Goal: Task Accomplishment & Management: Manage account settings

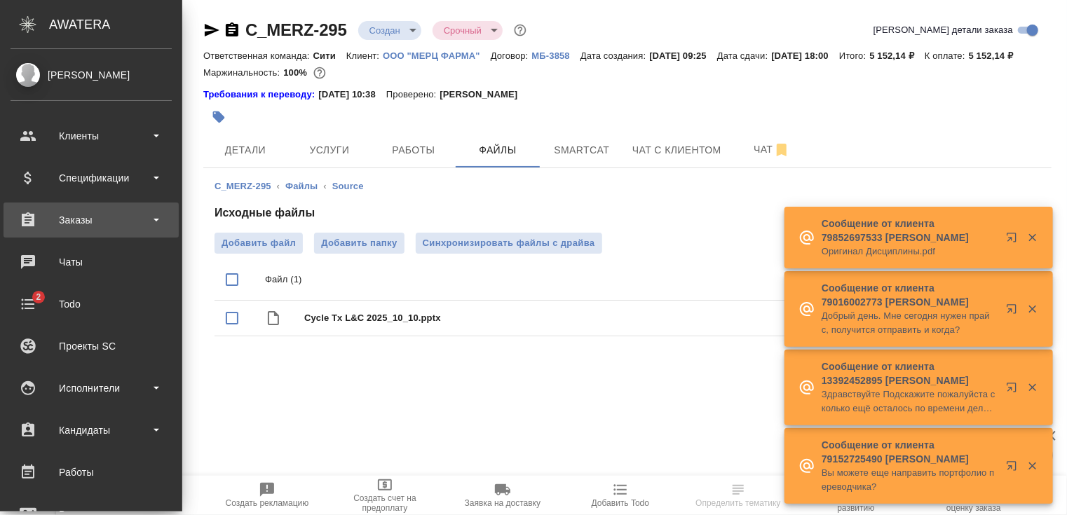
click at [54, 221] on div "Заказы" at bounding box center [91, 220] width 161 height 21
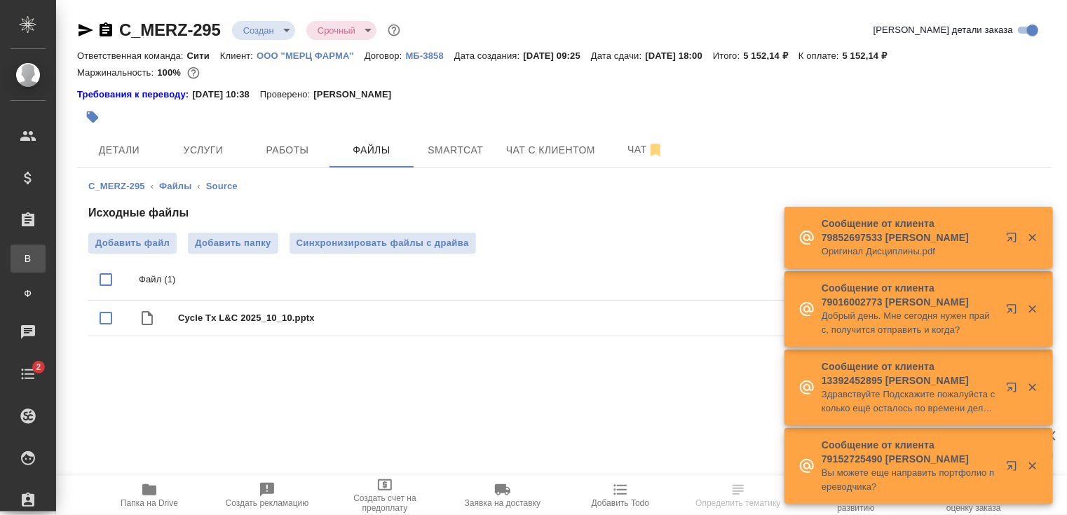
click at [111, 265] on div ".cls-1 fill:#fff; AWATERA [PERSON_NAME] Спецификации Заказы В Все заказы Ф Зака…" at bounding box center [533, 257] width 1067 height 515
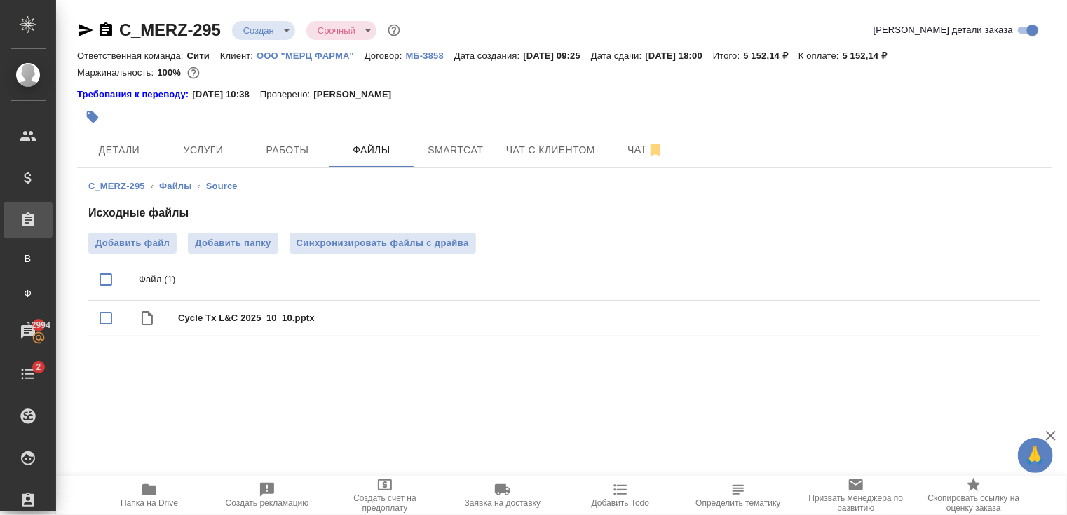
click at [28, 217] on div "Заказы" at bounding box center [10, 220] width 35 height 21
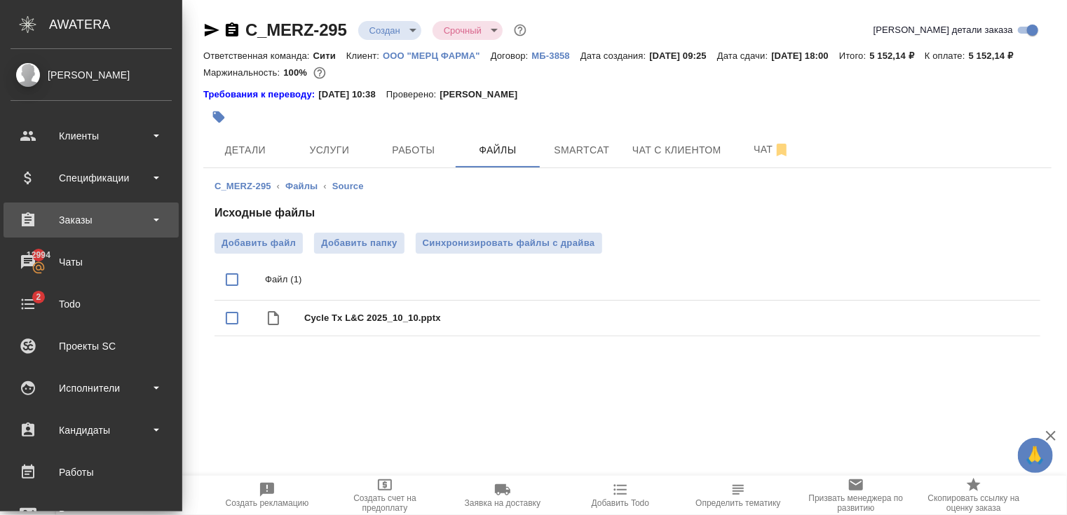
click at [57, 229] on div "Заказы" at bounding box center [91, 220] width 161 height 21
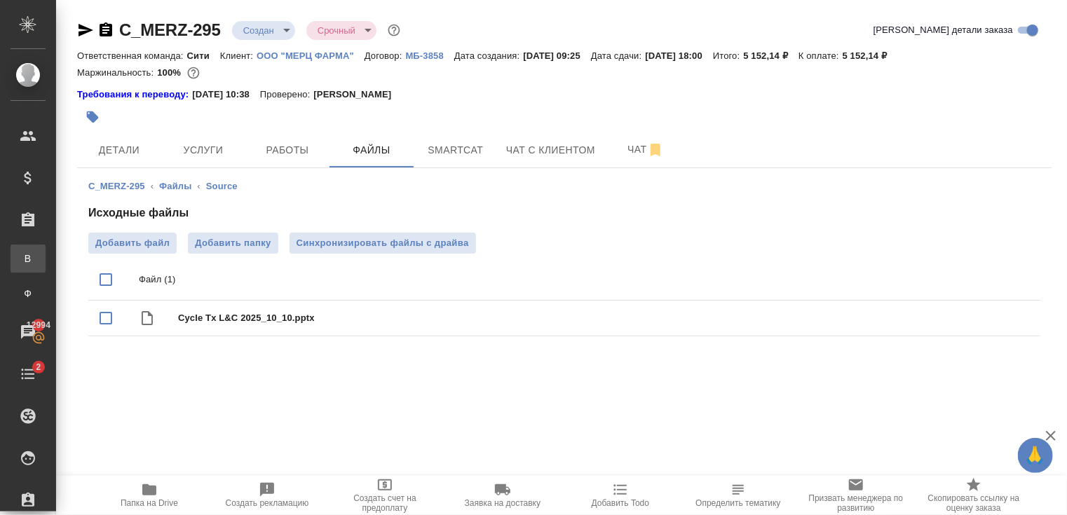
click at [21, 253] on div "Все заказы" at bounding box center [10, 259] width 21 height 14
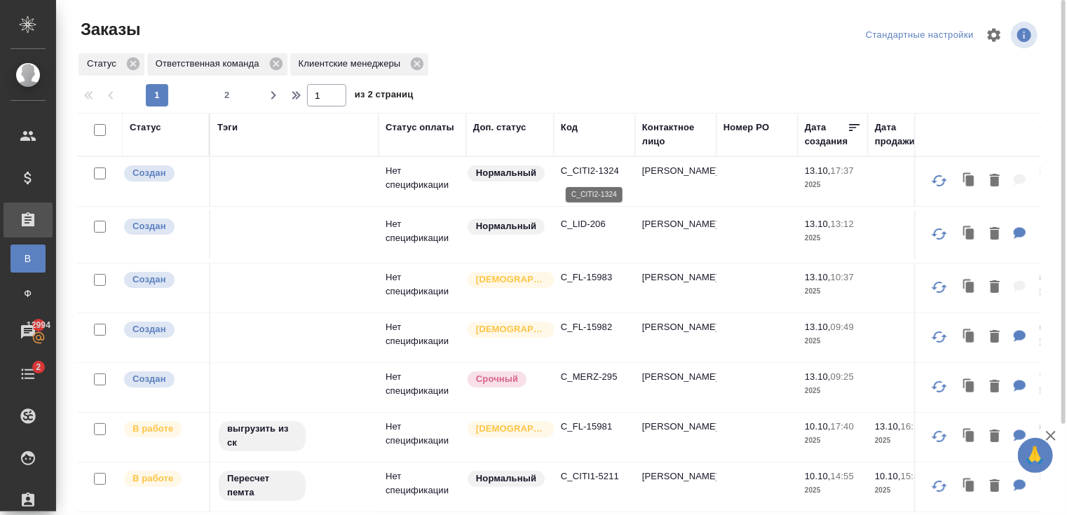
click at [607, 172] on p "C_CITI2-1324" at bounding box center [594, 171] width 67 height 14
click at [586, 163] on td "C_CITI2-1324" at bounding box center [594, 181] width 81 height 49
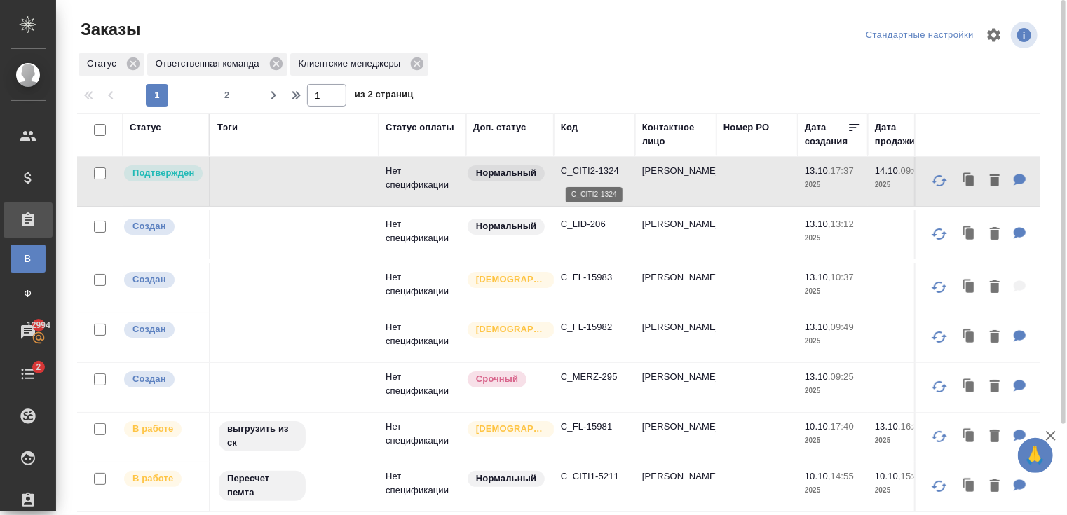
click at [602, 176] on p "C_CITI2-1324" at bounding box center [594, 171] width 67 height 14
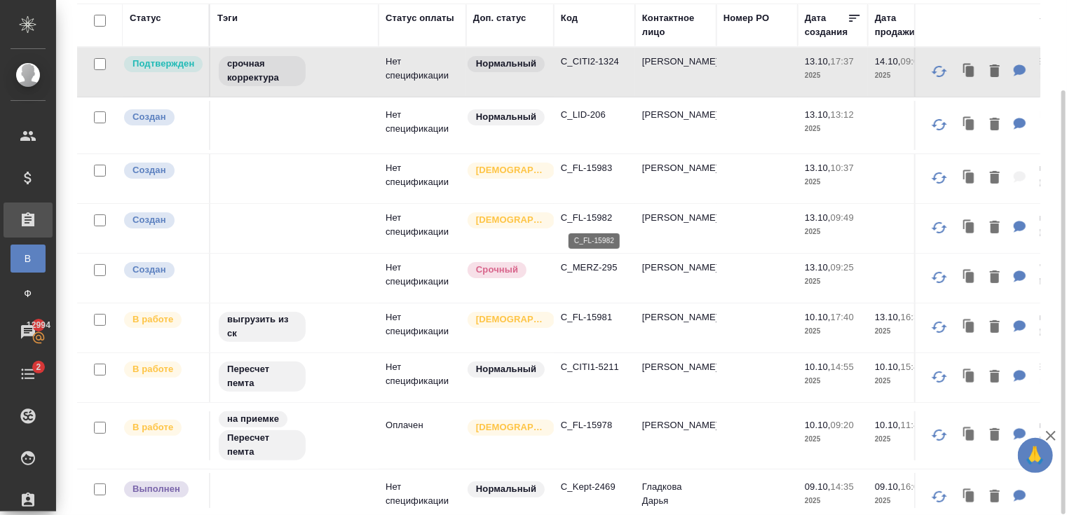
click at [586, 221] on p "C_FL-15982" at bounding box center [594, 218] width 67 height 14
click at [595, 171] on p "C_FL-15983" at bounding box center [594, 168] width 67 height 14
click at [590, 61] on p "C_CITI2-1324" at bounding box center [594, 62] width 67 height 14
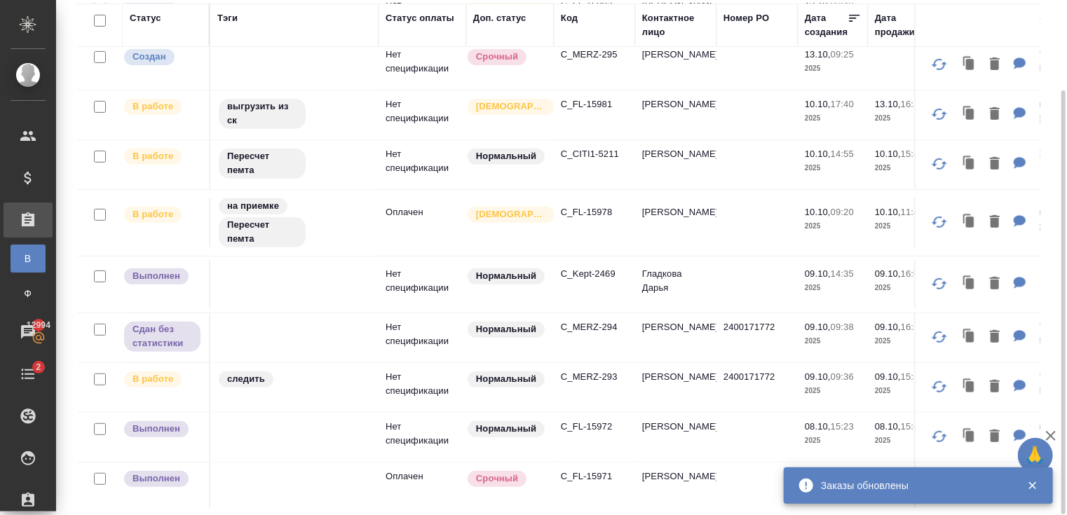
scroll to position [224, 0]
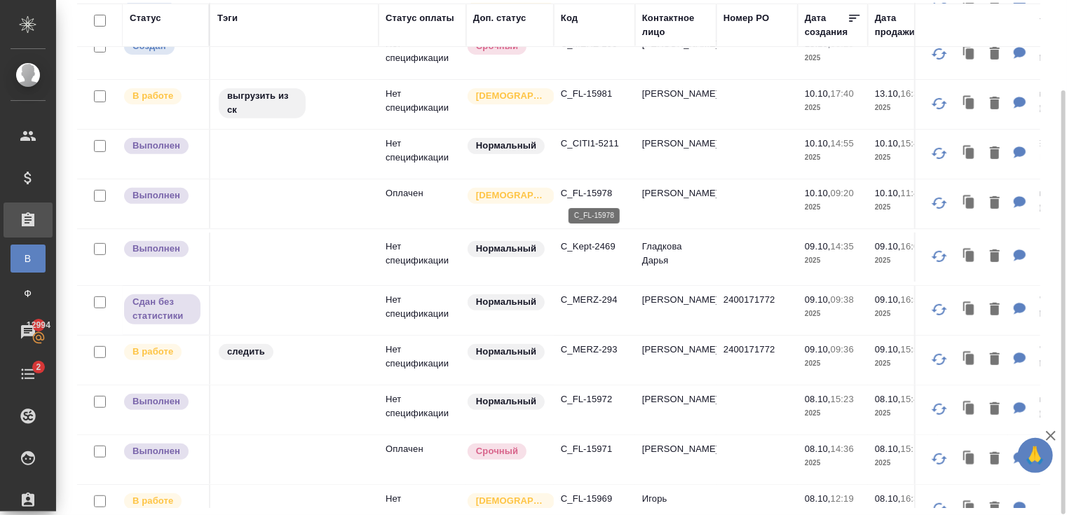
click at [584, 196] on p "C_FL-15978" at bounding box center [594, 193] width 67 height 14
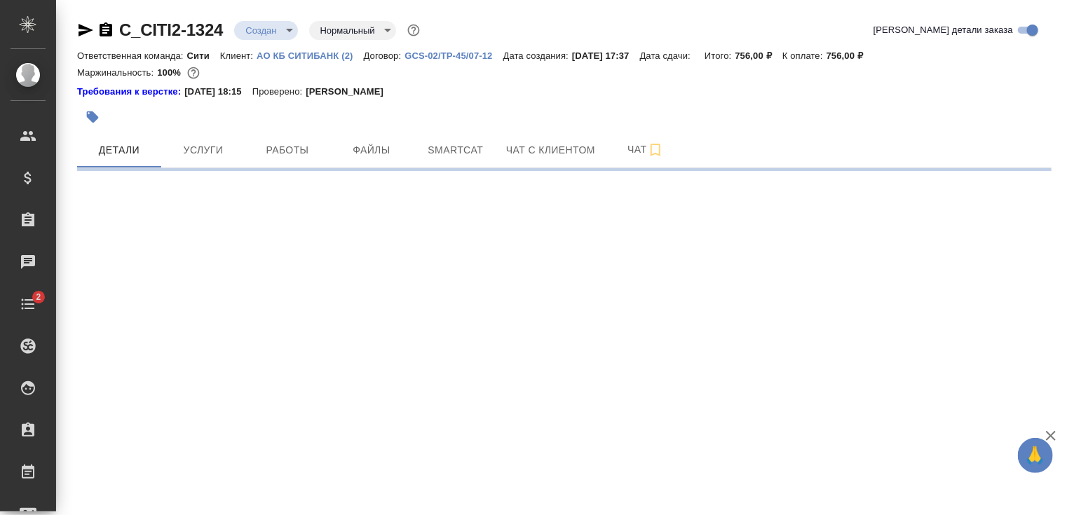
select select "RU"
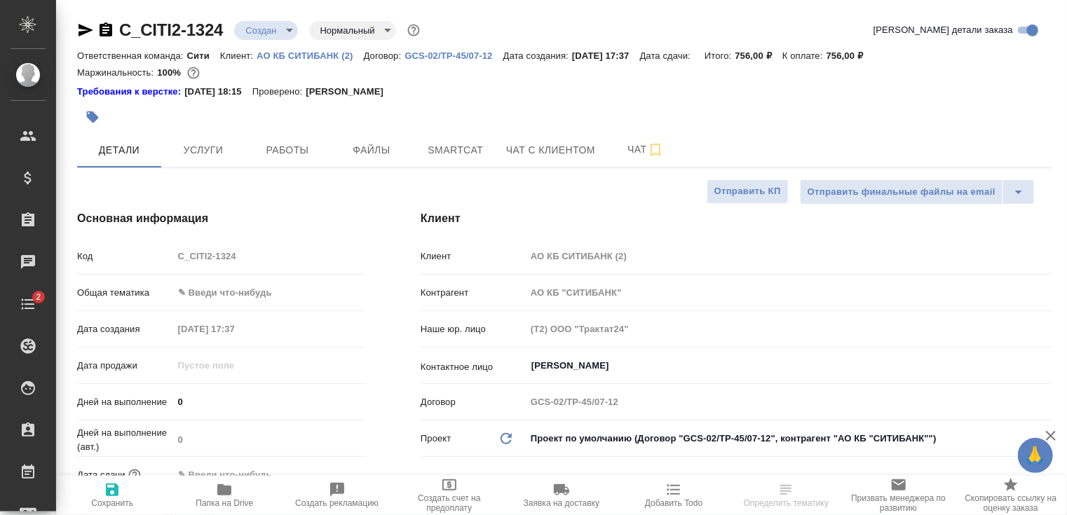
type textarea "x"
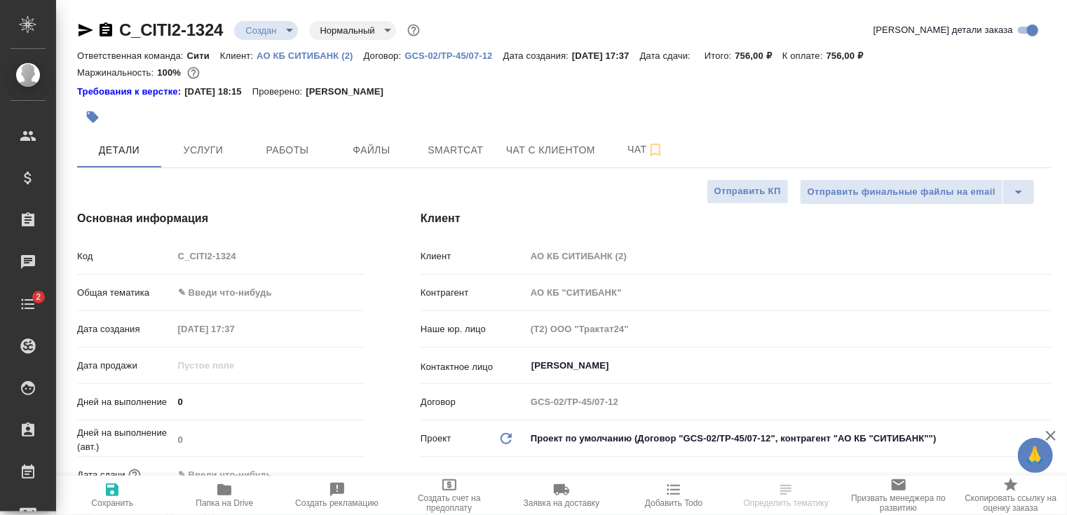
type textarea "x"
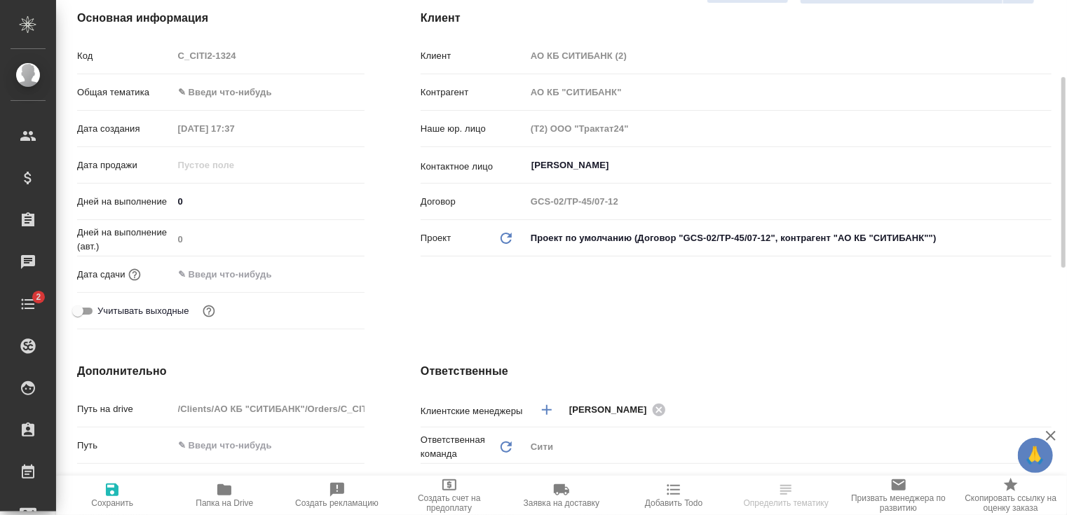
scroll to position [203, 0]
click at [277, 271] on input "text" at bounding box center [234, 272] width 123 height 20
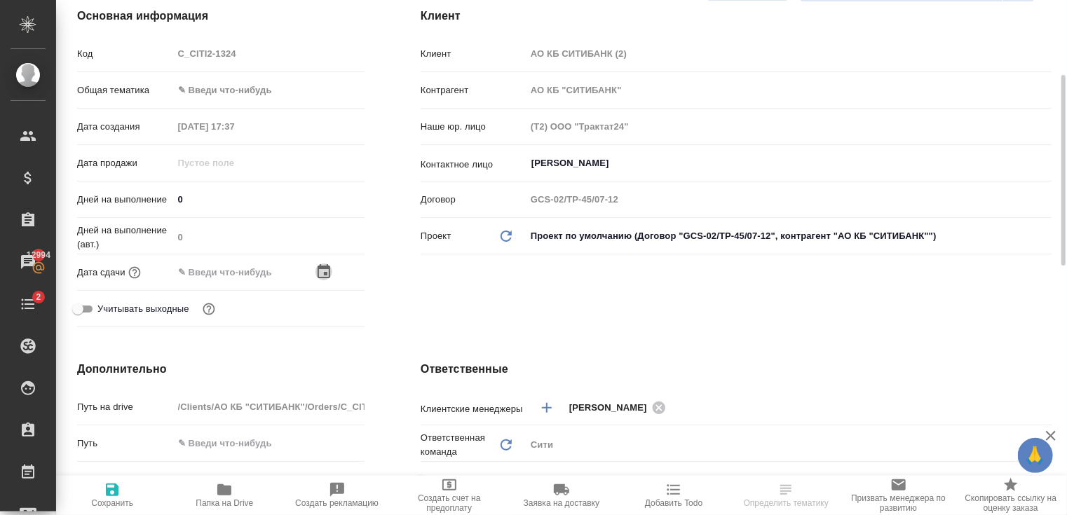
click at [326, 268] on icon "button" at bounding box center [324, 271] width 13 height 14
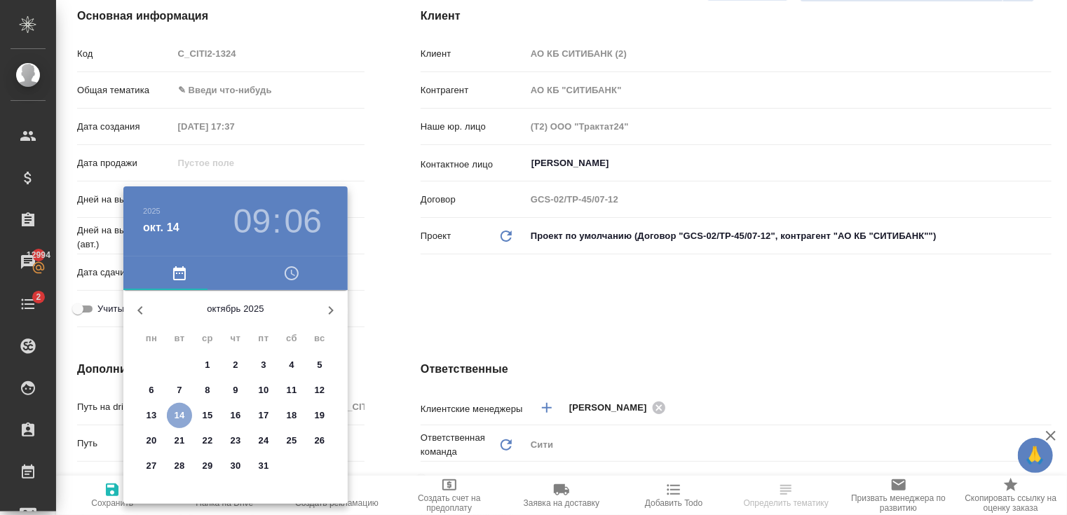
click at [183, 414] on p "14" at bounding box center [180, 416] width 11 height 14
type input "14.10.2025 09:06"
type textarea "x"
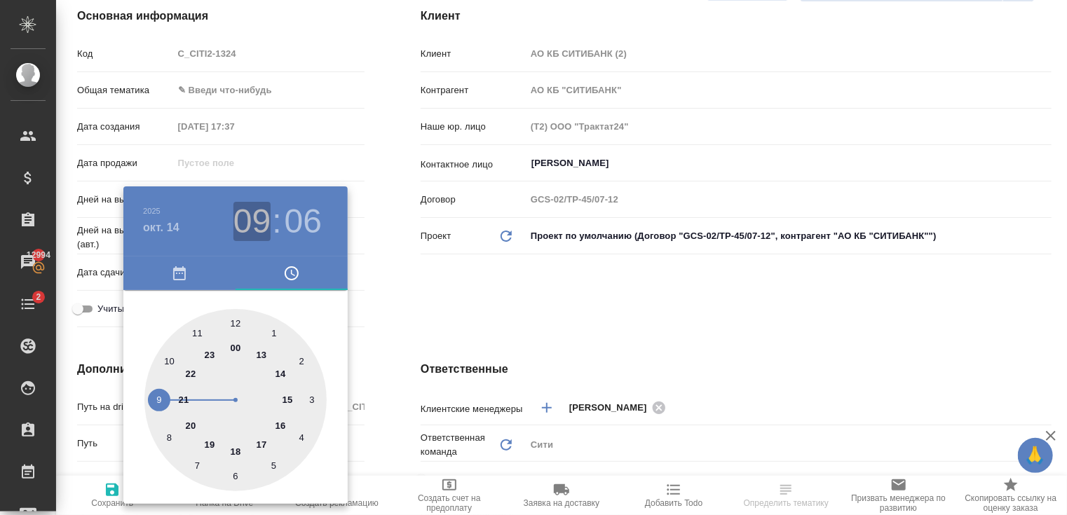
click at [252, 219] on h3 "09" at bounding box center [251, 221] width 37 height 39
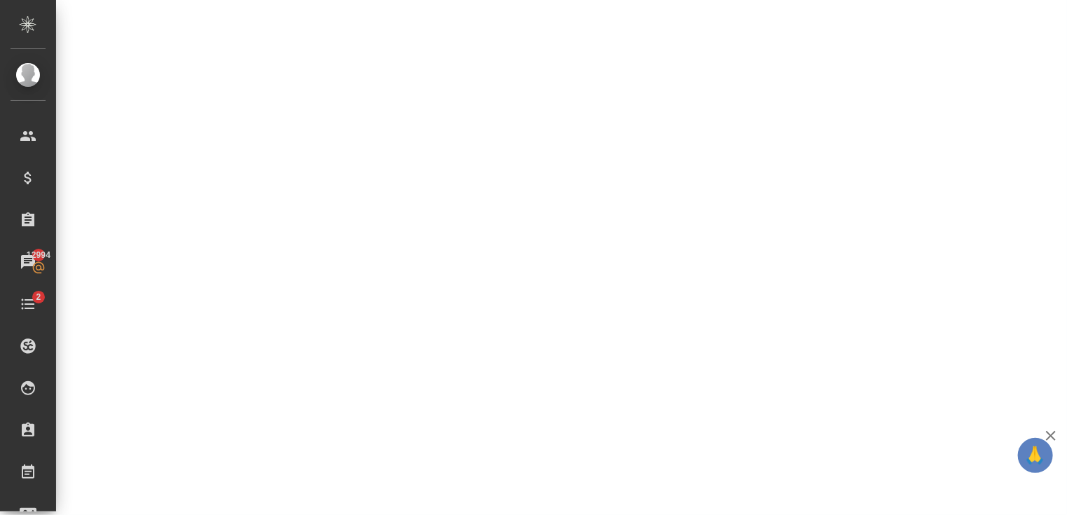
select select "RU"
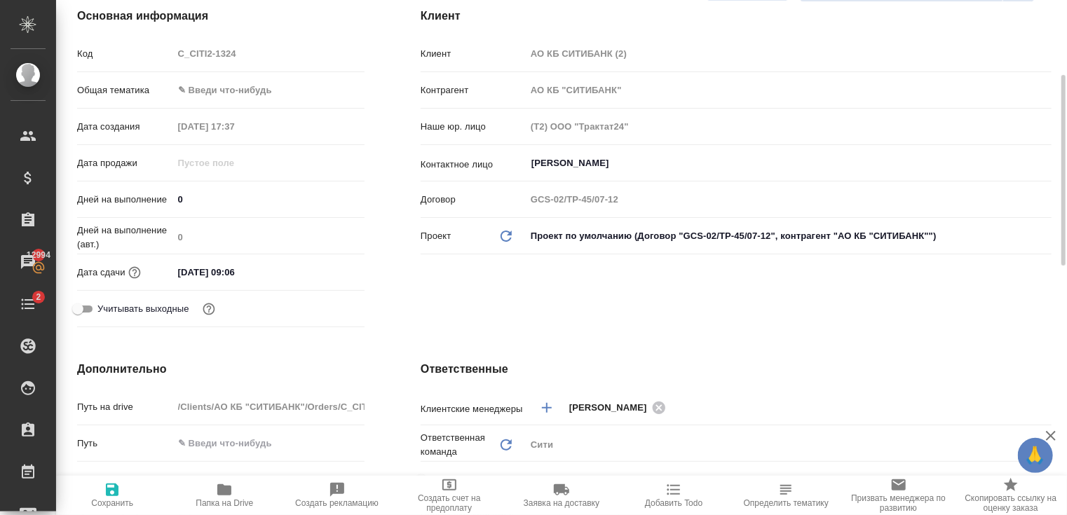
type textarea "x"
click at [236, 274] on input "14.10.2025 09:06" at bounding box center [235, 272] width 123 height 20
type input "14.10.2025 00:6_"
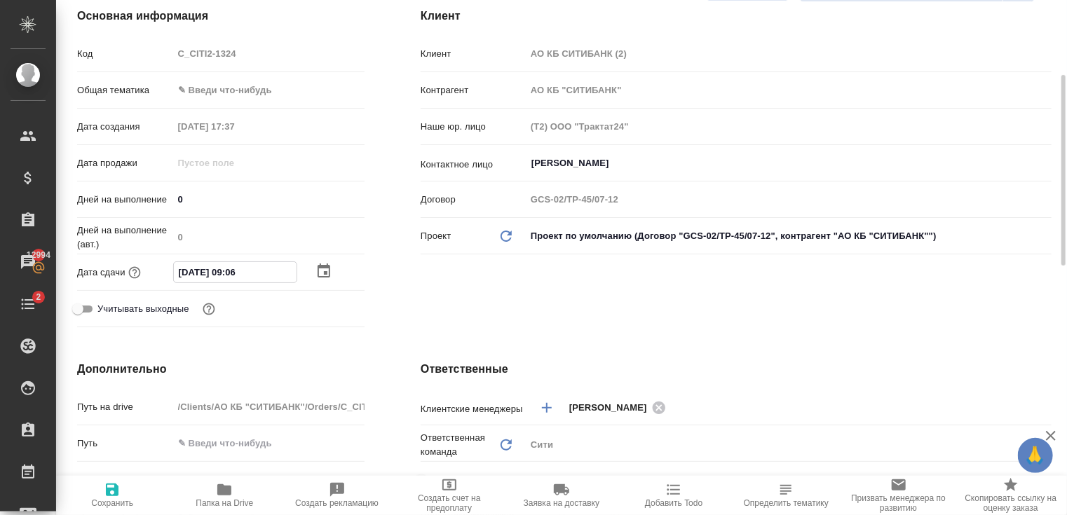
type textarea "x"
type input "14.10.2025 06:__"
type textarea "x"
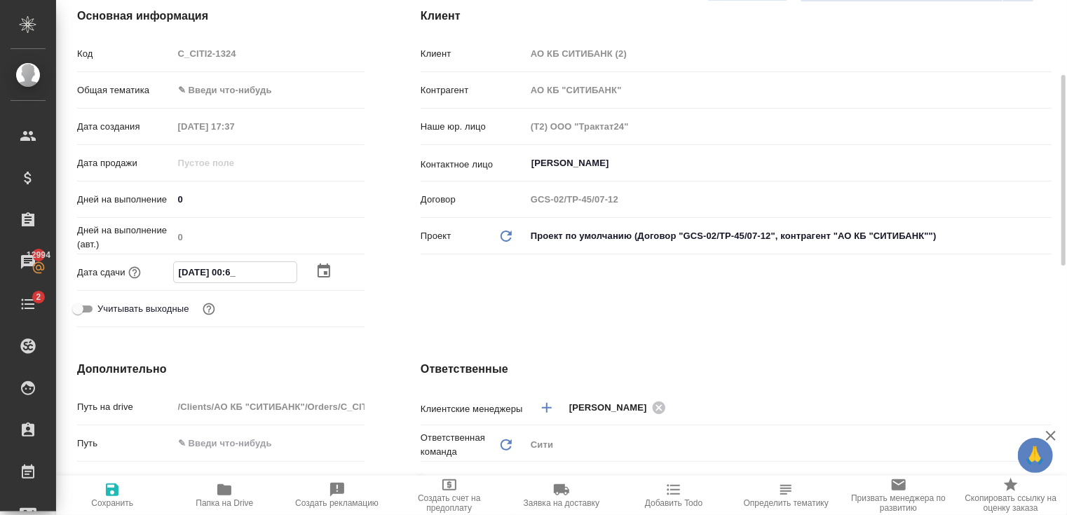
type textarea "x"
type input "14.10.2025 10:6_"
type textarea "x"
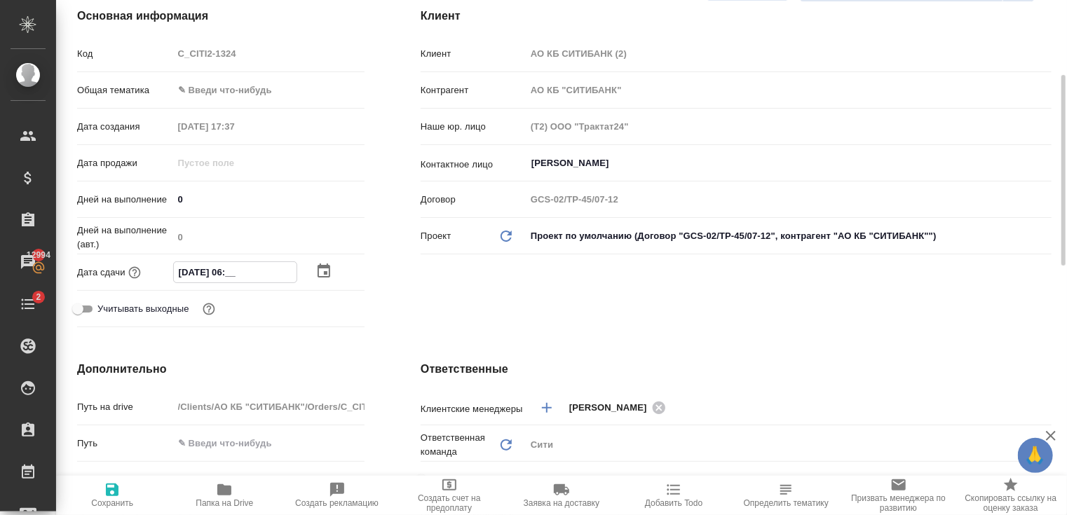
type textarea "x"
type input "14.10.2025 15:06"
type textarea "x"
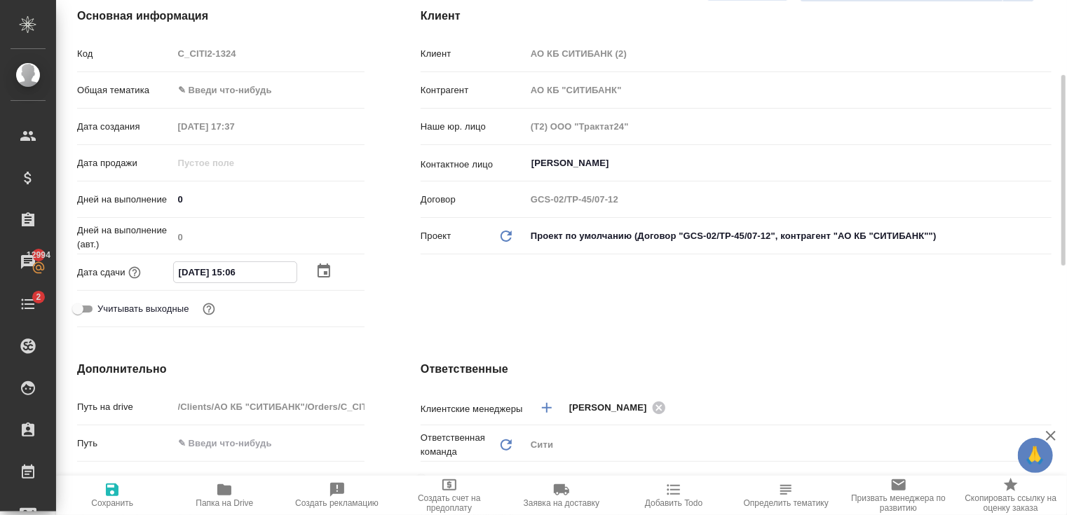
click at [257, 277] on input "14.10.2025 15:06" at bounding box center [235, 272] width 123 height 20
type input "14.10.2025 15:0_"
type textarea "x"
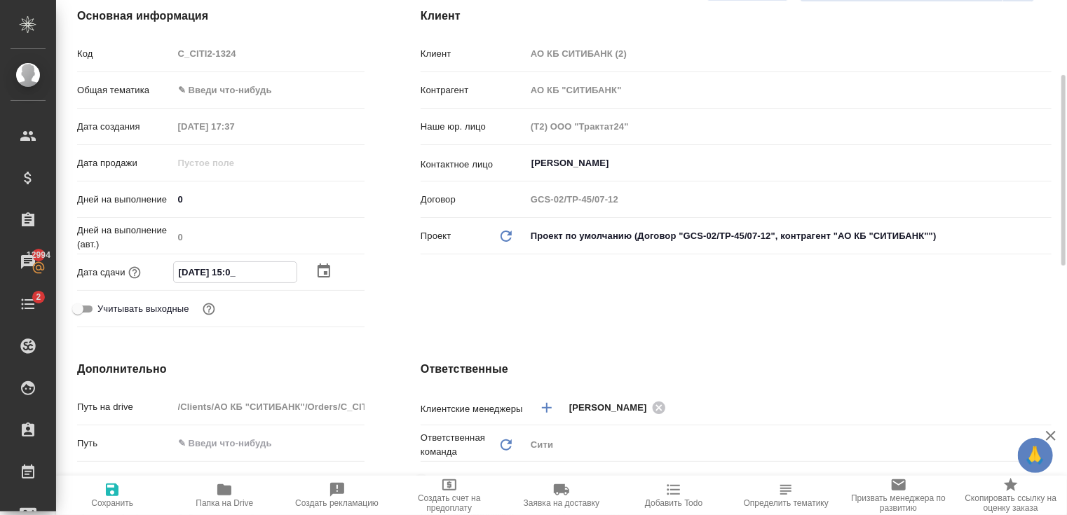
type input "14.10.2025 15:__"
type textarea "x"
type input "14.10.2025 1_:__"
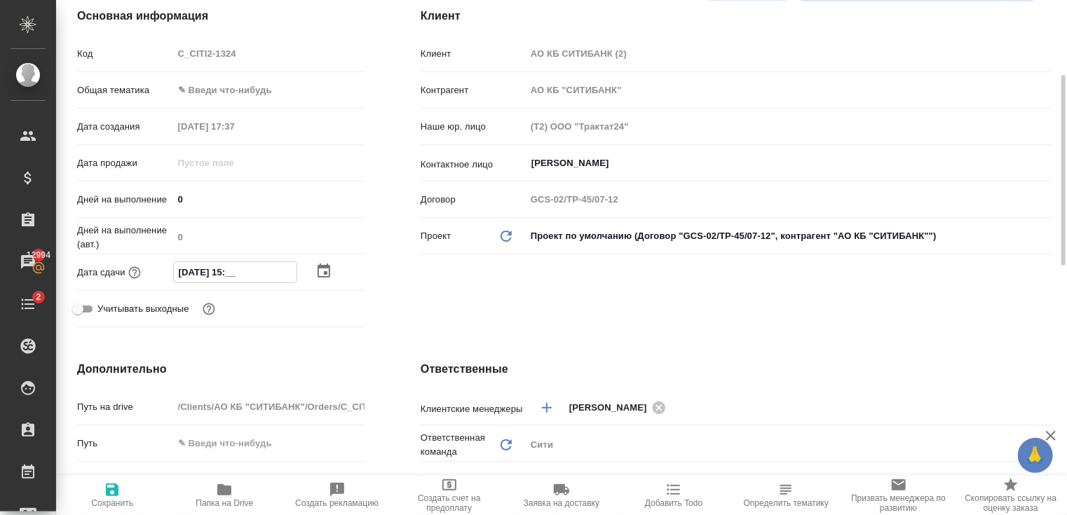
type textarea "x"
type input "14.10.2025 16:__"
type textarea "x"
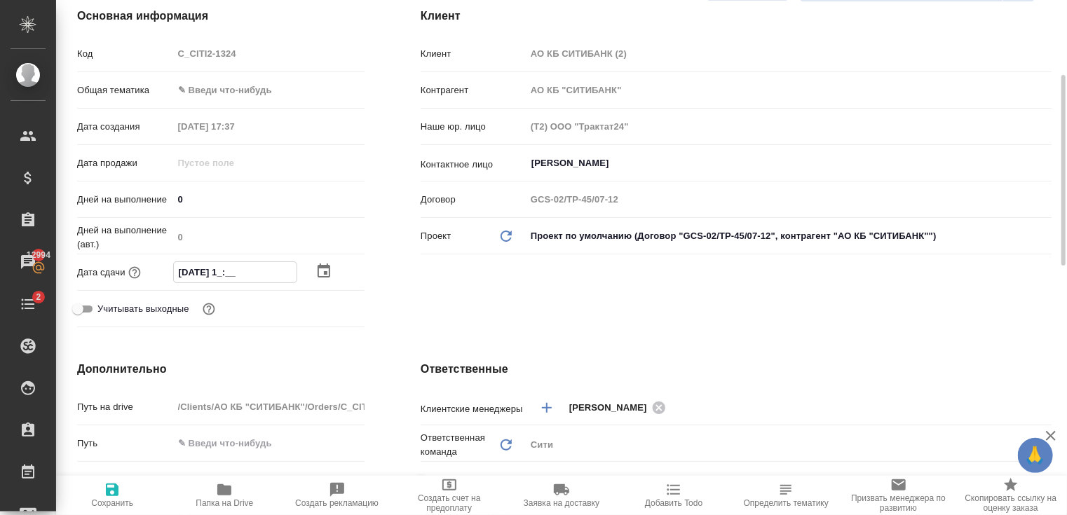
type textarea "x"
type input "14.10.2025 16:0_"
type textarea "x"
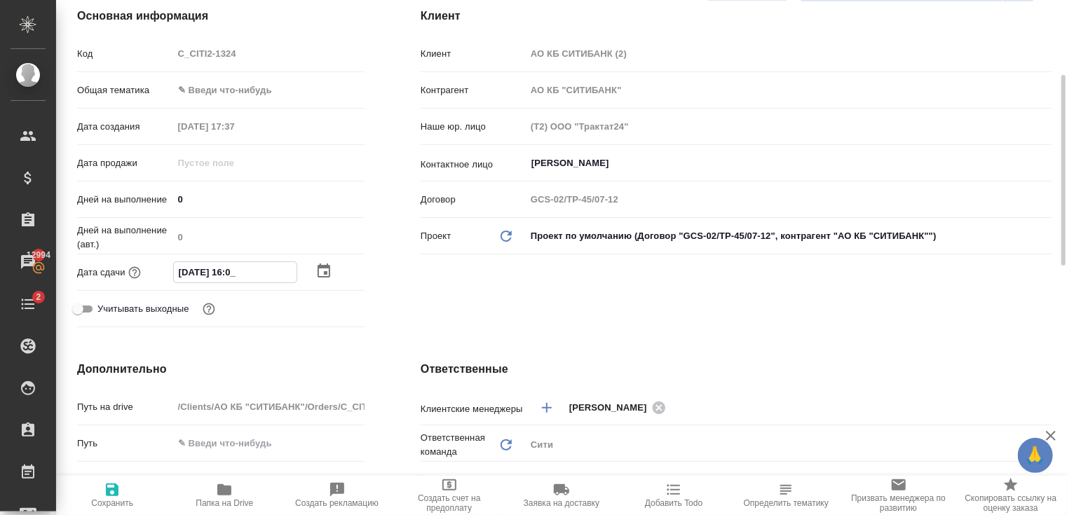
type textarea "x"
type input "14.10.2025 16:00"
type textarea "x"
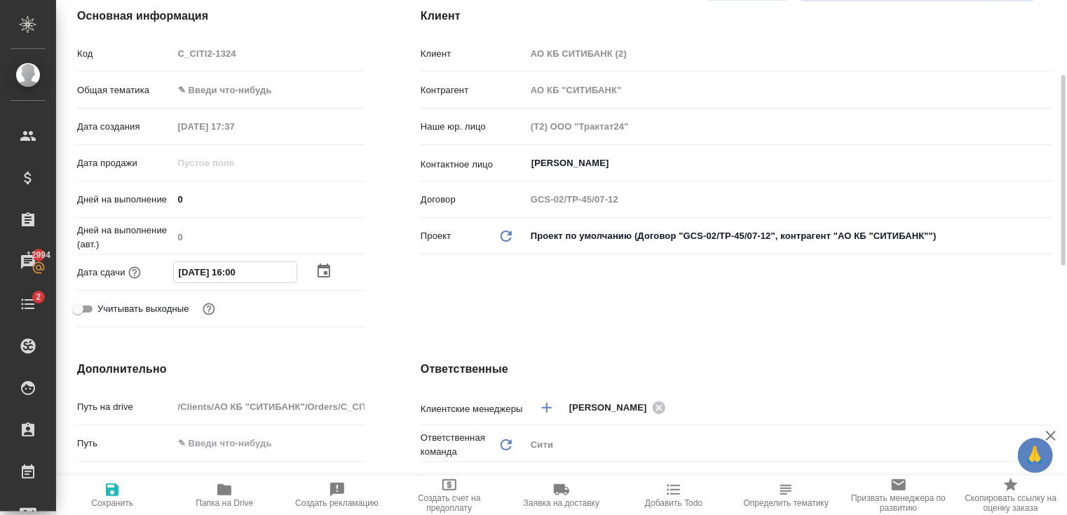
type input "14.10.2025 16:00"
click at [109, 496] on icon "button" at bounding box center [112, 490] width 17 height 17
type textarea "x"
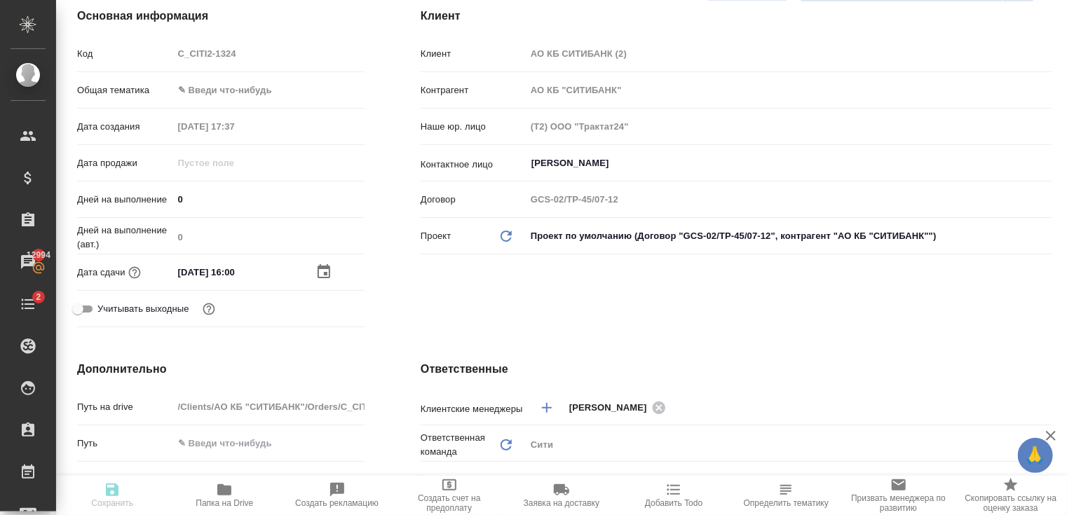
type textarea "x"
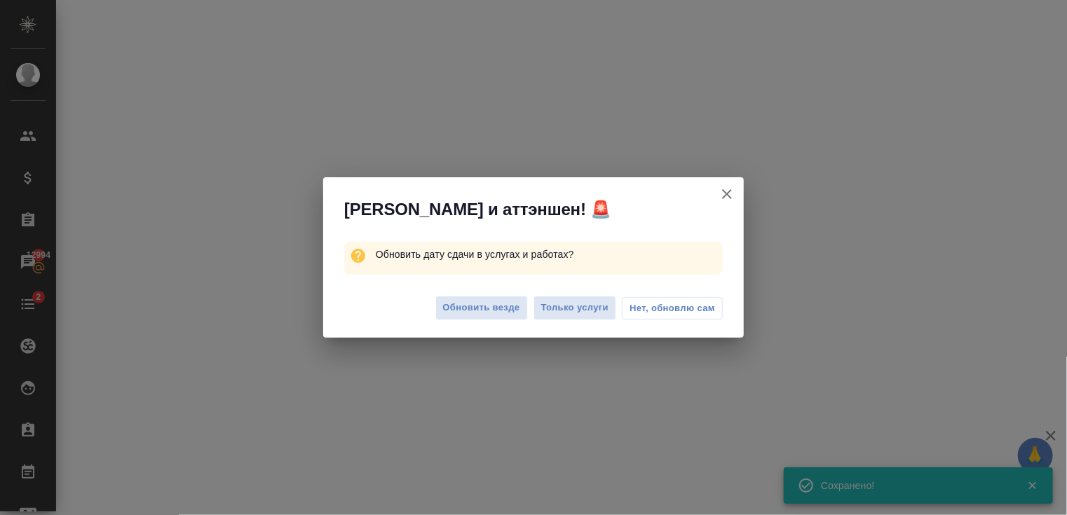
select select "RU"
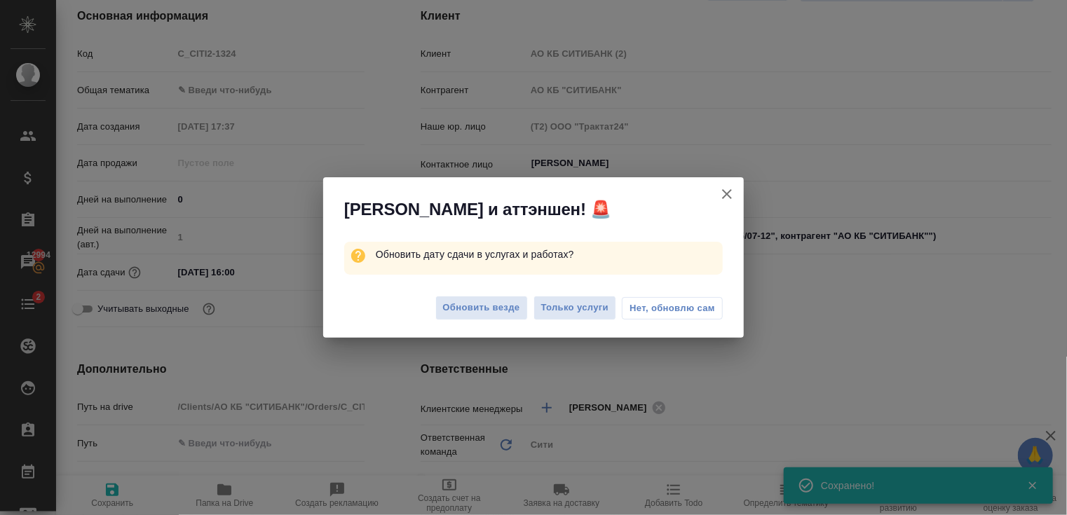
type textarea "x"
click at [491, 315] on span "Обновить везде" at bounding box center [481, 308] width 77 height 16
type textarea "x"
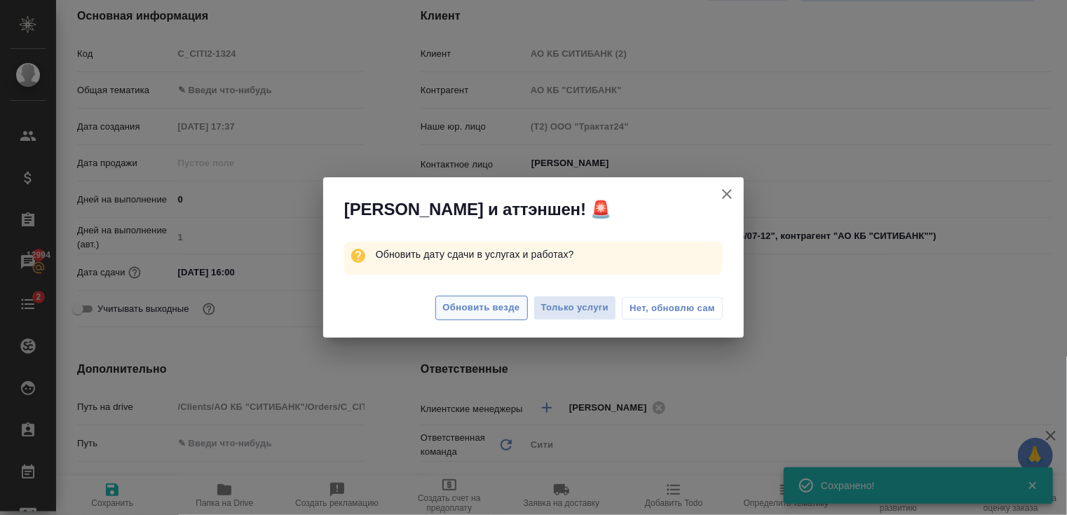
type textarea "x"
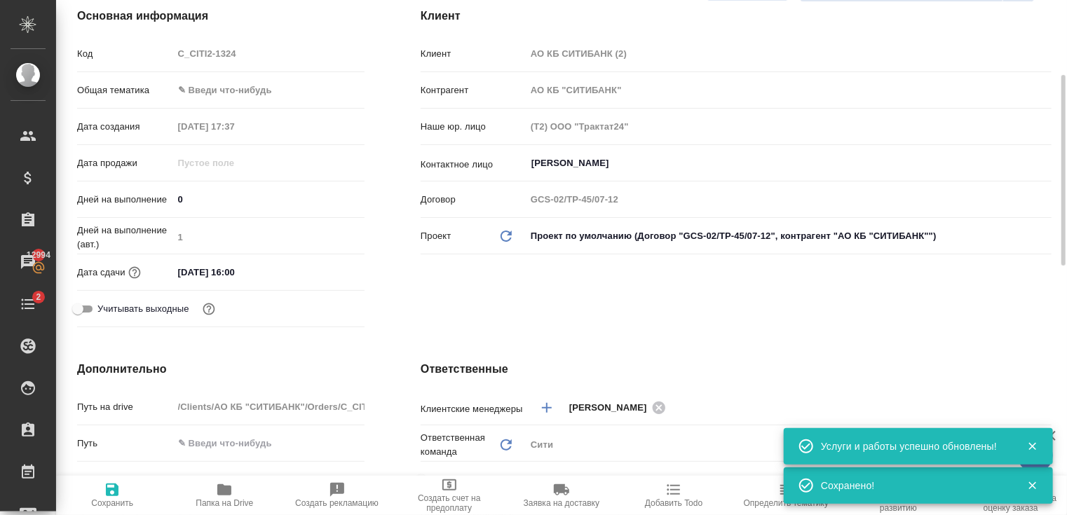
type textarea "x"
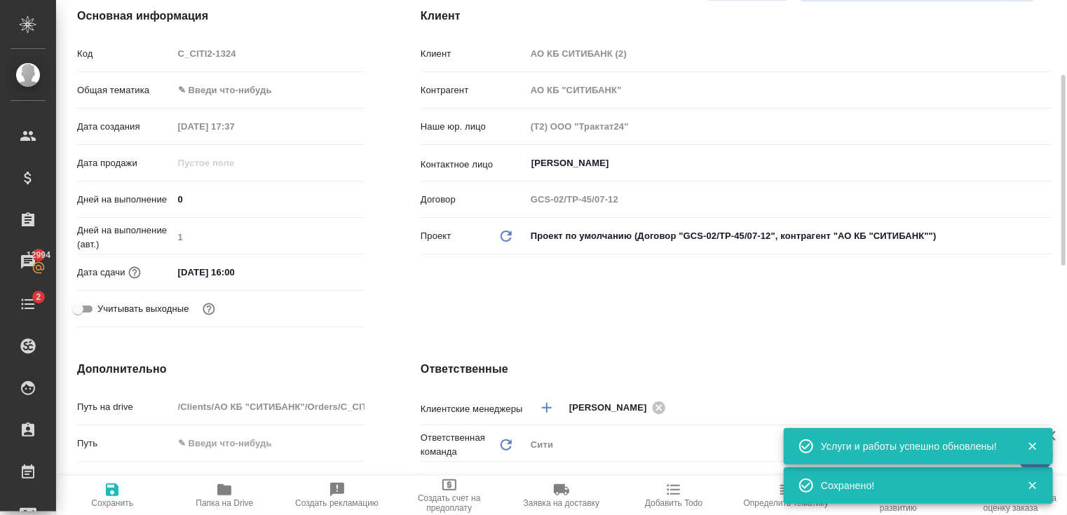
type textarea "x"
click at [258, 88] on body "🙏 .cls-1 fill:#fff; AWATERA Zaytseva Svetlana Клиенты Спецификации Заказы 12994…" at bounding box center [533, 257] width 1067 height 515
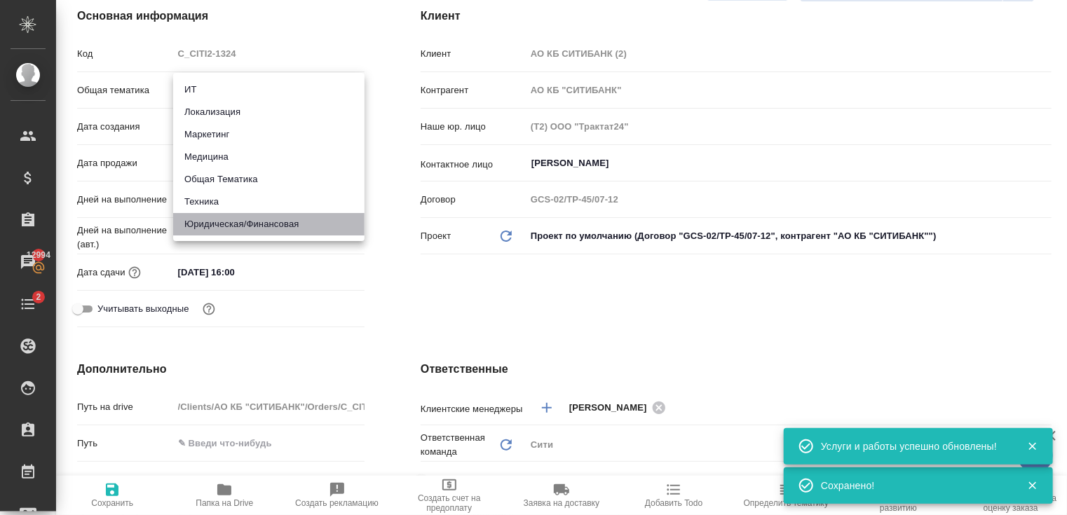
click at [278, 219] on li "Юридическая/Финансовая" at bounding box center [268, 224] width 191 height 22
type input "yr-fn"
type textarea "x"
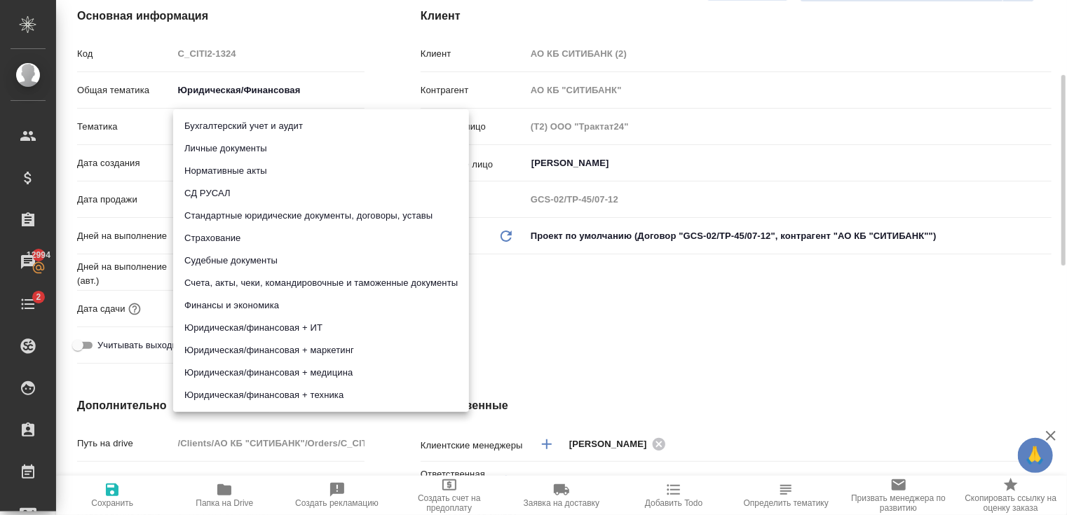
click at [236, 123] on body "🙏 .cls-1 fill:#fff; AWATERA Zaytseva Svetlana Клиенты Спецификации Заказы 12994…" at bounding box center [533, 257] width 1067 height 515
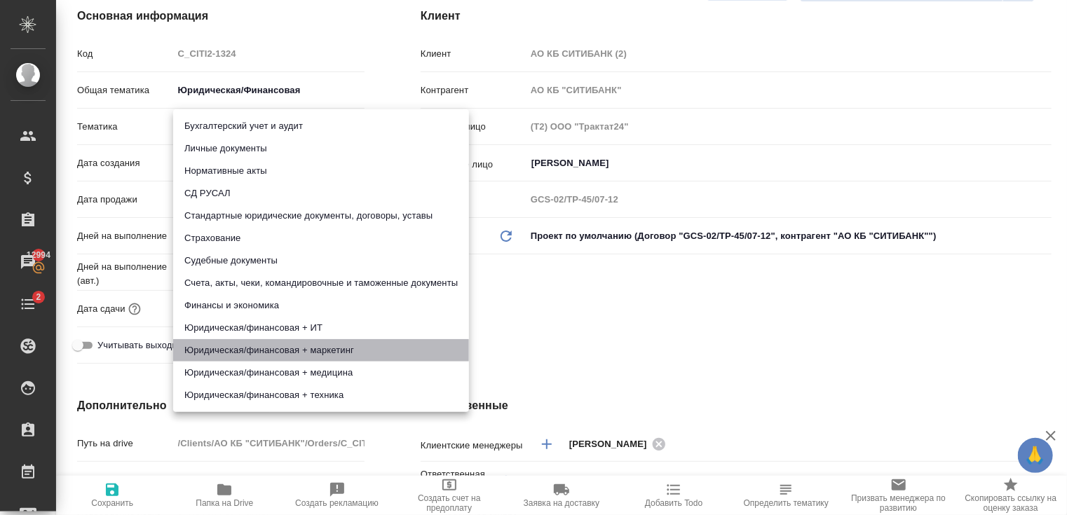
click at [337, 349] on li "Юридическая/финансовая + маркетинг" at bounding box center [321, 350] width 296 height 22
type textarea "x"
type input "5f647205b73bc97568ca66c4"
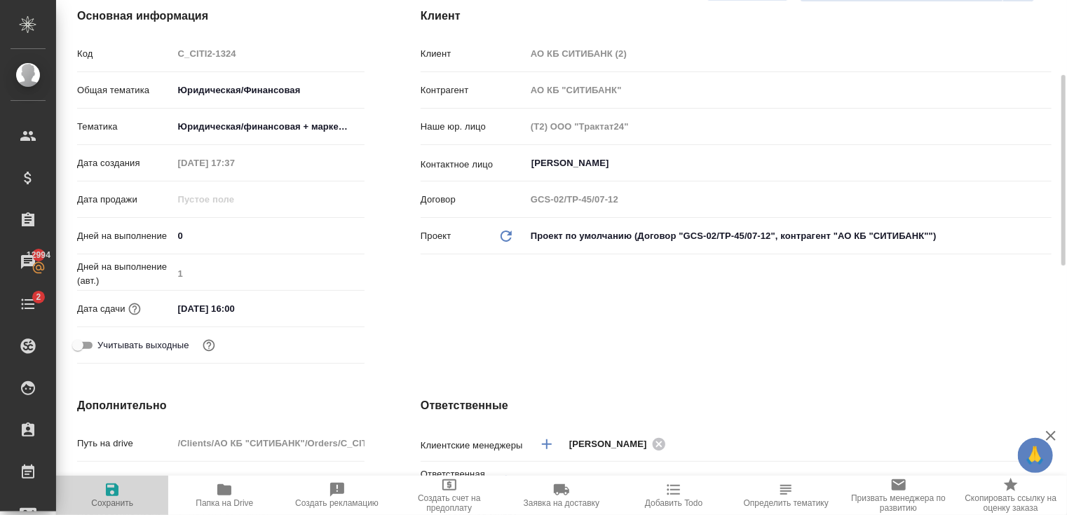
click at [109, 501] on span "Сохранить" at bounding box center [112, 503] width 42 height 10
type textarea "x"
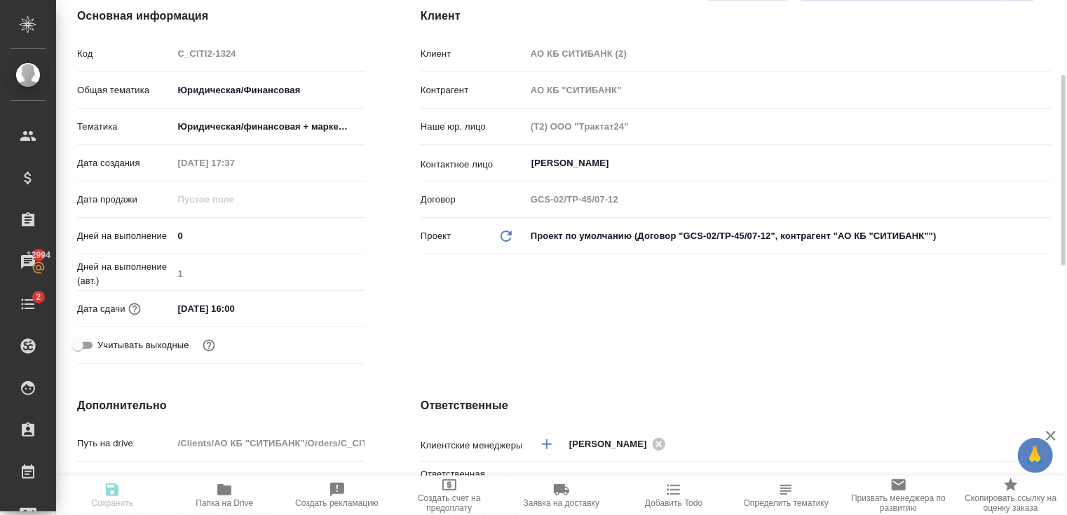
type textarea "x"
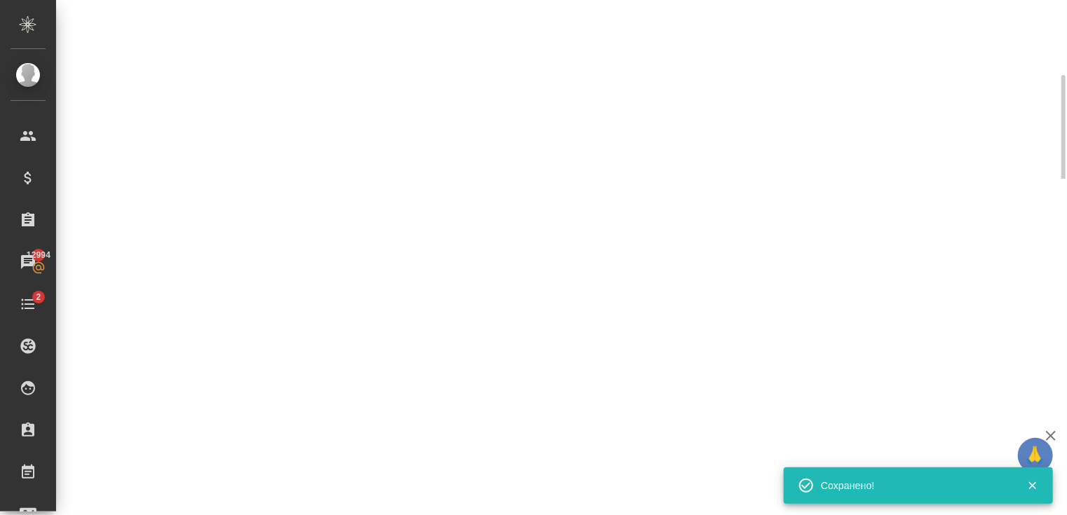
select select "RU"
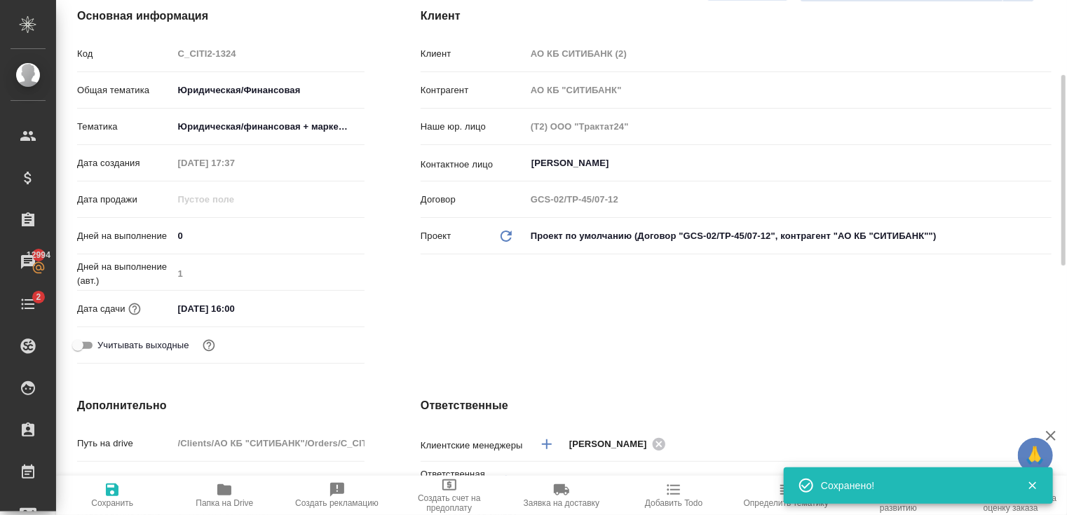
type textarea "x"
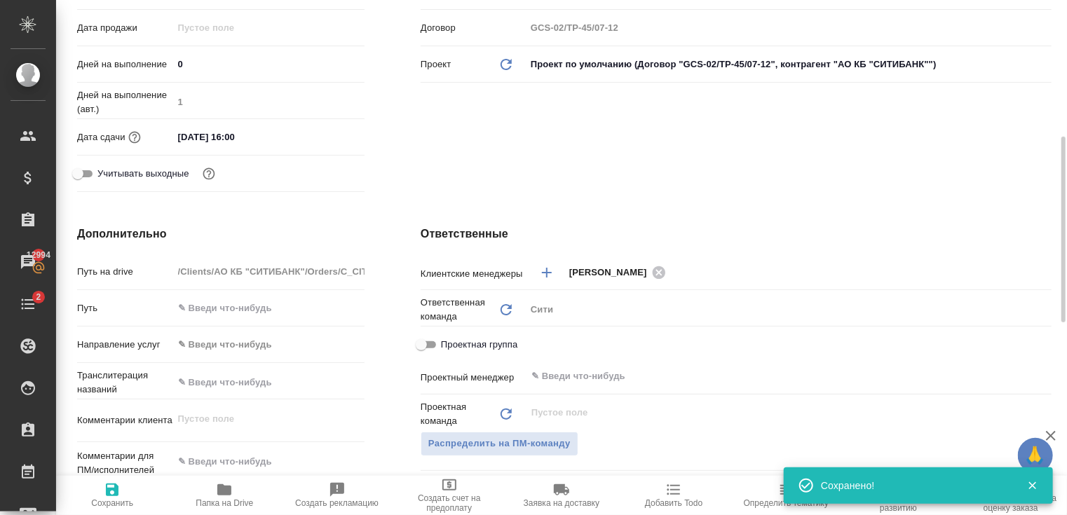
scroll to position [376, 0]
click at [501, 437] on span "Распределить на ПМ-команду" at bounding box center [499, 443] width 142 height 16
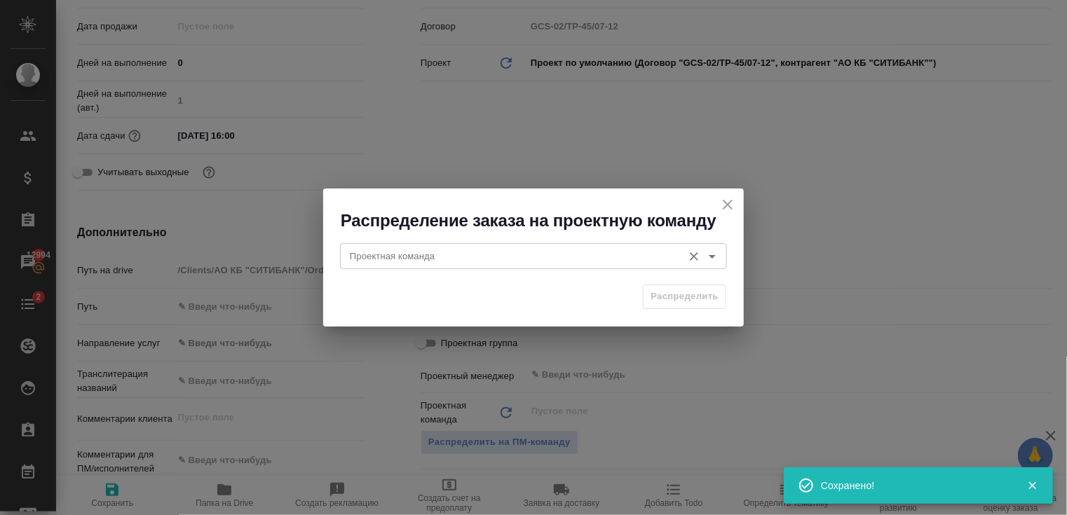
click at [510, 243] on div "Проектная команда Проектная команда" at bounding box center [533, 255] width 387 height 34
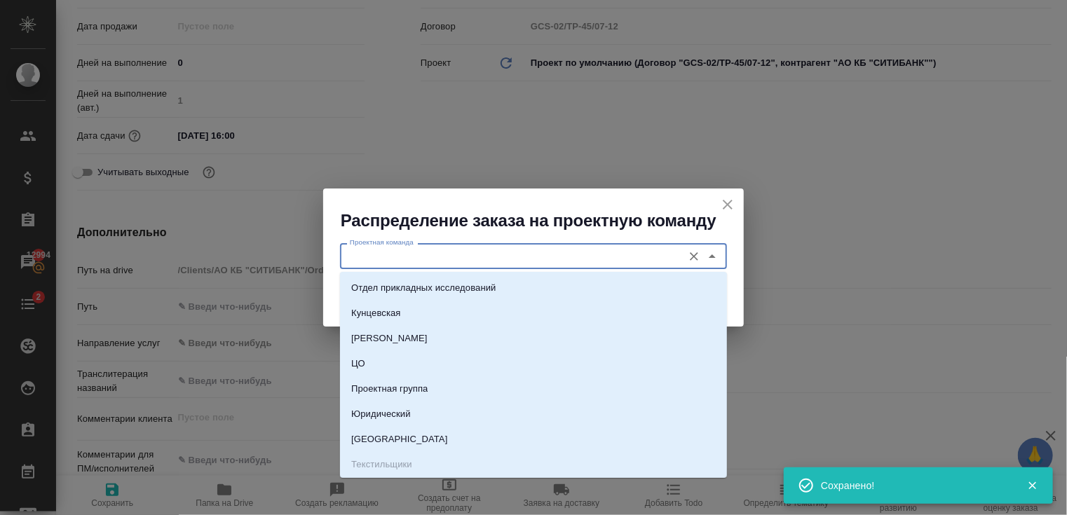
click at [521, 253] on input "Проектная команда" at bounding box center [510, 255] width 332 height 17
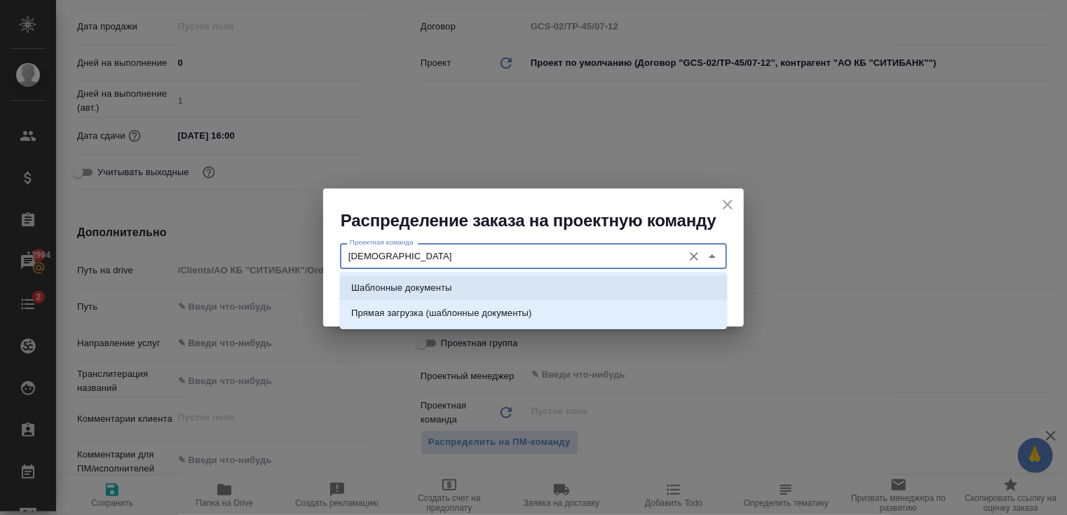
click at [522, 288] on li "Шаблонные документы" at bounding box center [533, 288] width 387 height 25
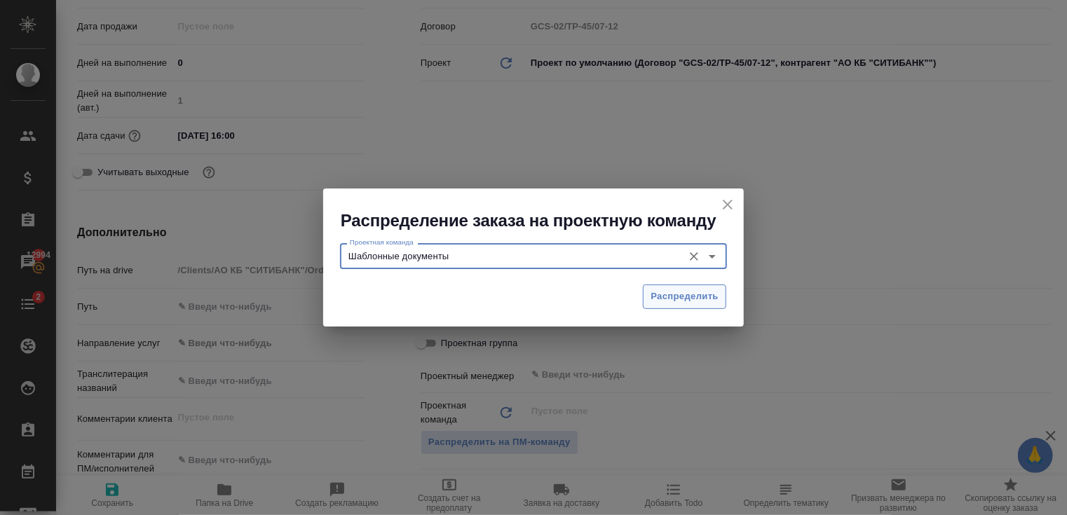
type input "Шаблонные документы"
click at [655, 301] on span "Распределить" at bounding box center [685, 297] width 68 height 16
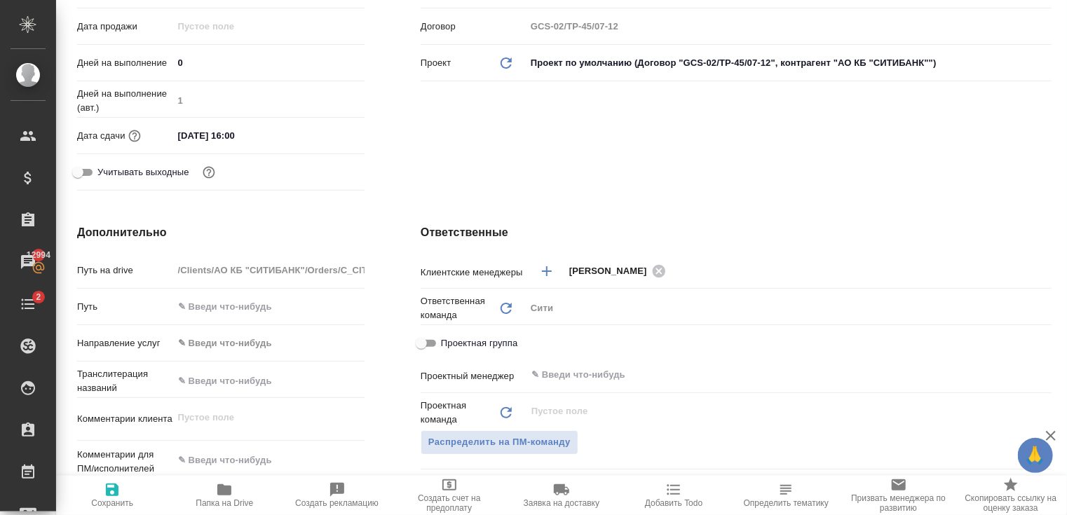
type textarea "x"
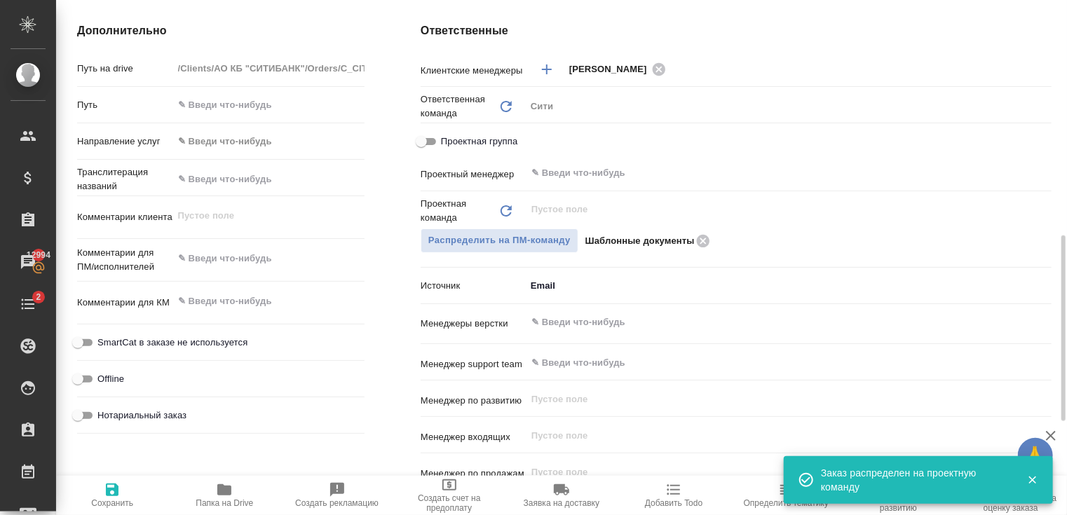
scroll to position [597, 0]
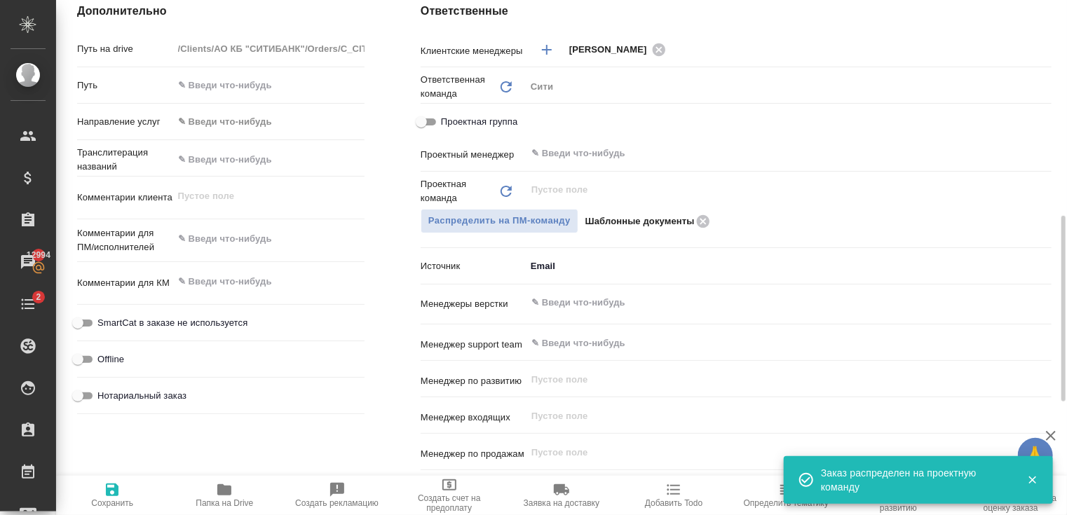
type textarea "x"
click at [250, 234] on textarea at bounding box center [269, 240] width 190 height 24
type textarea "x"
type textarea "к"
type textarea "x"
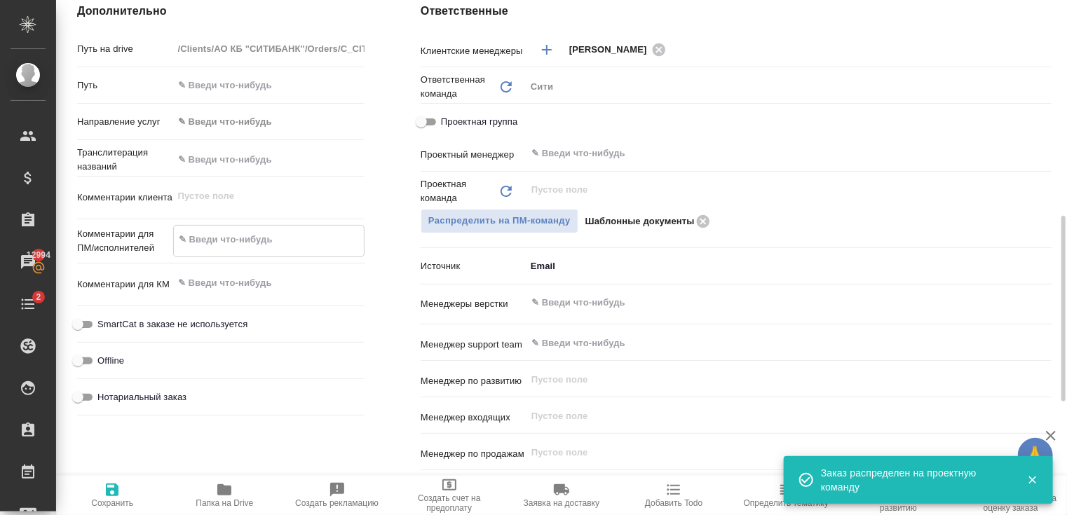
type textarea "x"
type textarea "ко"
type textarea "x"
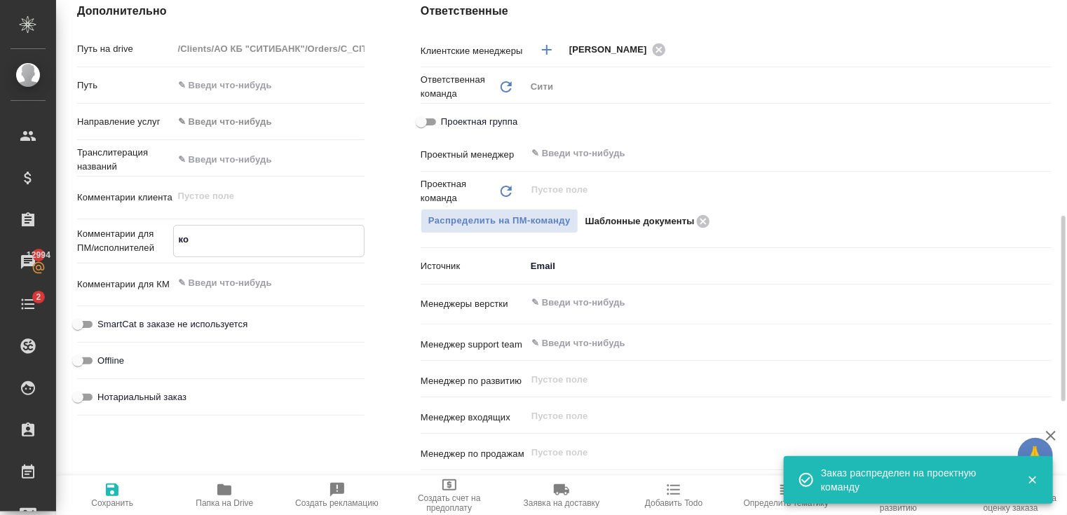
type textarea "x"
type textarea "кор"
type textarea "x"
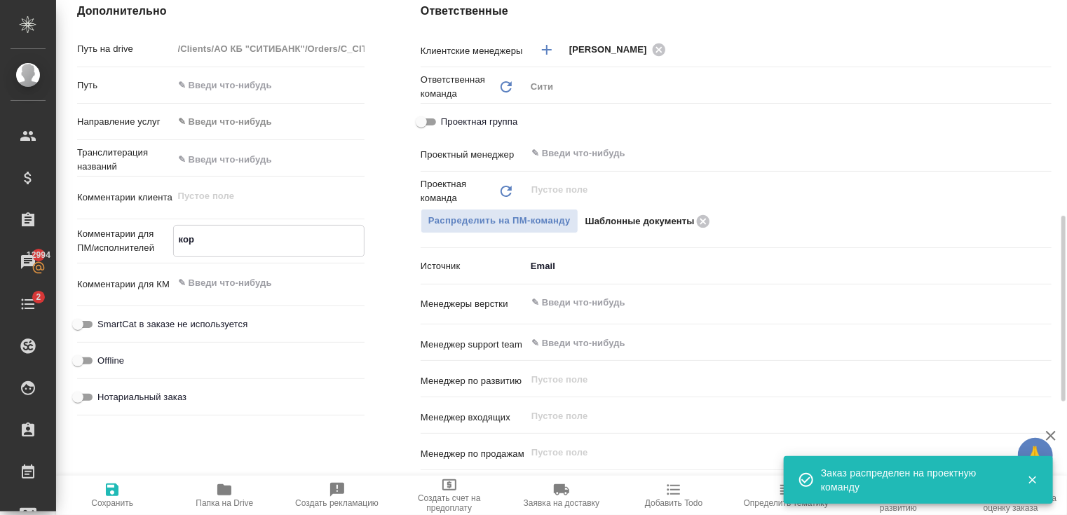
type textarea "корр"
type textarea "x"
type textarea "корре"
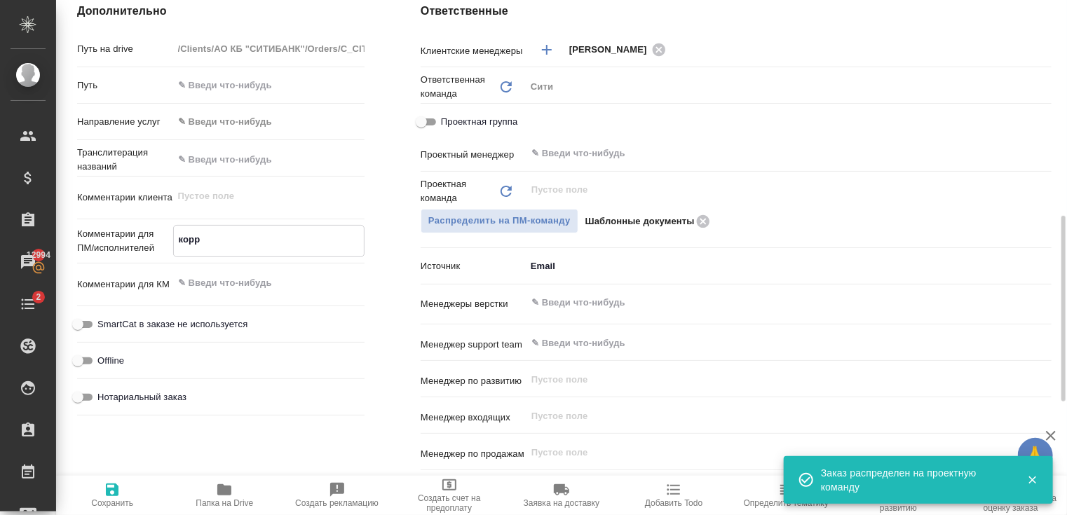
type textarea "x"
type textarea "коррек"
type textarea "x"
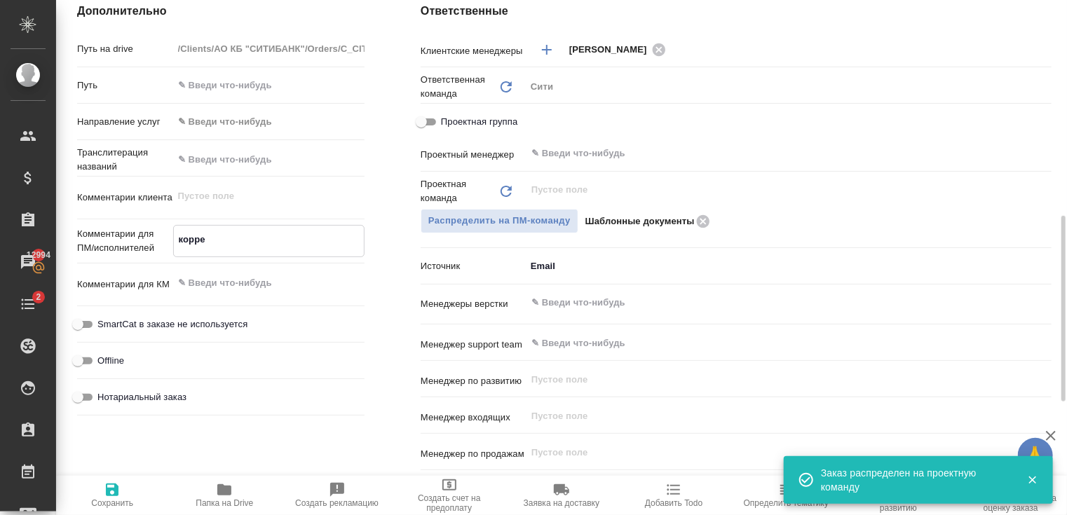
type textarea "x"
type textarea "коррект"
type textarea "x"
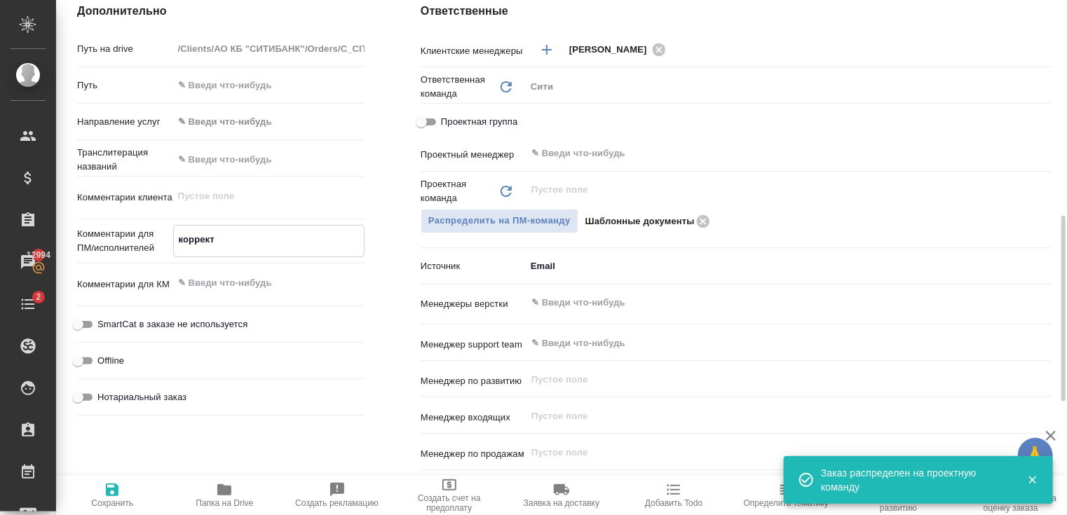
type textarea "x"
type textarea "корректу"
type textarea "x"
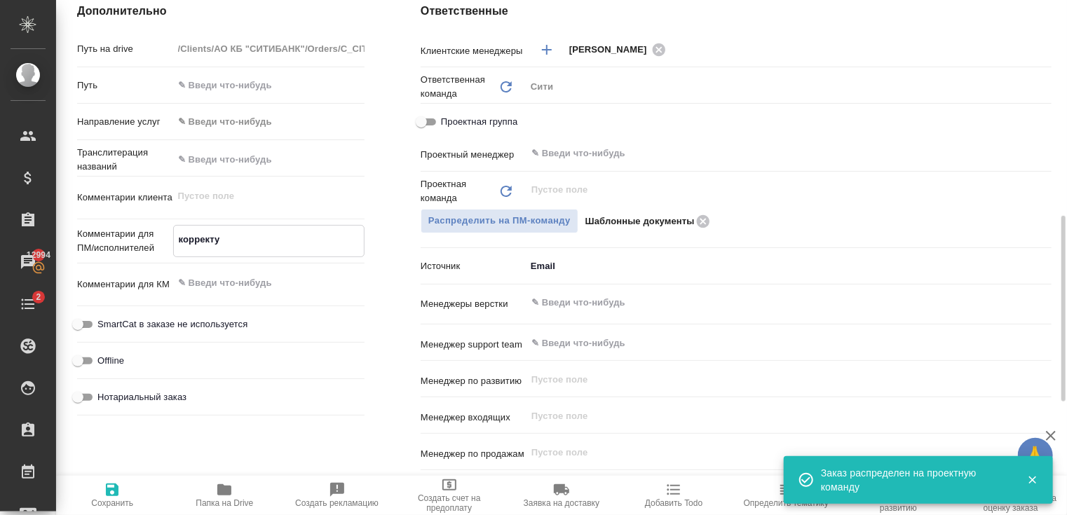
type textarea "корректур"
type textarea "x"
type textarea "корректура"
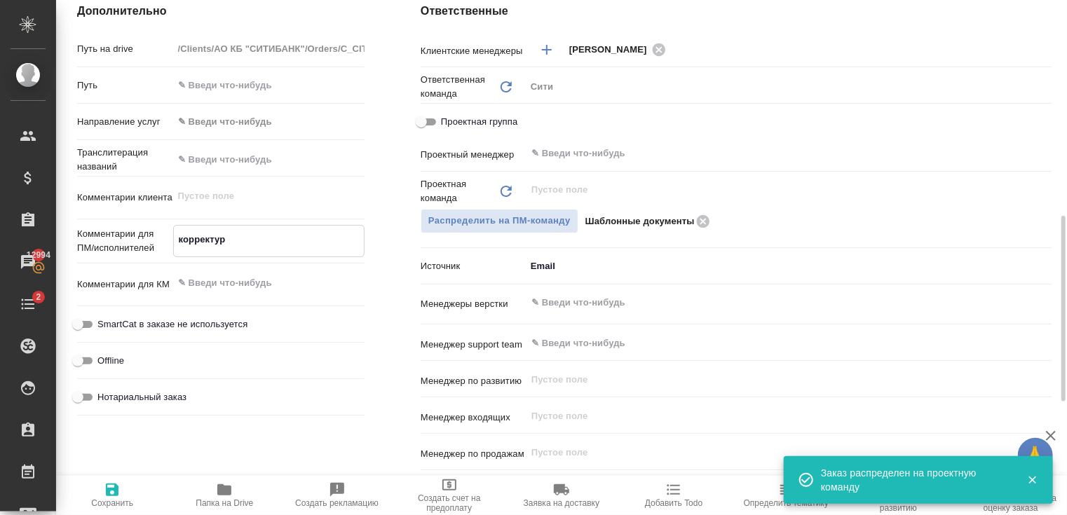
type textarea "x"
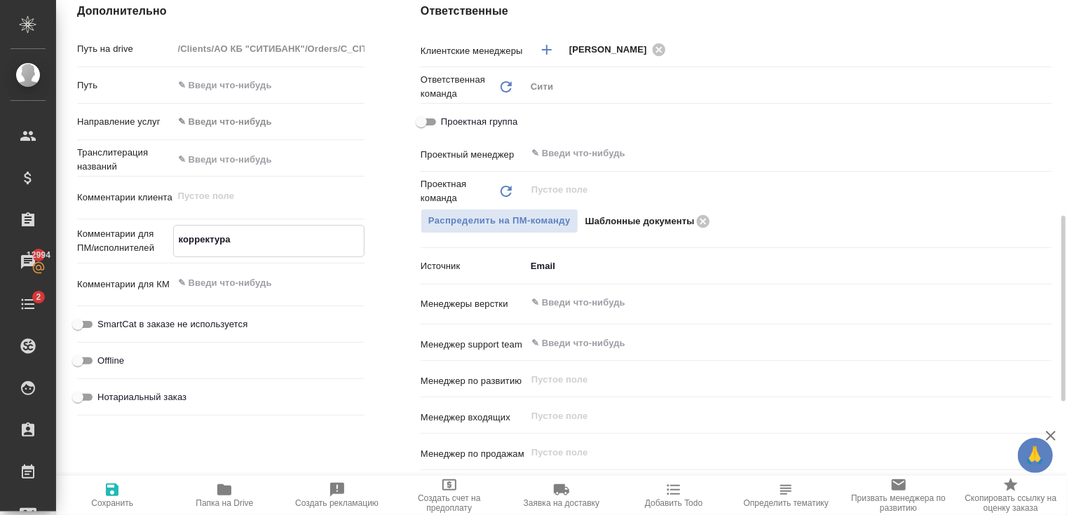
type textarea "корректура"
type textarea "x"
click at [107, 495] on icon "button" at bounding box center [112, 490] width 13 height 13
type textarea "x"
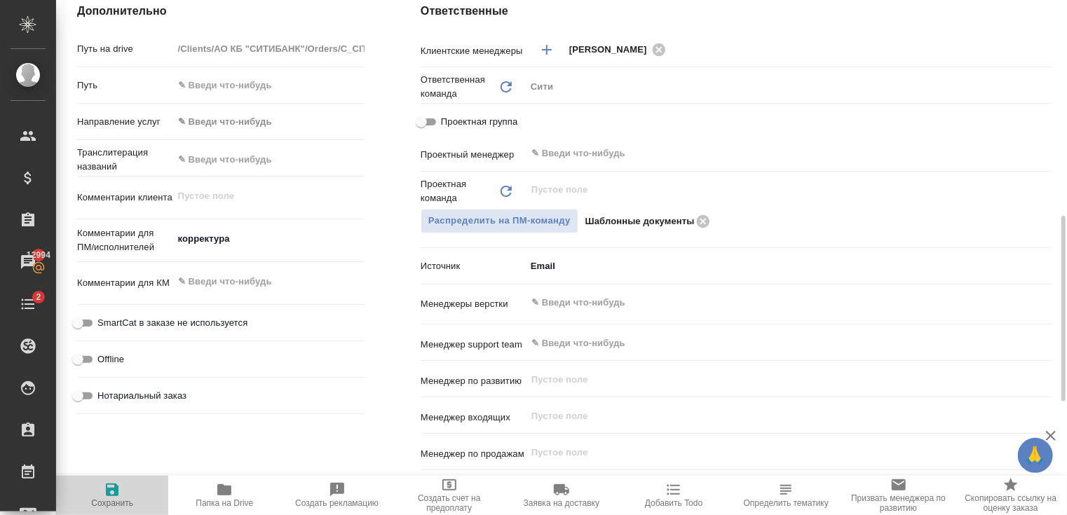
type textarea "x"
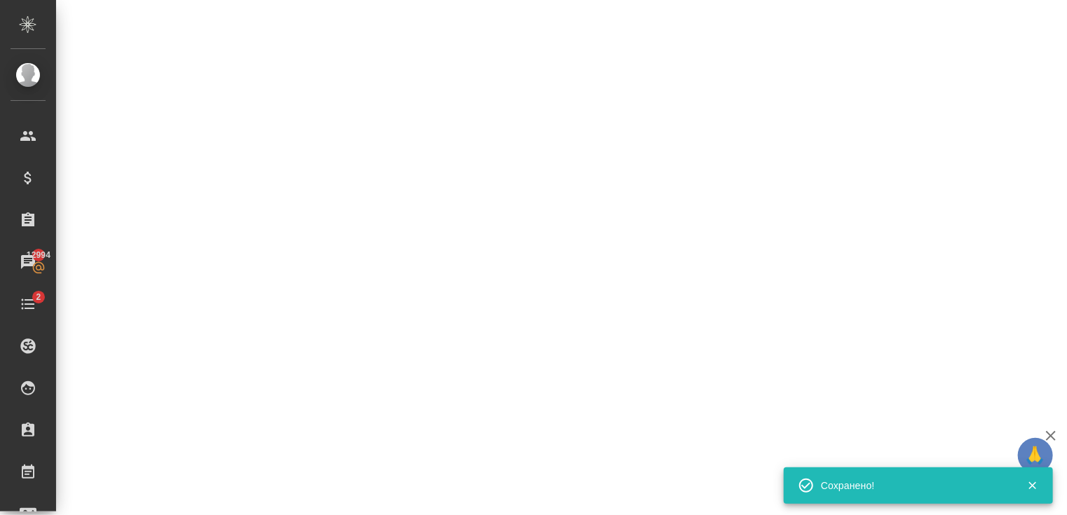
select select "RU"
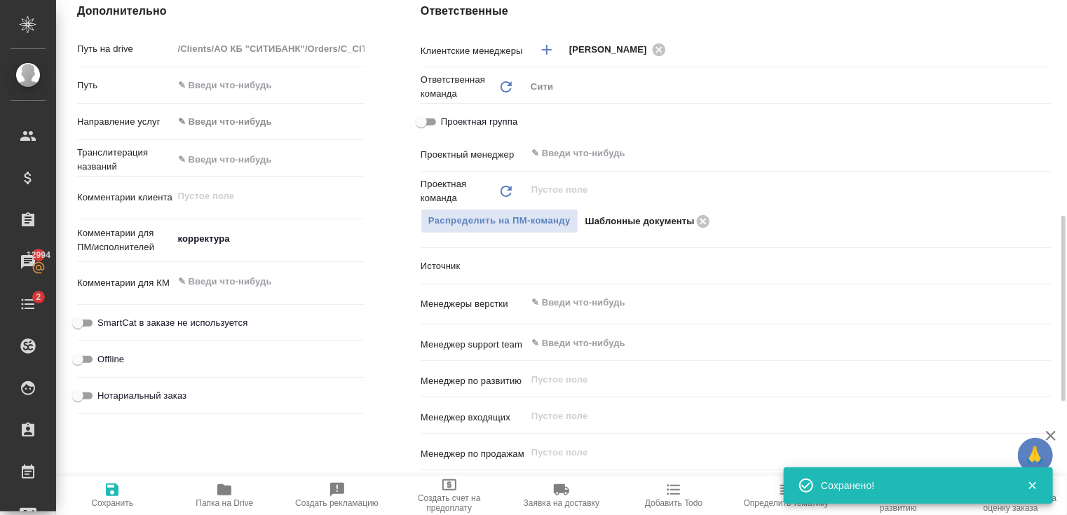
type textarea "x"
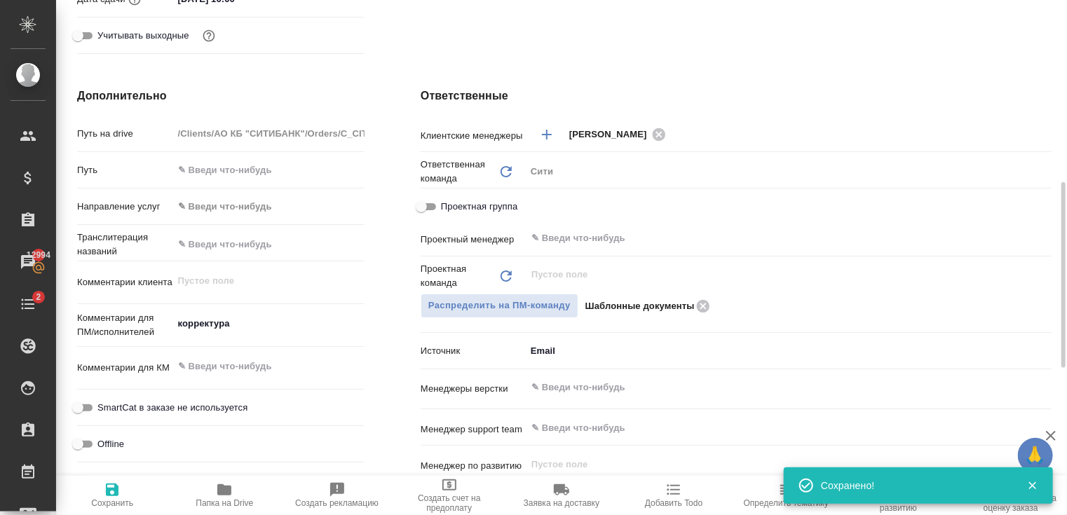
scroll to position [533, 0]
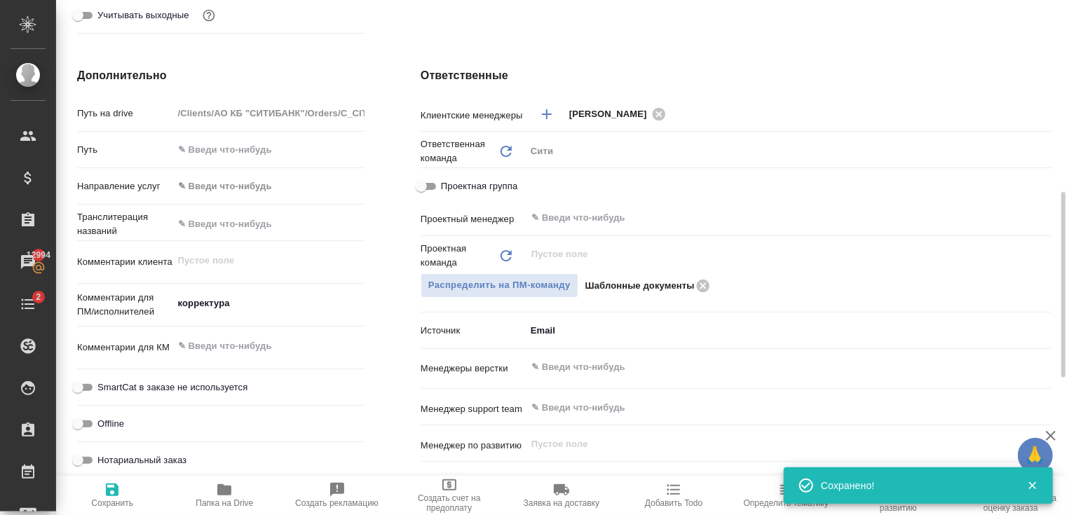
type textarea "x"
click at [262, 306] on textarea "корректура" at bounding box center [269, 304] width 190 height 24
type textarea "x"
type textarea "корректура"
type textarea "x"
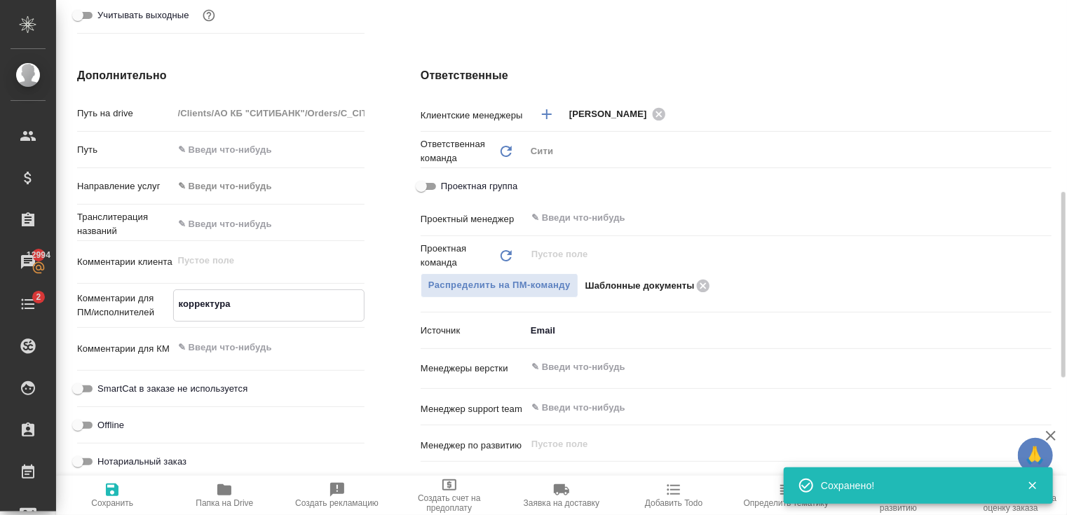
type textarea "x"
type textarea "корректура с"
type textarea "x"
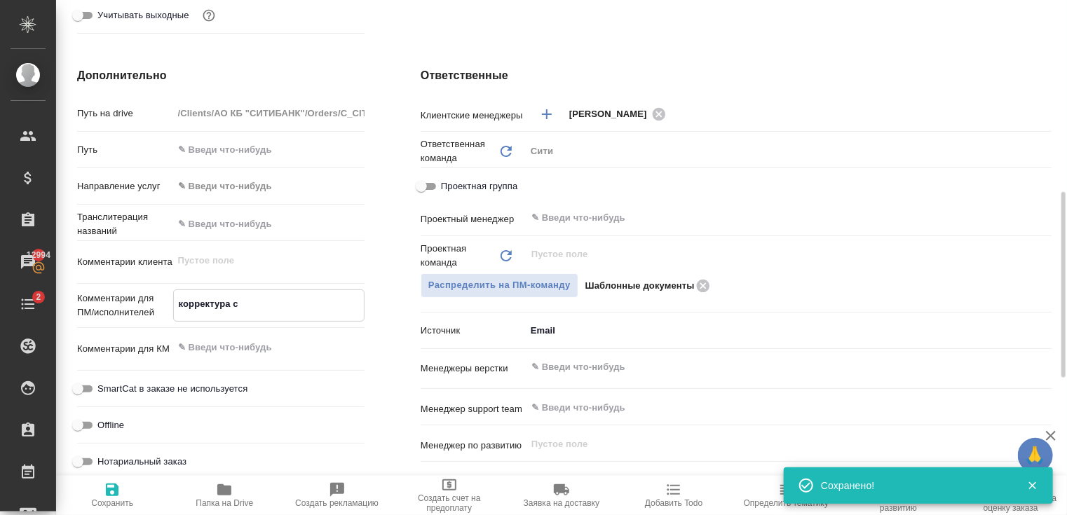
type textarea "x"
type textarea "корректура ср"
type textarea "x"
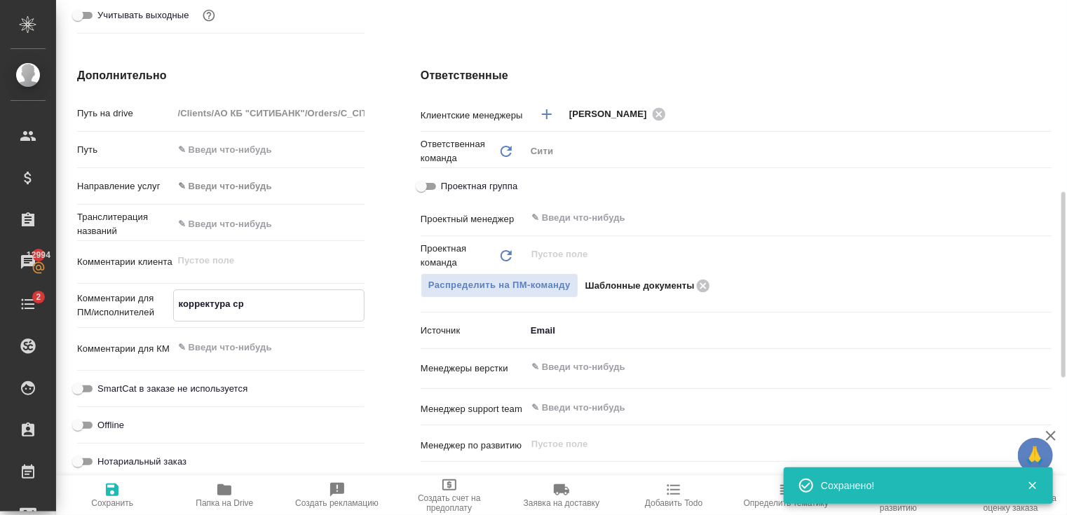
type textarea "корректура сро"
type textarea "x"
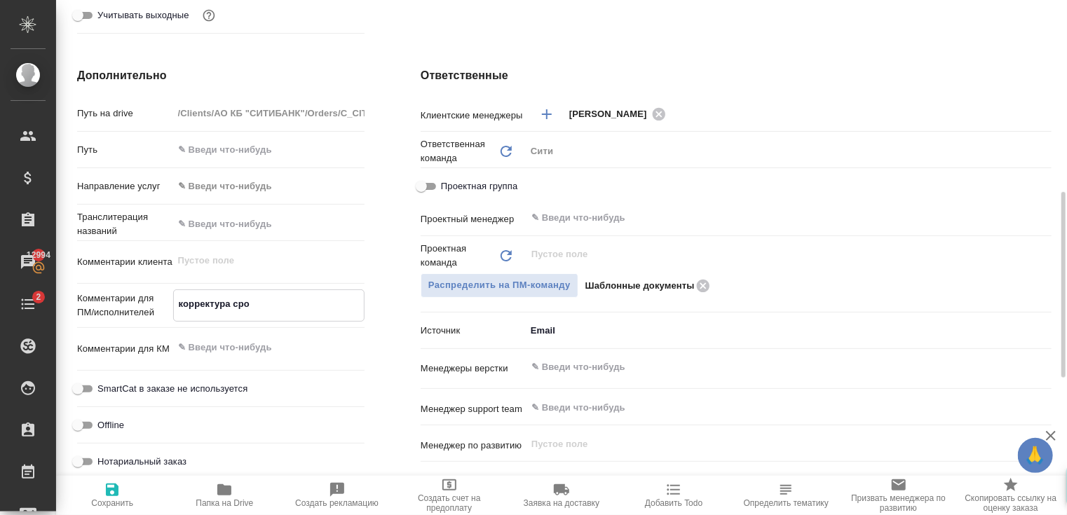
type textarea "x"
type textarea "корректура сроч"
type textarea "x"
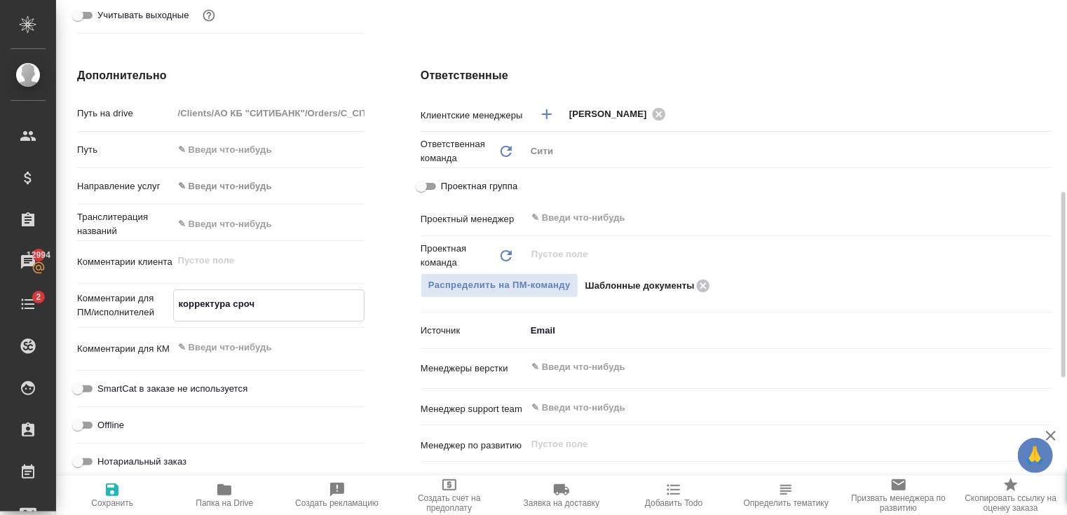
type textarea "корректура срочн"
type textarea "x"
type textarea "корректура срочна"
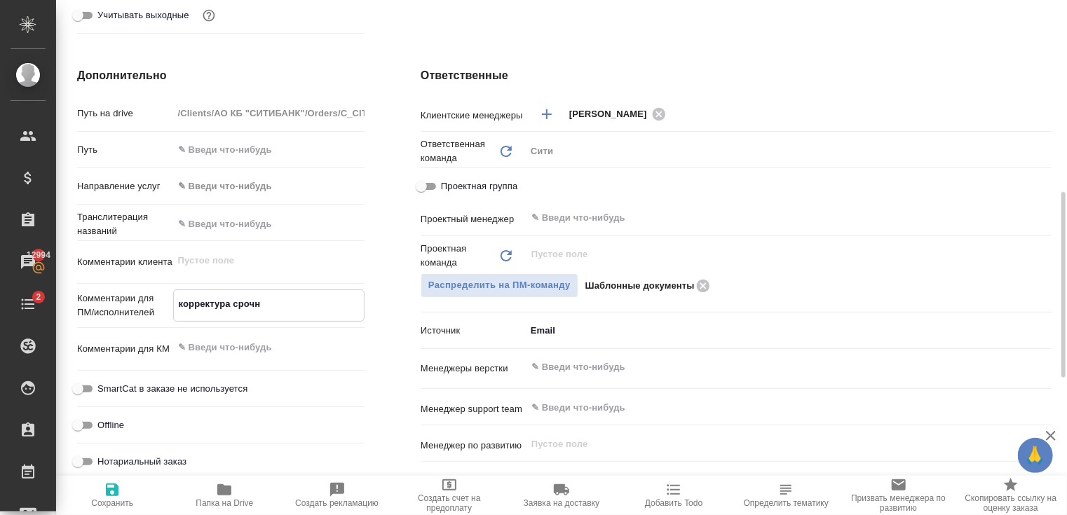
type textarea "x"
type textarea "корректура срочная"
type textarea "x"
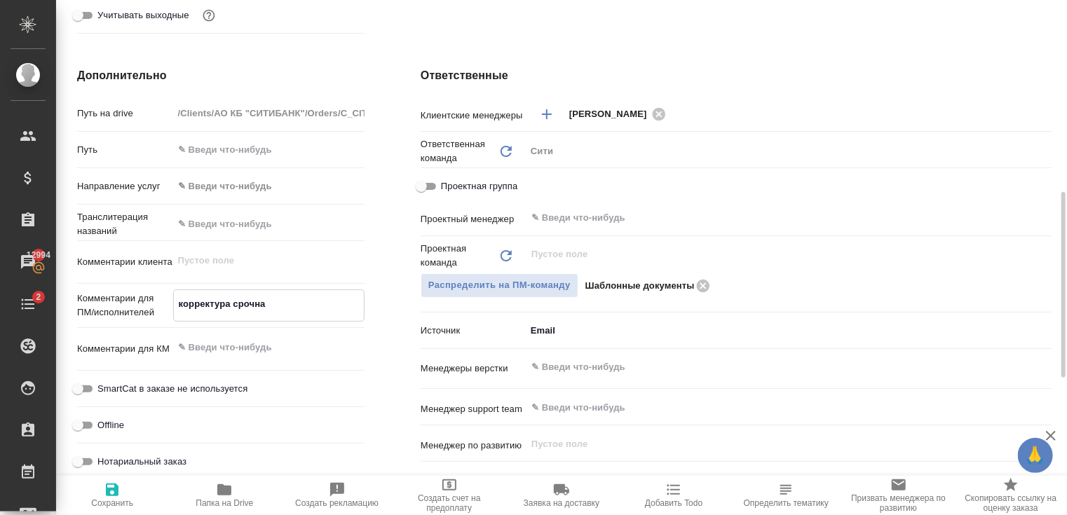
type textarea "x"
type textarea "корректура срочная"
type textarea "x"
click at [104, 501] on span "Сохранить" at bounding box center [112, 503] width 42 height 10
type textarea "x"
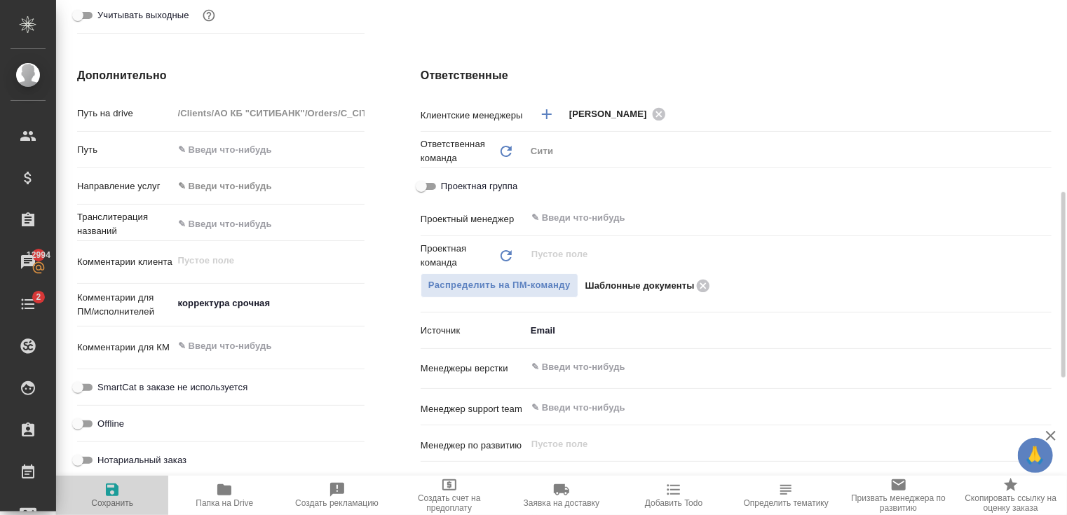
type textarea "x"
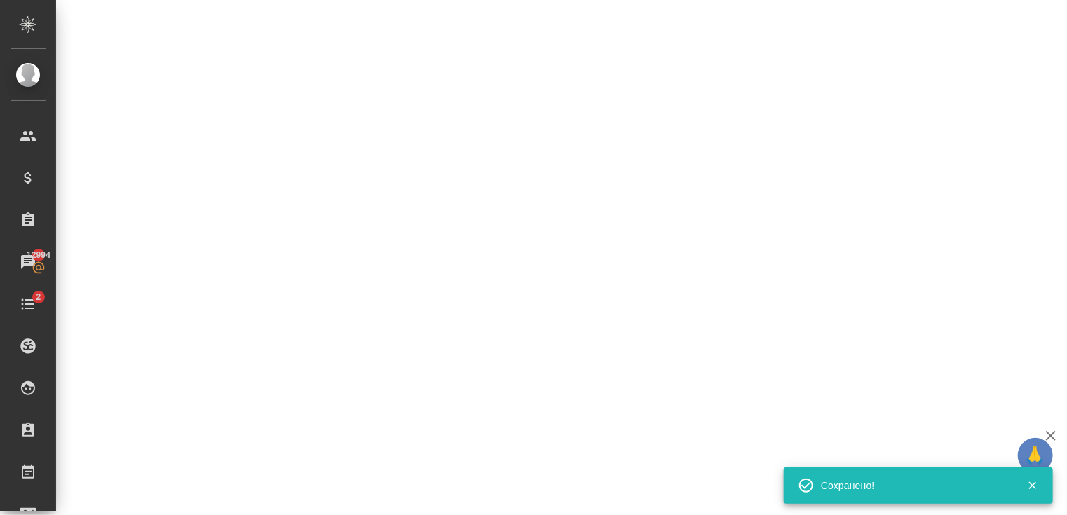
select select "RU"
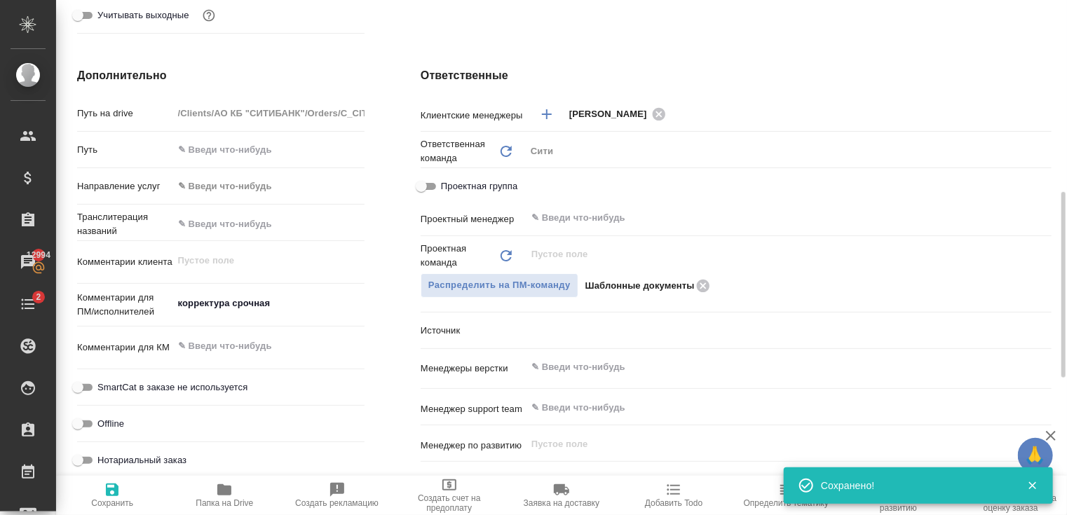
type textarea "x"
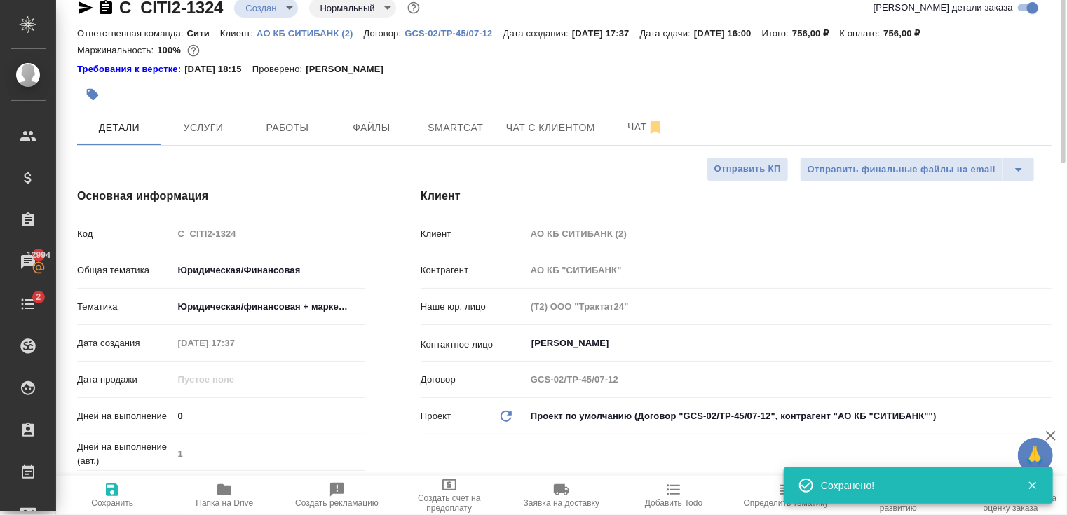
scroll to position [0, 0]
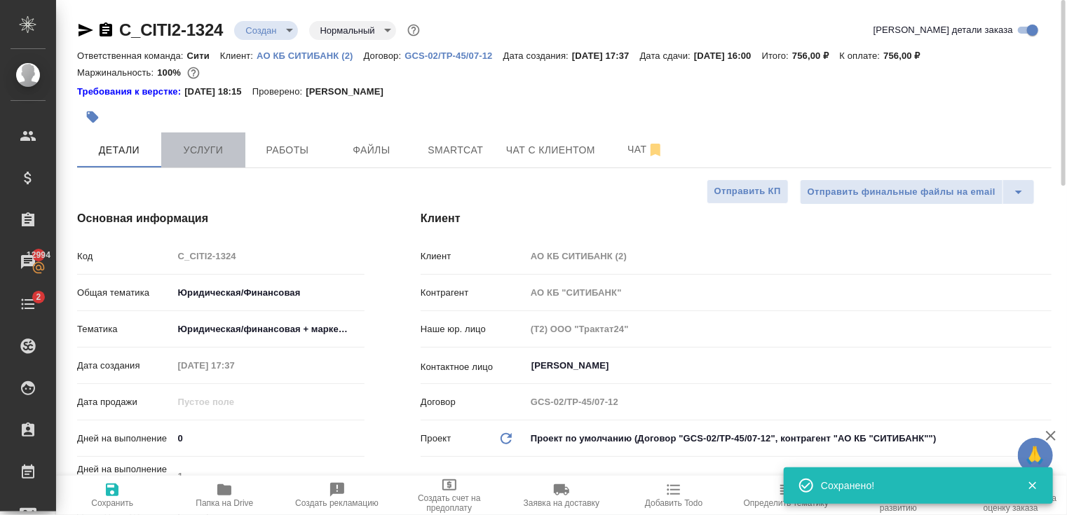
click at [217, 148] on span "Услуги" at bounding box center [203, 151] width 67 height 18
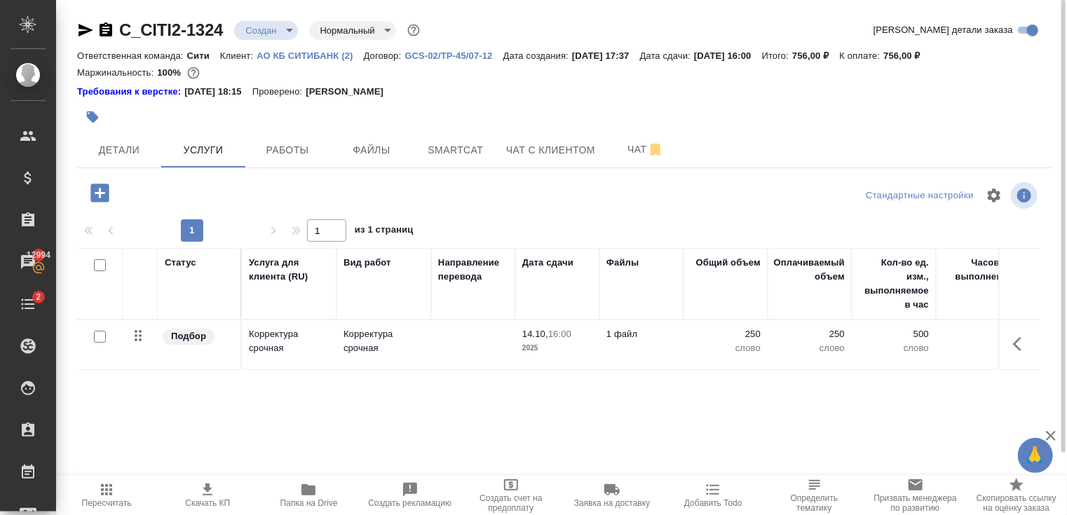
click at [463, 337] on td at bounding box center [473, 344] width 84 height 49
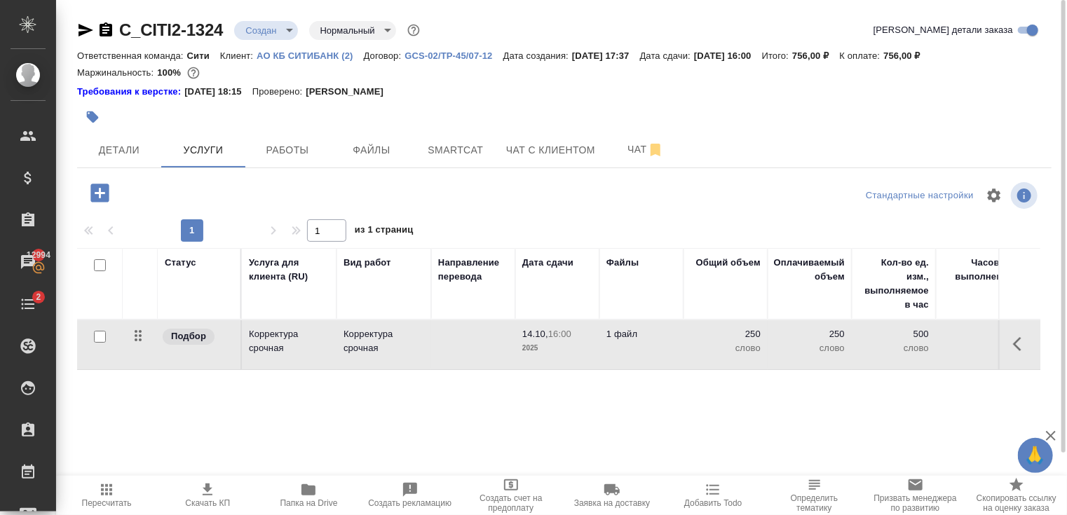
click at [463, 337] on td at bounding box center [473, 344] width 84 height 49
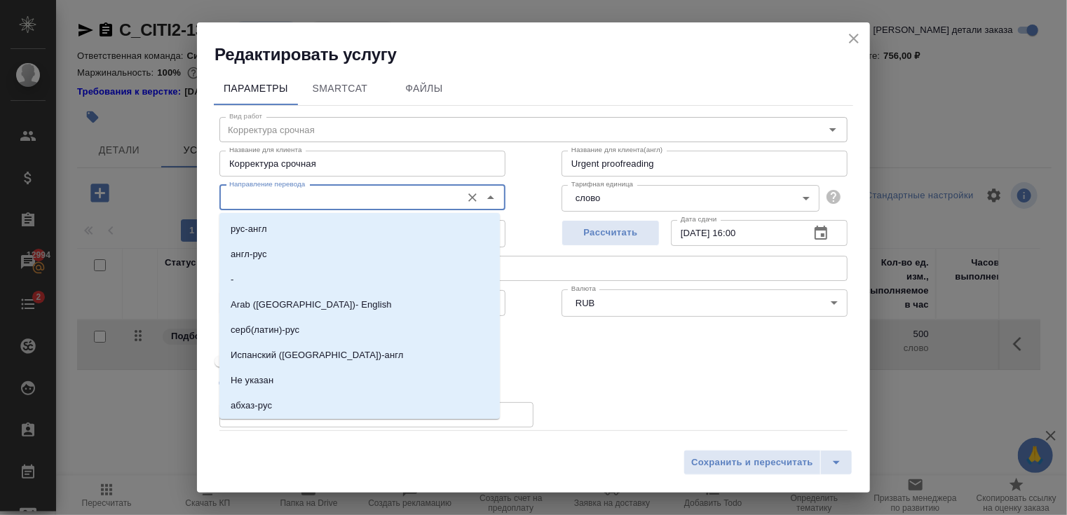
click at [341, 192] on input "Направление перевода" at bounding box center [339, 197] width 231 height 17
click at [329, 233] on li "рус-англ" at bounding box center [359, 229] width 280 height 25
type input "рус-англ"
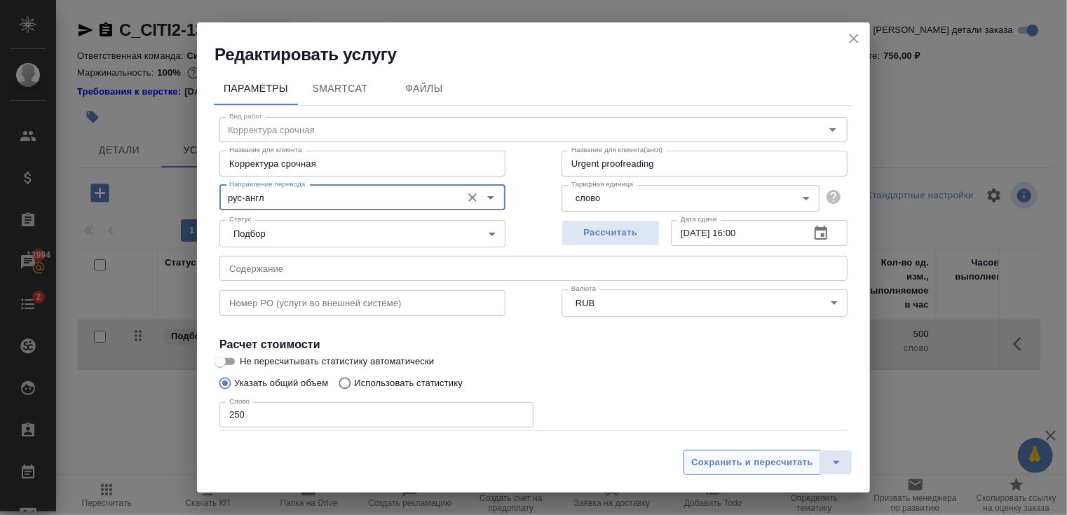
click at [761, 453] on button "Сохранить и пересчитать" at bounding box center [752, 462] width 137 height 25
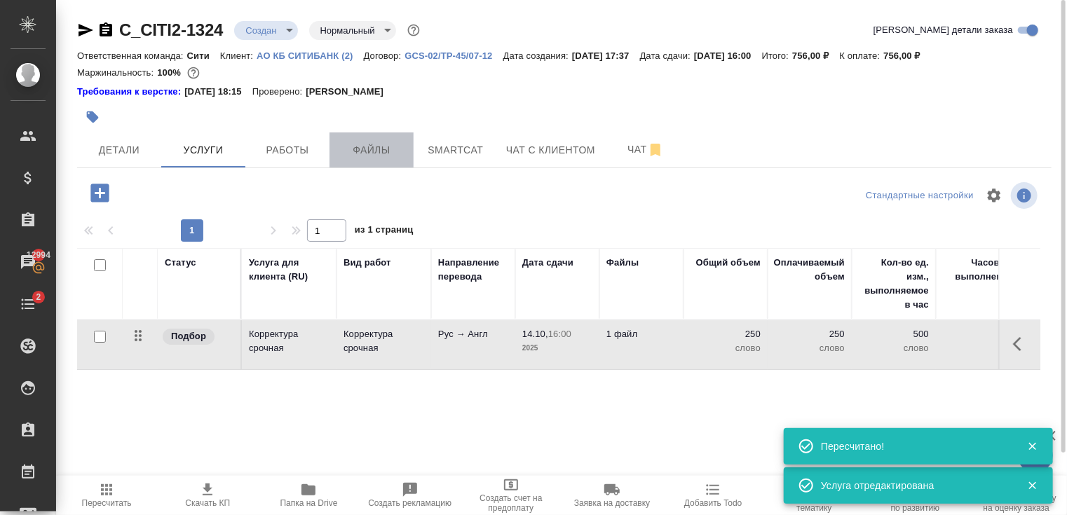
click at [376, 162] on button "Файлы" at bounding box center [371, 150] width 84 height 35
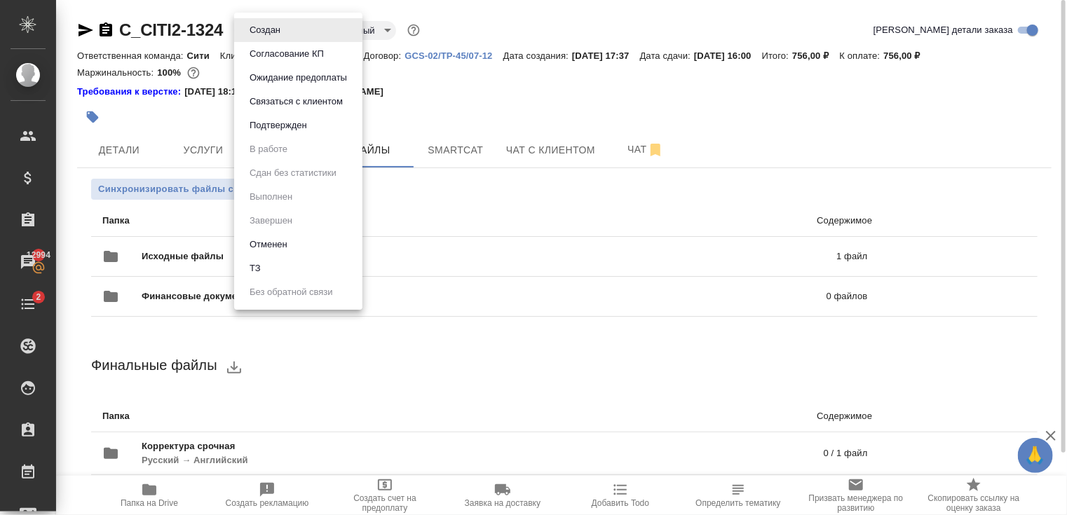
click at [273, 28] on body "🙏 .cls-1 fill:#fff; AWATERA Zaytseva Svetlana Клиенты Спецификации Заказы 12994…" at bounding box center [533, 257] width 1067 height 515
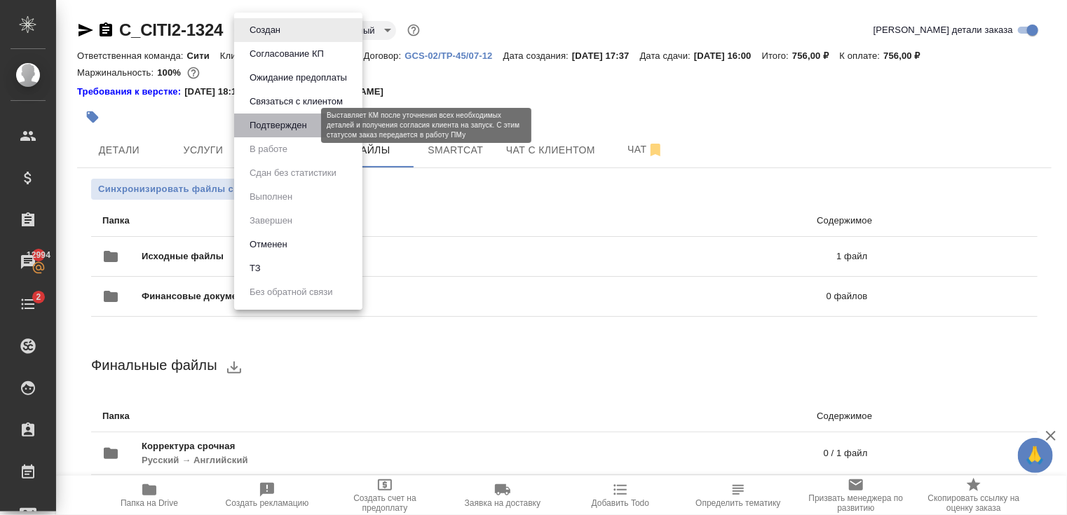
click at [303, 121] on button "Подтвержден" at bounding box center [278, 125] width 66 height 15
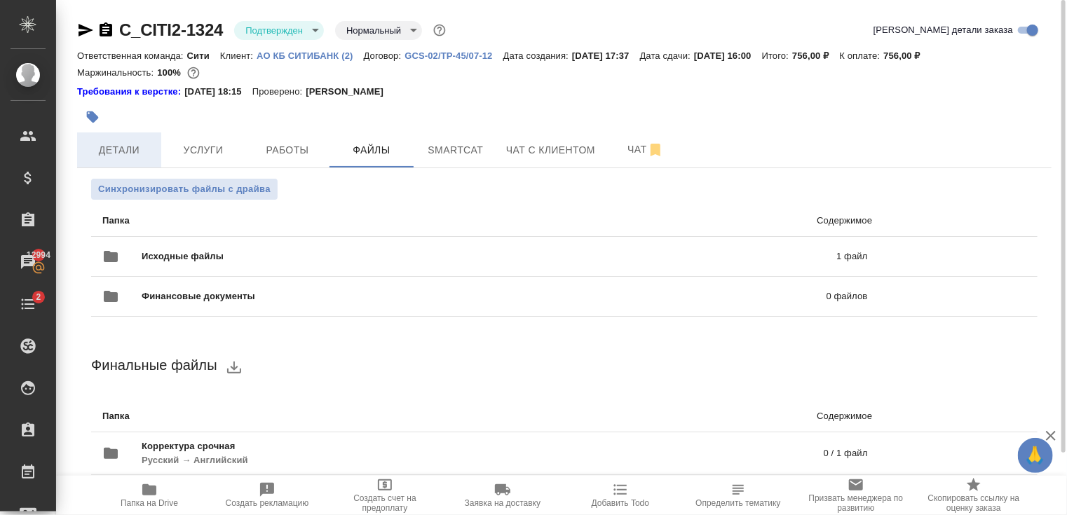
click at [141, 140] on button "Детали" at bounding box center [119, 150] width 84 height 35
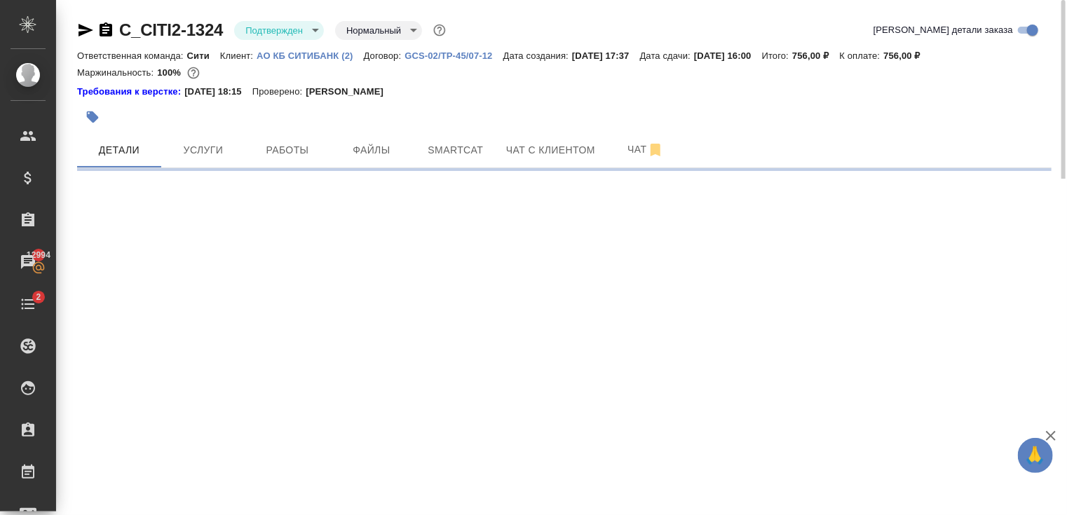
select select "RU"
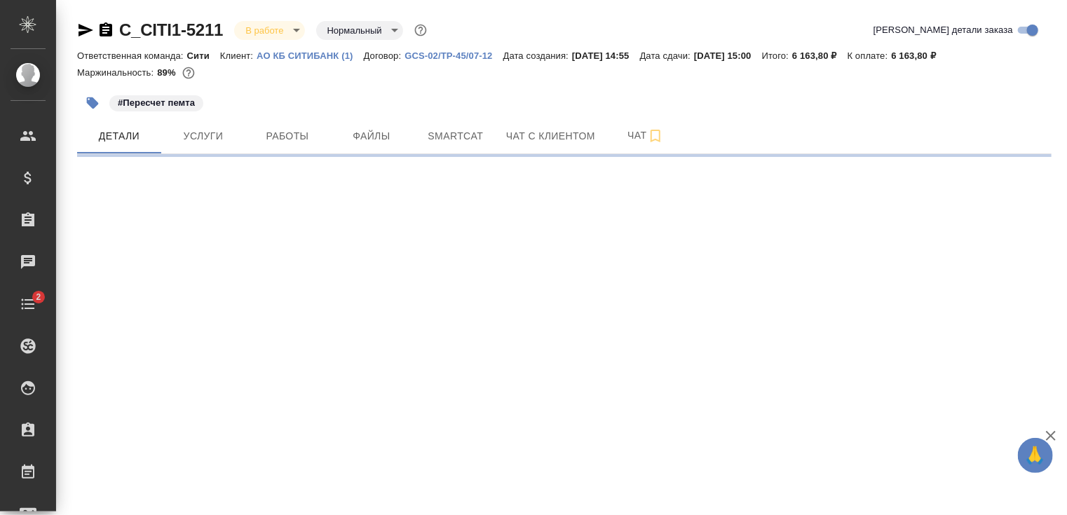
select select "RU"
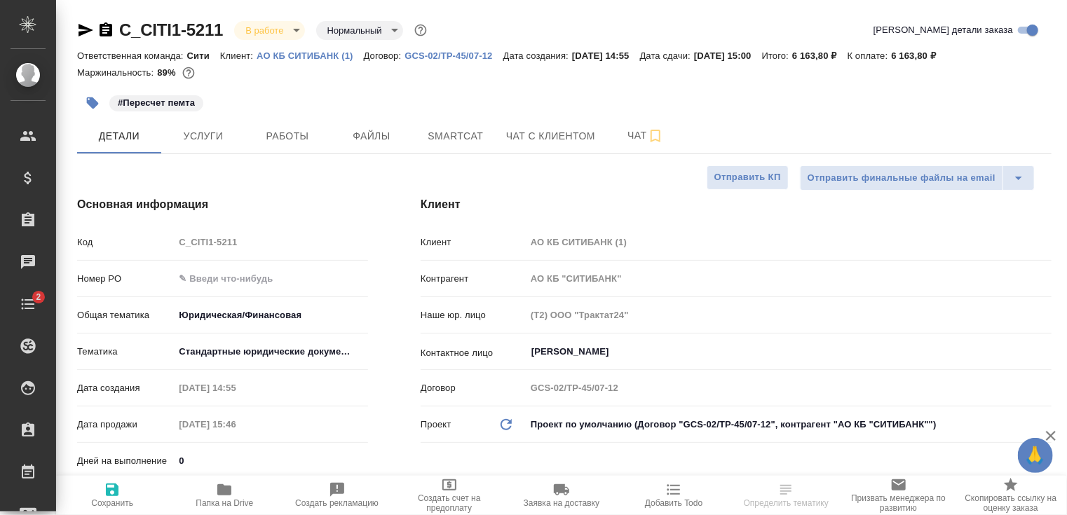
type textarea "x"
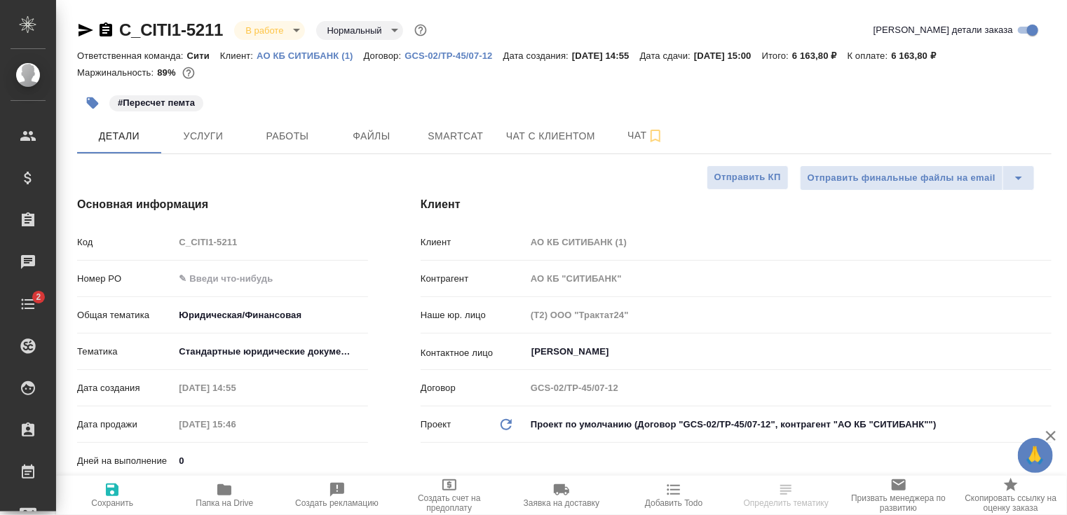
type textarea "x"
click at [213, 491] on span "Папка на Drive" at bounding box center [224, 495] width 95 height 27
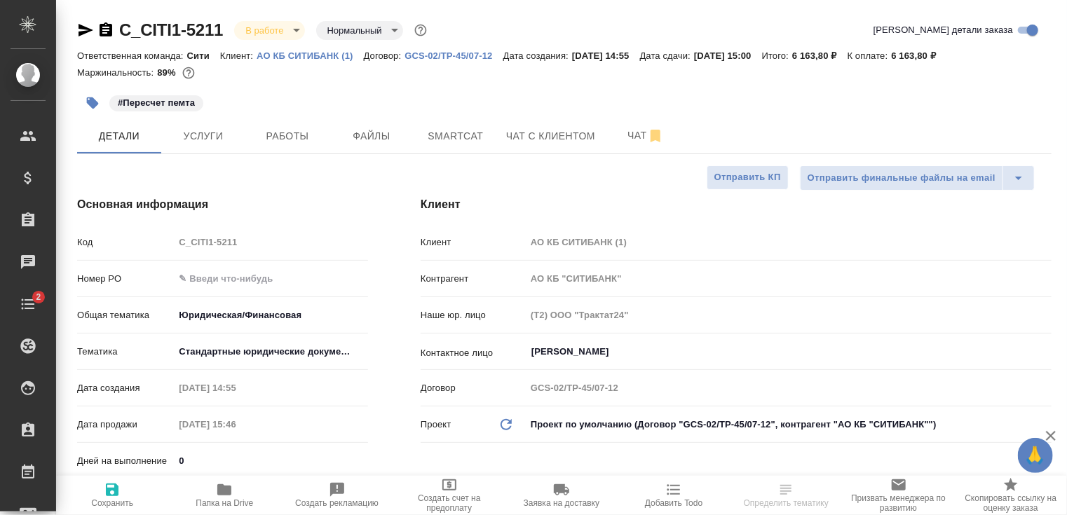
type textarea "x"
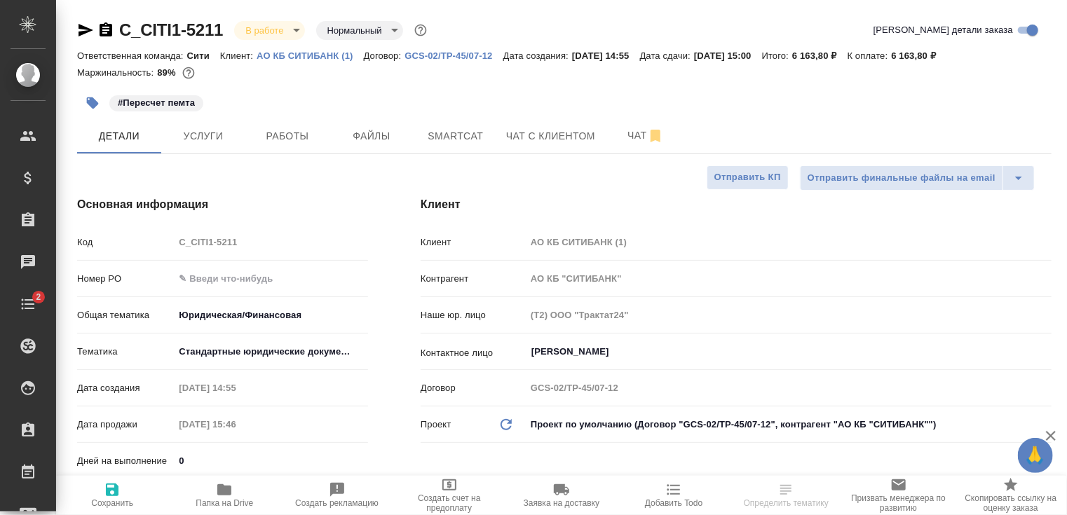
type textarea "x"
select select "RU"
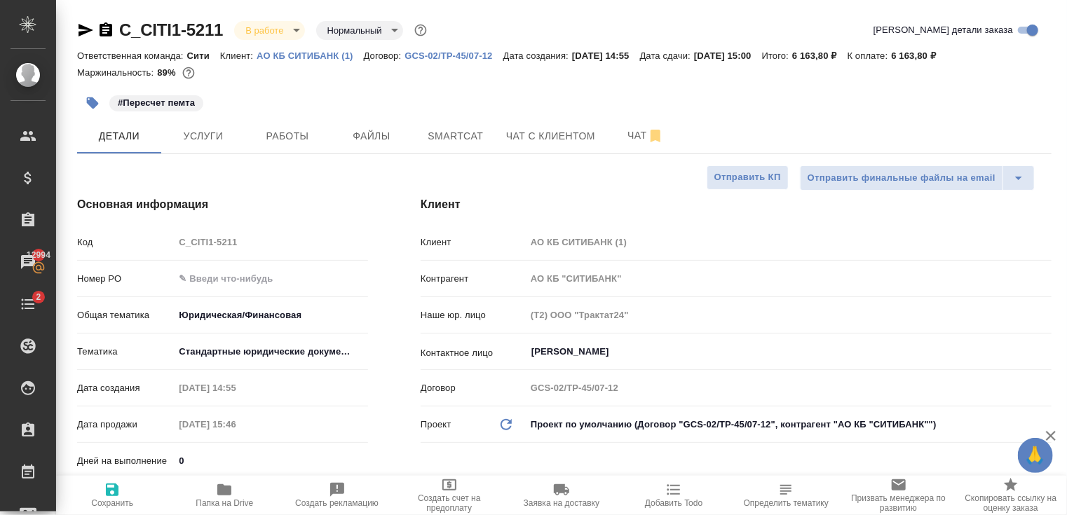
type textarea "x"
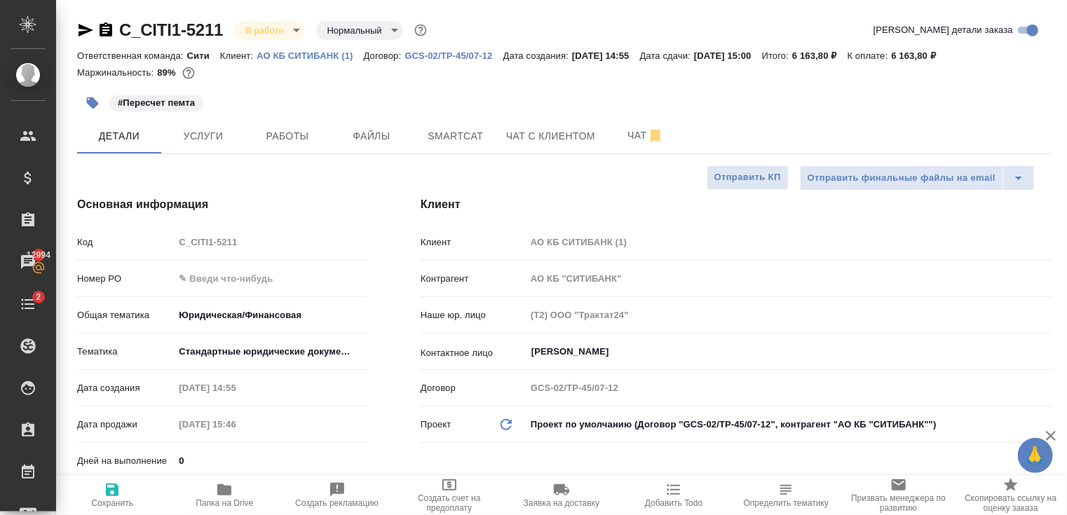
type textarea "x"
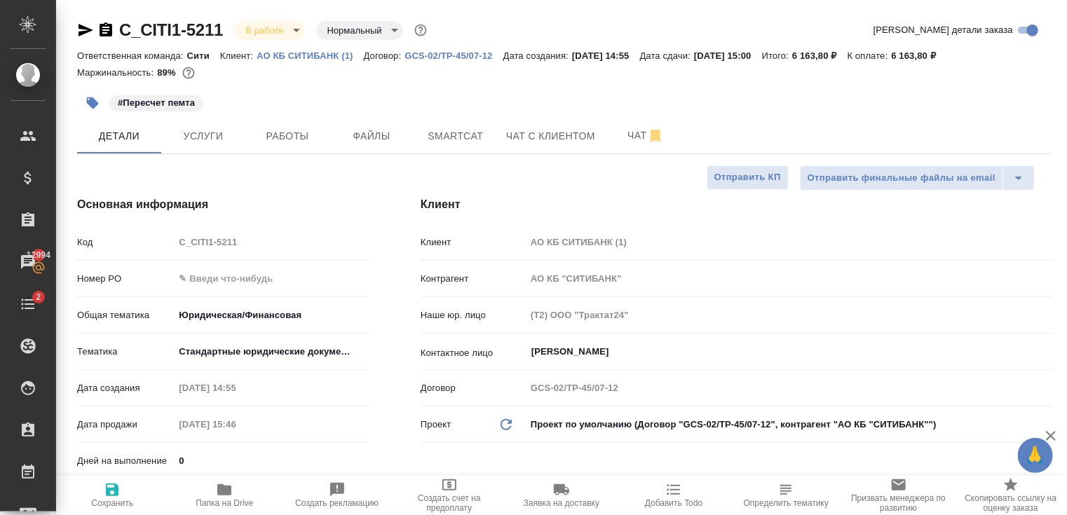
type textarea "x"
drag, startPoint x: 120, startPoint y: 41, endPoint x: 226, endPoint y: 37, distance: 106.6
click at [226, 37] on div "C_CITI1-5211 В работе inProgress Нормальный normal" at bounding box center [253, 30] width 353 height 22
copy link "C_CITI1-5211"
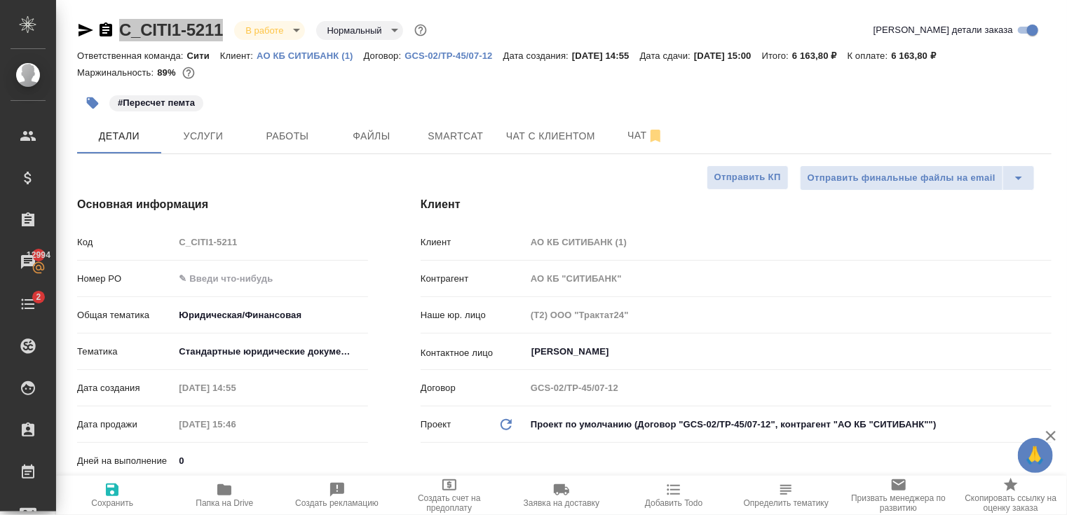
type textarea "x"
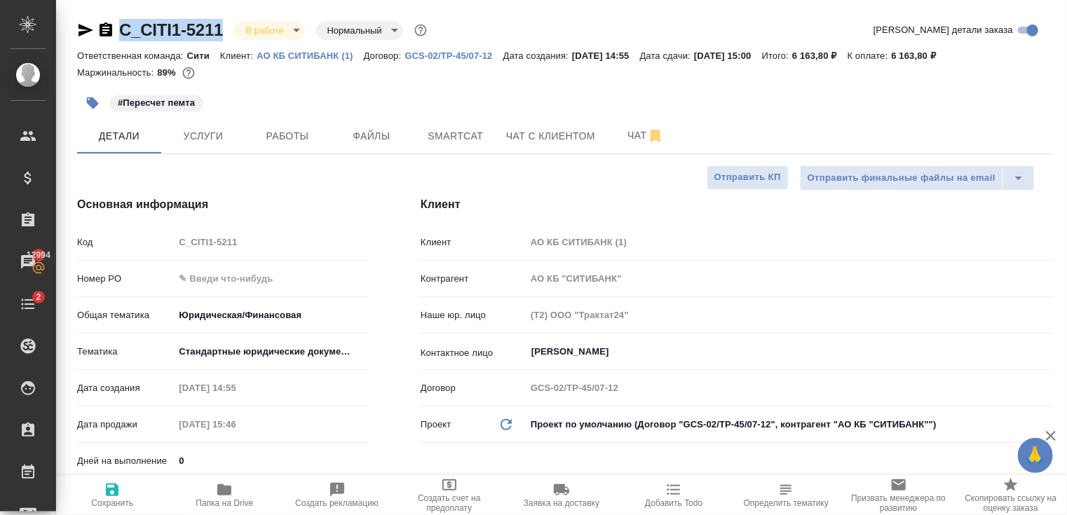
type textarea "x"
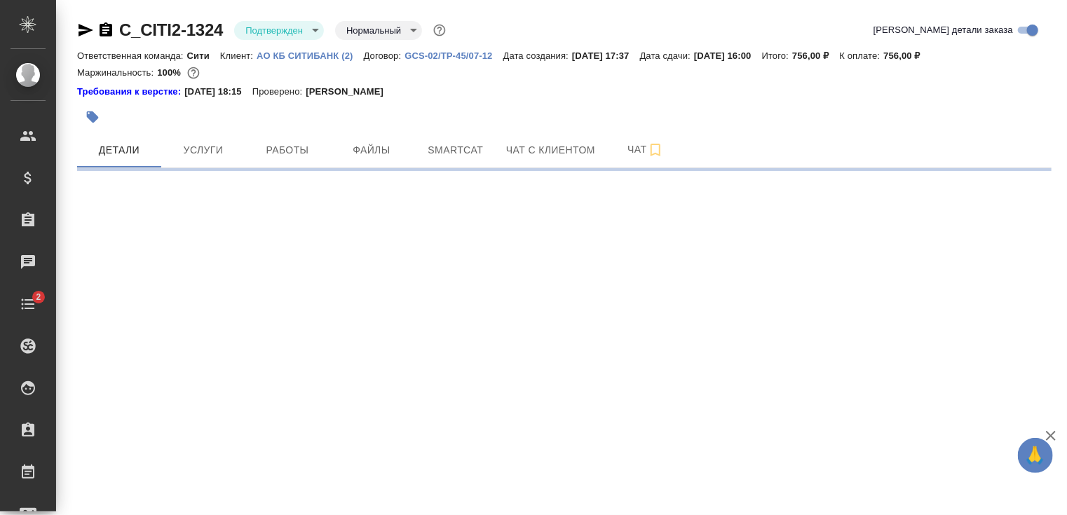
select select "RU"
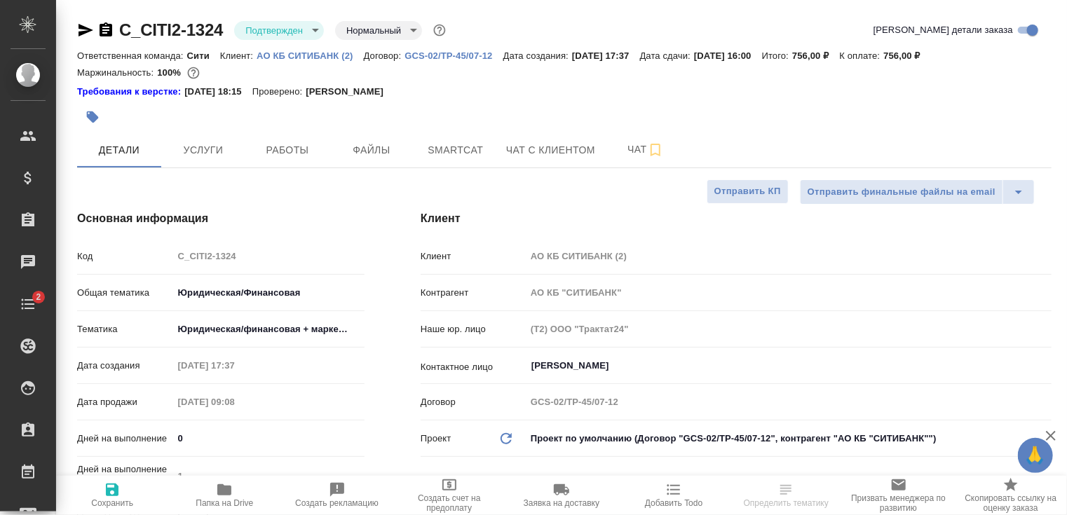
type textarea "x"
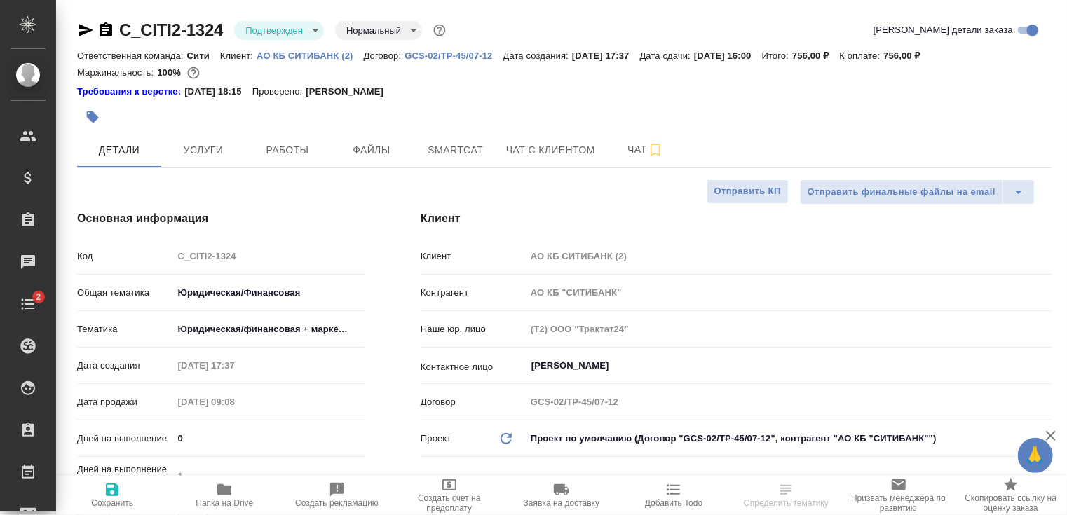
type textarea "x"
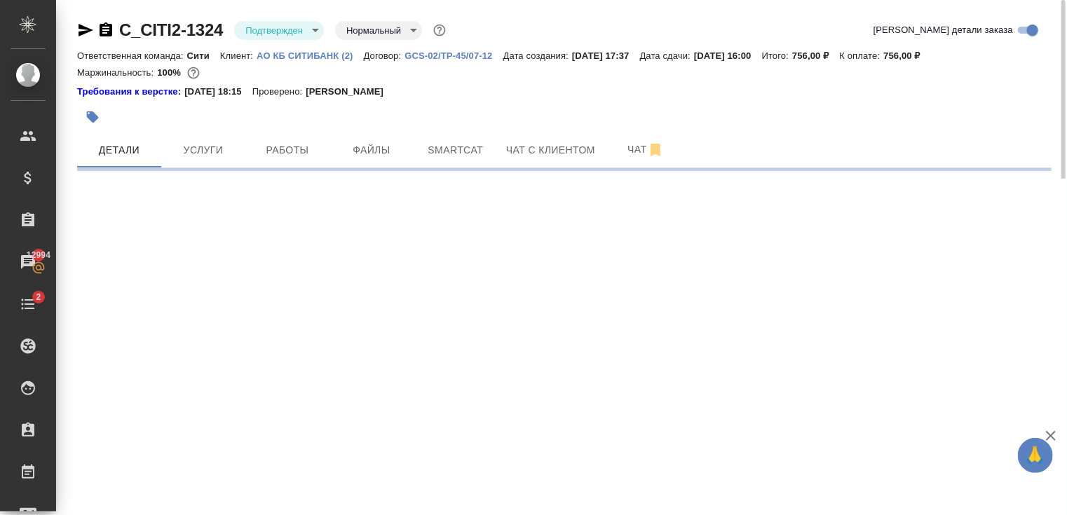
select select "RU"
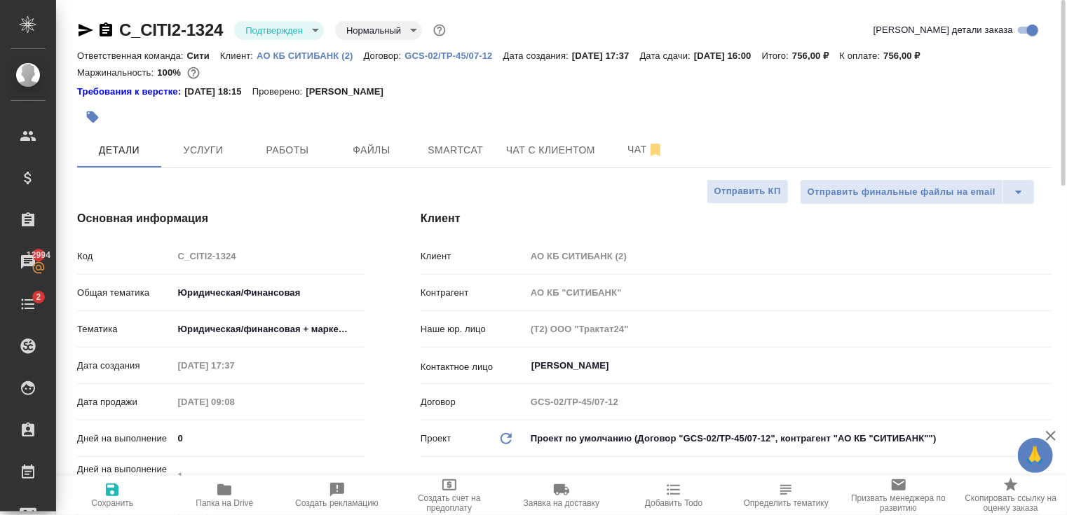
type textarea "x"
click at [97, 122] on icon "button" at bounding box center [93, 117] width 14 height 14
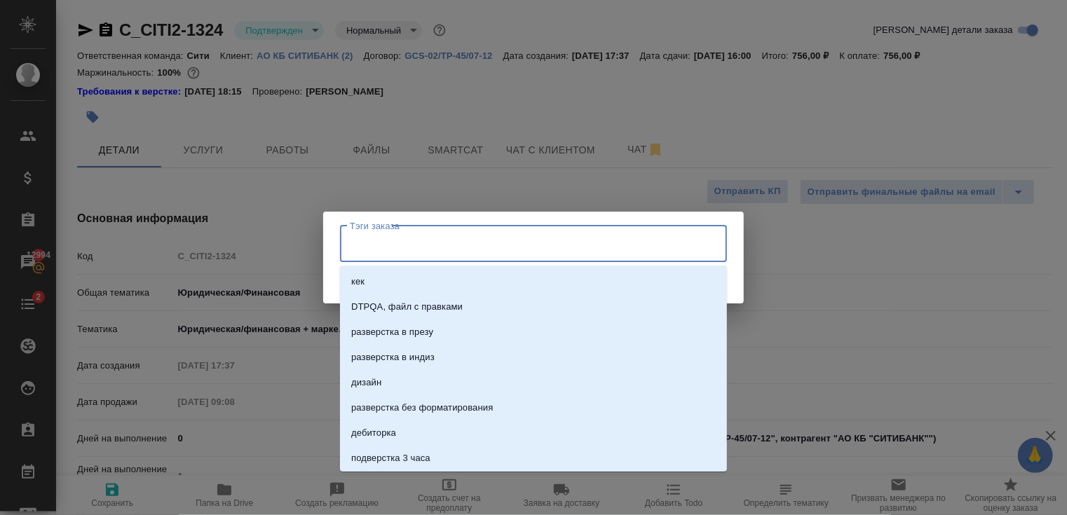
click at [473, 246] on input "Тэги заказа" at bounding box center [520, 244] width 348 height 24
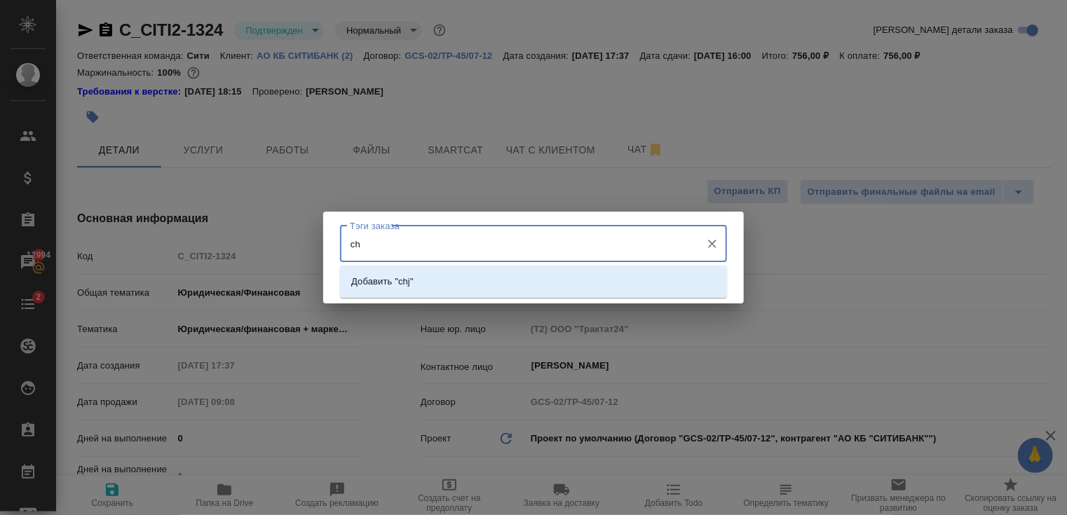
type input "c"
type input "срочная корректура"
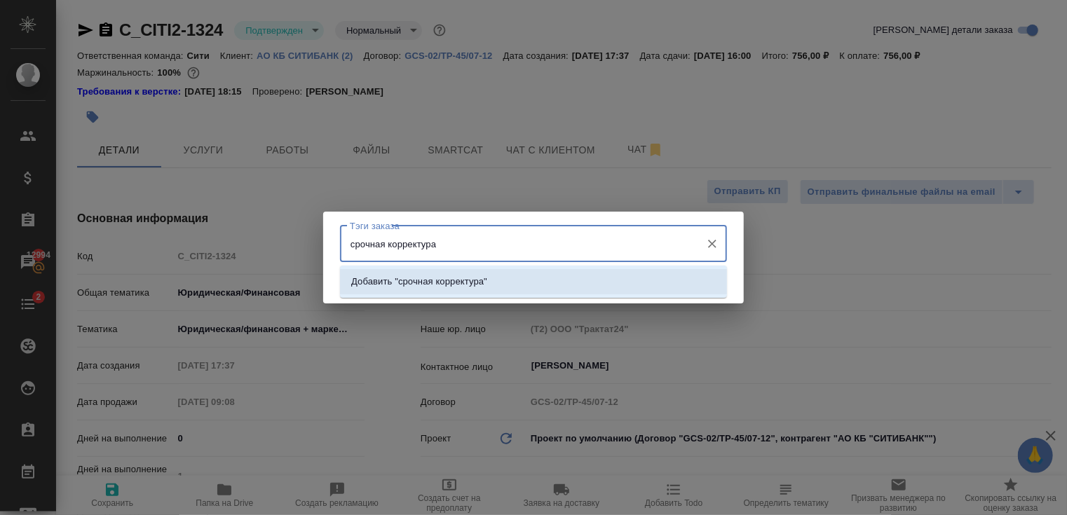
click at [461, 285] on p "Добавить "срочная корректура"" at bounding box center [419, 282] width 136 height 14
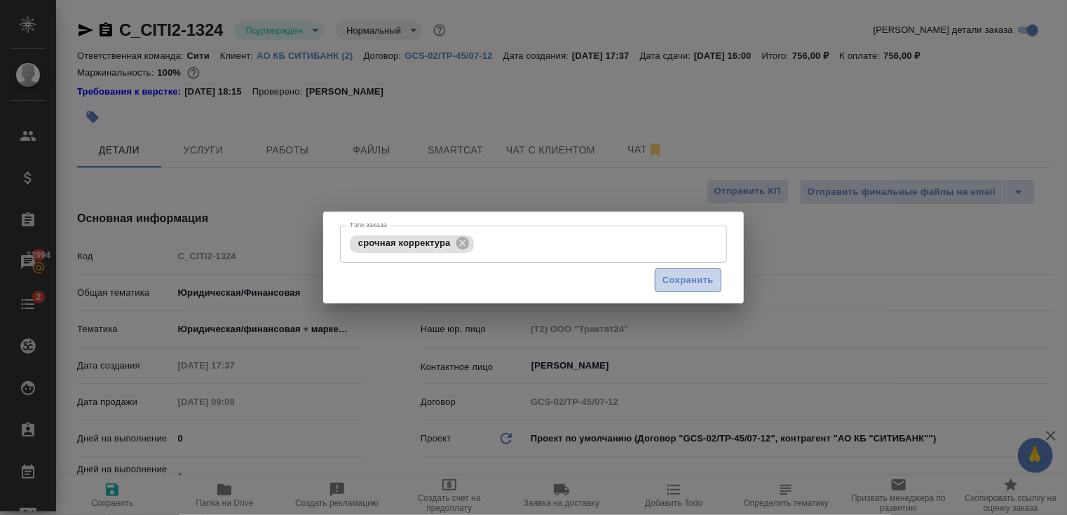
click at [709, 291] on button "Сохранить" at bounding box center [688, 281] width 67 height 25
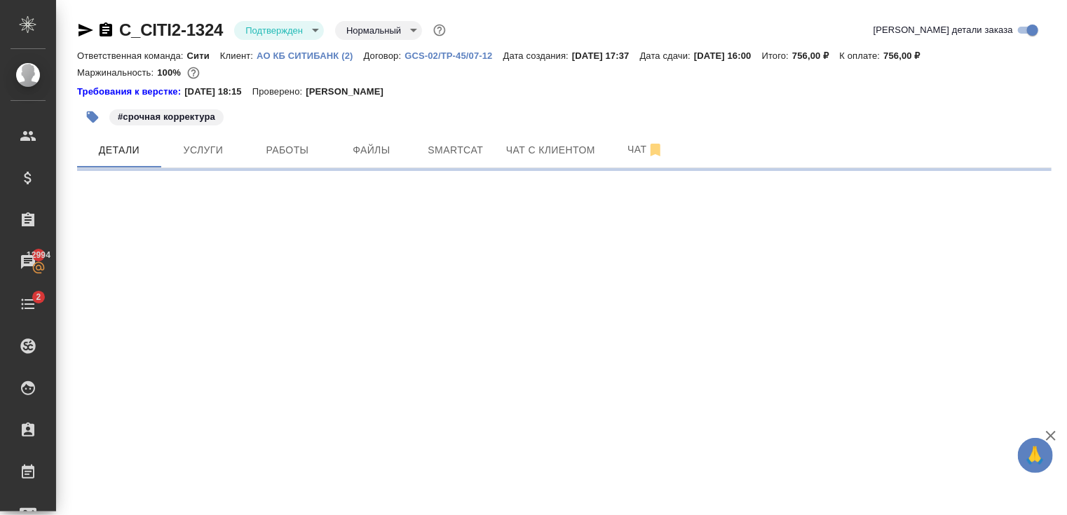
select select "RU"
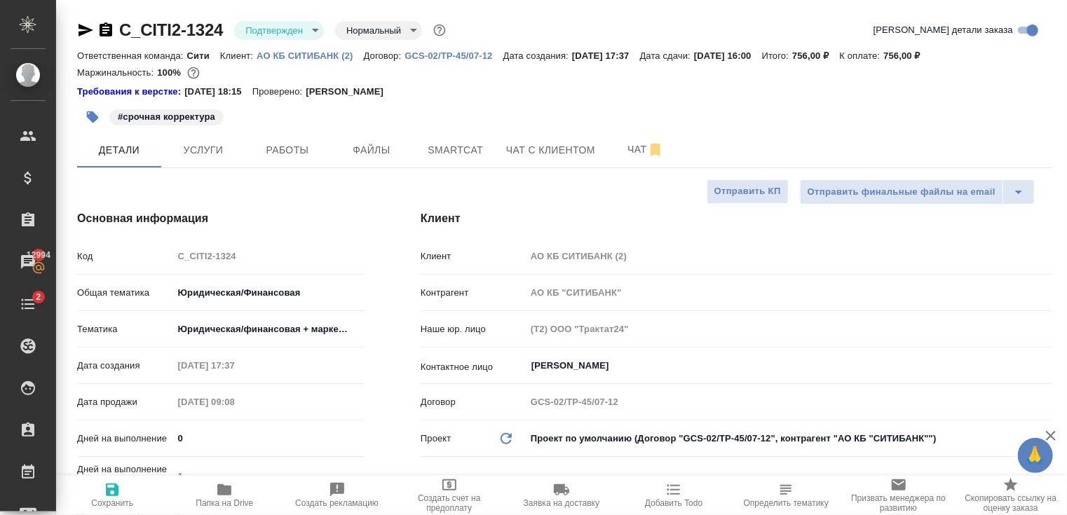
type textarea "x"
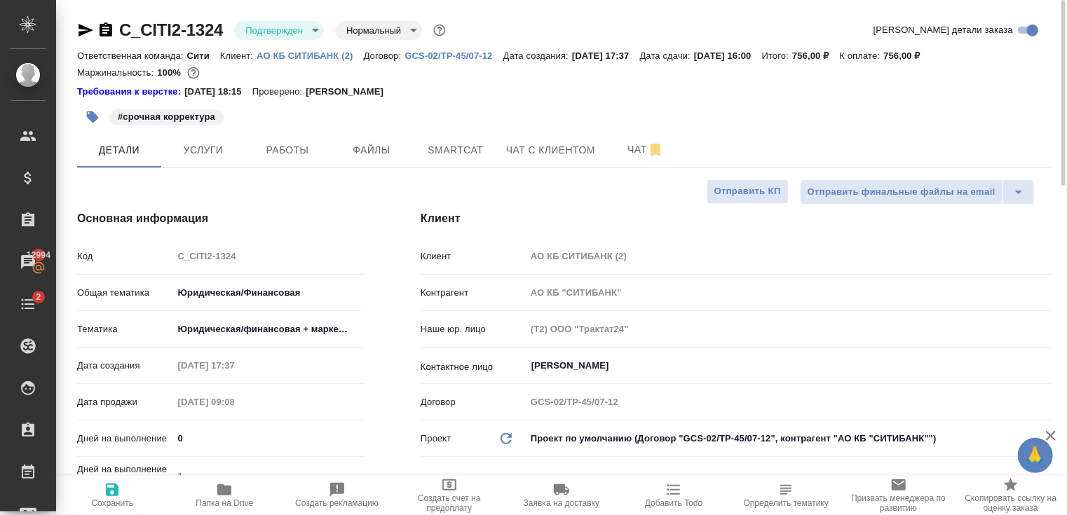
type textarea "x"
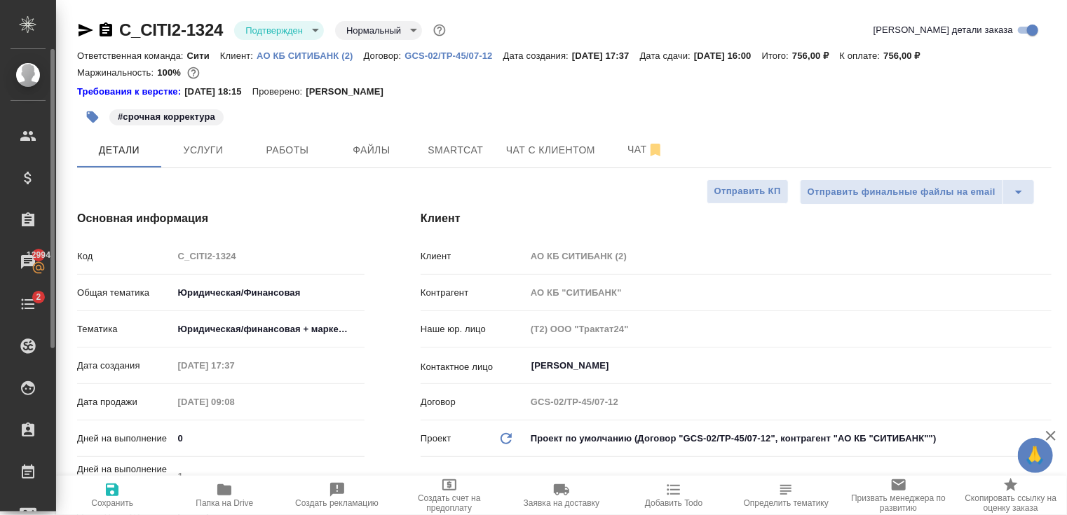
type textarea "x"
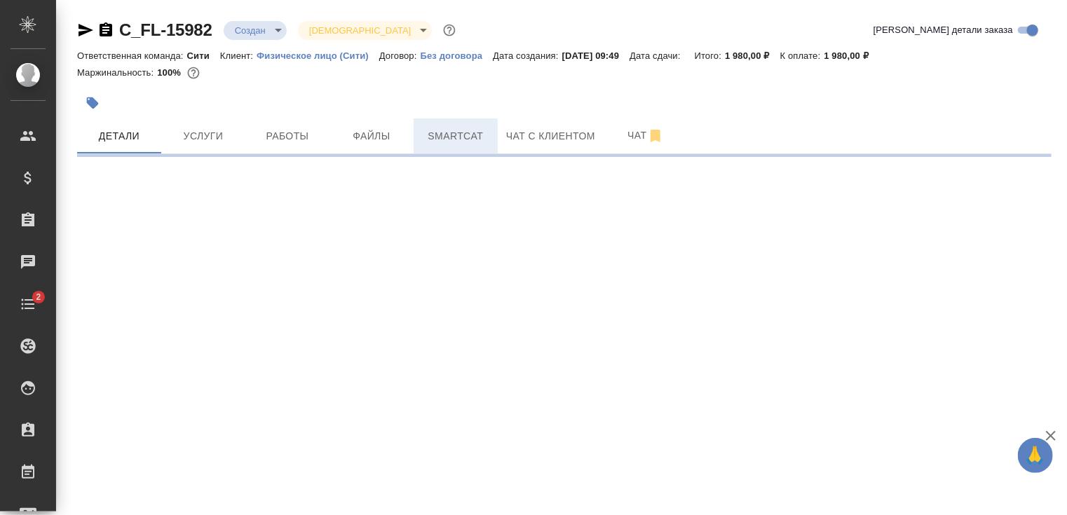
select select "RU"
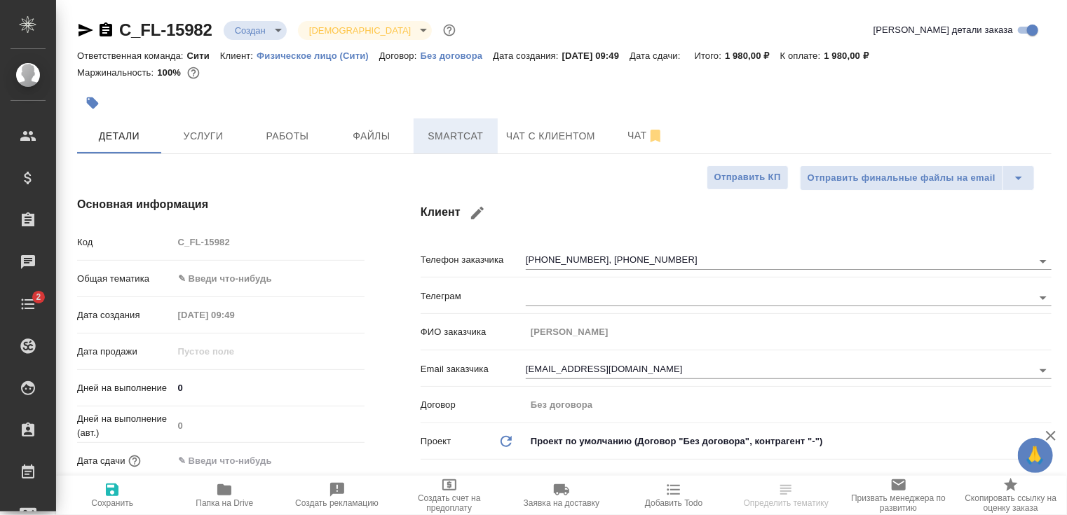
type textarea "x"
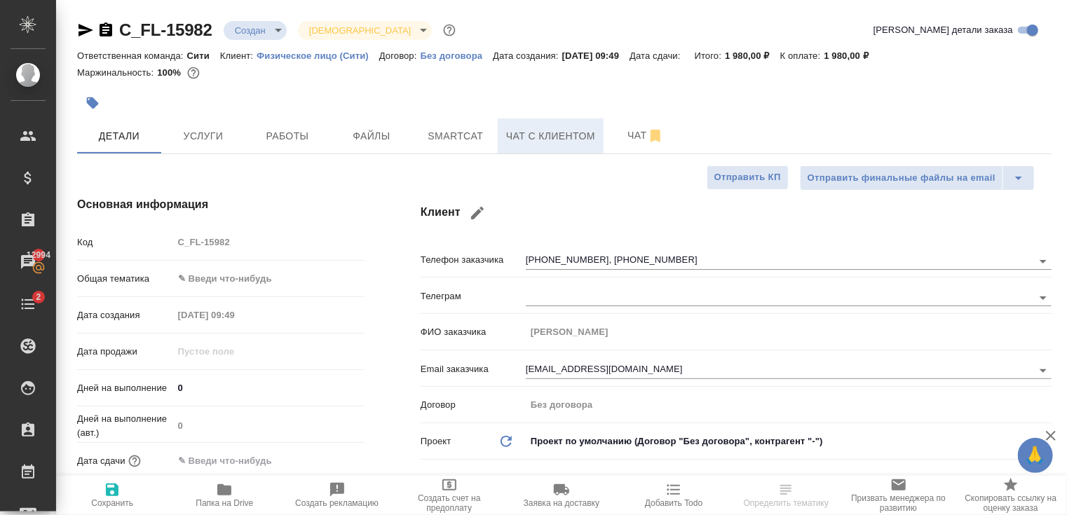
click at [559, 148] on button "Чат с клиентом" at bounding box center [551, 135] width 106 height 35
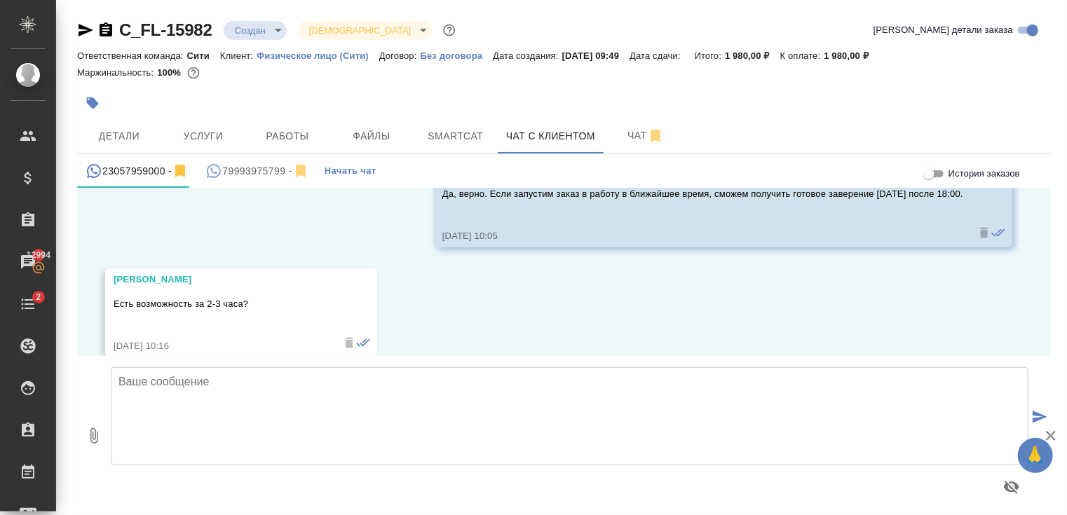
scroll to position [1520, 0]
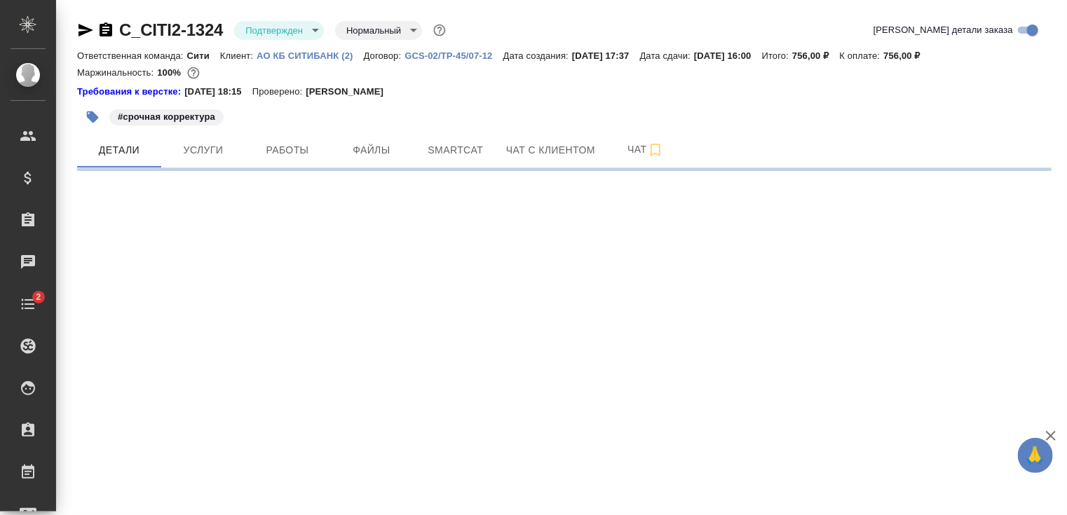
select select "RU"
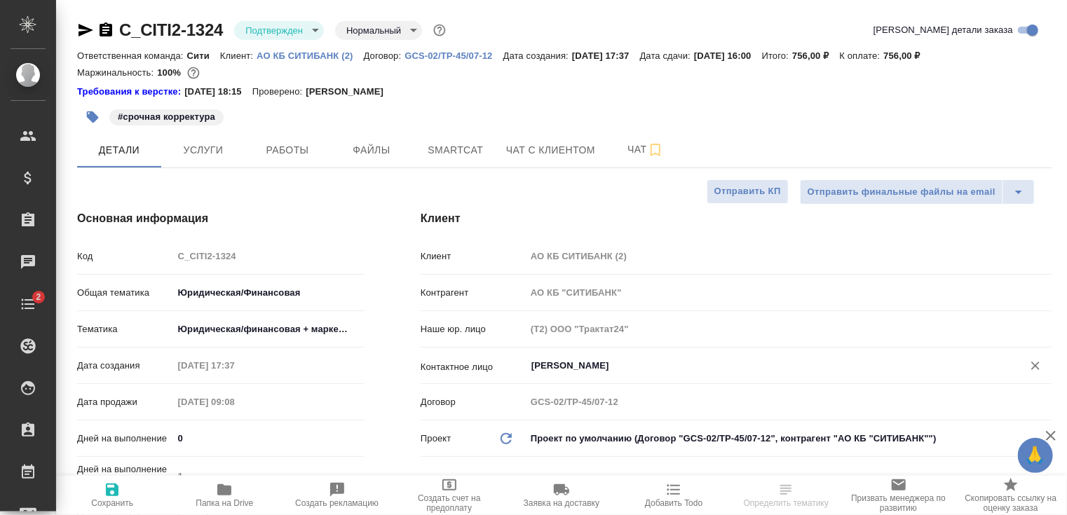
type textarea "x"
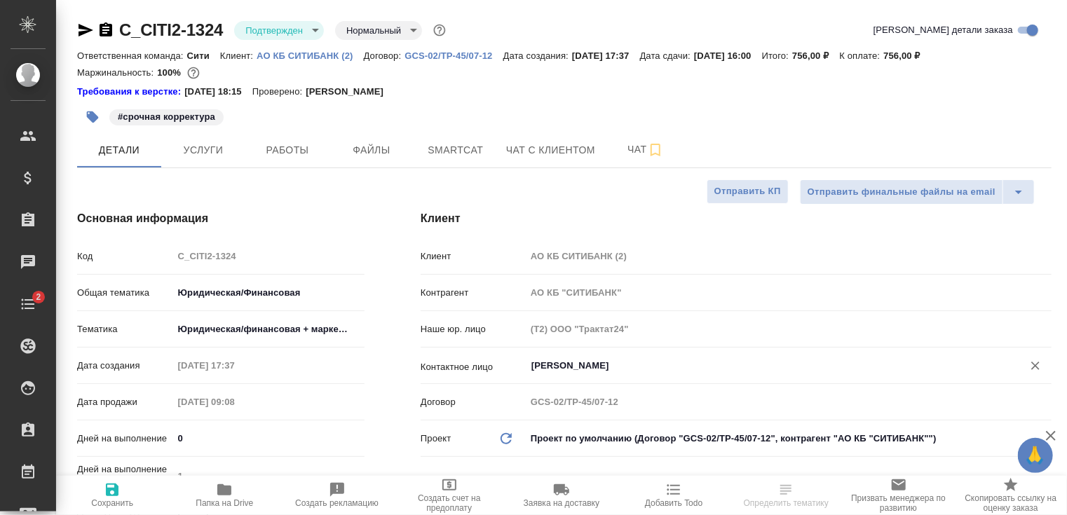
type textarea "x"
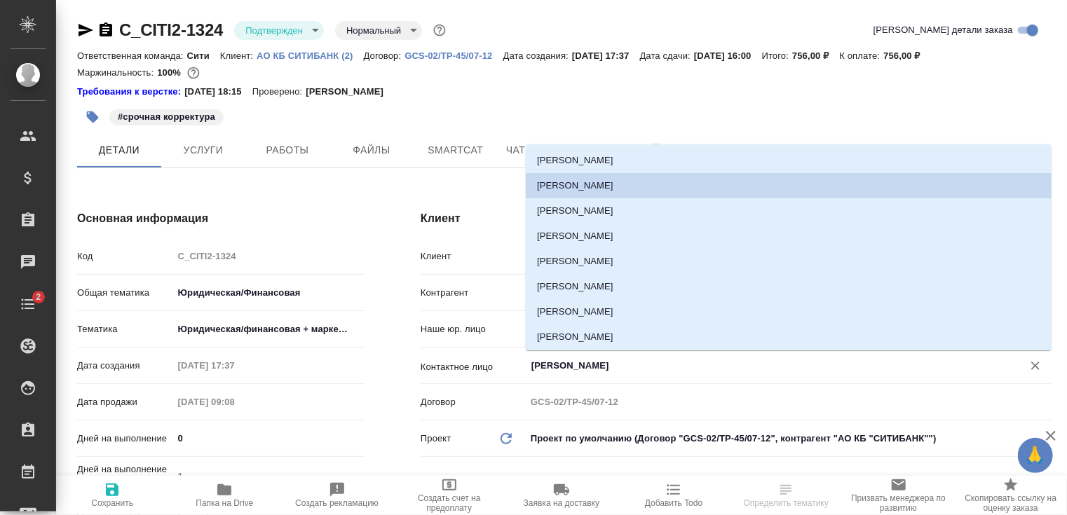
click at [581, 369] on input "Кравченко Юлия" at bounding box center [765, 366] width 470 height 17
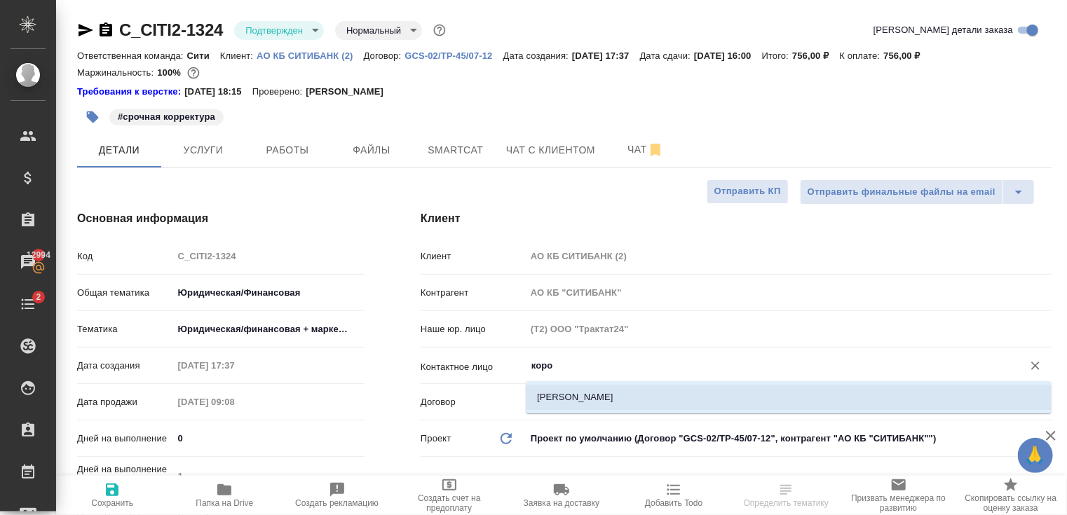
click at [585, 398] on li "Королева Елена" at bounding box center [789, 397] width 526 height 25
type input "Королева Елена"
type textarea "x"
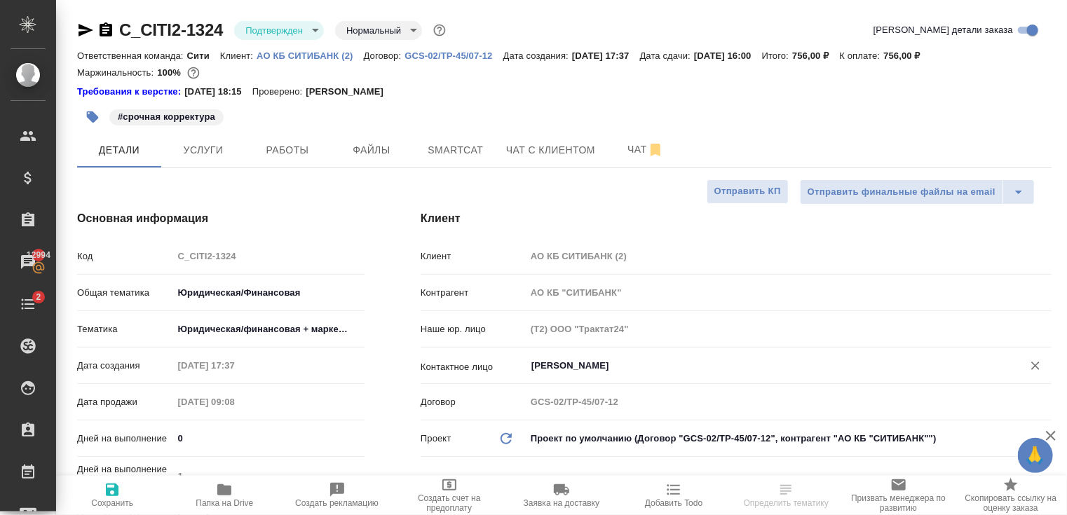
type input "Королева Елена"
click at [100, 491] on span "Сохранить" at bounding box center [111, 495] width 95 height 27
type textarea "x"
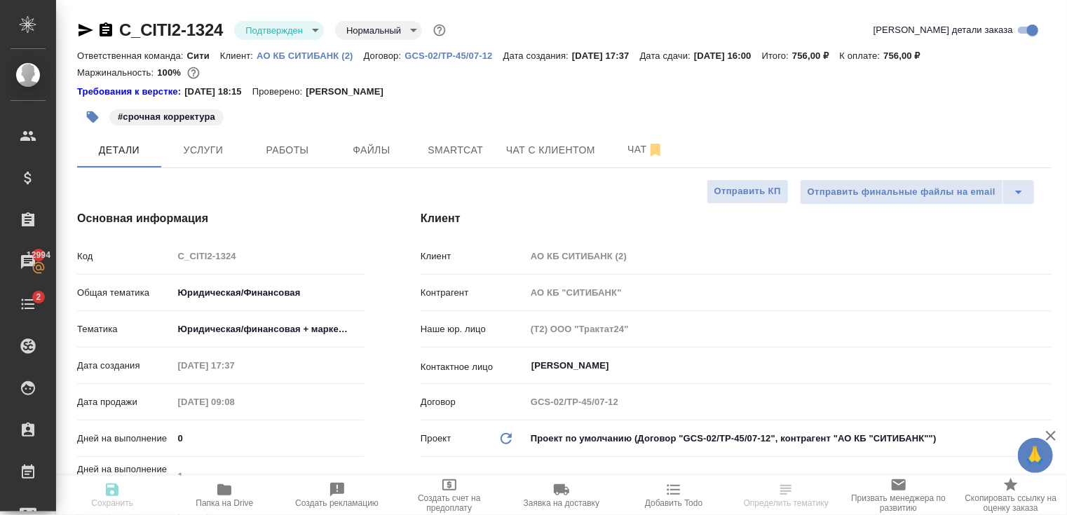
type textarea "x"
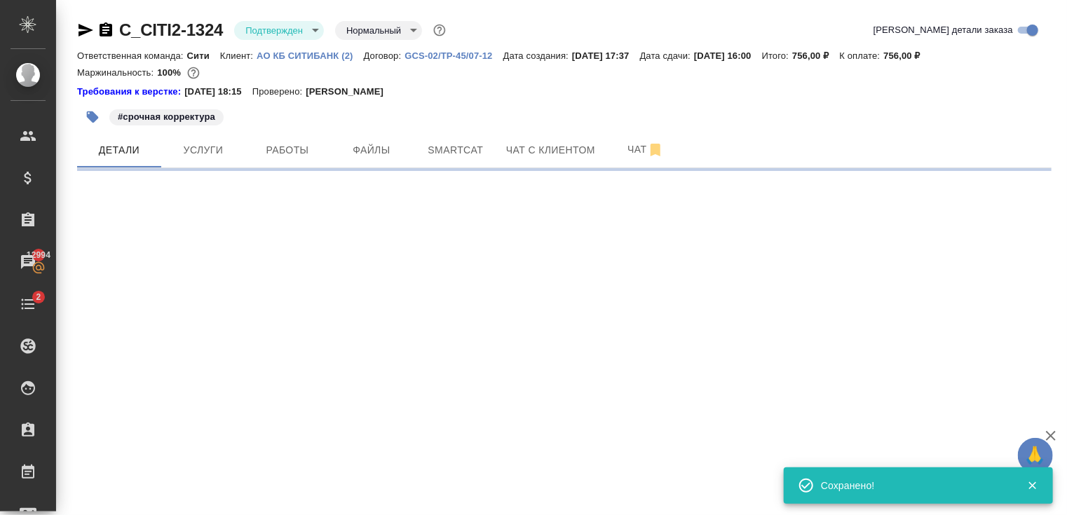
type input "holyTrinity"
select select "RU"
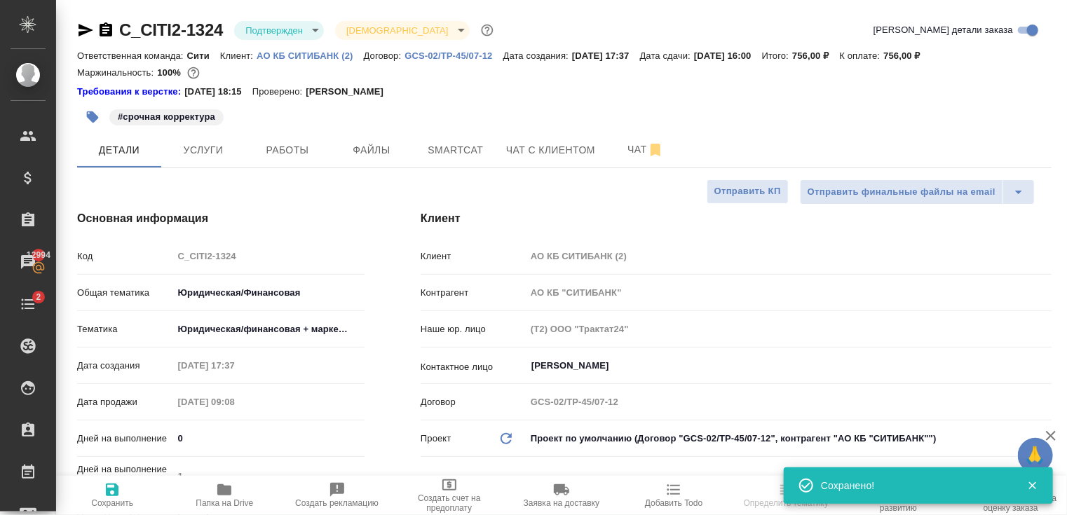
type textarea "x"
click at [209, 149] on span "Услуги" at bounding box center [203, 151] width 67 height 18
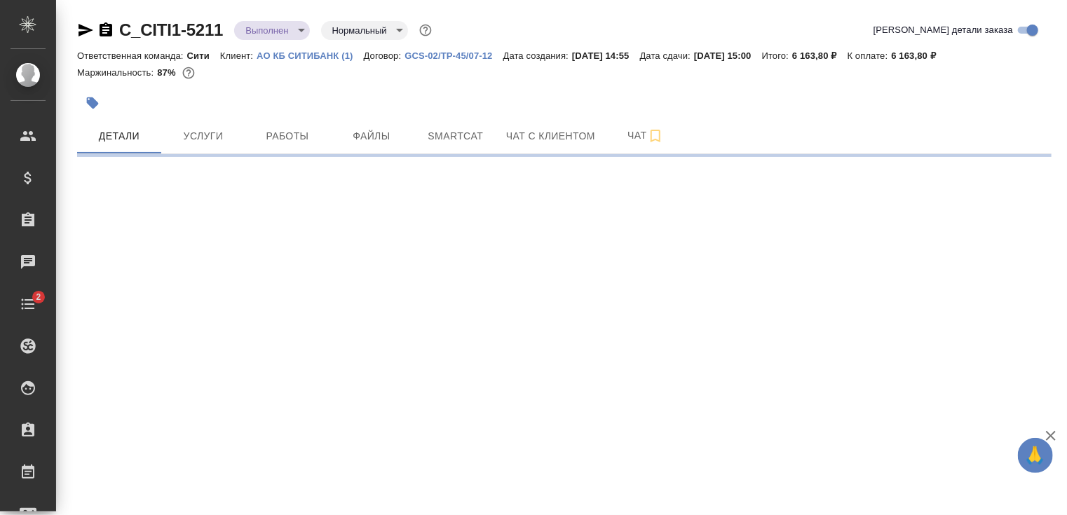
select select "RU"
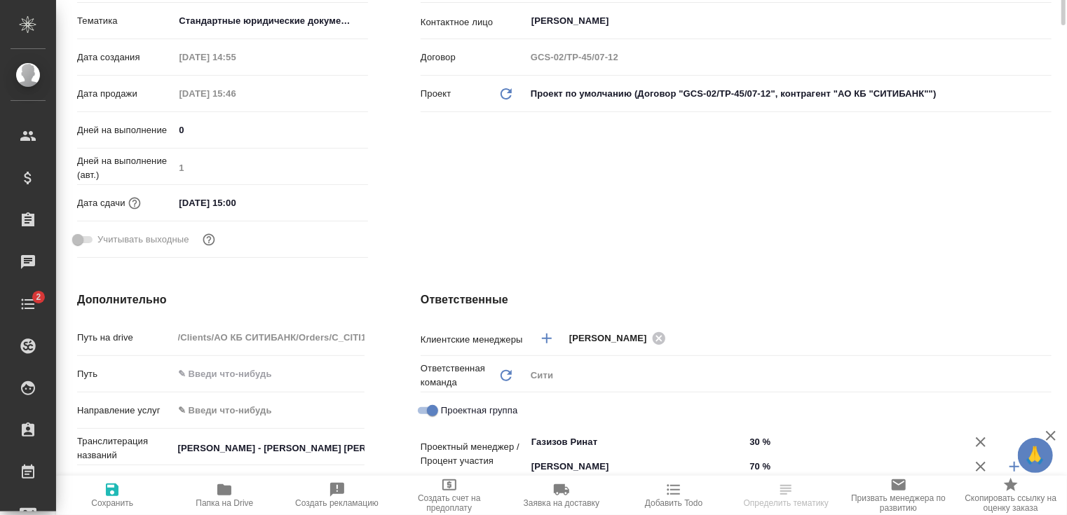
type textarea "x"
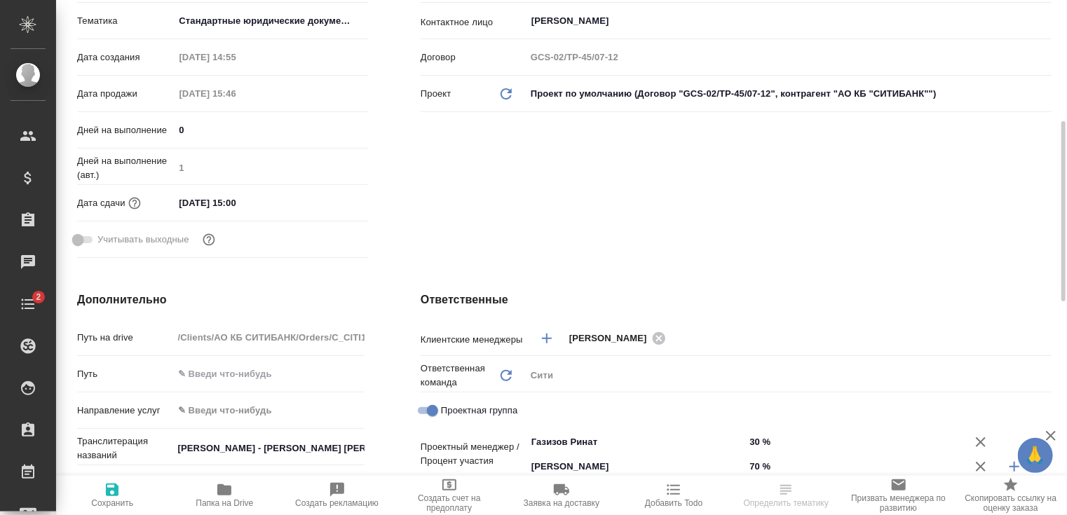
type textarea "x"
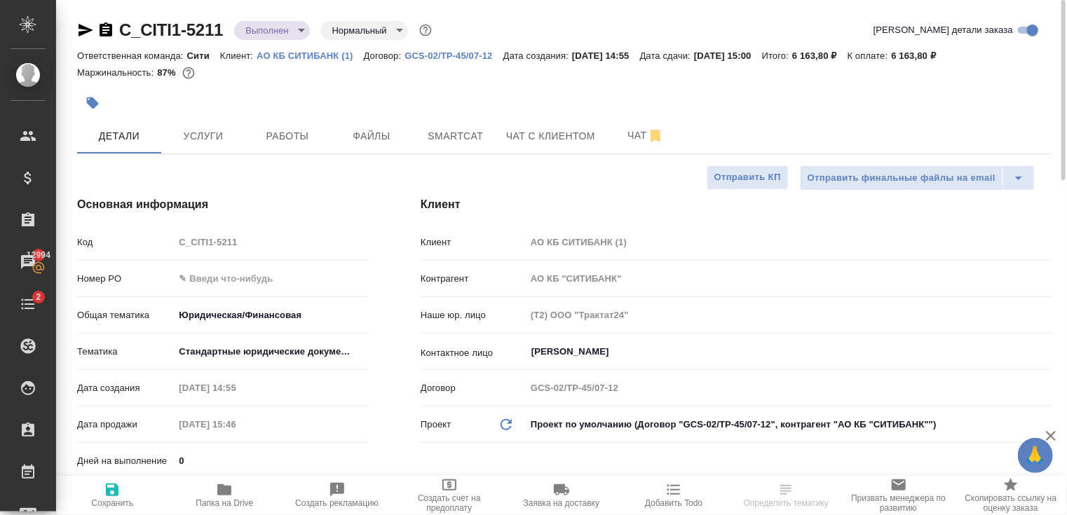
type textarea "x"
select select "RU"
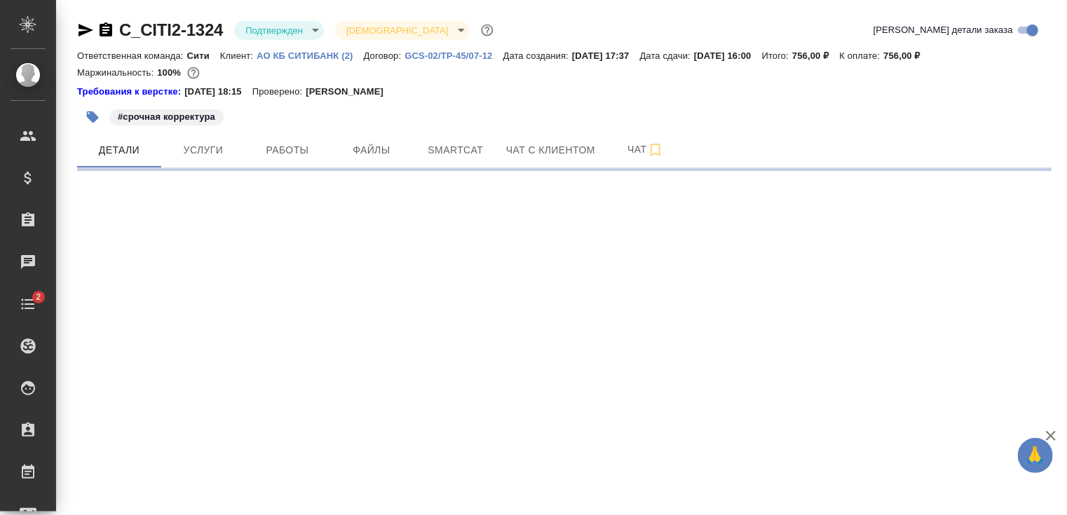
select select "RU"
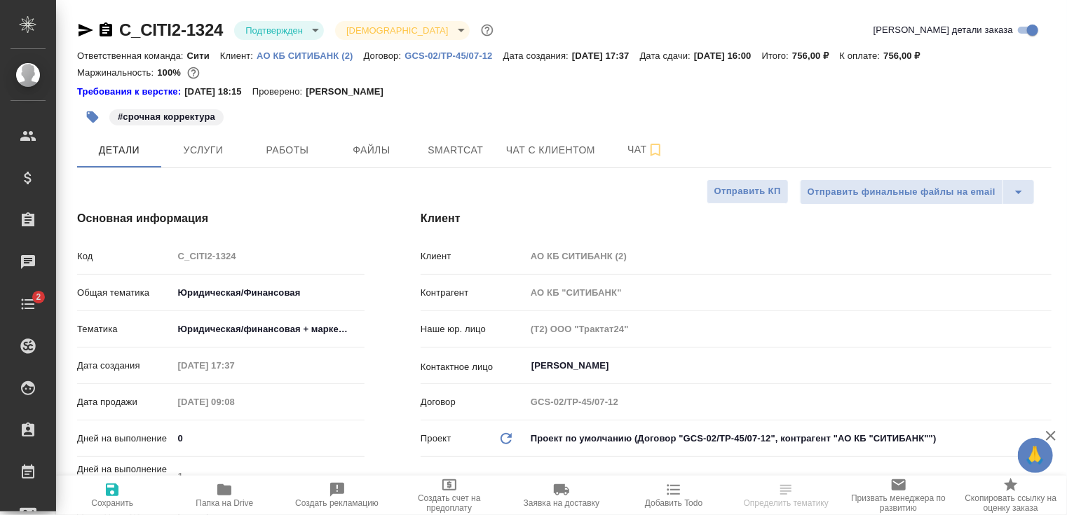
type textarea "x"
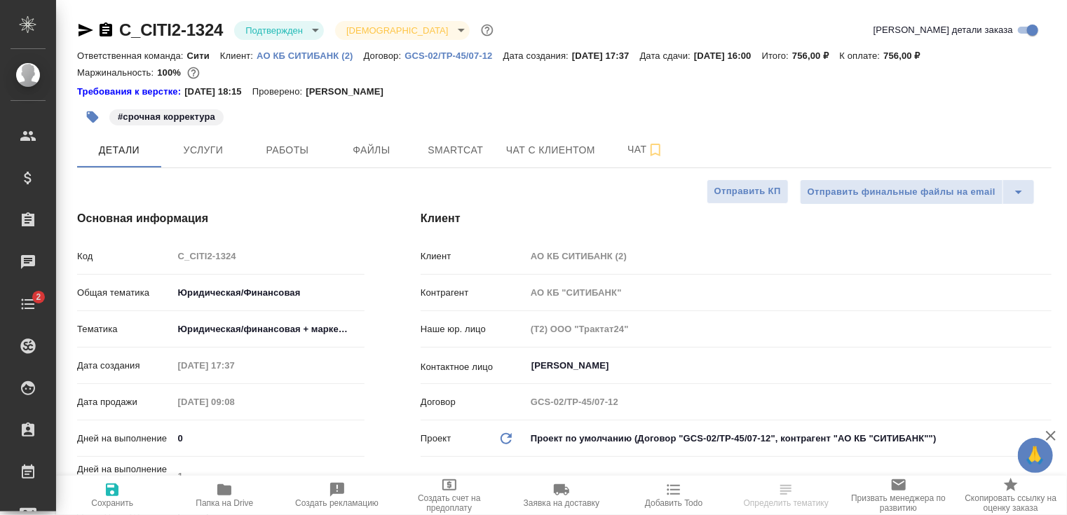
type textarea "x"
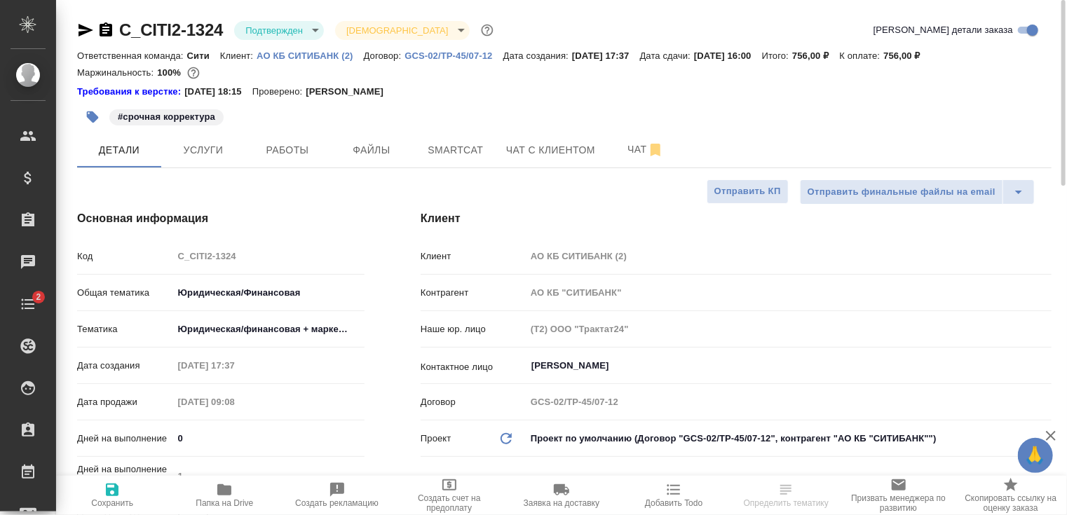
type textarea "x"
select select "RU"
type textarea "x"
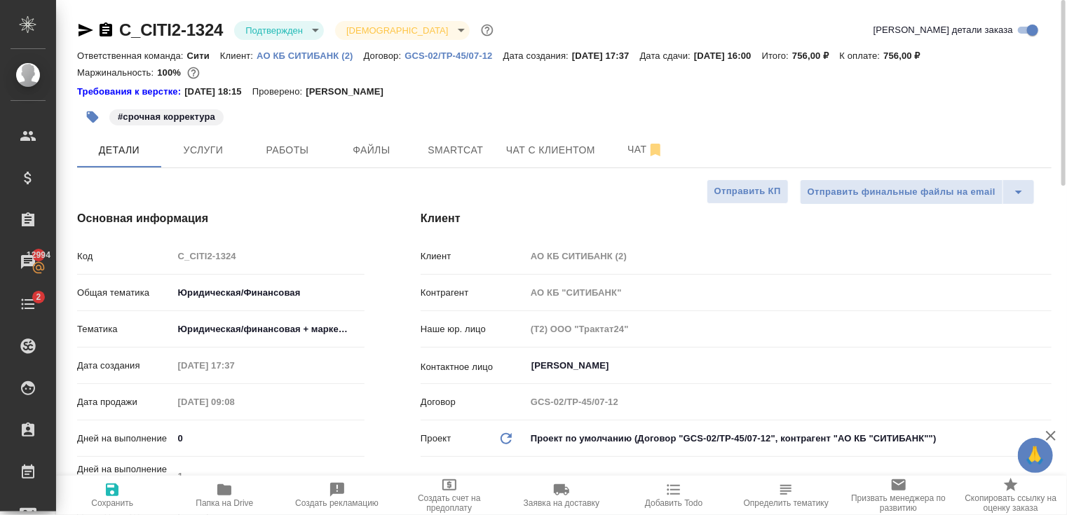
type textarea "x"
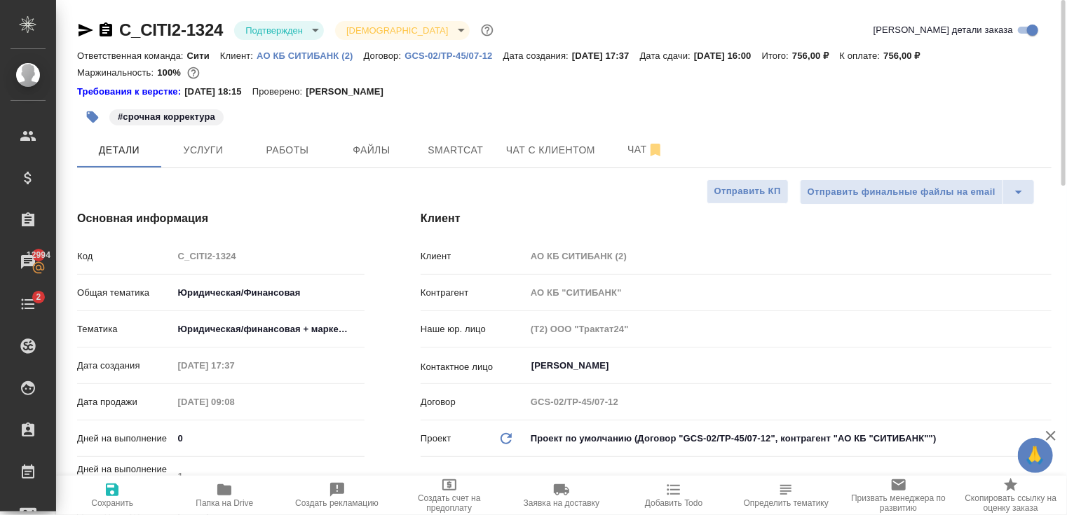
type textarea "x"
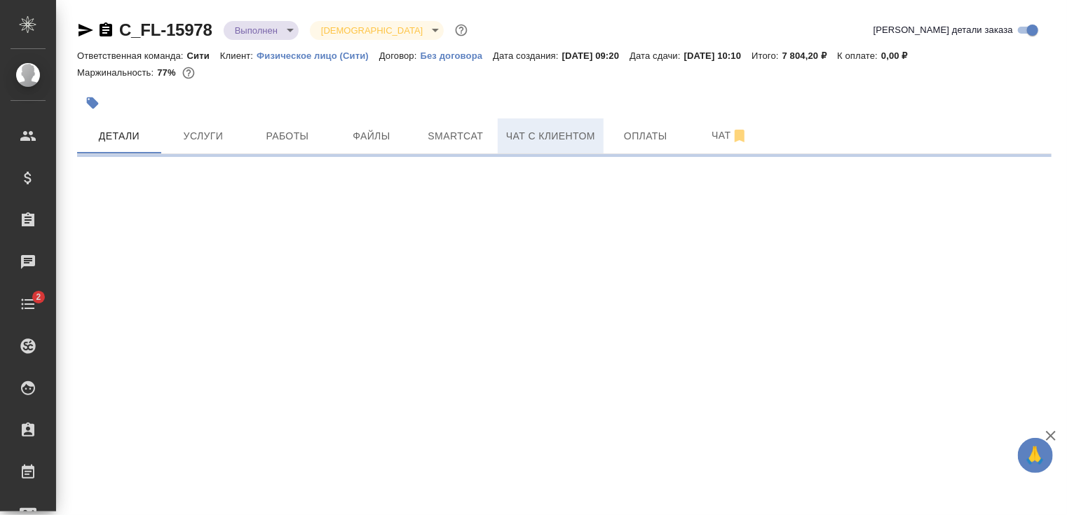
select select "RU"
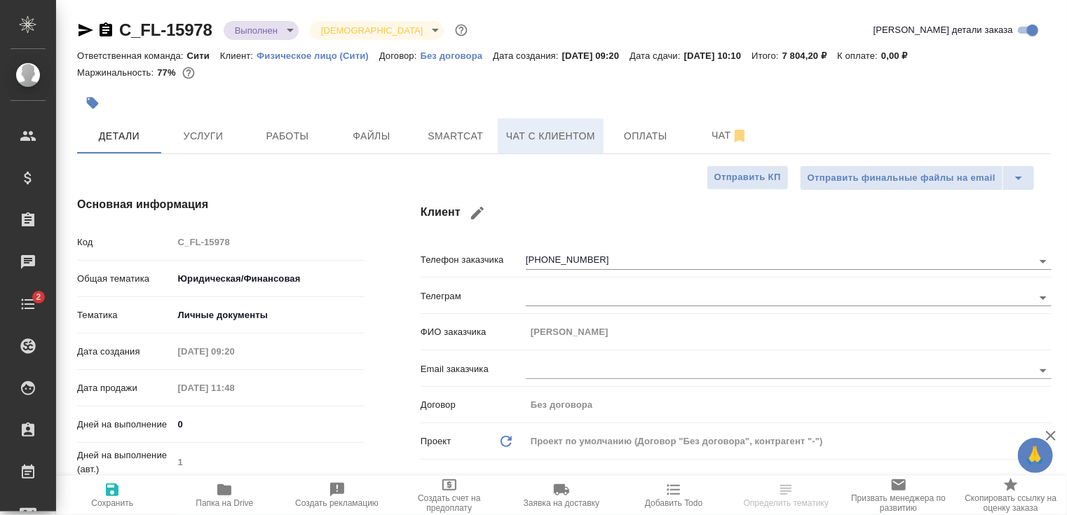
type textarea "x"
click at [533, 146] on button "Чат с клиентом" at bounding box center [551, 135] width 106 height 35
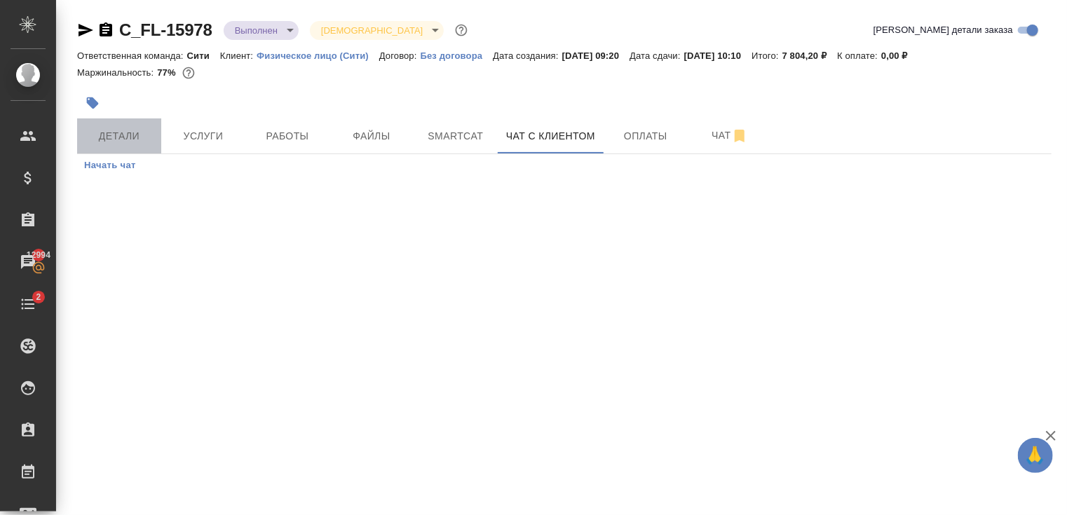
click at [132, 146] on button "Детали" at bounding box center [119, 135] width 84 height 35
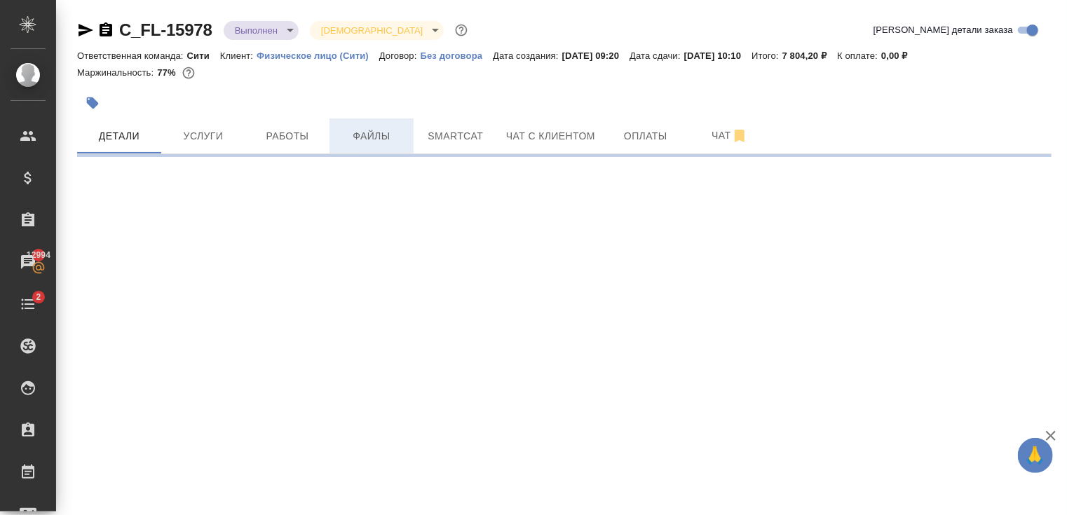
select select "RU"
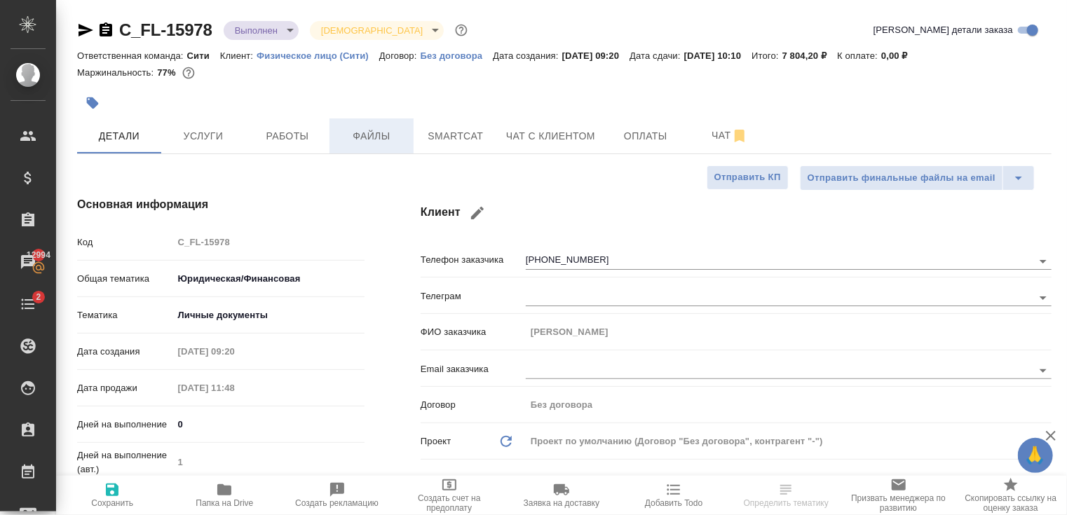
type textarea "x"
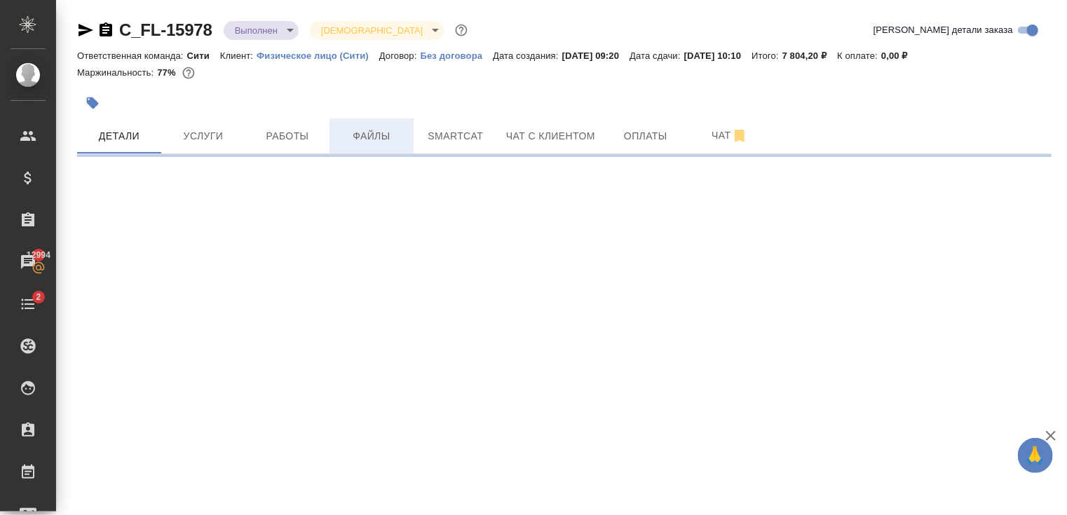
click at [390, 146] on button "Файлы" at bounding box center [371, 135] width 84 height 35
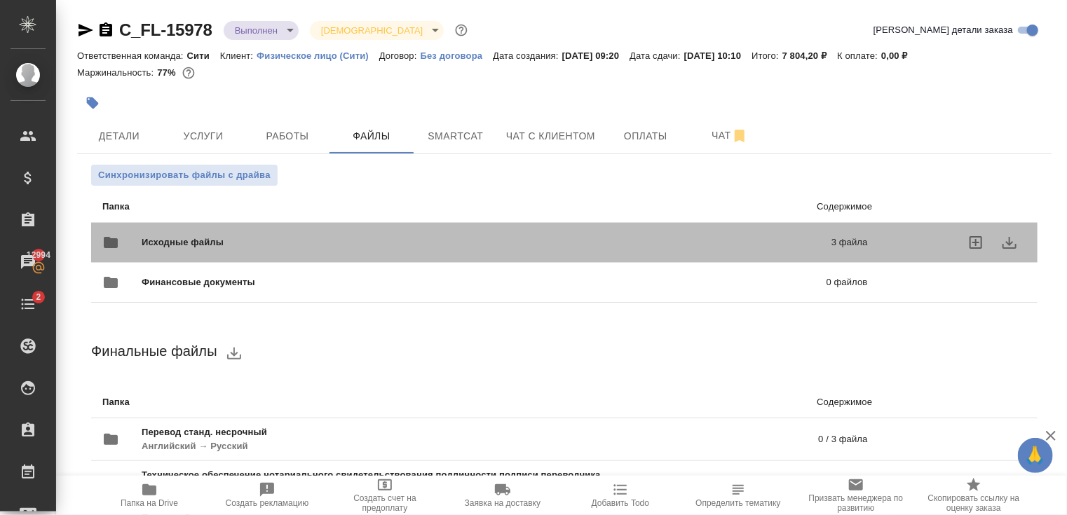
click at [365, 222] on div "Исходные файлы 3 файла" at bounding box center [485, 243] width 794 height 62
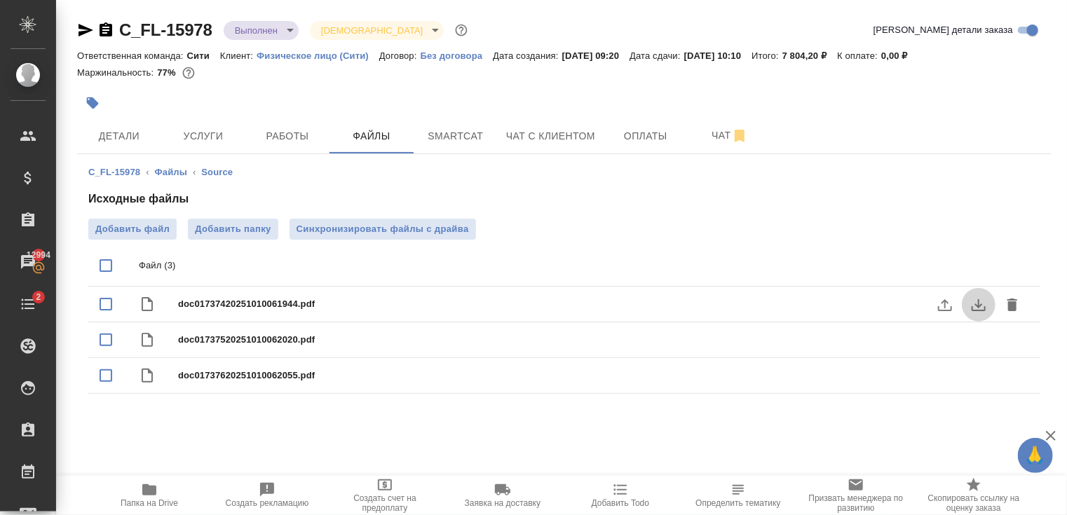
click at [979, 311] on icon "download" at bounding box center [978, 305] width 17 height 17
click at [519, 137] on span "Чат с клиентом" at bounding box center [550, 137] width 89 height 18
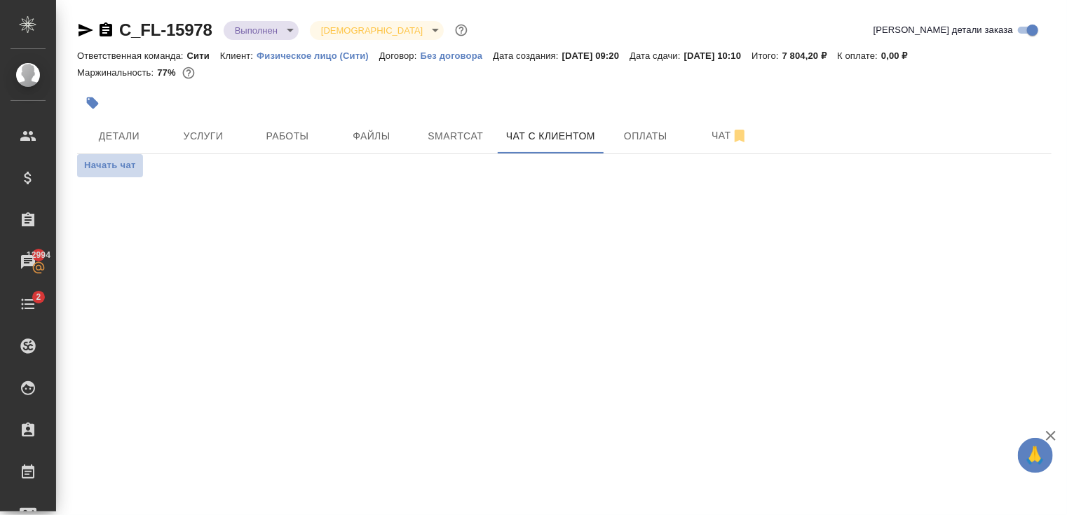
click at [116, 165] on span "Начать чат" at bounding box center [110, 166] width 52 height 16
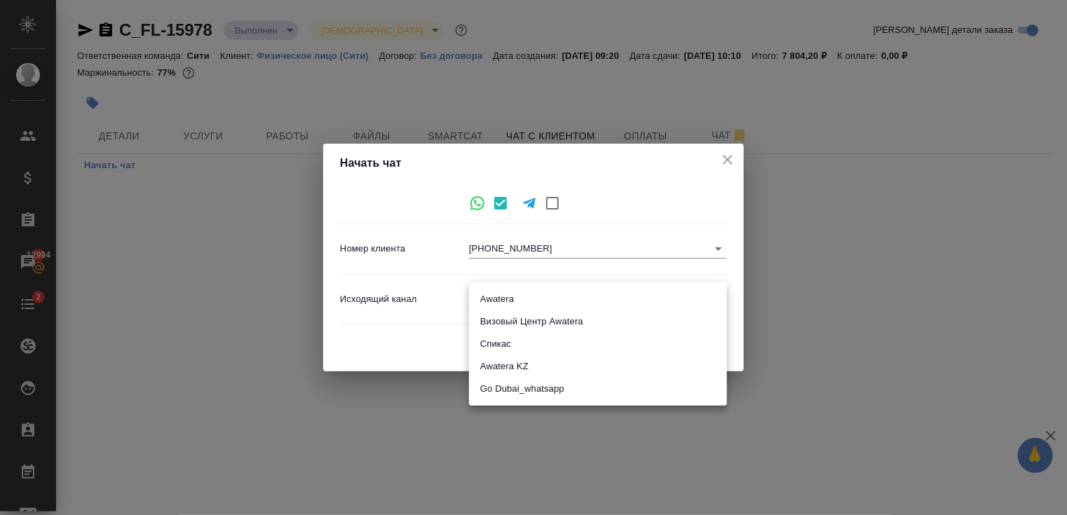
click at [573, 308] on body "🙏 .cls-1 fill:#fff; AWATERA Zaytseva Svetlana Клиенты Спецификации Заказы 12994…" at bounding box center [533, 257] width 1067 height 515
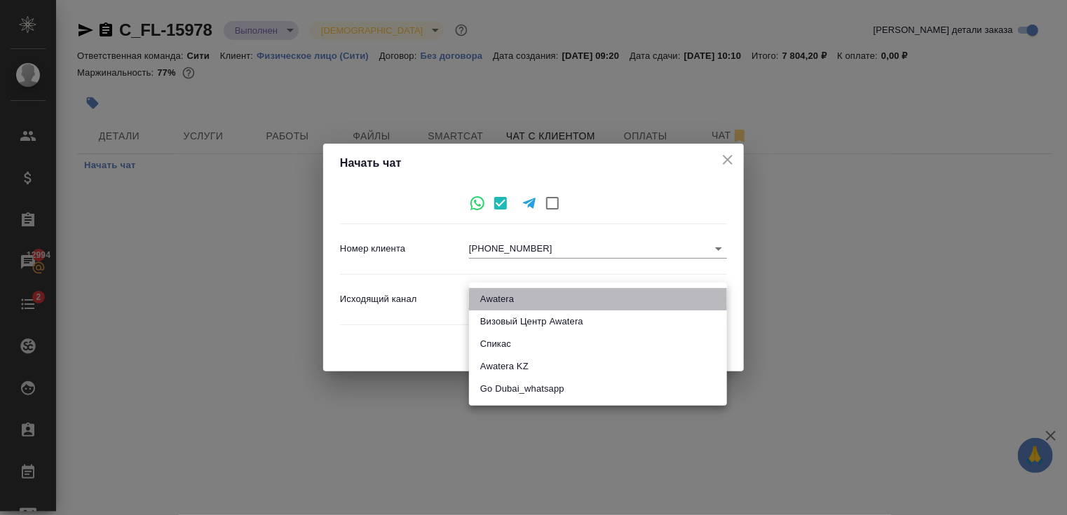
click at [531, 299] on li "Awatera" at bounding box center [598, 299] width 258 height 22
type input "2"
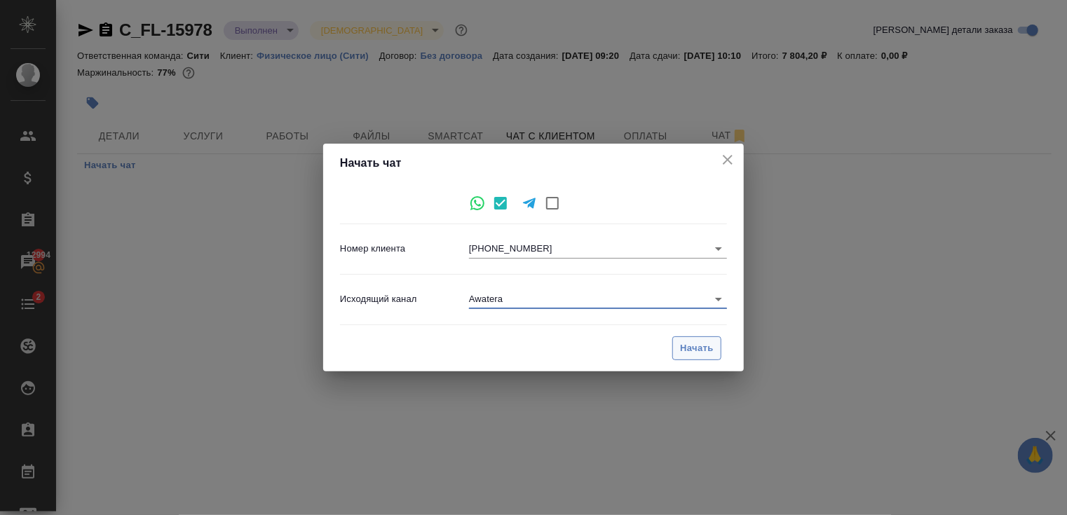
click at [691, 347] on span "Начать" at bounding box center [697, 349] width 34 height 16
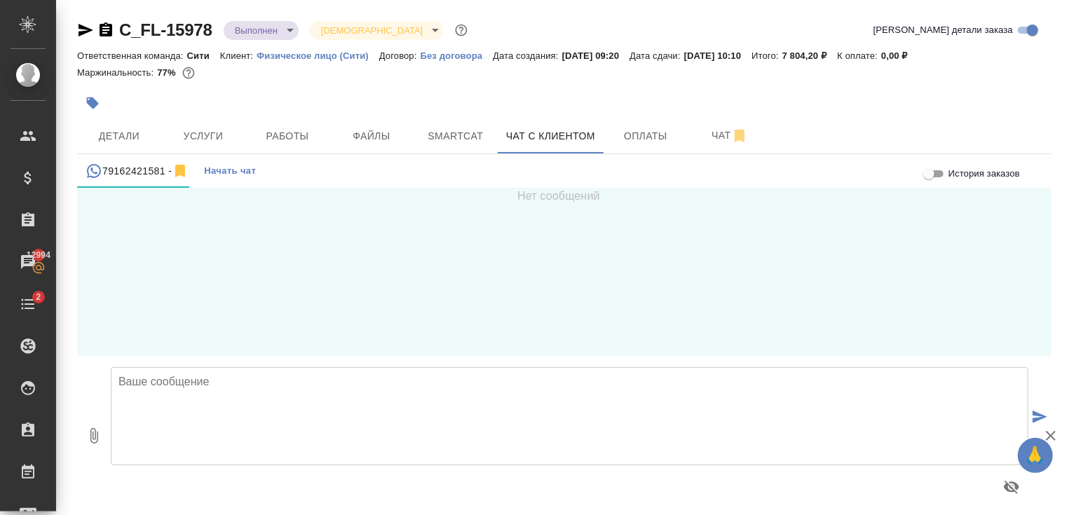
click at [236, 402] on textarea at bounding box center [570, 416] width 918 height 98
click at [147, 410] on textarea "Добрый день! Напраляю переводы на согласование перед заверением." at bounding box center [570, 416] width 918 height 98
click at [436, 409] on textarea "Добрый день! Направляю переводы на согласование перед заверением." at bounding box center [570, 416] width 918 height 98
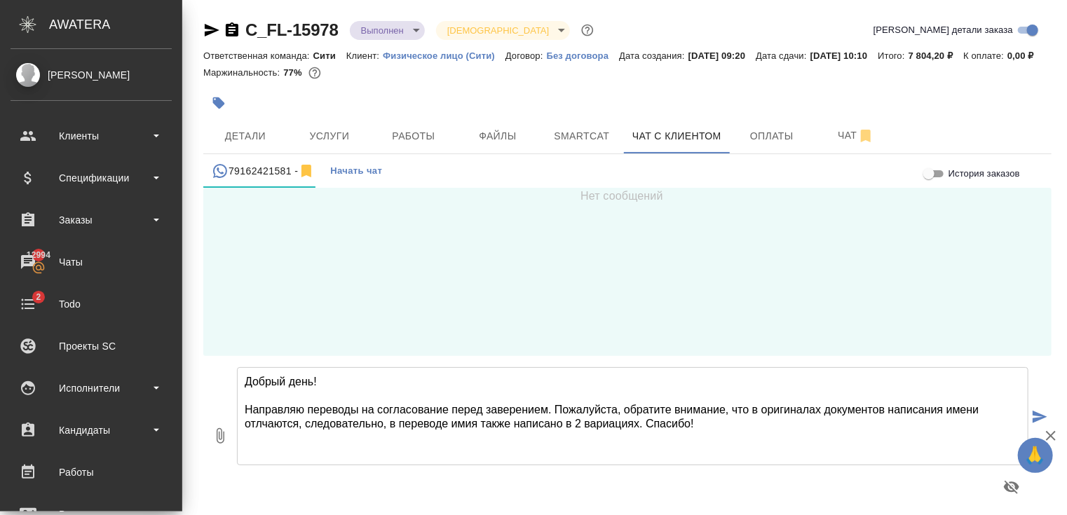
click at [471, 442] on textarea "Добрый день! Направляю переводы на согласование перед заверением. Пожалуйста, о…" at bounding box center [633, 416] width 792 height 98
click at [262, 441] on textarea "Добрый день! Направляю переводы на согласование перед заверением. Пожалуйста, о…" at bounding box center [633, 416] width 792 height 98
click at [702, 440] on textarea "Добрый день! Направляю переводы на согласование перед заверением. Пожалуйста, о…" at bounding box center [633, 416] width 792 height 98
type textarea "Добрый день! Направляю переводы на согласование перед заверением. Пожалуйста, о…"
click at [224, 444] on icon "button" at bounding box center [220, 436] width 17 height 17
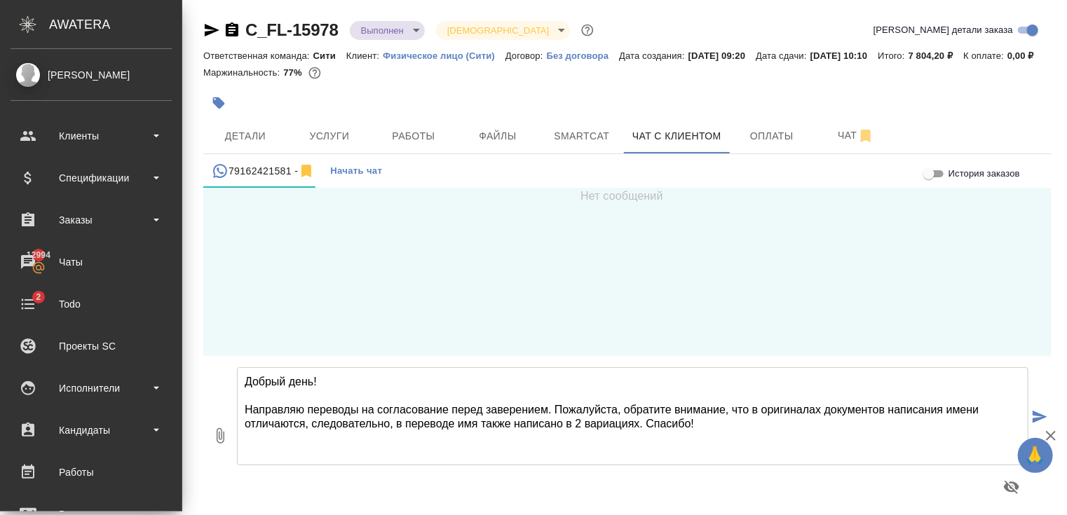
type input "C:\fakepath\out.zip"
click at [223, 444] on icon "button" at bounding box center [220, 436] width 17 height 17
click at [220, 444] on icon "button" at bounding box center [220, 436] width 17 height 17
type input "C:\fakepath\doc01737420251010061944(ru).docx"
click at [735, 449] on textarea "Добрый день! Направляю переводы на согласование перед заверением. Пожалуйста, о…" at bounding box center [633, 416] width 792 height 98
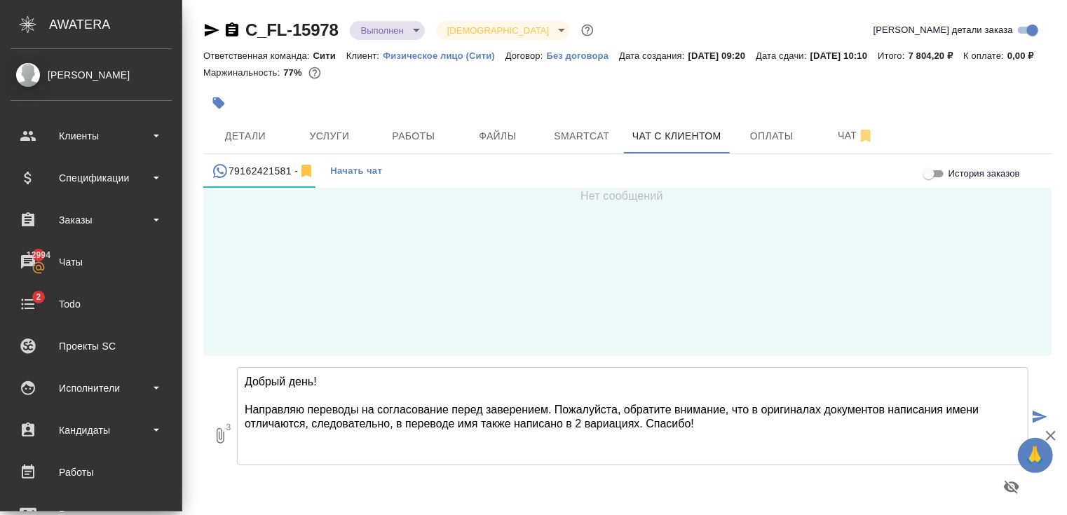
type textarea "Добрый день! Направляю переводы на согласование перед заверением. Пожалуйста, о…"
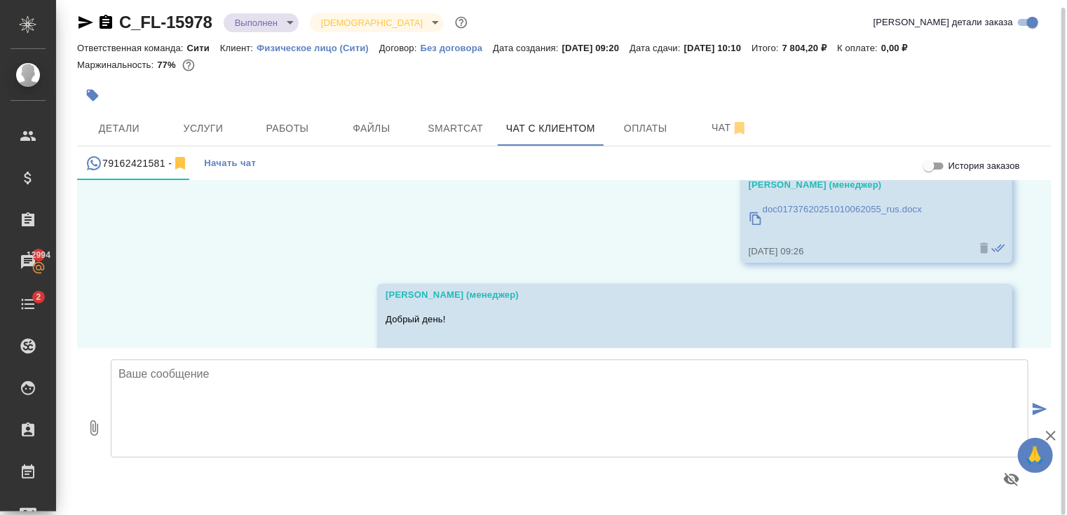
scroll to position [381, 0]
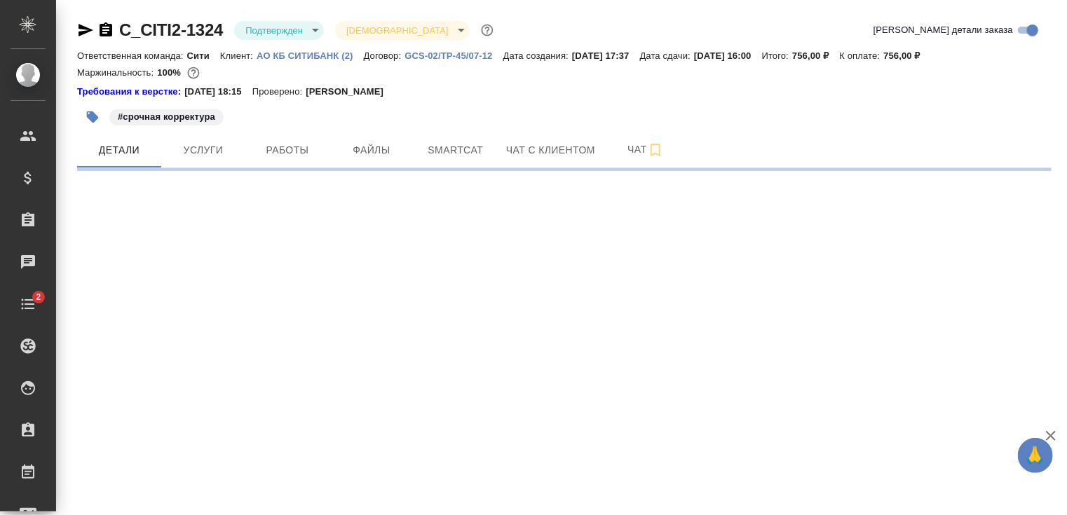
select select "RU"
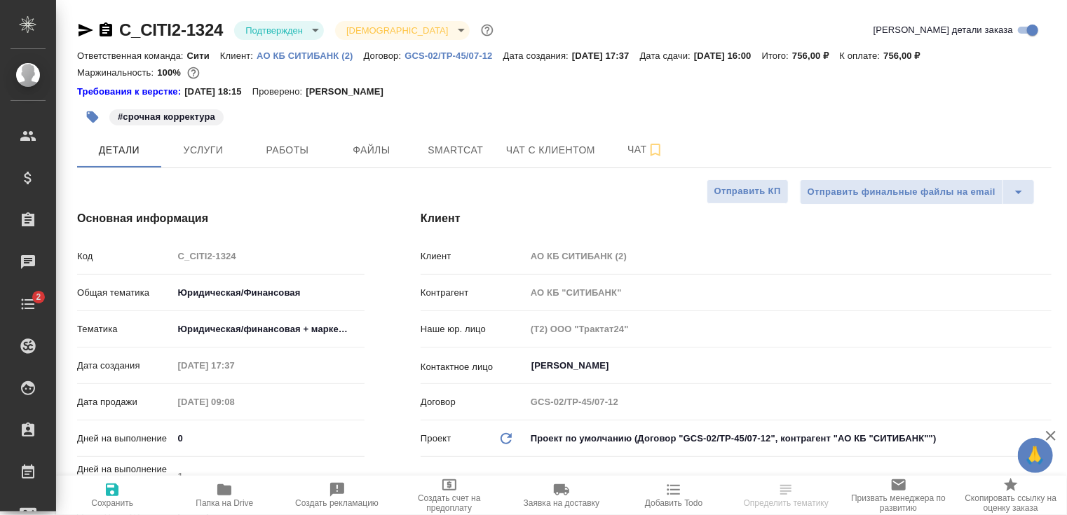
type textarea "x"
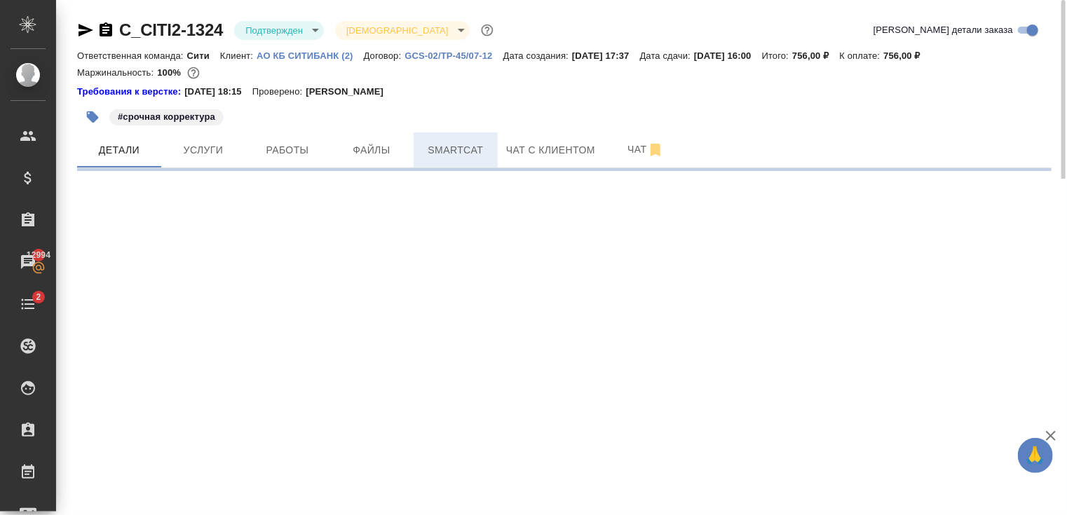
select select "RU"
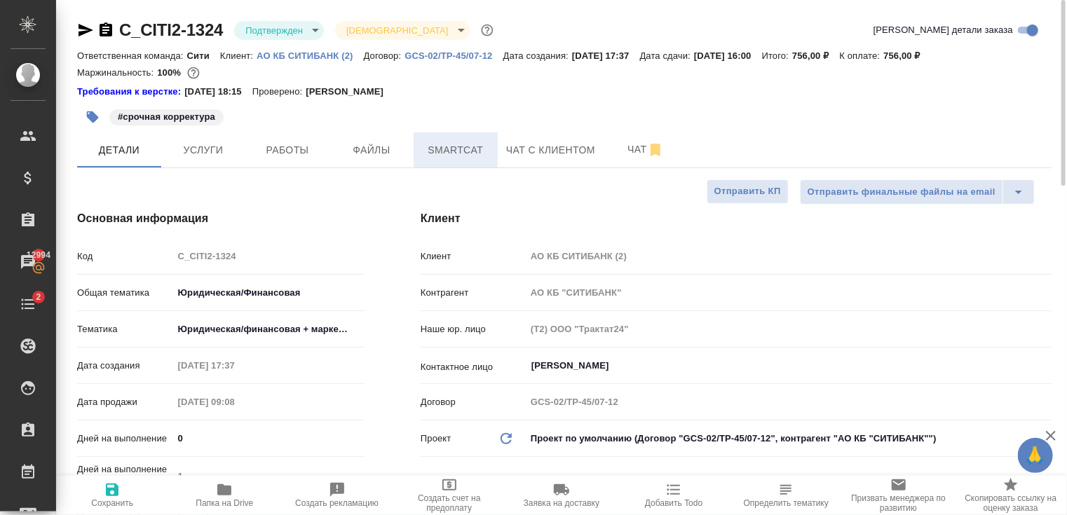
type textarea "x"
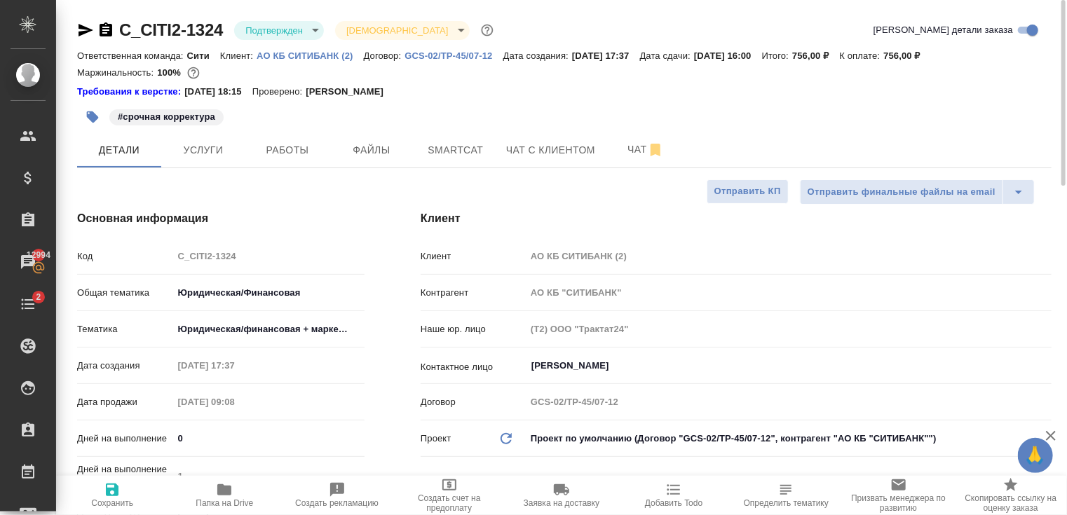
type textarea "x"
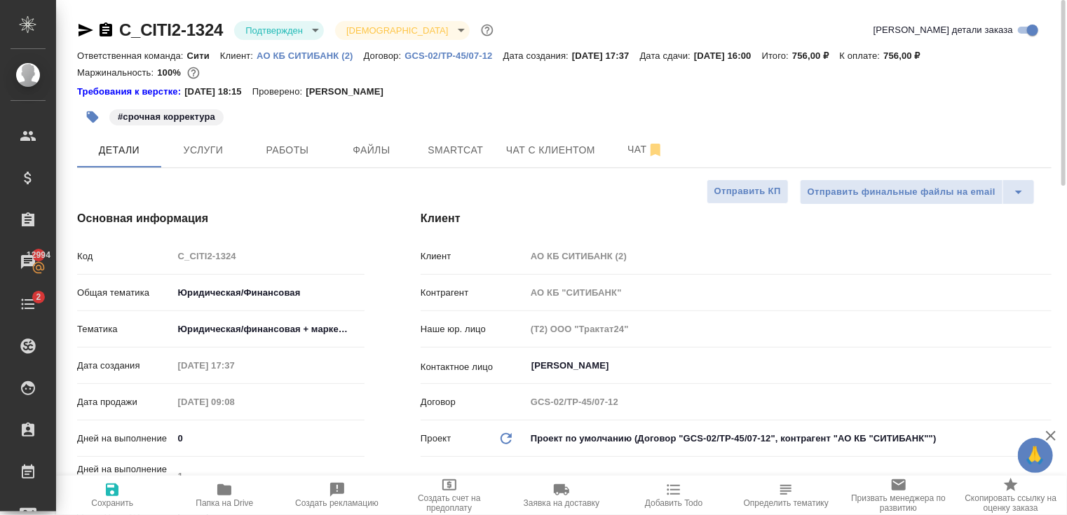
type textarea "x"
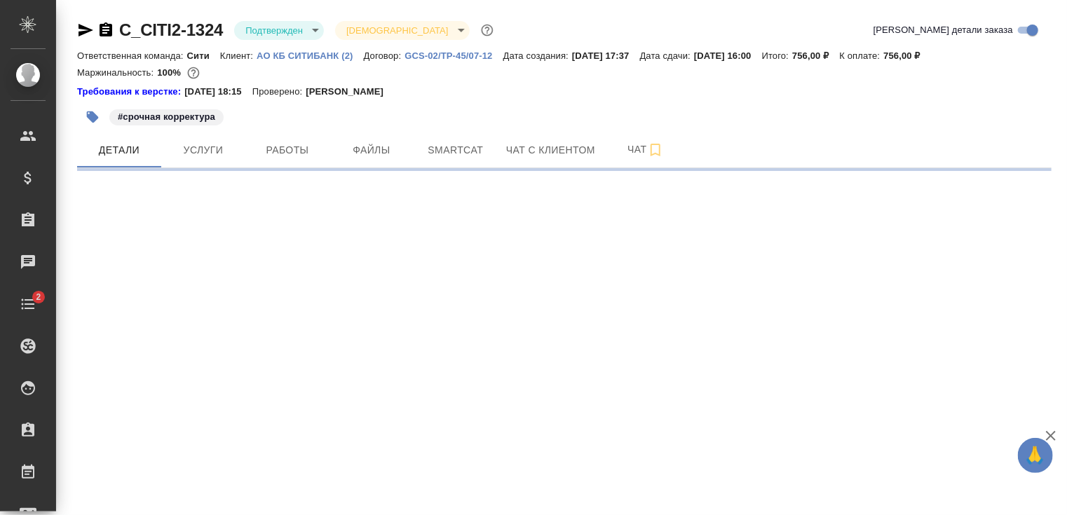
select select "RU"
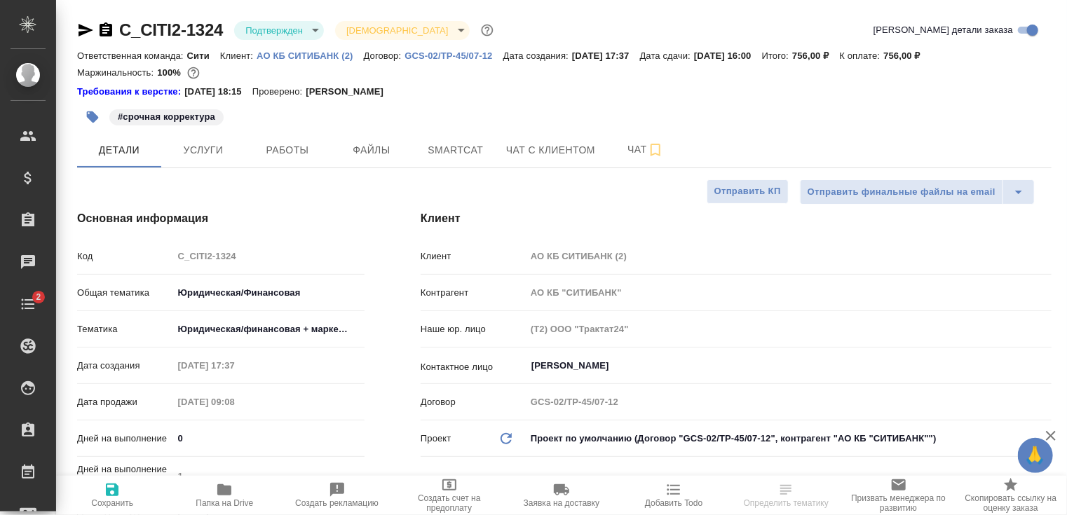
type textarea "x"
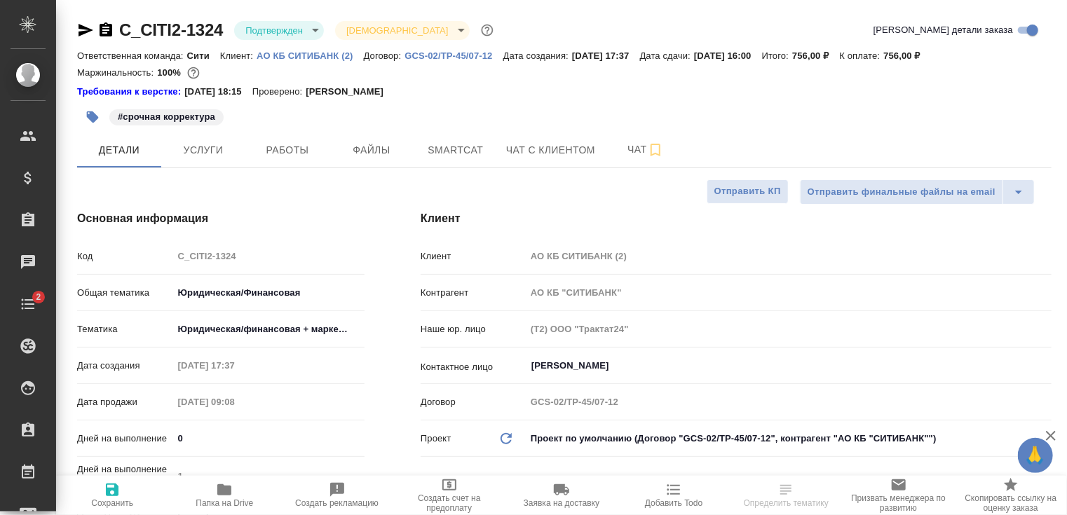
type textarea "x"
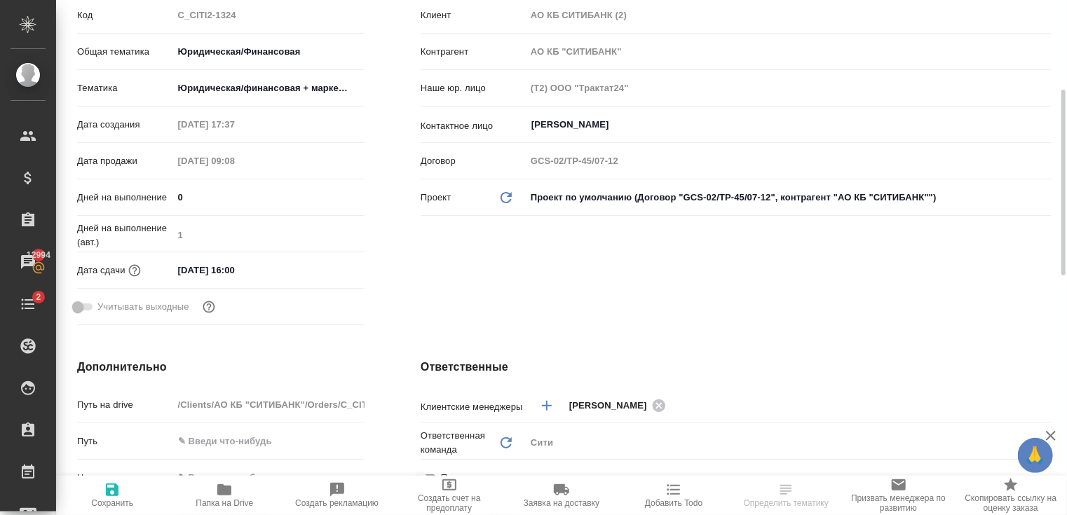
scroll to position [243, 0]
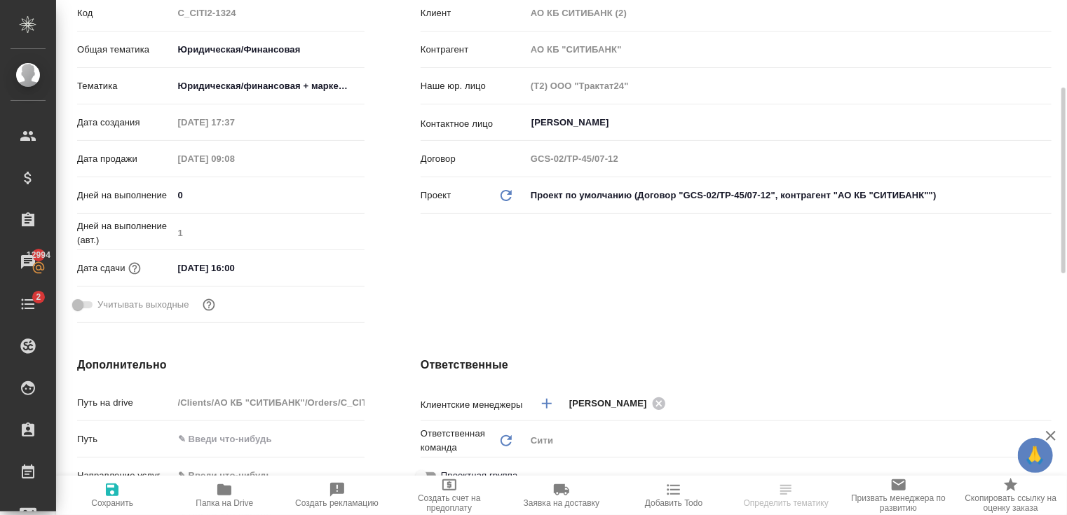
select select "RU"
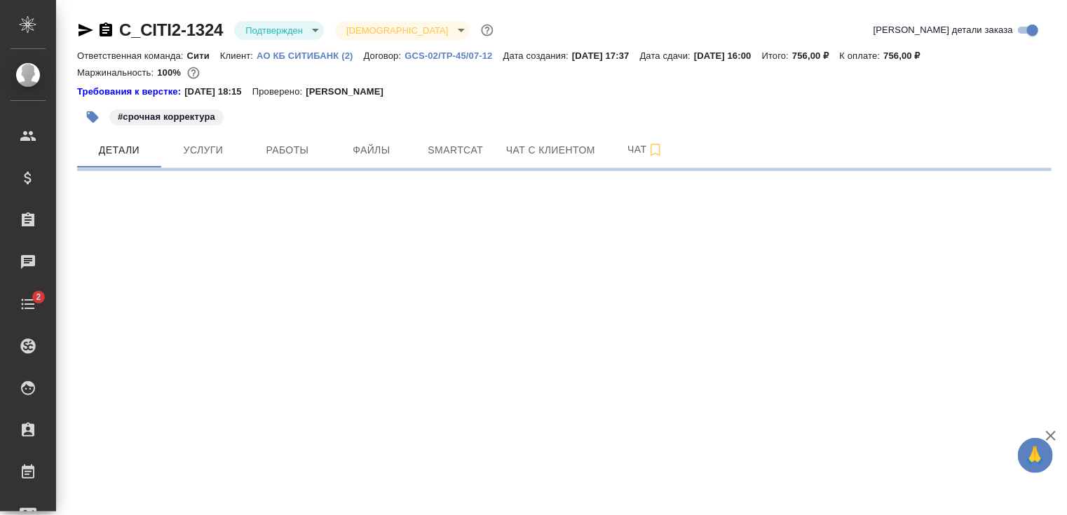
select select "RU"
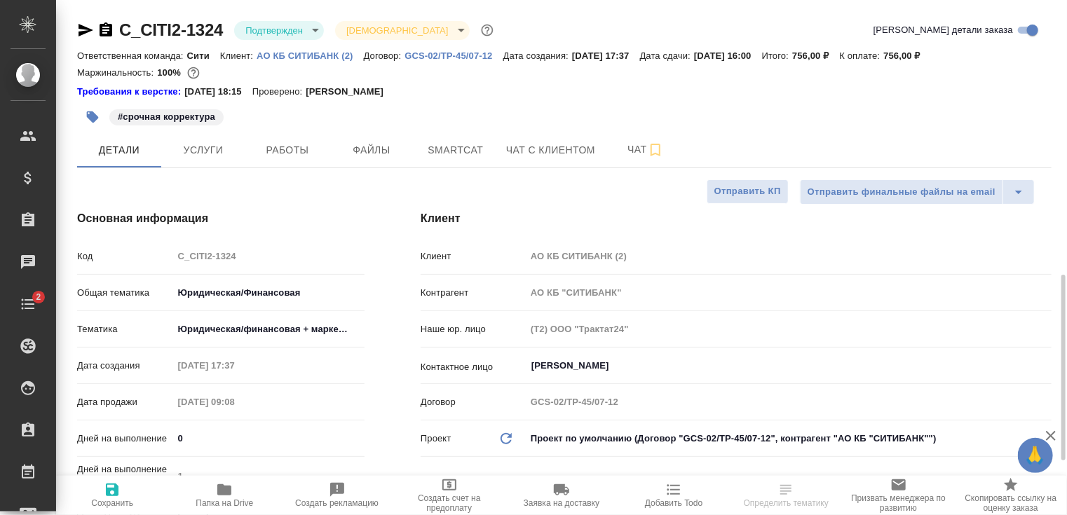
type textarea "x"
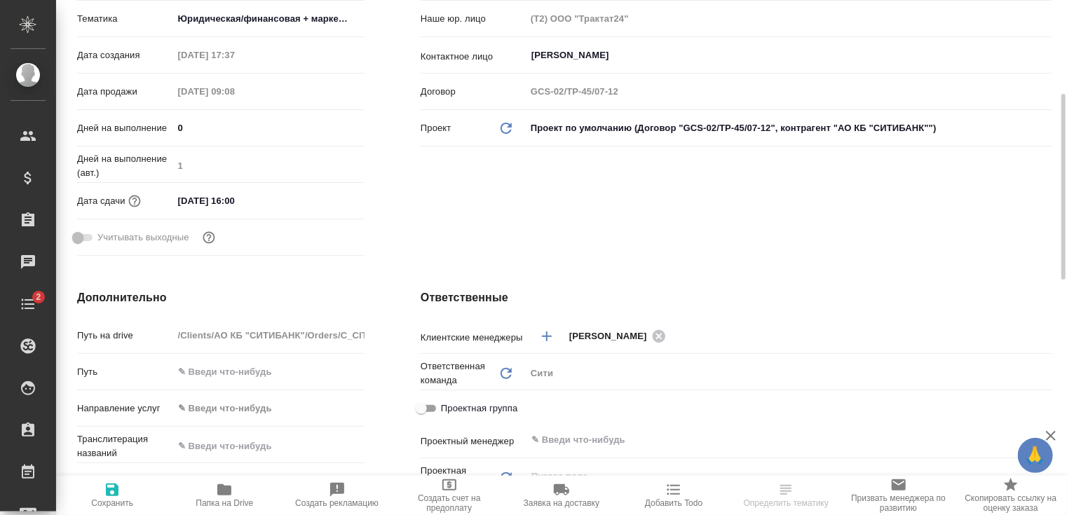
type textarea "x"
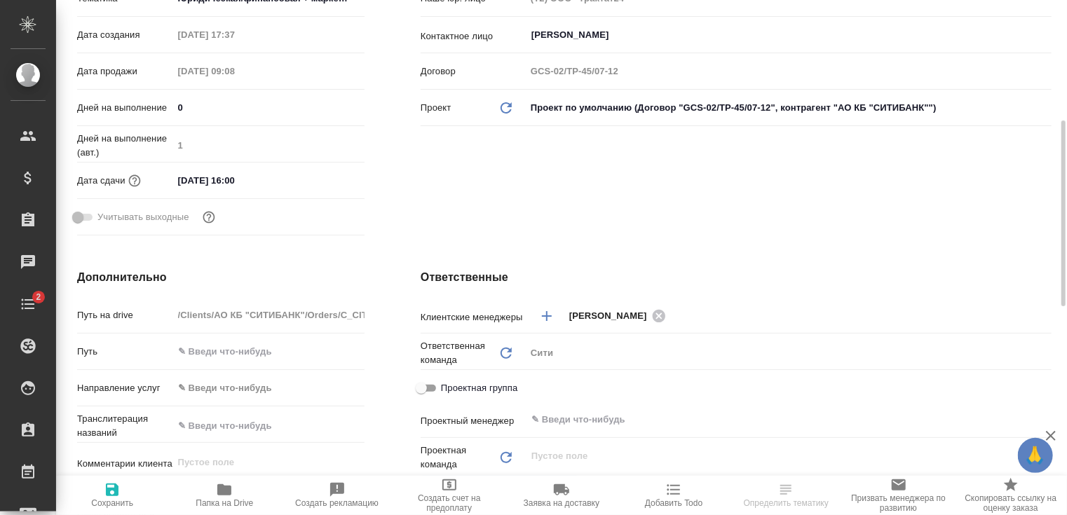
type textarea "x"
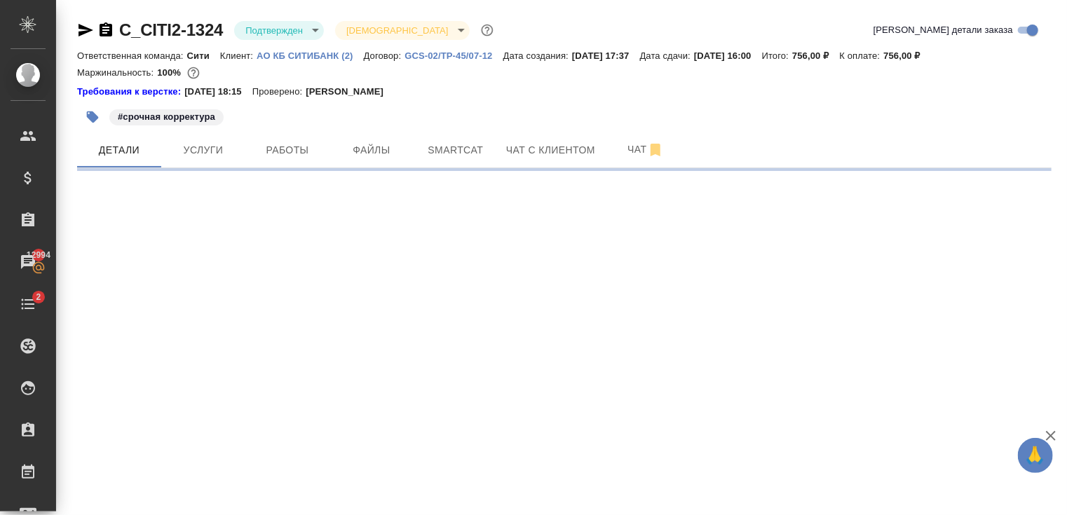
select select "RU"
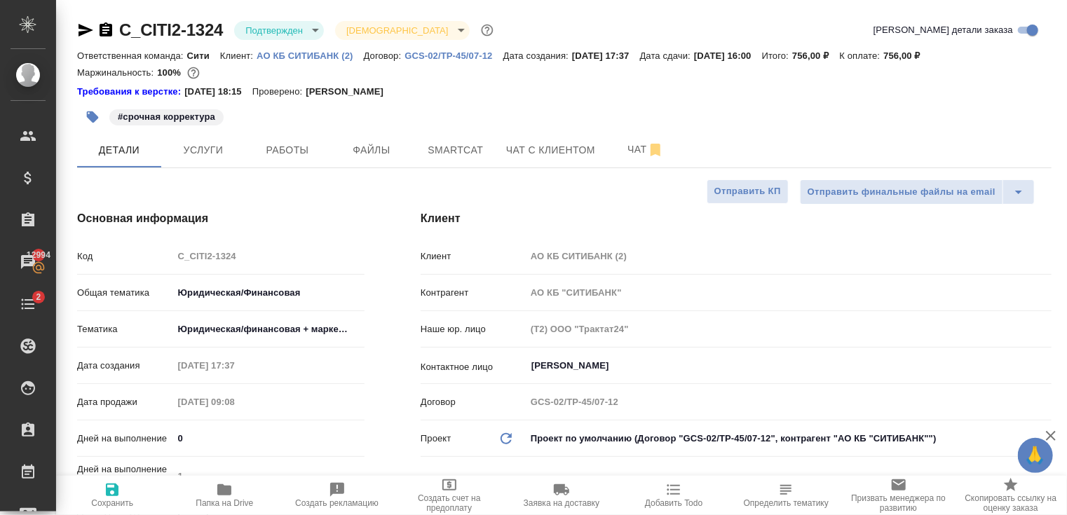
type textarea "x"
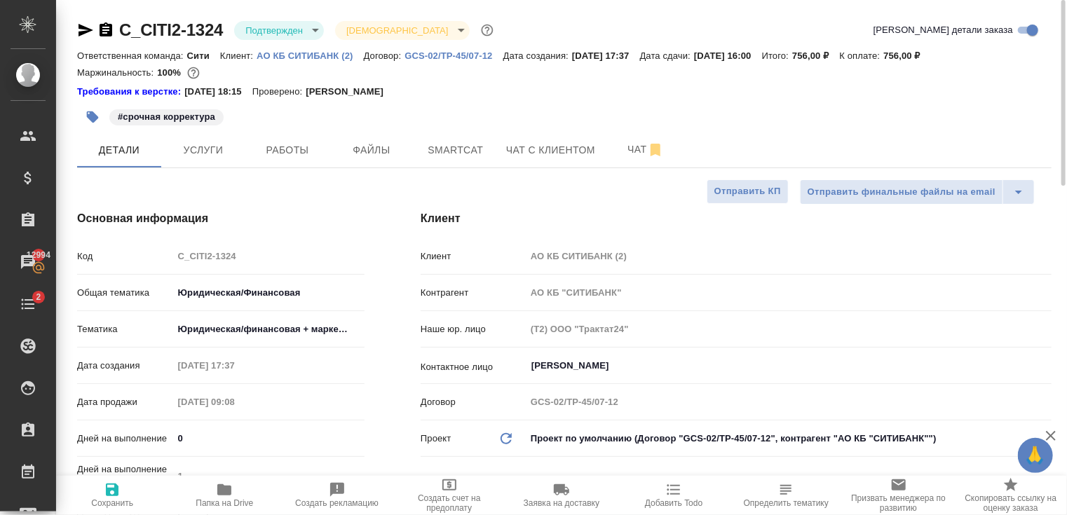
type textarea "x"
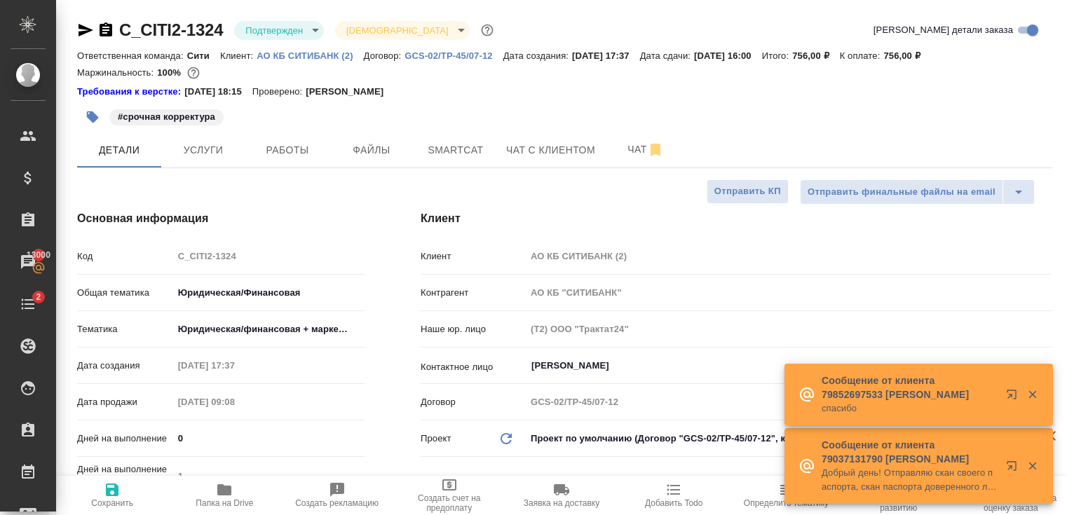
select select "RU"
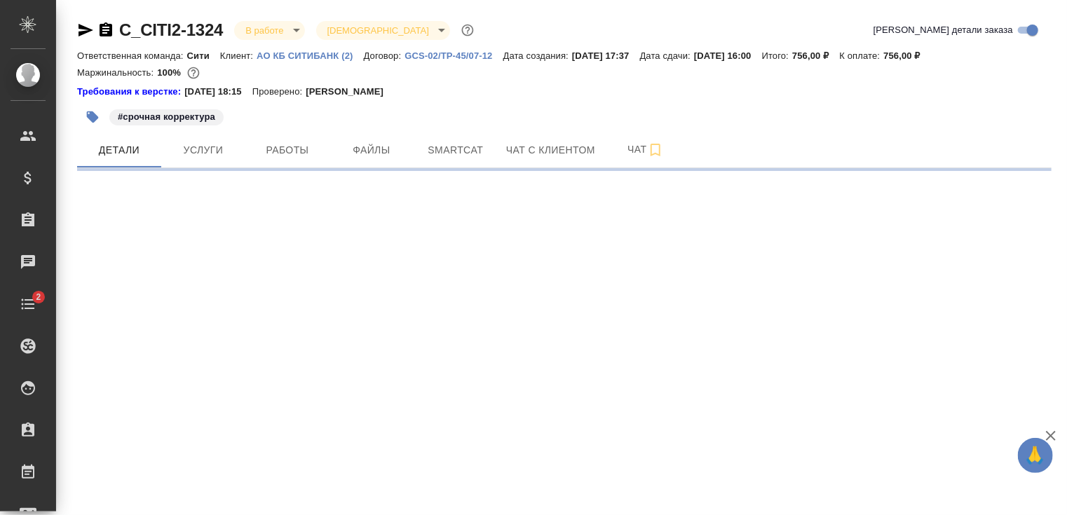
select select "RU"
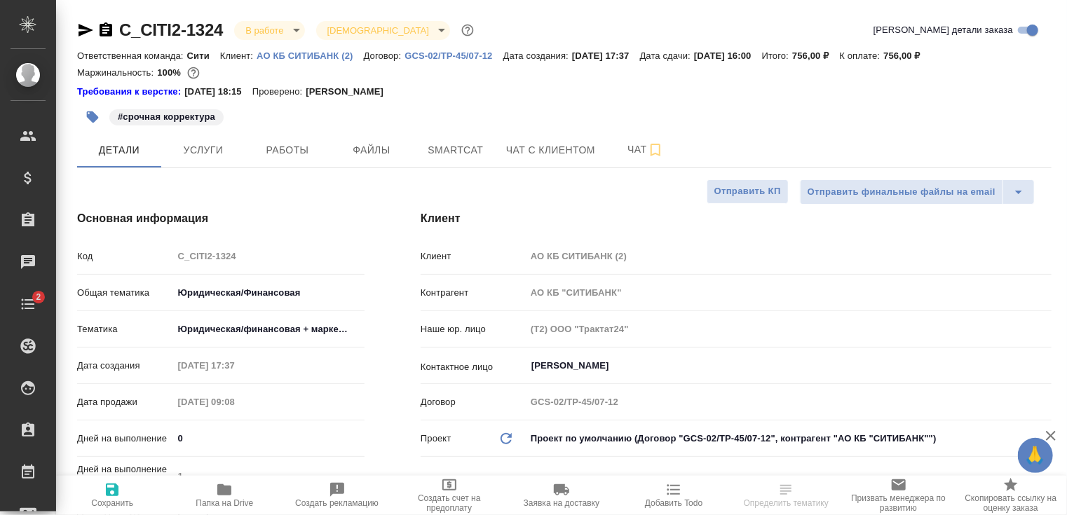
type textarea "x"
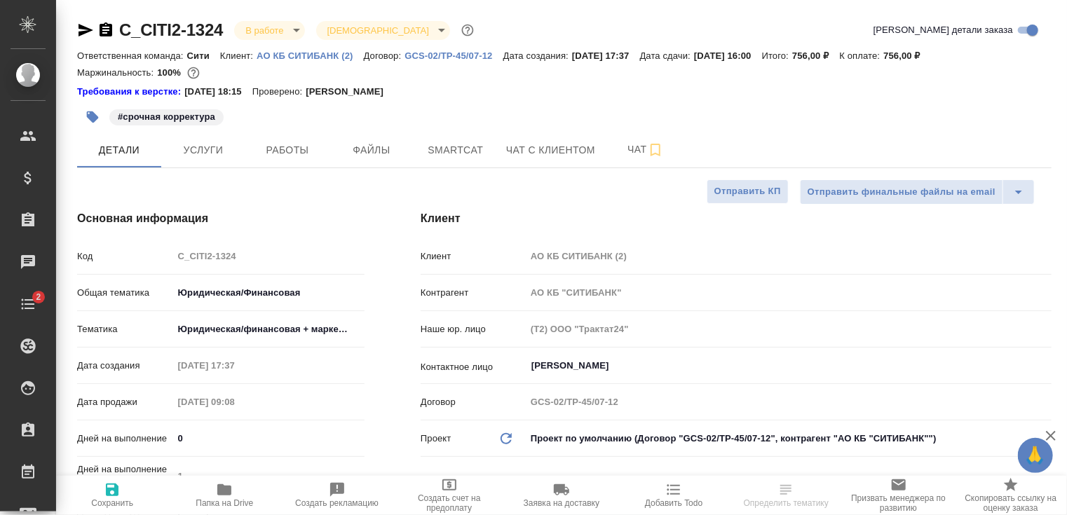
type textarea "x"
type input "Газизов Ринат"
type textarea "x"
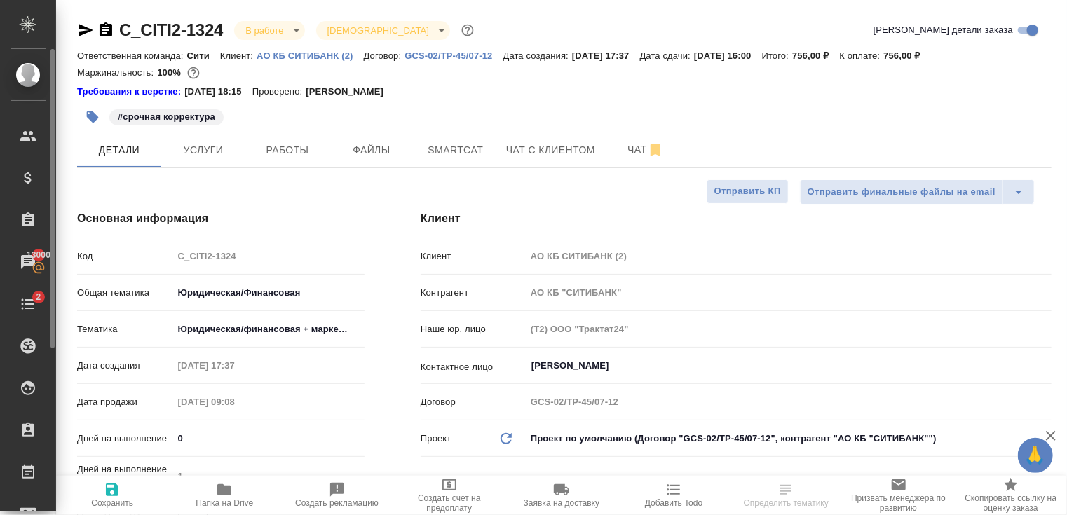
type textarea "x"
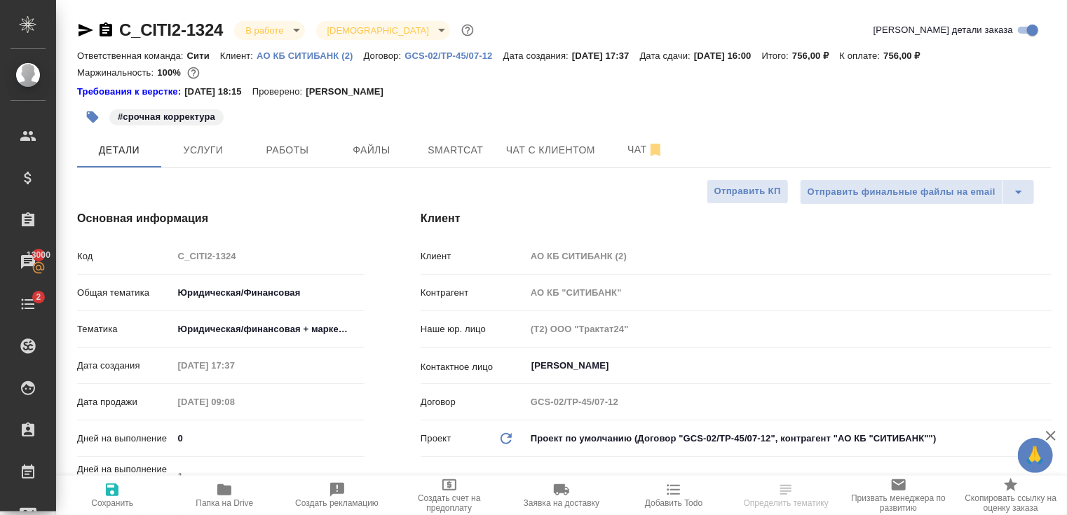
type textarea "x"
click at [278, 162] on button "Работы" at bounding box center [287, 150] width 84 height 35
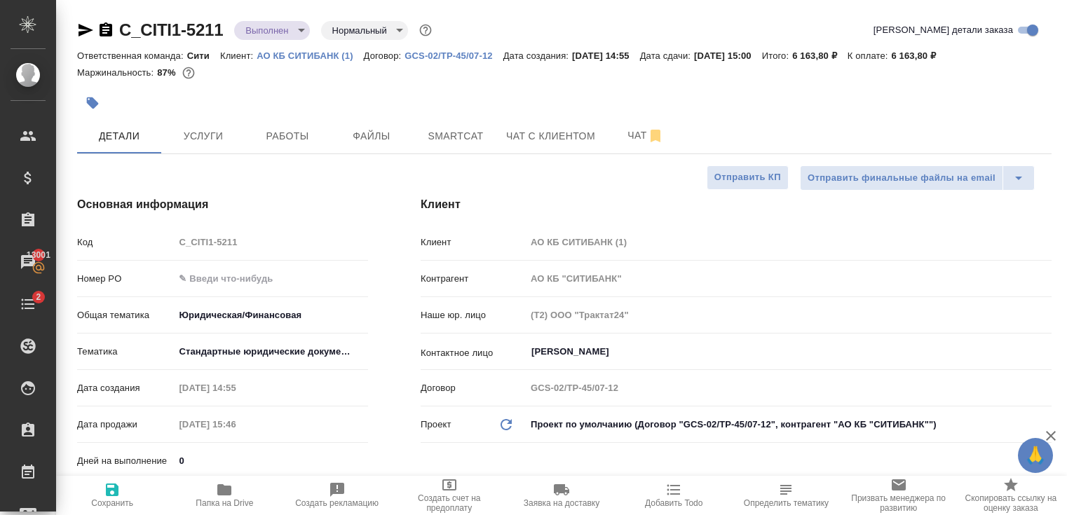
select select "RU"
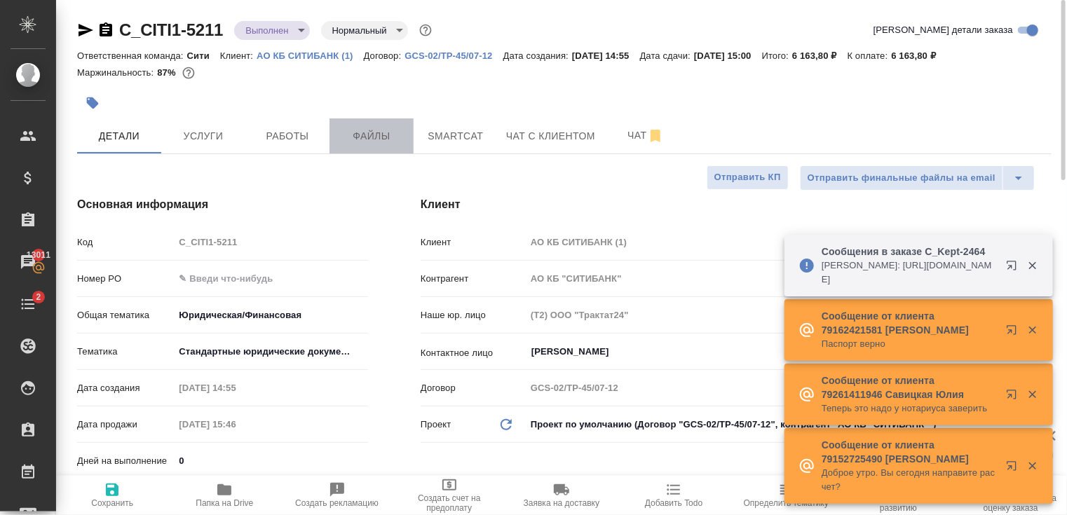
click at [379, 139] on span "Файлы" at bounding box center [371, 137] width 67 height 18
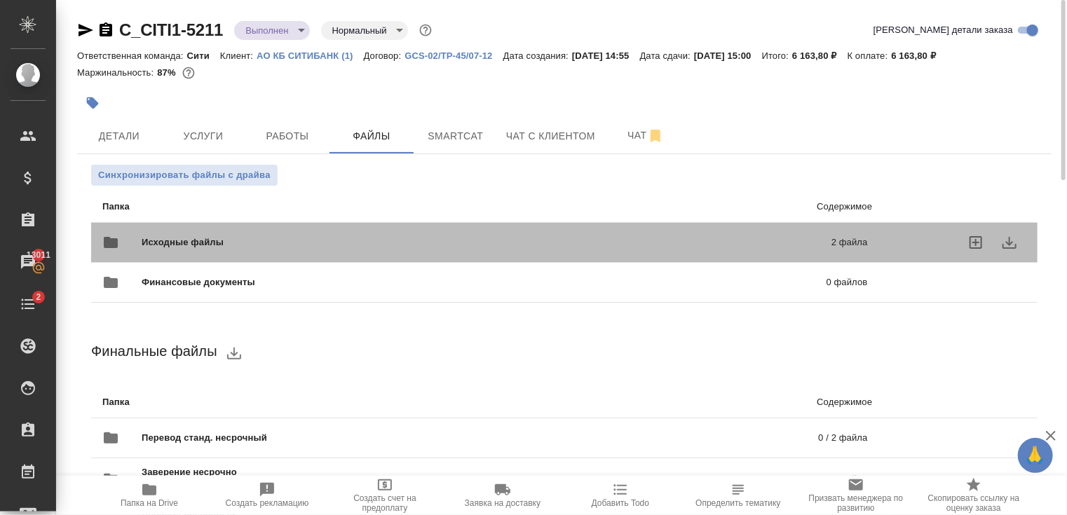
click at [419, 221] on div "Исходные файлы 2 файла" at bounding box center [485, 243] width 794 height 62
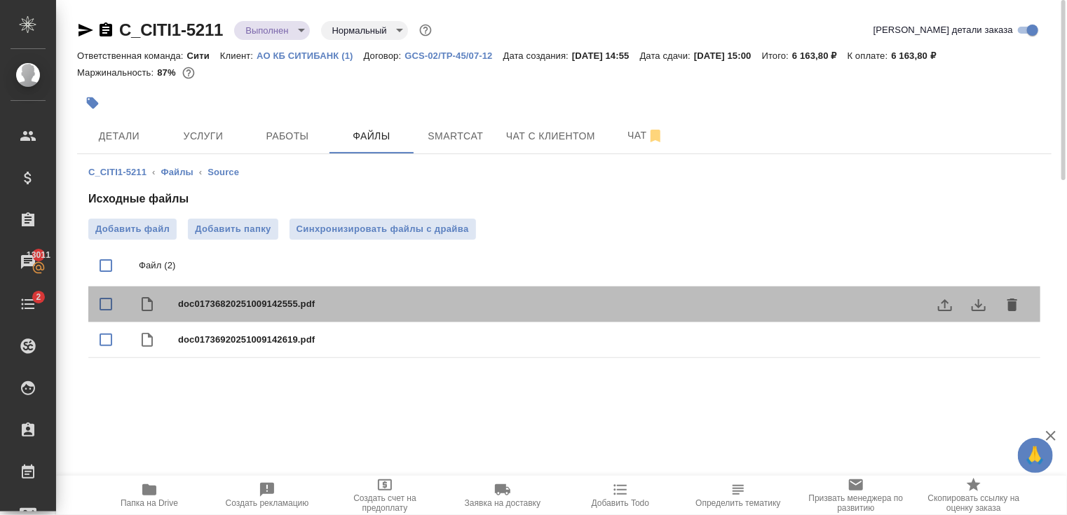
click at [218, 305] on span "doc01736820251009142555.pdf" at bounding box center [592, 304] width 829 height 14
checkbox input "true"
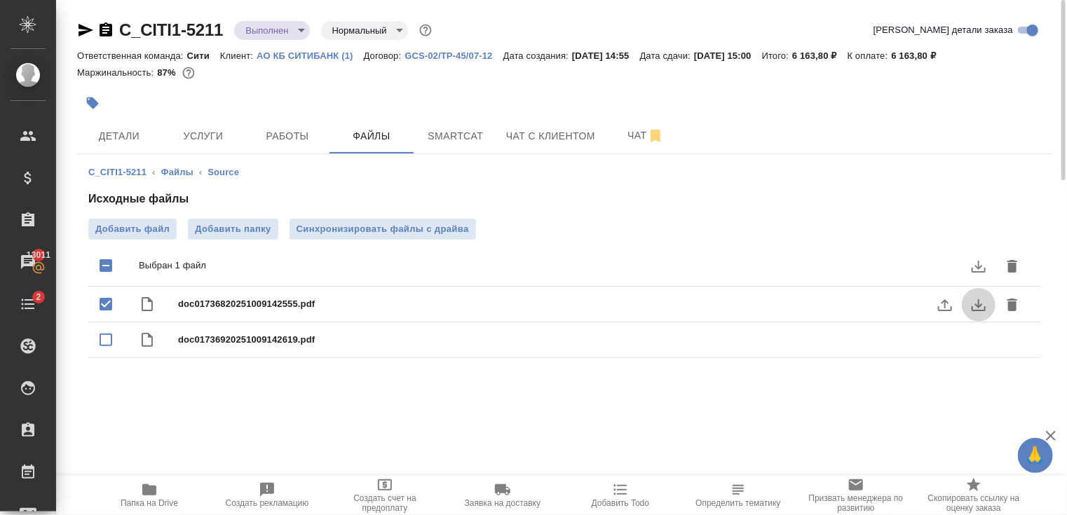
click at [986, 301] on icon "download" at bounding box center [978, 305] width 17 height 17
click at [982, 346] on icon "download" at bounding box center [979, 341] width 14 height 12
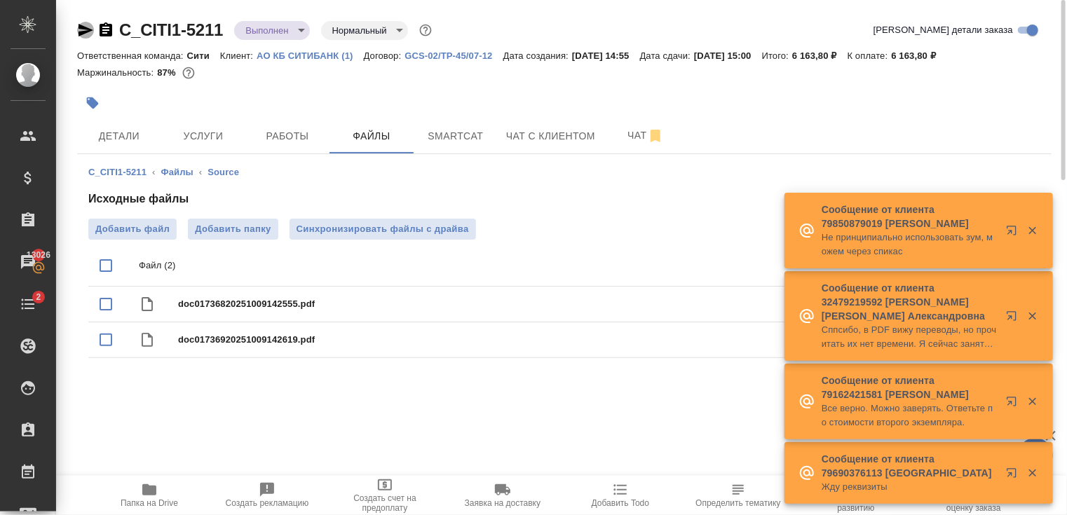
click at [83, 32] on icon "button" at bounding box center [86, 30] width 15 height 13
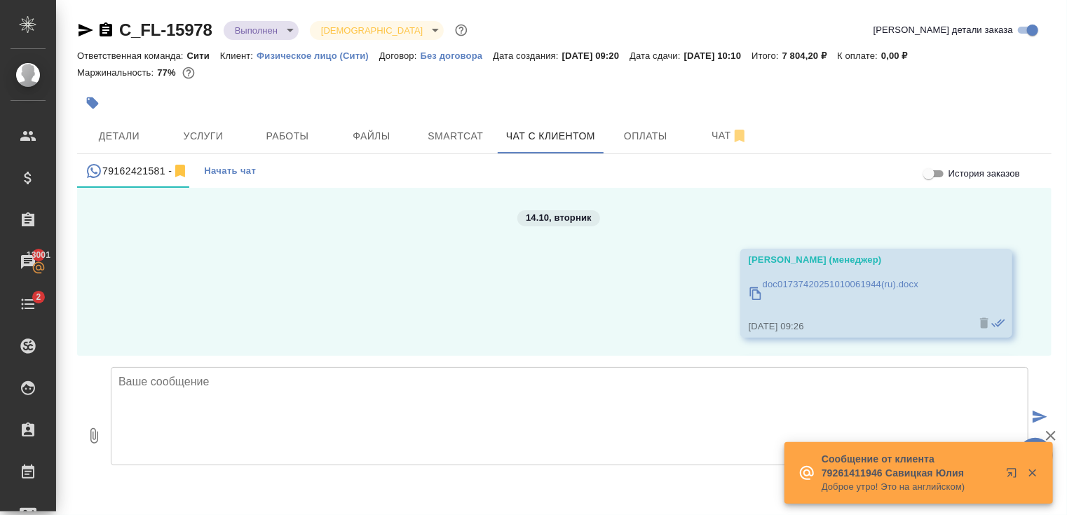
scroll to position [381, 0]
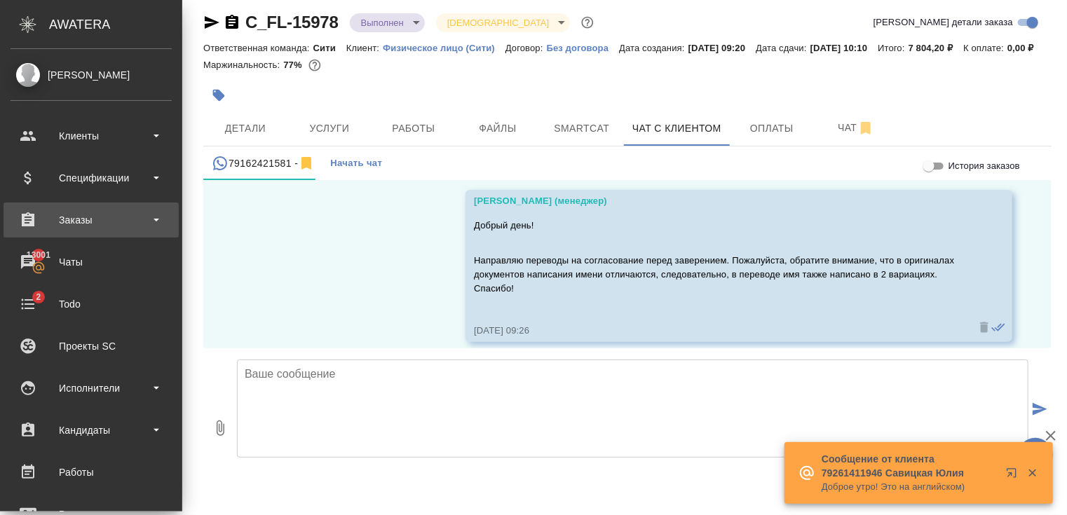
click at [93, 224] on div "Заказы" at bounding box center [91, 220] width 161 height 21
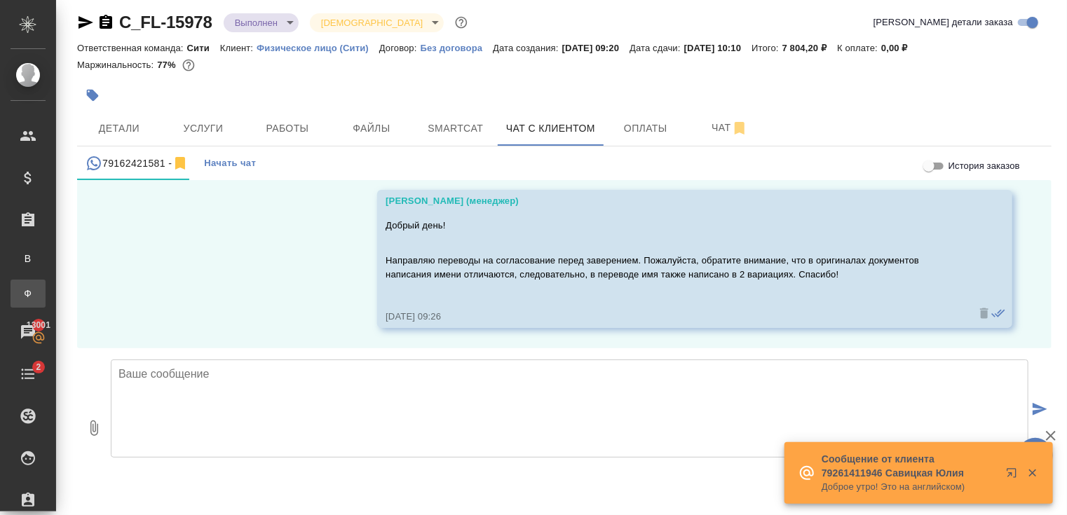
click at [130, 297] on div ".cls-1 fill:#fff; AWATERA [PERSON_NAME] Спецификации Заказы В Все заказы Ф Зака…" at bounding box center [533, 257] width 1067 height 515
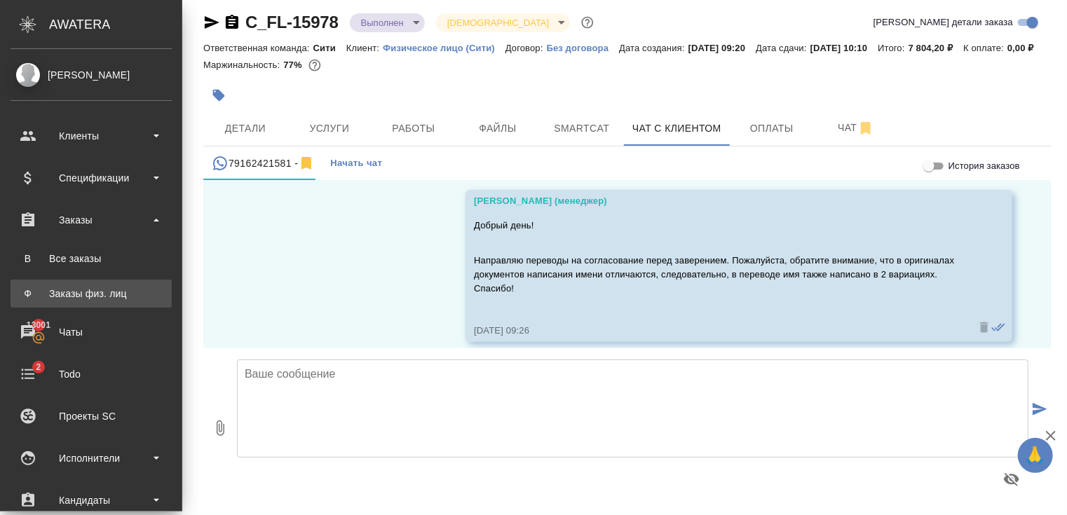
click at [70, 287] on div "Заказы физ. лиц" at bounding box center [91, 294] width 147 height 14
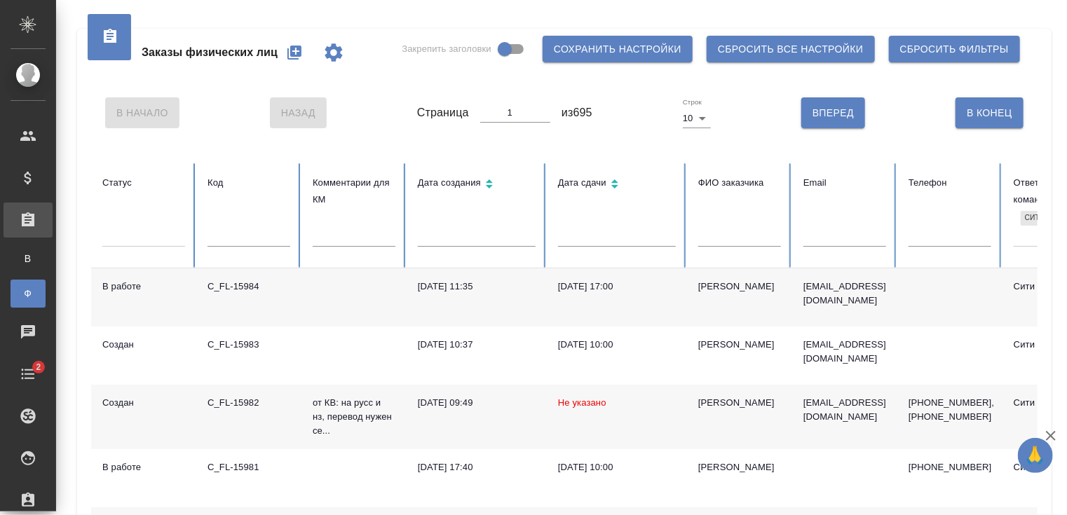
click at [289, 46] on icon "button" at bounding box center [294, 52] width 17 height 17
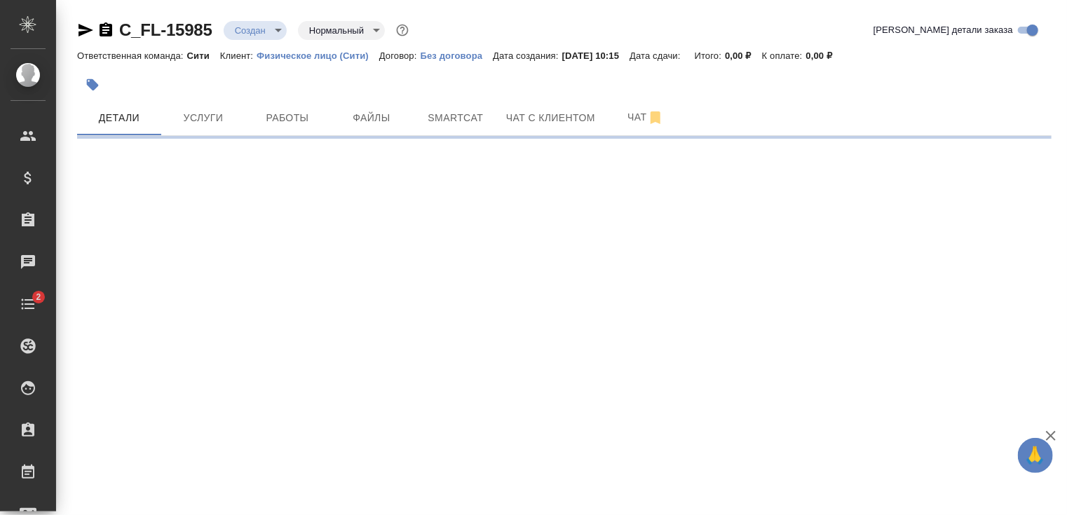
select select "RU"
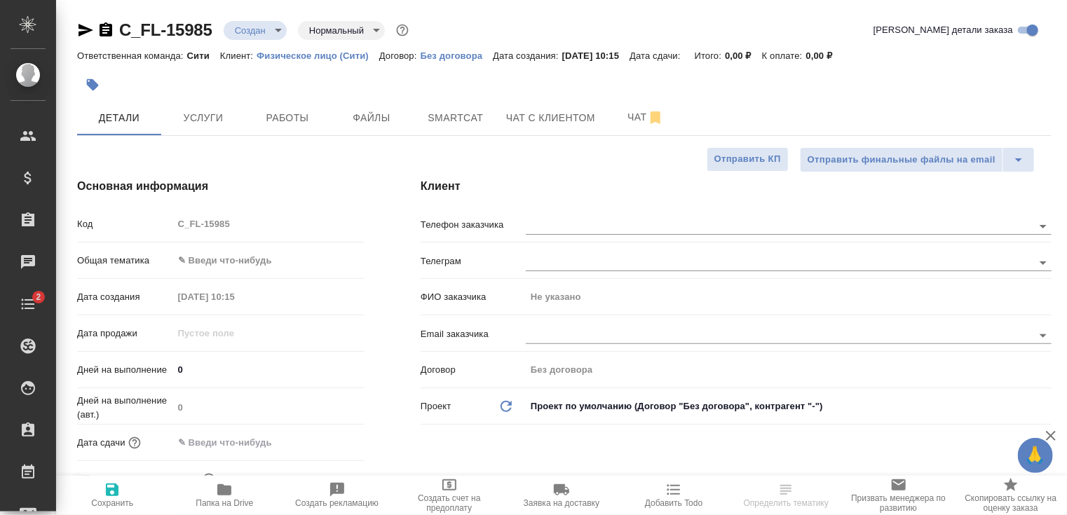
type textarea "x"
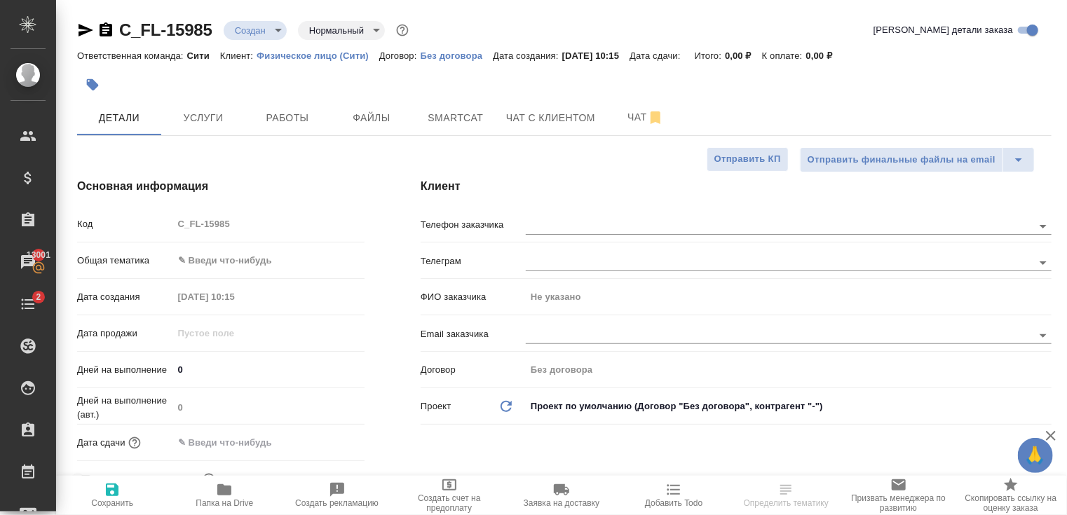
type textarea "x"
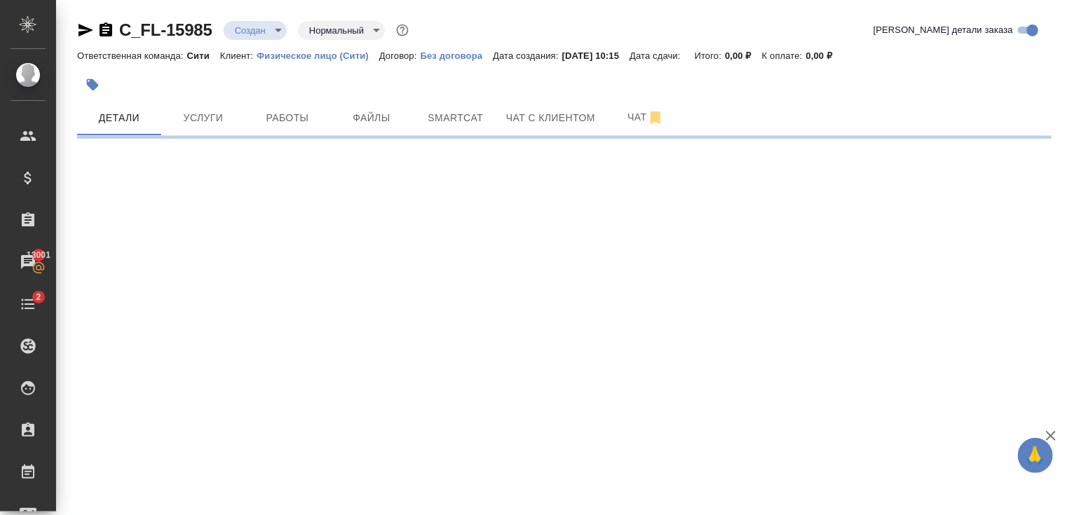
select select "RU"
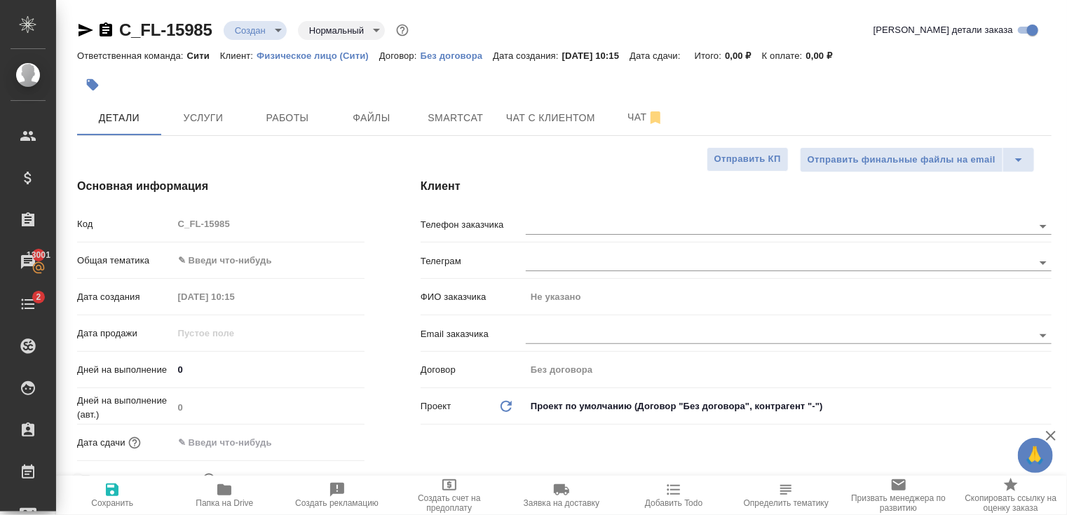
type textarea "x"
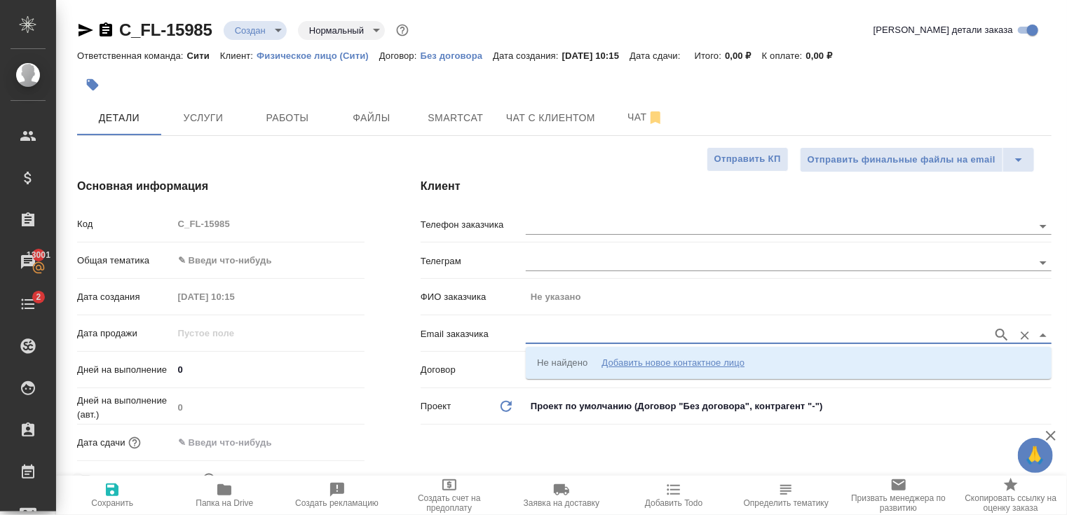
click at [552, 329] on input "text" at bounding box center [756, 335] width 460 height 17
paste input "[EMAIL_ADDRESS][DOMAIN_NAME]"
type input "[EMAIL_ADDRESS][DOMAIN_NAME]"
click at [651, 364] on div "Добавить новое контактное лицо" at bounding box center [673, 363] width 143 height 14
type input "[EMAIL_ADDRESS][DOMAIN_NAME]"
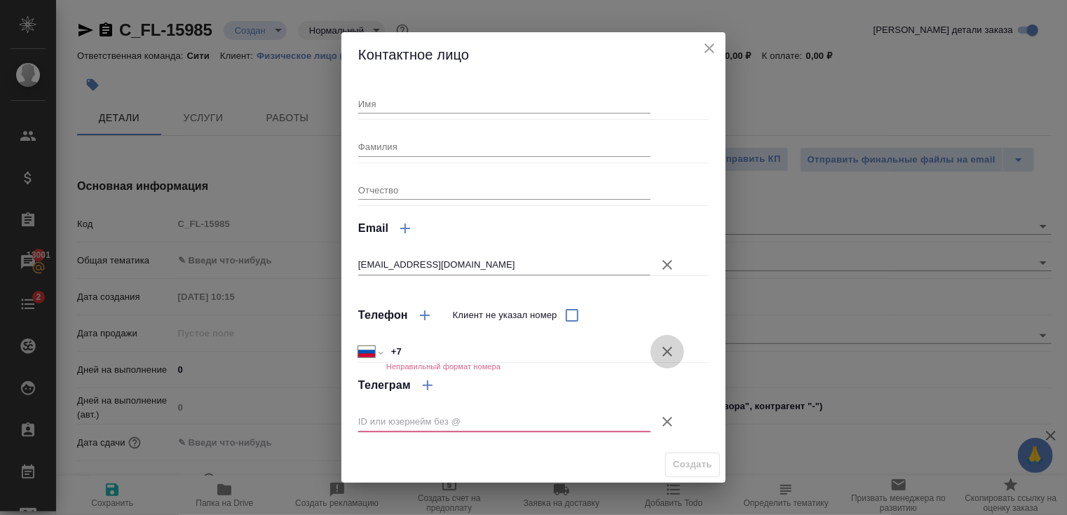
click at [666, 357] on icon "button" at bounding box center [667, 352] width 17 height 17
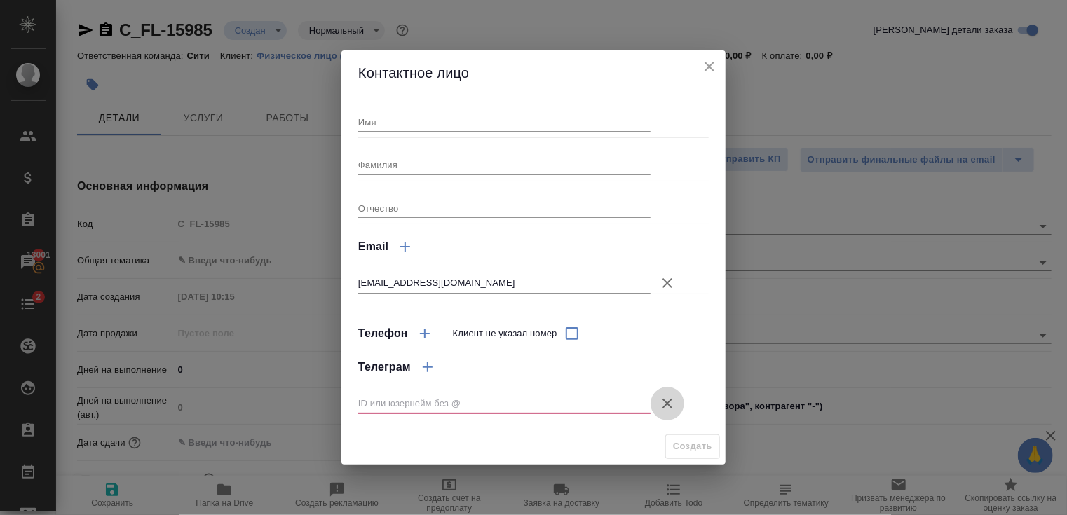
click at [673, 402] on icon "button" at bounding box center [667, 403] width 17 height 17
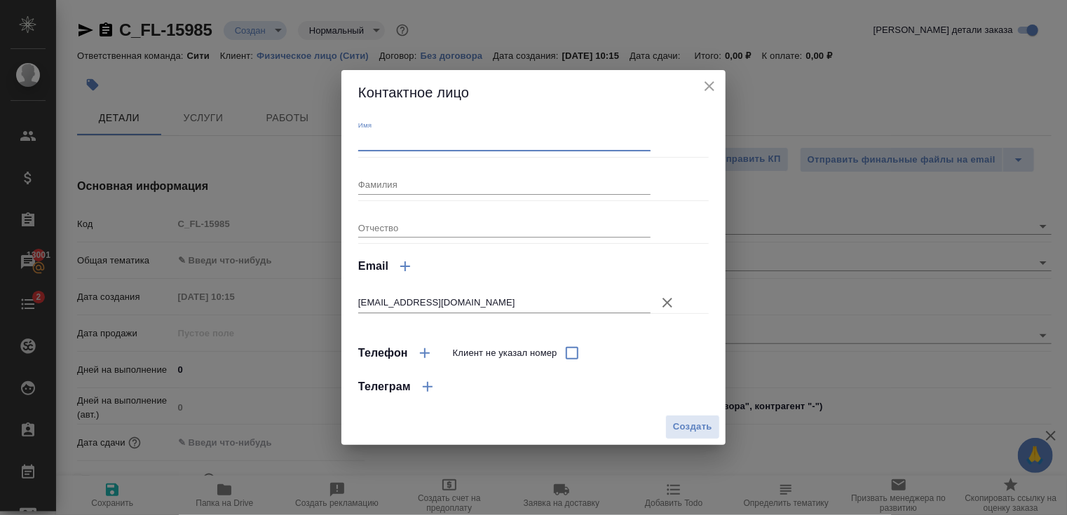
click at [386, 142] on input "Имя" at bounding box center [504, 142] width 292 height 20
type input "[PERSON_NAME]"
click at [685, 428] on span "Создать" at bounding box center [692, 427] width 39 height 16
type input "[PERSON_NAME]"
type textarea "x"
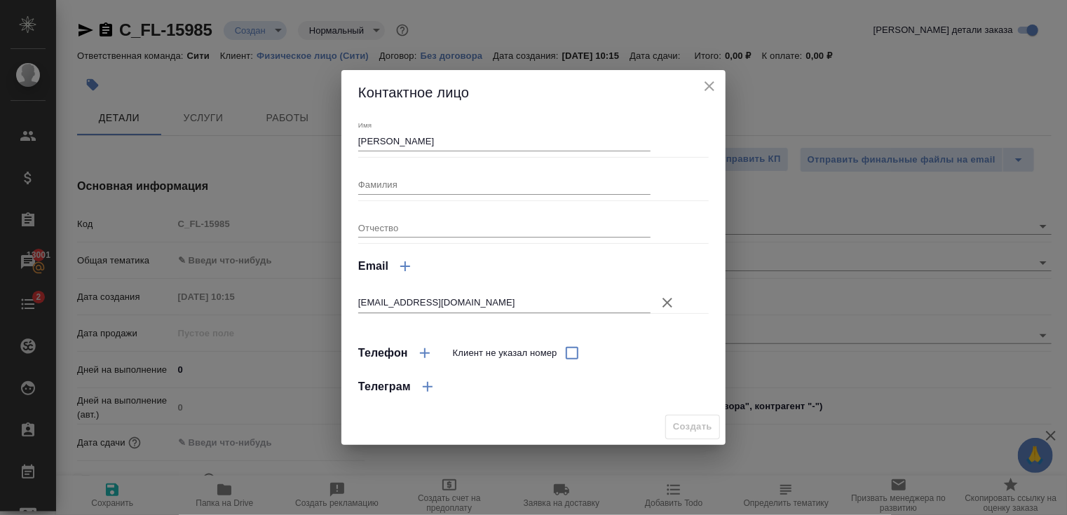
type textarea "x"
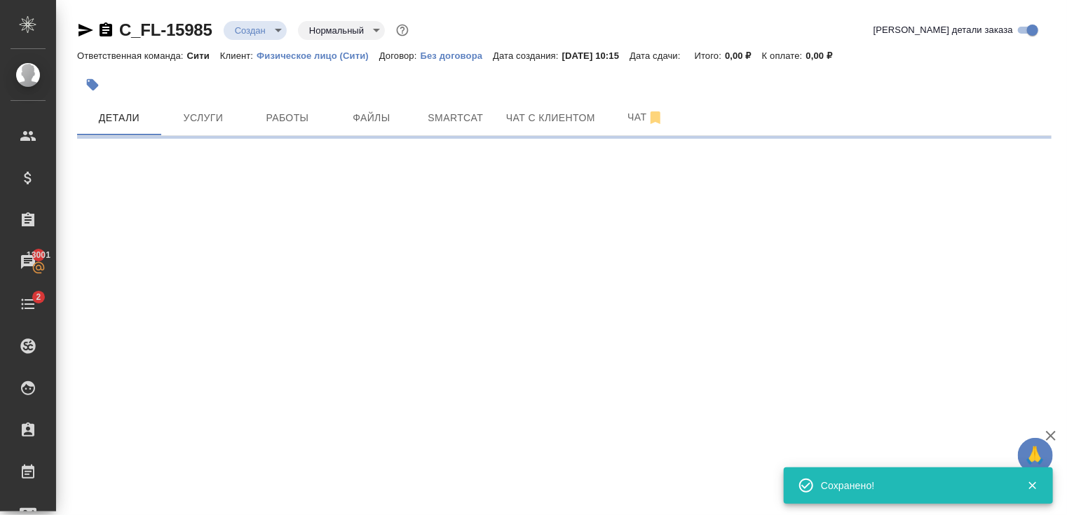
type input "holyTrinity"
select select "RU"
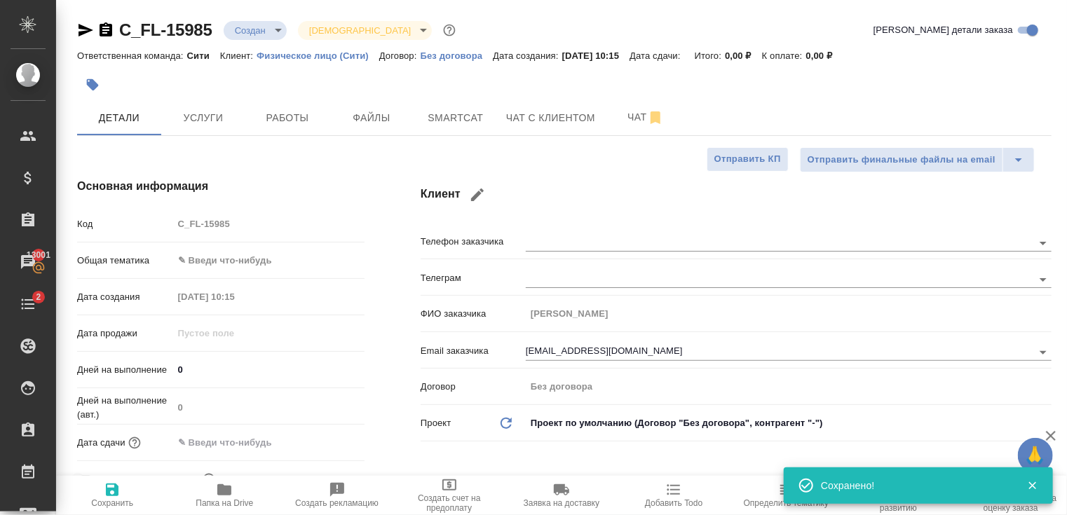
type textarea "x"
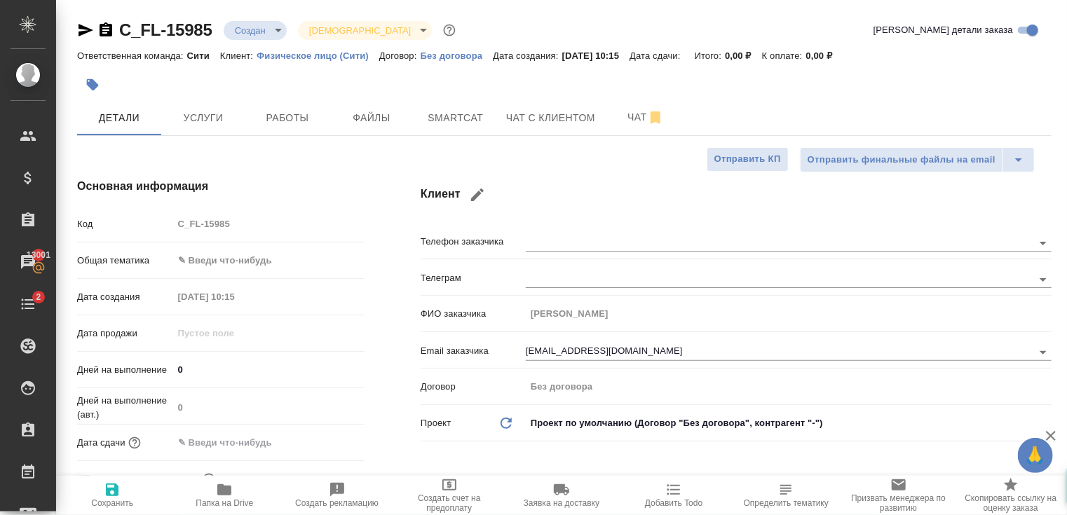
type textarea "x"
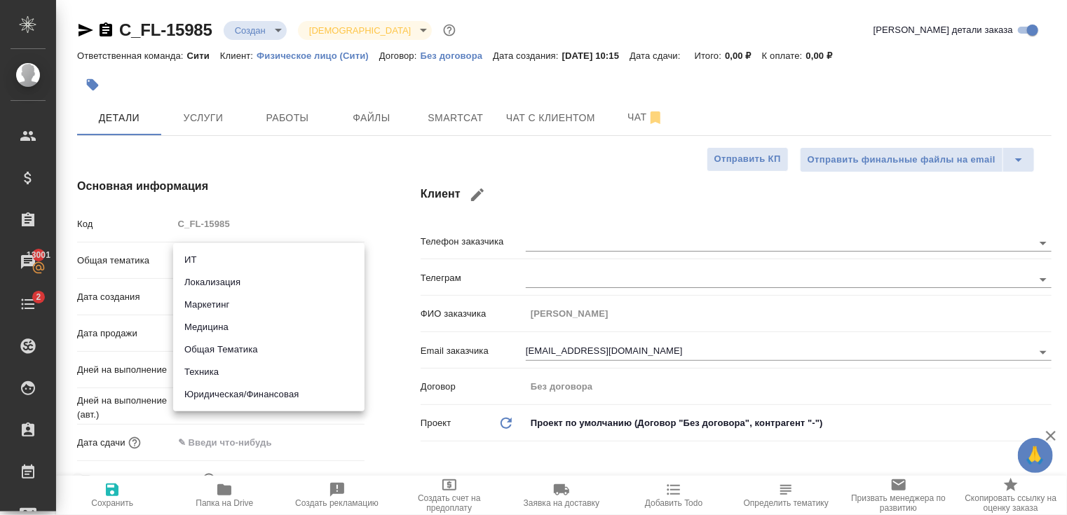
click at [219, 264] on body "🙏 .cls-1 fill:#fff; AWATERA Zaytseva Svetlana Клиенты Спецификации Заказы 13001…" at bounding box center [533, 257] width 1067 height 515
click at [247, 393] on li "Юридическая/Финансовая" at bounding box center [268, 394] width 191 height 22
type input "yr-fn"
type textarea "x"
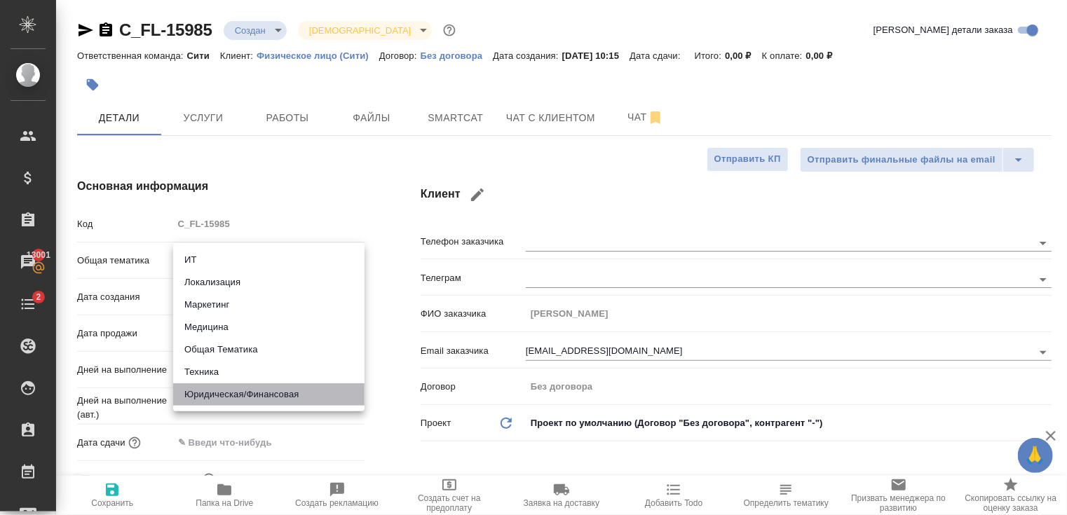
type textarea "x"
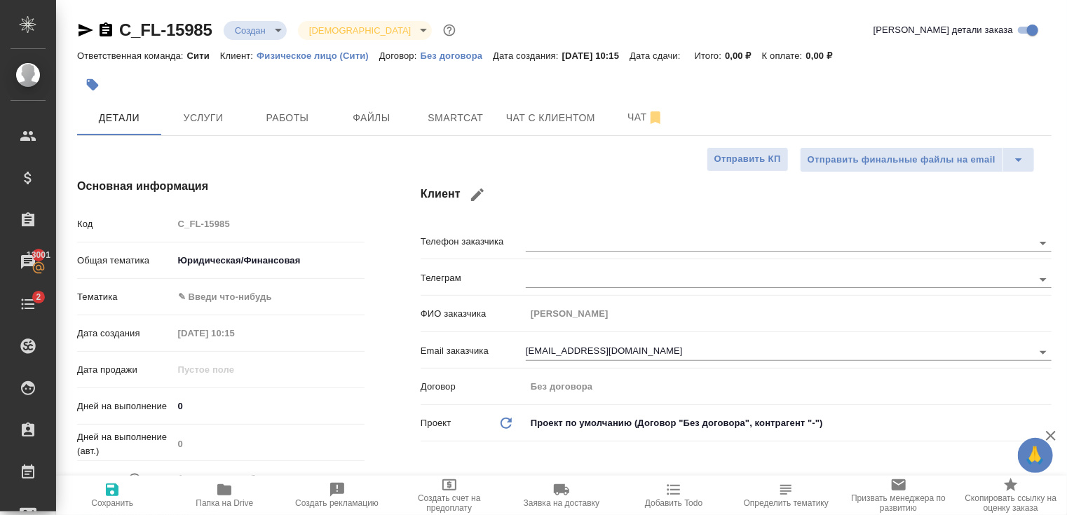
click at [227, 297] on body "🙏 .cls-1 fill:#fff; AWATERA Zaytseva Svetlana Клиенты Спецификации Заказы 13001…" at bounding box center [533, 257] width 1067 height 515
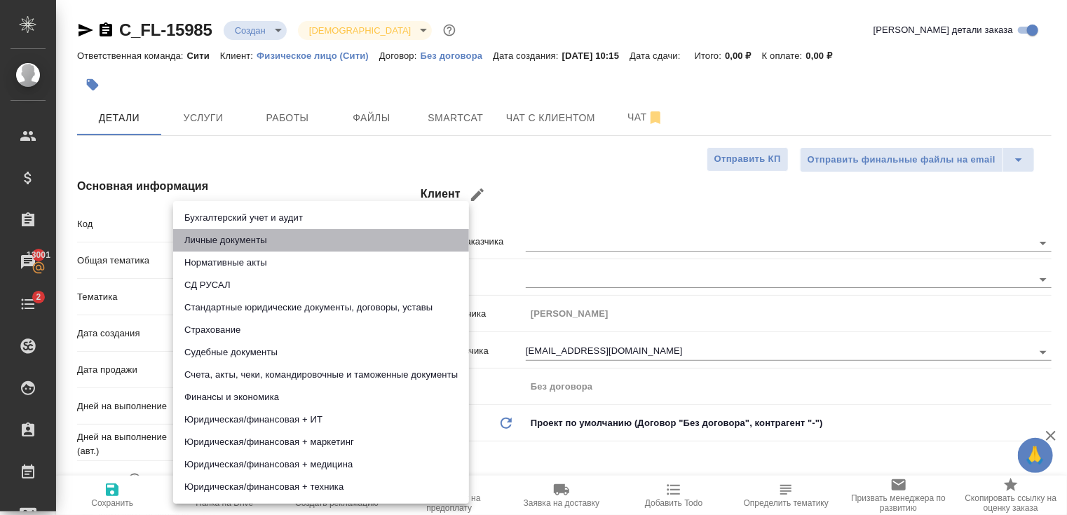
click at [211, 243] on li "Личные документы" at bounding box center [321, 240] width 296 height 22
type textarea "x"
type input "5a8b8b956a9677013d343cfe"
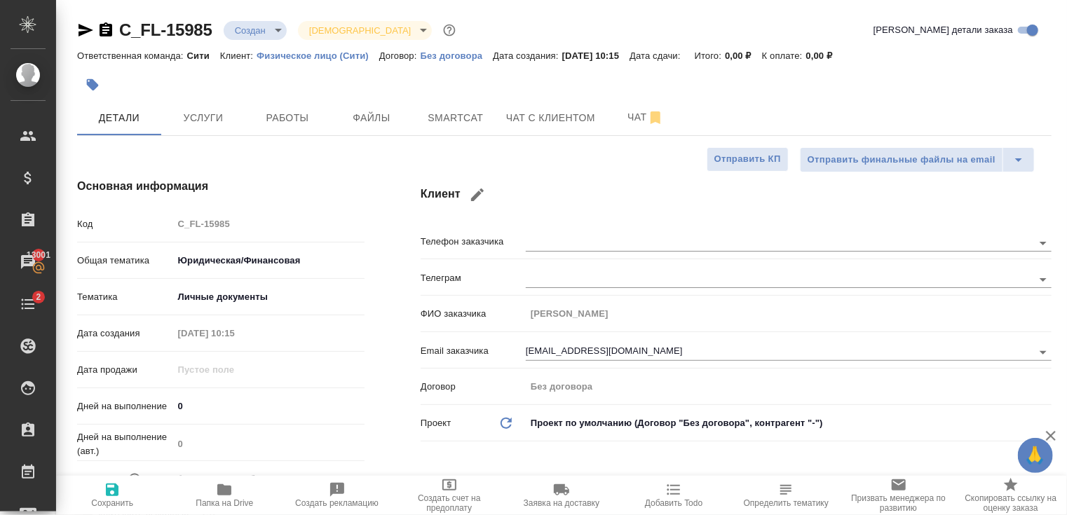
click at [114, 502] on span "Сохранить" at bounding box center [112, 503] width 42 height 10
type textarea "x"
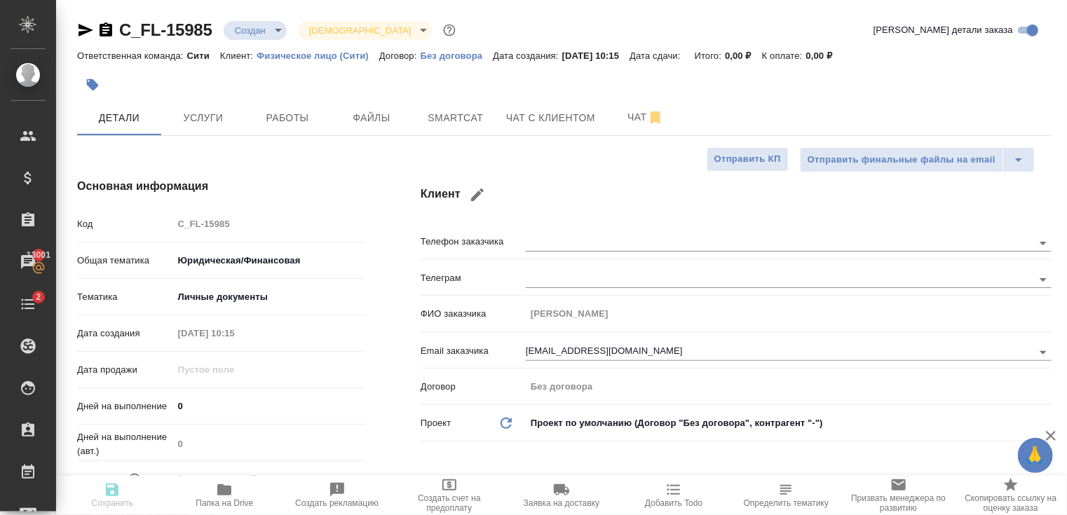
type textarea "x"
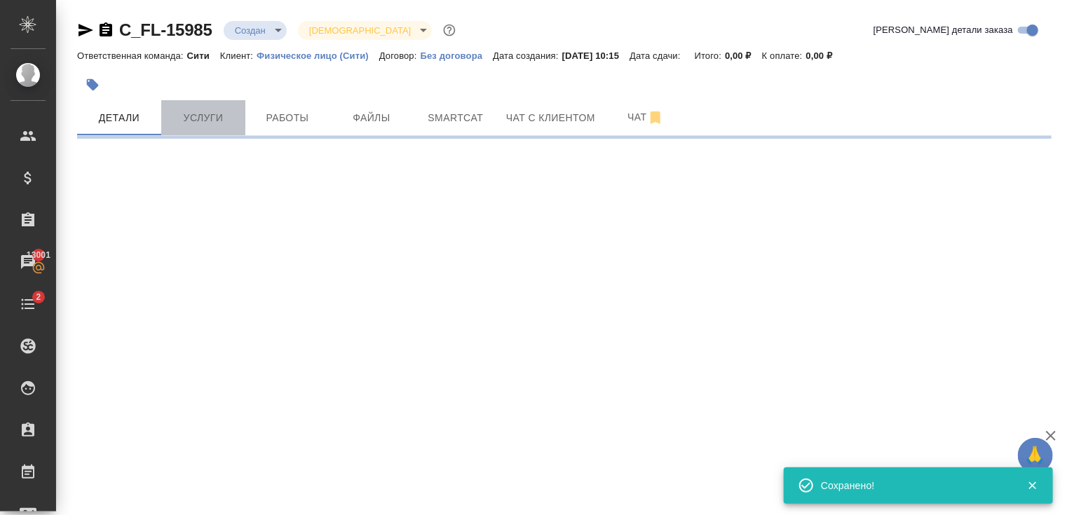
click at [198, 116] on span "Услуги" at bounding box center [203, 118] width 67 height 18
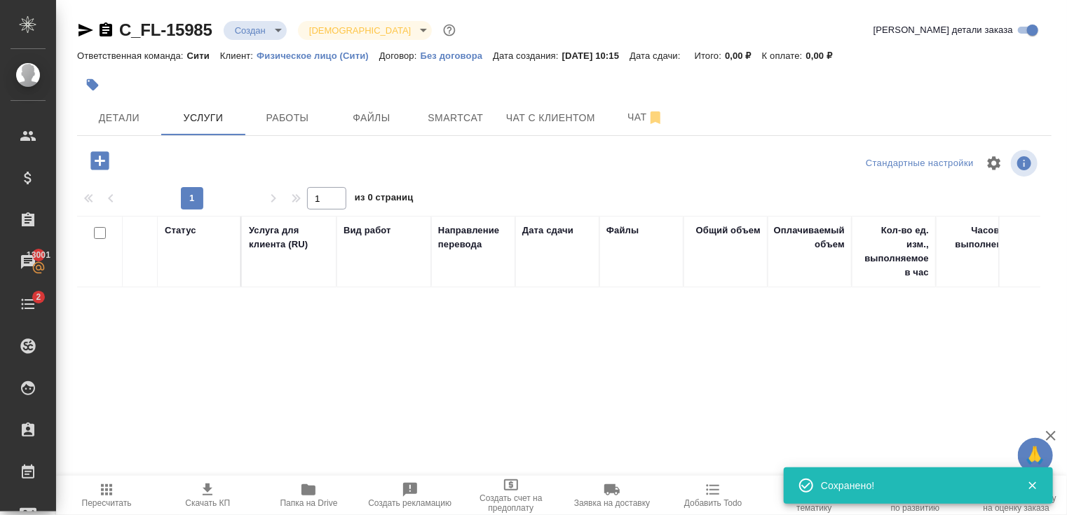
click at [106, 155] on icon "button" at bounding box center [99, 160] width 18 height 18
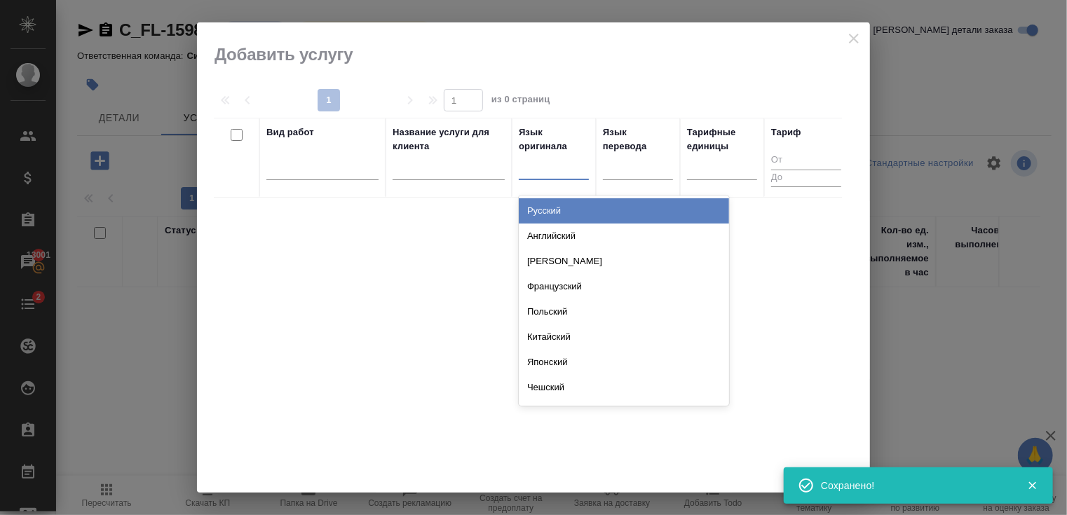
click at [558, 160] on div at bounding box center [554, 166] width 70 height 20
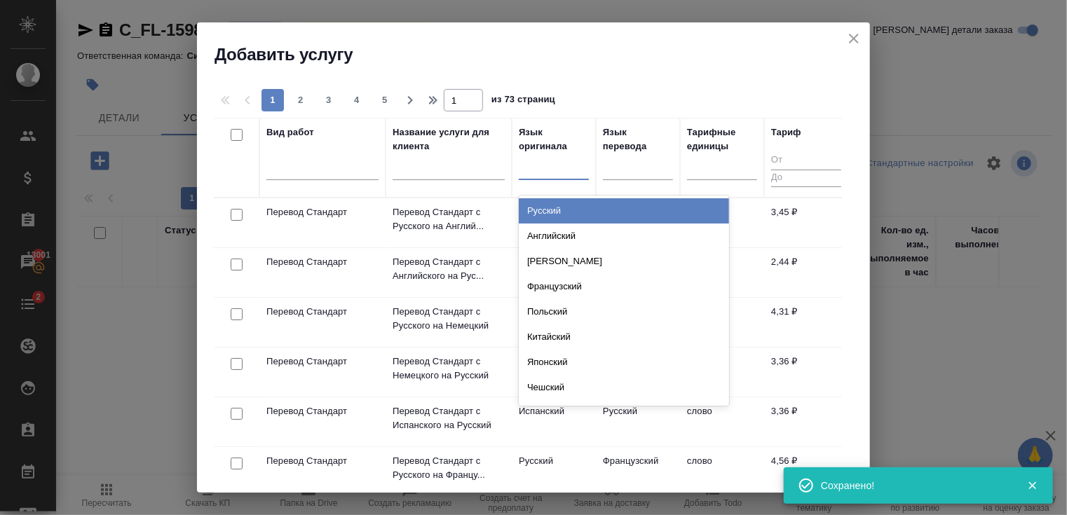
type input "и"
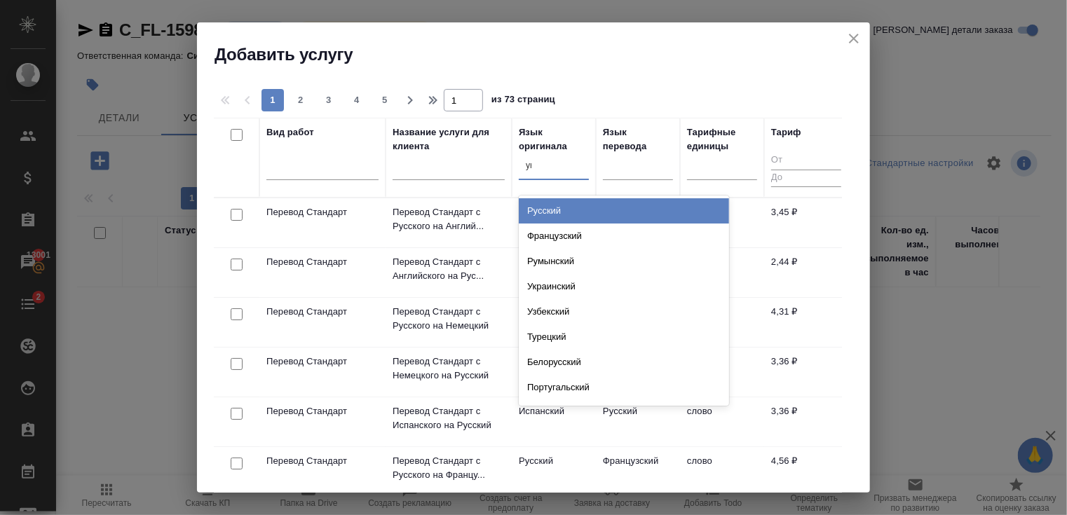
type input "укр"
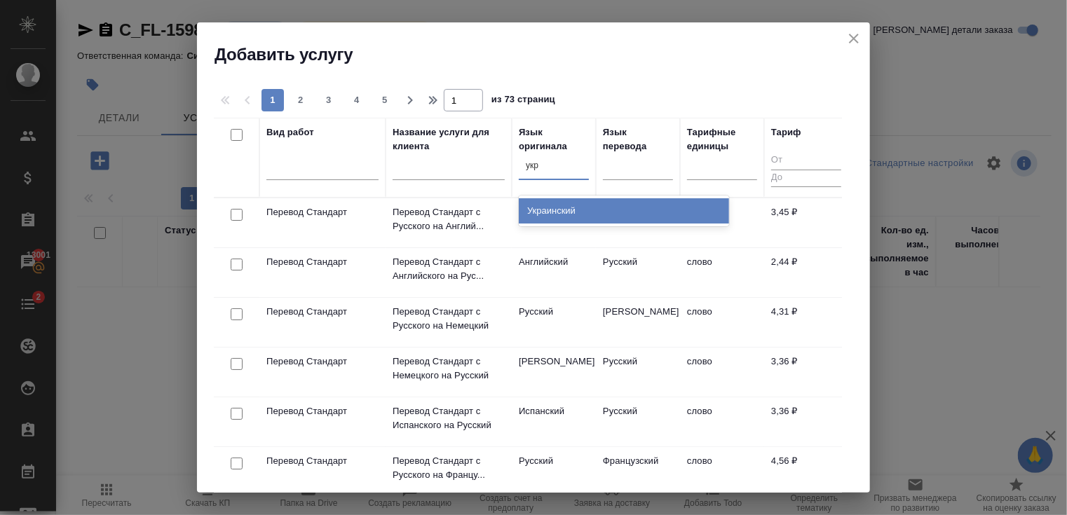
click at [590, 205] on div "Украинский" at bounding box center [624, 210] width 210 height 25
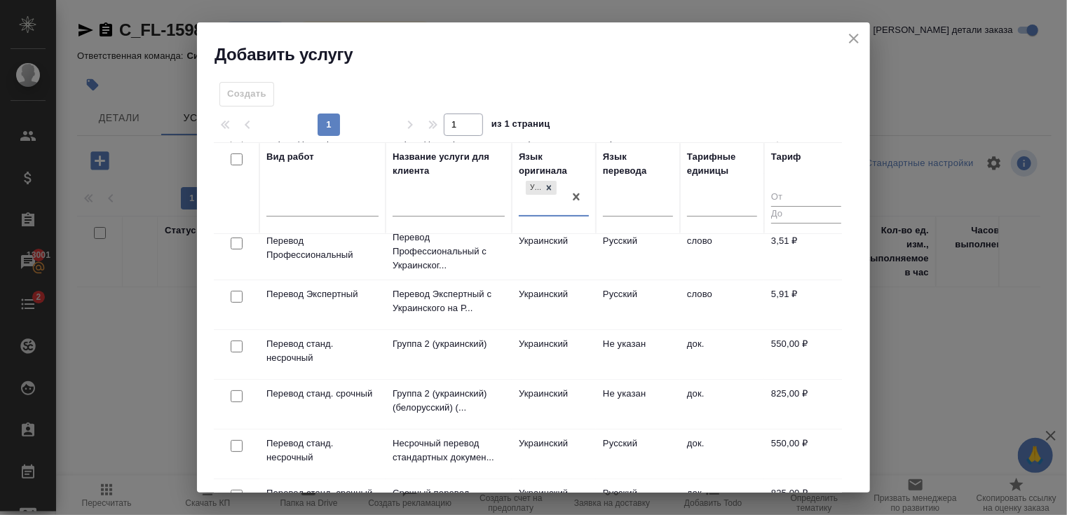
scroll to position [221, 0]
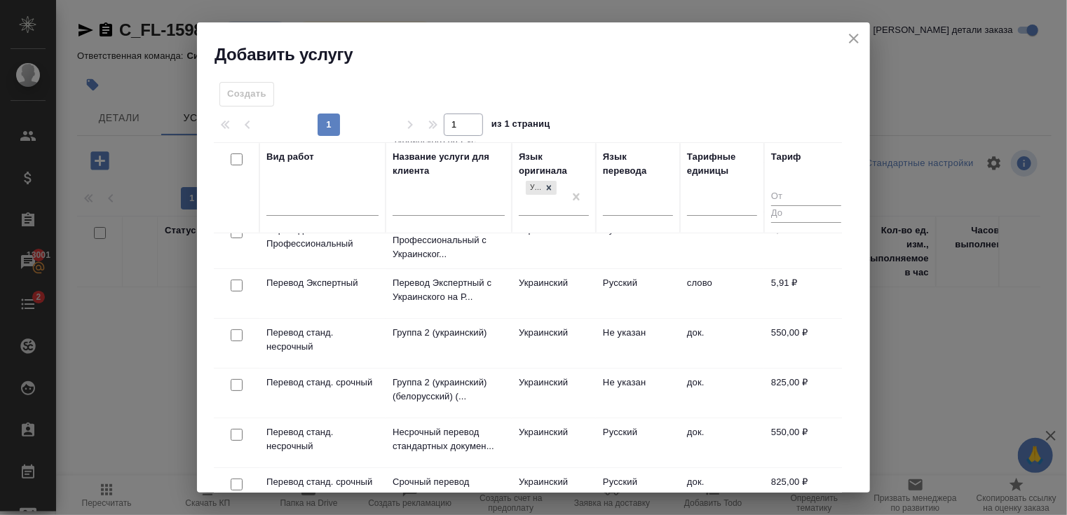
click at [235, 335] on input "checkbox" at bounding box center [237, 335] width 12 height 12
checkbox input "true"
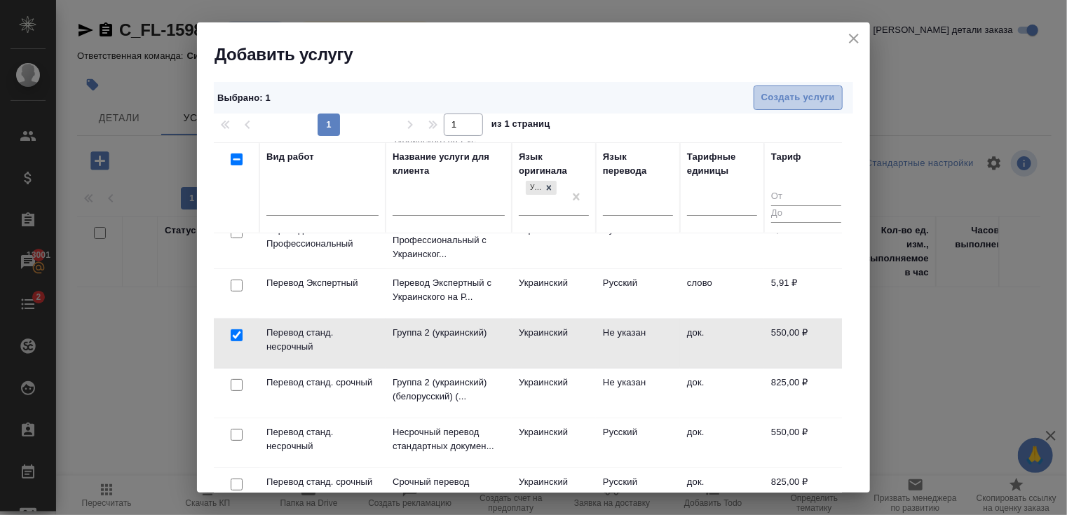
click at [766, 103] on span "Создать услуги" at bounding box center [798, 98] width 74 height 16
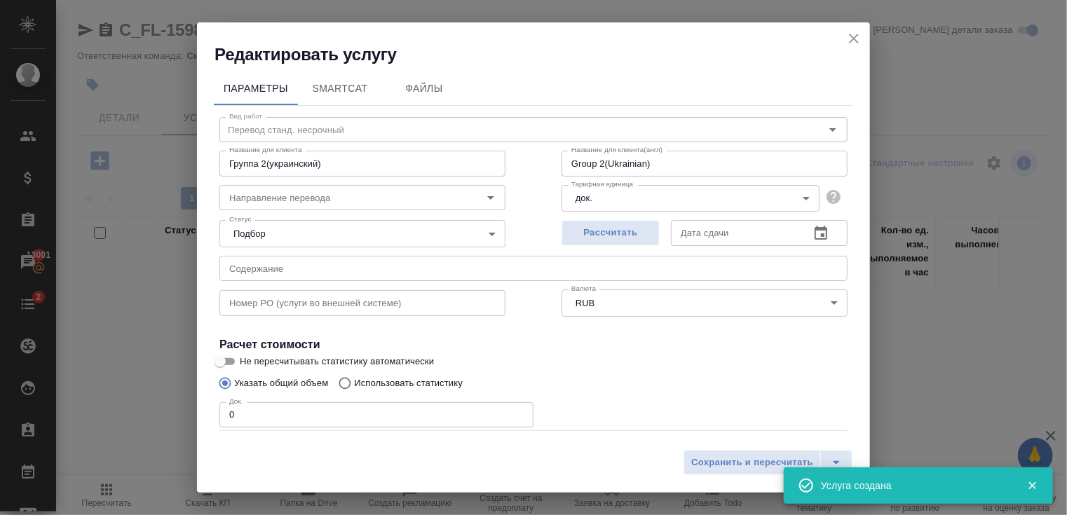
type input "Группа 2(украинский)"
type input "Group 2(Ukrainian)"
type input "Группа 2(украинский)"
type input "Group 2(Ukrainian)"
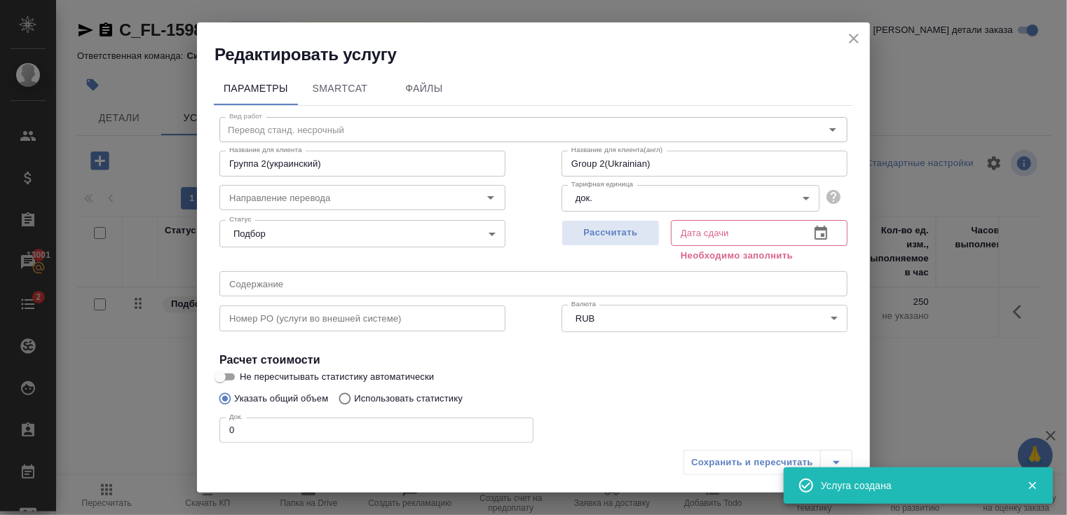
type input "Группа 2(украинский)"
type input "Group 2(Ukrainian)"
type input "1"
type input "Группа 2(украинский)"
type input "Group 2(Ukrainian)"
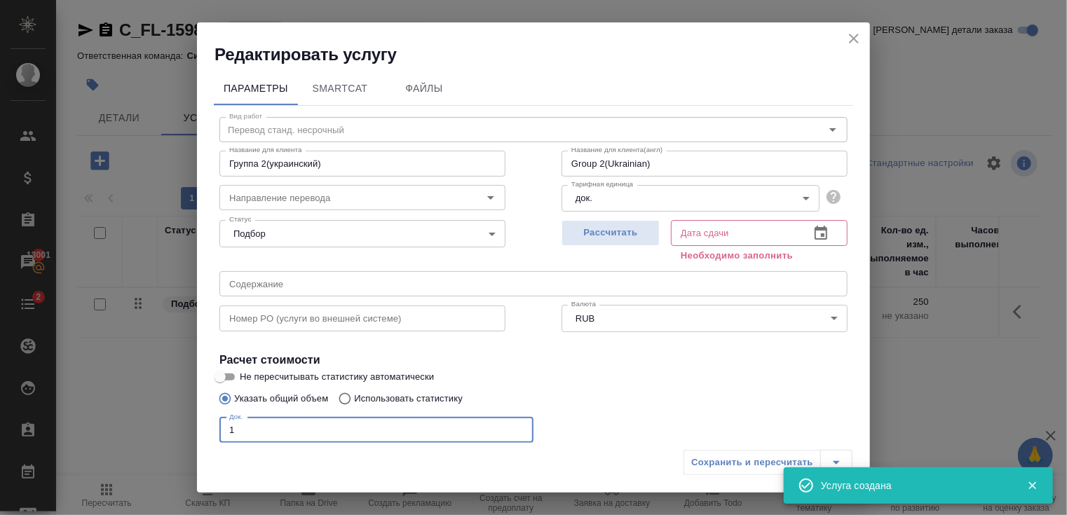
type input "1"
click at [515, 427] on input "1" at bounding box center [376, 430] width 314 height 25
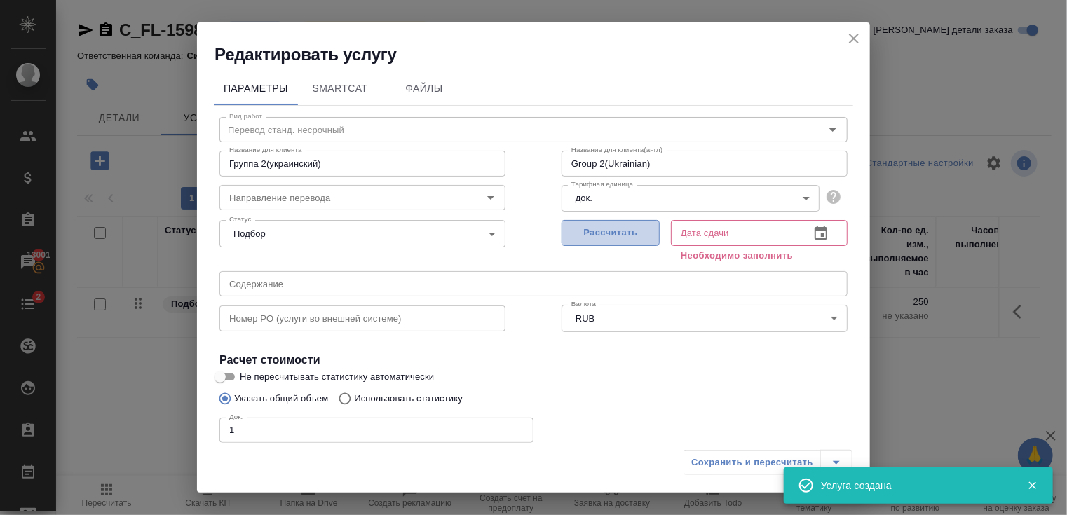
click at [606, 228] on span "Рассчитать" at bounding box center [610, 233] width 83 height 16
type input "Группа 2(украинский)"
type input "Group 2(Ukrainian)"
type input "14.10.2025 10:16"
type input "Группа 2(украинский)"
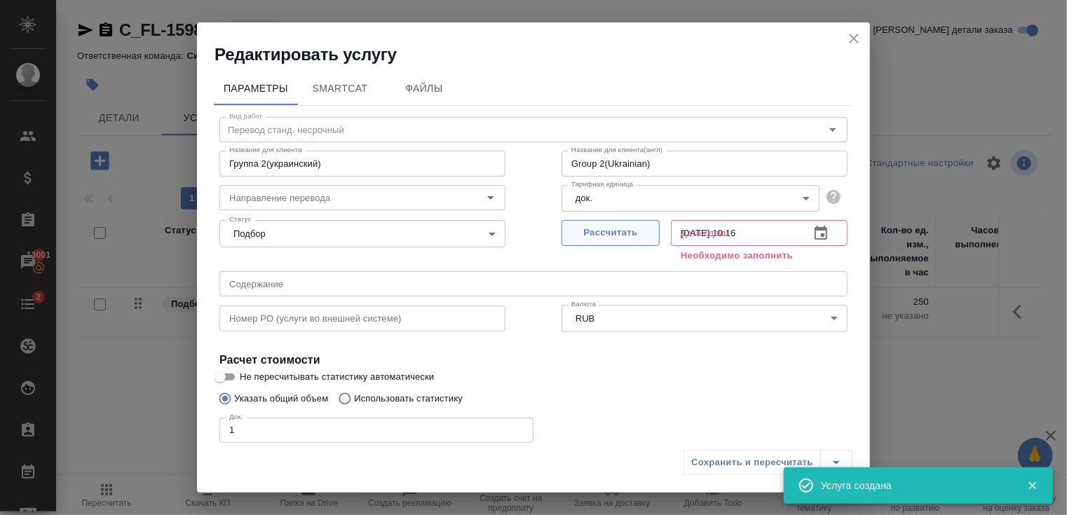
type input "Group 2(Ukrainian)"
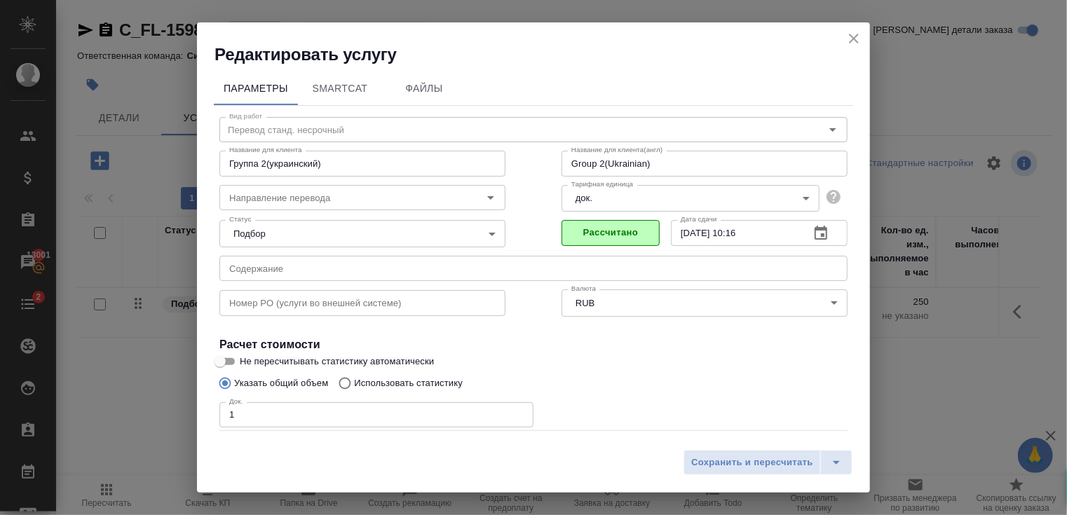
scroll to position [76, 0]
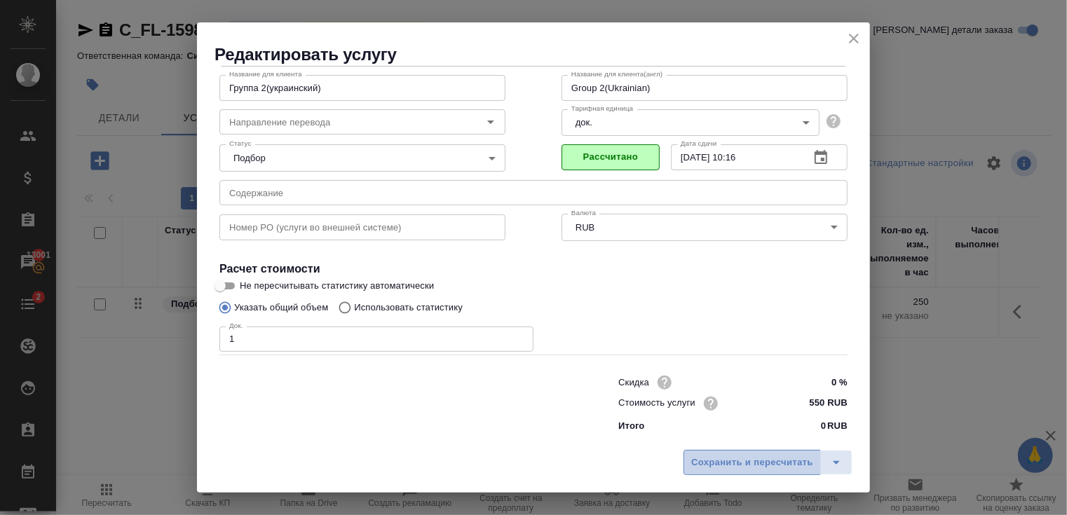
click at [763, 473] on button "Сохранить и пересчитать" at bounding box center [752, 462] width 137 height 25
type input "Группа 2(украинский)"
type input "Group 2(Ukrainian)"
type input "Группа 2(украинский)"
type input "Group 2(Ukrainian)"
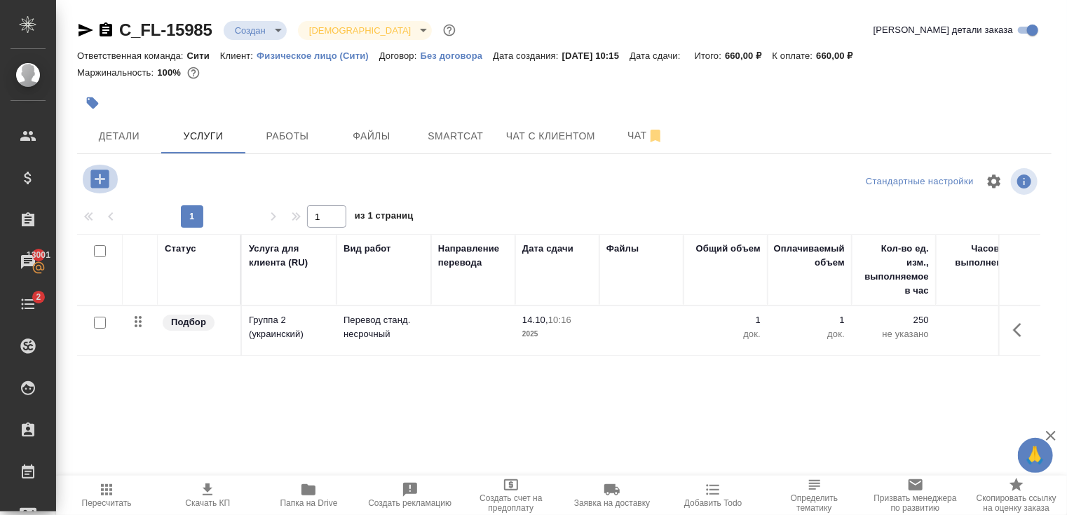
click at [86, 173] on button "button" at bounding box center [100, 179] width 39 height 29
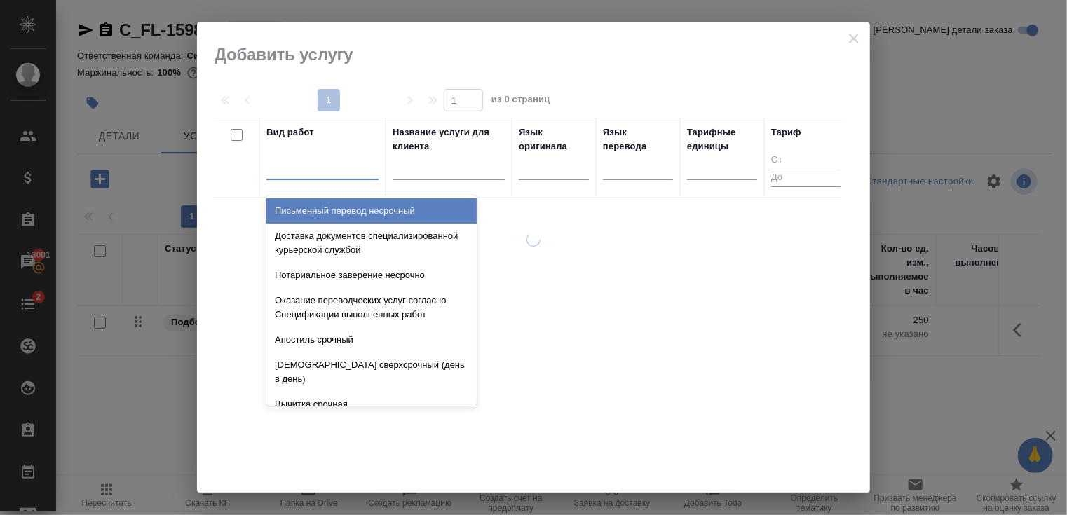
click at [317, 174] on div at bounding box center [322, 166] width 112 height 20
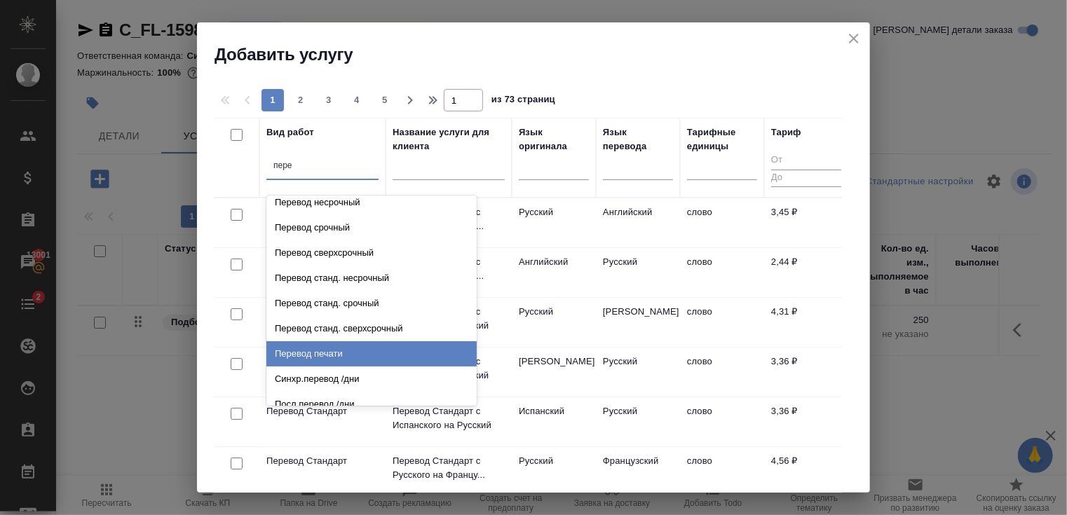
scroll to position [0, 0]
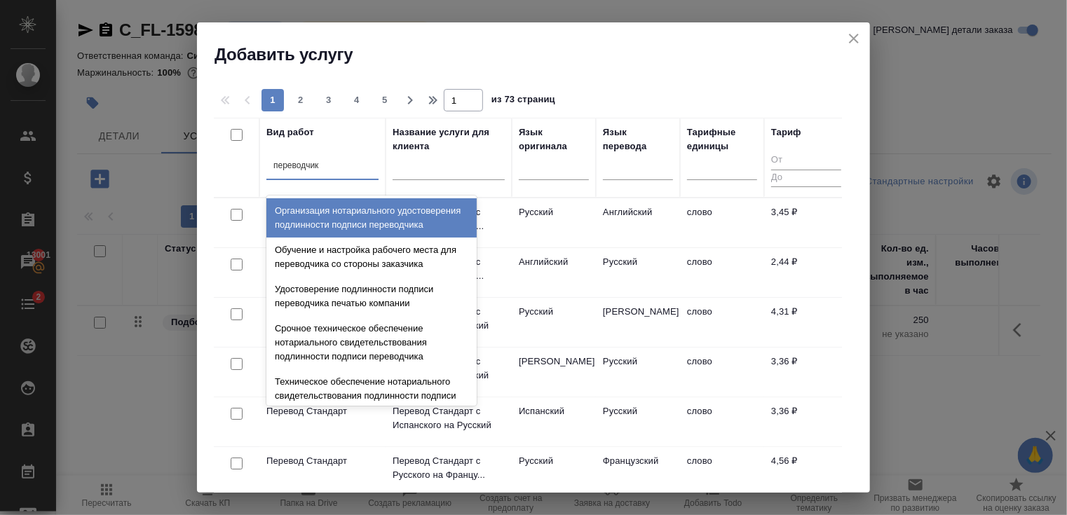
type input "переводчика"
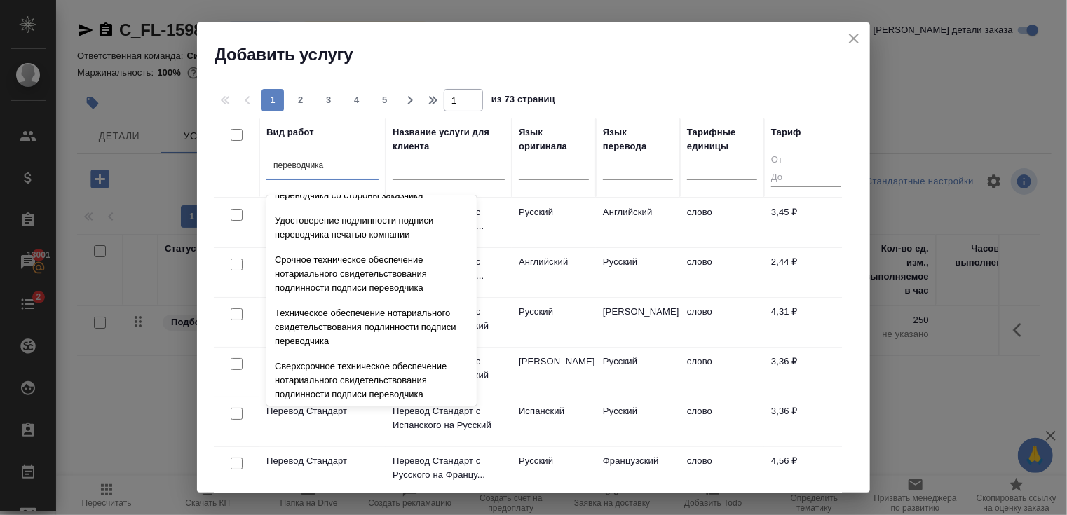
scroll to position [70, 0]
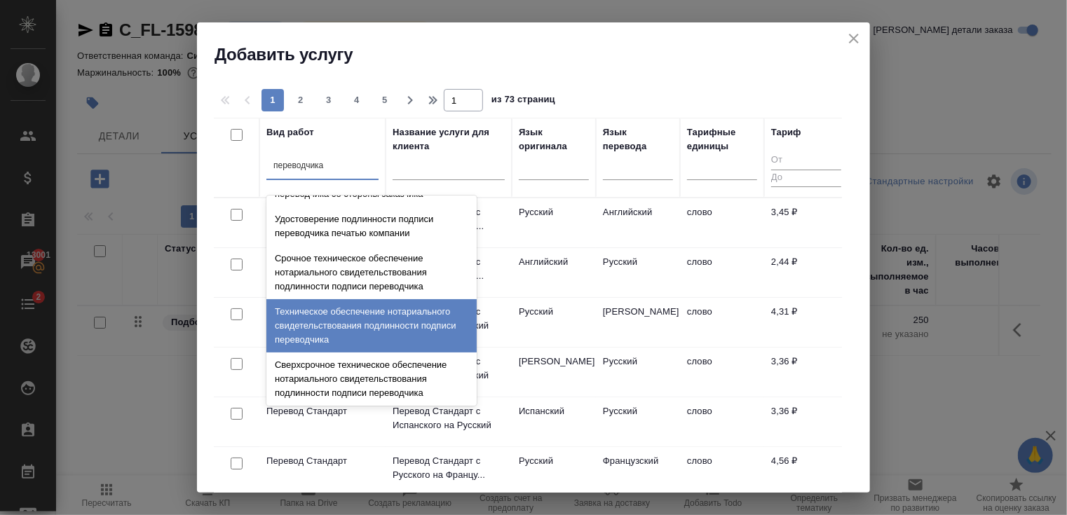
click at [295, 338] on div "Техническое обеспечение нотариального свидетельствования подлинности подписи пе…" at bounding box center [371, 325] width 210 height 53
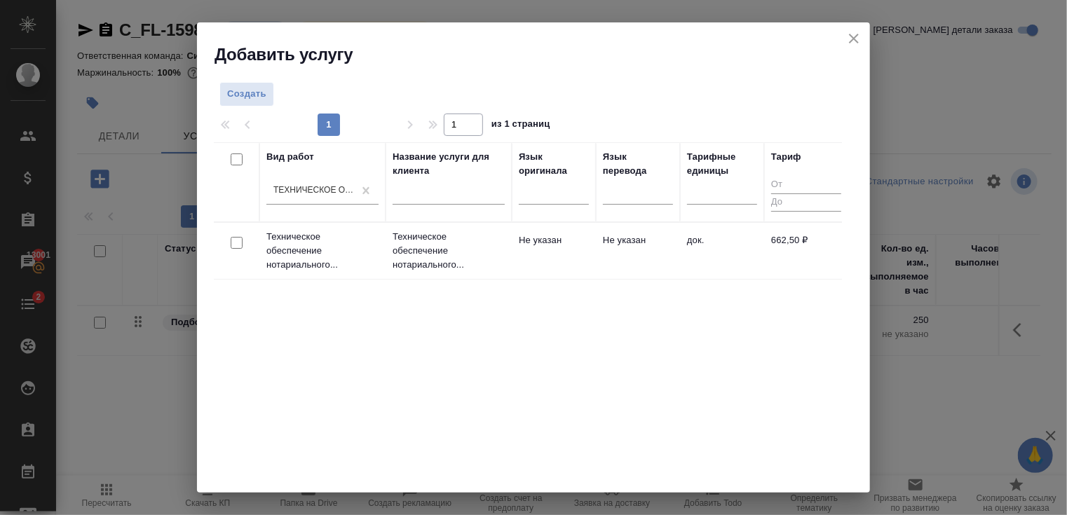
click at [238, 243] on input "checkbox" at bounding box center [237, 243] width 12 height 12
checkbox input "true"
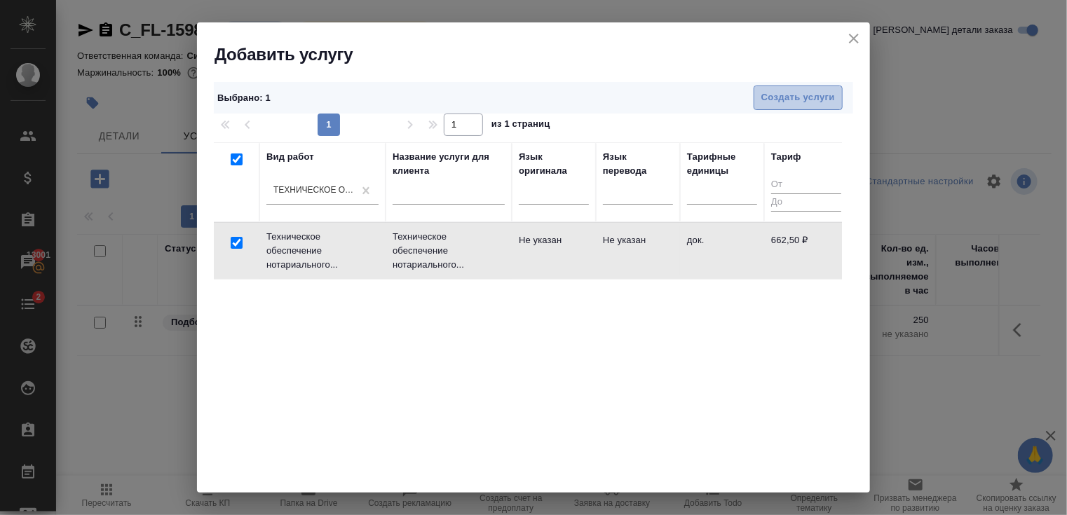
click at [812, 95] on span "Создать услуги" at bounding box center [798, 98] width 74 height 16
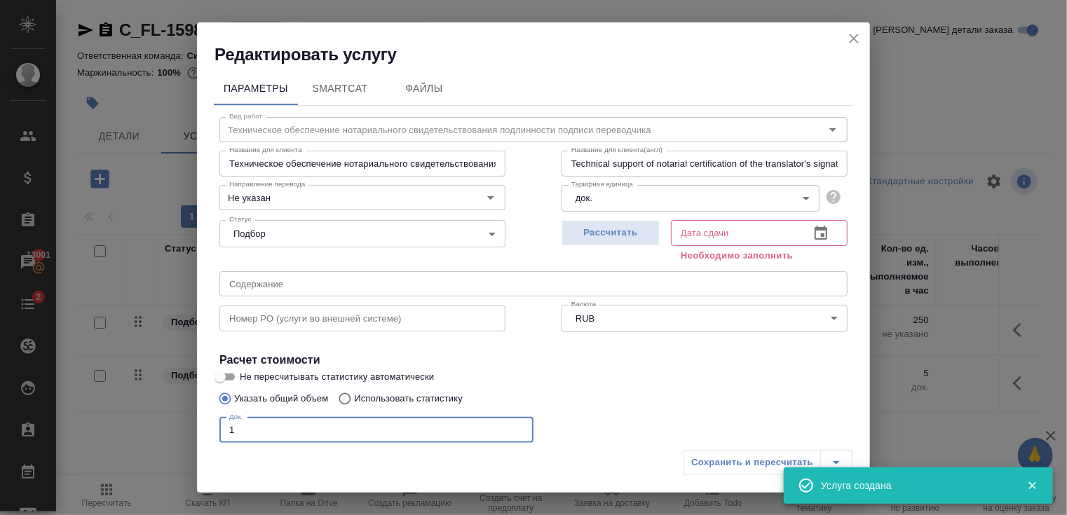
type input "1"
click at [516, 426] on input "1" at bounding box center [376, 430] width 314 height 25
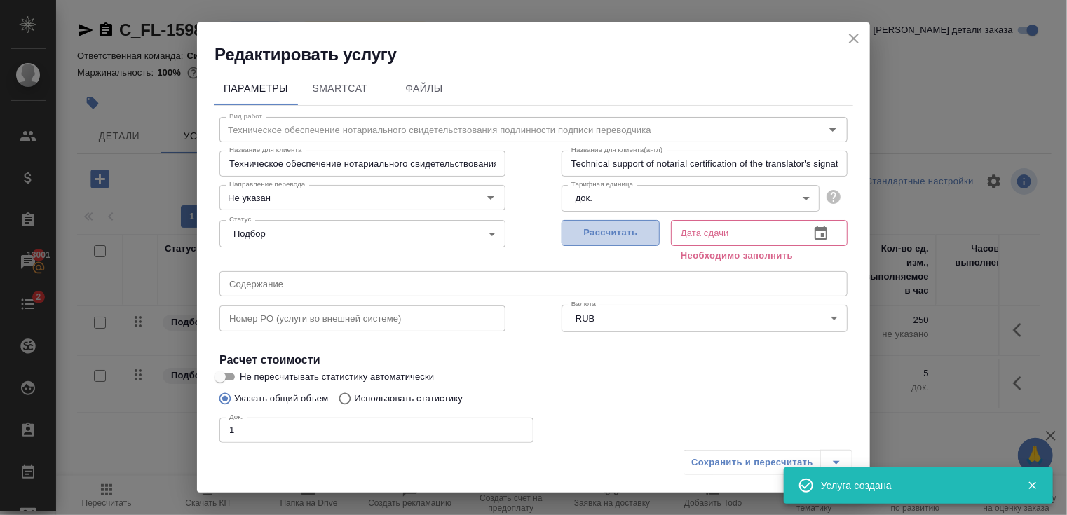
click at [600, 233] on span "Рассчитать" at bounding box center [610, 233] width 83 height 16
type input "14.10.2025 10:29"
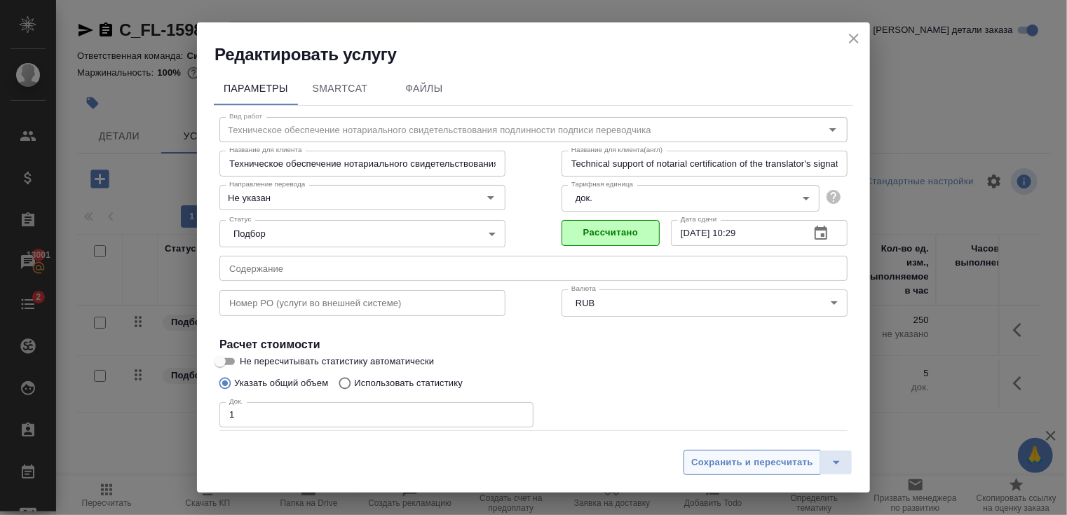
click at [727, 457] on span "Сохранить и пересчитать" at bounding box center [752, 463] width 122 height 16
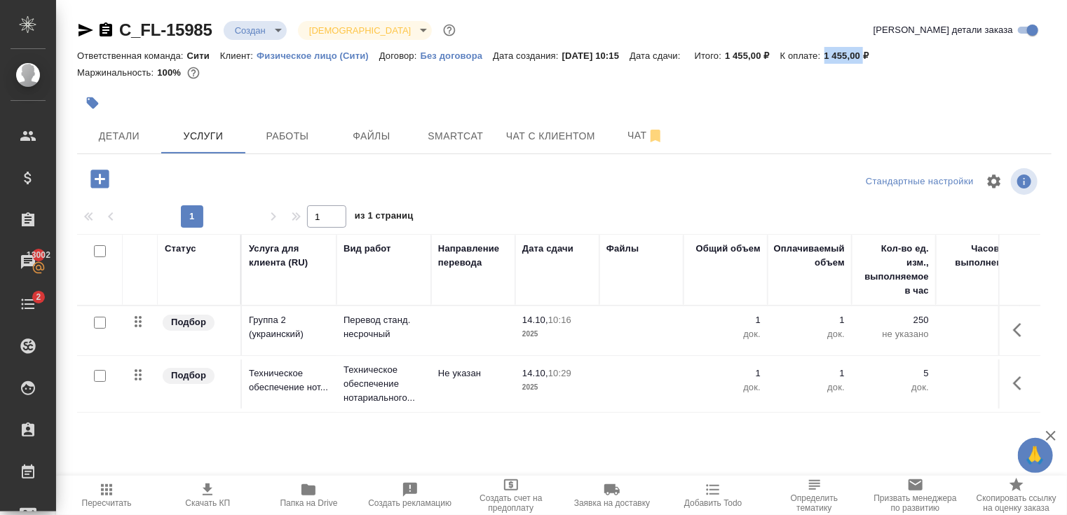
drag, startPoint x: 843, startPoint y: 53, endPoint x: 881, endPoint y: 58, distance: 38.2
click at [880, 58] on p "1 455,00 ₽" at bounding box center [851, 55] width 55 height 11
copy p "1 455,00"
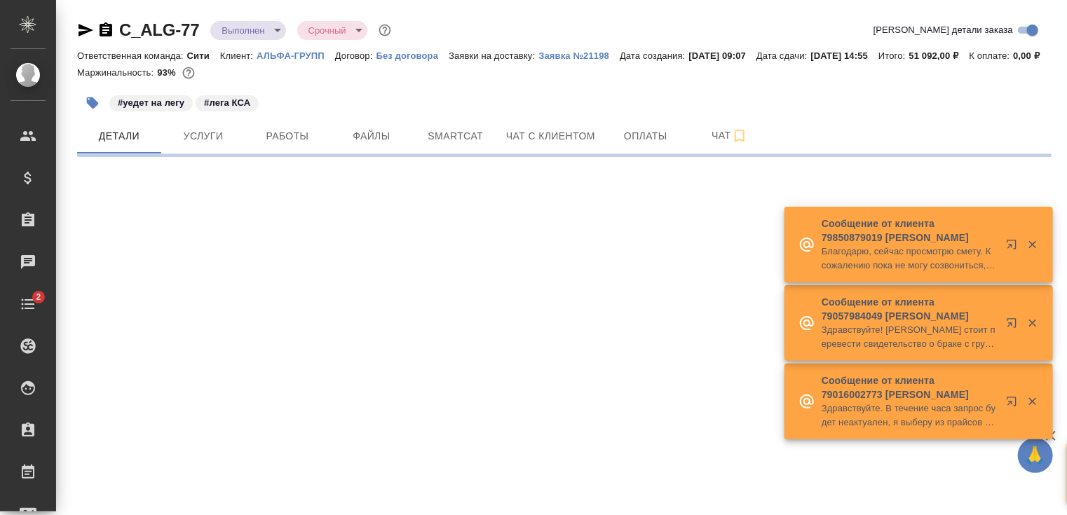
select select "RU"
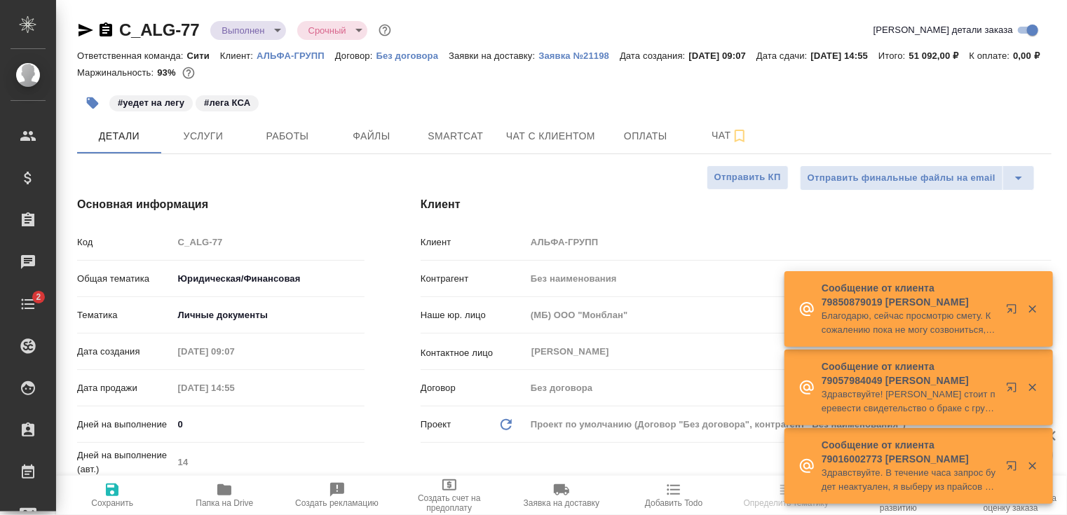
type textarea "x"
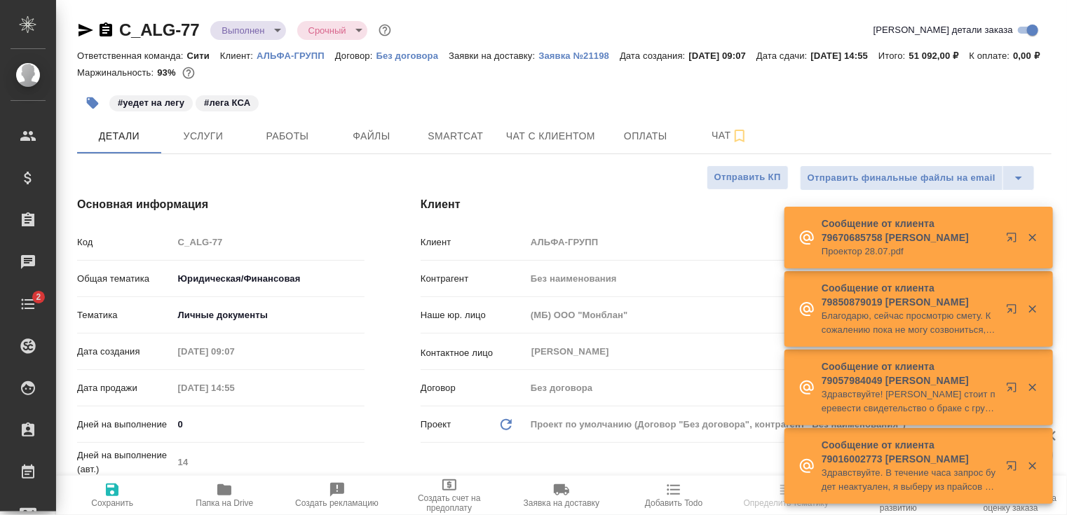
type textarea "x"
type input "Газизов Ринат"
type textarea "x"
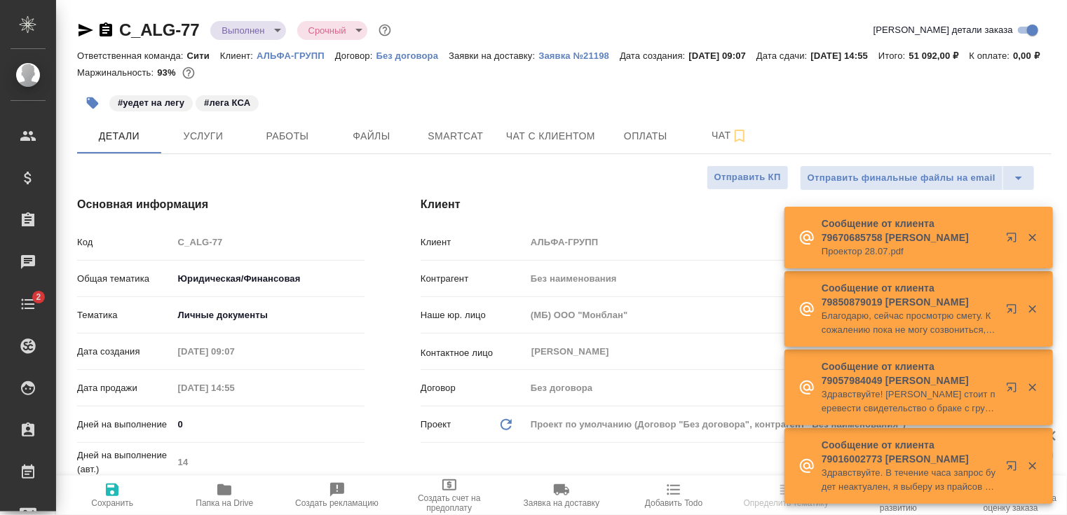
type textarea "x"
click at [214, 145] on span "Услуги" at bounding box center [203, 137] width 67 height 18
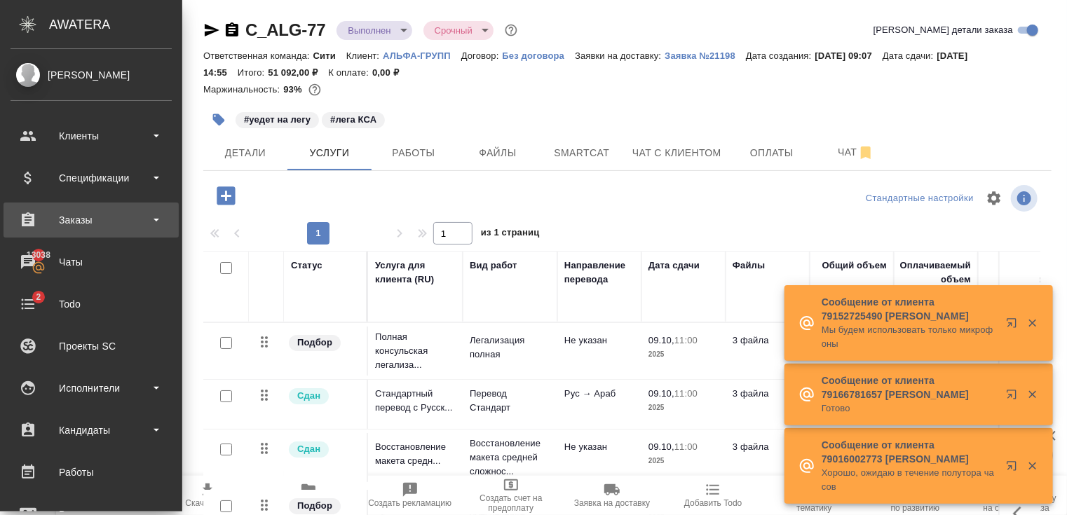
click at [129, 216] on div "Заказы" at bounding box center [91, 220] width 161 height 21
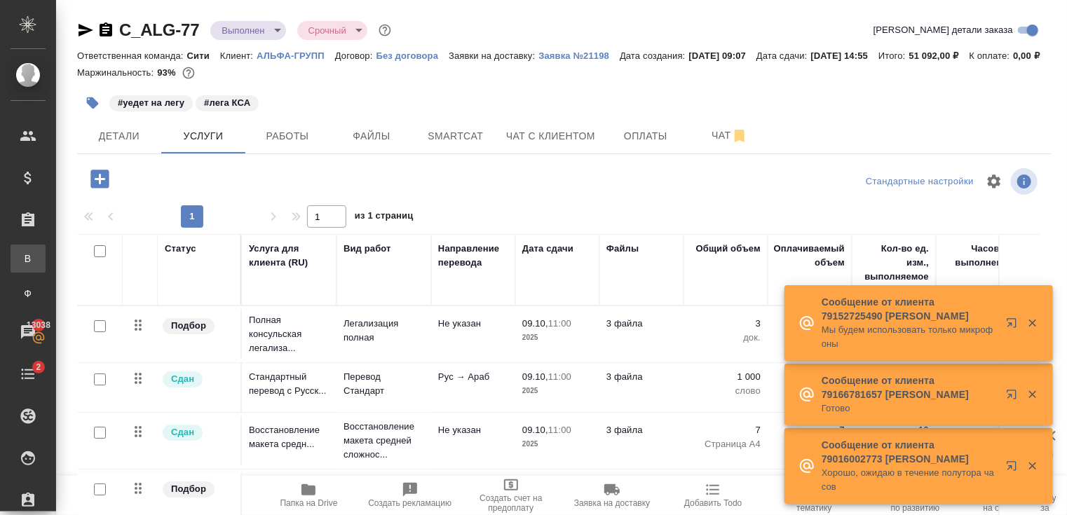
click at [130, 259] on div ".cls-1 fill:#fff; AWATERA Zaytseva Svetlana Клиенты Спецификации Заказы В Все з…" at bounding box center [533, 257] width 1067 height 515
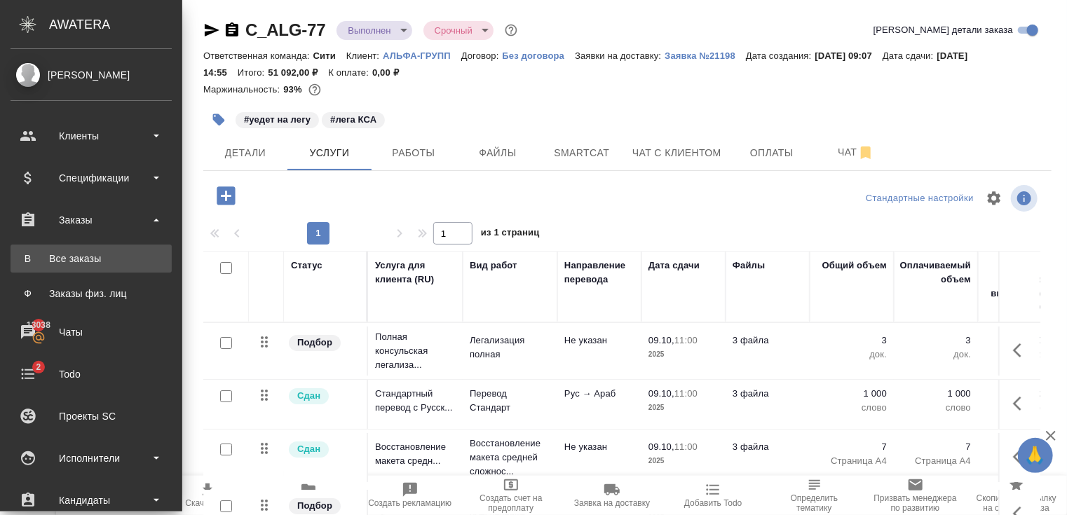
click at [90, 266] on link "В Все заказы" at bounding box center [91, 259] width 161 height 28
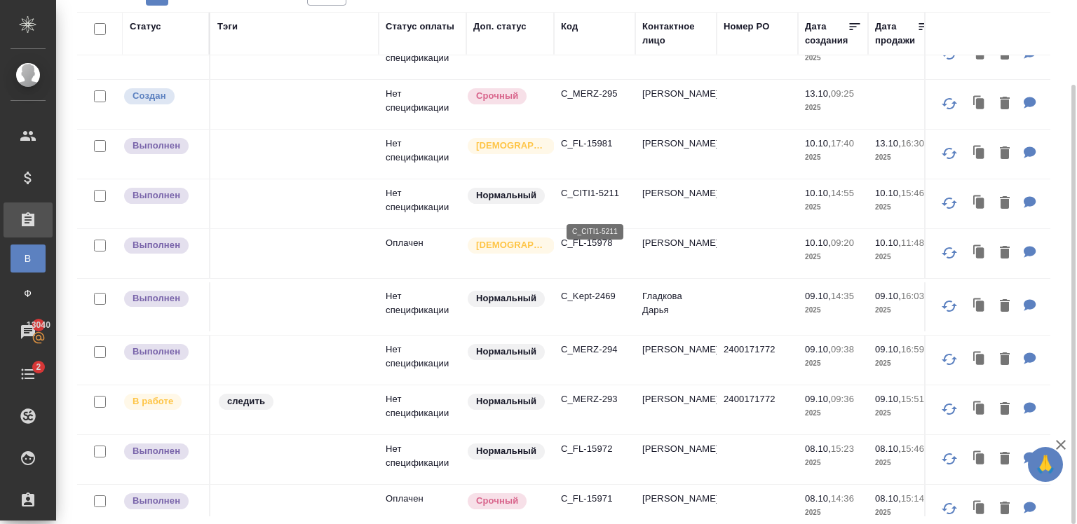
scroll to position [215, 0]
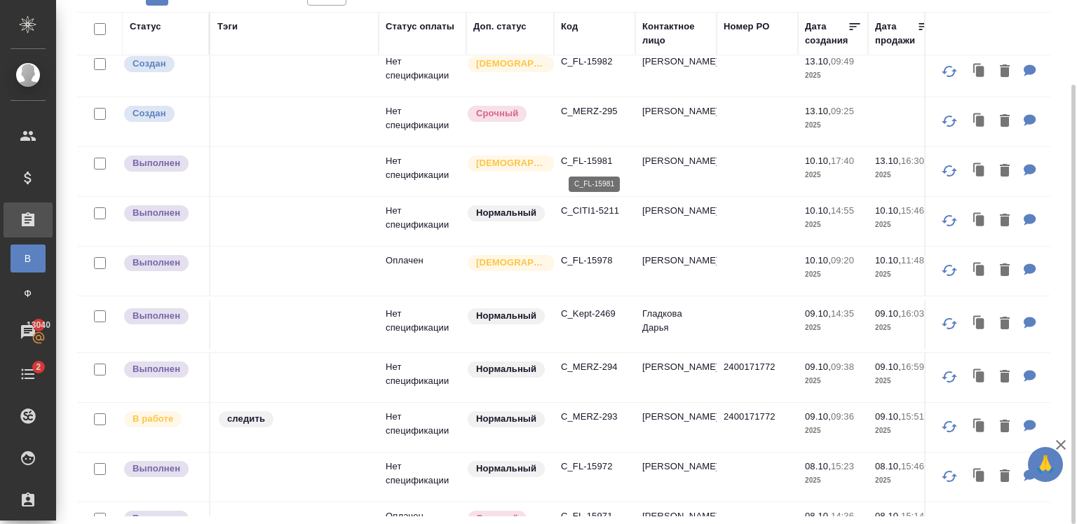
click at [594, 165] on p "C_FL-15981" at bounding box center [594, 161] width 67 height 14
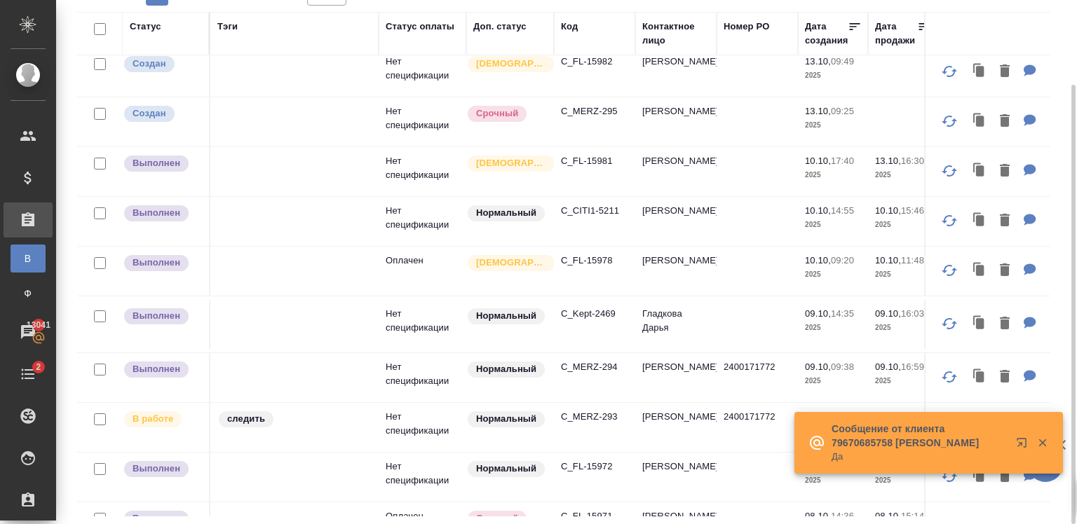
scroll to position [0, 0]
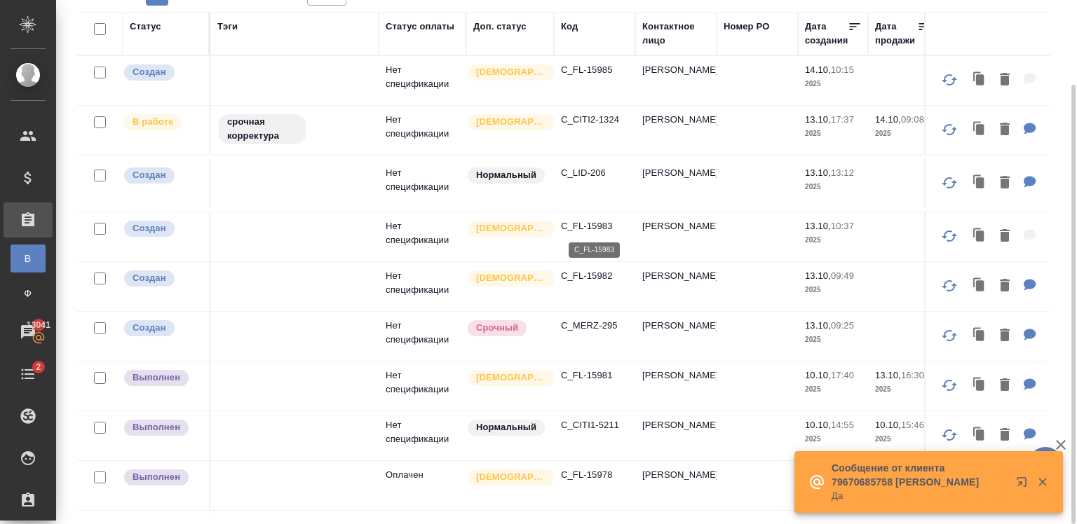
click at [606, 230] on p "C_FL-15983" at bounding box center [594, 226] width 67 height 14
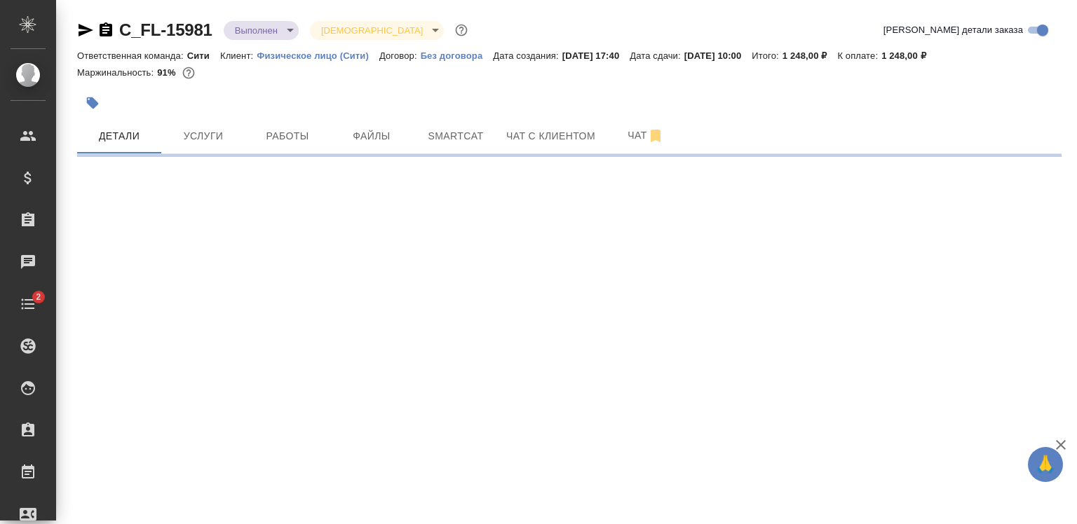
select select "RU"
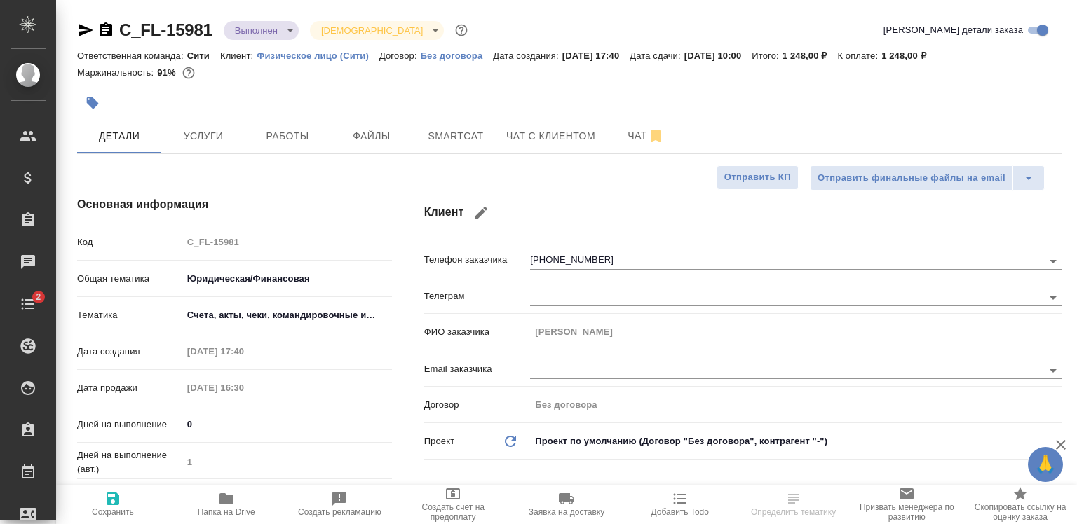
type textarea "x"
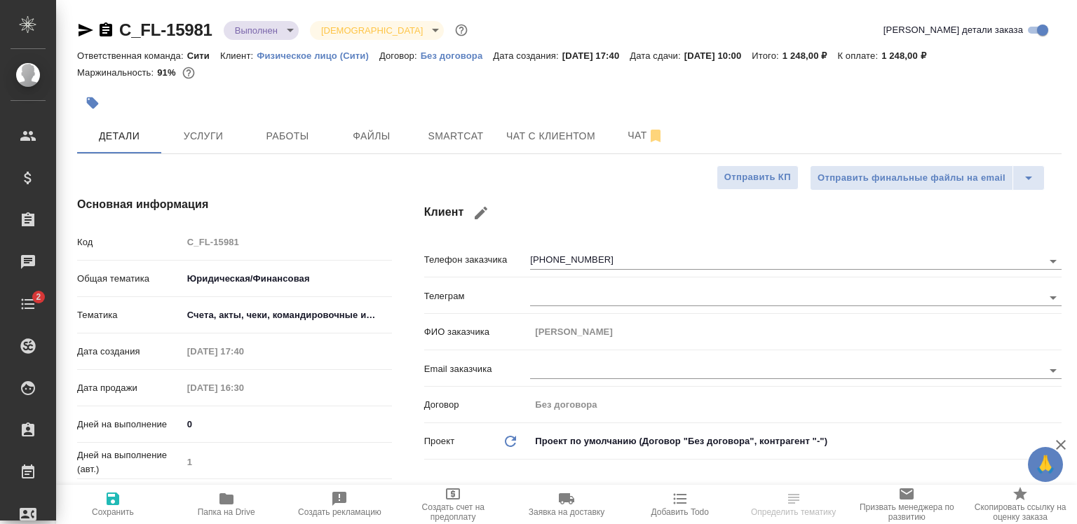
type textarea "x"
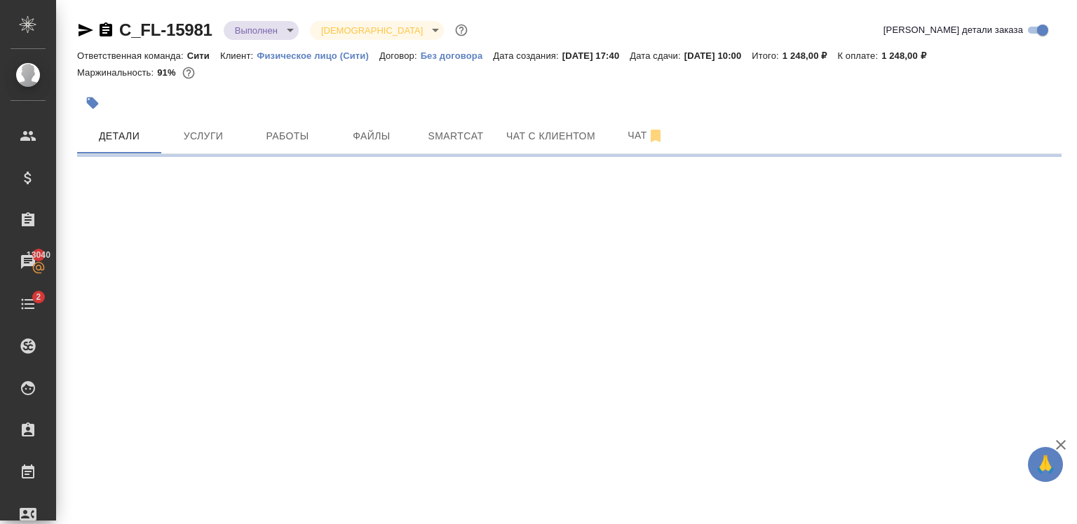
select select "RU"
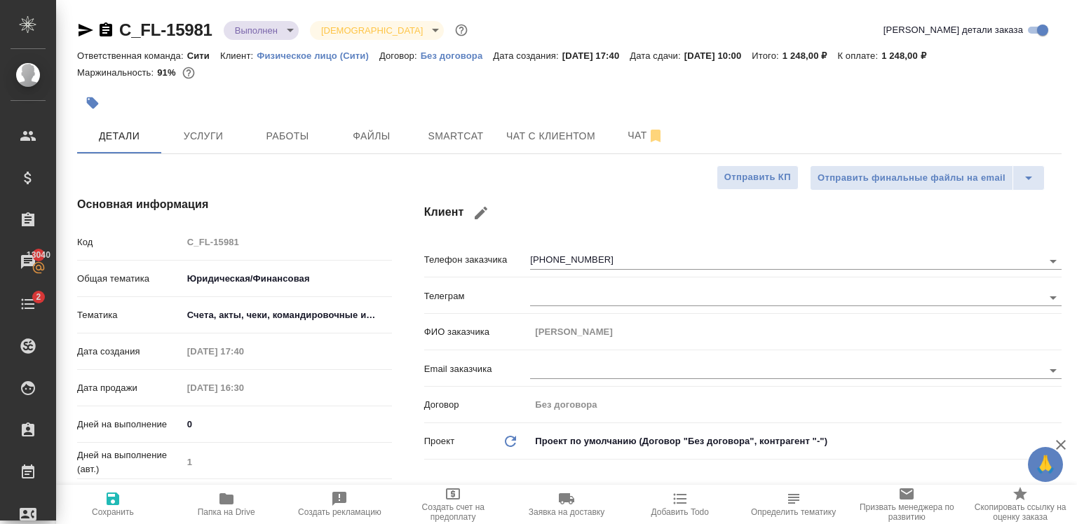
type textarea "x"
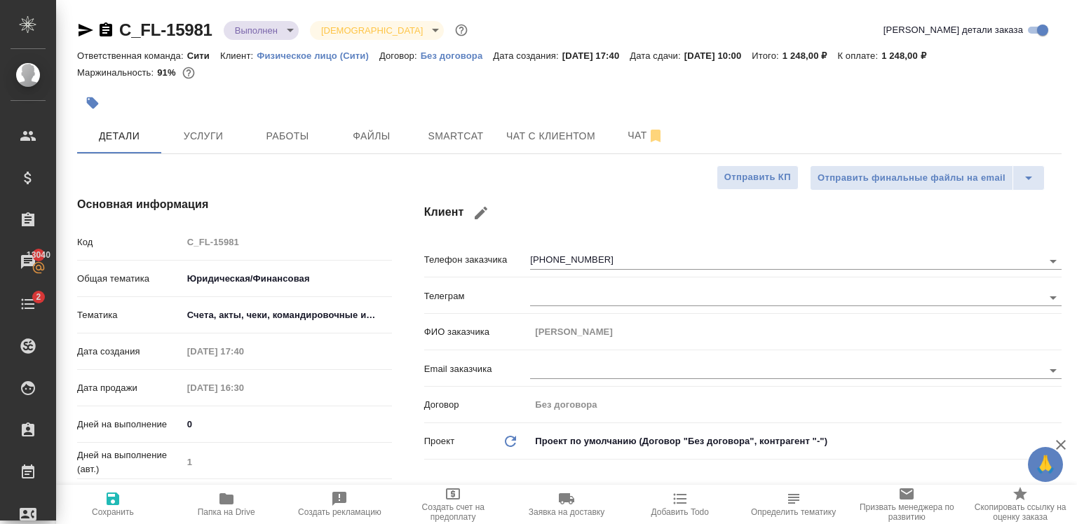
type textarea "x"
click at [532, 135] on span "Чат с клиентом" at bounding box center [550, 137] width 89 height 18
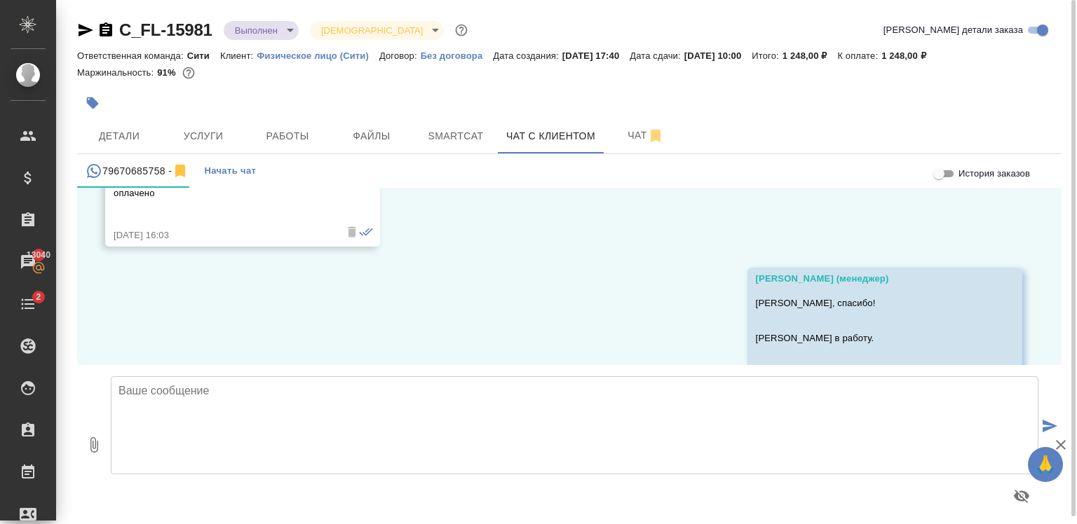
scroll to position [5193, 0]
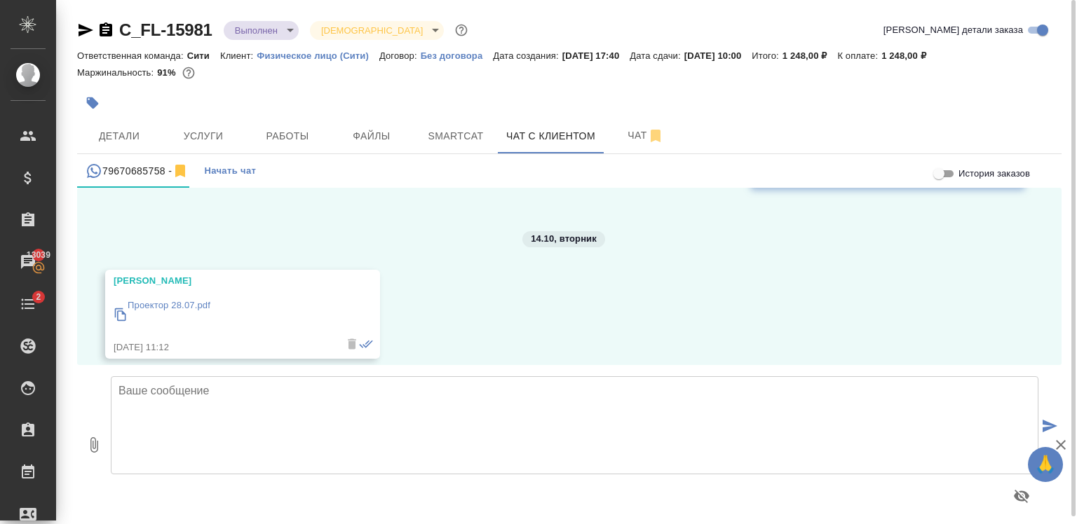
click at [186, 299] on p "Проектор 28.07.pdf" at bounding box center [169, 306] width 83 height 14
click at [212, 409] on textarea at bounding box center [575, 425] width 928 height 98
click at [259, 420] on textarea "[PERSON_NAME], добрый день! Подскажите, пожалуйста, данный документ тоже" at bounding box center [575, 425] width 928 height 98
click at [367, 422] on textarea "[PERSON_NAME], добрый день! Подскажите, пожалуйста, для данного документ тоже" at bounding box center [575, 425] width 928 height 98
click at [406, 421] on textarea "[PERSON_NAME], добрый день! Подскажите, пожалуйста, для данного документа тоже" at bounding box center [575, 425] width 928 height 98
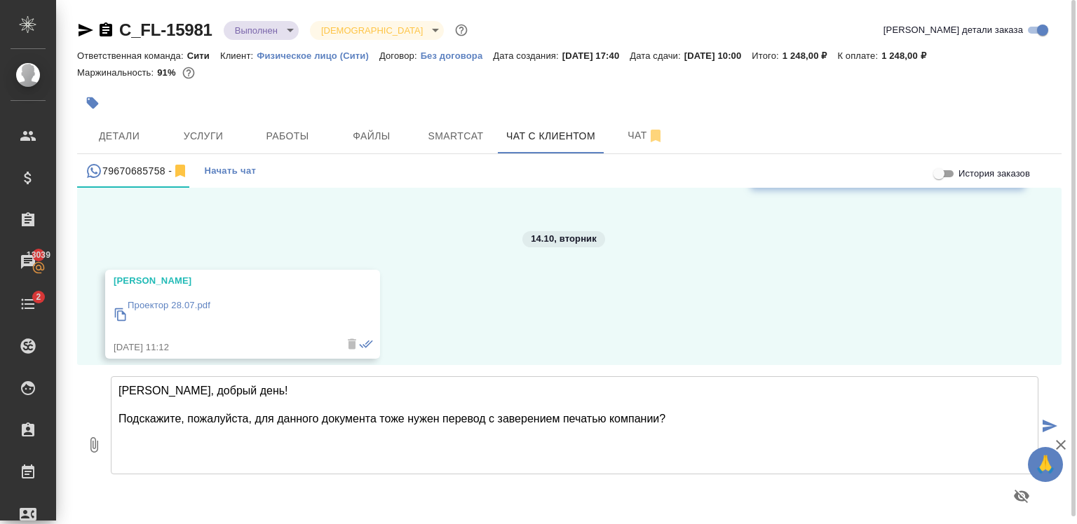
type textarea "[PERSON_NAME], добрый день! Подскажите, пожалуйста, для данного документа тоже …"
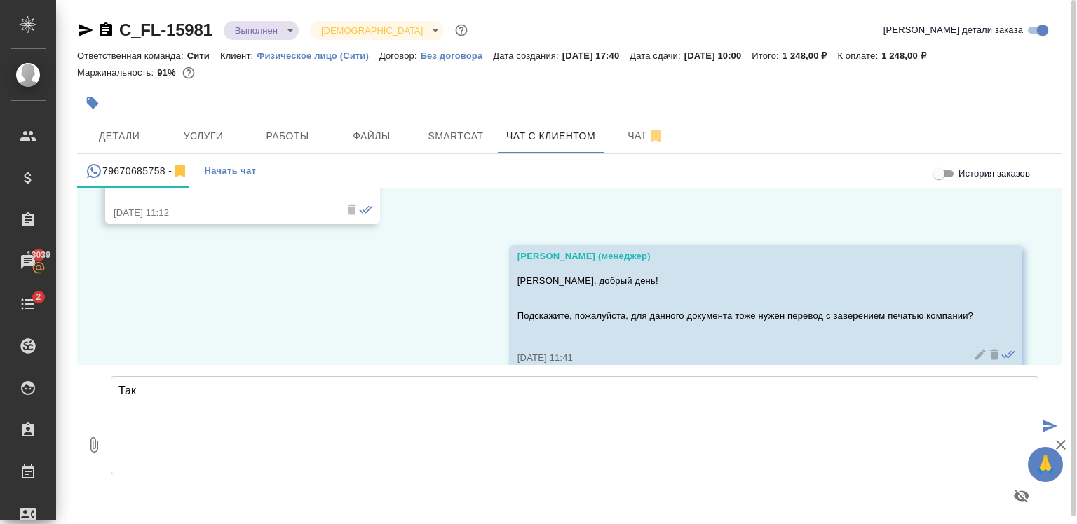
scroll to position [5339, 0]
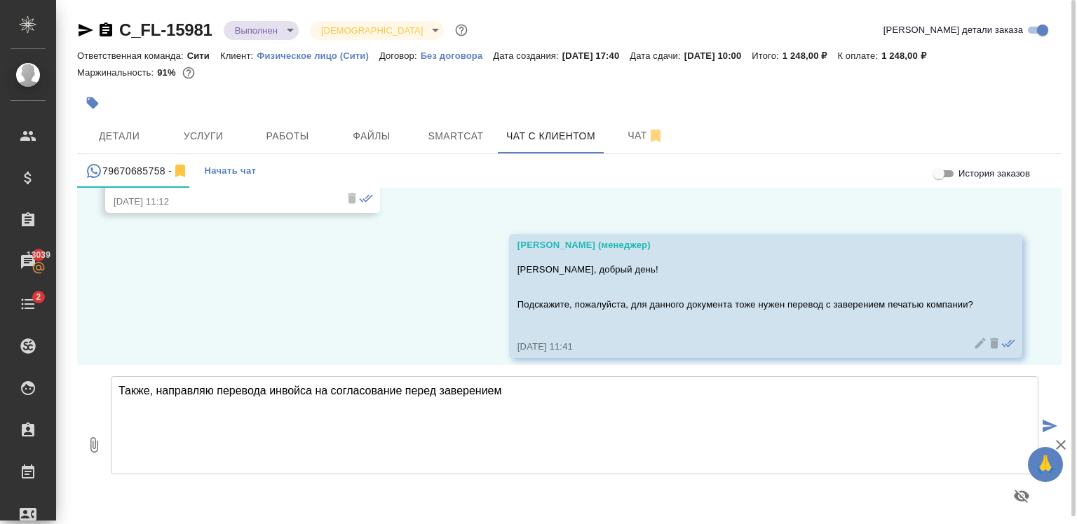
type textarea "Также, направляю перевода инвойса на согласование перед заверением"
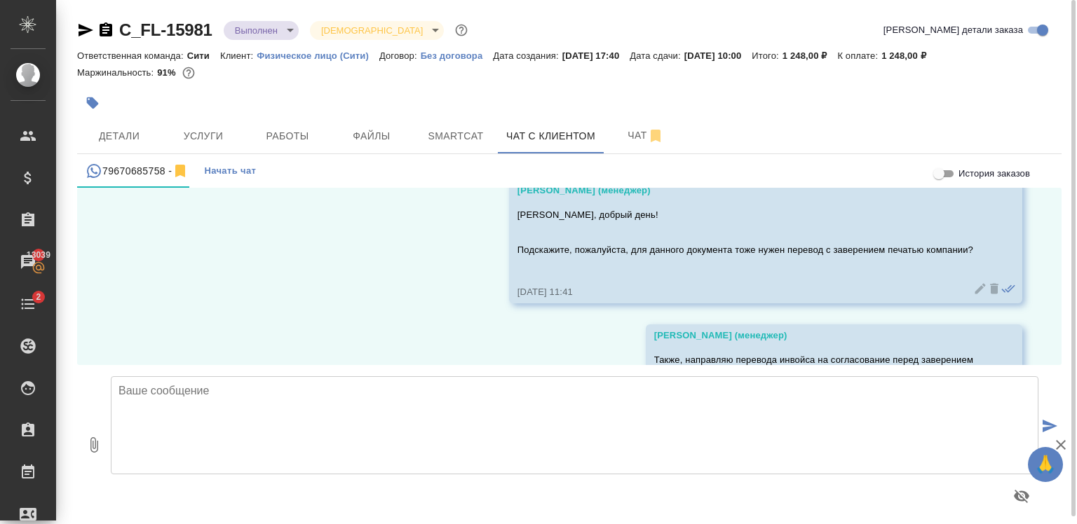
scroll to position [5449, 0]
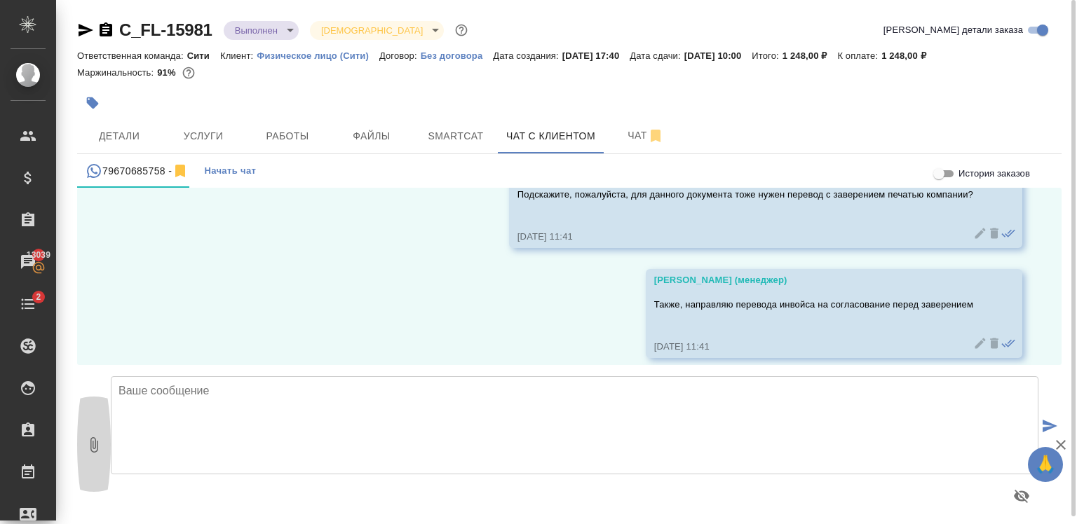
click at [93, 445] on icon "button" at bounding box center [94, 444] width 8 height 15
type input "C:\fakepath\COMMERCIAL INVOICE11(ru).docx"
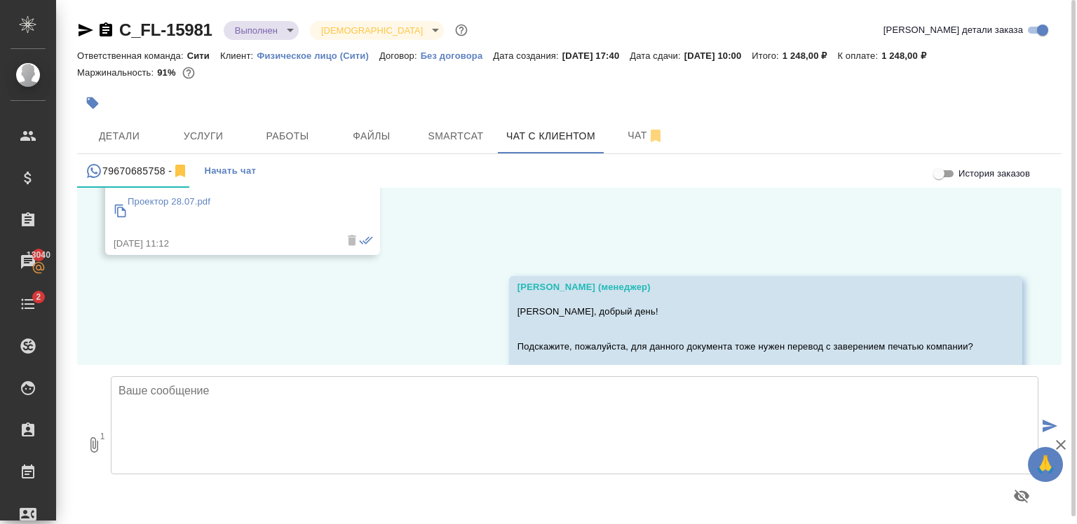
scroll to position [5449, 0]
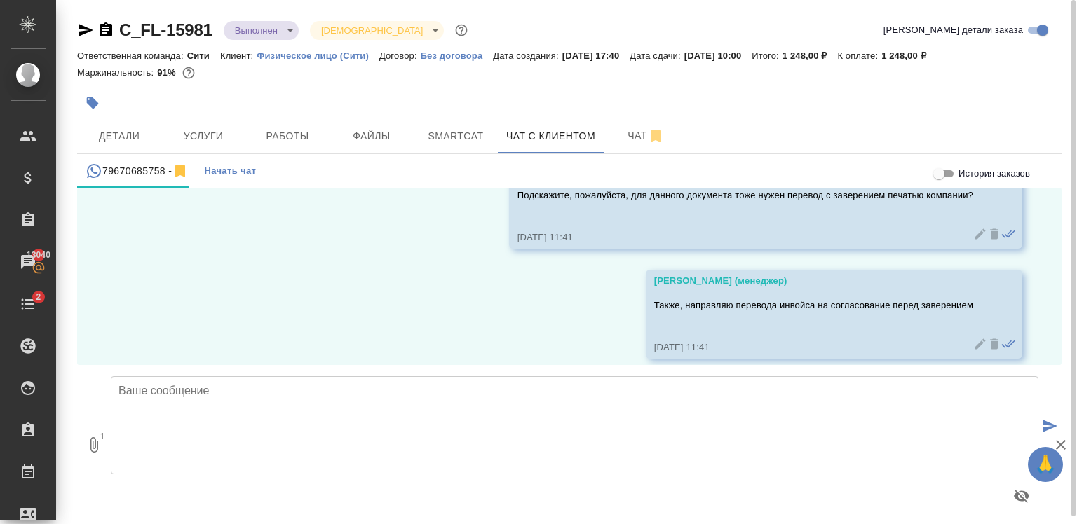
click at [604, 439] on textarea at bounding box center [575, 425] width 928 height 98
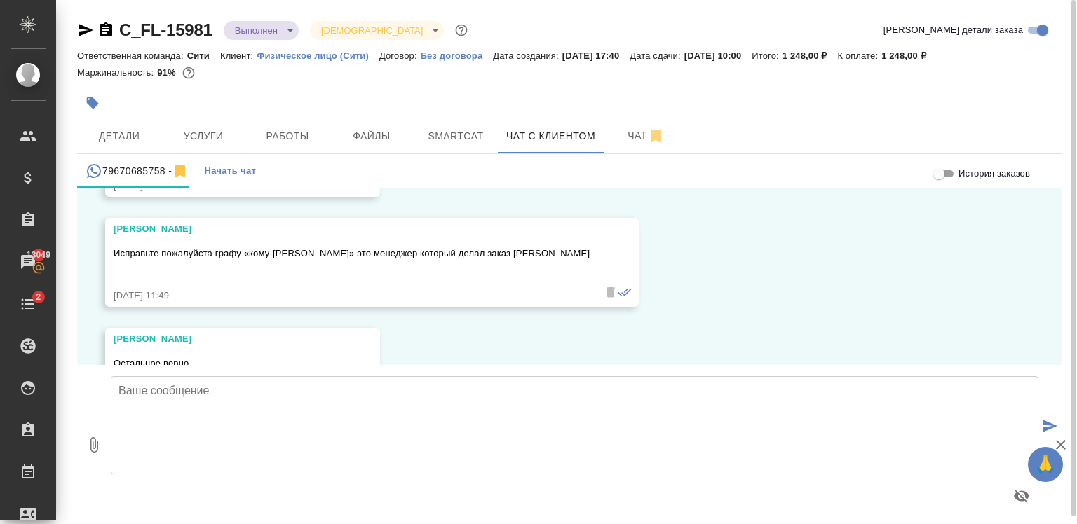
scroll to position [5889, 0]
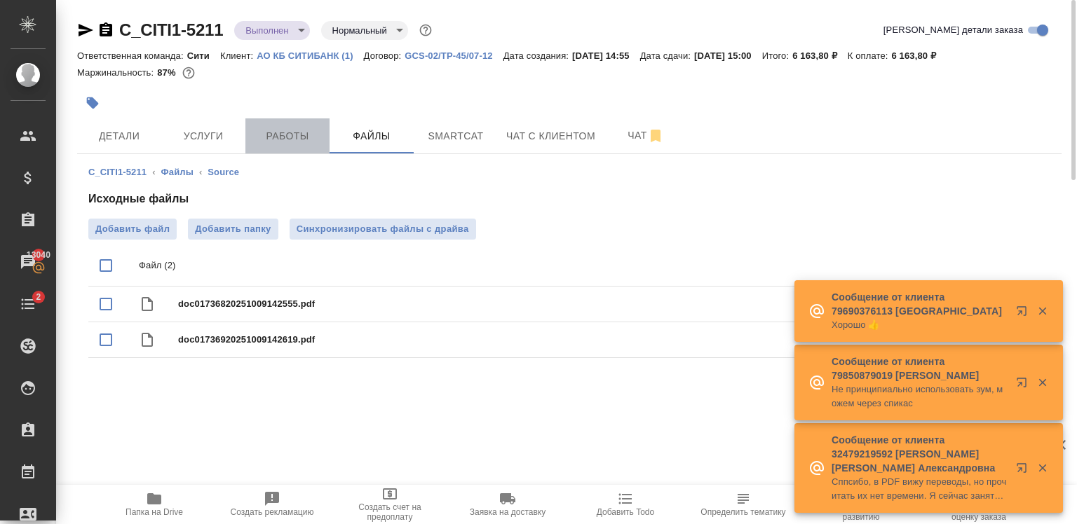
click at [314, 128] on span "Работы" at bounding box center [287, 137] width 67 height 18
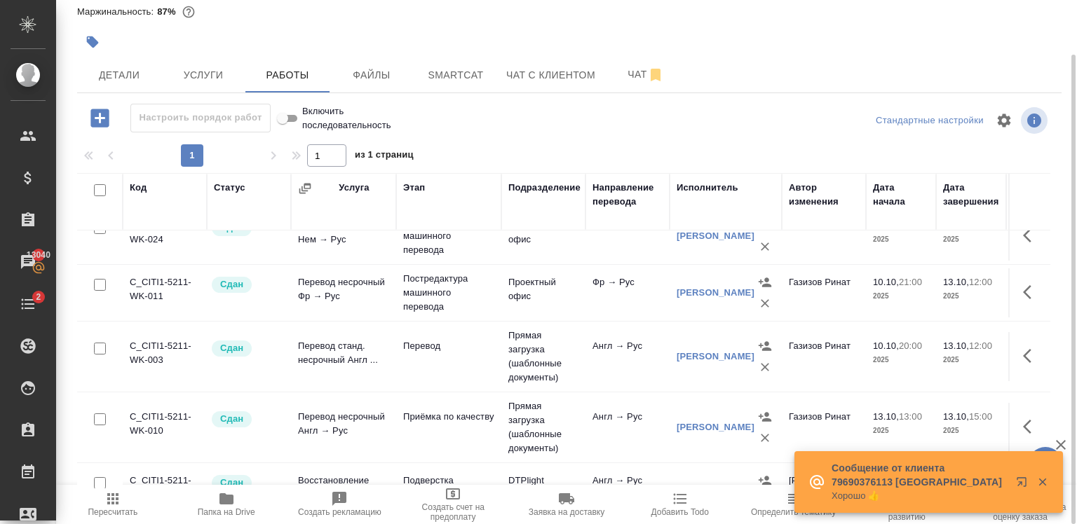
scroll to position [333, 0]
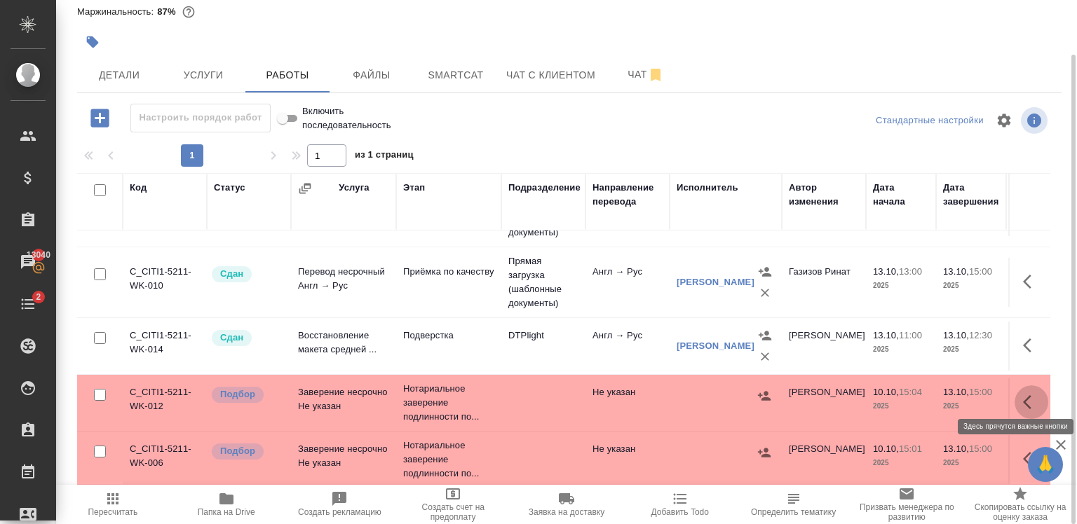
click at [1023, 394] on icon "button" at bounding box center [1031, 402] width 17 height 17
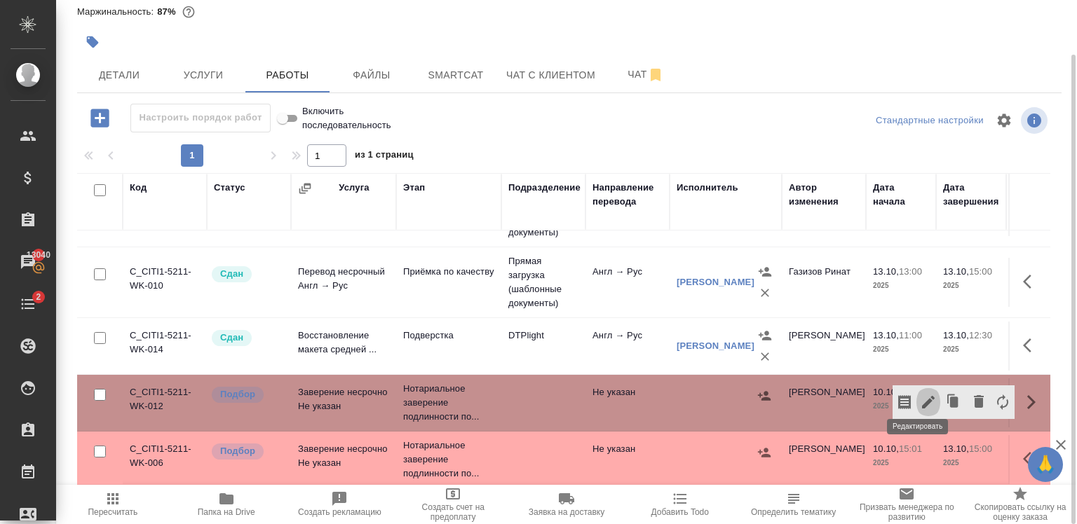
click at [922, 396] on icon "button" at bounding box center [928, 402] width 13 height 13
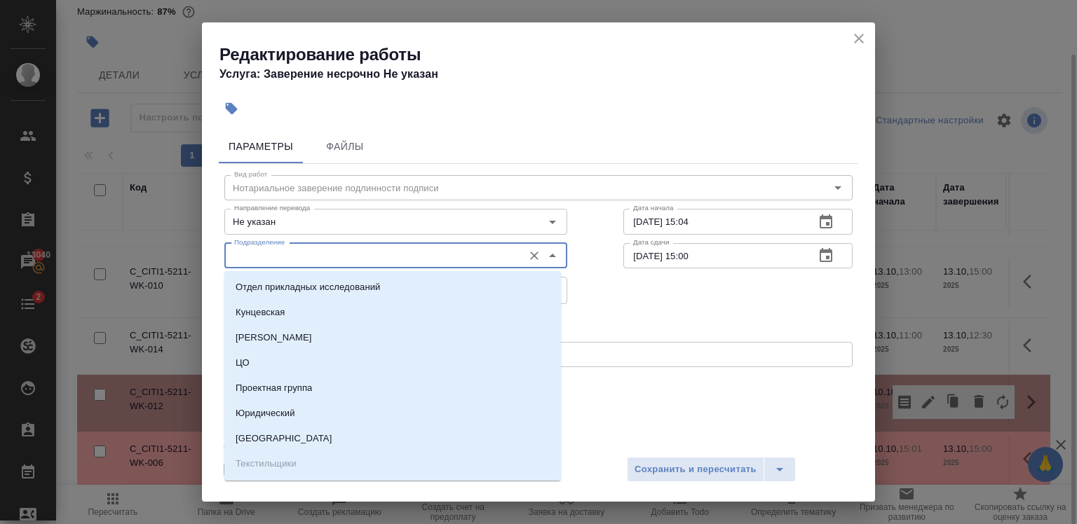
click at [300, 257] on input "Подразделение" at bounding box center [372, 255] width 287 height 17
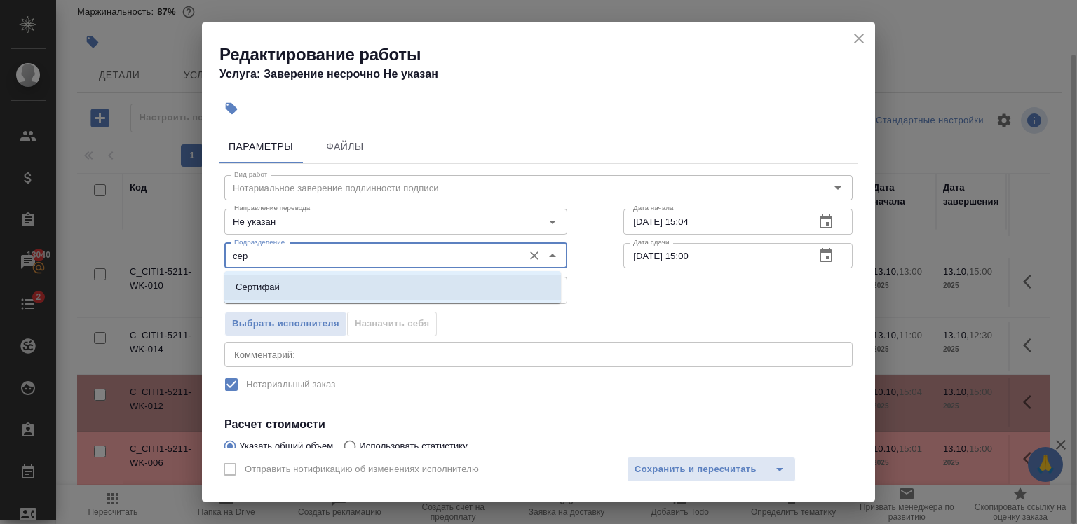
click at [303, 277] on li "Сертифай" at bounding box center [392, 287] width 337 height 25
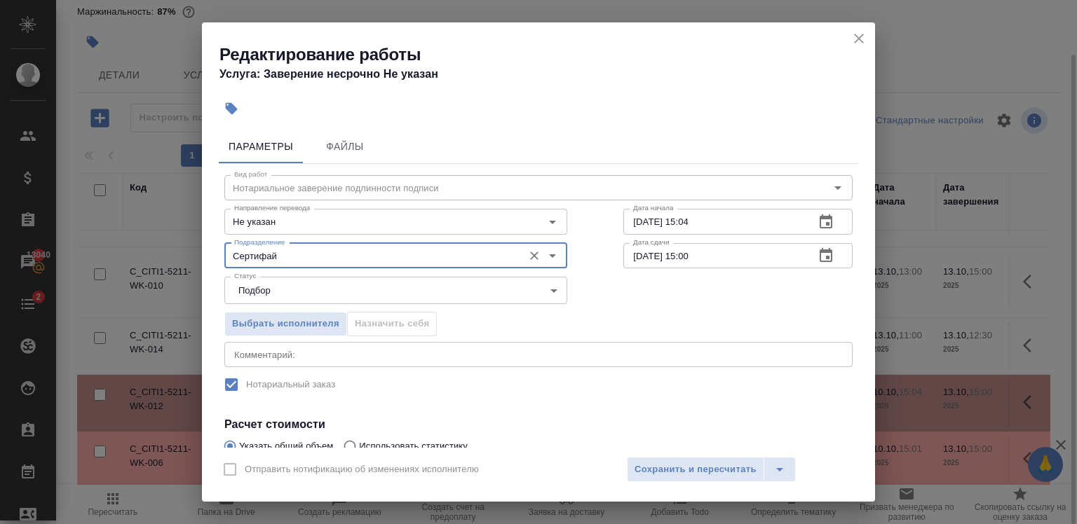
type input "Сертифай"
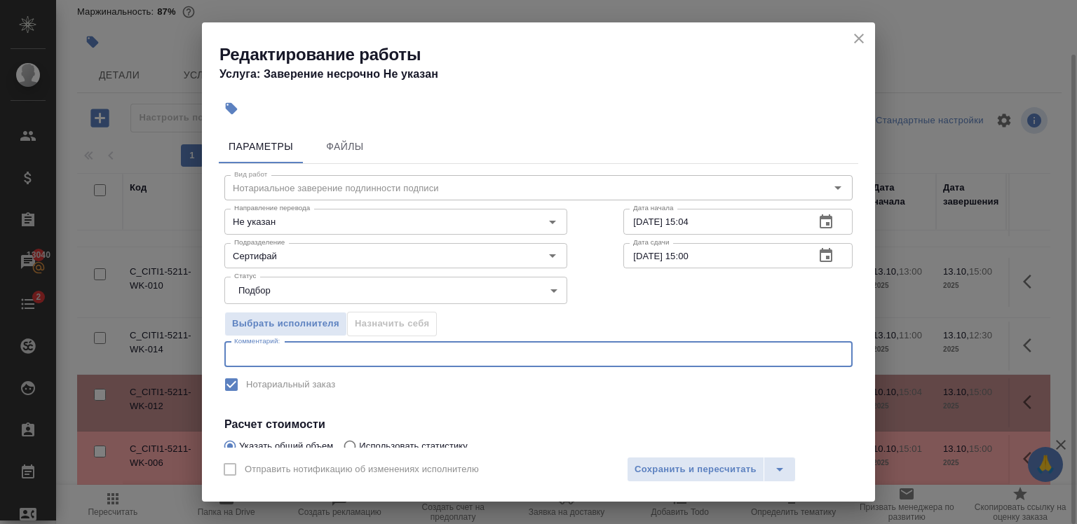
click at [280, 353] on textarea at bounding box center [538, 354] width 609 height 11
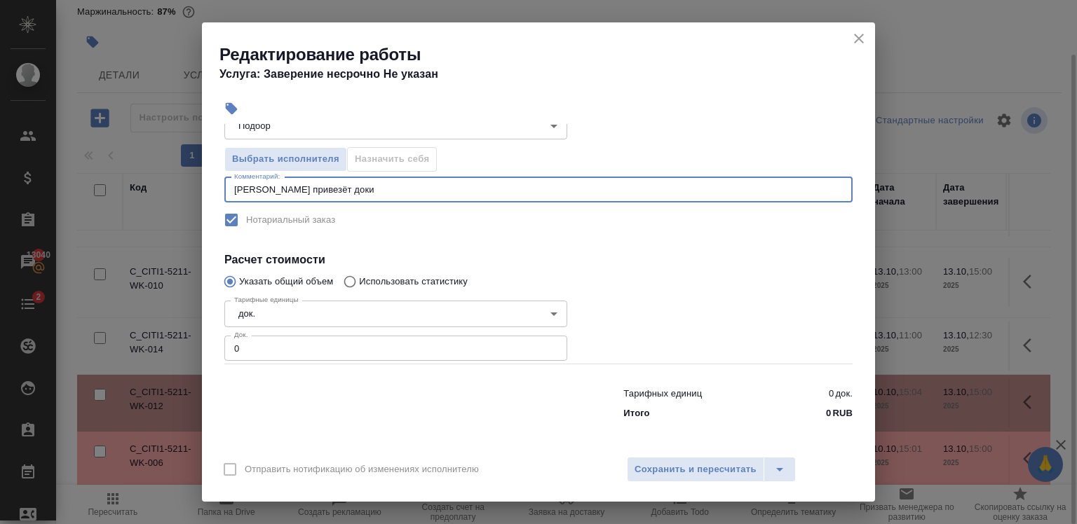
type textarea "Наталья привезёт доки"
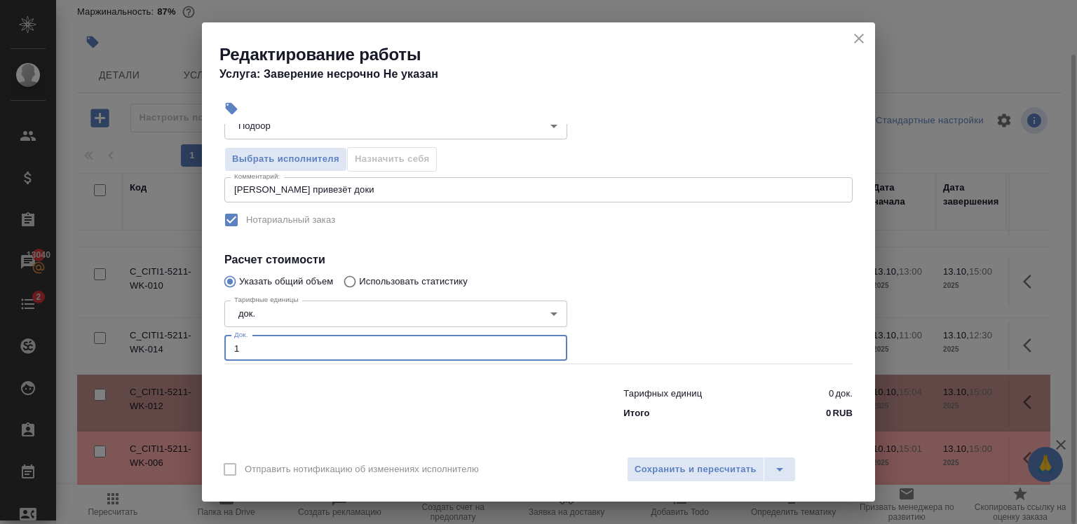
click at [545, 345] on input "1" at bounding box center [395, 348] width 343 height 25
type input "2"
click at [545, 345] on input "2" at bounding box center [395, 348] width 343 height 25
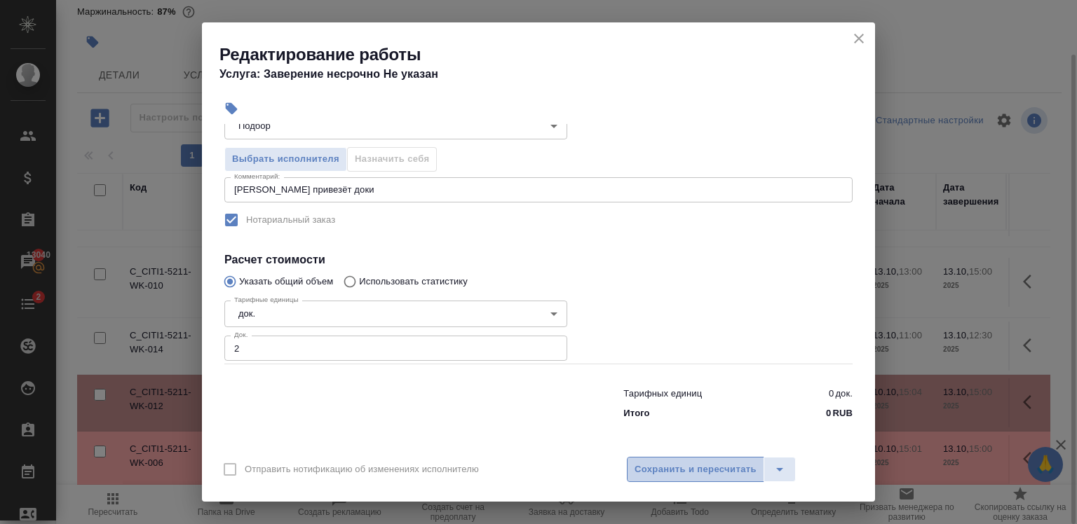
click at [713, 469] on span "Сохранить и пересчитать" at bounding box center [695, 470] width 122 height 16
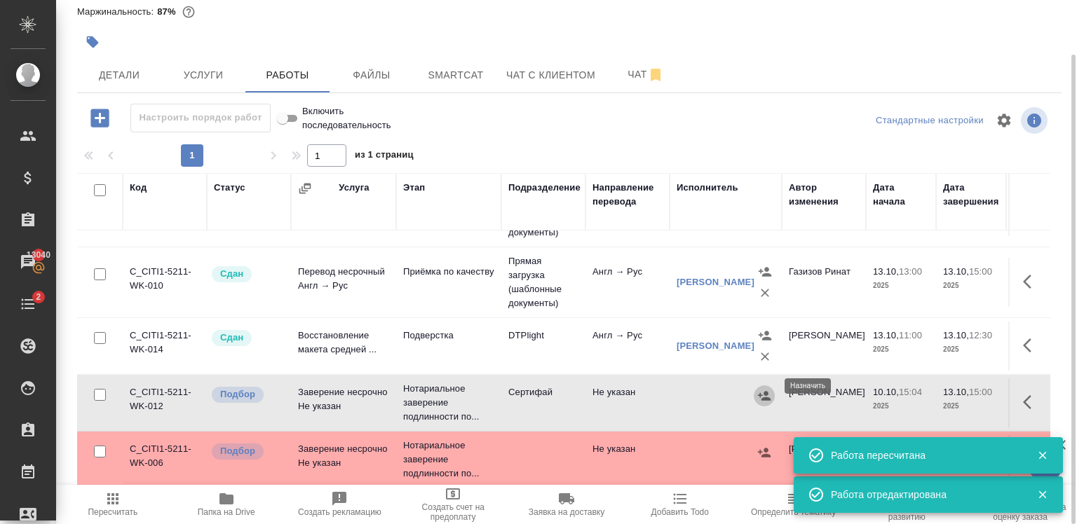
click at [757, 389] on icon "button" at bounding box center [764, 396] width 14 height 14
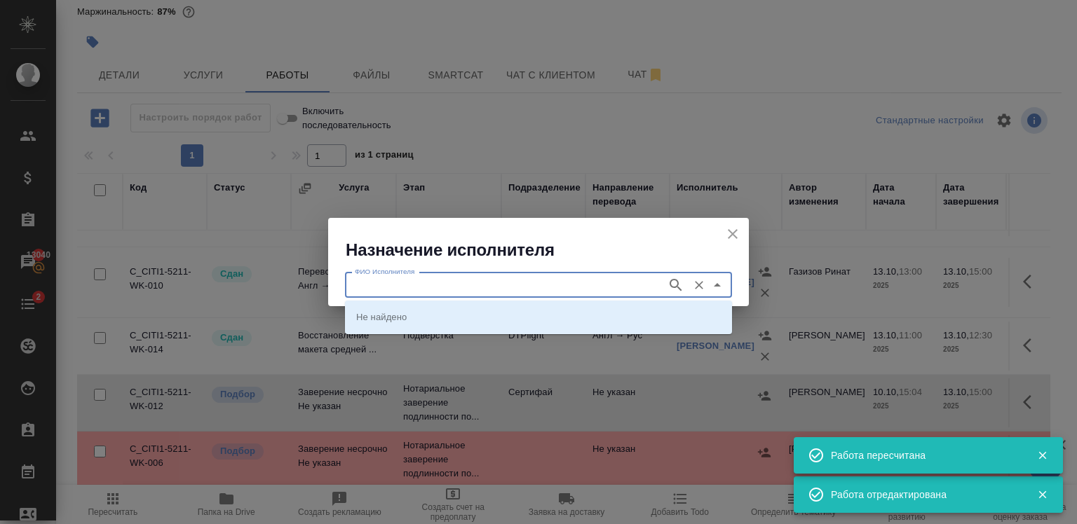
click at [534, 294] on input "ФИО Исполнителя" at bounding box center [504, 285] width 311 height 17
type input "шишенков"
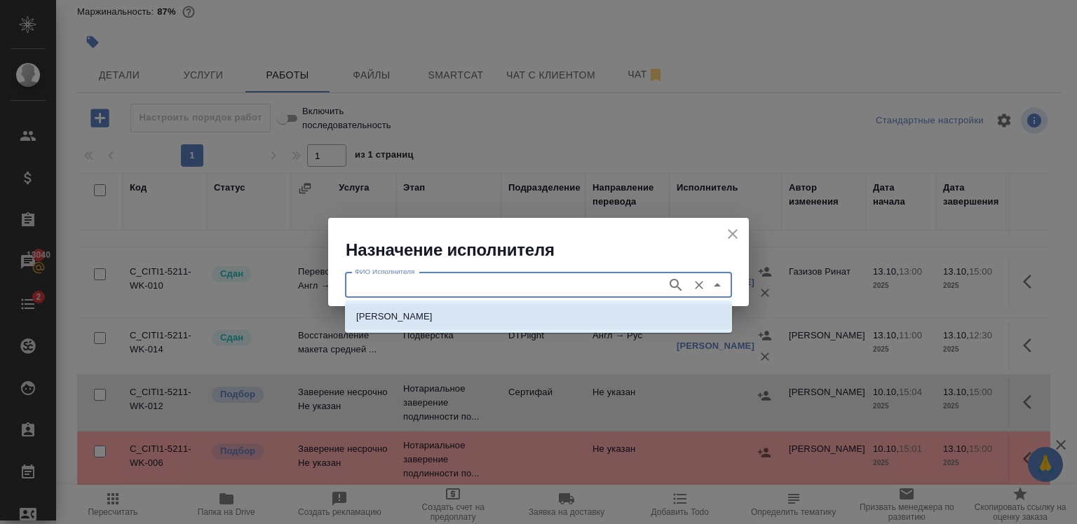
click at [433, 318] on p "НОТАРИУС Шишенков Леонид Васильевич" at bounding box center [394, 317] width 76 height 14
type input "НОТАРИУС Шишенков Леонид Васильевич"
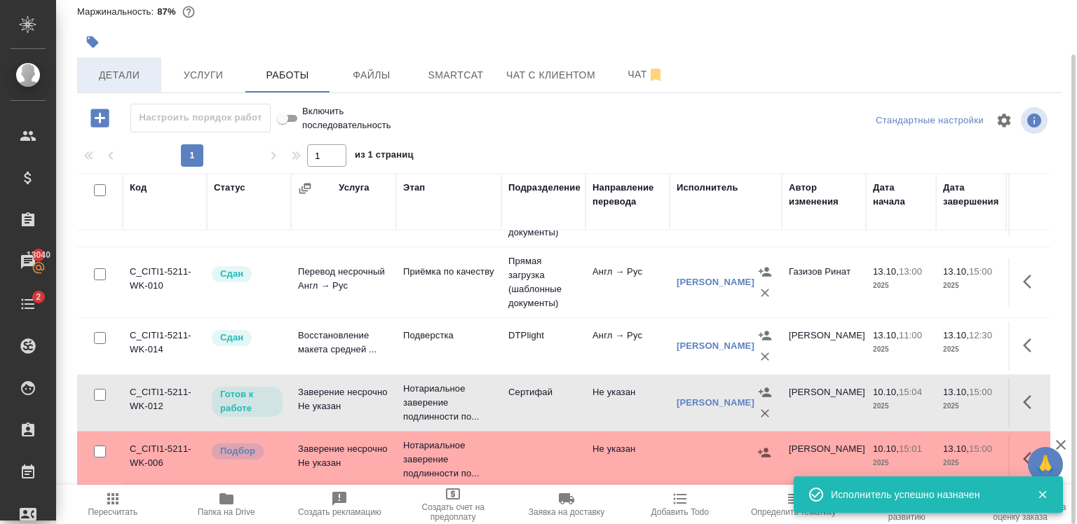
scroll to position [0, 0]
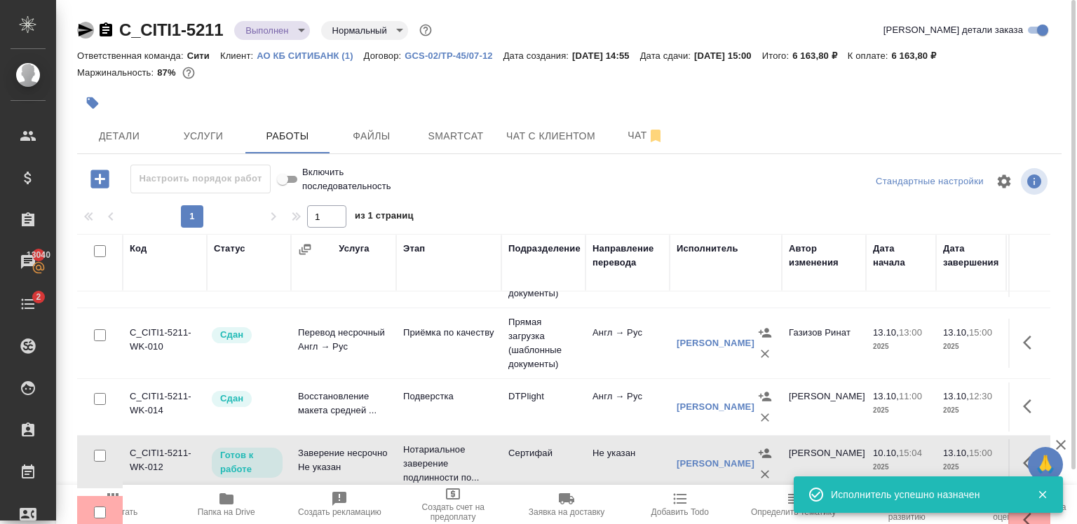
click at [84, 27] on icon "button" at bounding box center [86, 30] width 15 height 13
click at [106, 36] on icon "button" at bounding box center [105, 30] width 17 height 17
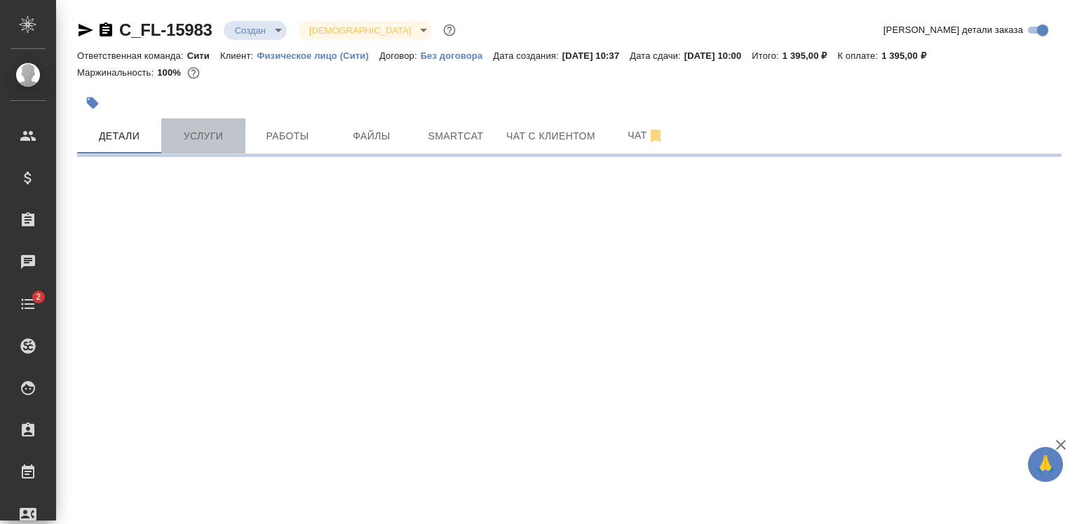
click at [201, 135] on span "Услуги" at bounding box center [203, 137] width 67 height 18
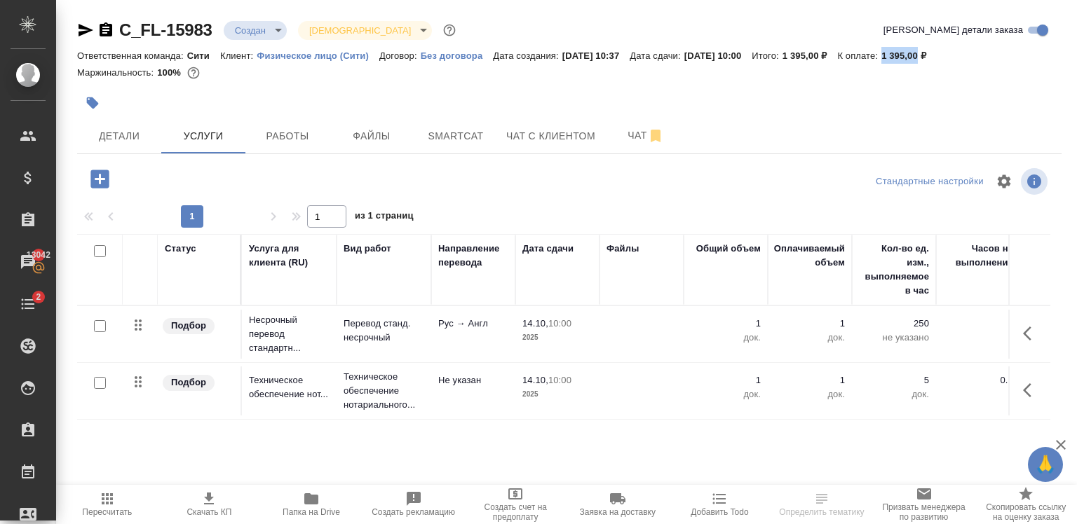
drag, startPoint x: 917, startPoint y: 55, endPoint x: 953, endPoint y: 57, distance: 36.5
click at [937, 57] on p "1 395,00 ₽" at bounding box center [908, 55] width 55 height 11
copy p "1 395,00"
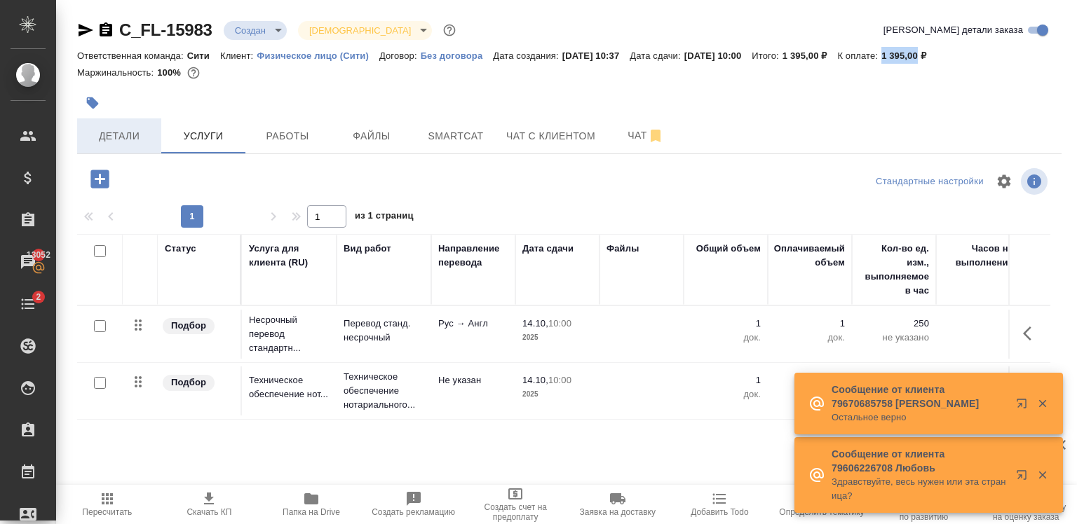
click at [135, 135] on span "Детали" at bounding box center [119, 137] width 67 height 18
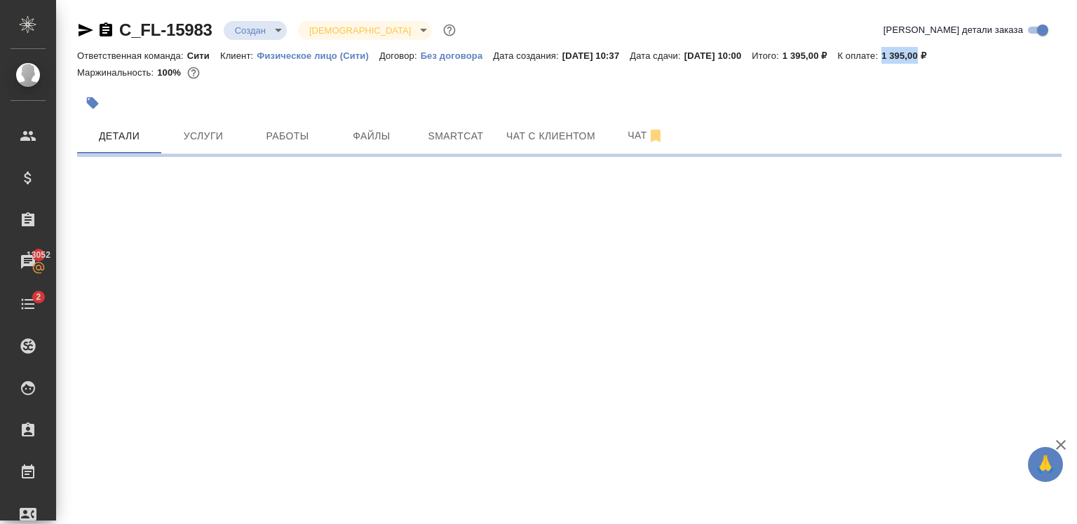
select select "RU"
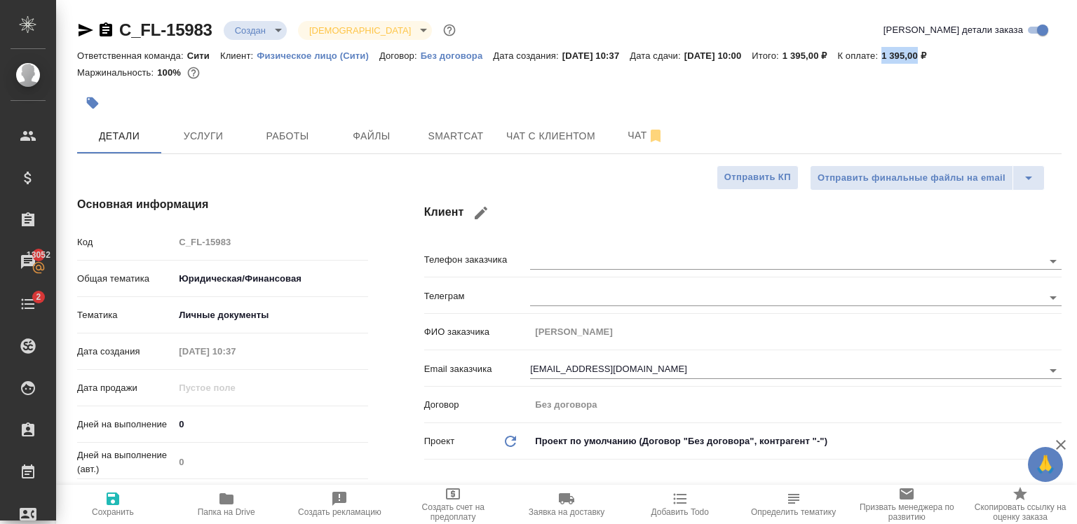
type textarea "x"
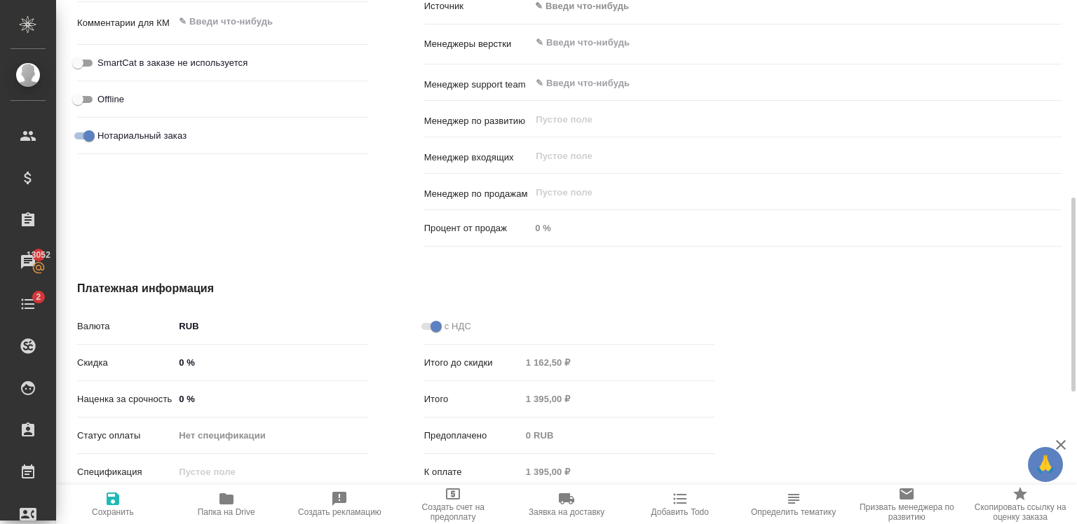
scroll to position [888, 0]
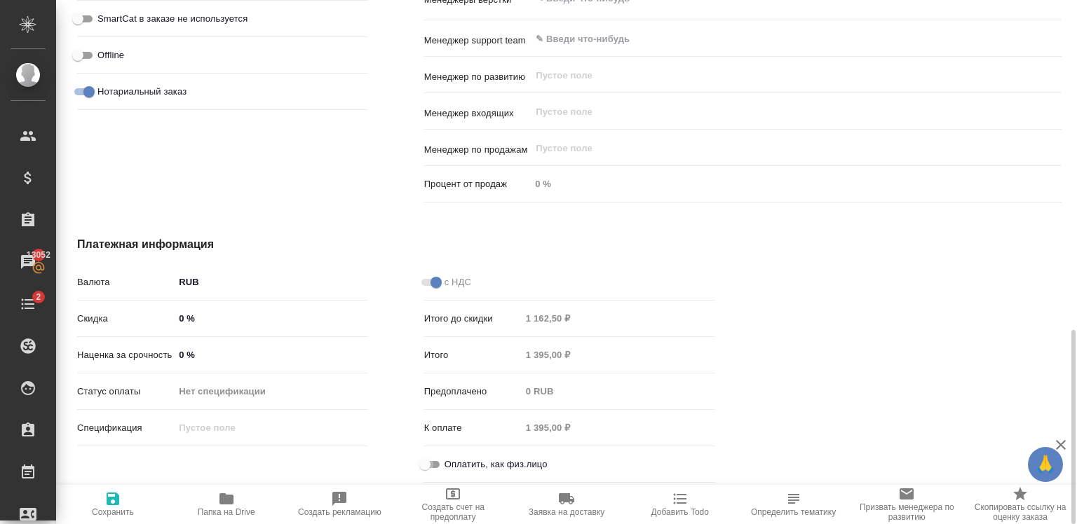
click at [440, 468] on input "Оплатить, как физ.лицо" at bounding box center [425, 464] width 50 height 17
checkbox input "true"
type textarea "x"
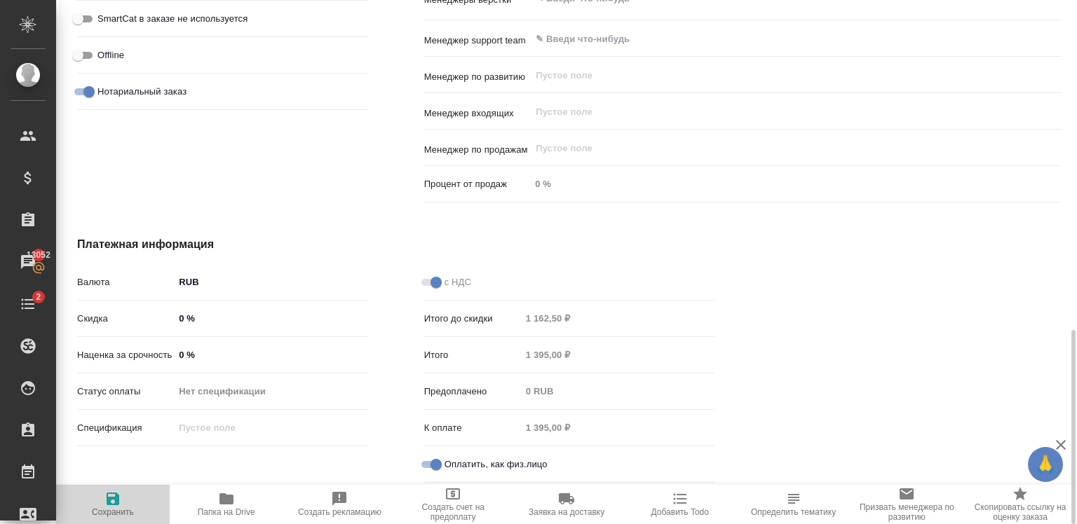
click at [126, 499] on span "Сохранить" at bounding box center [112, 504] width 97 height 27
type textarea "x"
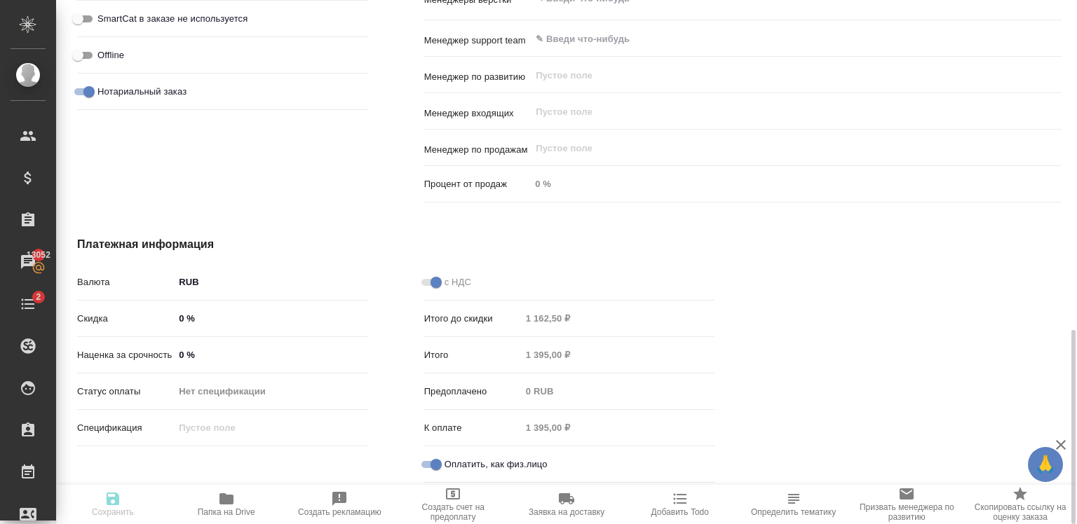
type textarea "x"
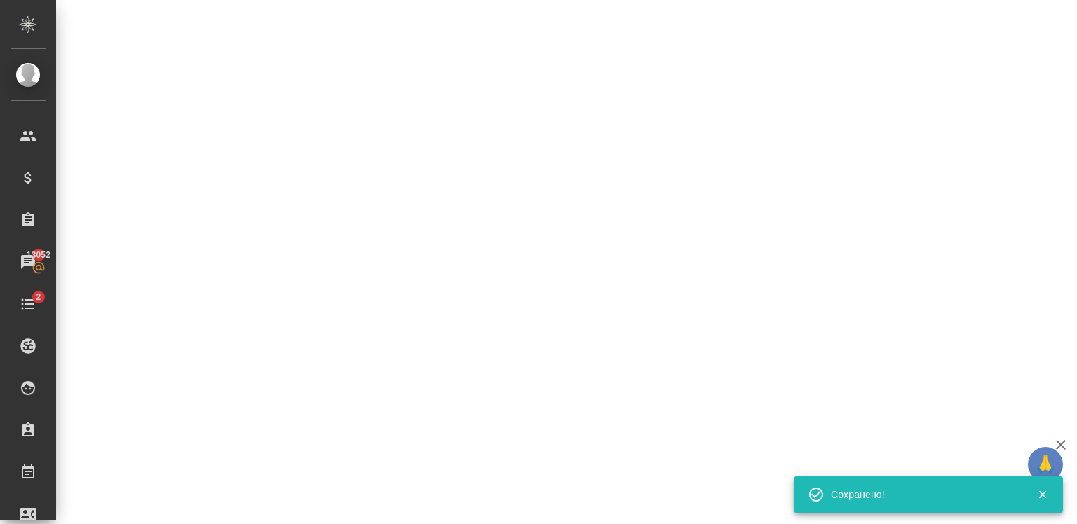
select select "RU"
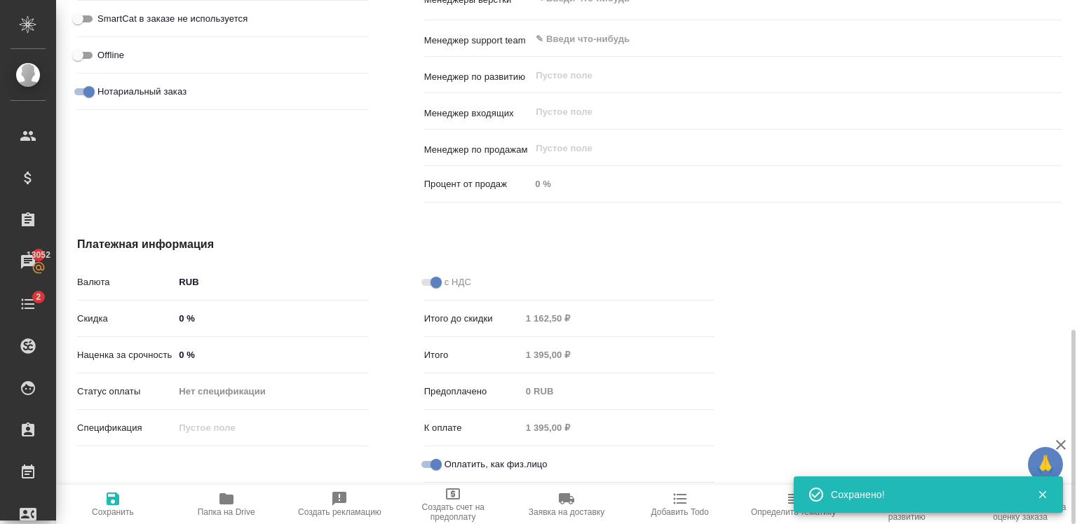
type textarea "x"
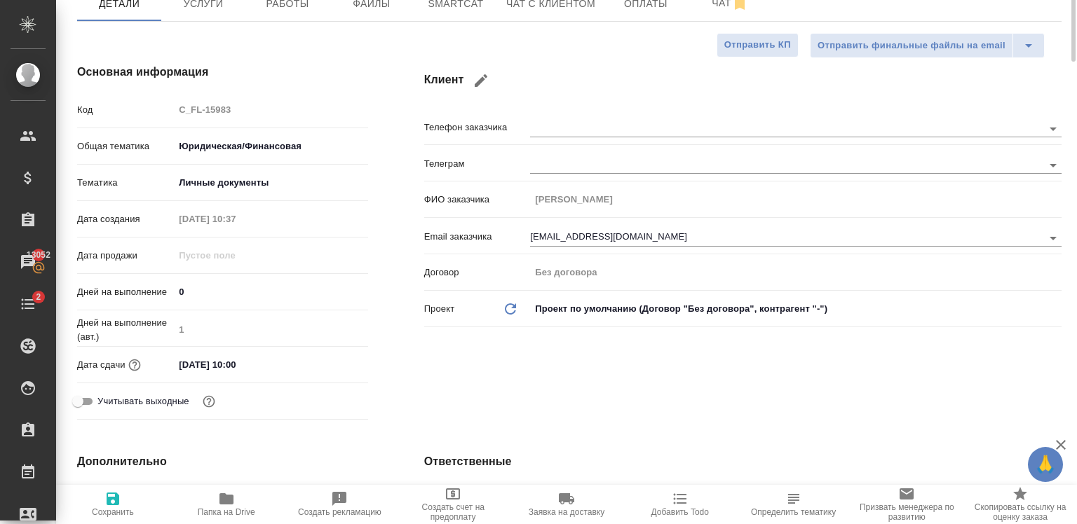
scroll to position [0, 0]
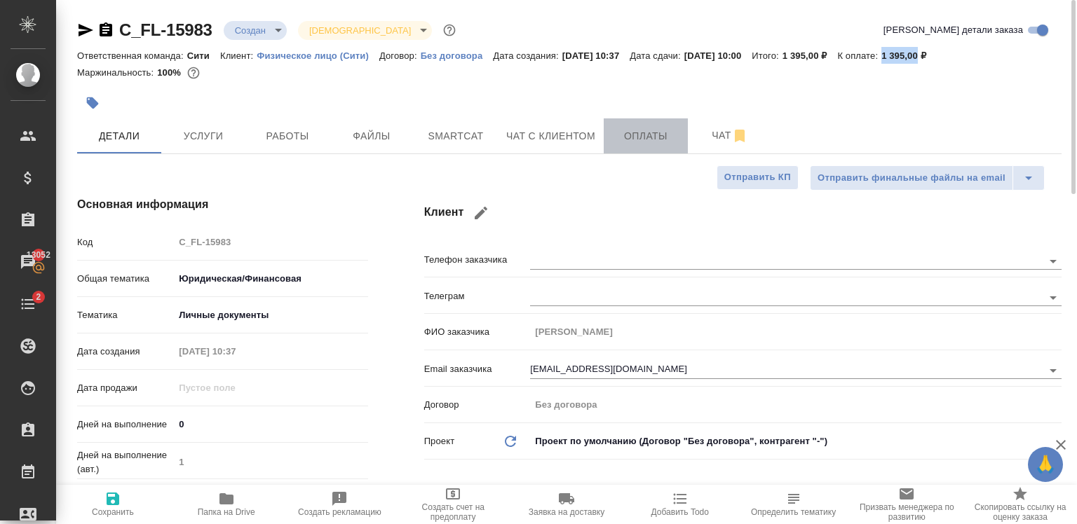
click at [648, 151] on button "Оплаты" at bounding box center [646, 135] width 84 height 35
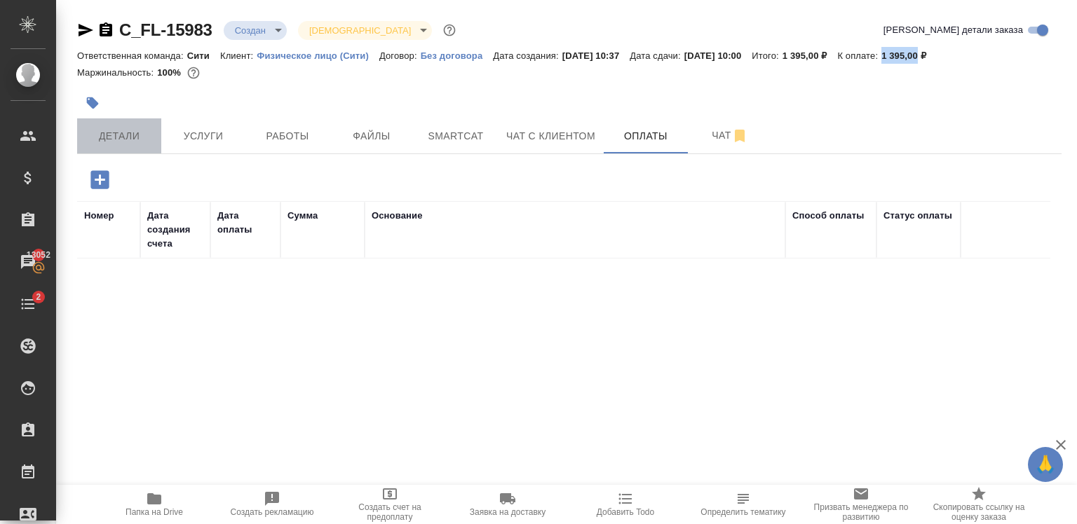
click at [112, 147] on button "Детали" at bounding box center [119, 135] width 84 height 35
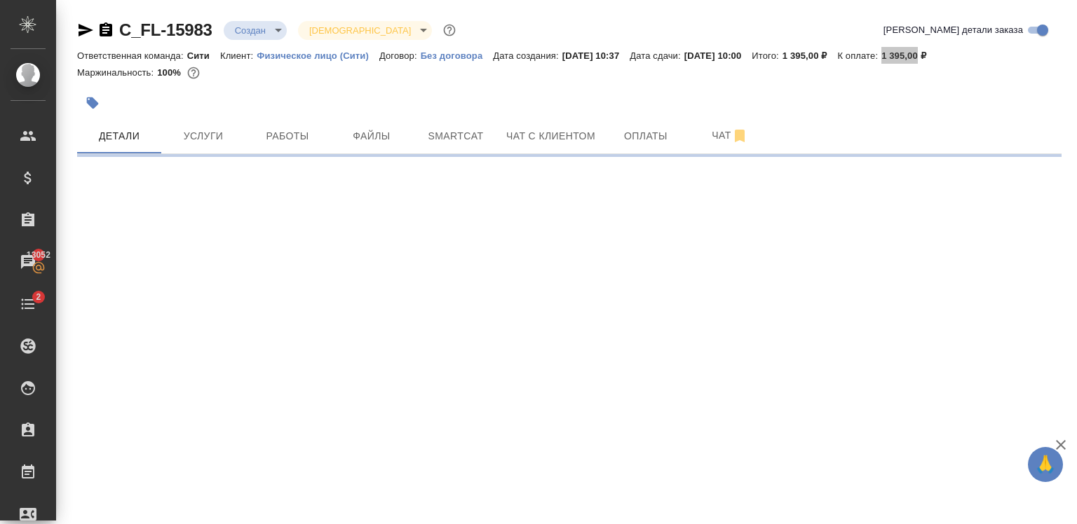
select select "RU"
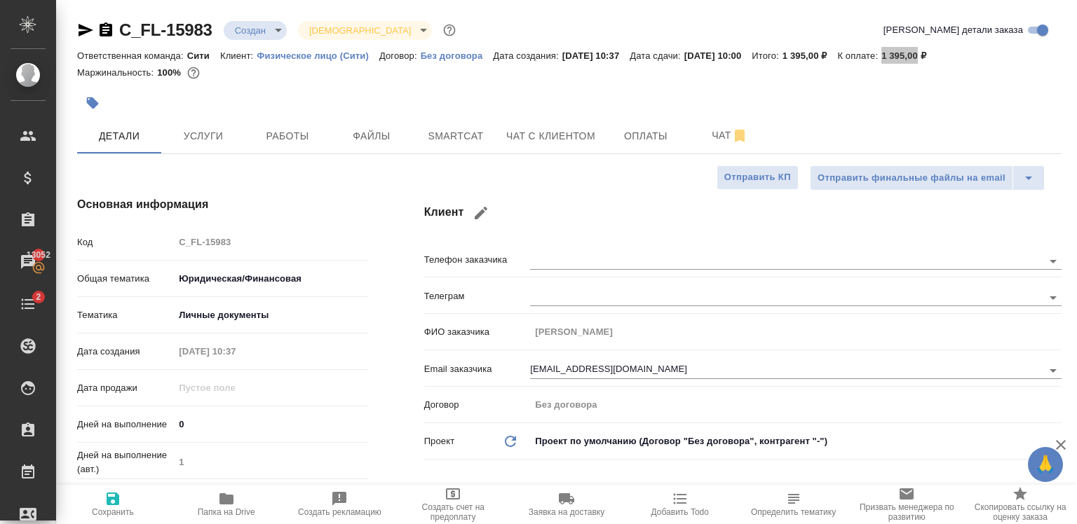
type textarea "x"
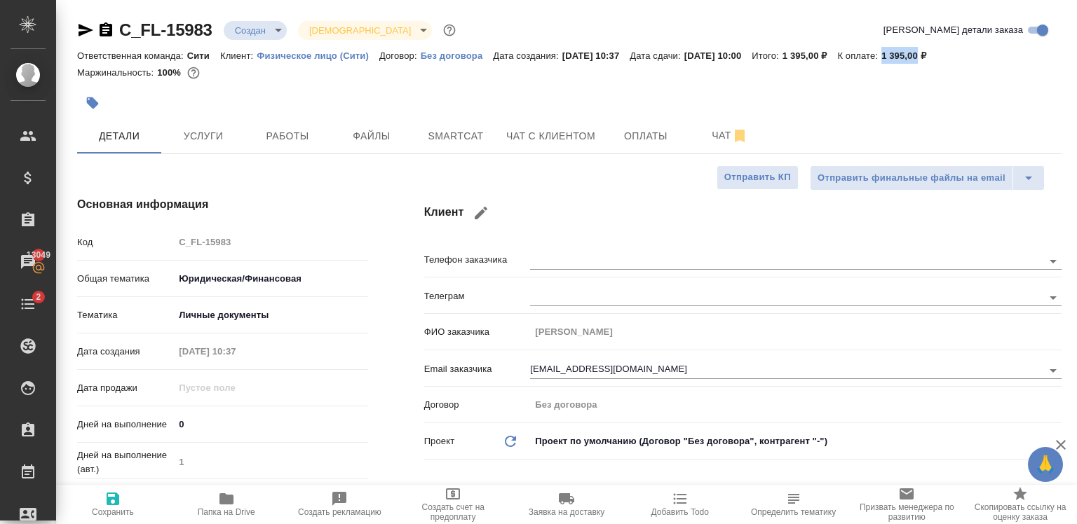
type textarea "x"
click at [362, 145] on button "Файлы" at bounding box center [371, 135] width 84 height 35
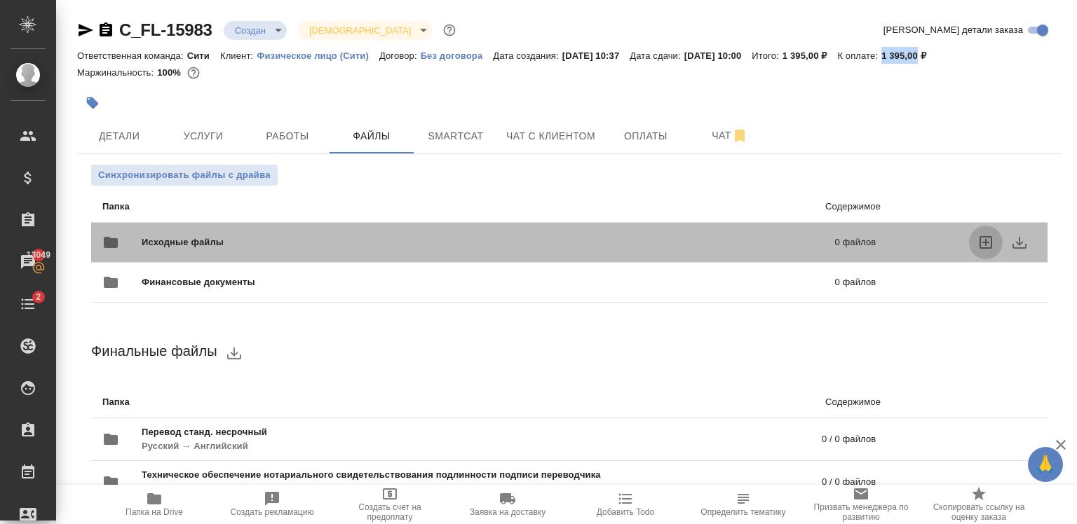
click at [977, 240] on icon "uploadFiles" at bounding box center [985, 242] width 17 height 17
click at [0, 0] on input "uploadFiles" at bounding box center [0, 0] width 0 height 0
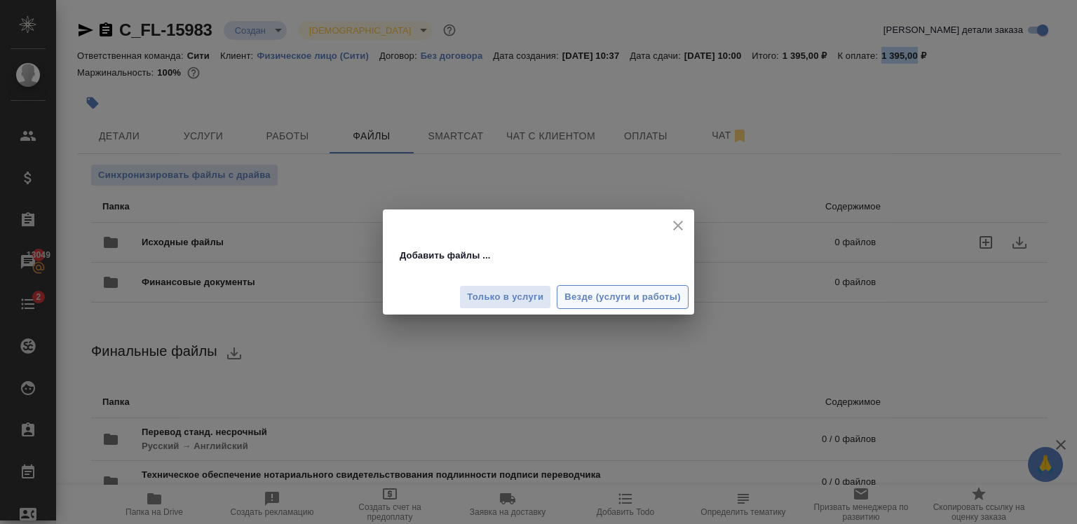
click at [584, 300] on span "Везде (услуги и работы)" at bounding box center [622, 298] width 116 height 16
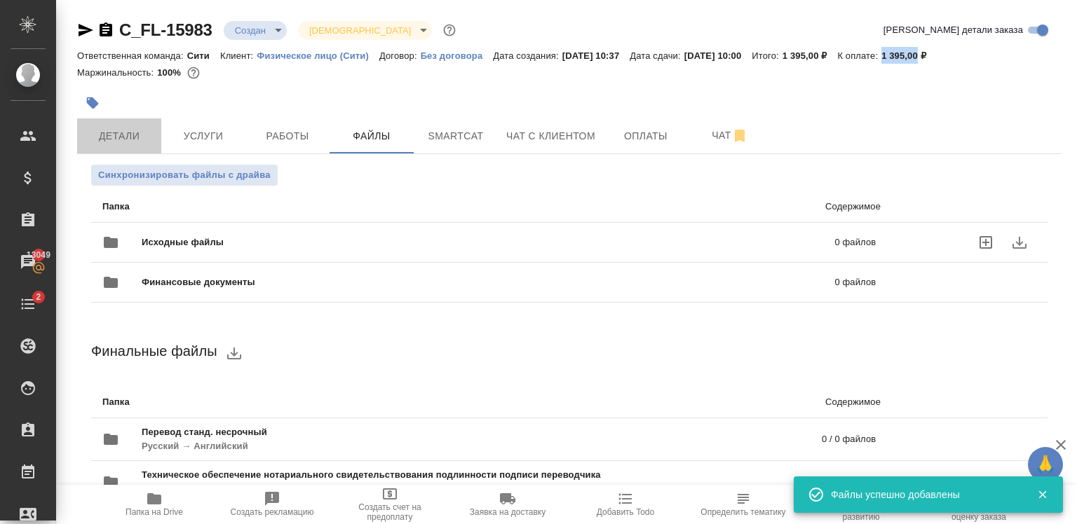
click at [129, 125] on button "Детали" at bounding box center [119, 135] width 84 height 35
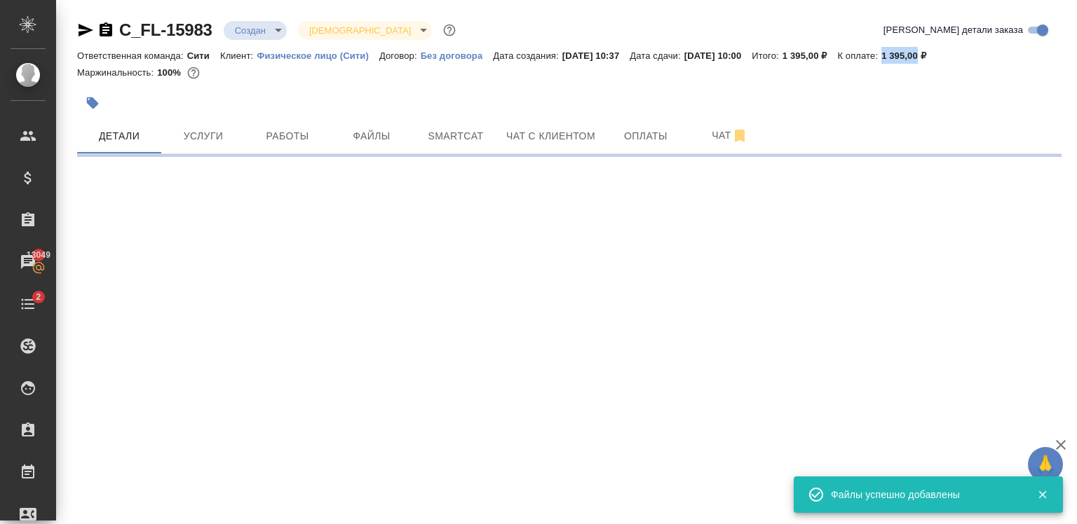
select select "RU"
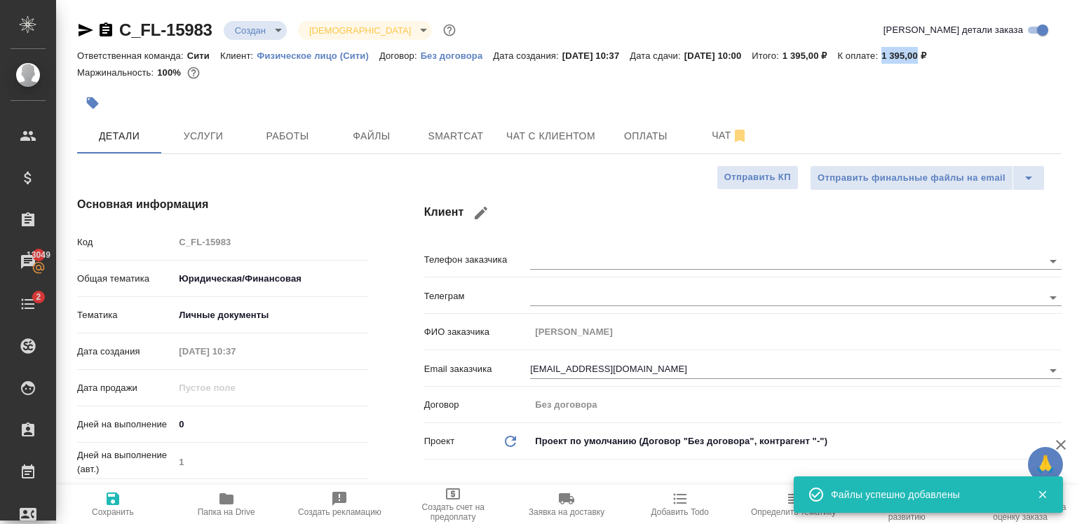
type textarea "x"
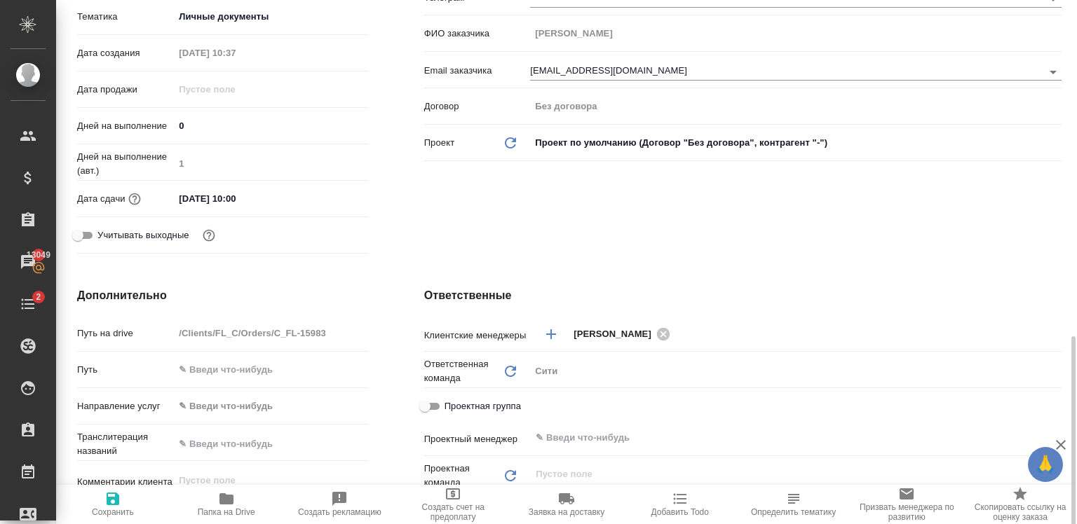
scroll to position [498, 0]
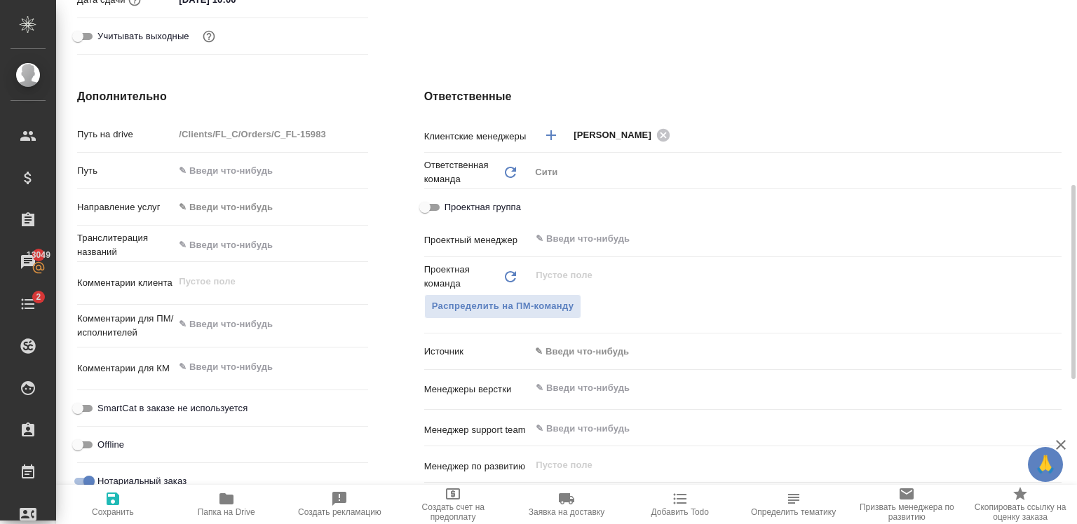
type textarea "x"
click at [204, 322] on textarea at bounding box center [271, 325] width 192 height 24
type textarea "x"
type textarea "п"
type textarea "x"
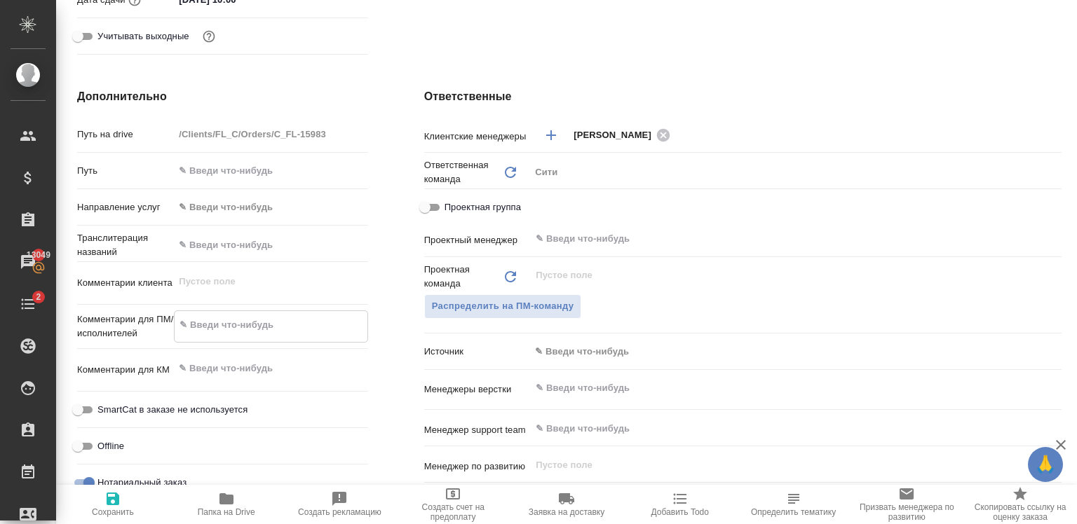
type textarea "x"
type textarea "пе"
type textarea "x"
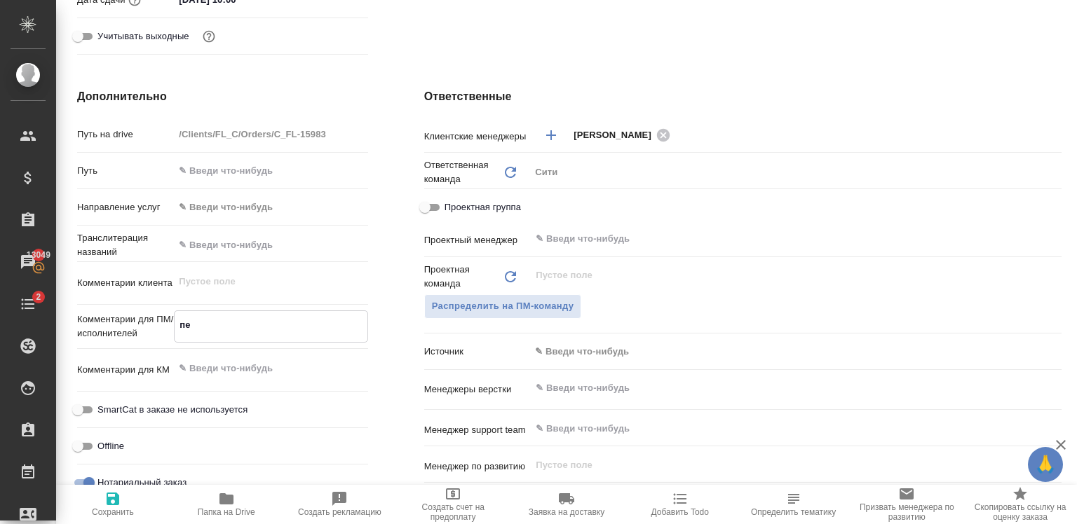
type textarea "x"
type textarea "пер"
type textarea "x"
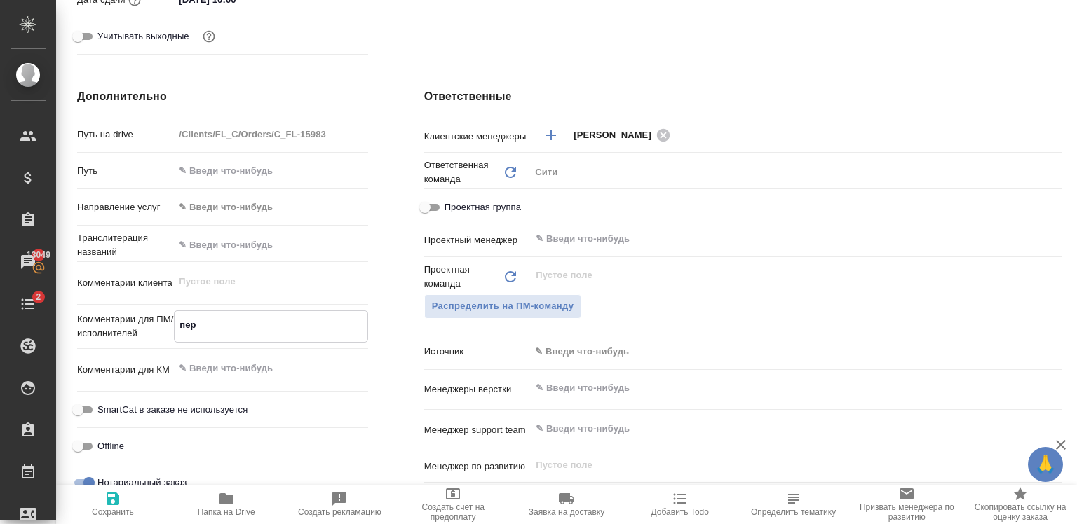
type textarea "пере"
type textarea "x"
type textarea "перев"
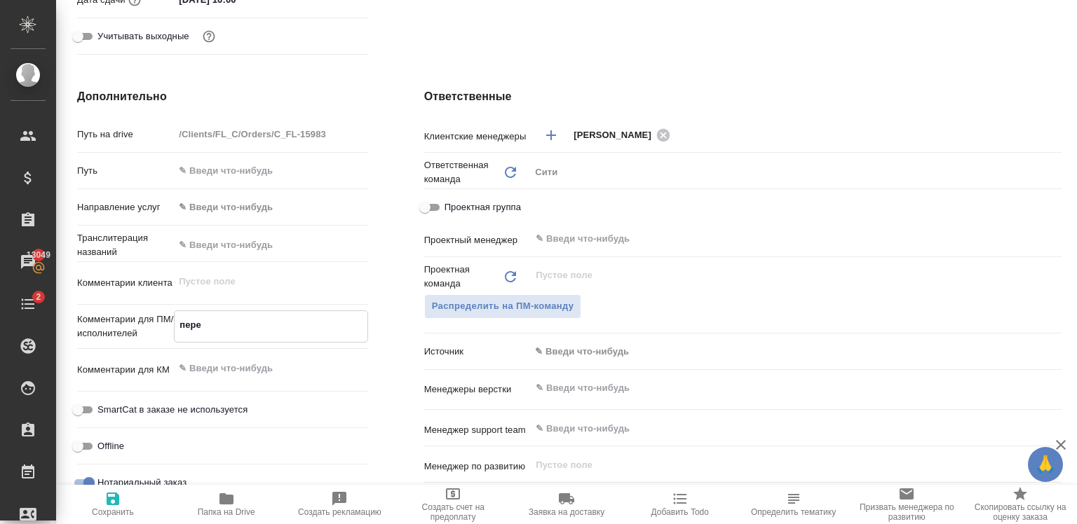
type textarea "x"
type textarea "перево"
type textarea "x"
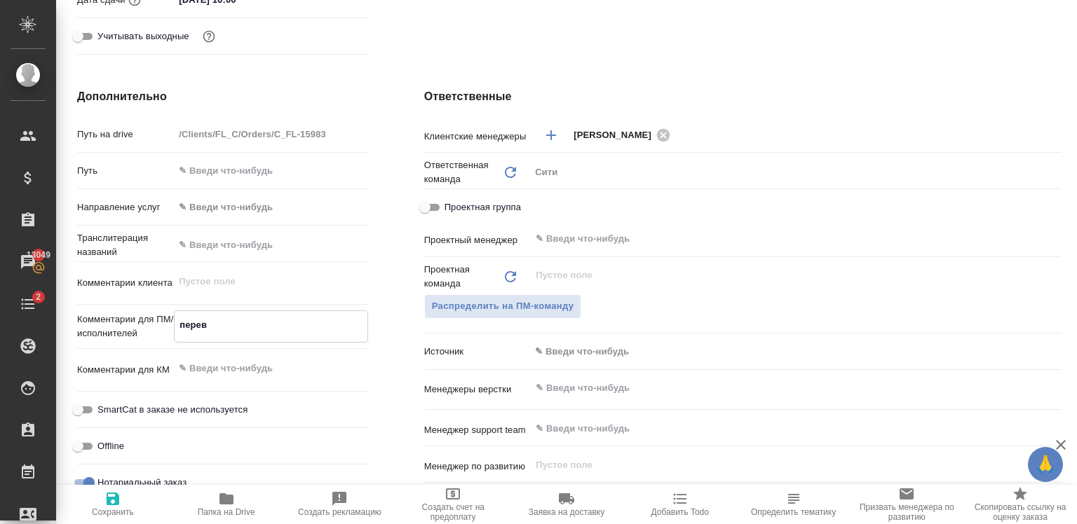
type textarea "x"
type textarea "перевод"
type textarea "x"
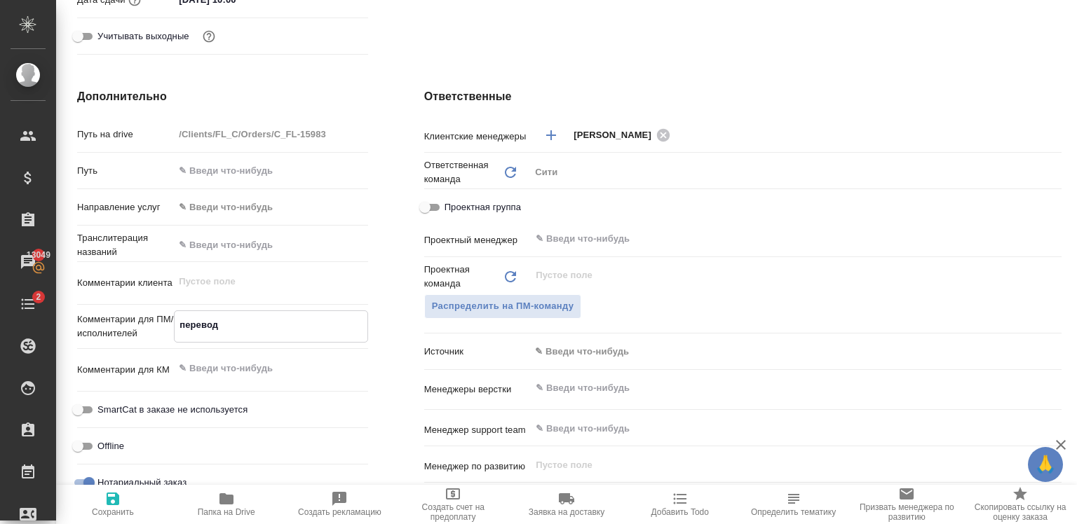
type textarea "x"
type textarea "перевод"
type textarea "x"
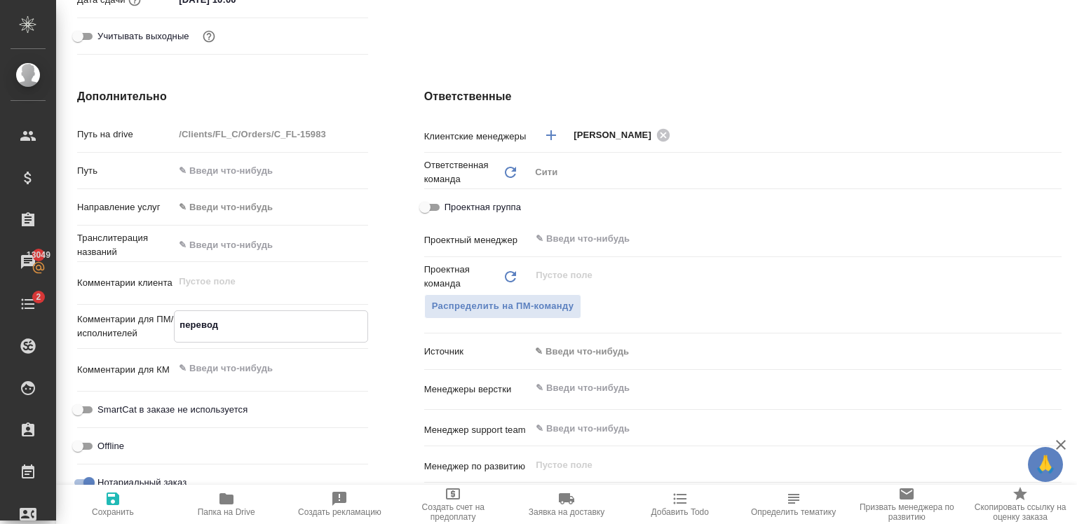
type textarea "перевод"
type textarea "x"
type textarea "п"
type textarea "x"
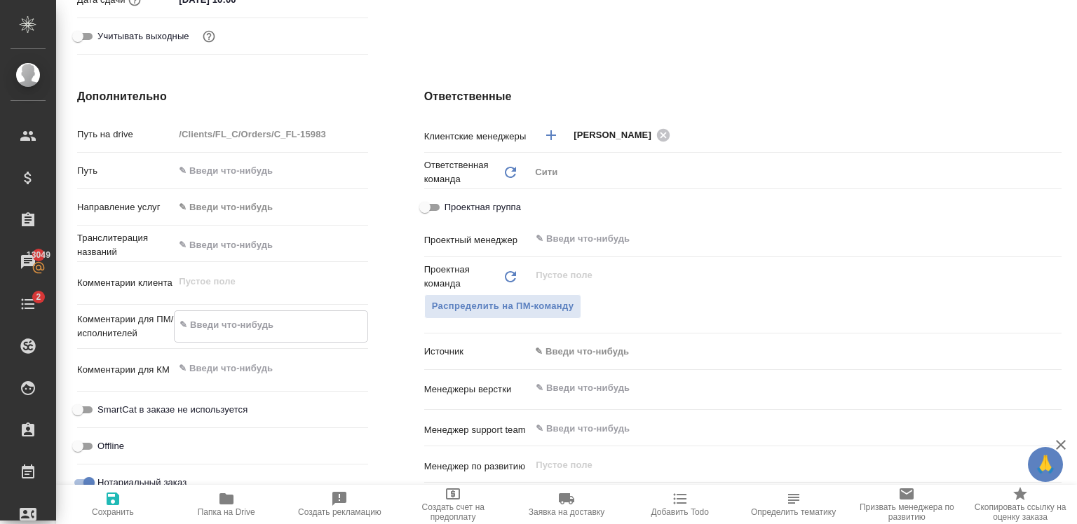
type textarea "x"
type textarea "с"
type textarea "x"
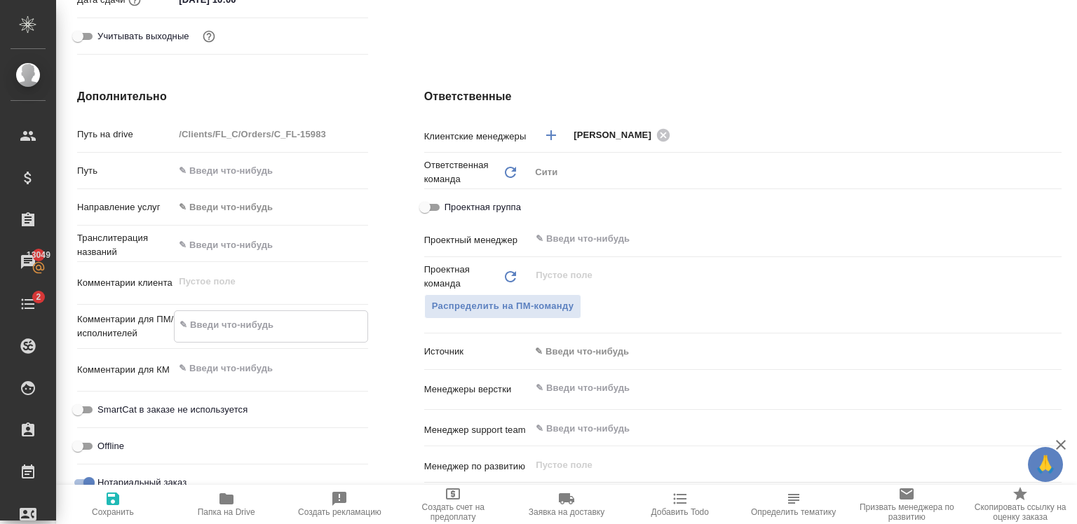
type textarea "x"
type textarea "св"
type textarea "x"
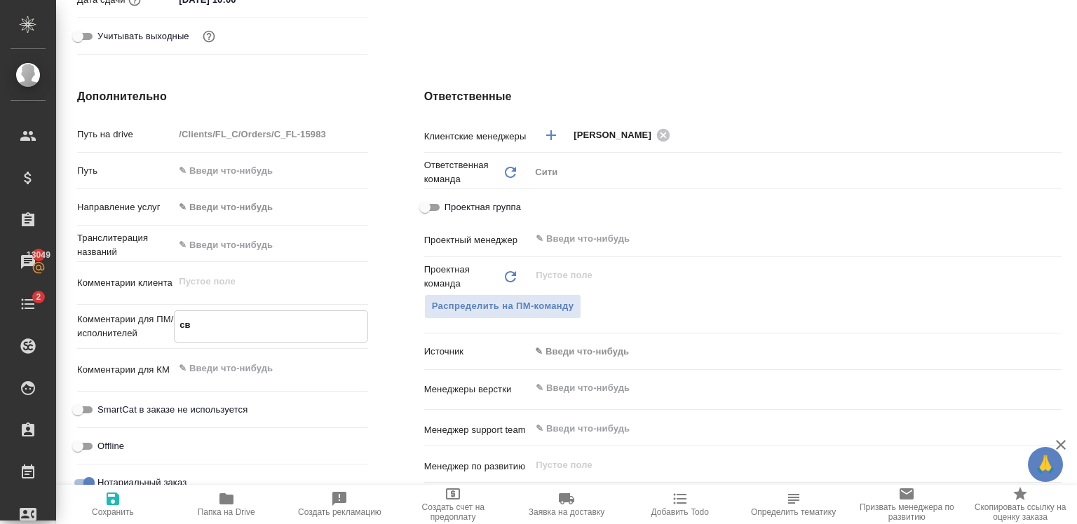
type textarea "x"
type textarea "св-"
type textarea "x"
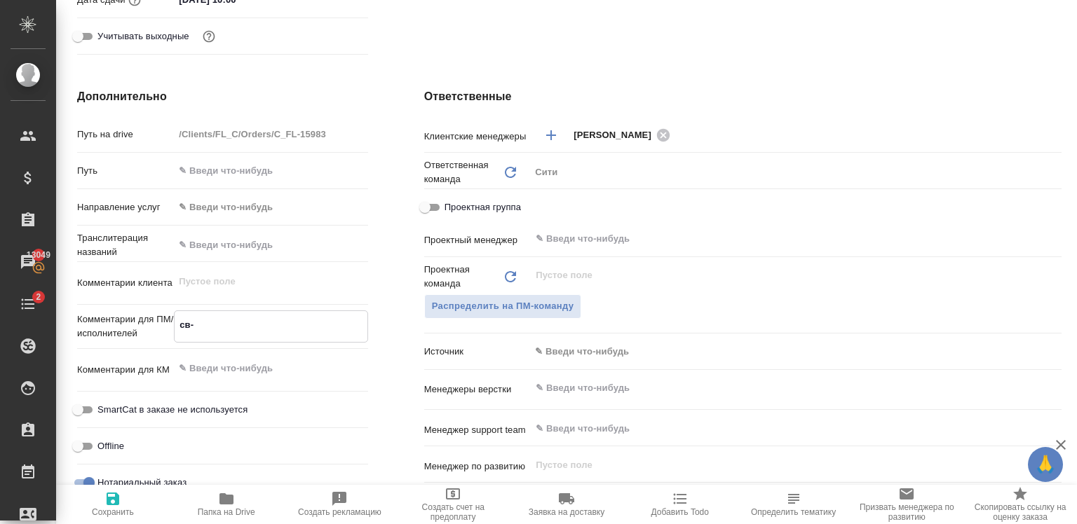
type textarea "св-в"
type textarea "x"
type textarea "св-во"
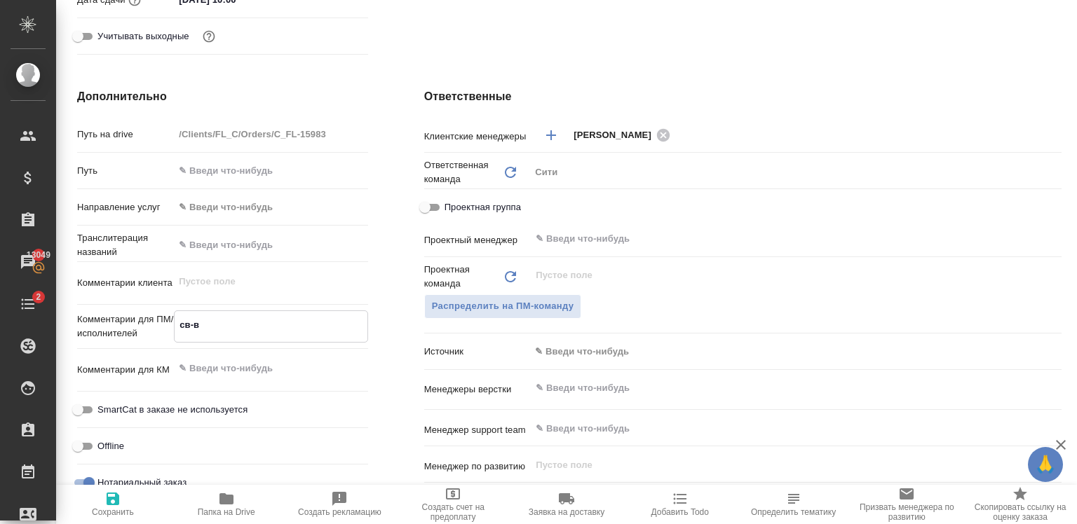
type textarea "x"
type textarea "св-во"
type textarea "x"
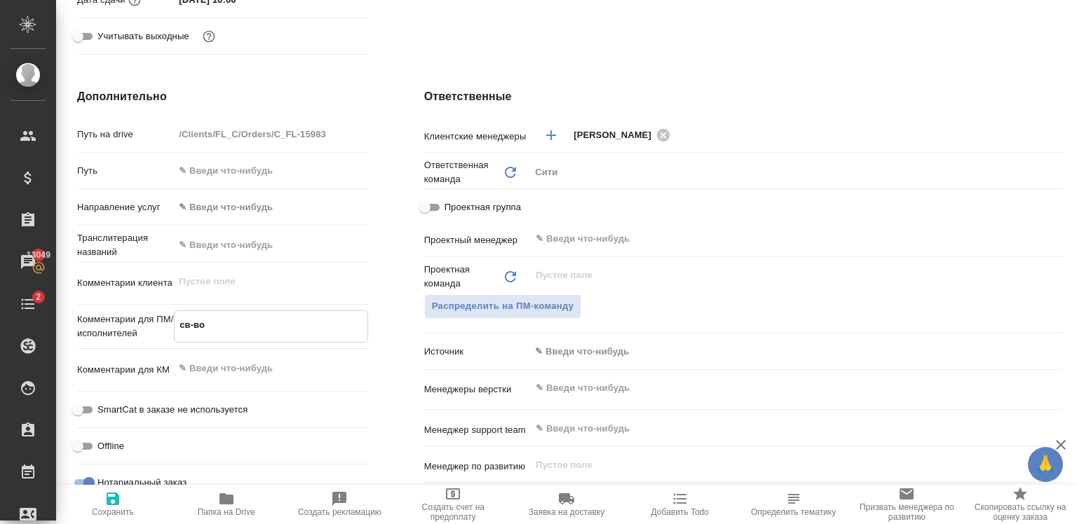
type textarea "x"
type textarea "св-во о"
type textarea "x"
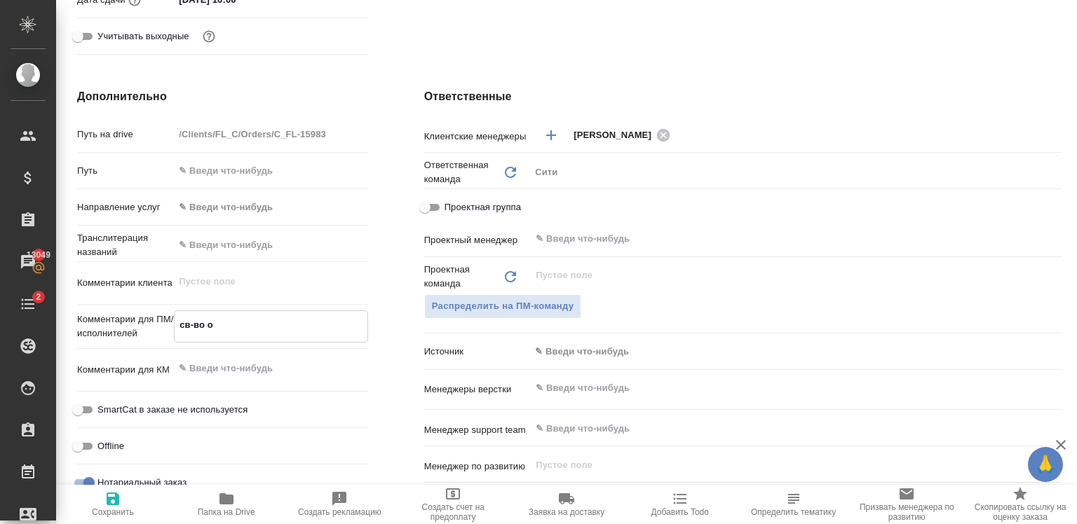
type textarea "x"
type textarea "св-во"
type textarea "x"
type textarea "с"
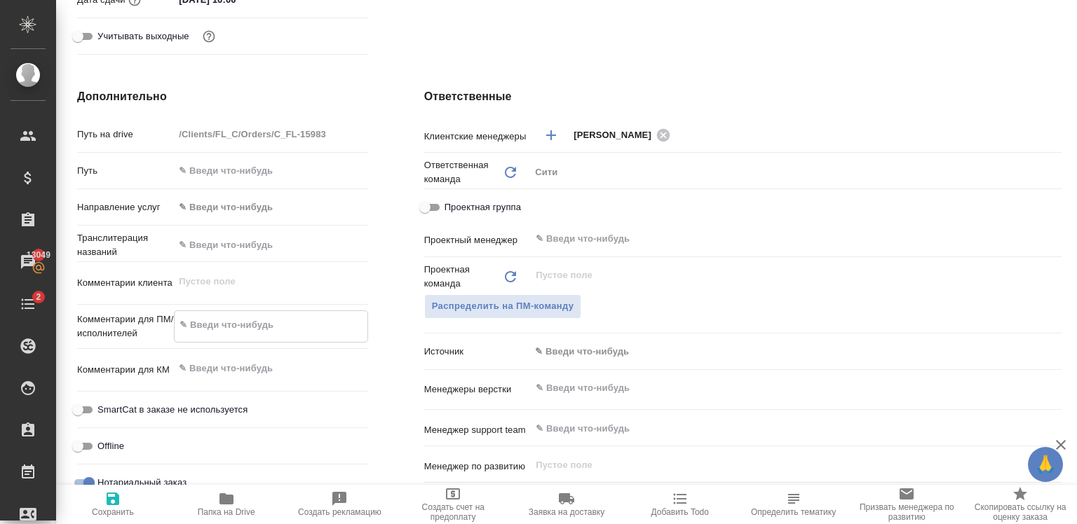
type textarea "x"
type textarea "С"
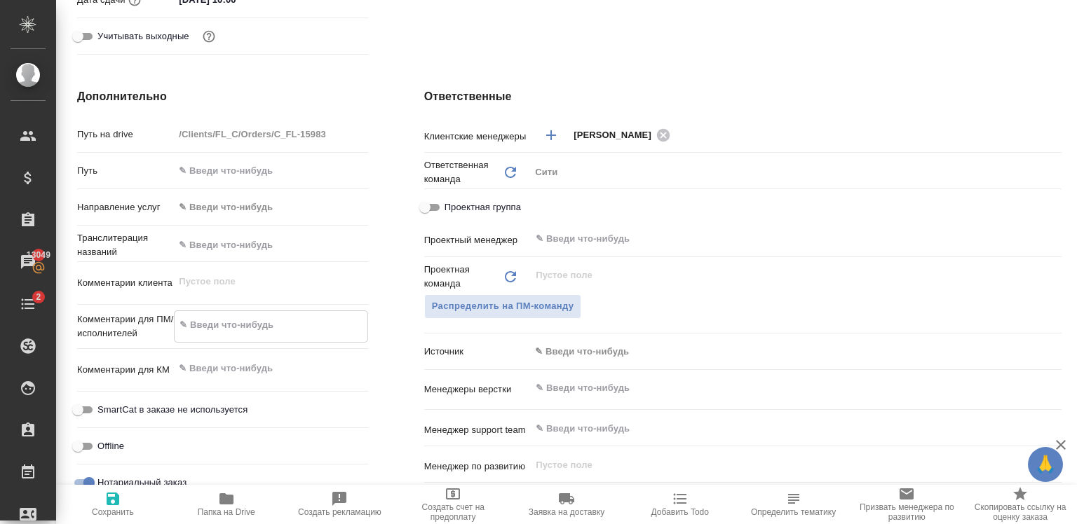
type textarea "x"
type textarea "СО"
type textarea "x"
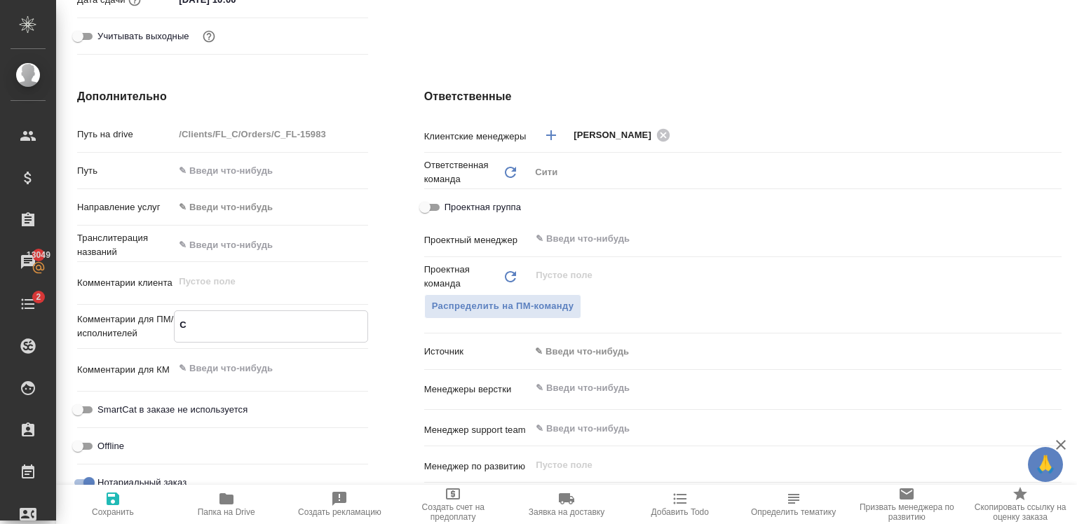
type textarea "x"
type textarea "СОР"
type textarea "x"
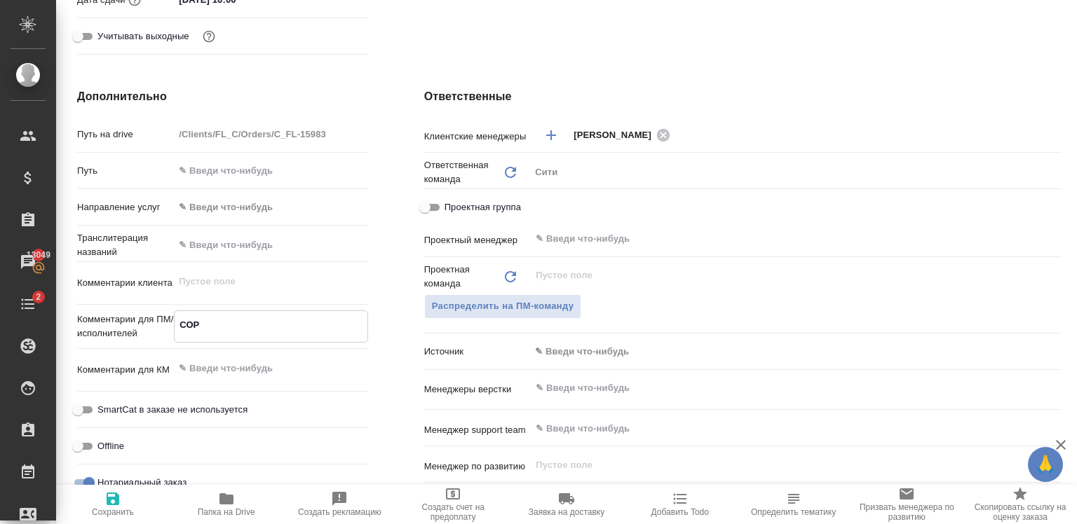
type textarea "x"
type textarea "СОР"
type textarea "x"
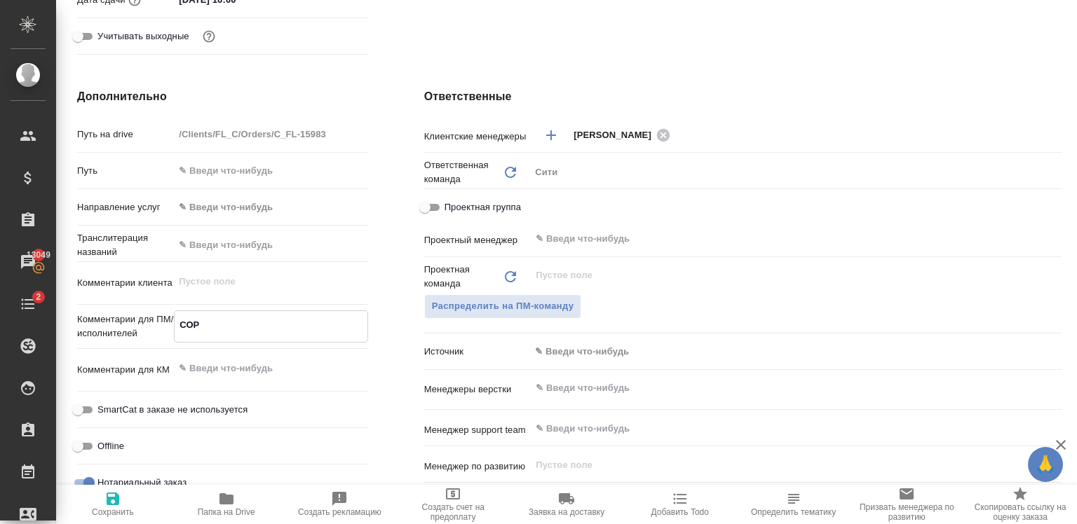
type textarea "СОР н"
type textarea "x"
type textarea "СОР на"
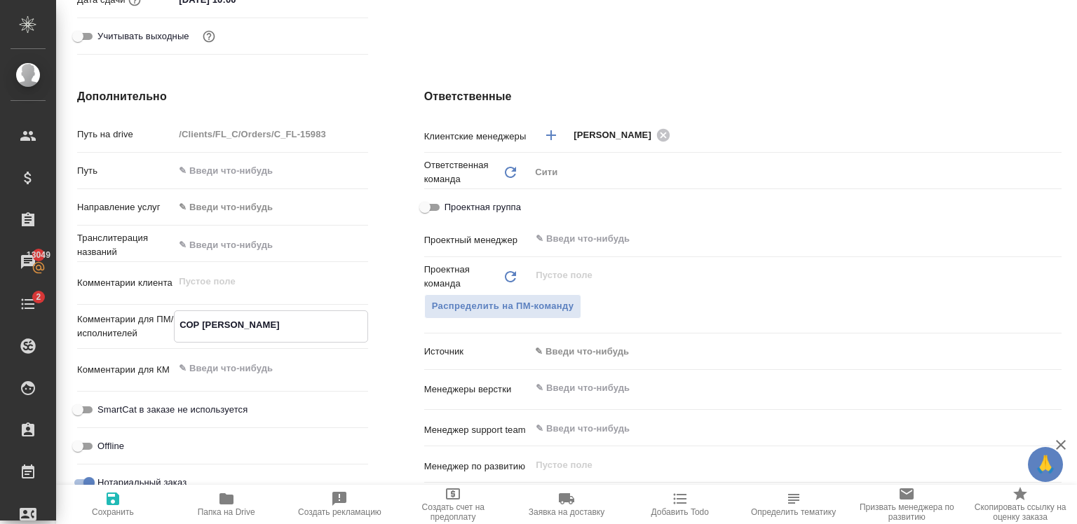
type textarea "x"
type textarea "СОР на"
type textarea "x"
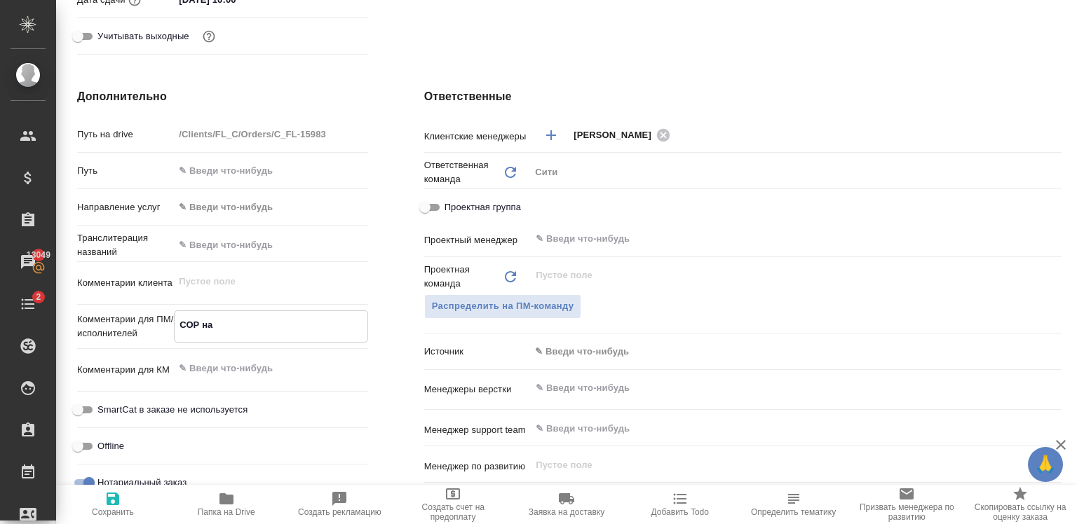
type textarea "x"
type textarea "СОР на а"
type textarea "x"
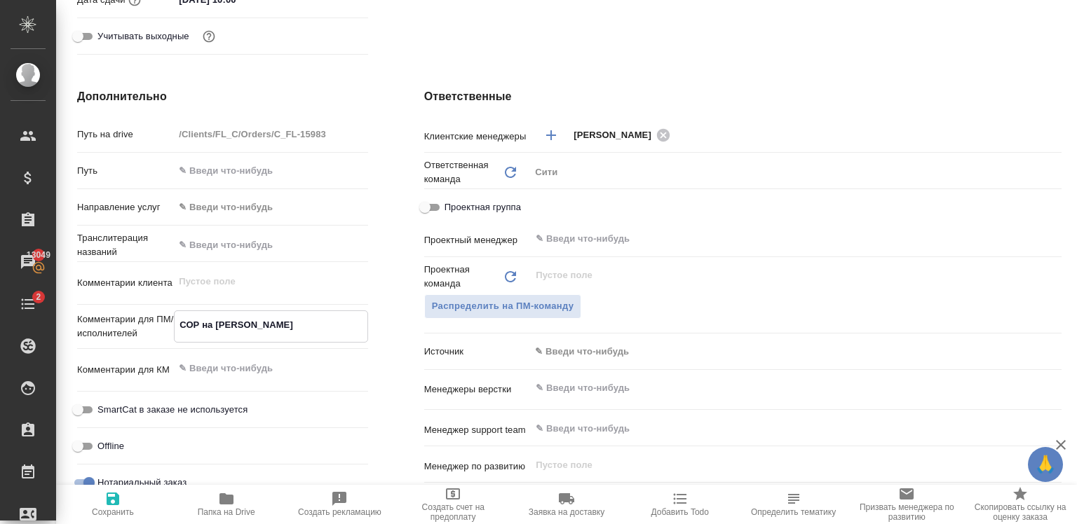
type textarea "x"
type textarea "СОР на ан"
type textarea "x"
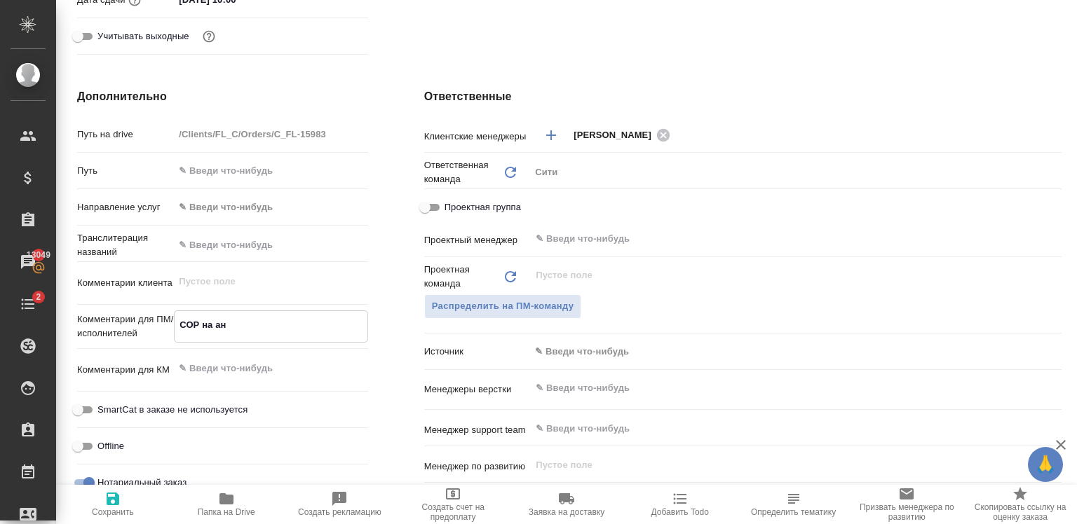
type textarea "СОР на анг"
type textarea "x"
type textarea "СОР на англ"
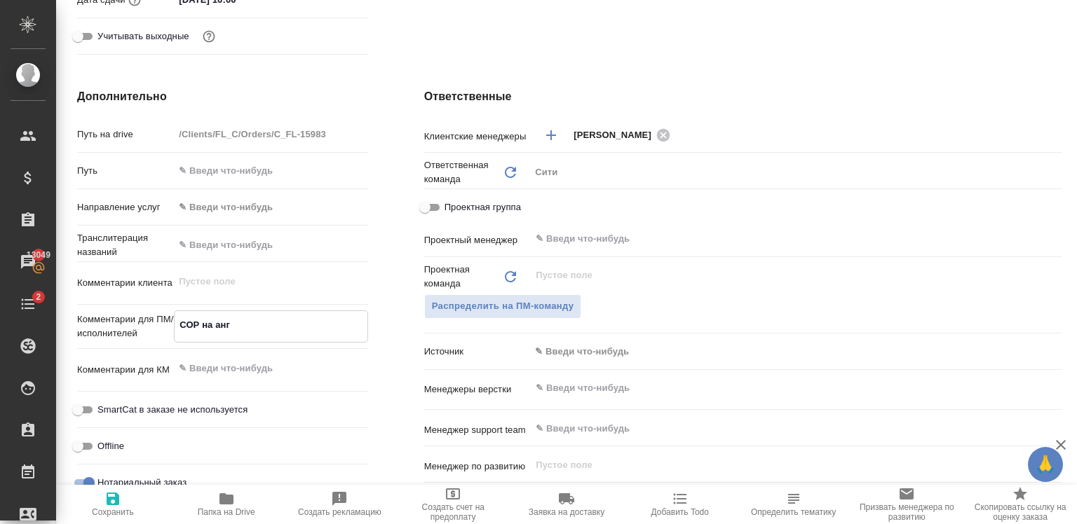
type textarea "x"
type textarea "СОР на англ"
type textarea "x"
click at [104, 508] on span "Сохранить" at bounding box center [113, 513] width 42 height 10
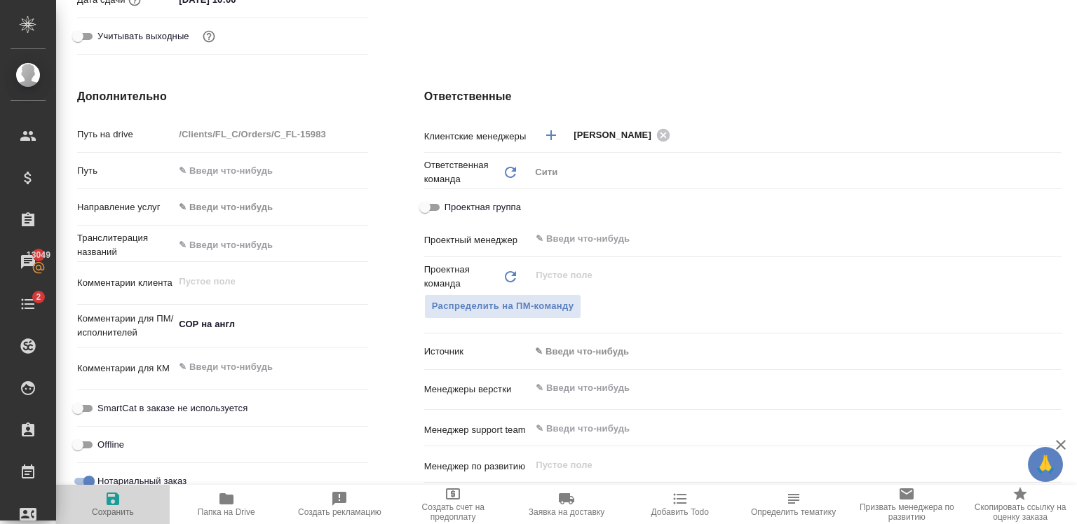
type textarea "x"
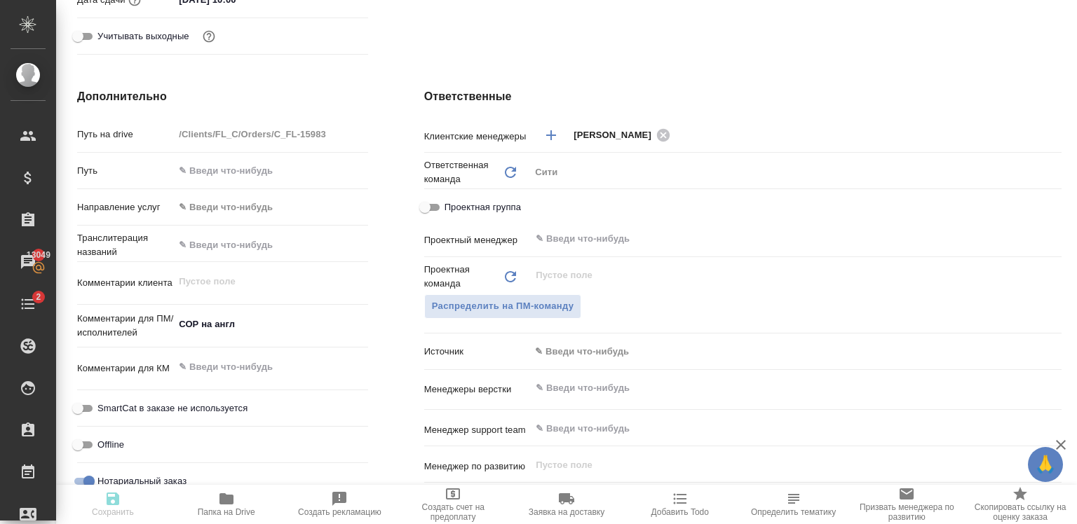
type textarea "x"
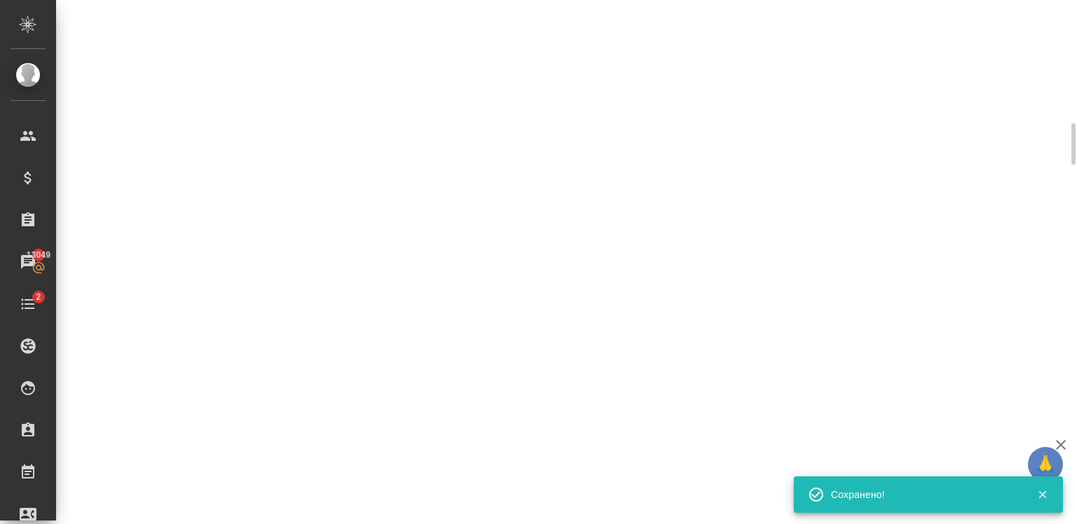
scroll to position [485, 0]
select select "RU"
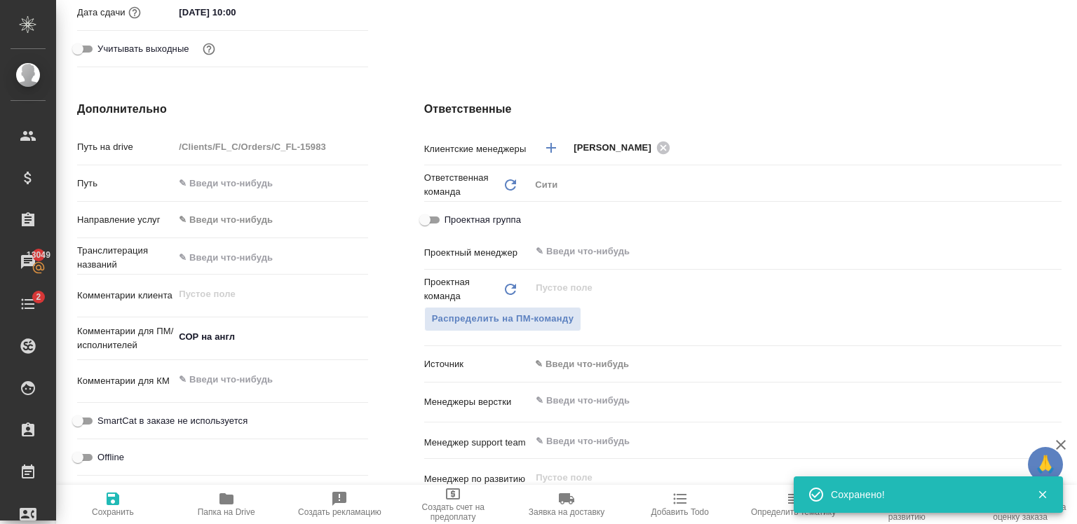
type textarea "x"
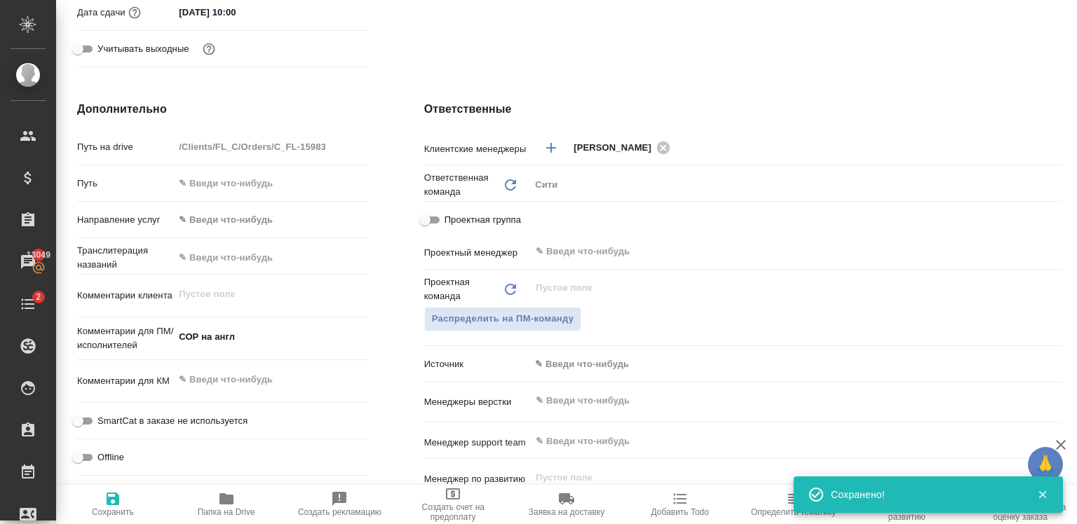
type textarea "x"
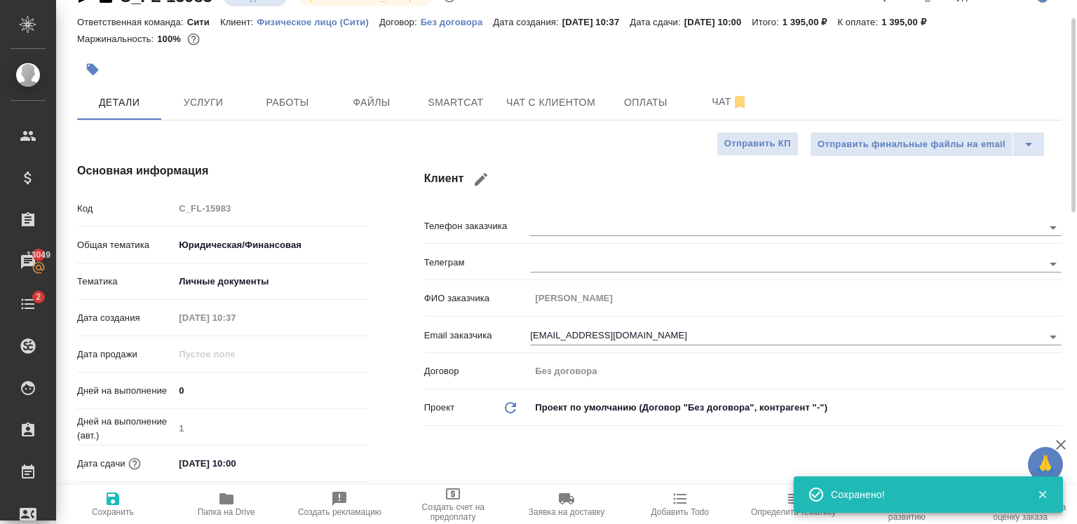
scroll to position [26, 0]
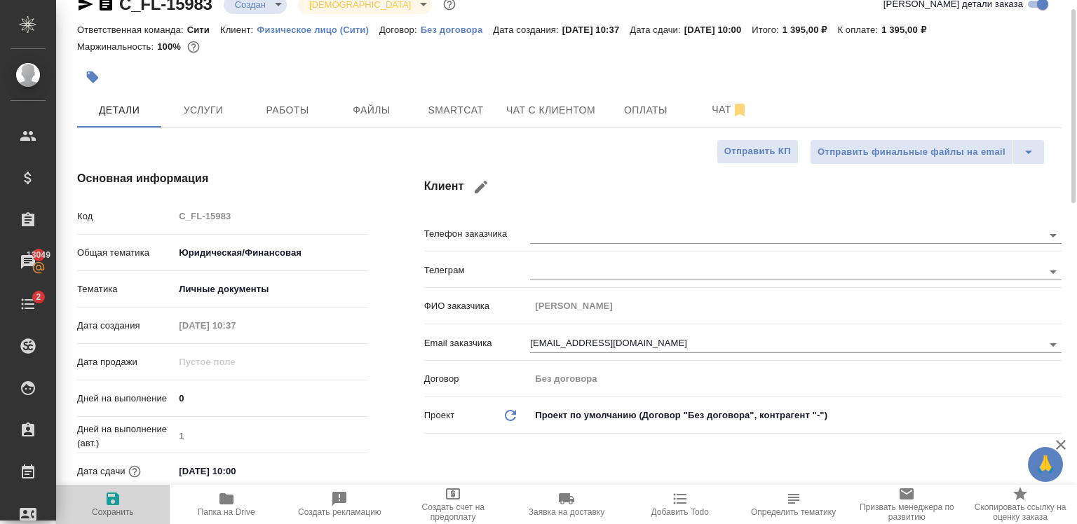
click at [103, 510] on span "Сохранить" at bounding box center [113, 513] width 42 height 10
type textarea "x"
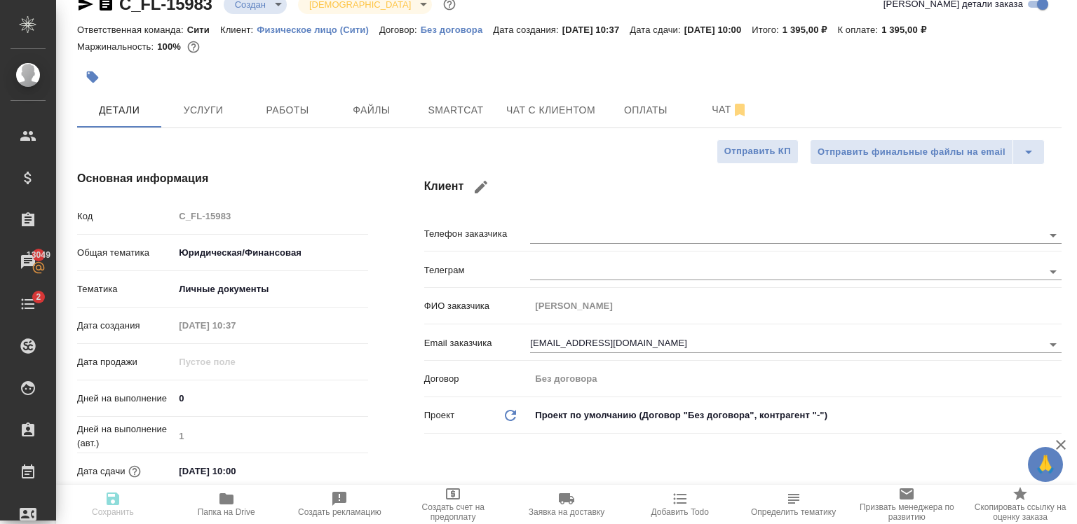
type textarea "x"
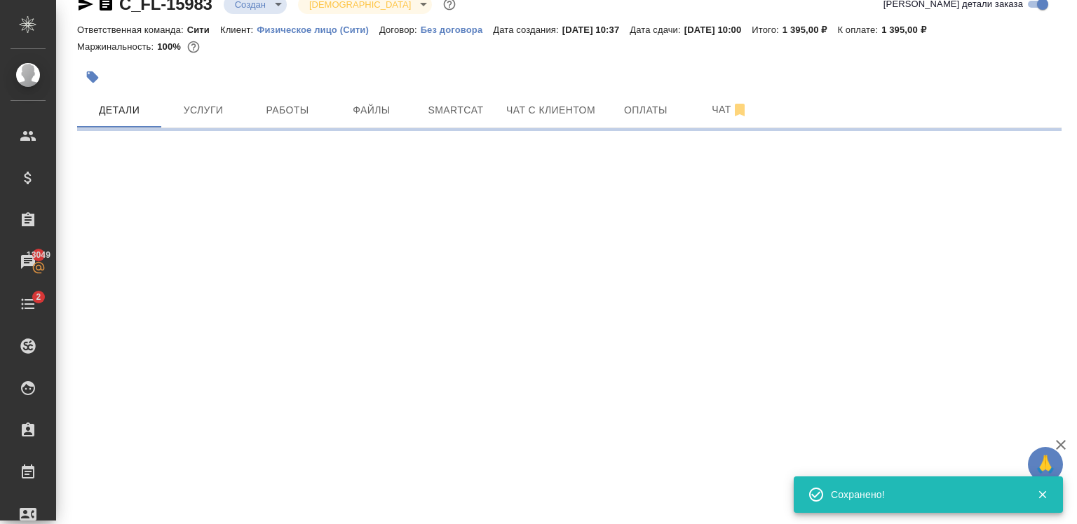
scroll to position [0, 0]
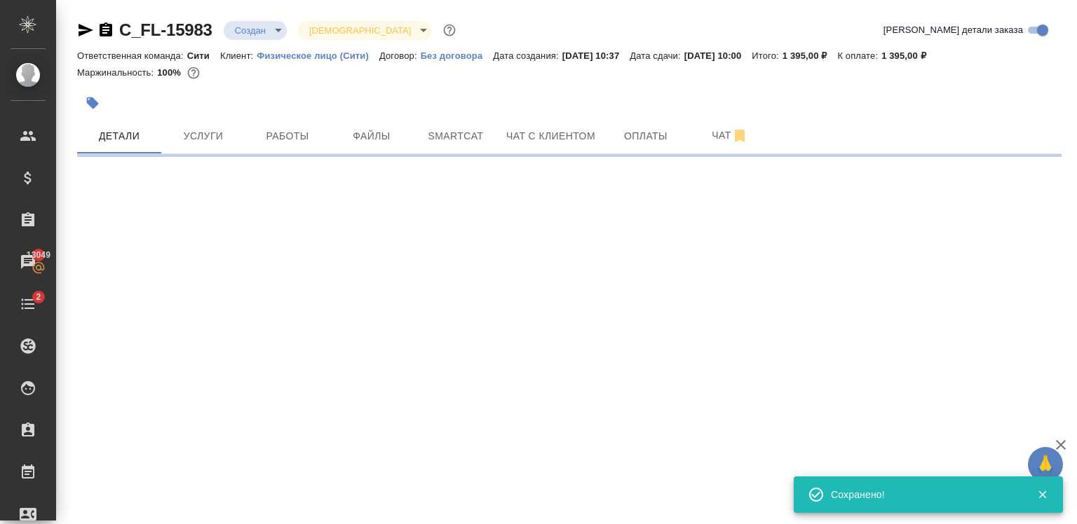
select select "RU"
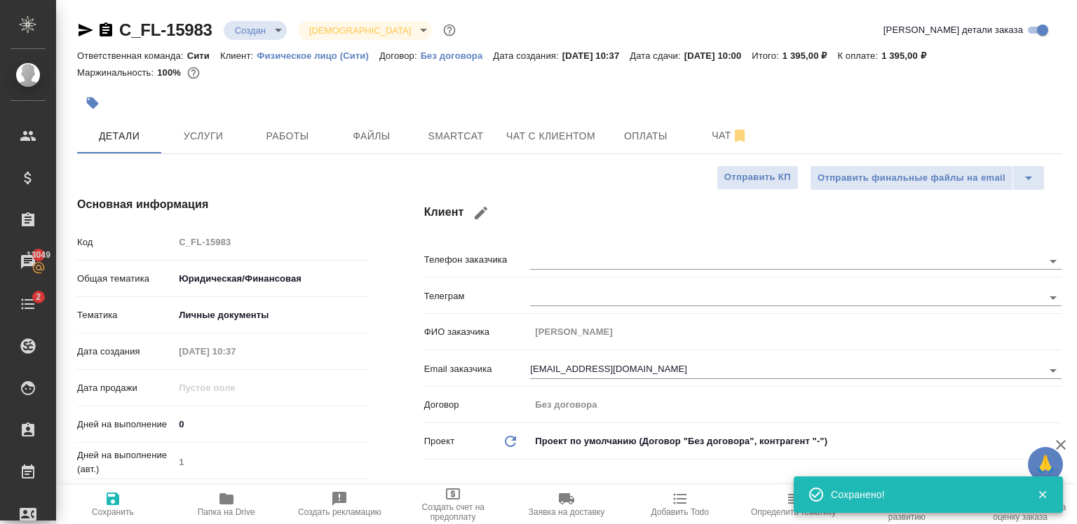
type textarea "x"
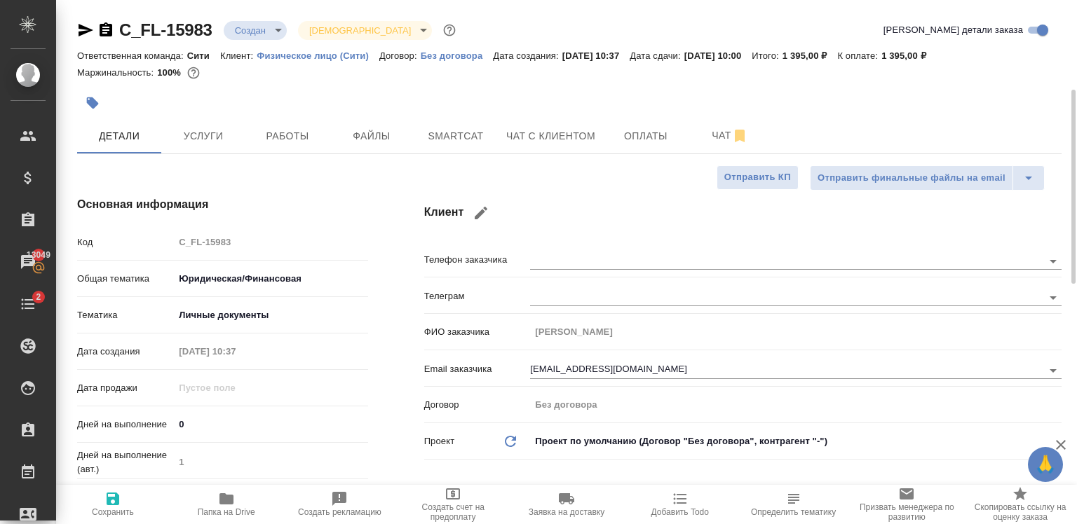
scroll to position [142, 0]
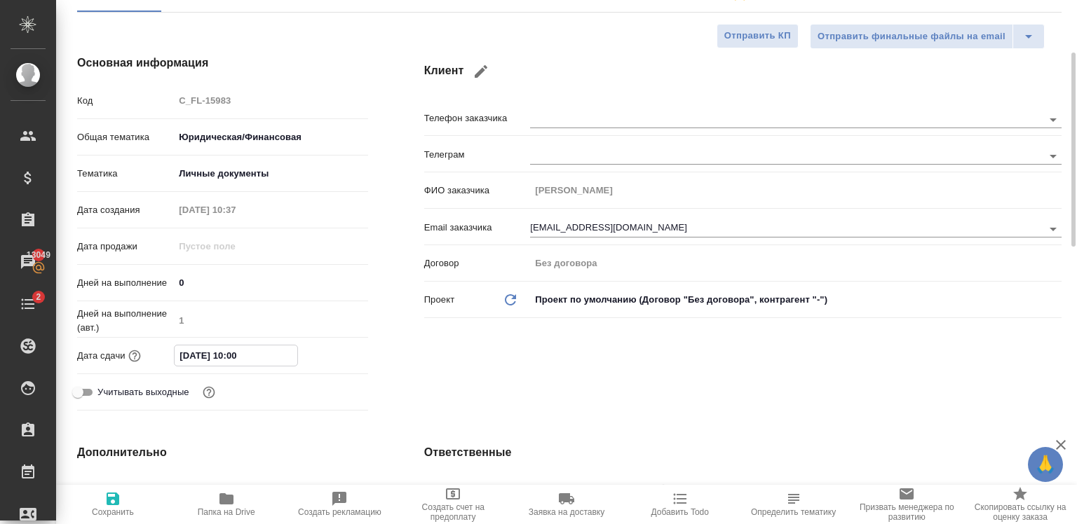
click at [264, 359] on input "14.10.2025 10:00" at bounding box center [236, 356] width 123 height 20
click at [320, 357] on icon "button" at bounding box center [327, 355] width 17 height 17
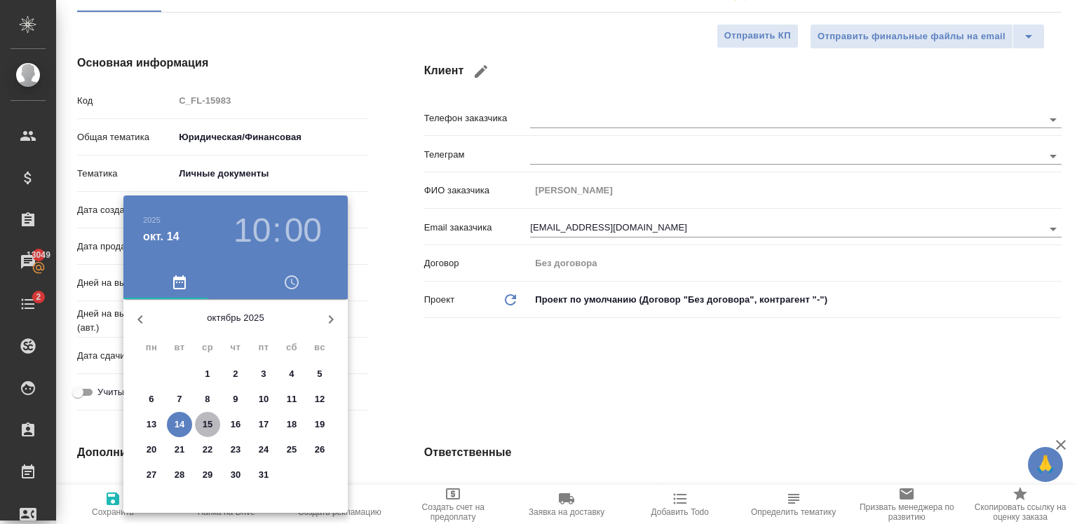
click at [208, 421] on p "15" at bounding box center [208, 425] width 11 height 14
type input "15.10.2025 10:00"
type textarea "x"
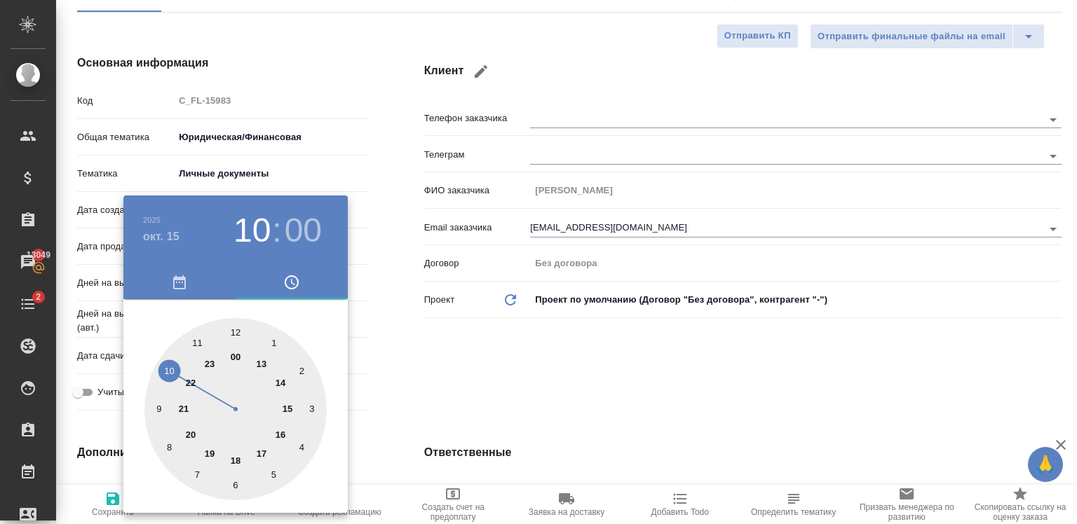
click at [455, 393] on div at bounding box center [538, 262] width 1077 height 524
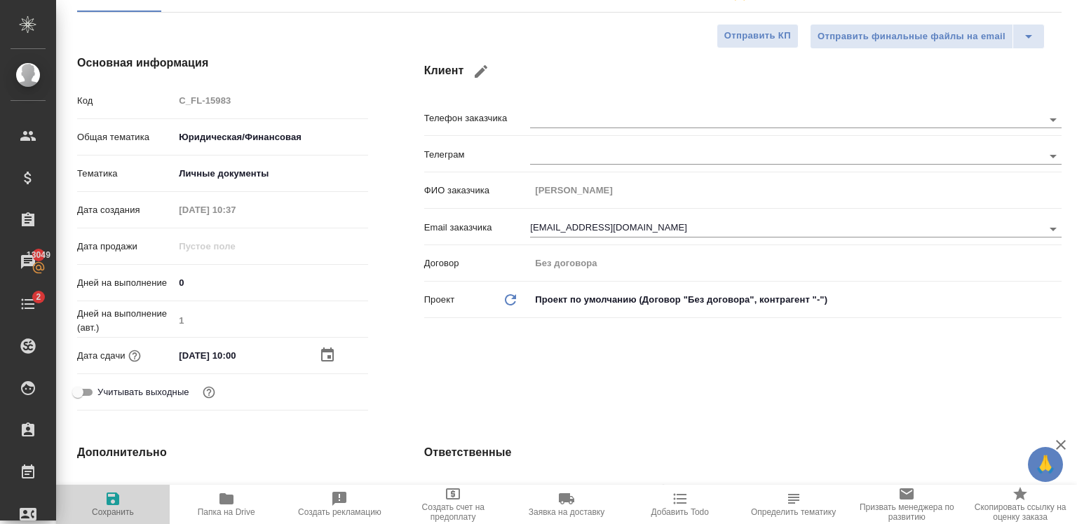
click at [114, 510] on span "Сохранить" at bounding box center [113, 513] width 42 height 10
type textarea "x"
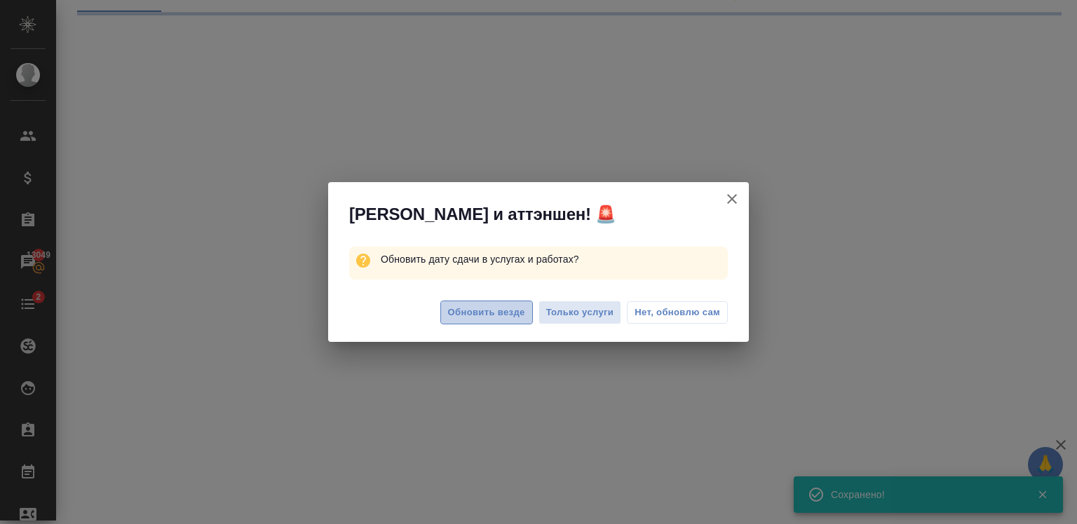
click at [476, 306] on span "Обновить везде" at bounding box center [486, 313] width 77 height 16
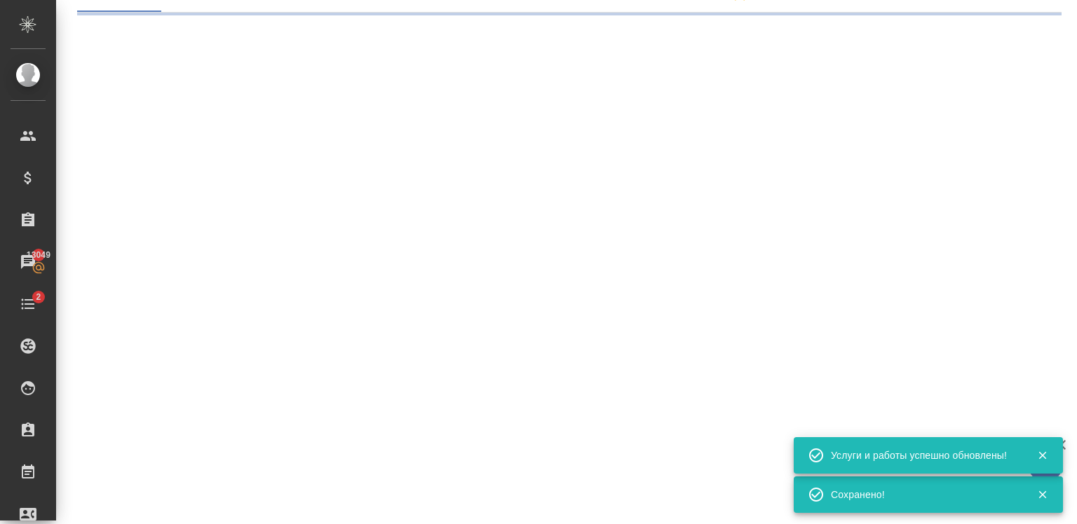
select select "RU"
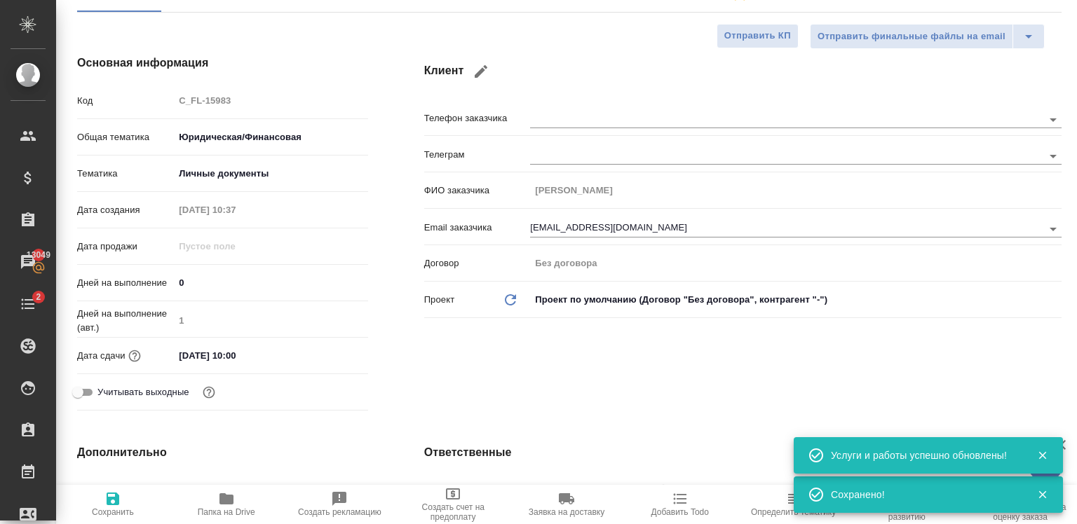
type textarea "x"
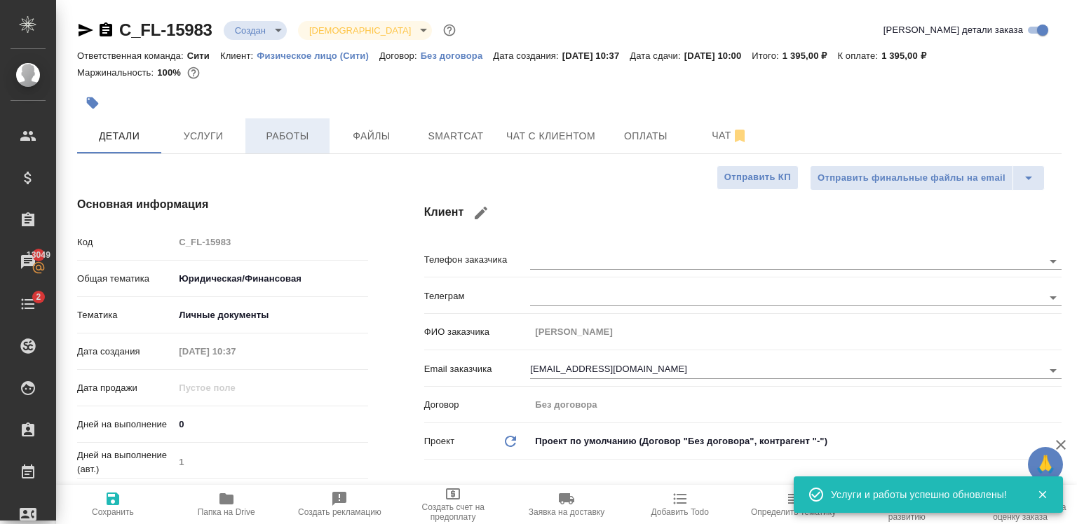
click at [261, 139] on span "Работы" at bounding box center [287, 137] width 67 height 18
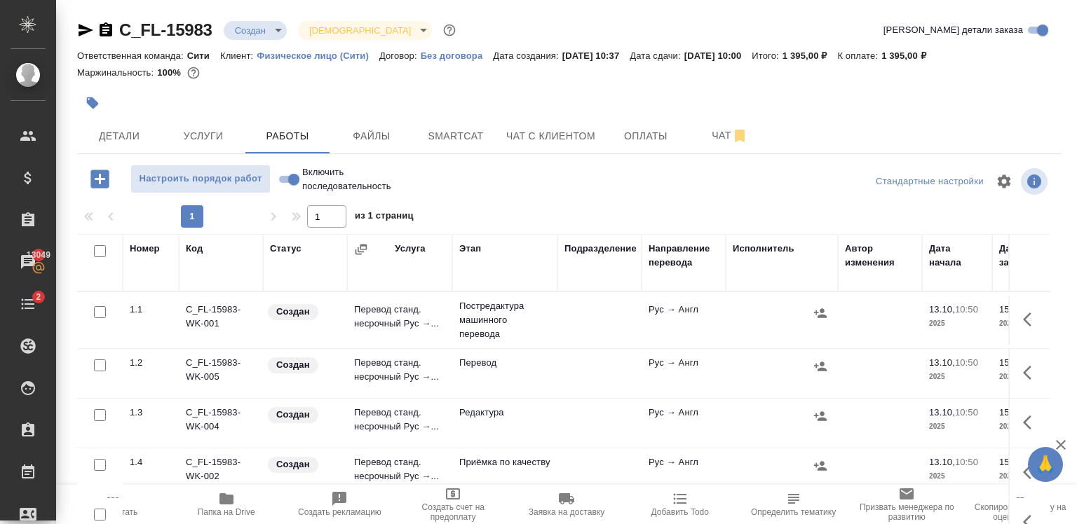
click at [97, 308] on input "checkbox" at bounding box center [100, 312] width 12 height 12
checkbox input "true"
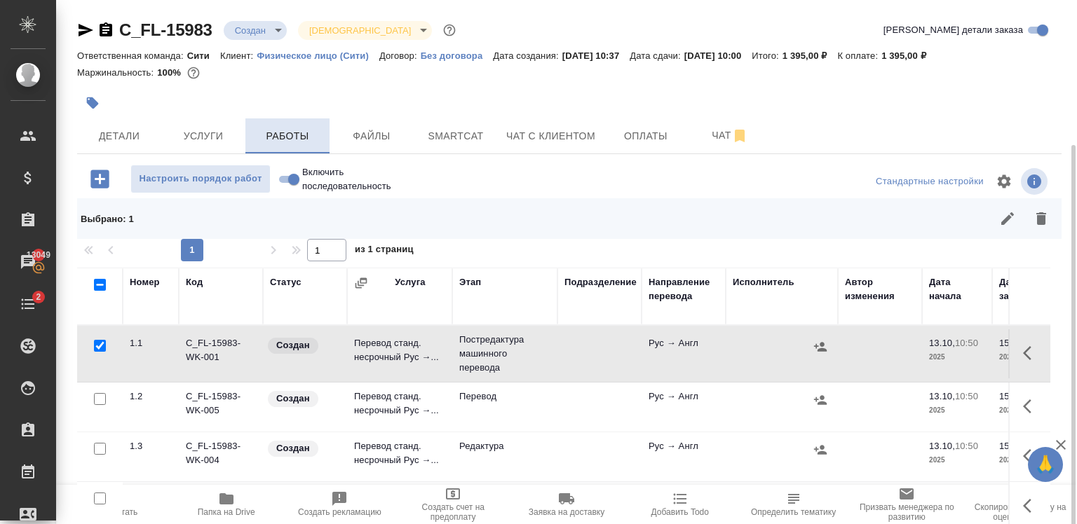
scroll to position [95, 0]
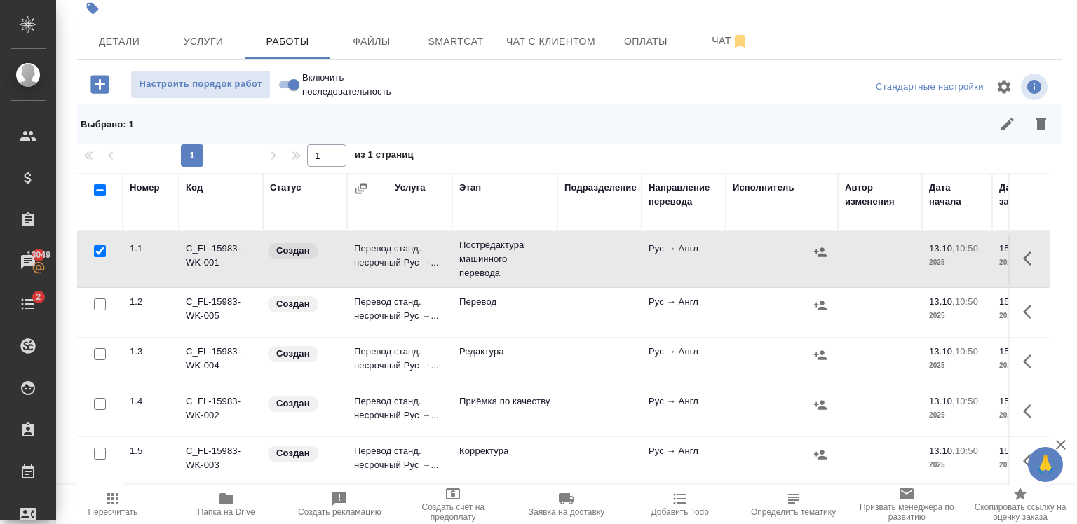
click at [101, 352] on input "checkbox" at bounding box center [100, 354] width 12 height 12
checkbox input "true"
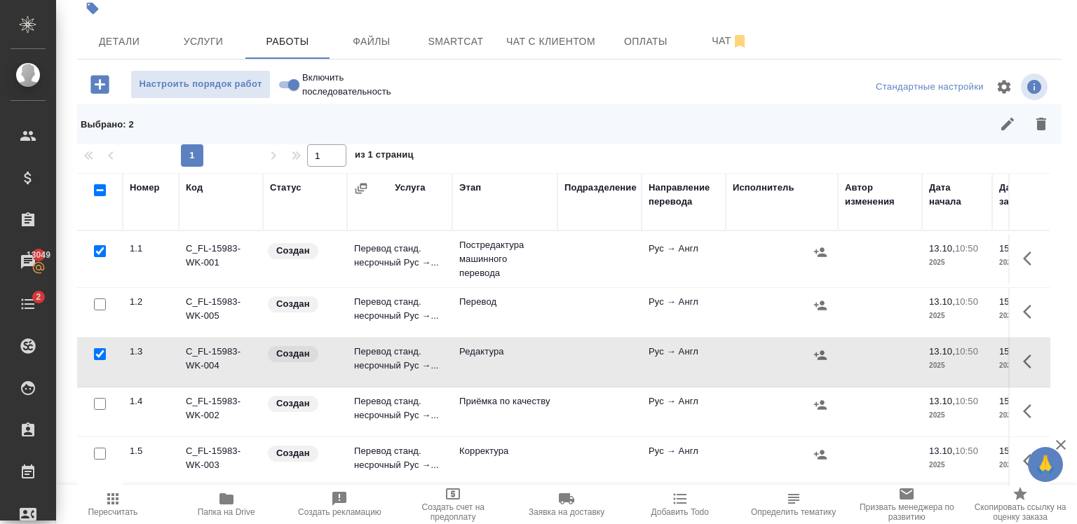
click at [100, 451] on input "checkbox" at bounding box center [100, 454] width 12 height 12
checkbox input "true"
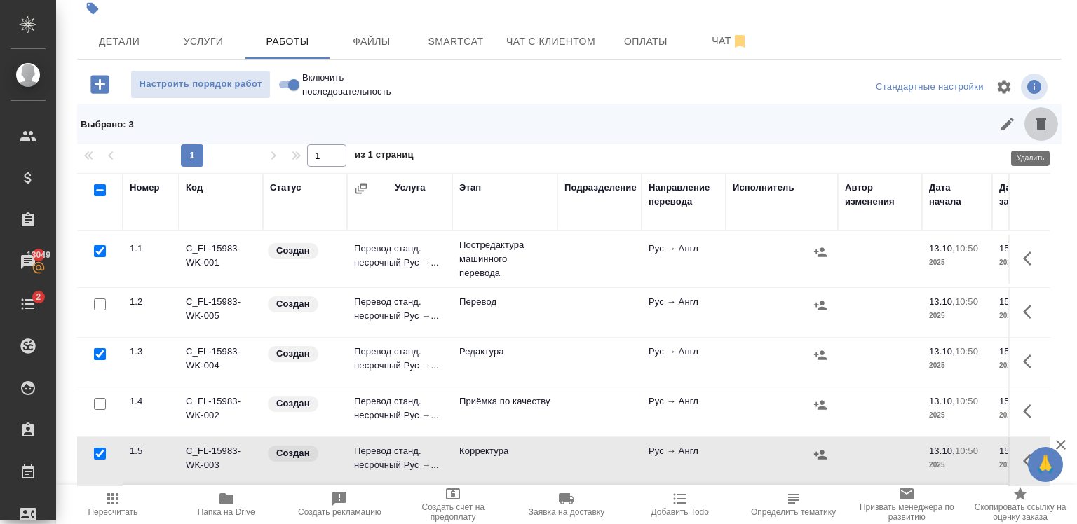
click at [1033, 129] on icon "button" at bounding box center [1041, 124] width 17 height 17
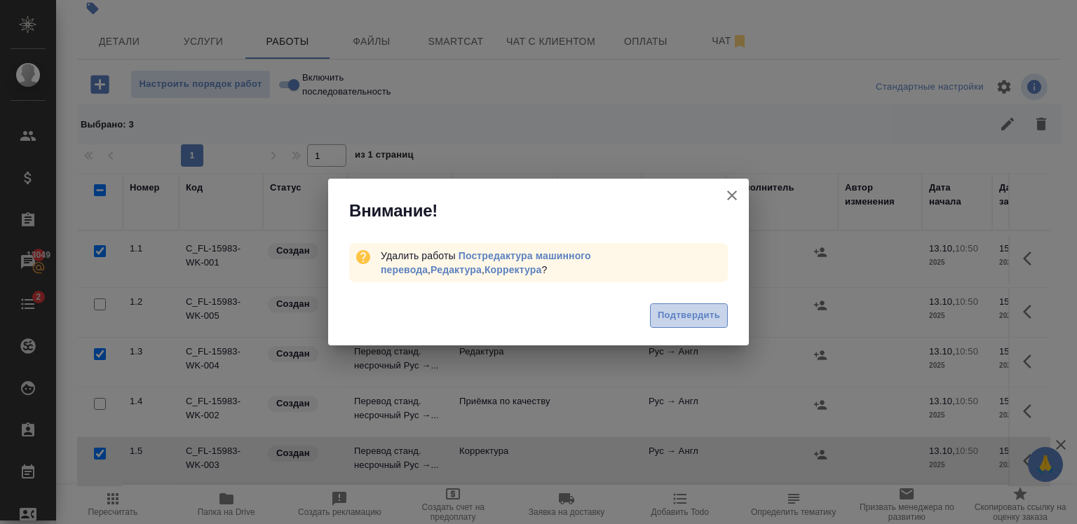
click at [687, 321] on span "Подтвердить" at bounding box center [689, 316] width 62 height 16
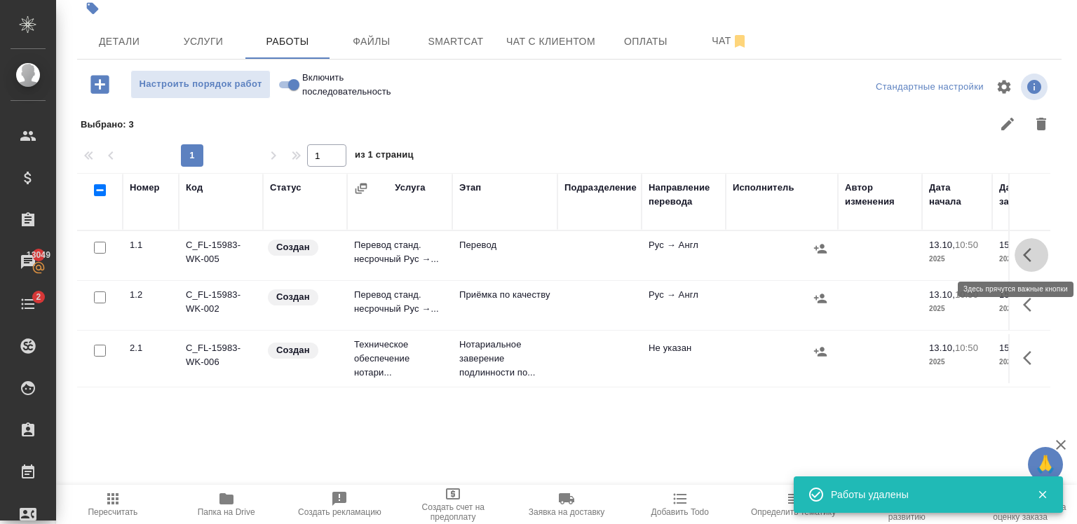
click at [1014, 240] on button "button" at bounding box center [1031, 255] width 34 height 34
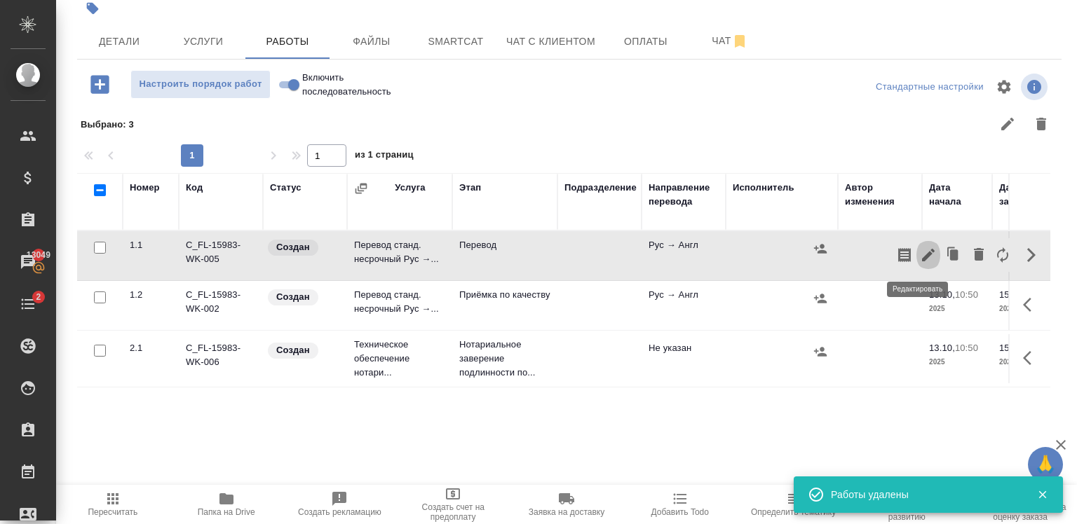
click at [920, 254] on icon "button" at bounding box center [928, 255] width 17 height 17
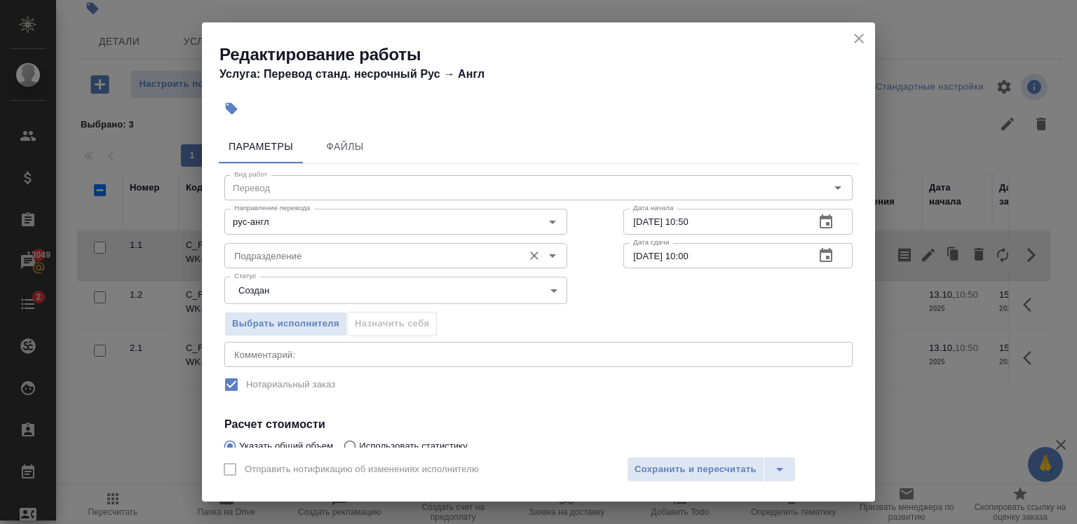
click at [348, 252] on input "Подразделение" at bounding box center [372, 255] width 287 height 17
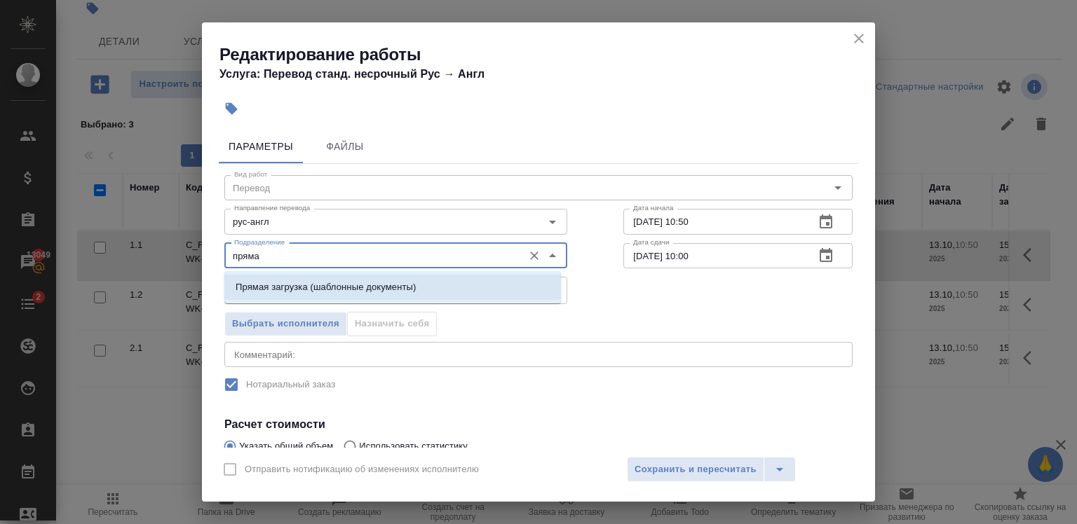
click at [368, 289] on p "Прямая загрузка (шаблонные документы)" at bounding box center [326, 287] width 180 height 14
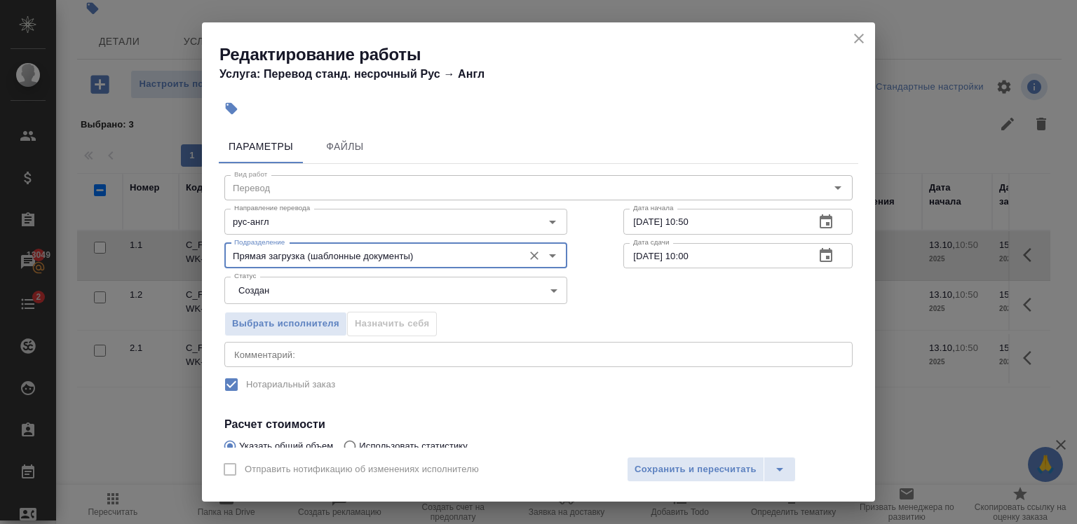
type input "Прямая загрузка (шаблонные документы)"
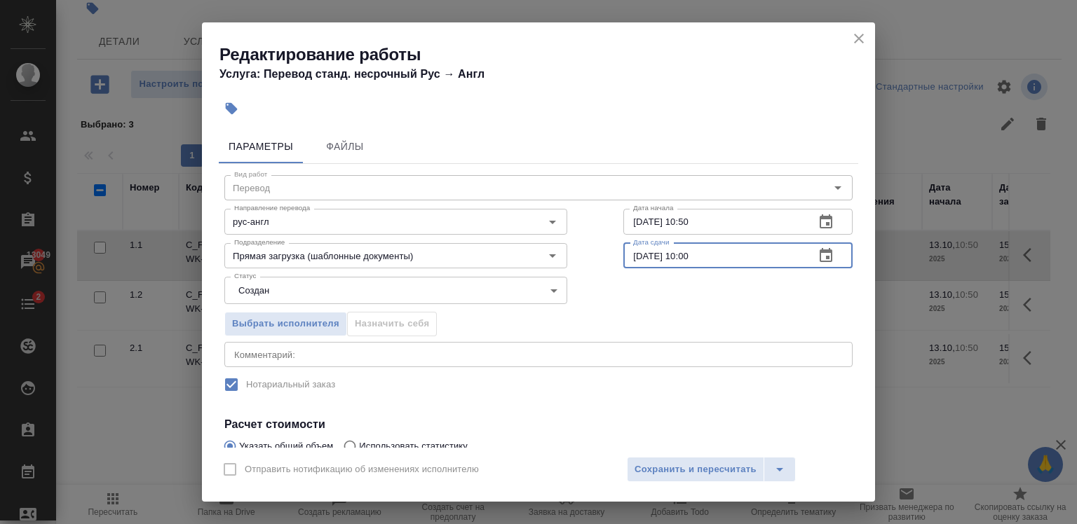
click at [685, 255] on input "15.10.2025 10:00" at bounding box center [713, 255] width 180 height 25
type input "15.10.2025 09:00"
click at [656, 285] on div "Выбрать исполнителя Назначить себя" at bounding box center [538, 322] width 684 height 86
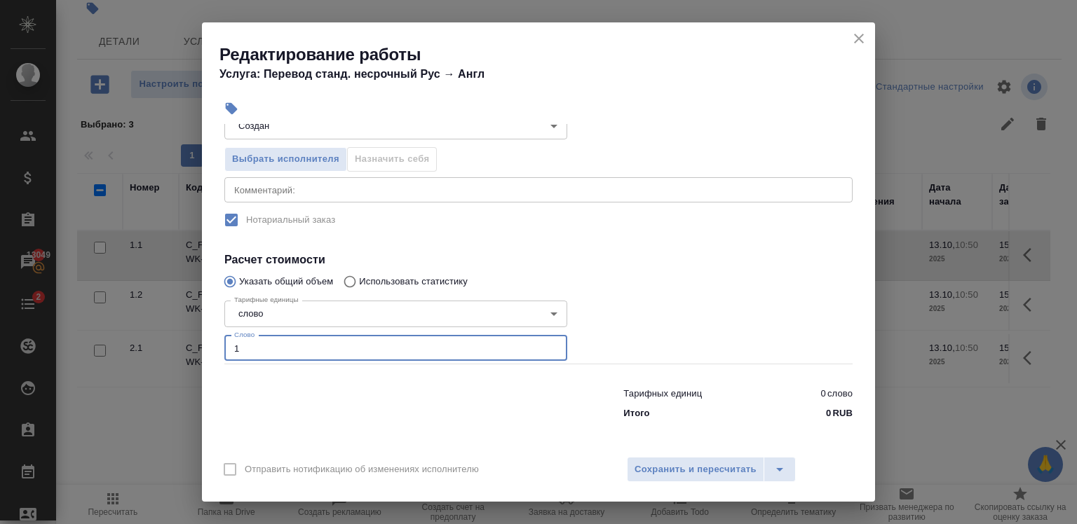
type input "1"
click at [543, 344] on input "1" at bounding box center [395, 348] width 343 height 25
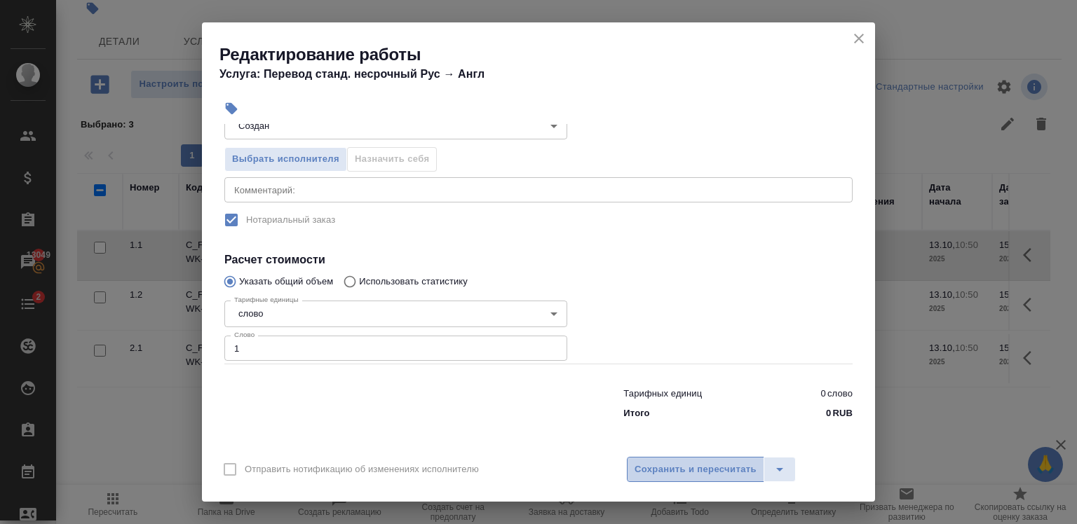
click at [712, 469] on span "Сохранить и пересчитать" at bounding box center [695, 470] width 122 height 16
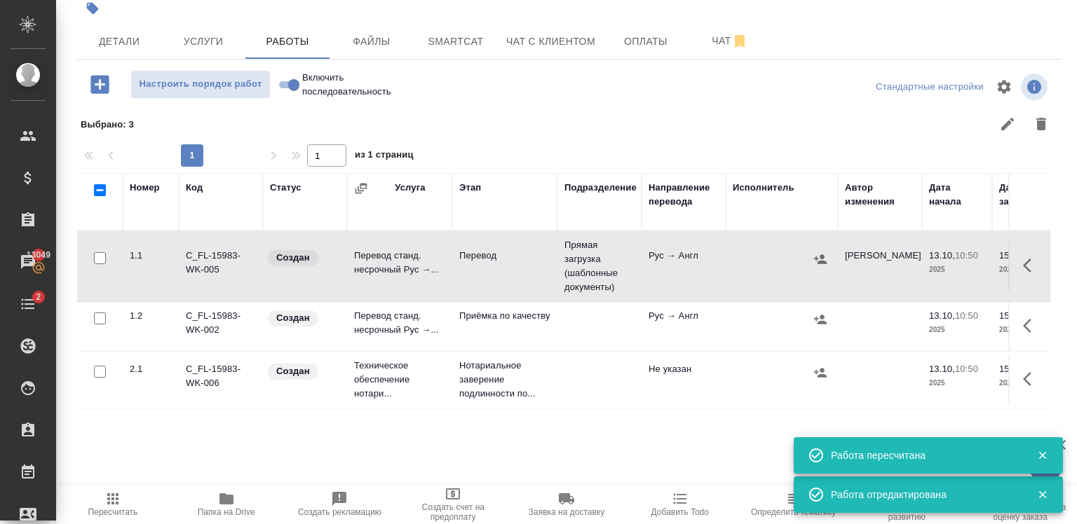
click at [1019, 303] on td at bounding box center [1029, 326] width 42 height 49
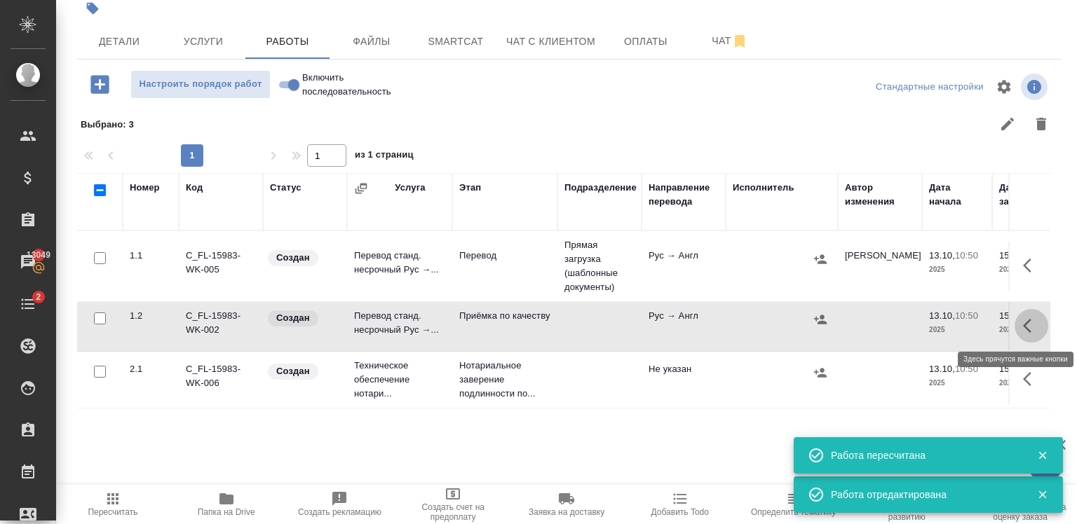
click at [1023, 327] on icon "button" at bounding box center [1031, 326] width 17 height 17
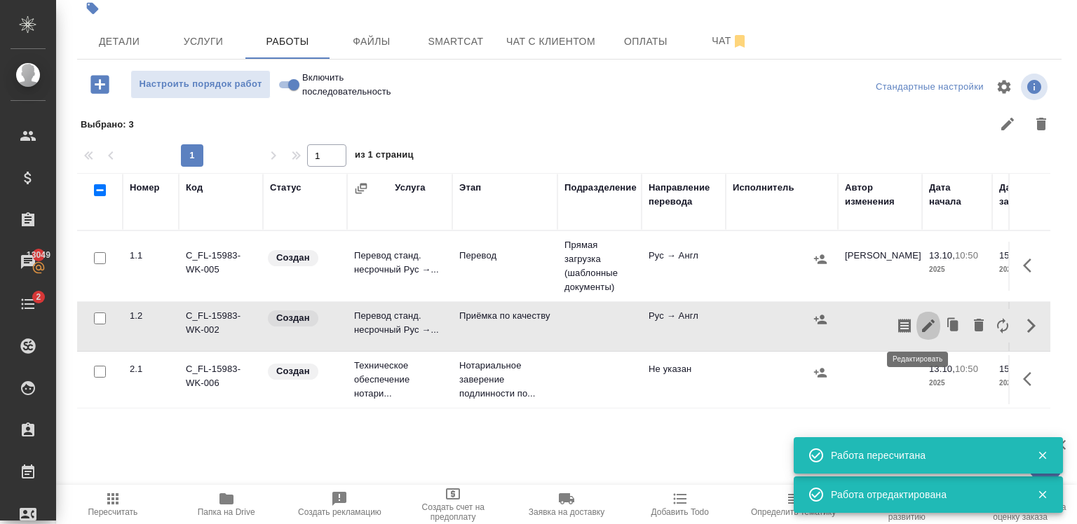
click at [920, 329] on icon "button" at bounding box center [928, 326] width 17 height 17
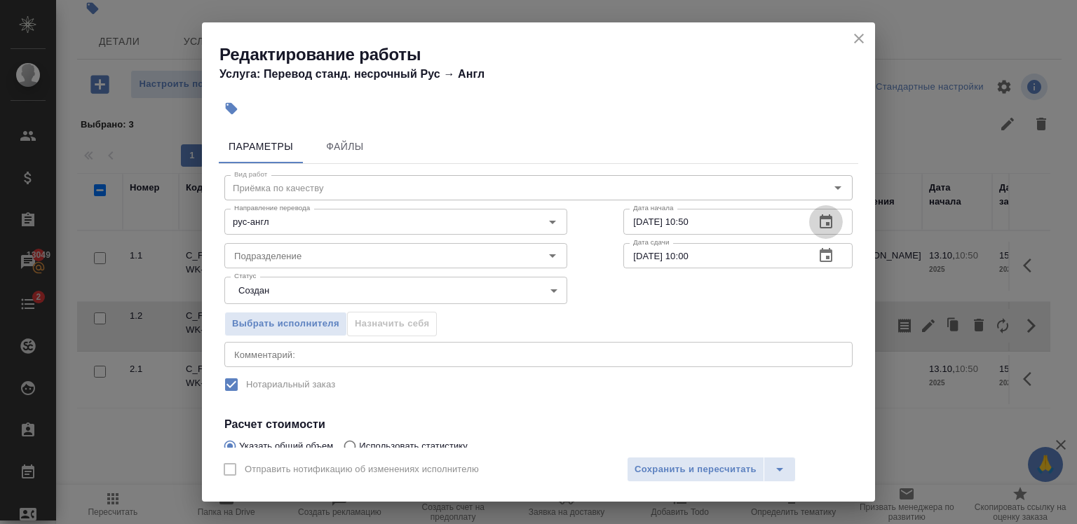
click at [817, 221] on icon "button" at bounding box center [825, 222] width 17 height 17
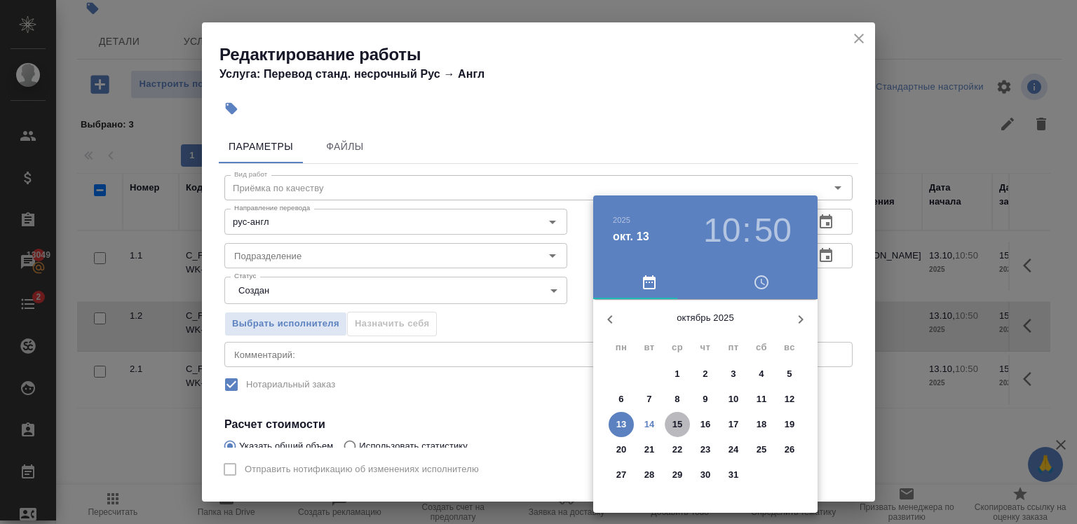
click at [681, 427] on p "15" at bounding box center [677, 425] width 11 height 14
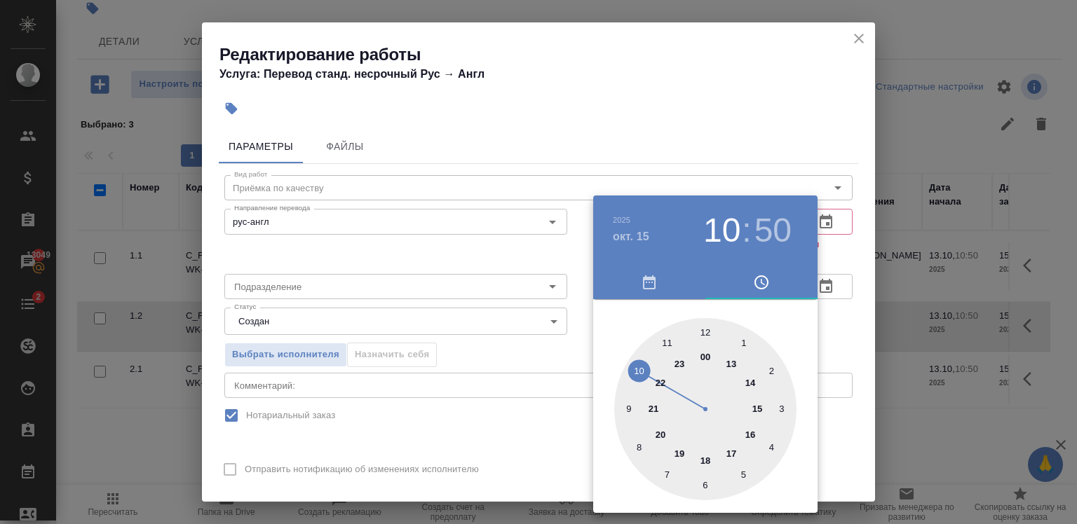
click at [625, 409] on div at bounding box center [705, 409] width 182 height 182
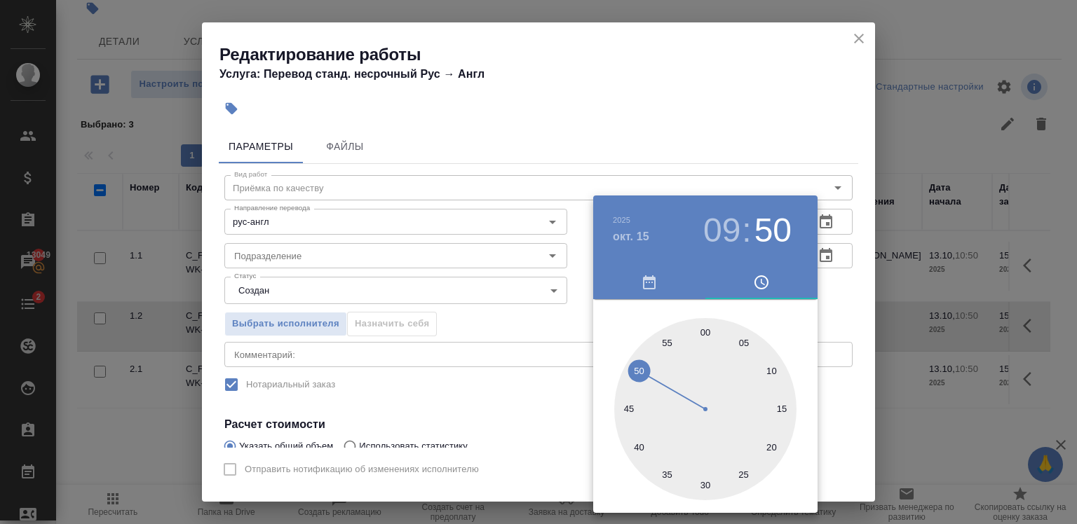
click at [705, 333] on div at bounding box center [705, 409] width 182 height 182
type input "15.10.2025 09:00"
click at [647, 122] on div at bounding box center [538, 262] width 1077 height 524
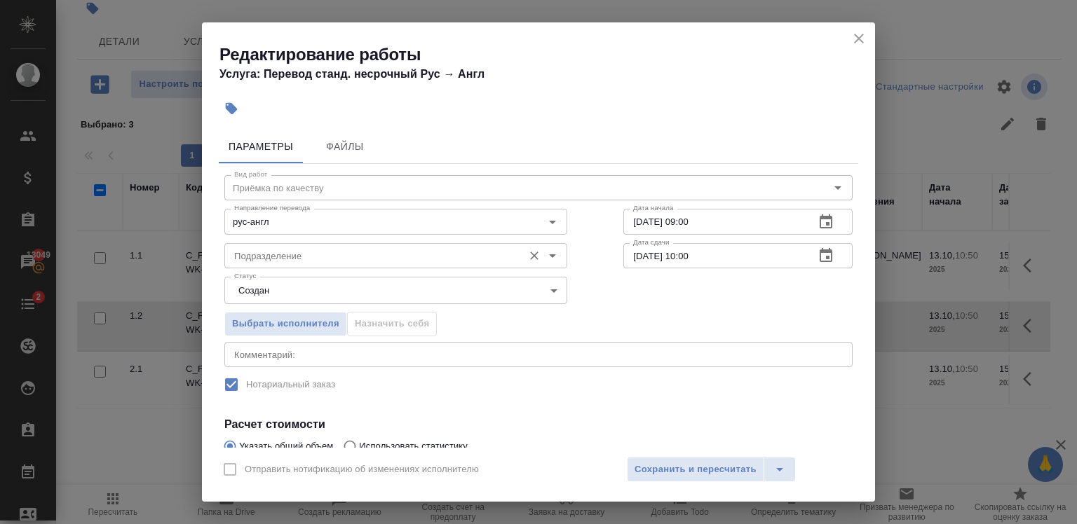
drag, startPoint x: 380, startPoint y: 272, endPoint x: 358, endPoint y: 257, distance: 26.3
click at [358, 257] on div "Вид работ Приёмка по качеству Вид работ Направление перевода рус-англ Направлен…" at bounding box center [538, 377] width 639 height 427
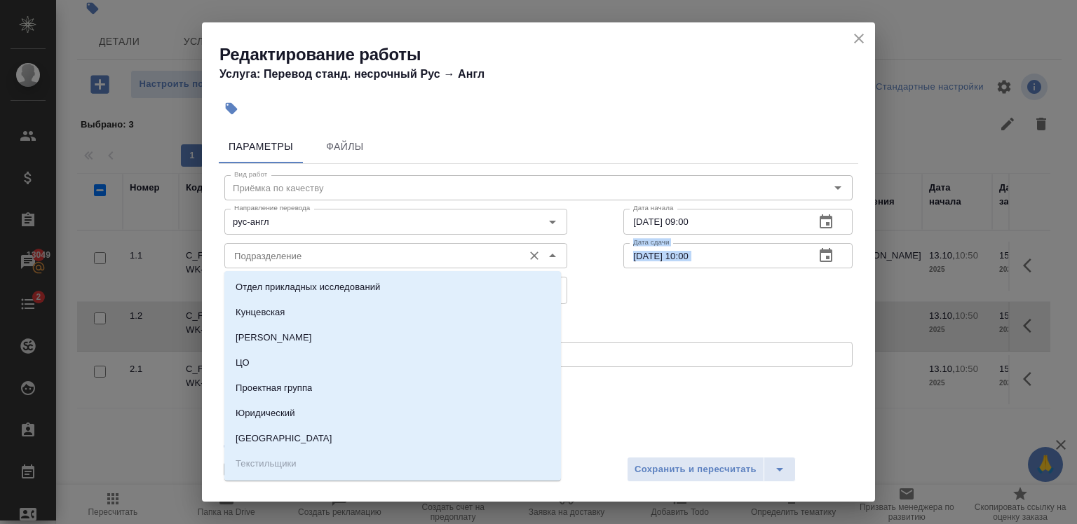
click at [358, 257] on input "Подразделение" at bounding box center [372, 255] width 287 height 17
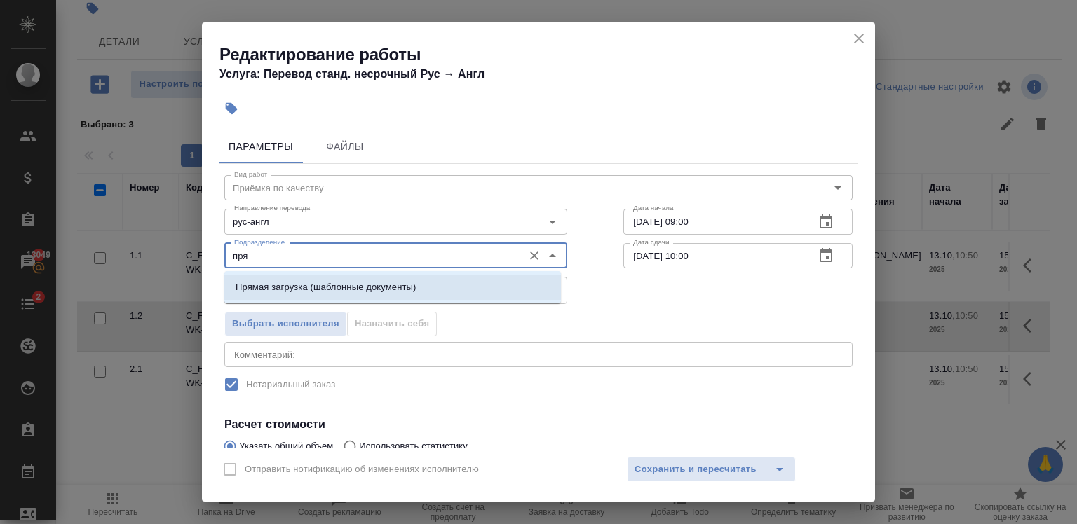
click at [388, 288] on p "Прямая загрузка (шаблонные документы)" at bounding box center [326, 287] width 180 height 14
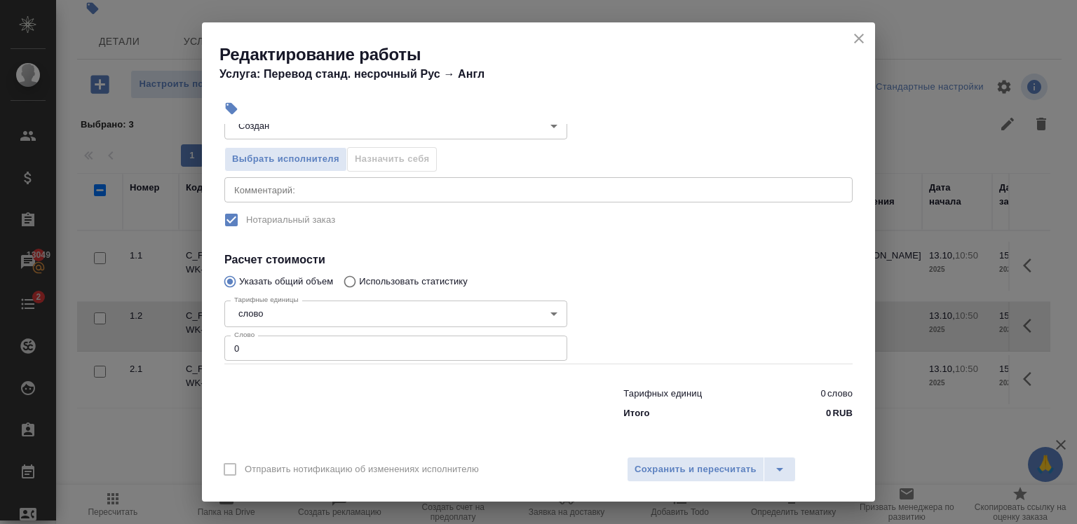
type input "Прямая загрузка (шаблонные документы)"
type input "1"
click at [547, 346] on input "1" at bounding box center [395, 348] width 343 height 25
click at [688, 469] on span "Сохранить и пересчитать" at bounding box center [695, 470] width 122 height 16
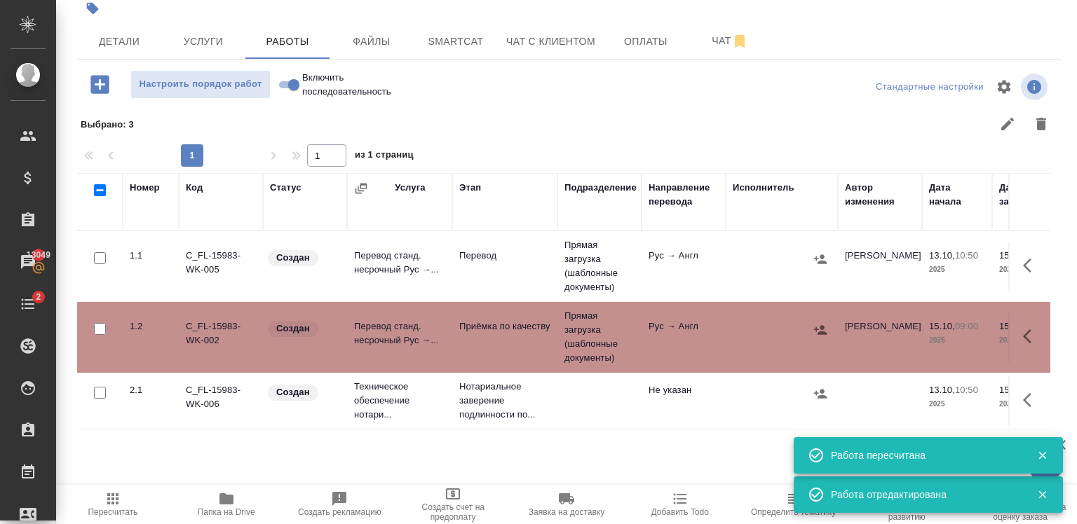
click at [112, 458] on div "Номер Код Статус Услуга Этап Подразделение Направление перевода Исполнитель Авт…" at bounding box center [563, 330] width 973 height 315
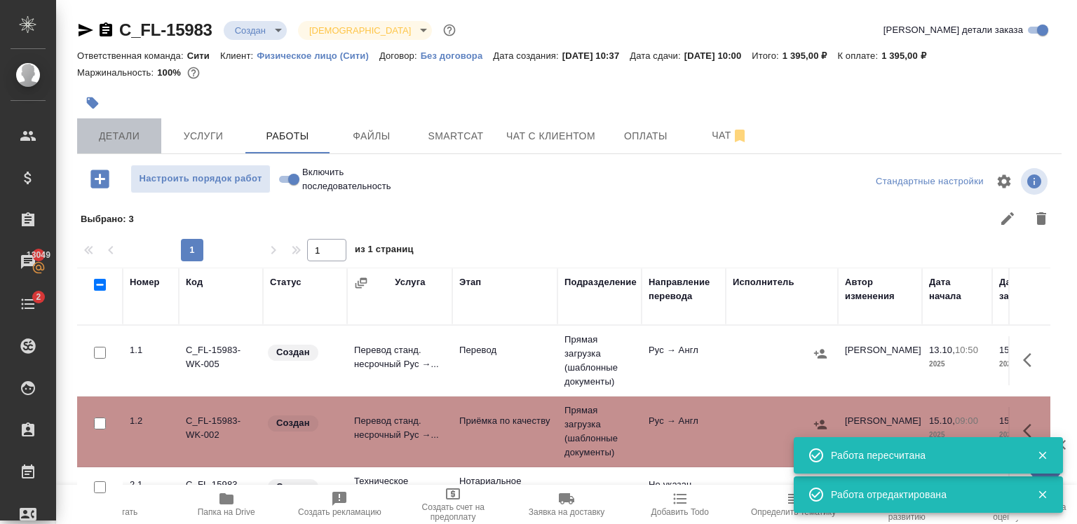
click at [109, 147] on button "Детали" at bounding box center [119, 135] width 84 height 35
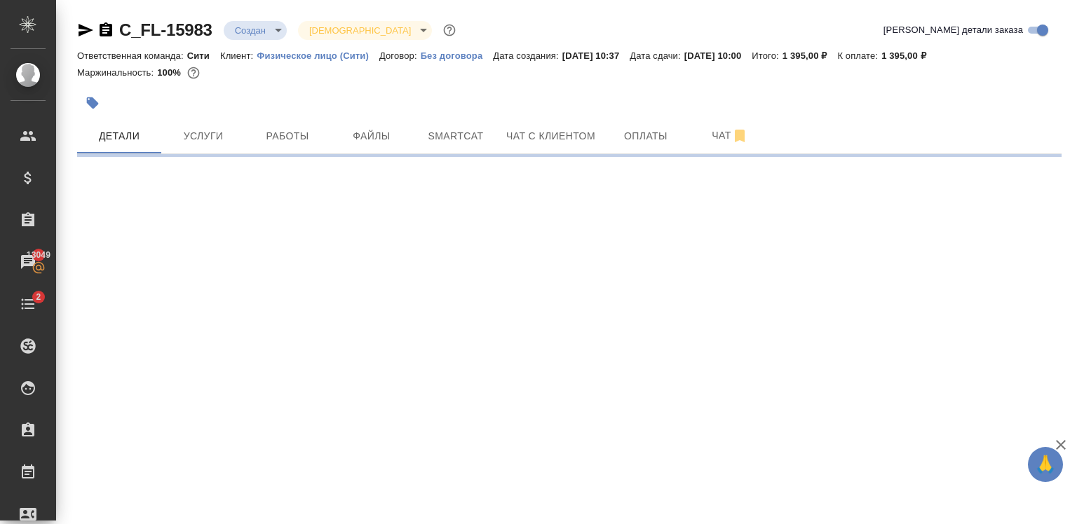
select select "RU"
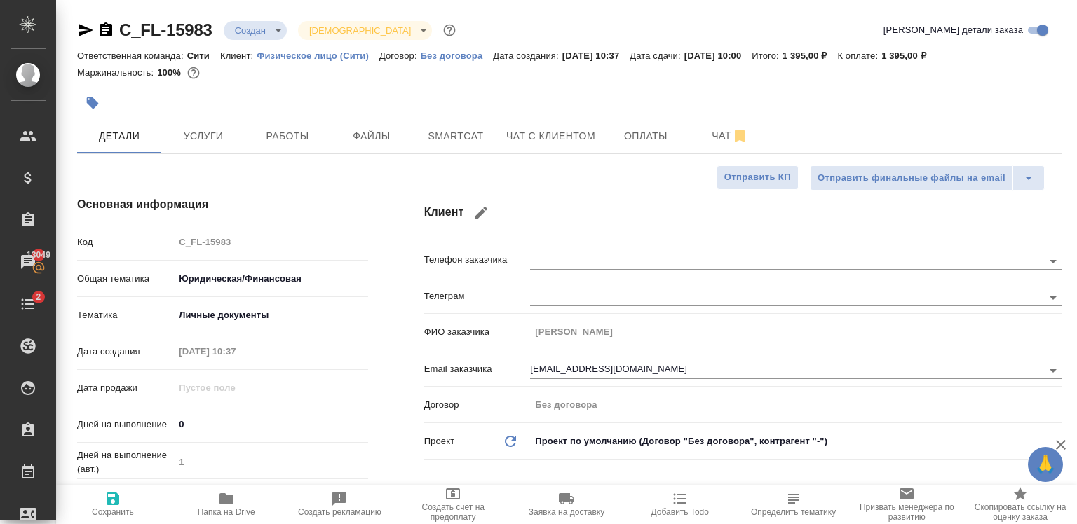
type textarea "x"
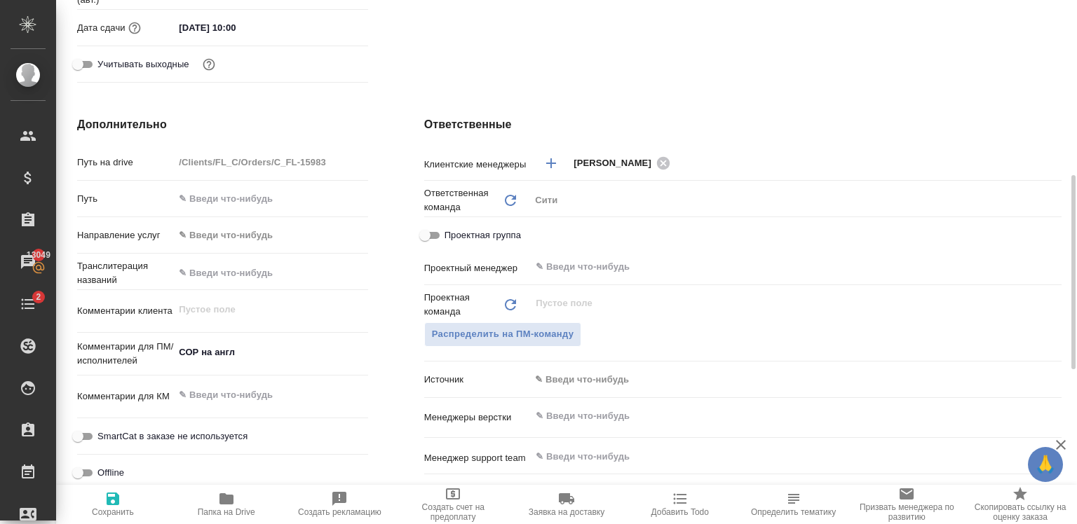
scroll to position [470, 0]
click at [496, 332] on span "Распределить на ПМ-команду" at bounding box center [503, 334] width 142 height 16
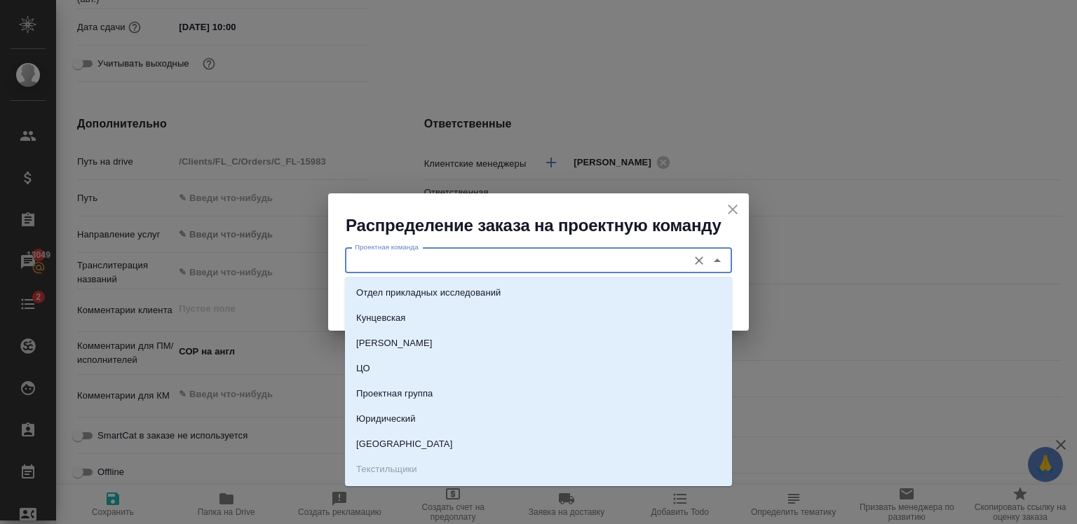
click at [432, 258] on input "Проектная команда" at bounding box center [515, 260] width 332 height 17
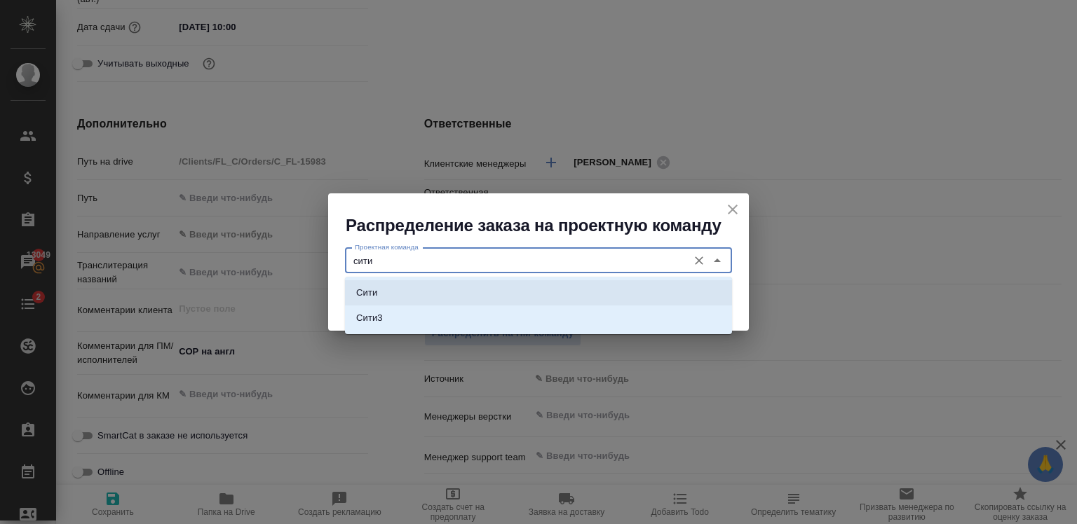
click at [432, 303] on li "Сити" at bounding box center [538, 292] width 387 height 25
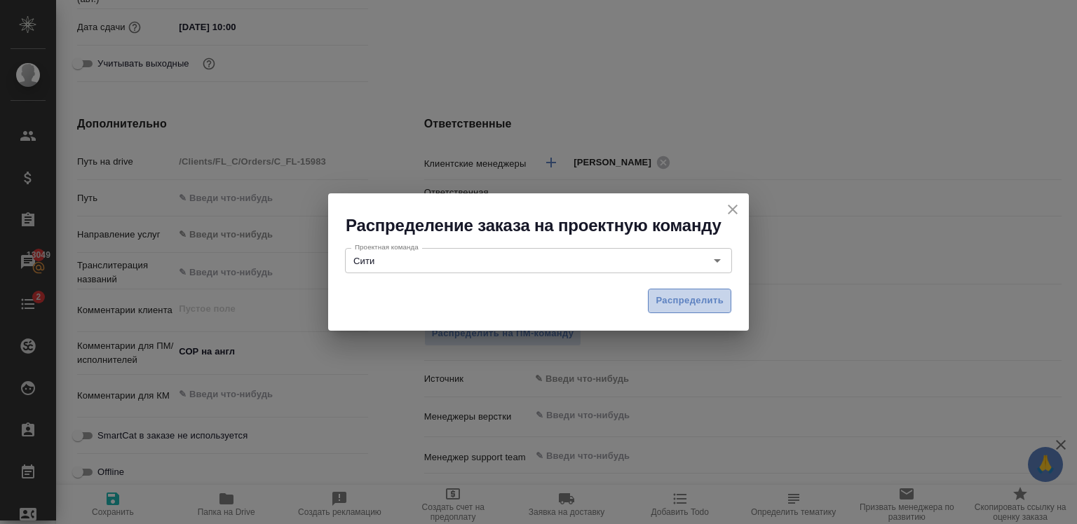
click at [674, 311] on button "Распределить" at bounding box center [689, 301] width 83 height 25
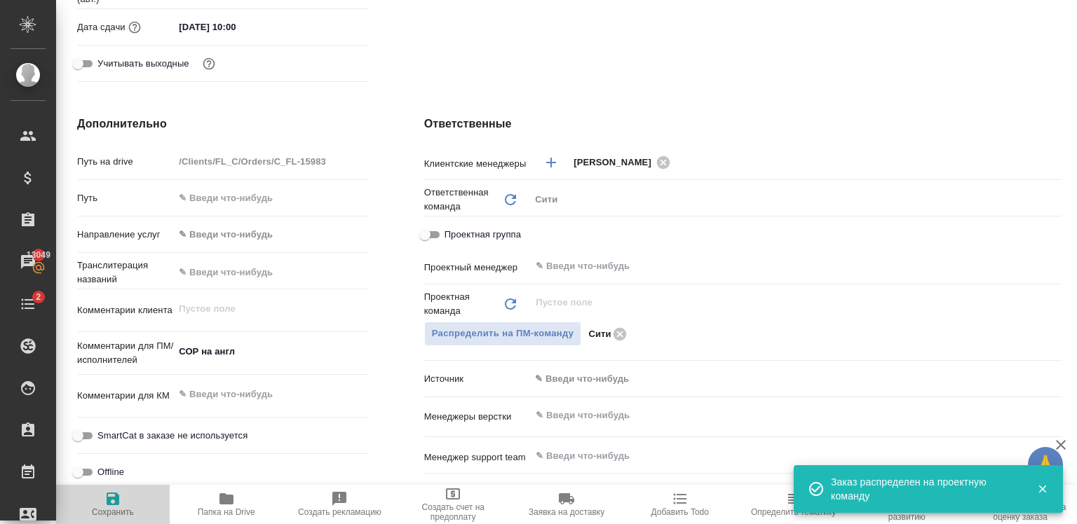
click at [115, 508] on span "Сохранить" at bounding box center [113, 513] width 42 height 10
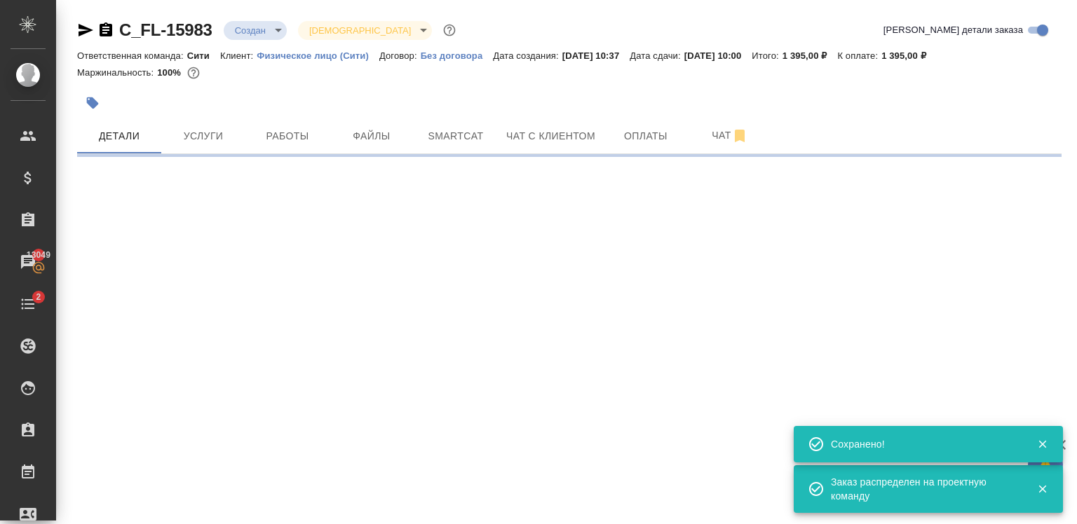
scroll to position [0, 0]
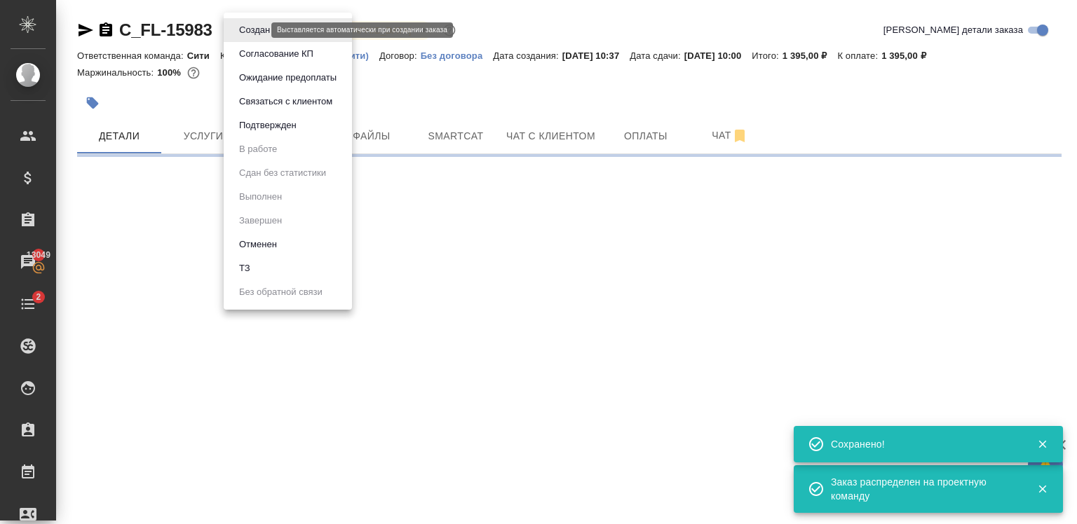
click at [236, 28] on body "🙏 .cls-1 fill:#fff; AWATERA Zaytseva Svetlana Клиенты Спецификации Заказы 13049…" at bounding box center [538, 262] width 1077 height 524
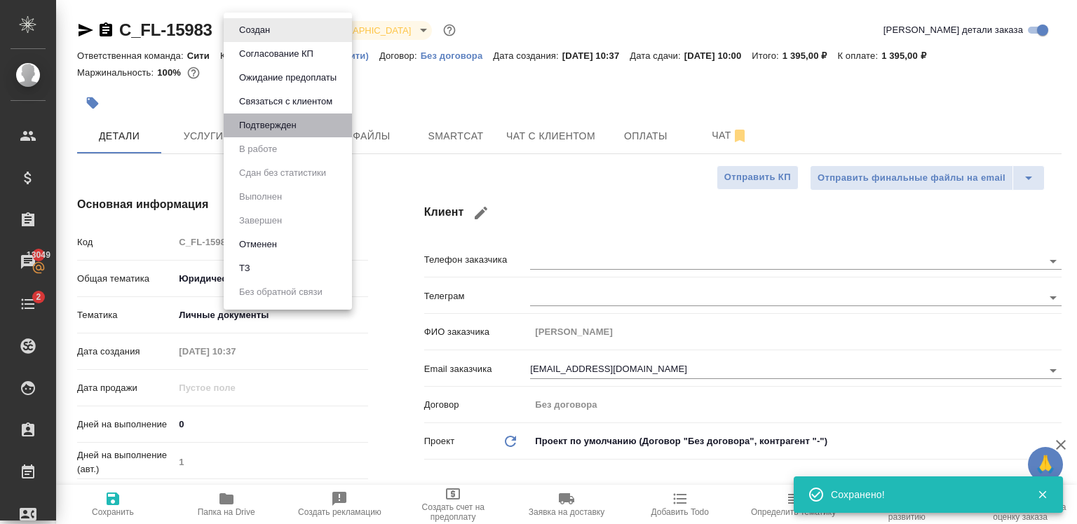
click at [259, 117] on li "Подтвержден" at bounding box center [288, 126] width 128 height 24
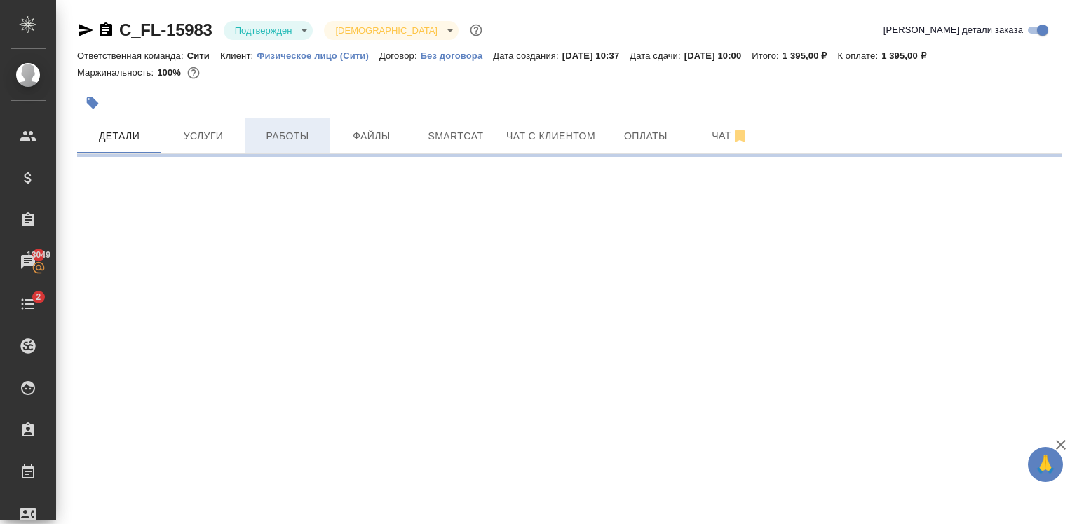
click at [269, 152] on button "Работы" at bounding box center [287, 135] width 84 height 35
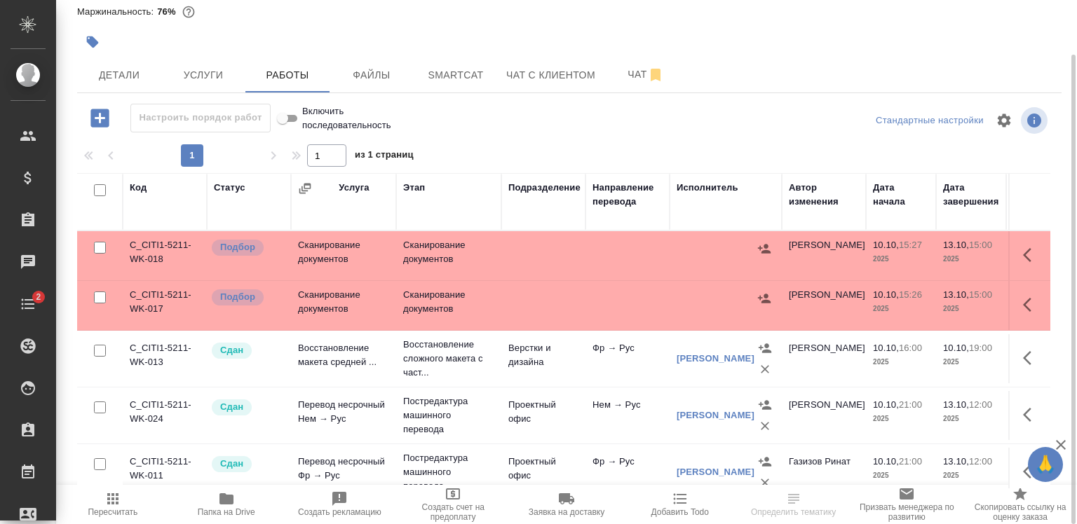
scroll to position [347, 0]
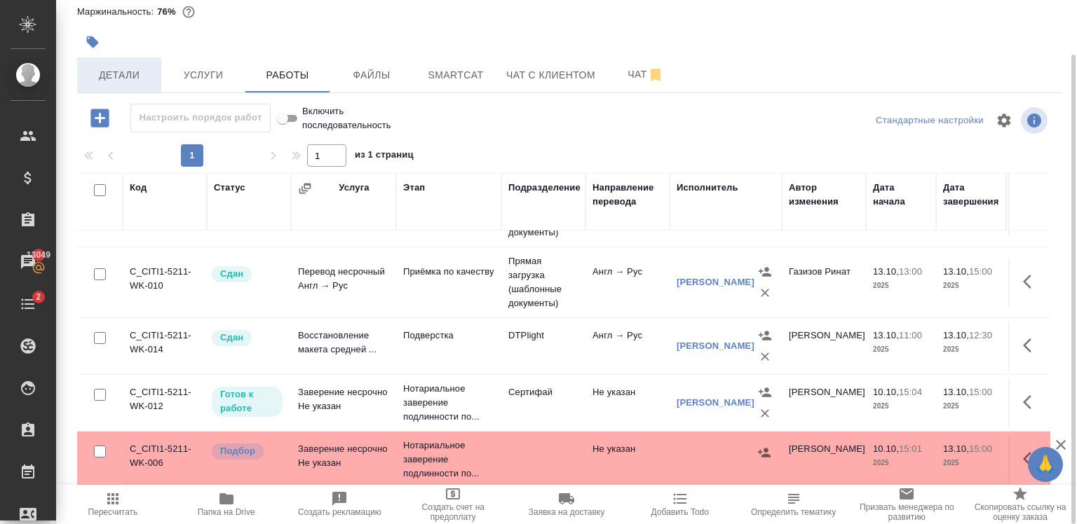
click at [140, 72] on span "Детали" at bounding box center [119, 76] width 67 height 18
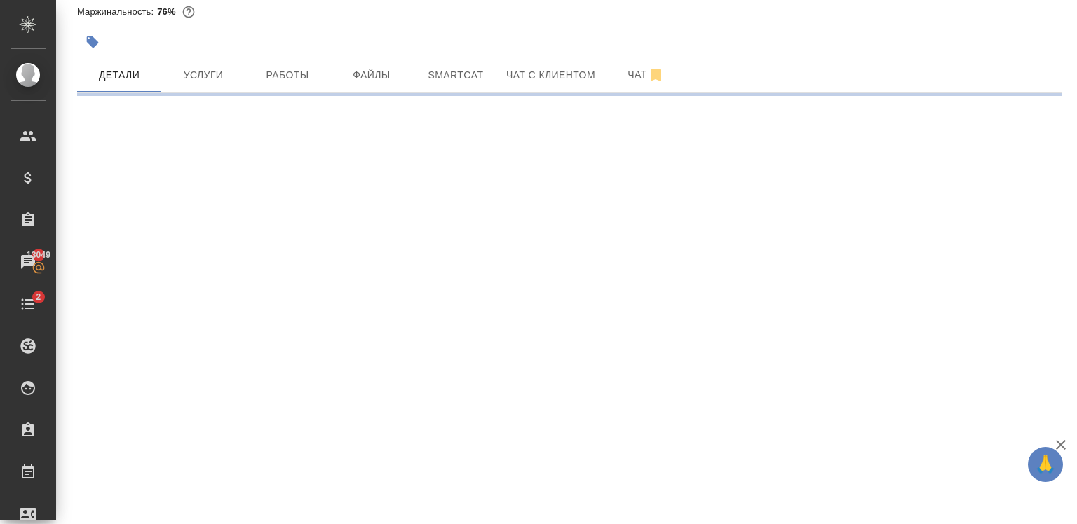
select select "RU"
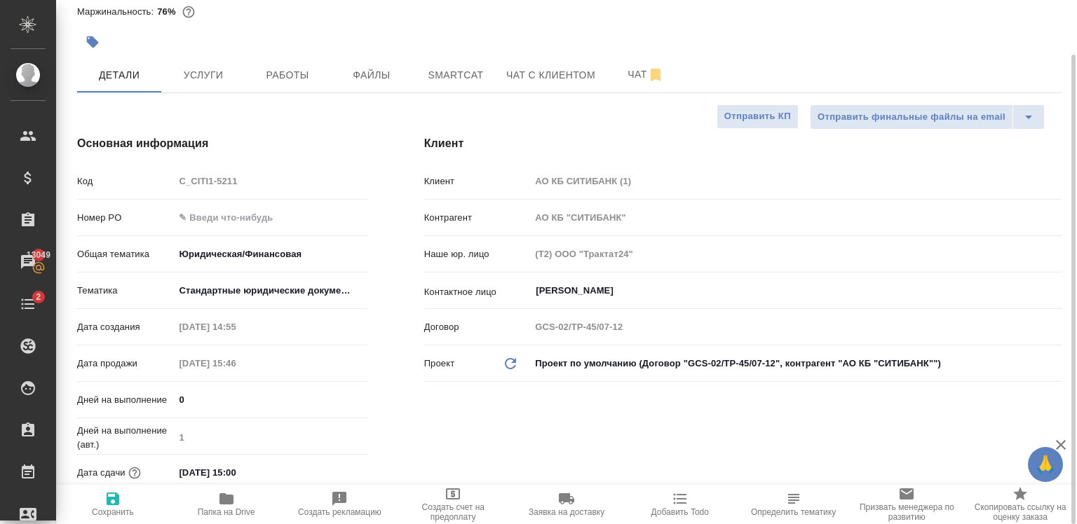
type textarea "x"
click at [189, 473] on input "13.10.2025 15:00" at bounding box center [236, 473] width 123 height 20
type input "11.02.0251 50:0_"
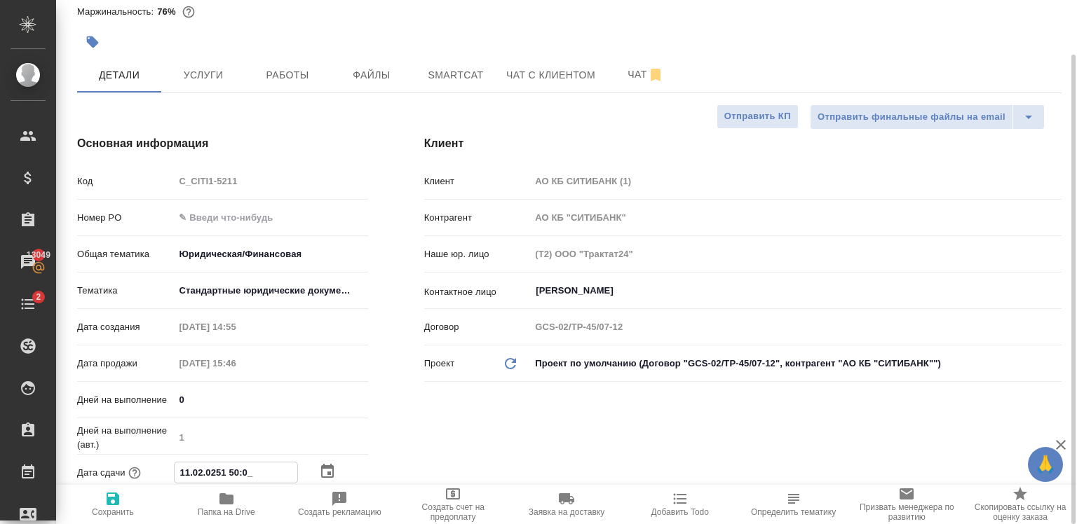
type textarea "x"
type input "[DATE] 15:00"
type textarea "x"
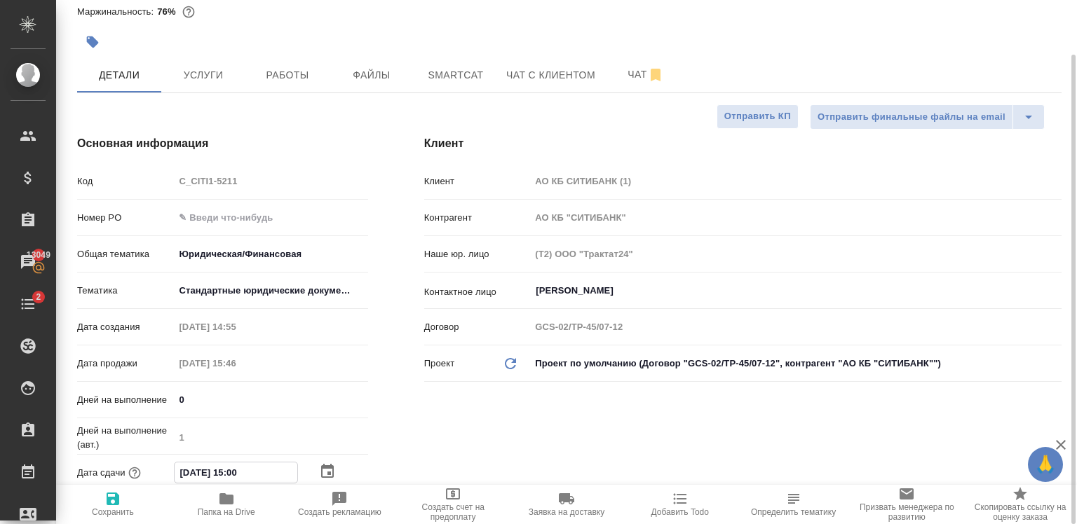
type textarea "x"
type input "15.10.2025 15:00"
click at [115, 499] on icon "button" at bounding box center [113, 499] width 13 height 13
type textarea "x"
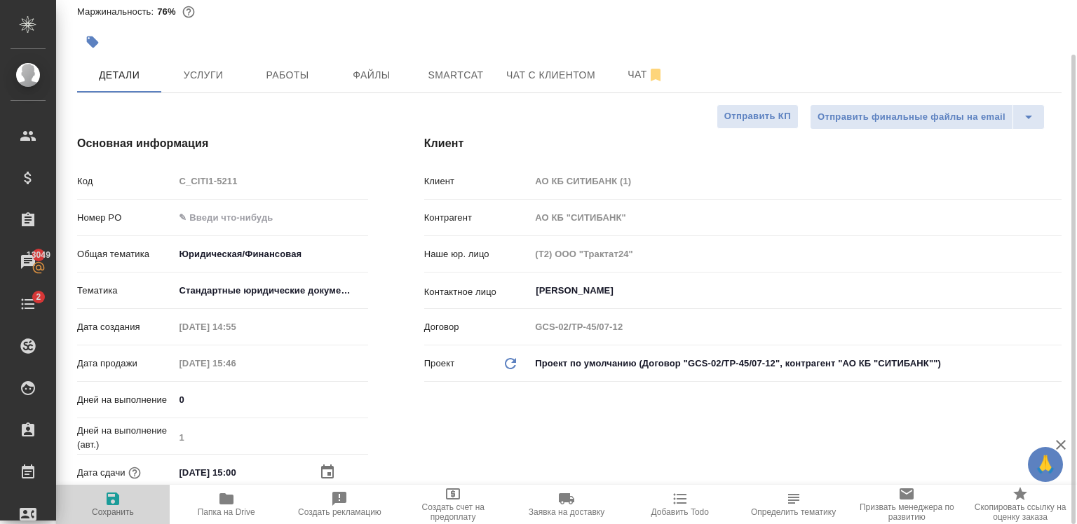
type textarea "x"
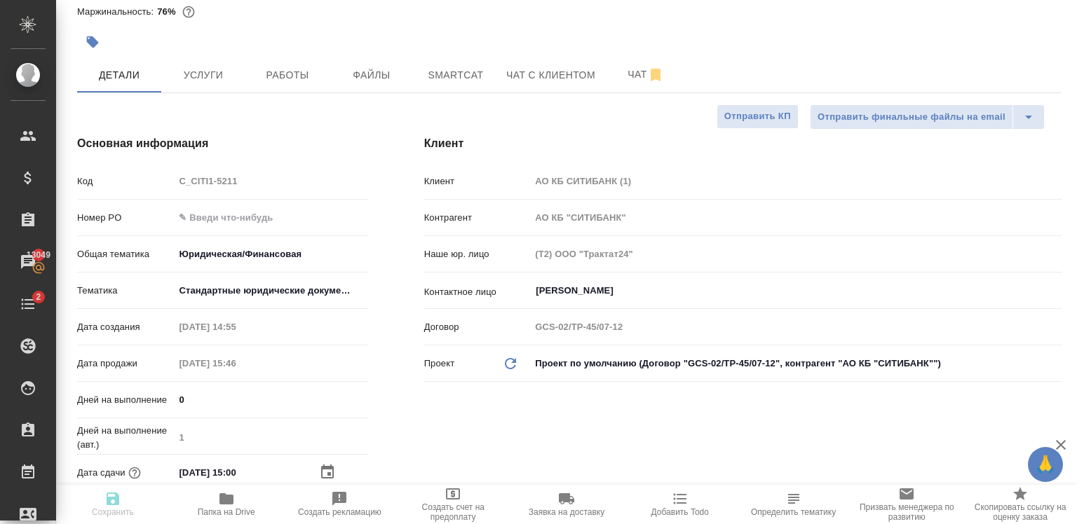
type textarea "x"
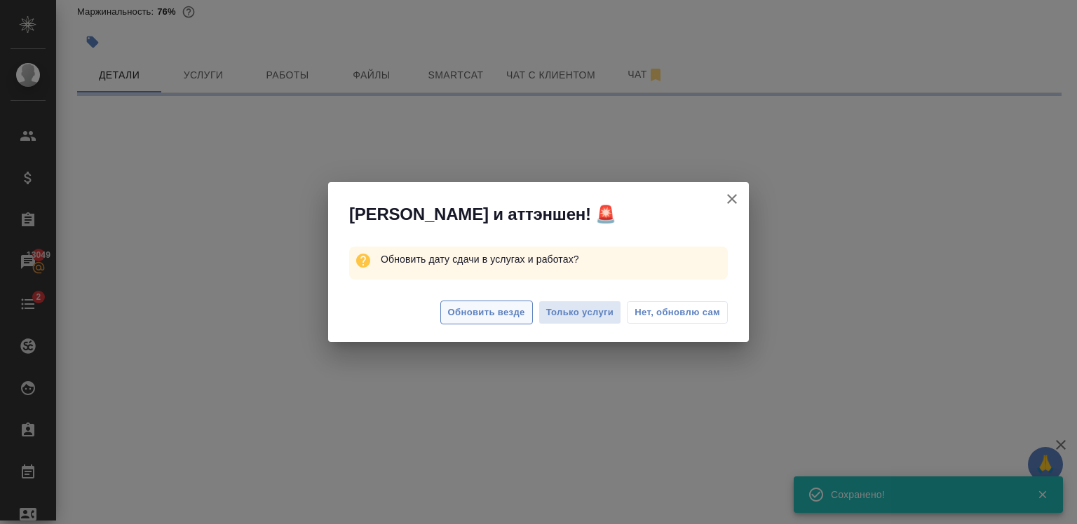
select select "RU"
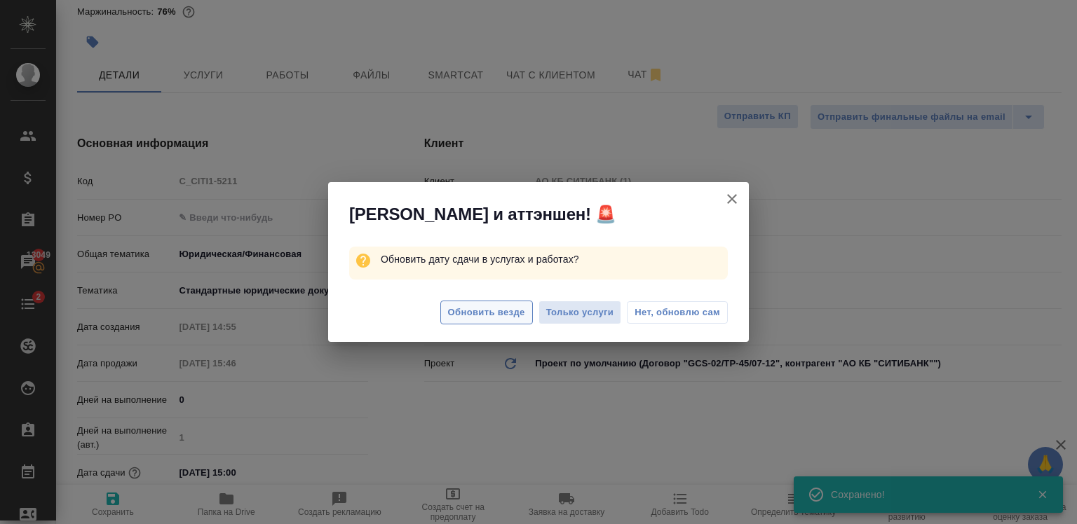
type textarea "x"
click at [510, 313] on span "Обновить везде" at bounding box center [486, 313] width 77 height 16
type textarea "x"
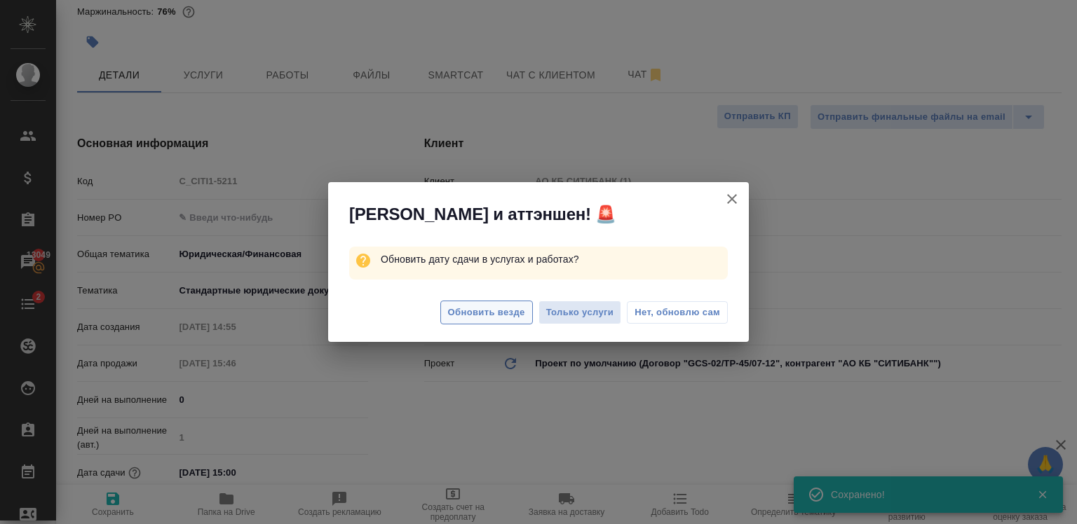
type textarea "x"
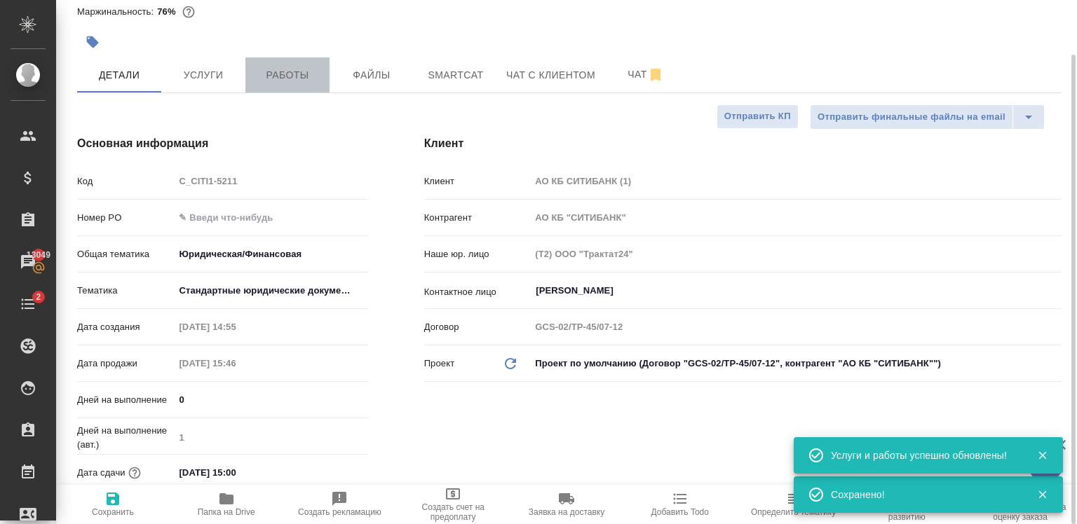
click at [282, 76] on span "Работы" at bounding box center [287, 76] width 67 height 18
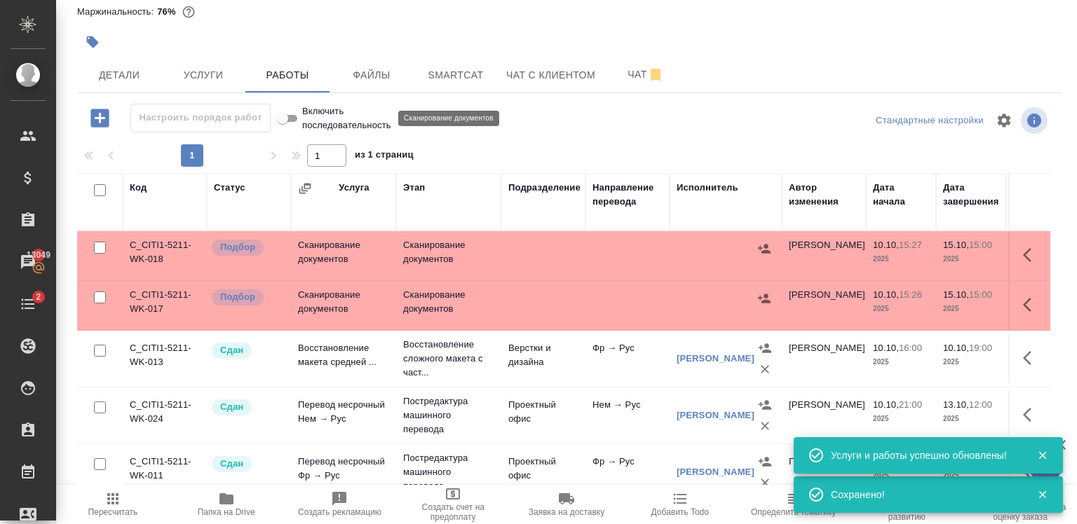
scroll to position [347, 0]
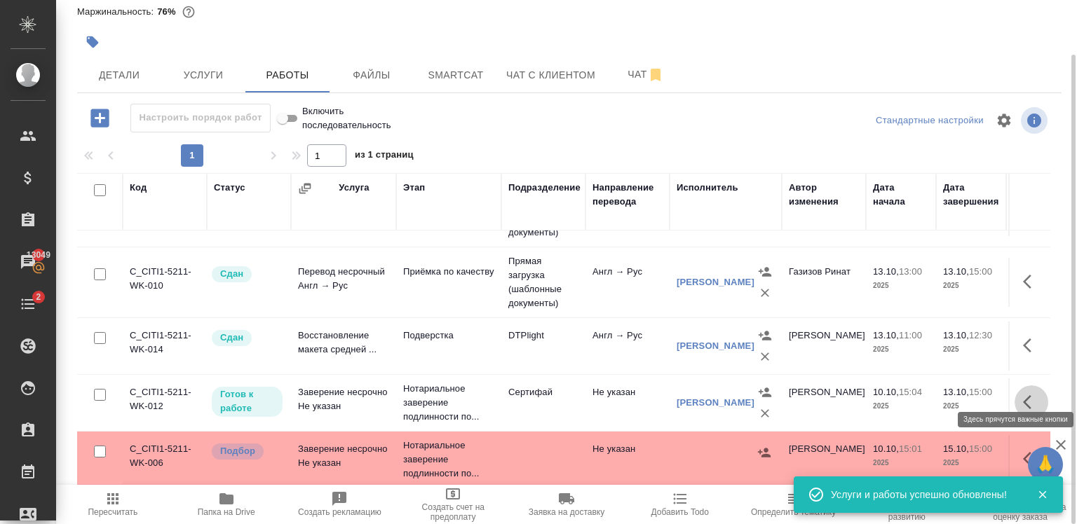
click at [1026, 394] on icon "button" at bounding box center [1031, 402] width 17 height 17
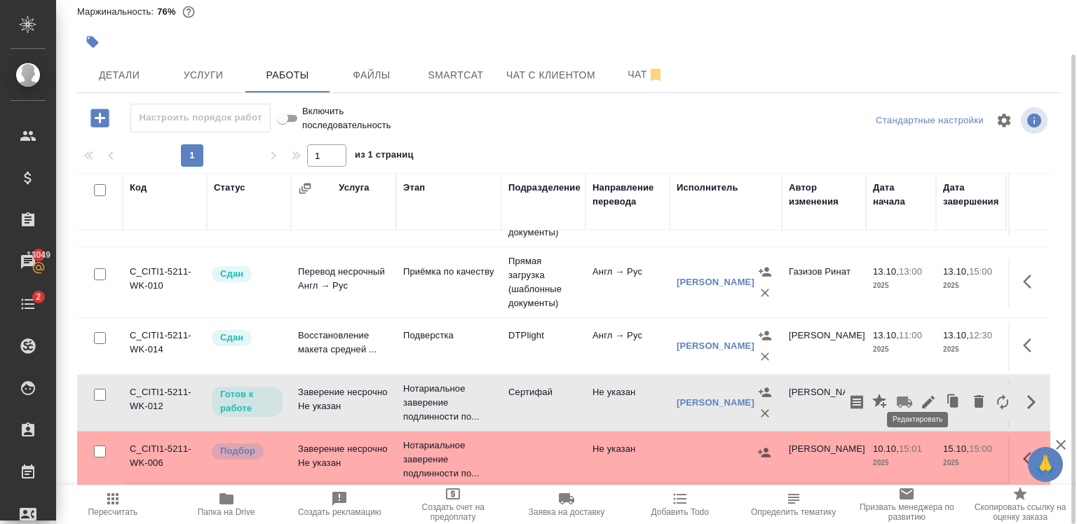
click at [920, 394] on icon "button" at bounding box center [928, 402] width 17 height 17
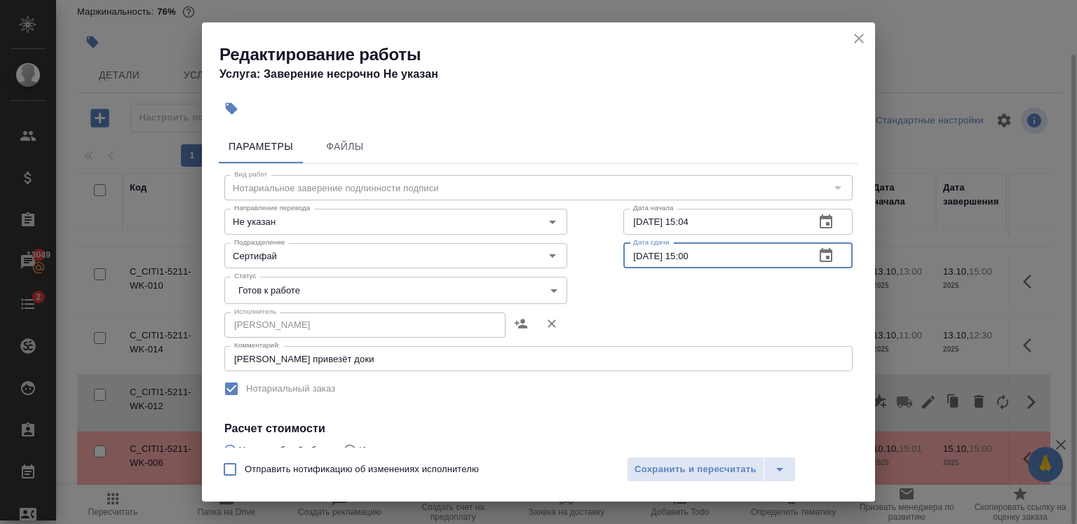
click at [638, 259] on input "13.10.2025 15:00" at bounding box center [713, 255] width 180 height 25
type input "15.10.2025 15:00"
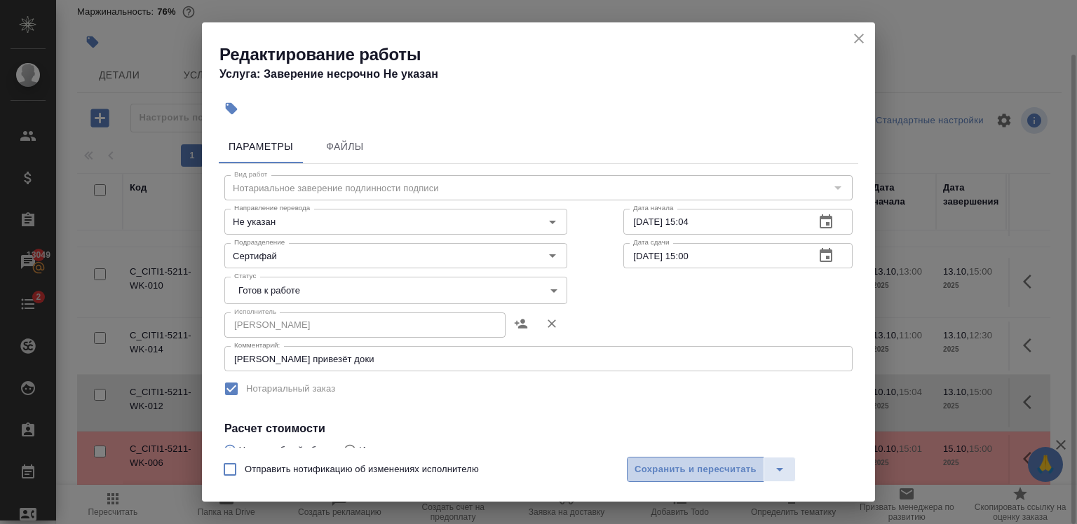
click at [705, 467] on span "Сохранить и пересчитать" at bounding box center [695, 470] width 122 height 16
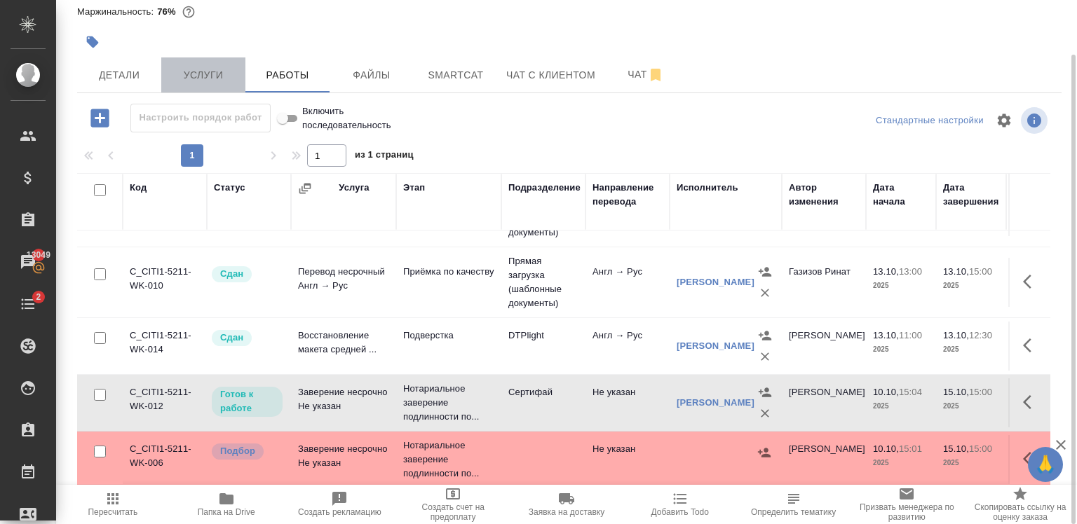
click at [194, 88] on button "Услуги" at bounding box center [203, 74] width 84 height 35
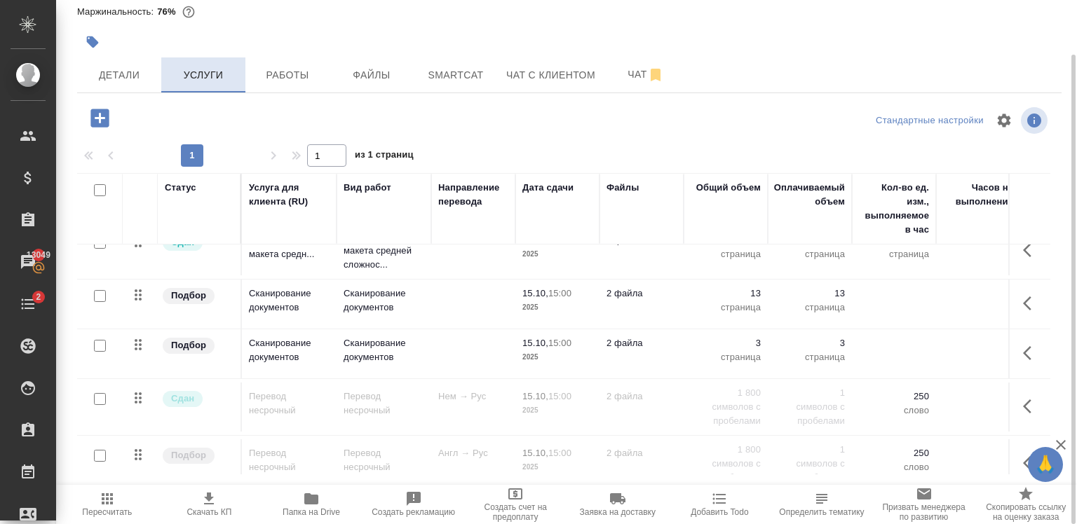
scroll to position [255, 0]
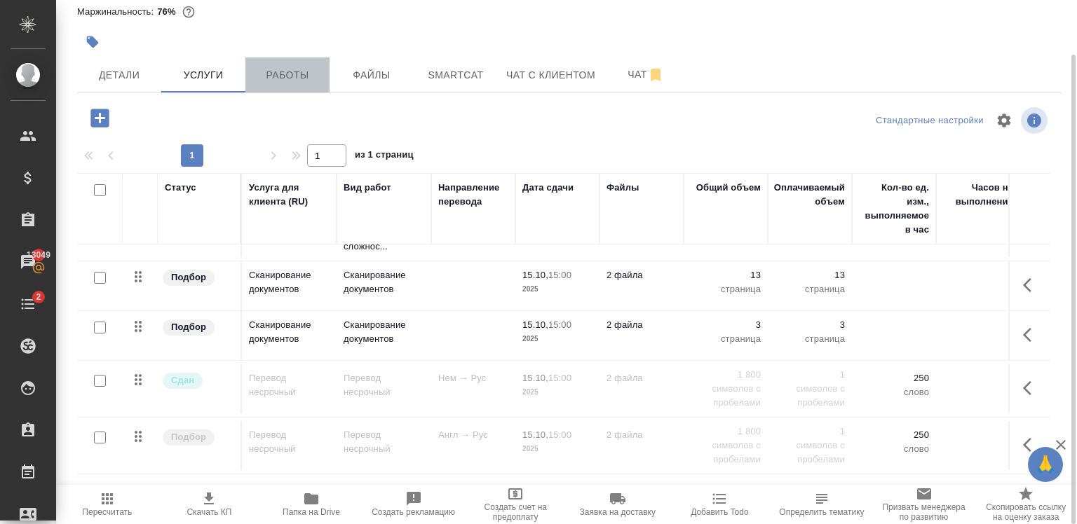
click at [288, 88] on button "Работы" at bounding box center [287, 74] width 84 height 35
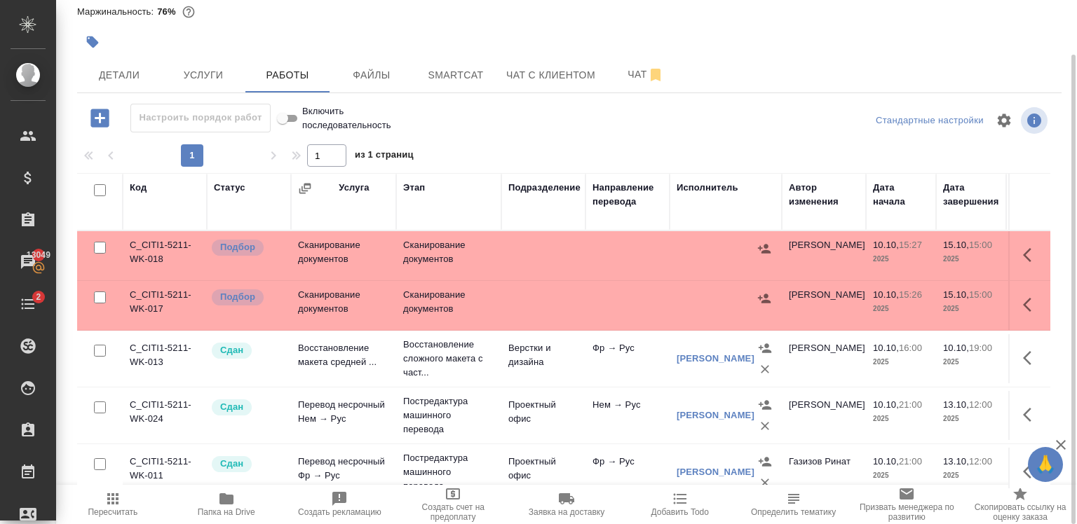
scroll to position [347, 0]
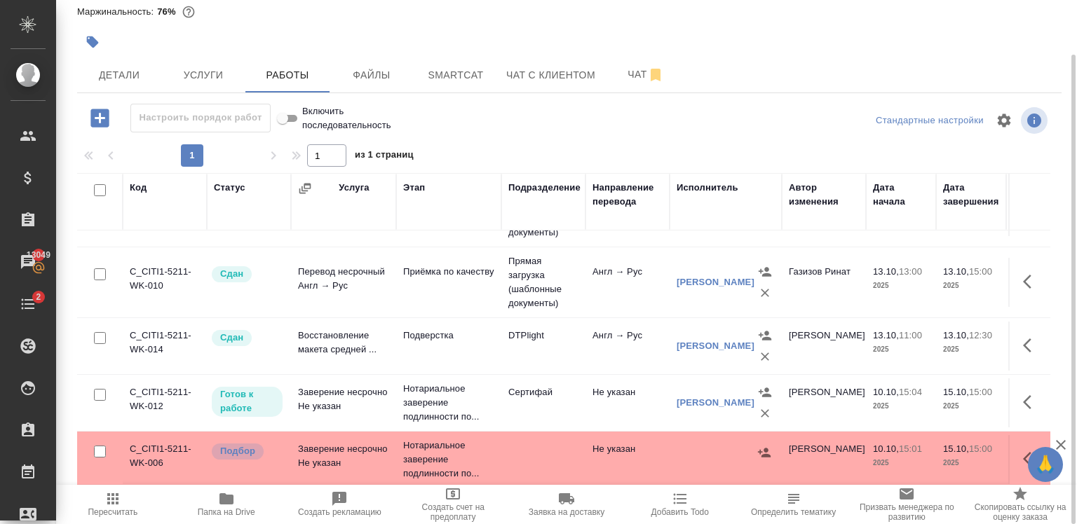
click at [99, 446] on input "checkbox" at bounding box center [100, 452] width 12 height 12
checkbox input "true"
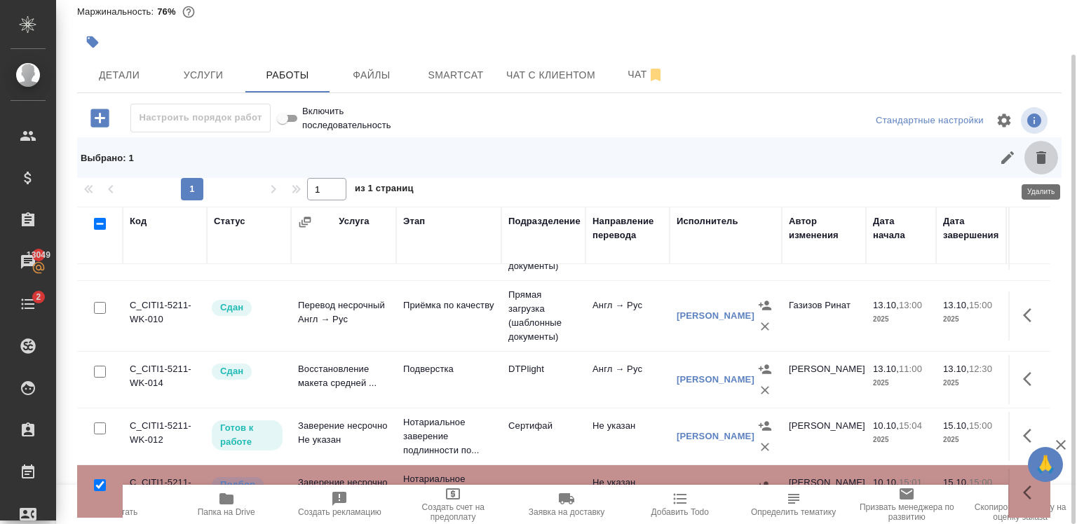
click at [1037, 166] on button "button" at bounding box center [1041, 158] width 34 height 34
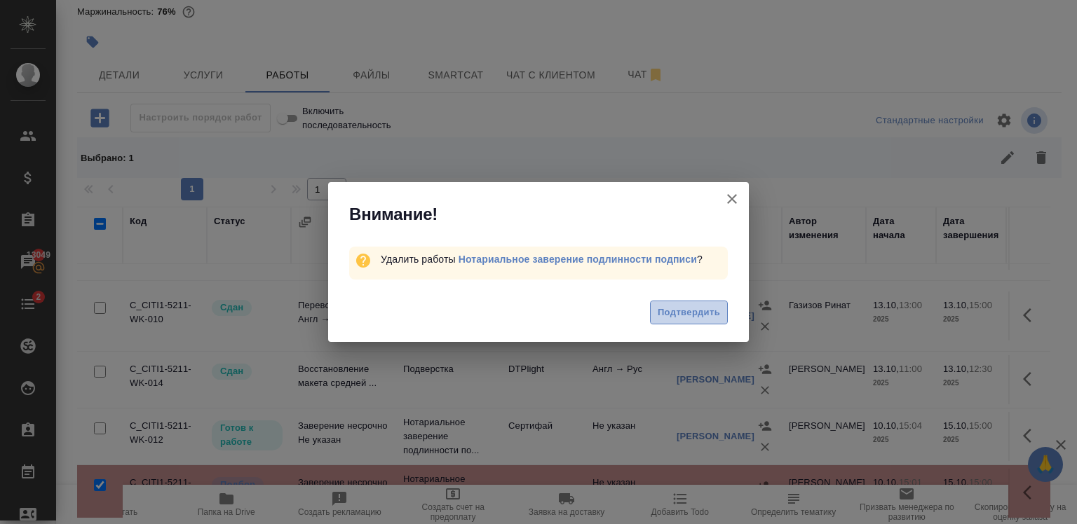
click at [682, 319] on span "Подтвердить" at bounding box center [689, 313] width 62 height 16
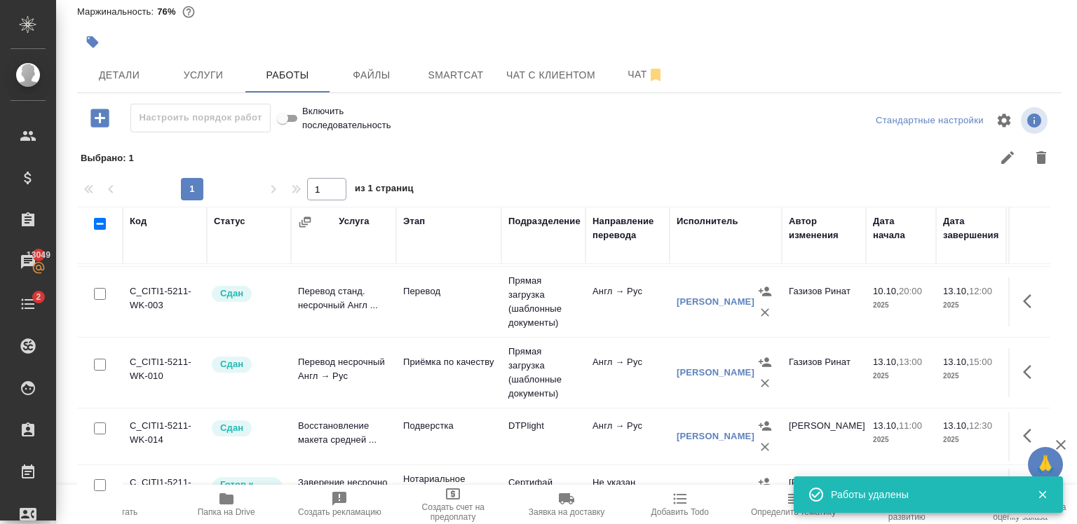
scroll to position [0, 0]
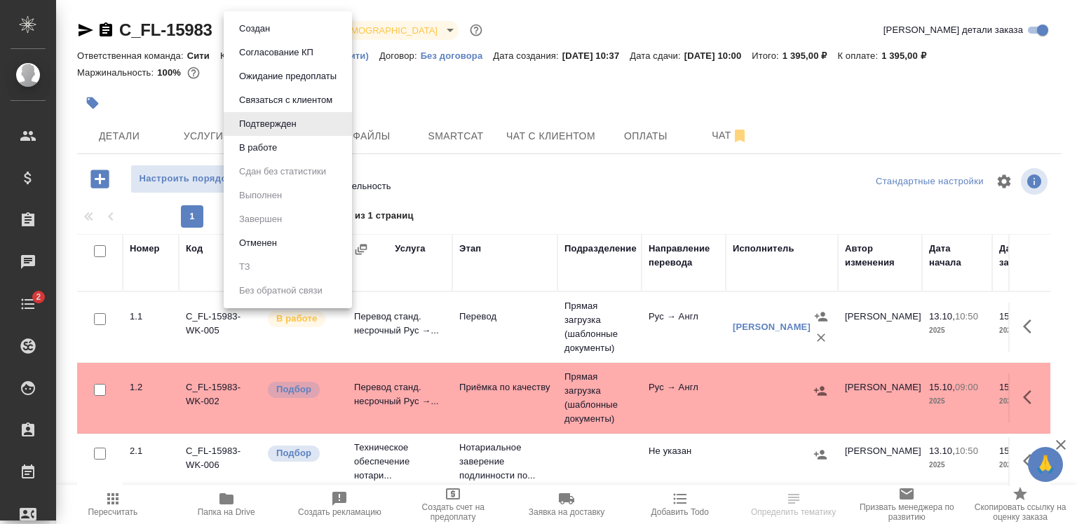
click at [293, 27] on body "🙏 .cls-1 fill:#fff; AWATERA [PERSON_NAME] Спецификации Заказы Чаты 2 Todo Проек…" at bounding box center [538, 262] width 1077 height 524
click at [278, 158] on li "В работе" at bounding box center [288, 148] width 128 height 24
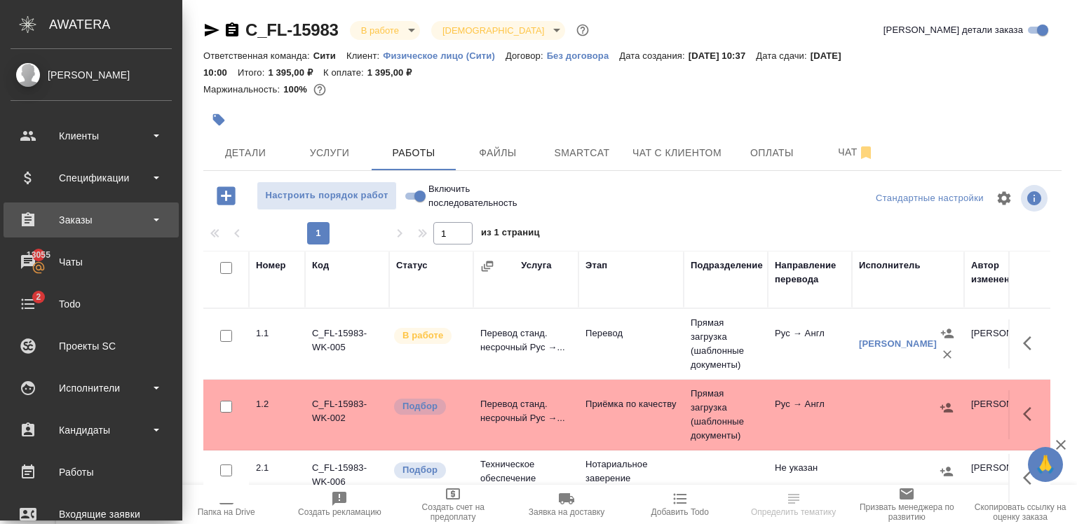
click at [107, 208] on div "Заказы" at bounding box center [91, 220] width 175 height 35
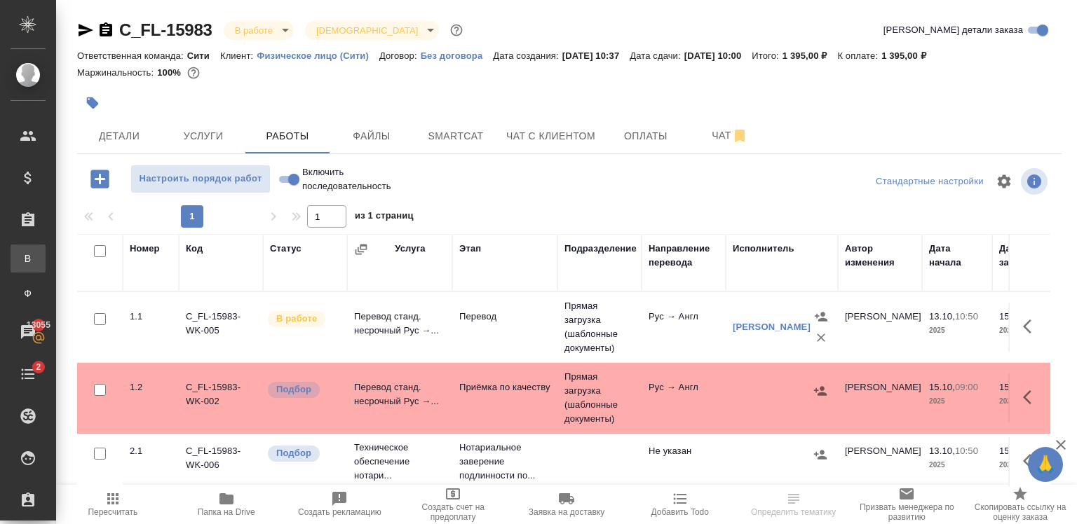
click at [93, 260] on div ".cls-1 fill:#fff; AWATERA [PERSON_NAME] Спецификации Заказы В Все заказы Ф Зака…" at bounding box center [538, 262] width 1077 height 524
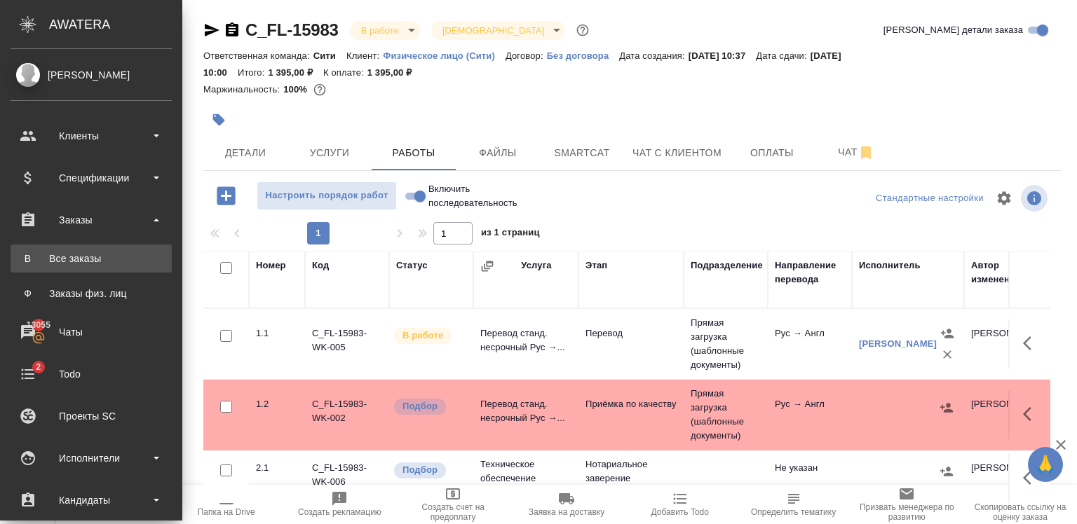
click at [48, 258] on div "Все заказы" at bounding box center [91, 259] width 147 height 14
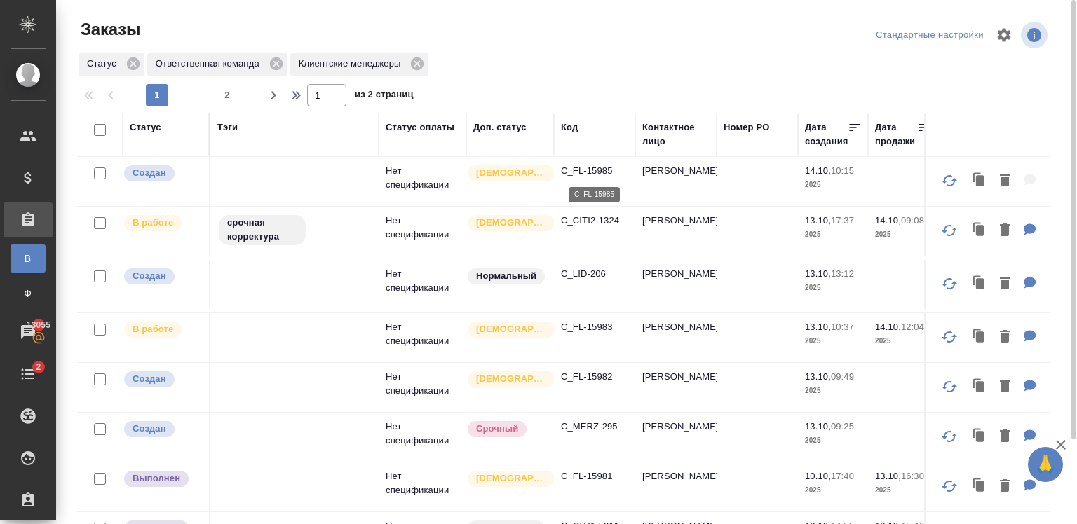
click at [578, 174] on p "C_FL-15985" at bounding box center [594, 171] width 67 height 14
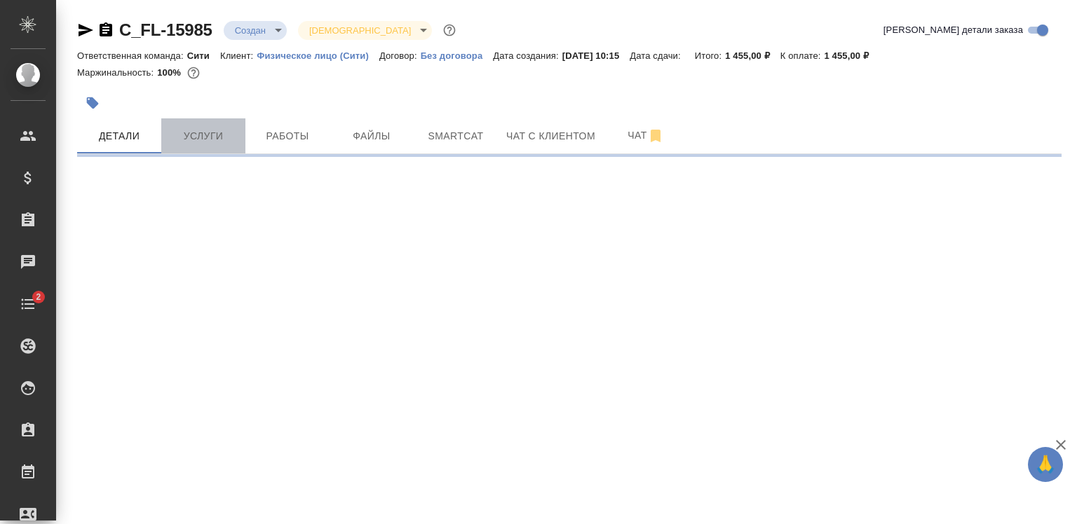
click at [191, 129] on span "Услуги" at bounding box center [203, 137] width 67 height 18
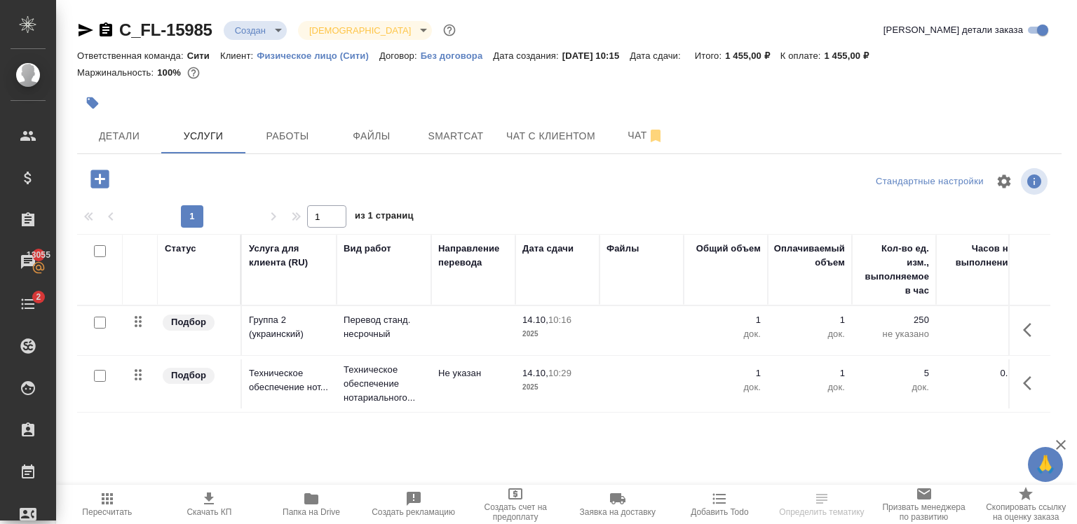
click at [98, 254] on input "checkbox" at bounding box center [100, 251] width 12 height 12
checkbox input "true"
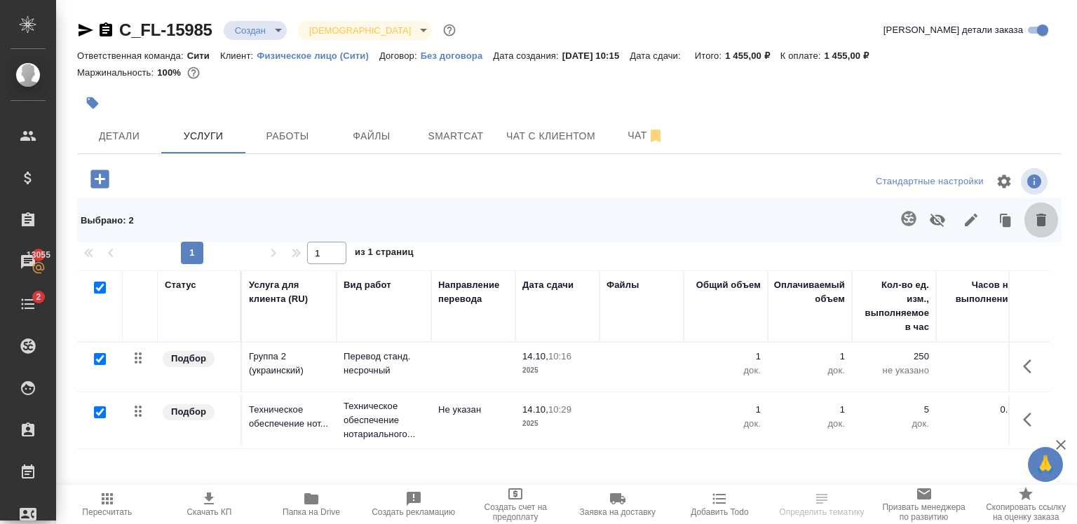
click at [1036, 226] on icon "button" at bounding box center [1041, 220] width 10 height 13
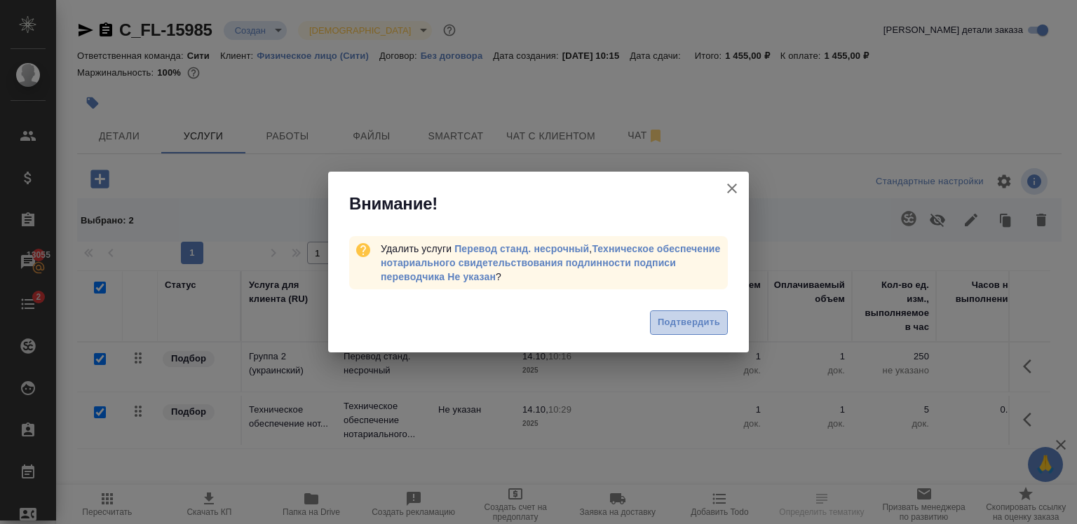
click at [682, 327] on span "Подтвердить" at bounding box center [689, 323] width 62 height 16
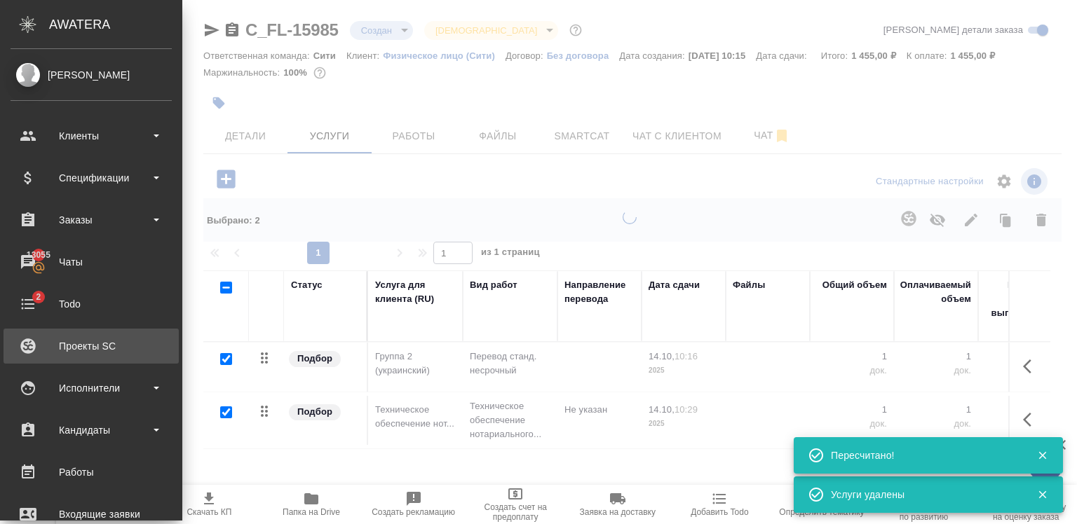
checkbox input "false"
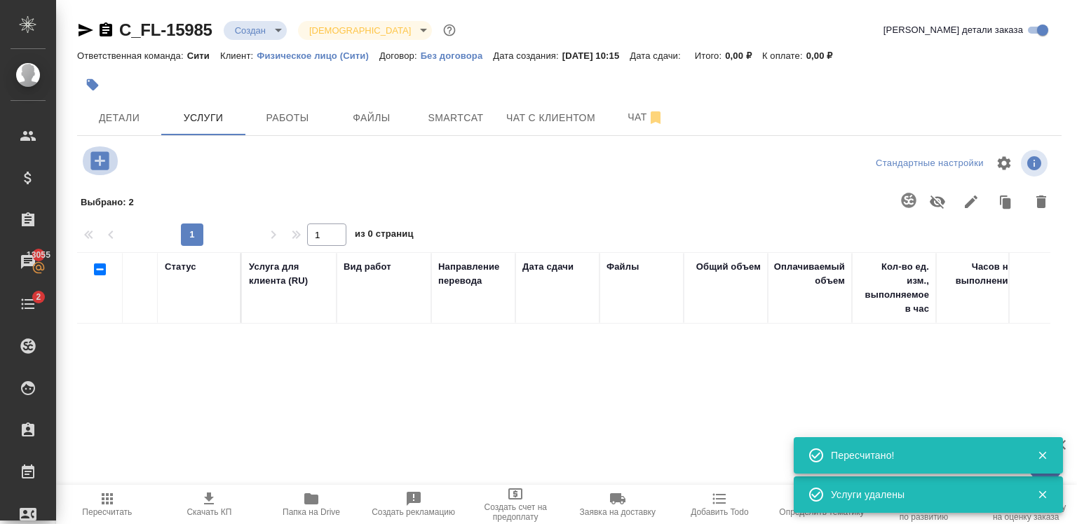
click at [107, 161] on icon "button" at bounding box center [99, 160] width 18 height 18
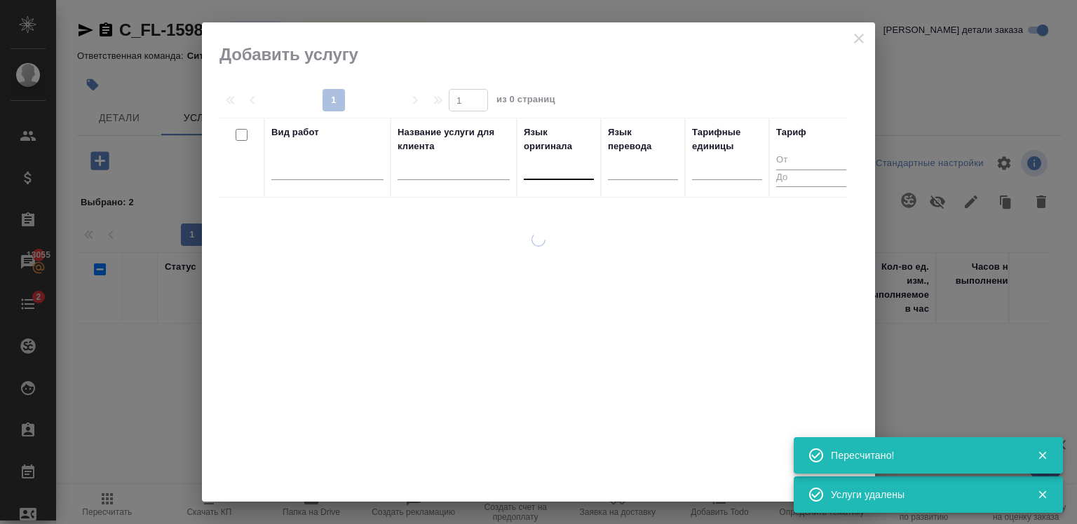
click at [541, 161] on div at bounding box center [559, 166] width 70 height 20
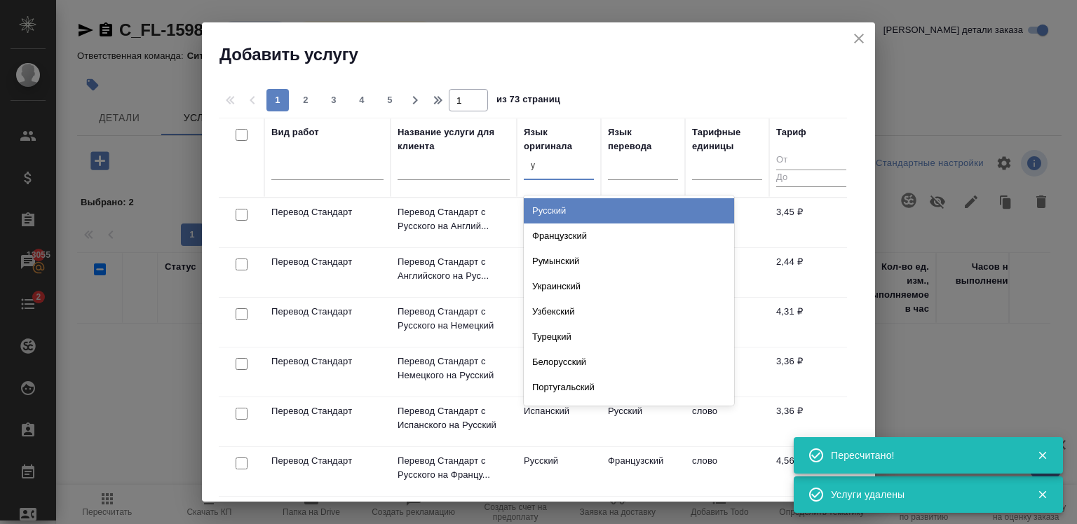
type input "ук"
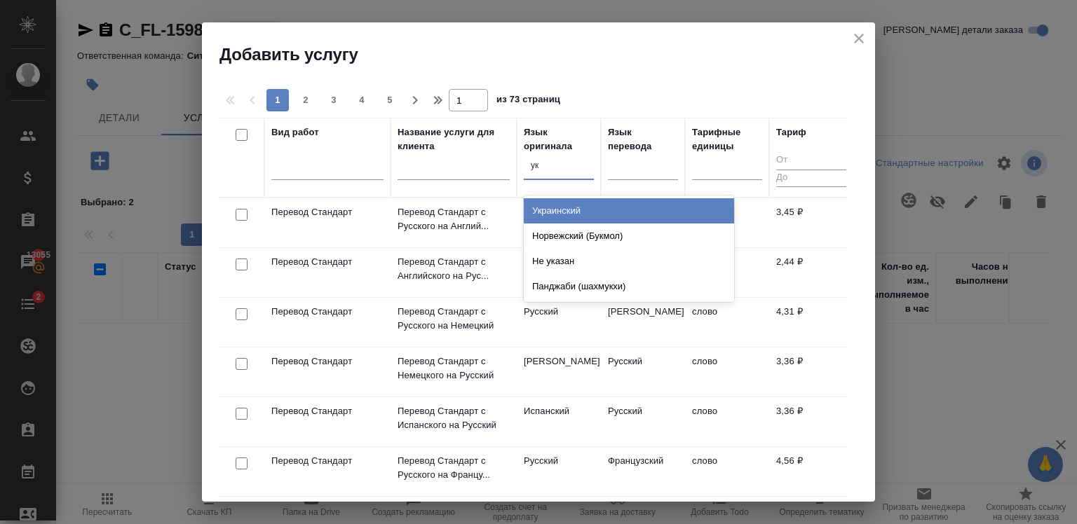
click at [570, 205] on div "Украинский" at bounding box center [629, 210] width 210 height 25
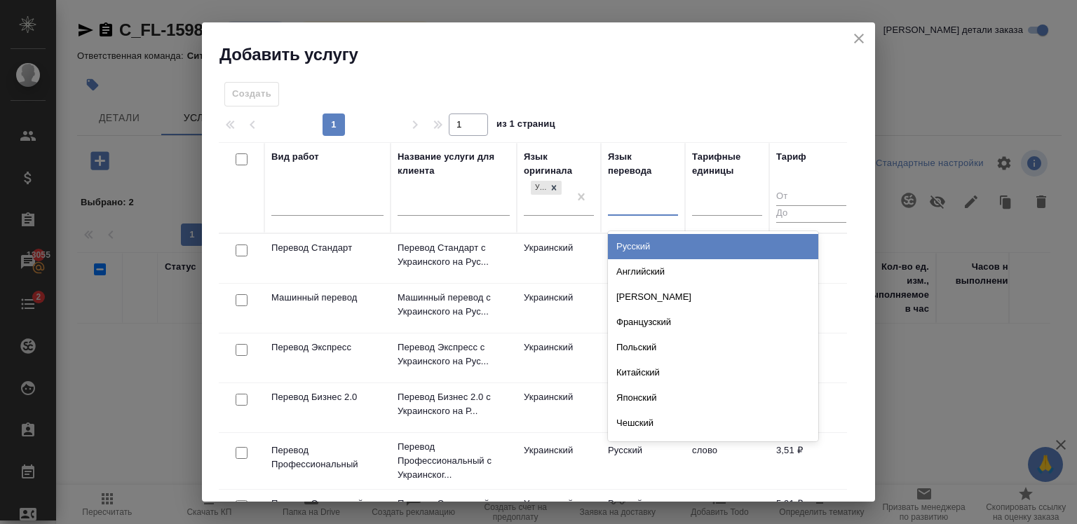
click at [645, 197] on div at bounding box center [643, 202] width 70 height 20
click at [670, 243] on div "Русский" at bounding box center [713, 246] width 210 height 25
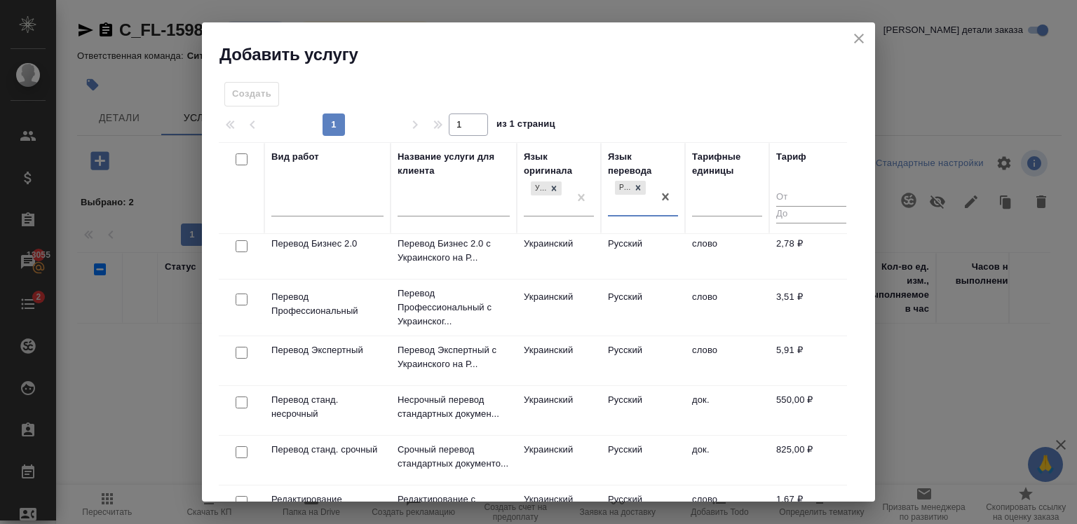
scroll to position [185, 0]
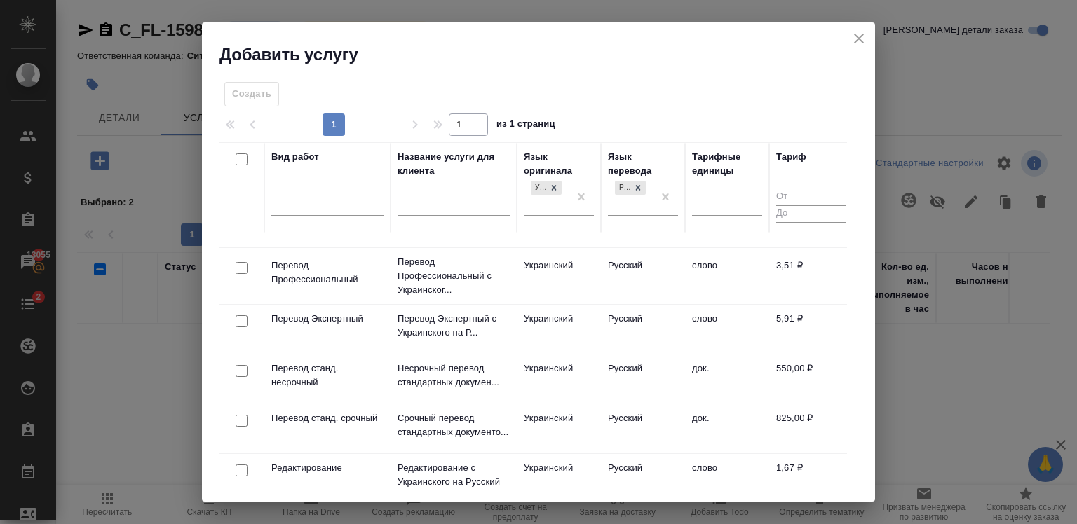
click at [242, 418] on input "checkbox" at bounding box center [242, 421] width 12 height 12
checkbox input "true"
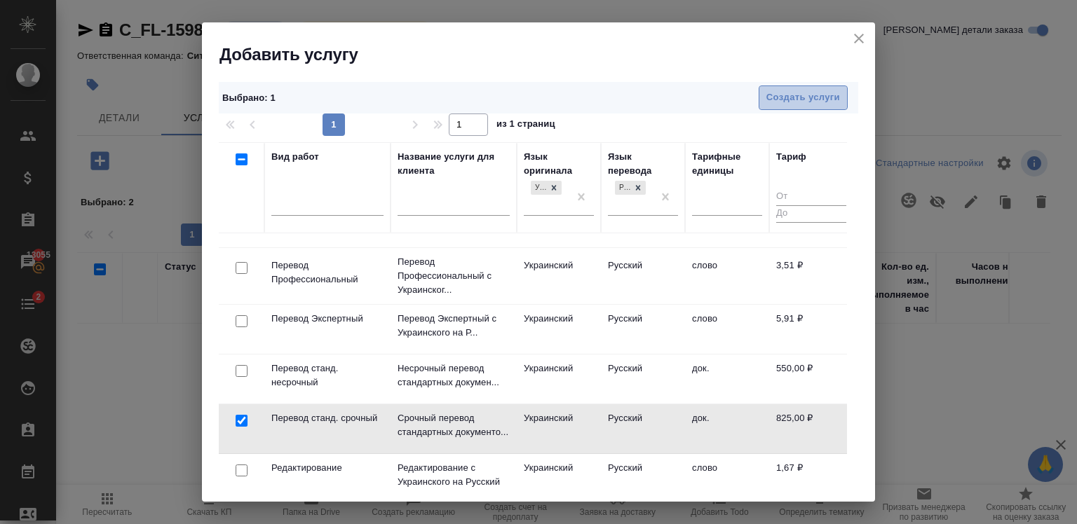
click at [793, 101] on span "Создать услуги" at bounding box center [803, 98] width 74 height 16
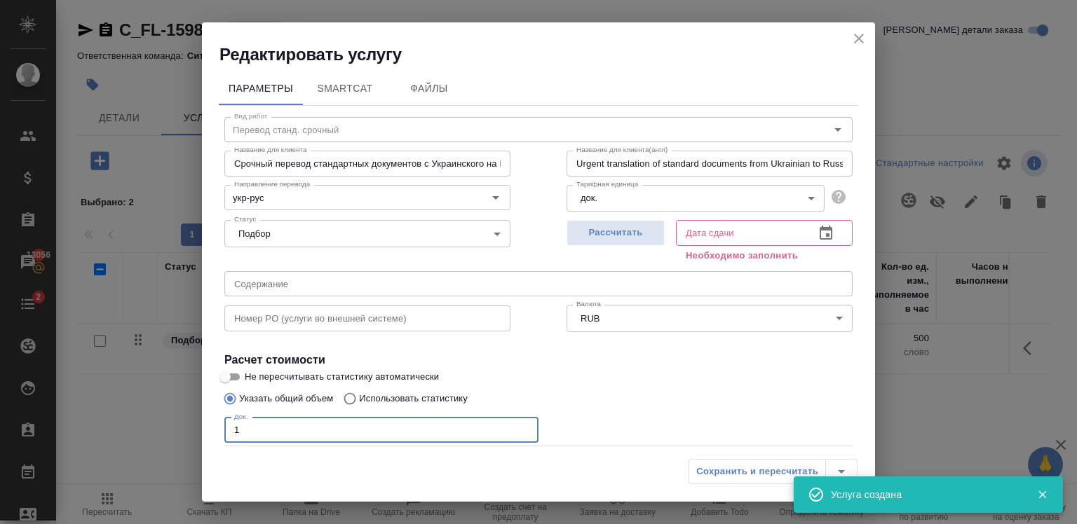
type input "1"
click at [519, 427] on input "1" at bounding box center [381, 430] width 314 height 25
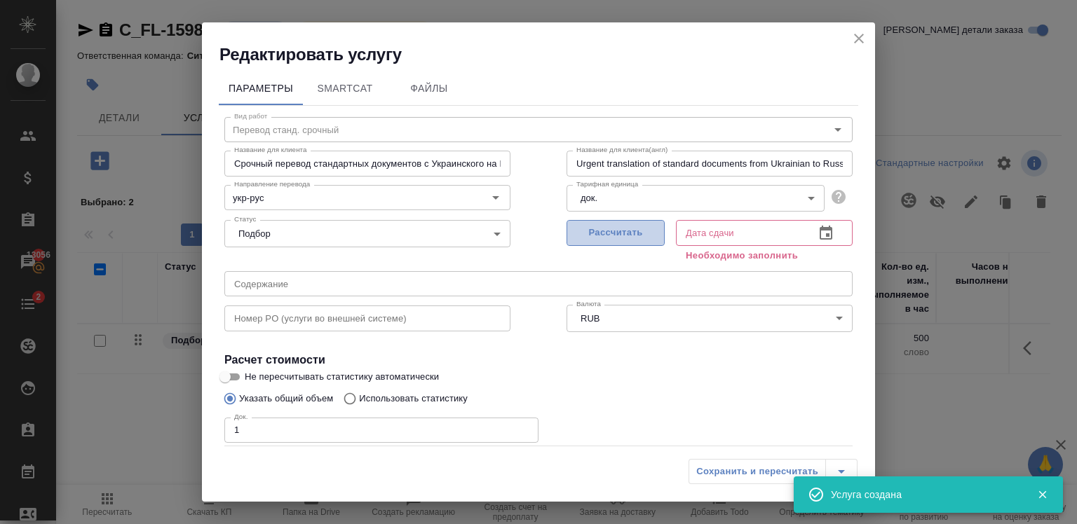
click at [625, 224] on button "Рассчитать" at bounding box center [615, 233] width 98 height 26
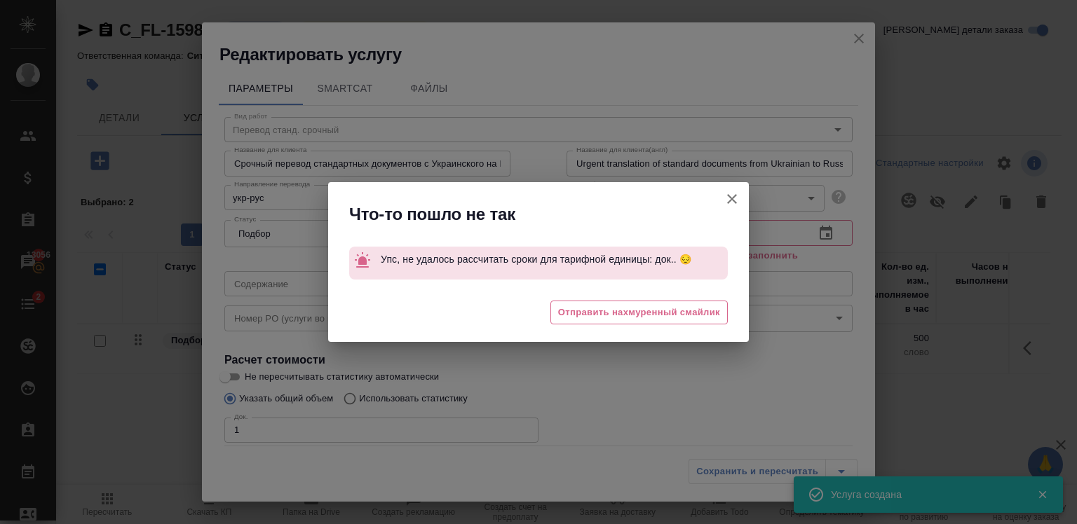
type input "14.10.2025 12:34"
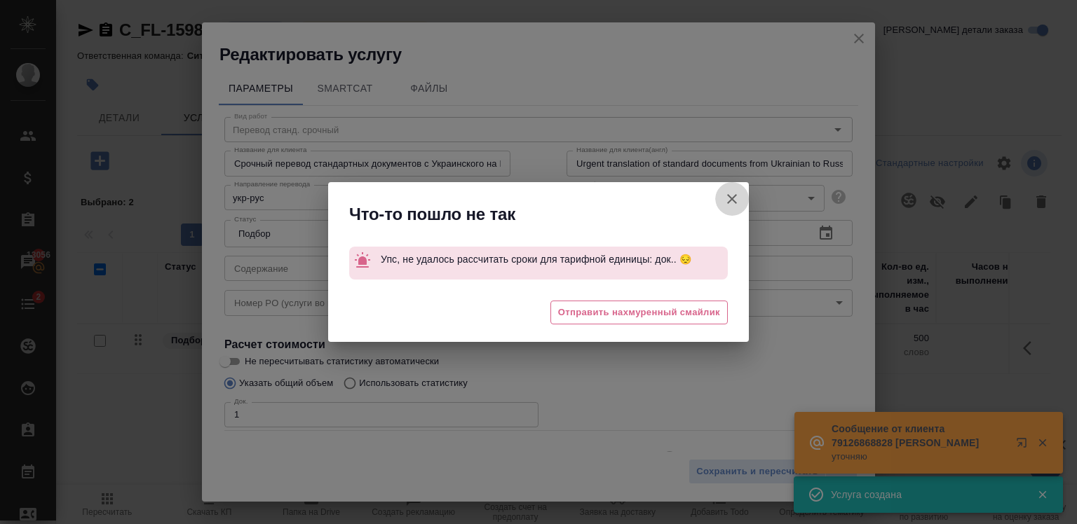
click at [740, 198] on icon "button" at bounding box center [731, 199] width 17 height 17
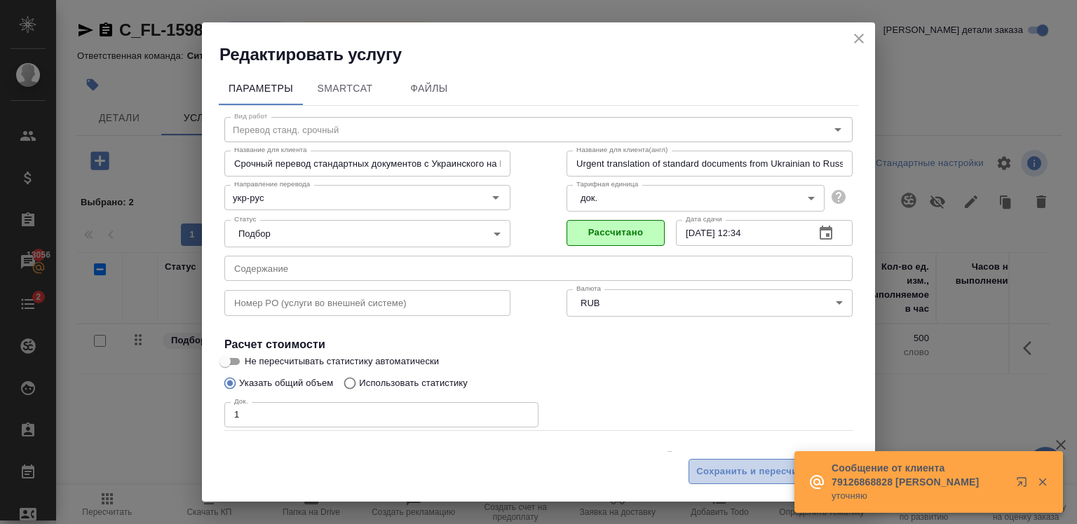
click at [723, 477] on span "Сохранить и пересчитать" at bounding box center [757, 472] width 122 height 16
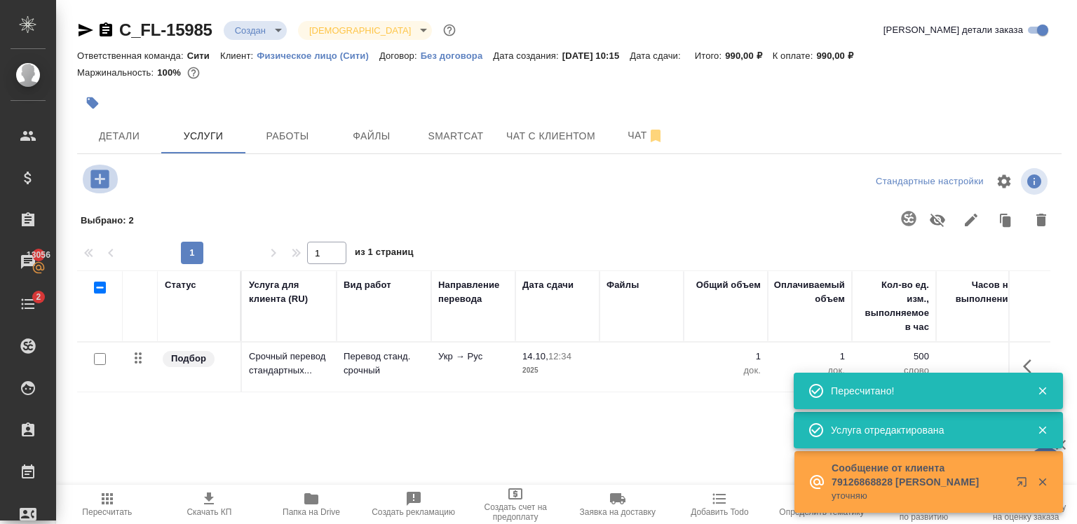
click at [100, 165] on button "button" at bounding box center [100, 179] width 39 height 29
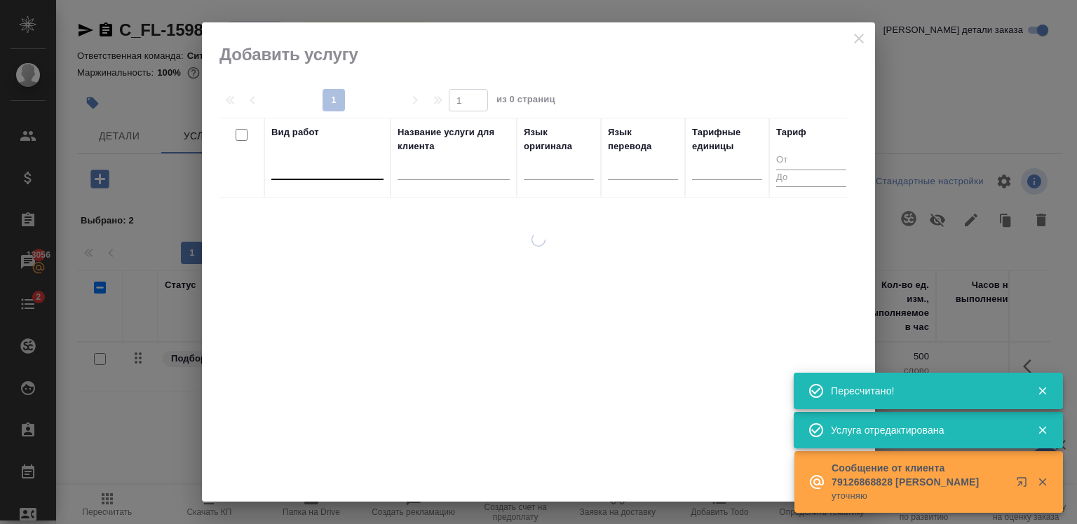
click at [287, 167] on div at bounding box center [327, 166] width 112 height 20
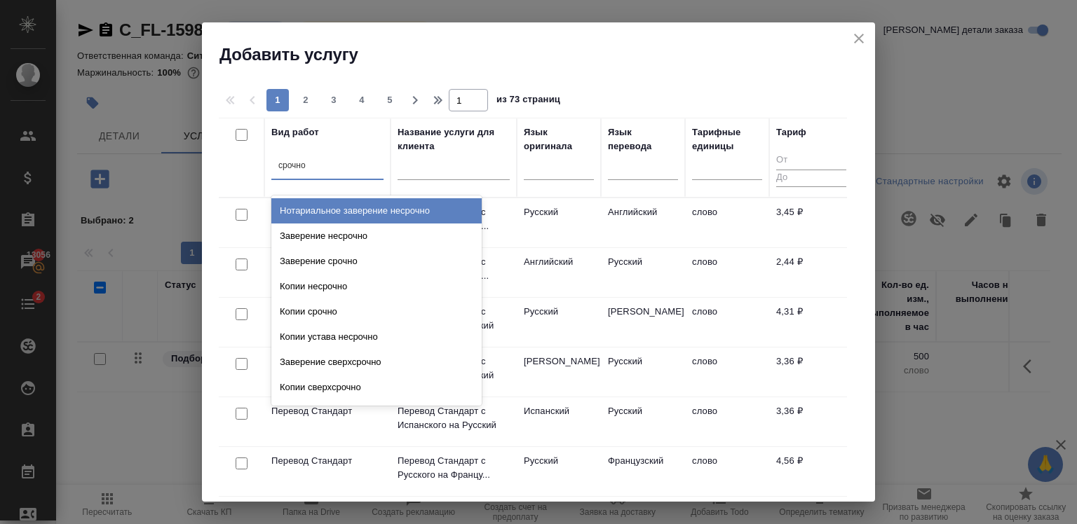
type input "срочное"
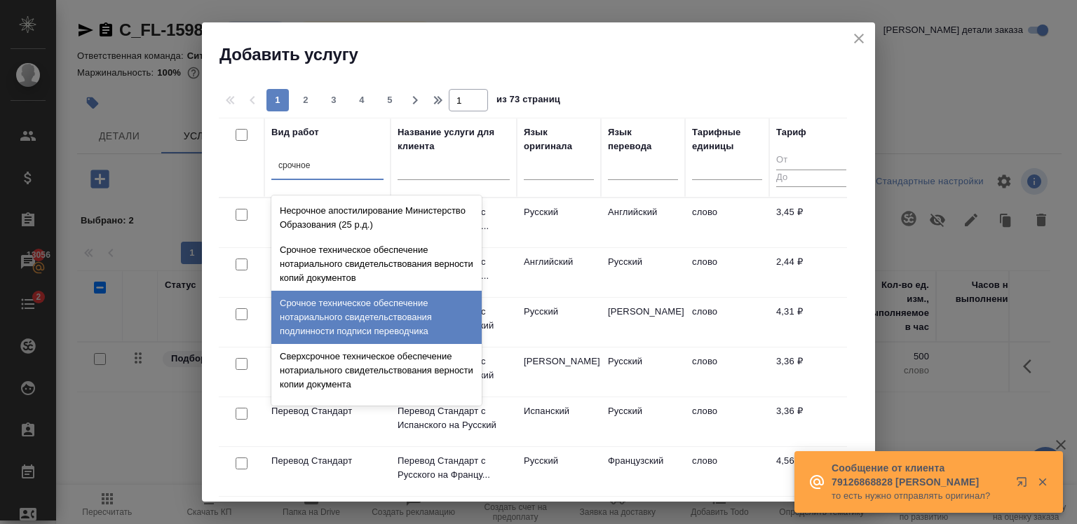
click at [328, 325] on div "Срочное техническое обеспечение нотариального свидетельствования подлинности по…" at bounding box center [376, 317] width 210 height 53
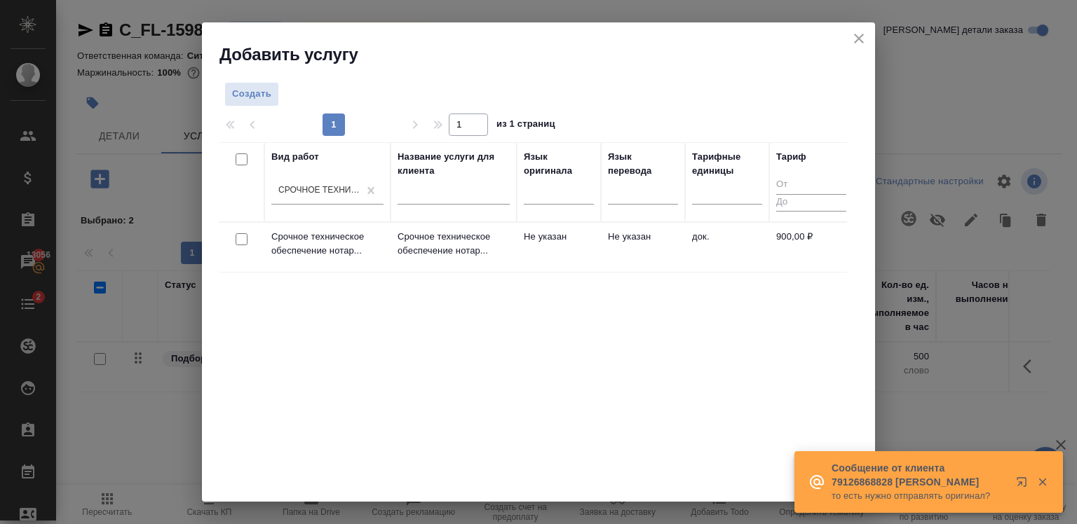
click at [241, 237] on input "checkbox" at bounding box center [242, 239] width 12 height 12
checkbox input "true"
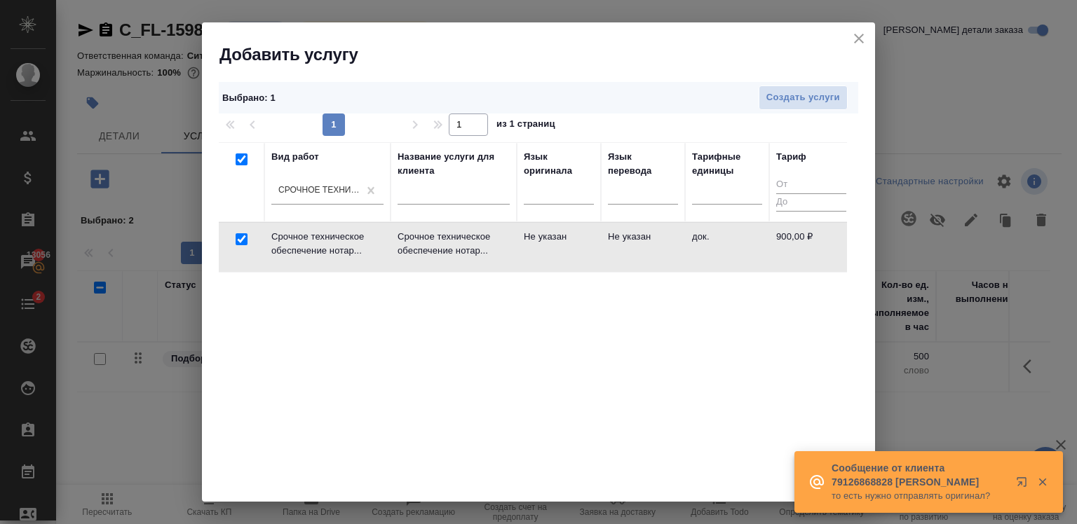
click at [775, 81] on div "Выбрано : 1 Создать услуги 1 1 из 1 страниц Вид работ Срочное техническое обесп…" at bounding box center [538, 284] width 673 height 436
click at [785, 95] on span "Создать услуги" at bounding box center [803, 98] width 74 height 16
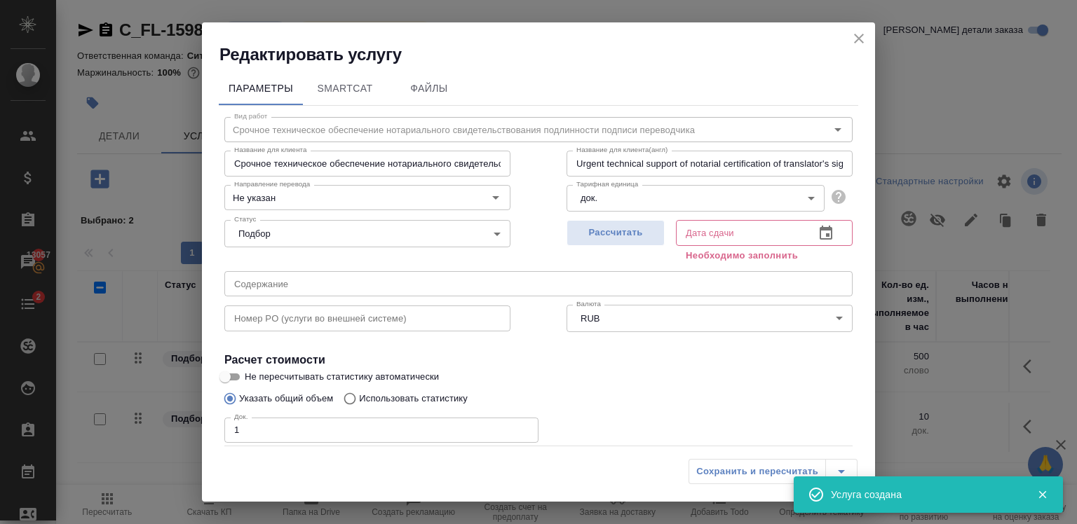
type input "1"
click at [519, 425] on input "1" at bounding box center [381, 430] width 314 height 25
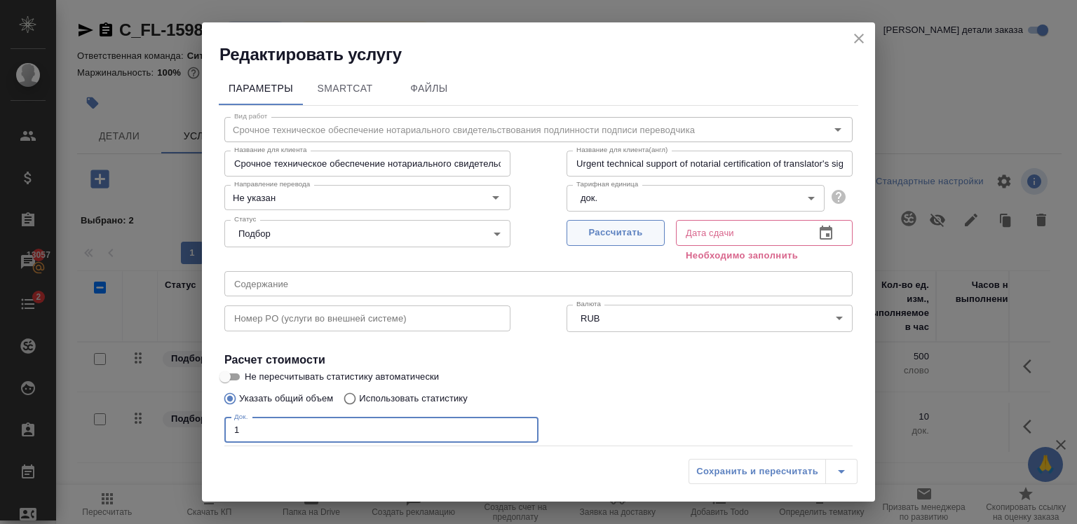
click at [586, 230] on span "Рассчитать" at bounding box center [615, 233] width 83 height 16
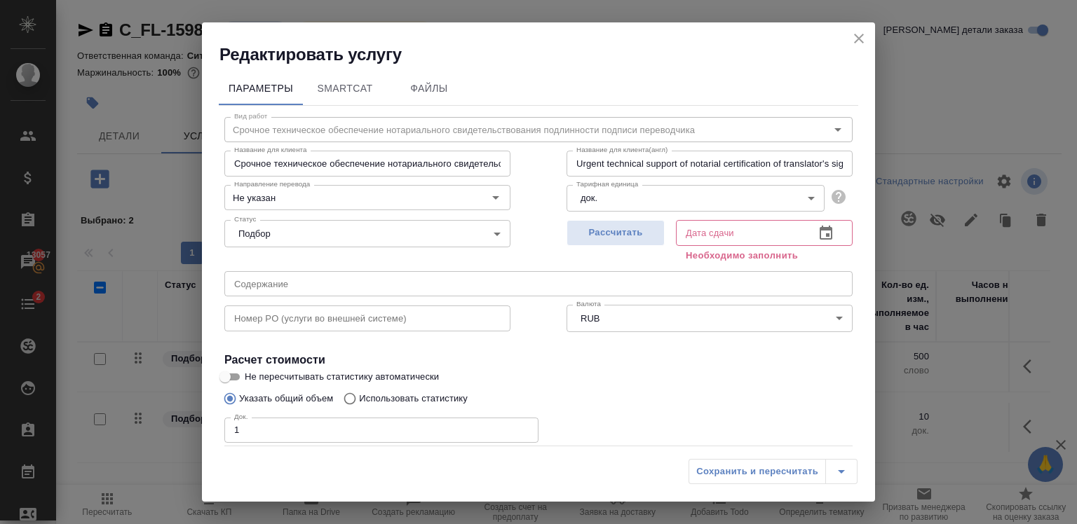
type input "14.10.2025 12:40"
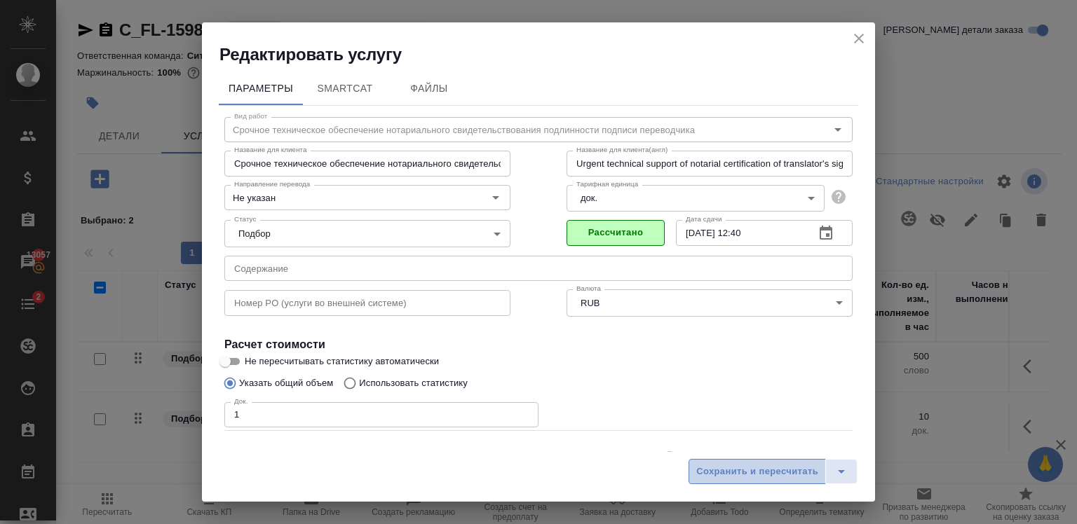
click at [756, 472] on span "Сохранить и пересчитать" at bounding box center [757, 472] width 122 height 16
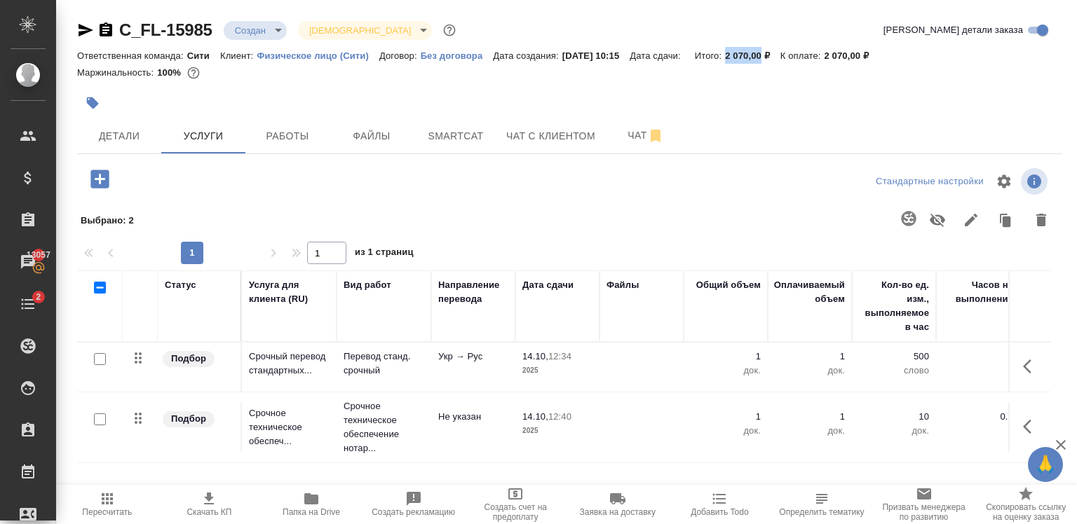
drag, startPoint x: 743, startPoint y: 54, endPoint x: 777, endPoint y: 53, distance: 34.4
click at [777, 53] on div "Ответственная команда: Сити Клиент: Физическое лицо (Сити) Договор: Без договор…" at bounding box center [569, 55] width 984 height 17
copy p "2 070,00"
click at [149, 149] on button "Детали" at bounding box center [119, 135] width 84 height 35
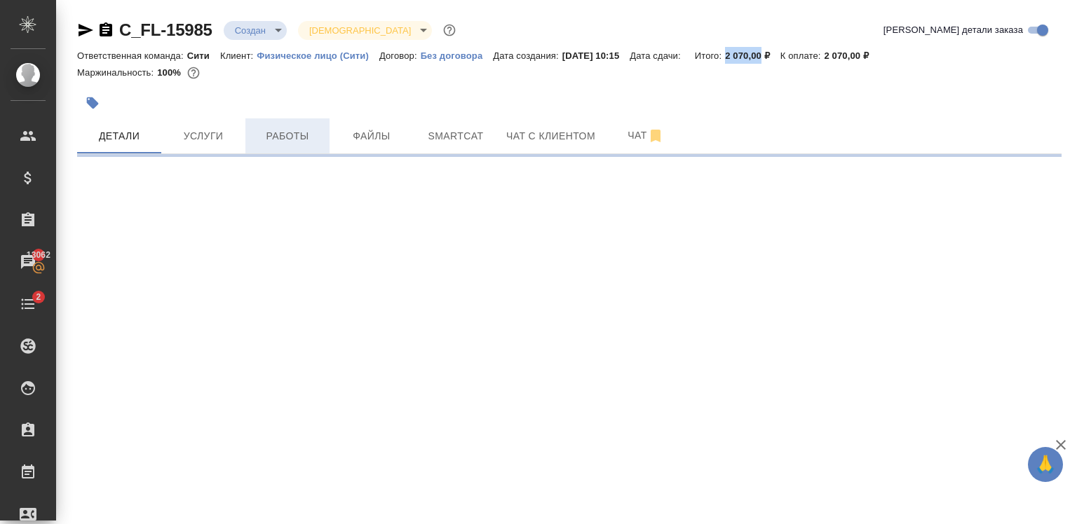
select select "RU"
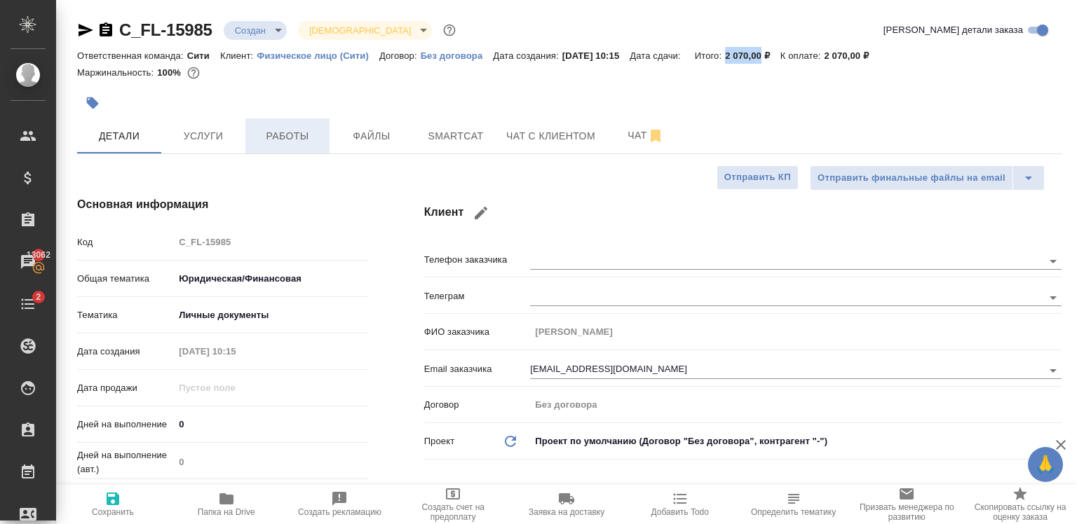
type textarea "x"
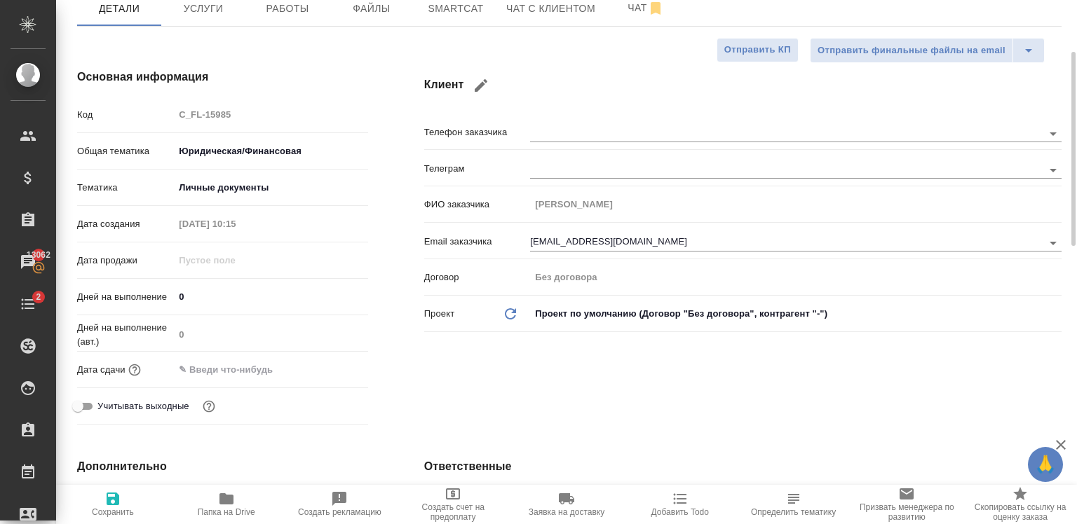
scroll to position [132, 0]
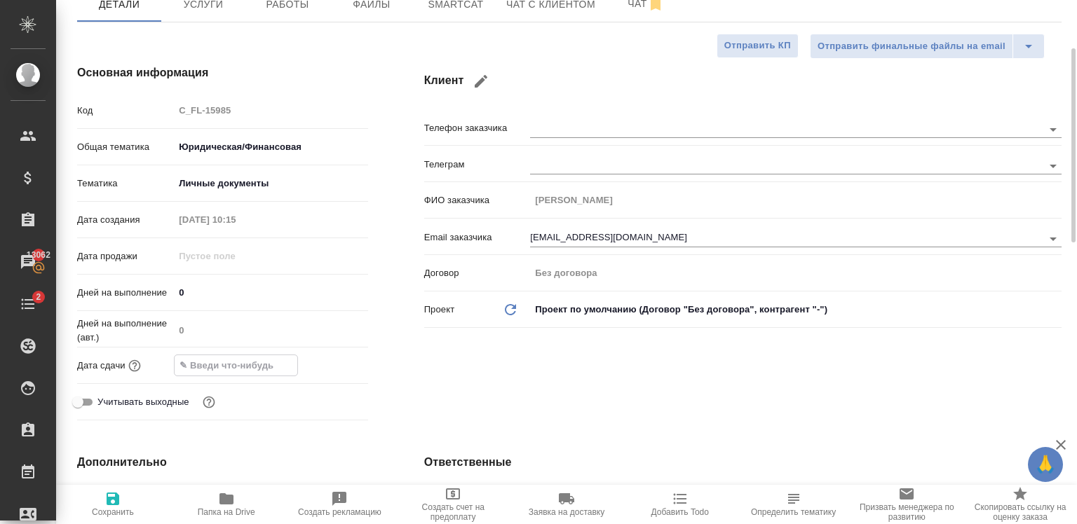
click at [205, 367] on input "text" at bounding box center [236, 365] width 123 height 20
click at [322, 369] on icon "button" at bounding box center [327, 364] width 17 height 17
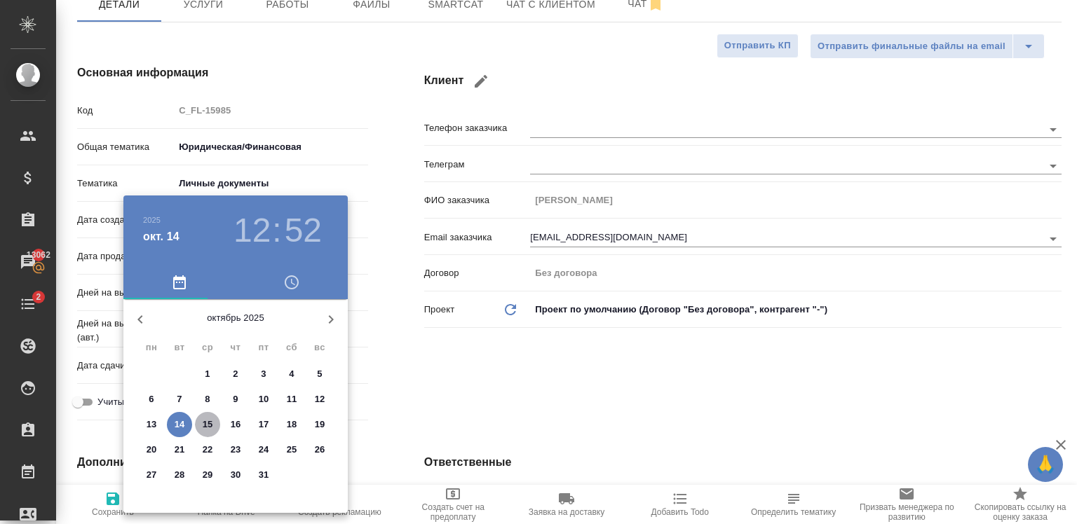
click at [203, 428] on p "15" at bounding box center [208, 425] width 11 height 14
type input "15.10.2025 12:52"
type textarea "x"
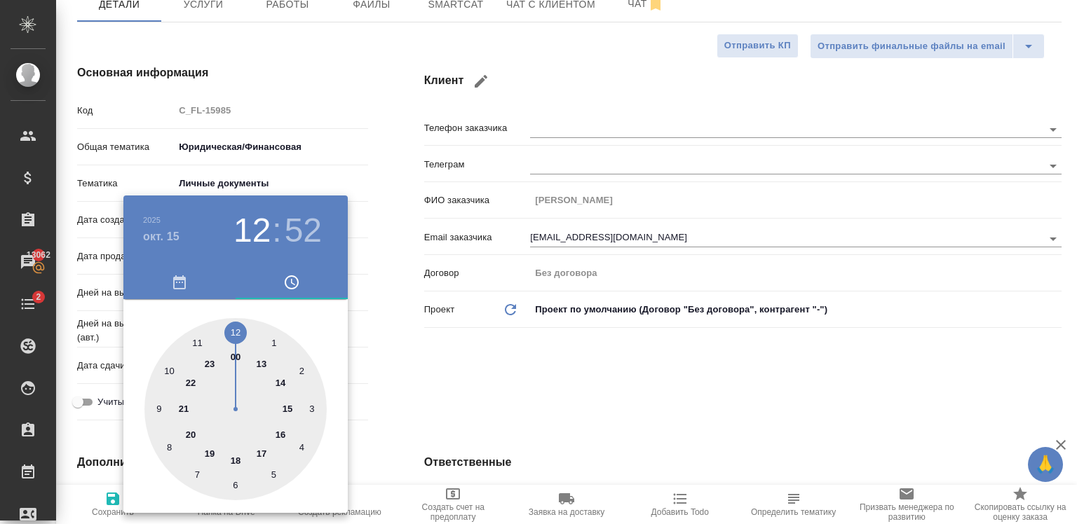
click at [280, 439] on div at bounding box center [235, 409] width 182 height 182
type input "15.10.2025 16:52"
type textarea "x"
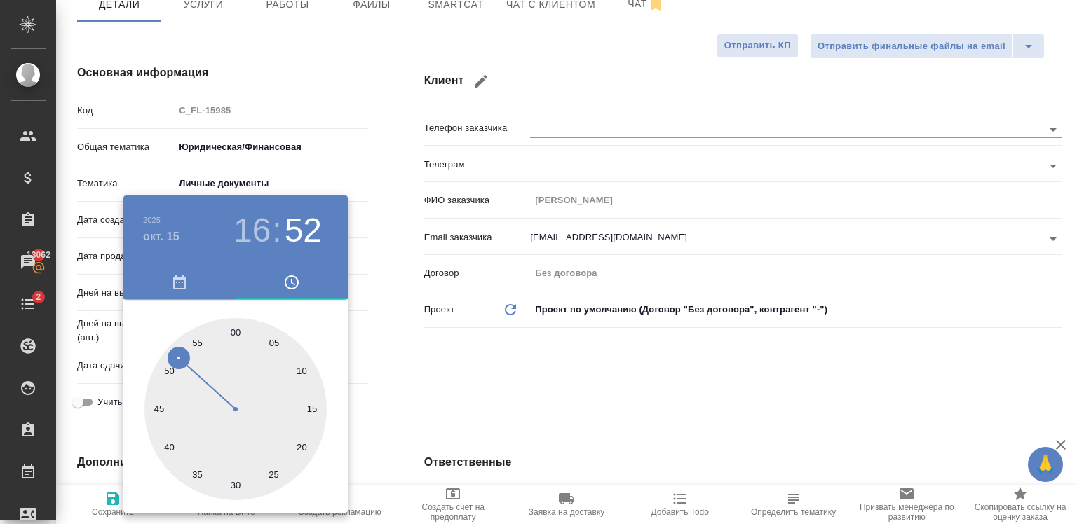
click at [234, 328] on div at bounding box center [235, 409] width 182 height 182
type input "15.10.2025 16:00"
type textarea "x"
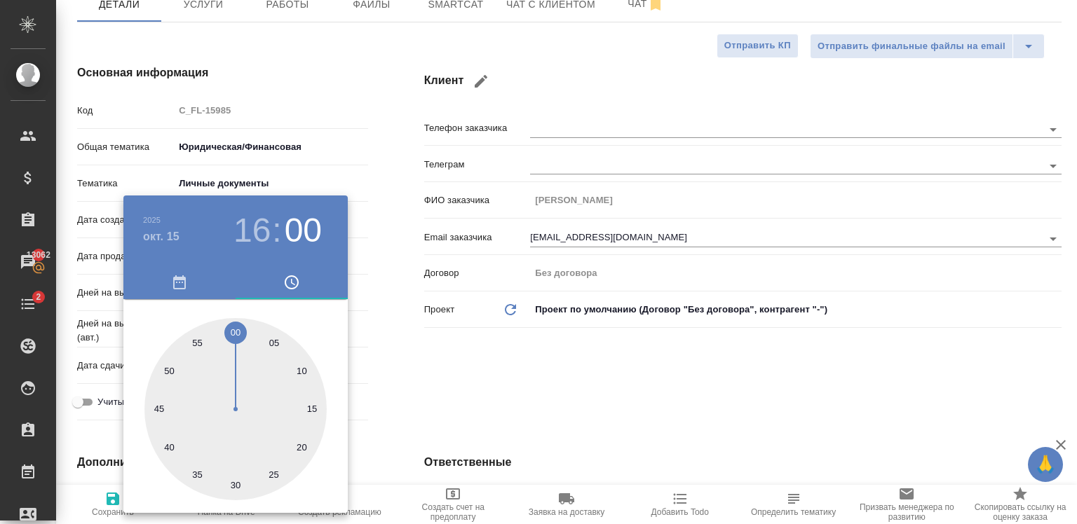
click at [530, 353] on div at bounding box center [538, 262] width 1077 height 524
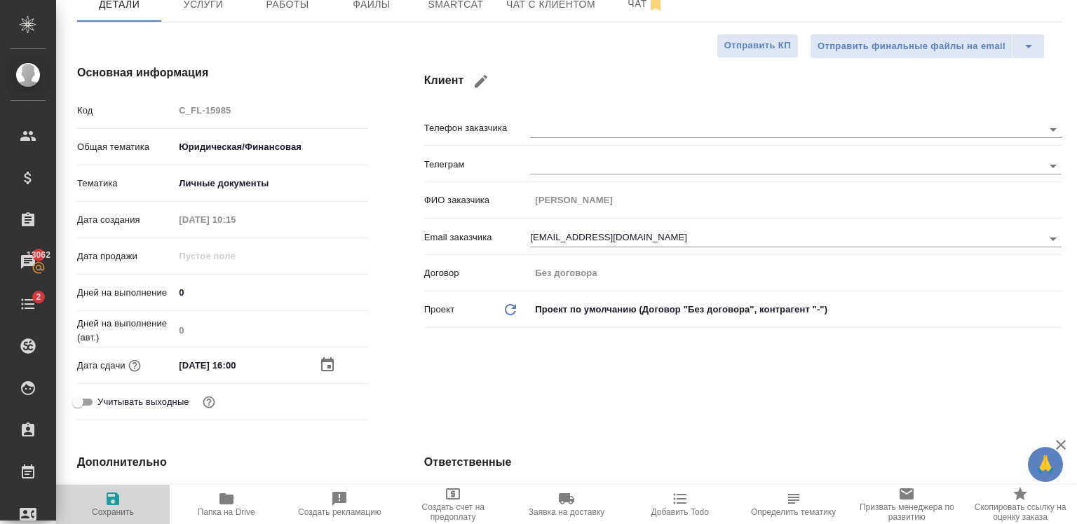
click at [103, 512] on span "Сохранить" at bounding box center [113, 513] width 42 height 10
type textarea "x"
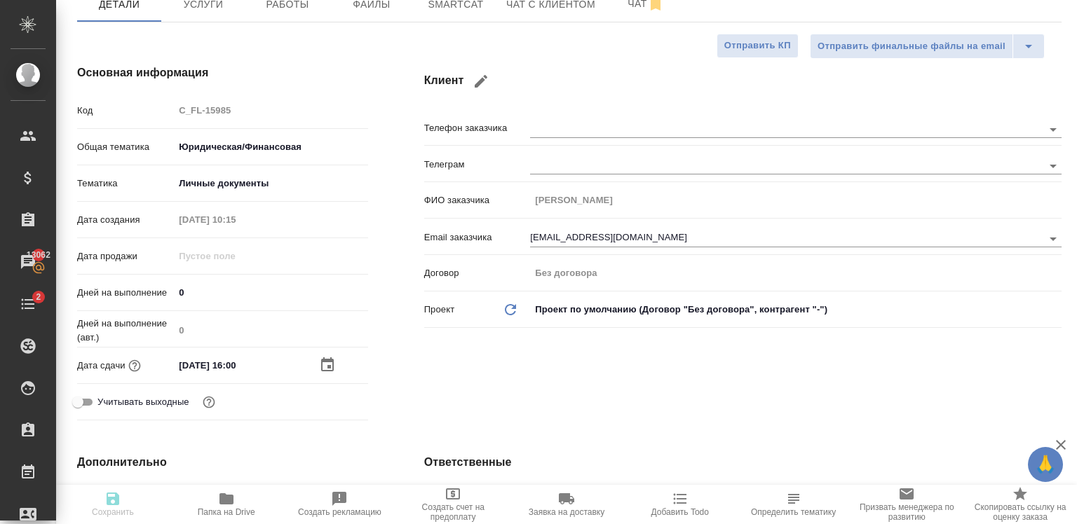
type textarea "x"
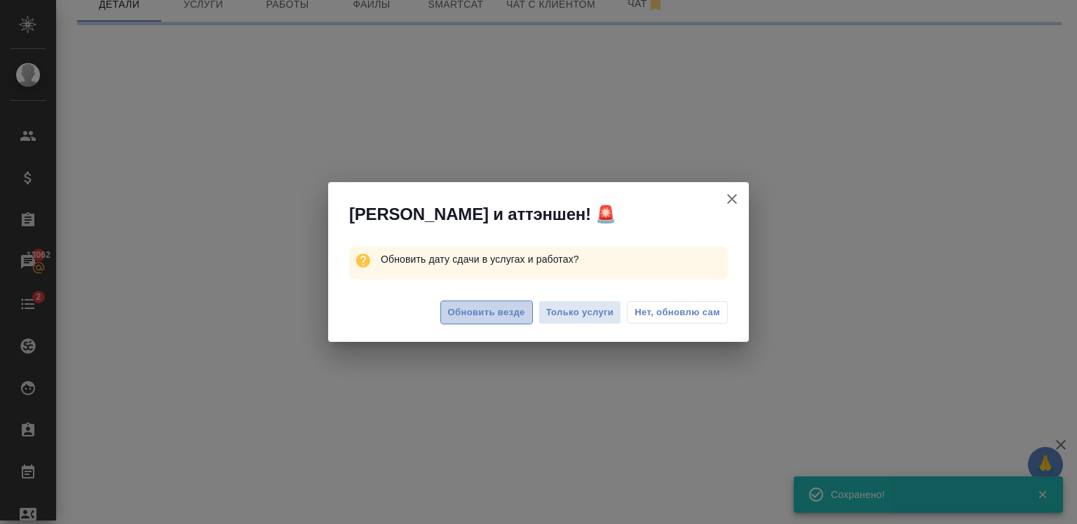
click at [487, 307] on span "Обновить везде" at bounding box center [486, 313] width 77 height 16
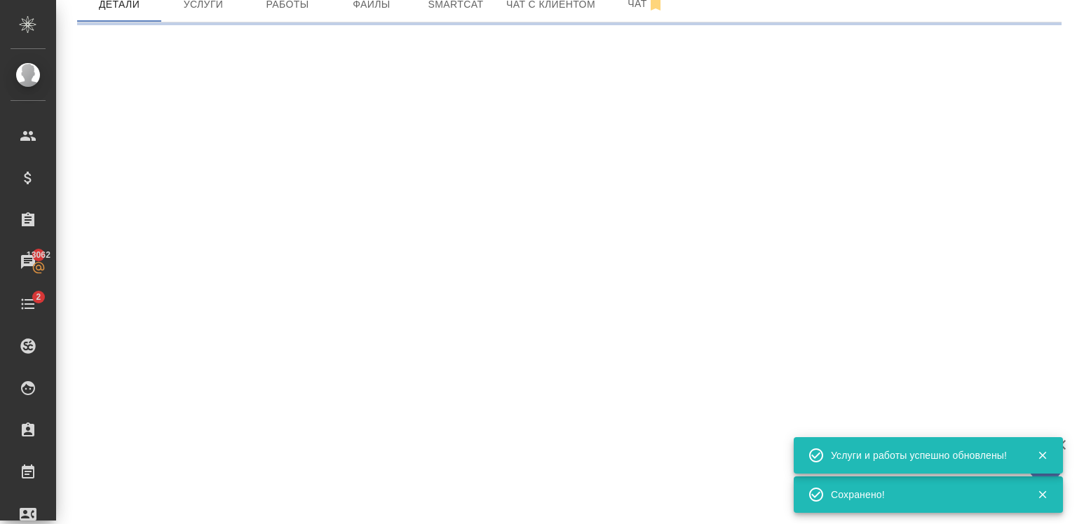
select select "RU"
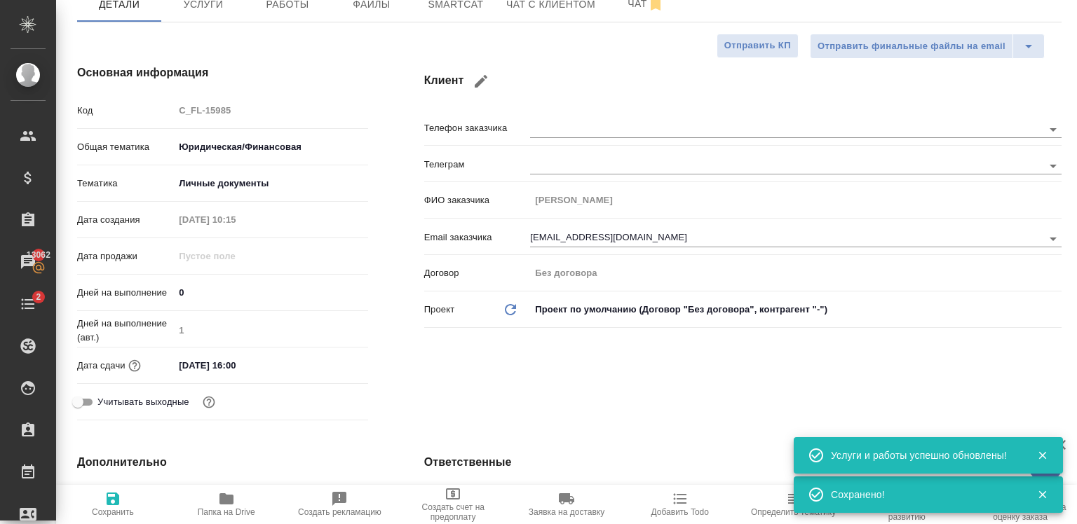
type textarea "x"
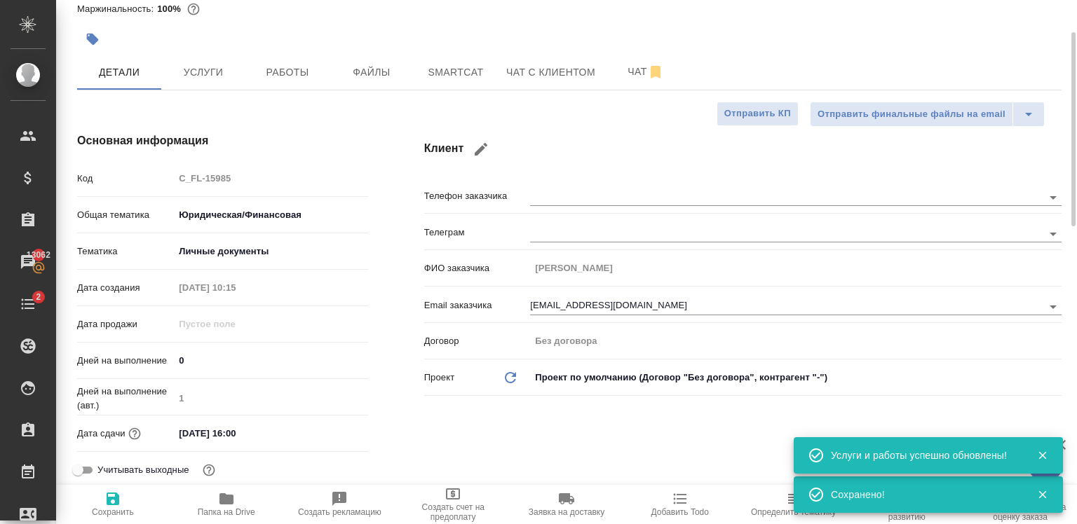
scroll to position [62, 0]
click at [344, 265] on div "Тематика Личные документы 5a8b8b956a9677013d343cfe" at bounding box center [222, 258] width 291 height 36
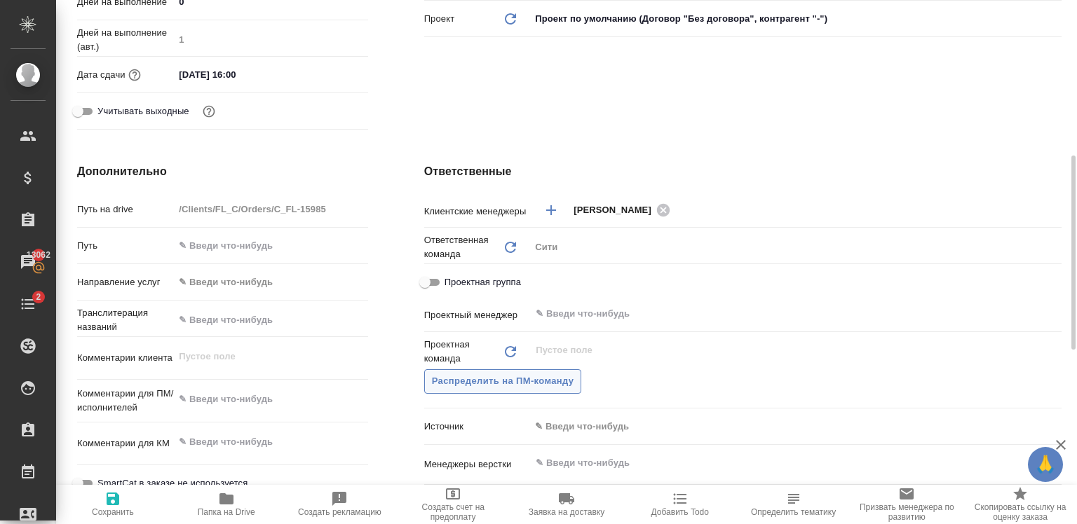
scroll to position [422, 0]
click at [527, 383] on span "Распределить на ПМ-команду" at bounding box center [503, 382] width 142 height 16
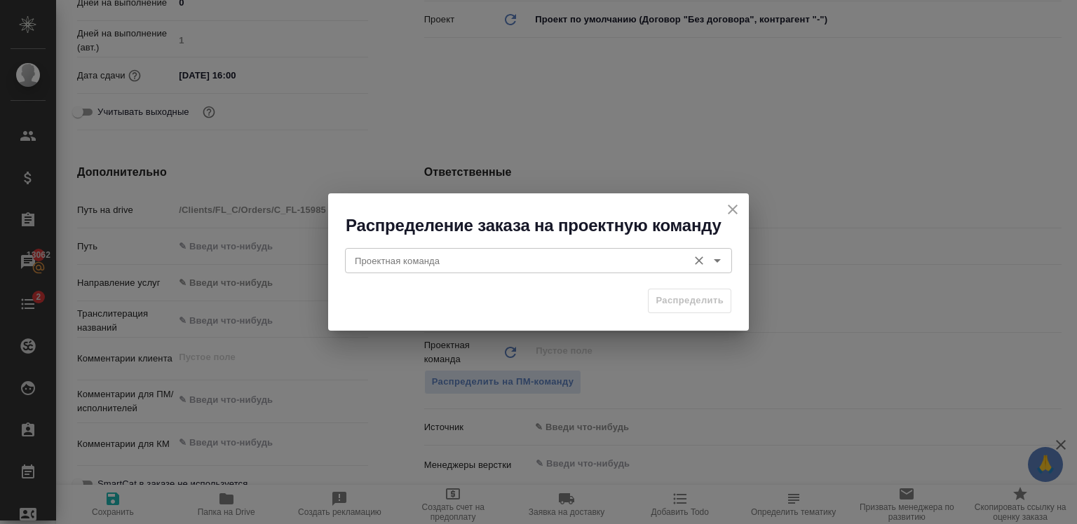
click at [442, 257] on input "Проектная команда" at bounding box center [515, 260] width 332 height 17
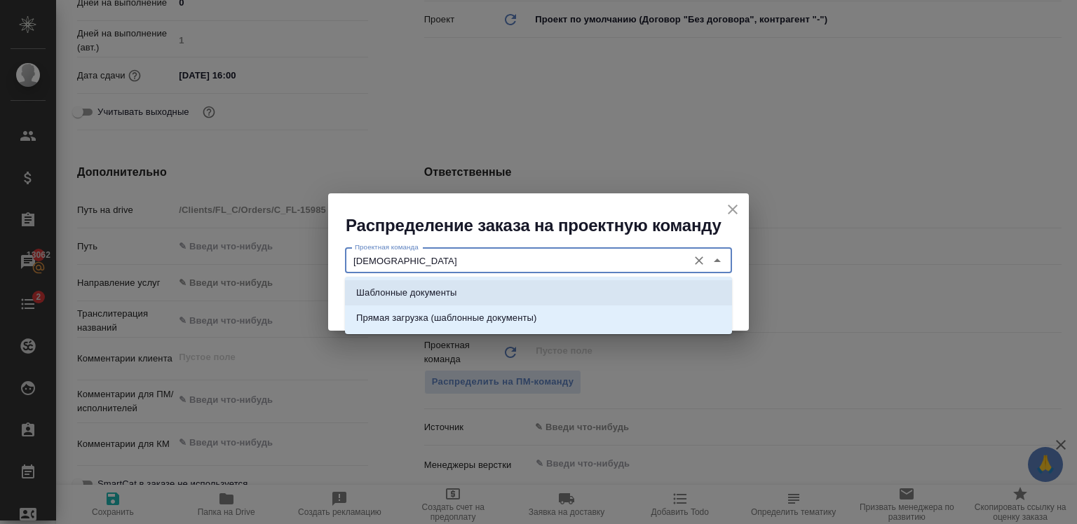
click at [461, 290] on li "Шаблонные документы" at bounding box center [538, 292] width 387 height 25
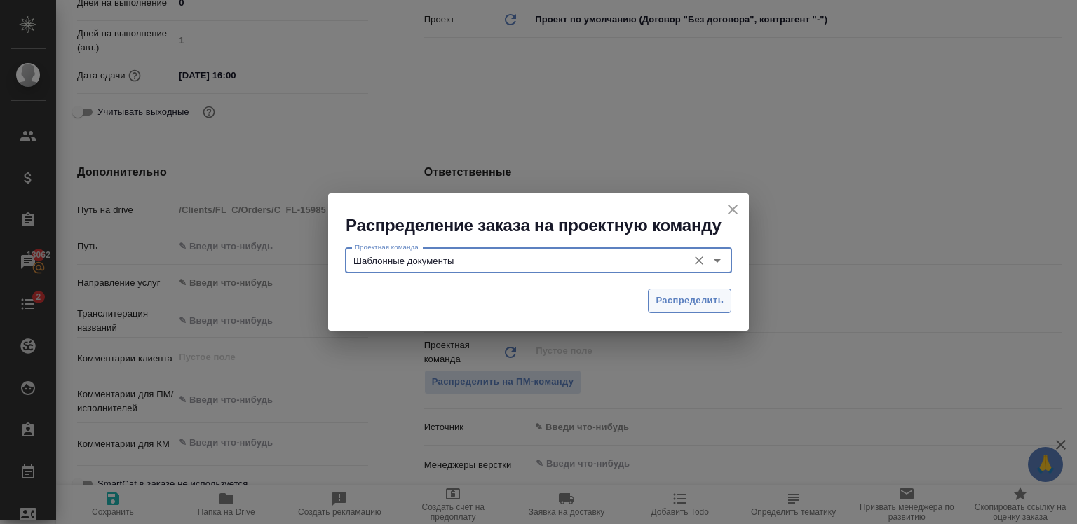
type input "Шаблонные документы"
click at [679, 299] on span "Распределить" at bounding box center [689, 301] width 68 height 16
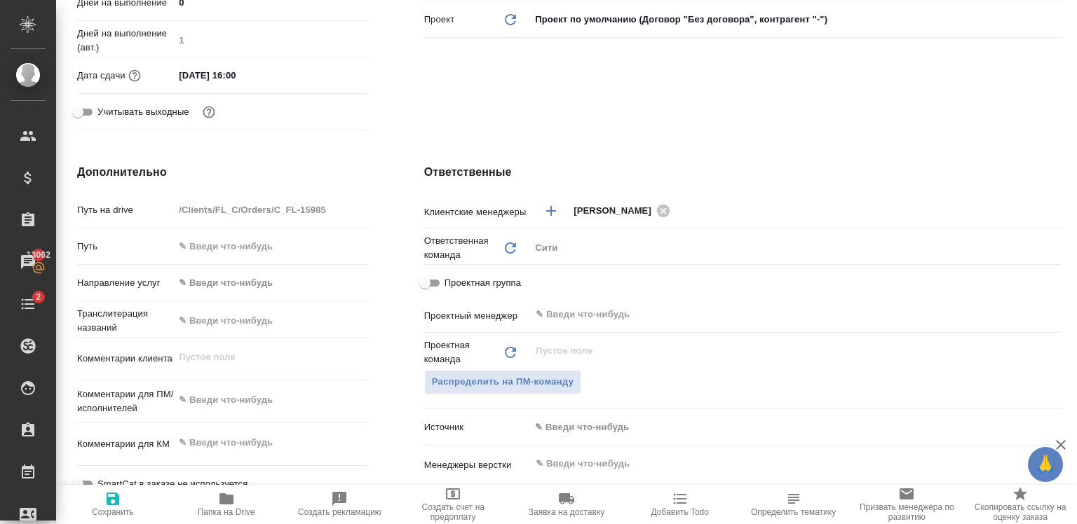
type textarea "x"
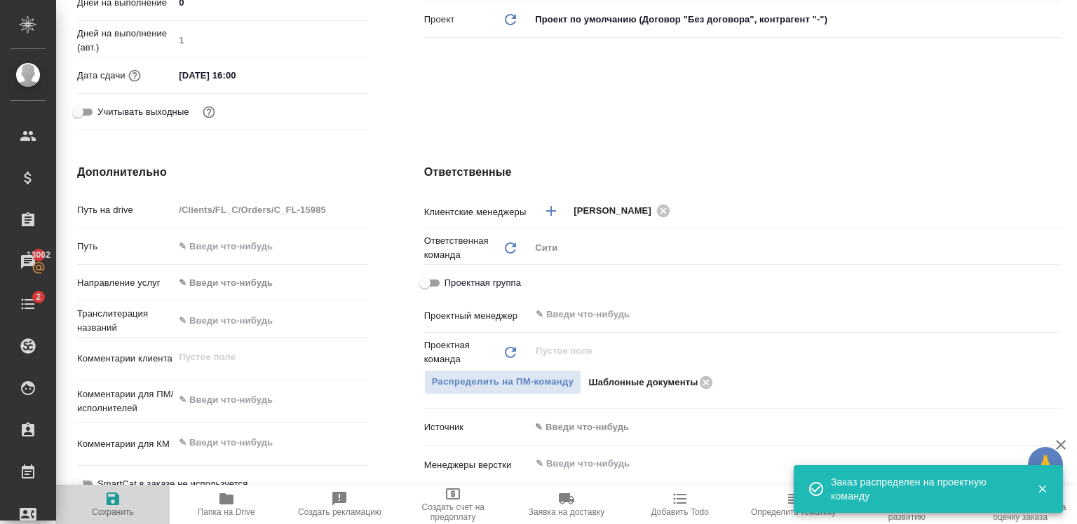
click at [118, 513] on span "Сохранить" at bounding box center [113, 513] width 42 height 10
type textarea "x"
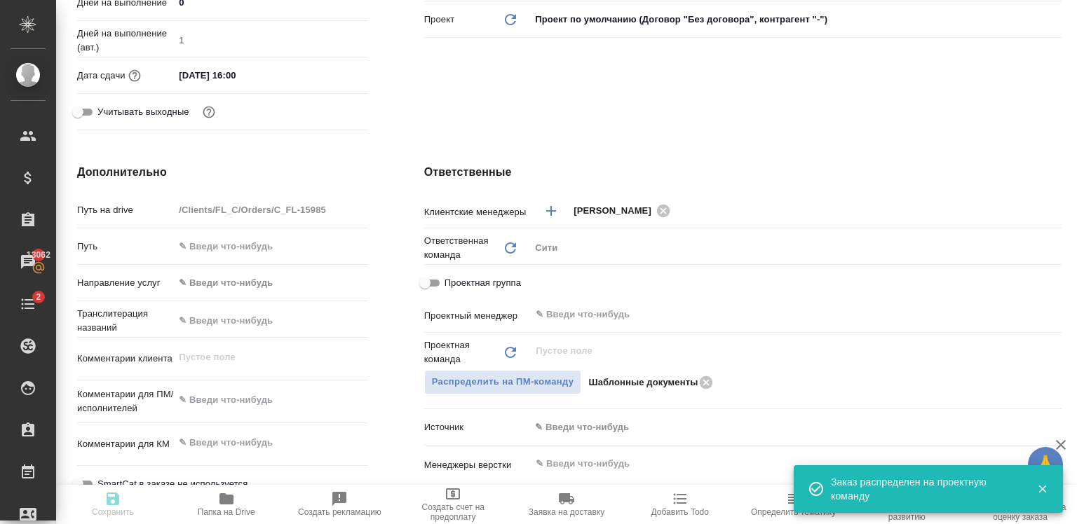
type textarea "x"
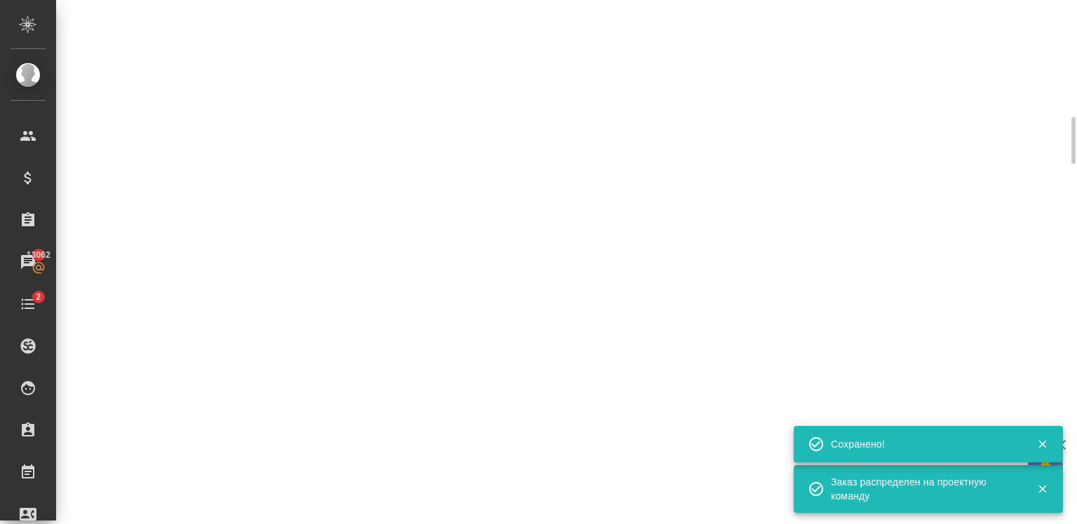
scroll to position [409, 0]
select select "RU"
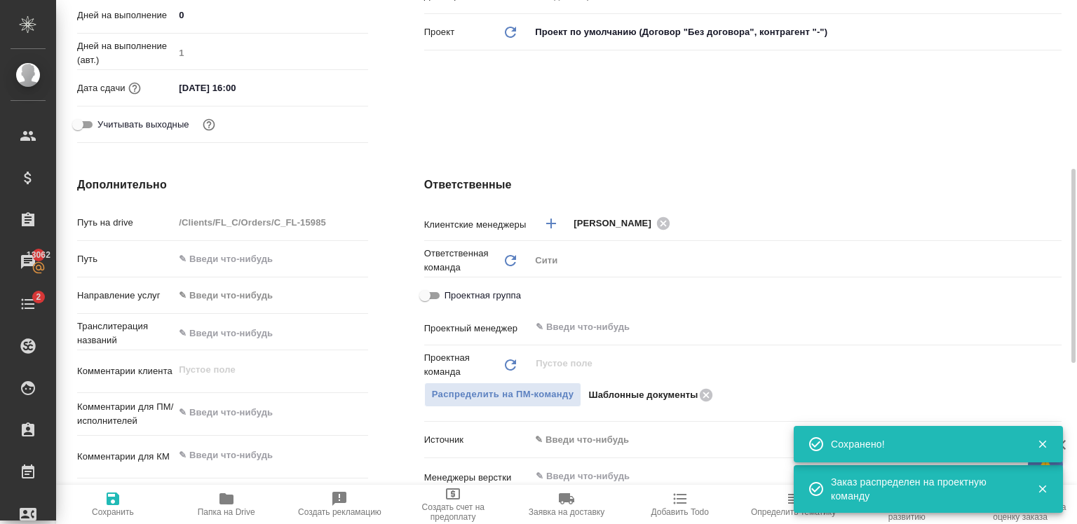
scroll to position [422, 0]
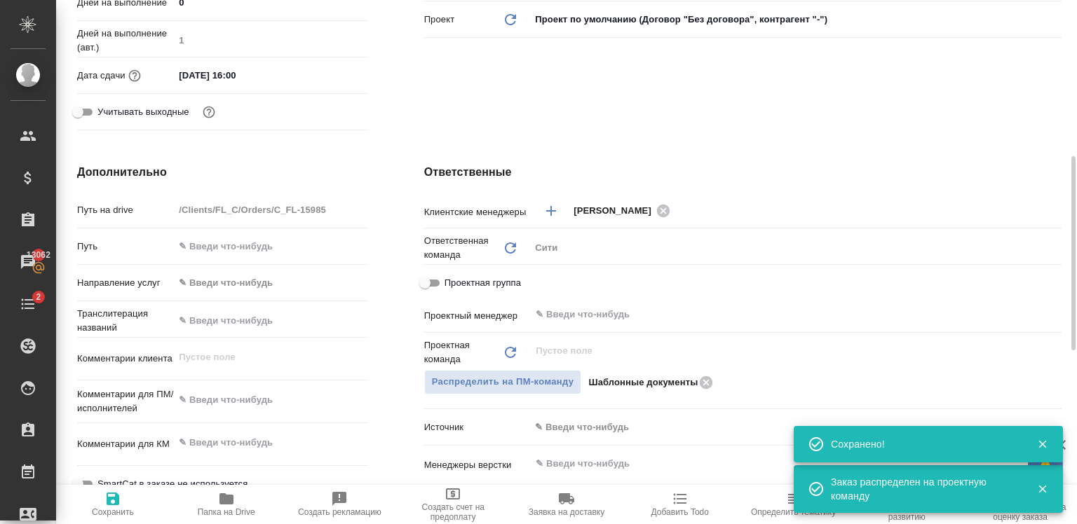
type textarea "x"
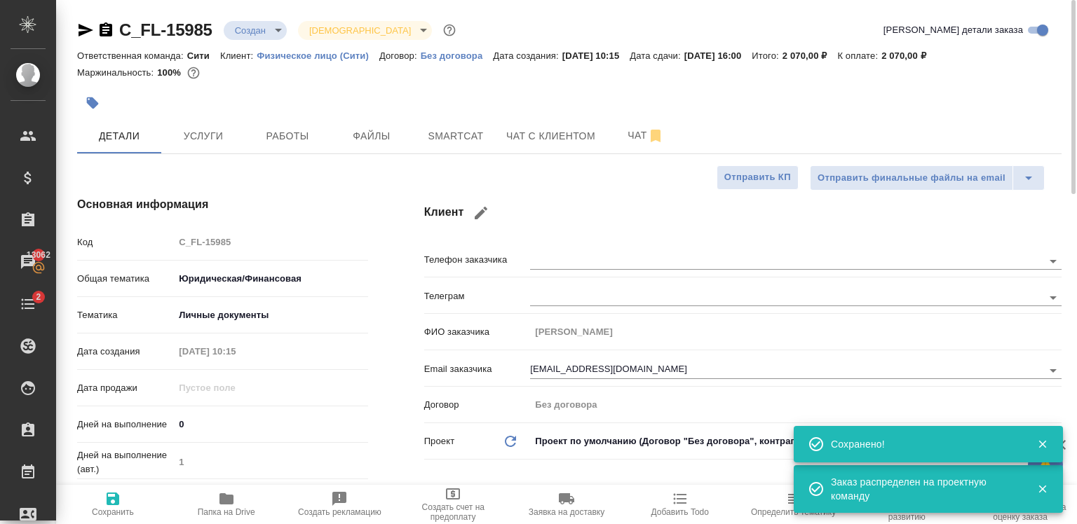
scroll to position [0, 0]
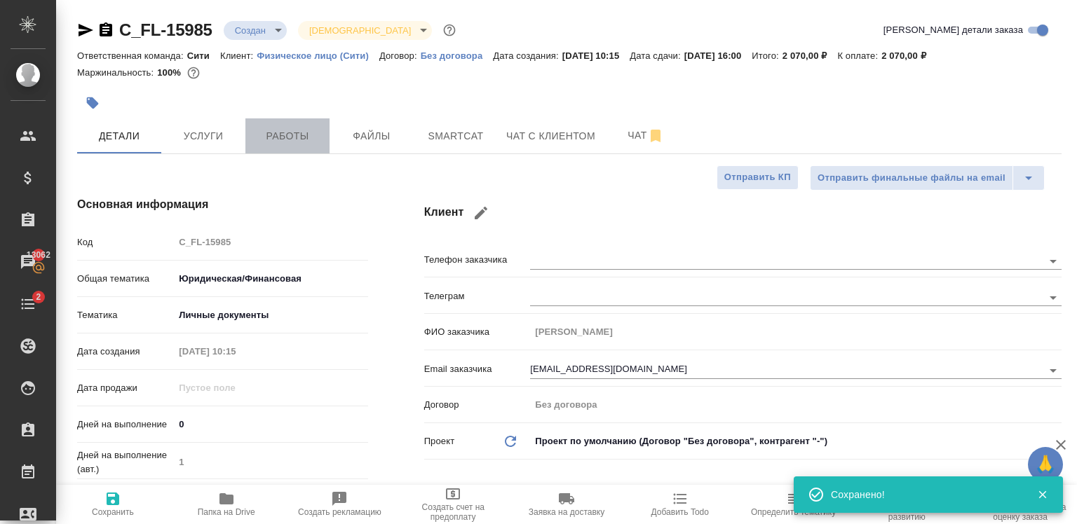
click at [283, 145] on button "Работы" at bounding box center [287, 135] width 84 height 35
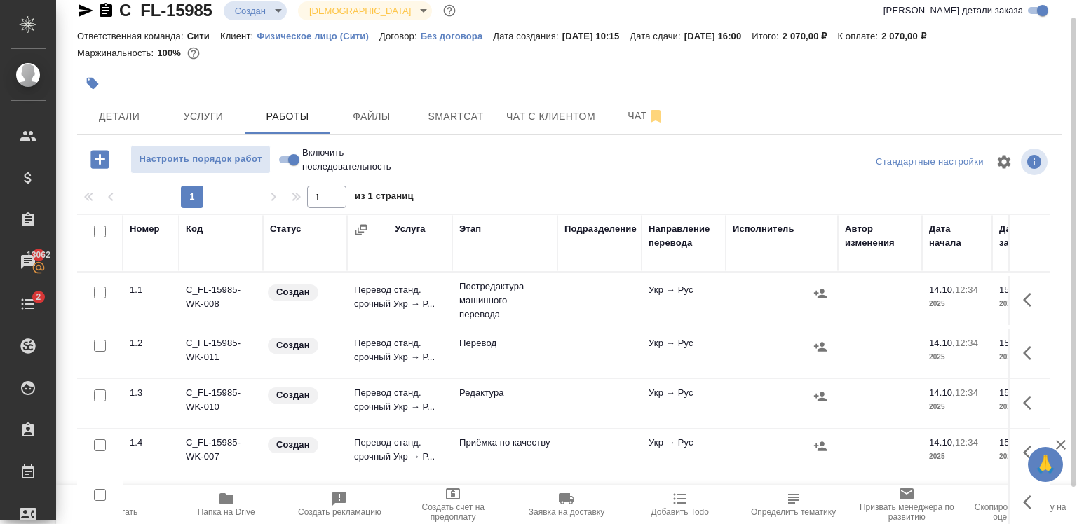
scroll to position [20, 0]
click at [104, 290] on input "checkbox" at bounding box center [100, 293] width 12 height 12
checkbox input "true"
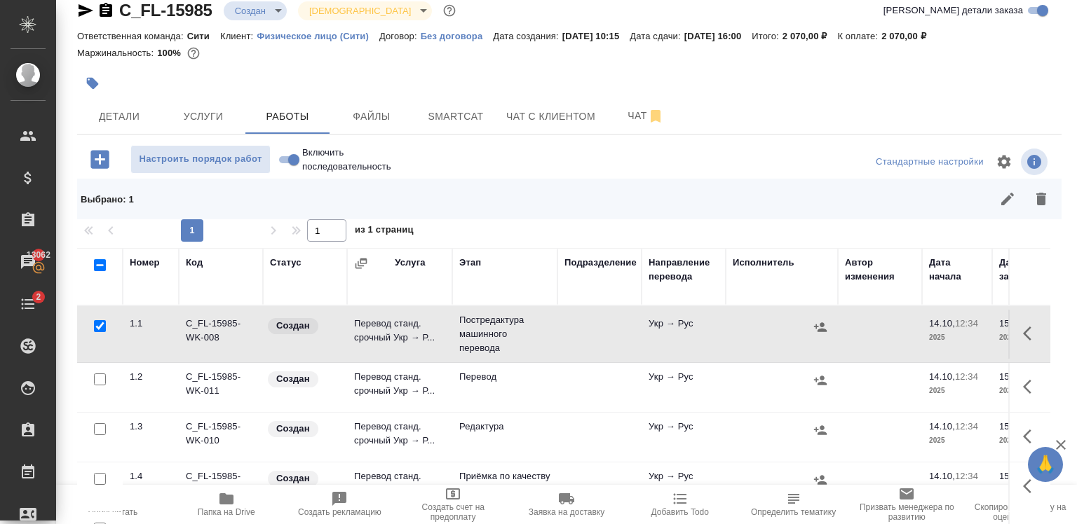
click at [98, 429] on input "checkbox" at bounding box center [100, 429] width 12 height 12
checkbox input "true"
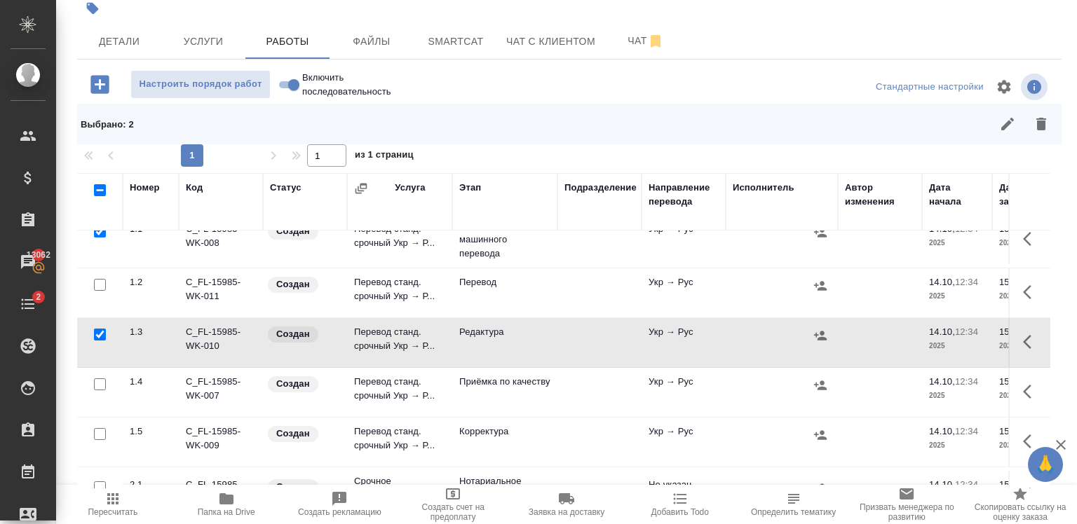
click at [100, 383] on input "checkbox" at bounding box center [100, 385] width 12 height 12
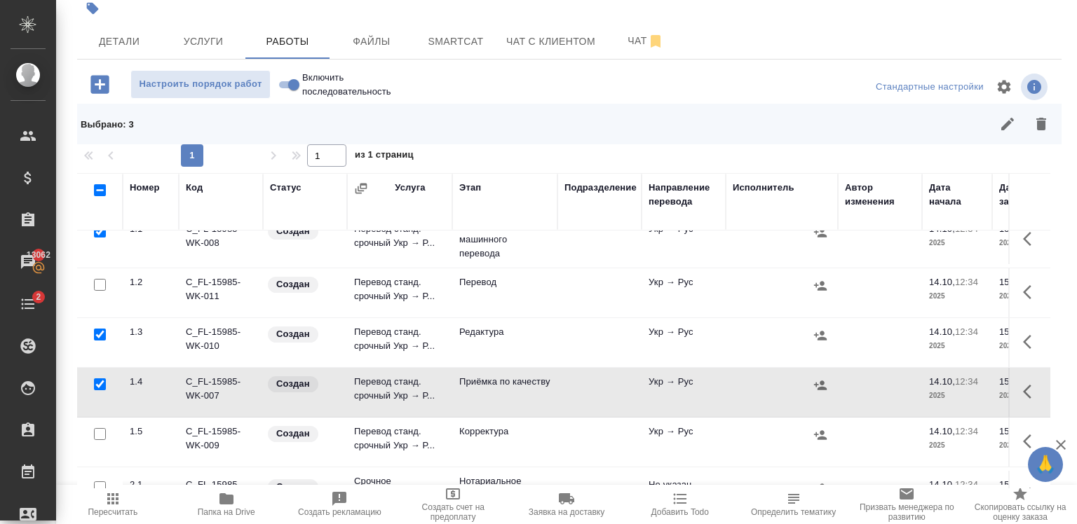
click at [100, 383] on input "checkbox" at bounding box center [100, 385] width 12 height 12
checkbox input "false"
click at [104, 435] on input "checkbox" at bounding box center [100, 434] width 12 height 12
checkbox input "true"
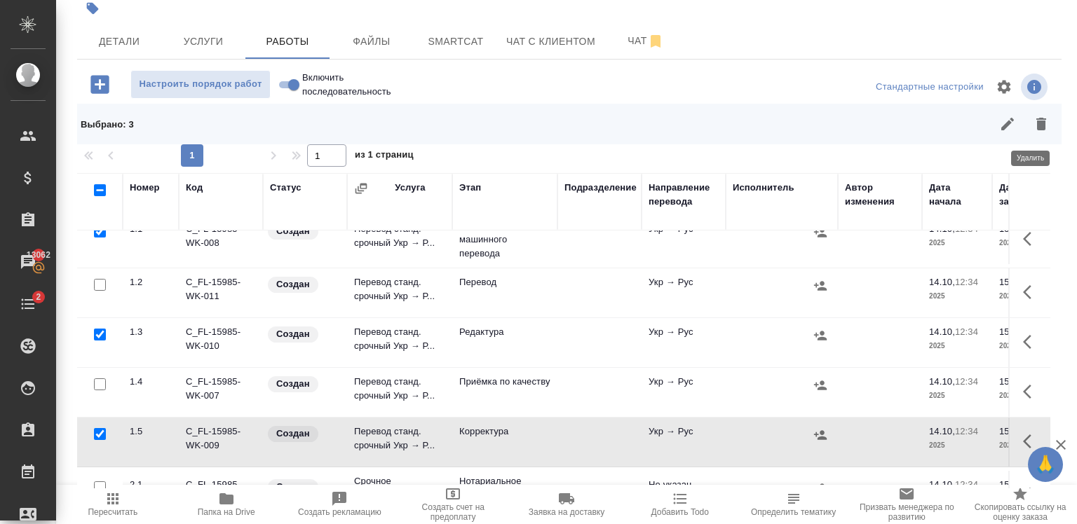
click at [1031, 135] on button "button" at bounding box center [1041, 124] width 34 height 34
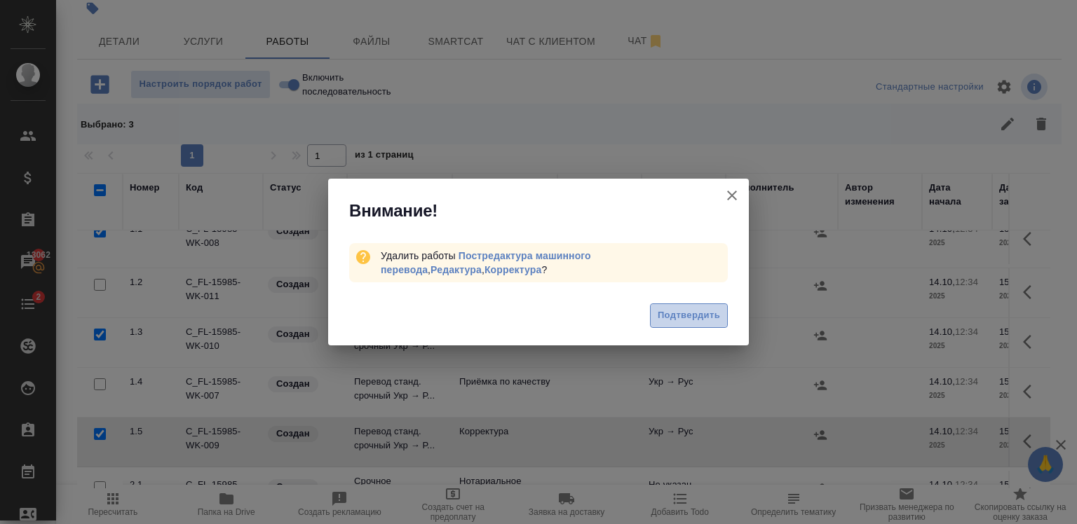
click at [684, 320] on span "Подтвердить" at bounding box center [689, 316] width 62 height 16
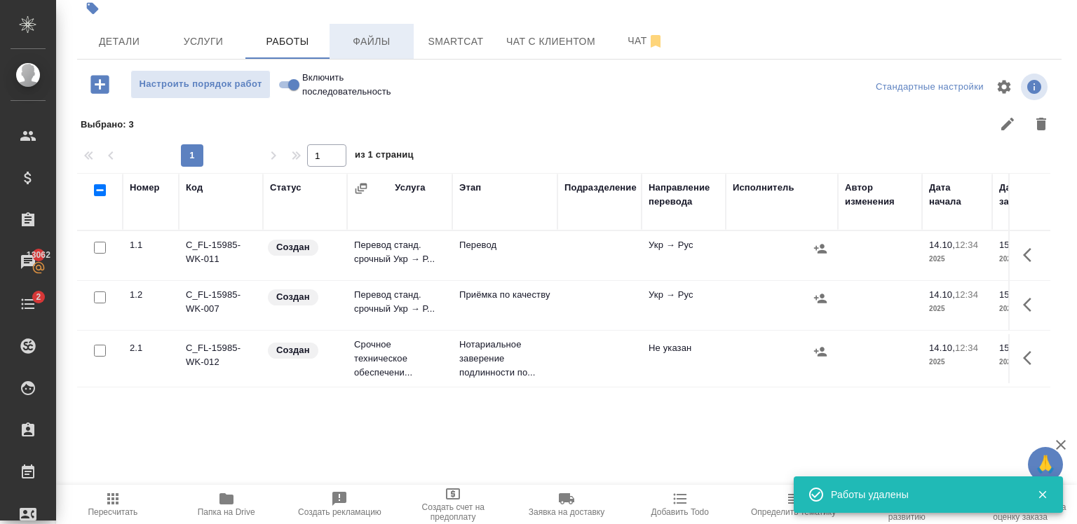
scroll to position [0, 0]
click at [362, 36] on span "Файлы" at bounding box center [371, 42] width 67 height 18
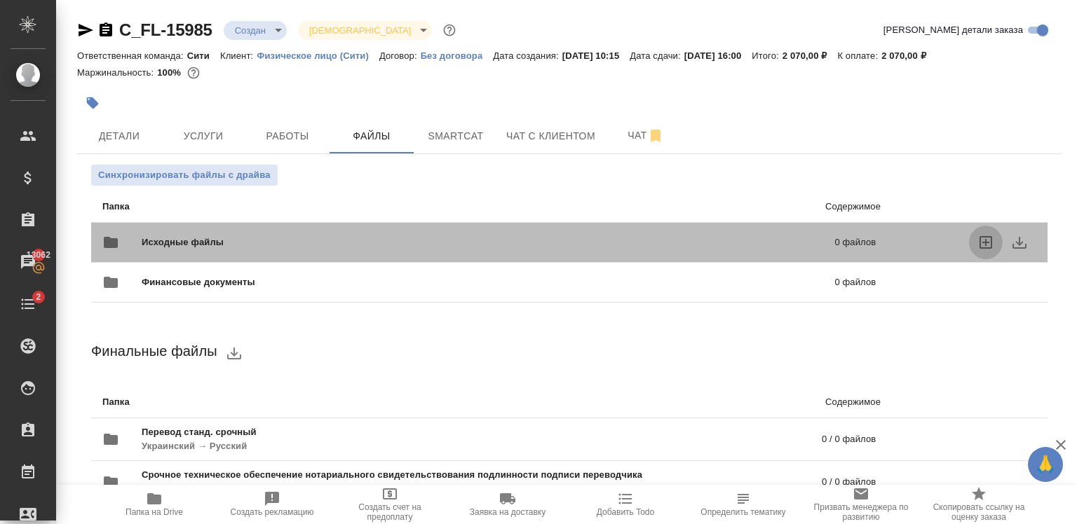
click at [977, 246] on icon "uploadFiles" at bounding box center [985, 242] width 17 height 17
click at [0, 0] on input "uploadFiles" at bounding box center [0, 0] width 0 height 0
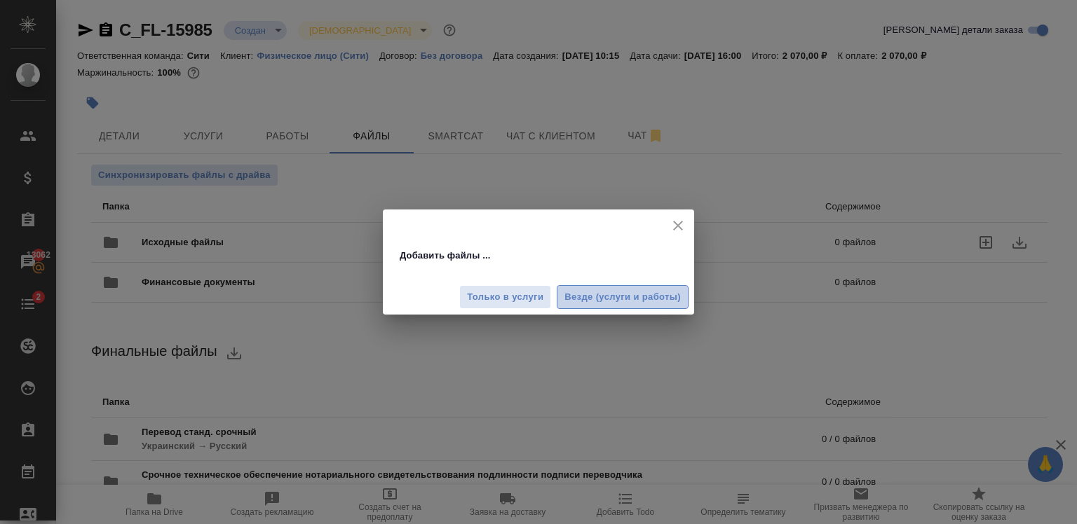
click at [613, 290] on span "Везде (услуги и работы)" at bounding box center [622, 298] width 116 height 16
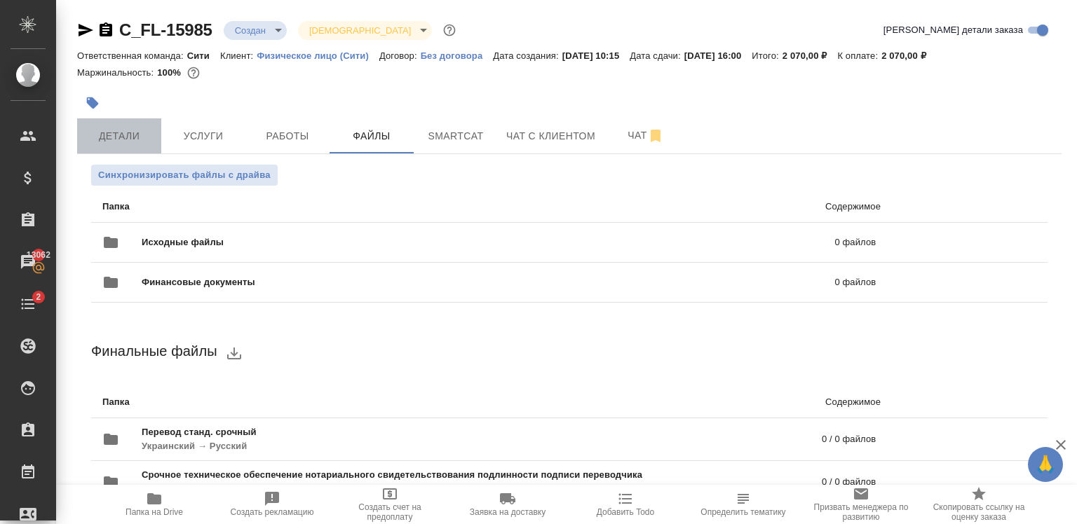
click at [107, 147] on button "Детали" at bounding box center [119, 135] width 84 height 35
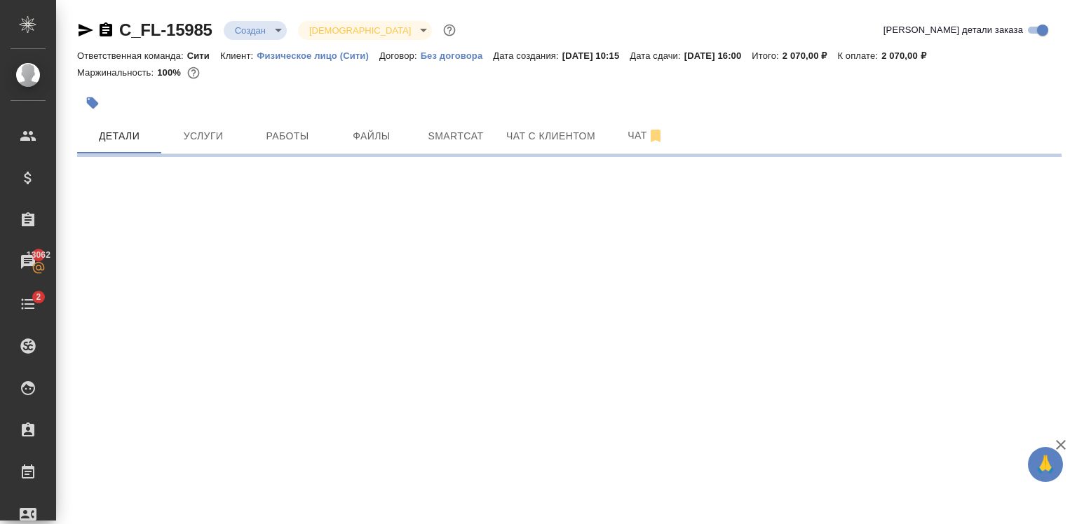
select select "RU"
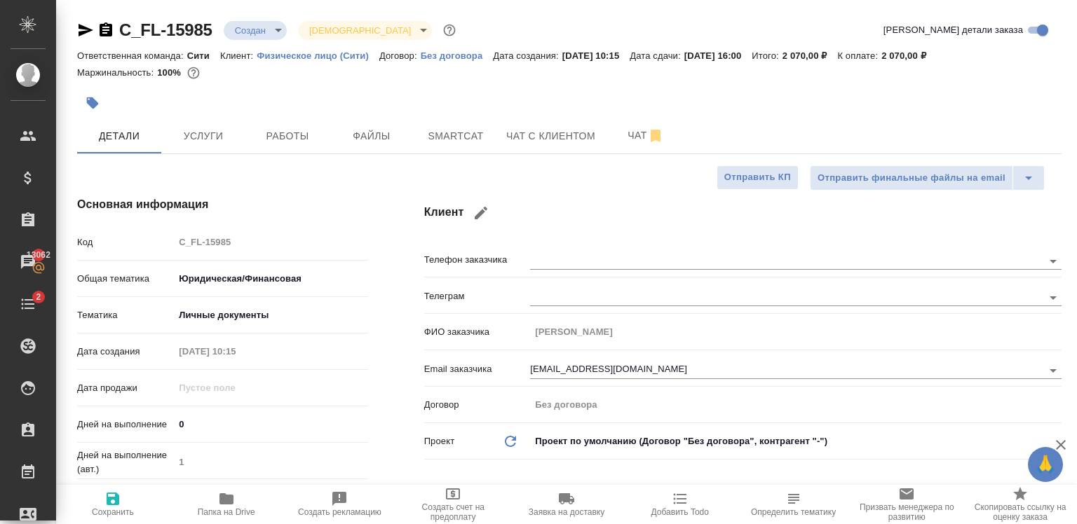
type textarea "x"
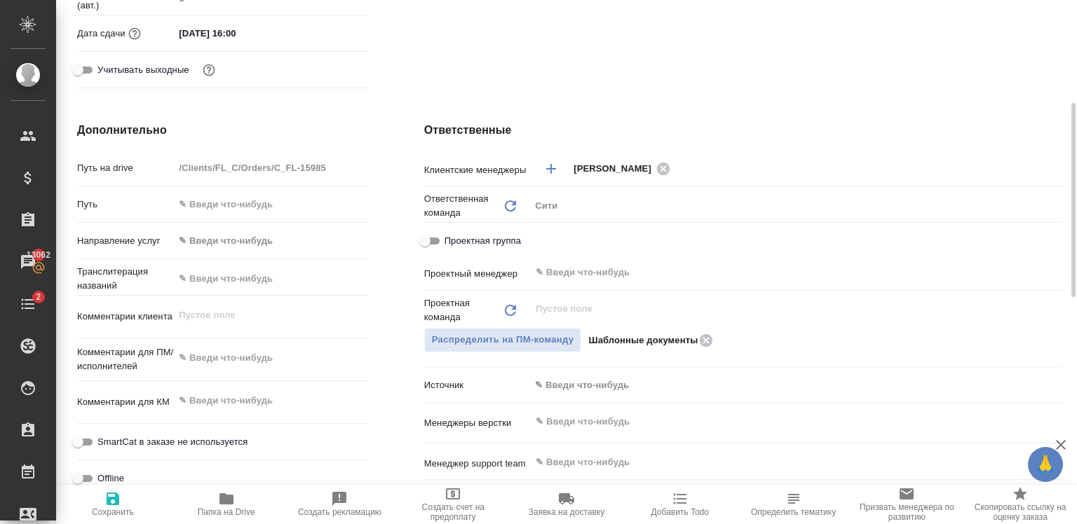
scroll to position [504, 0]
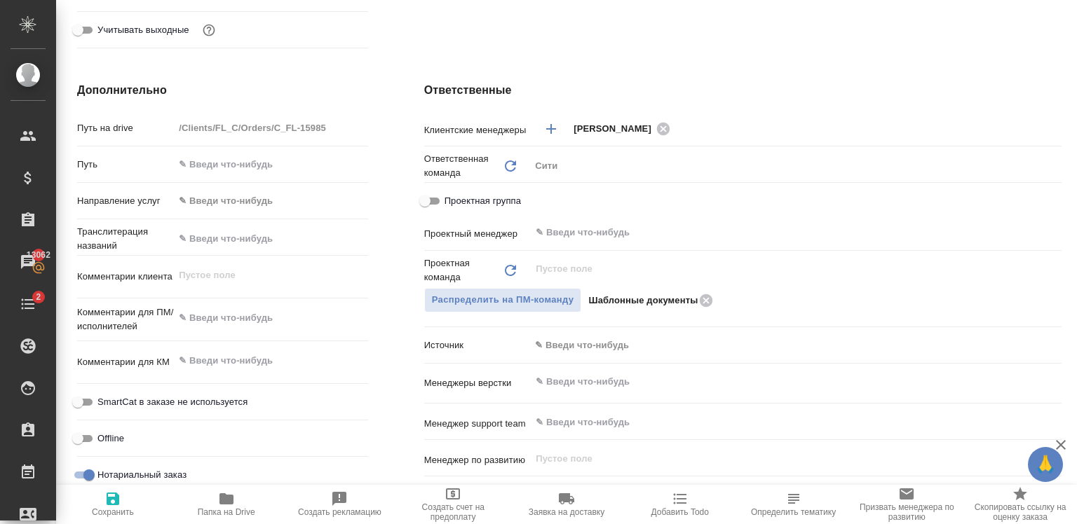
click at [220, 331] on div "x" at bounding box center [270, 319] width 193 height 31
type textarea "x"
type textarea "С"
type textarea "x"
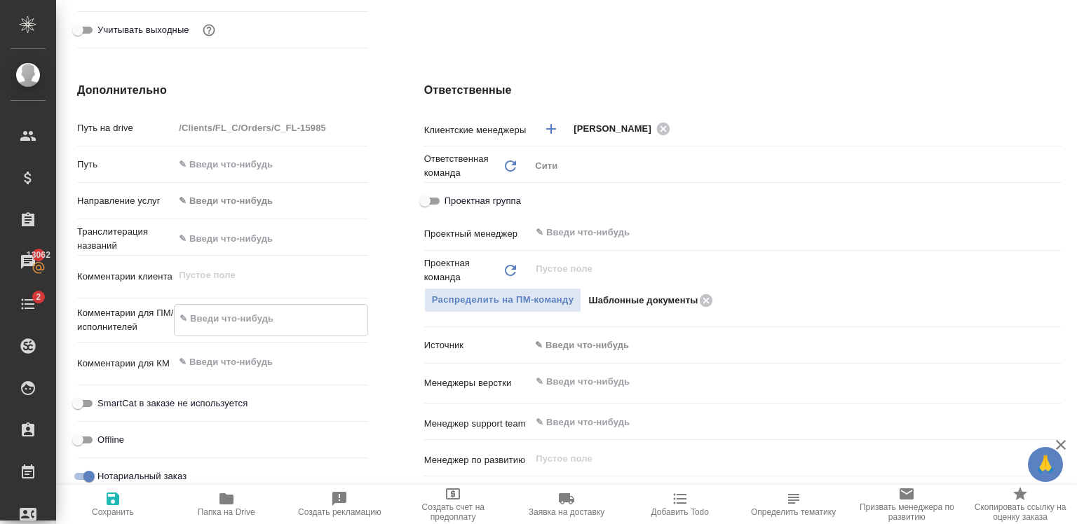
type textarea "x"
type textarea "СО"
type textarea "x"
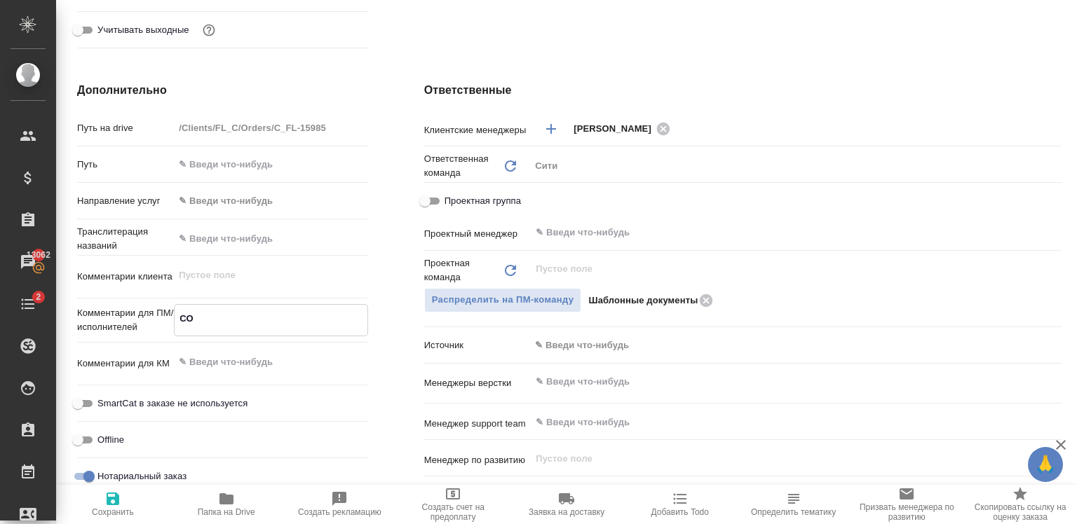
type textarea "x"
type textarea "СОБ"
type textarea "x"
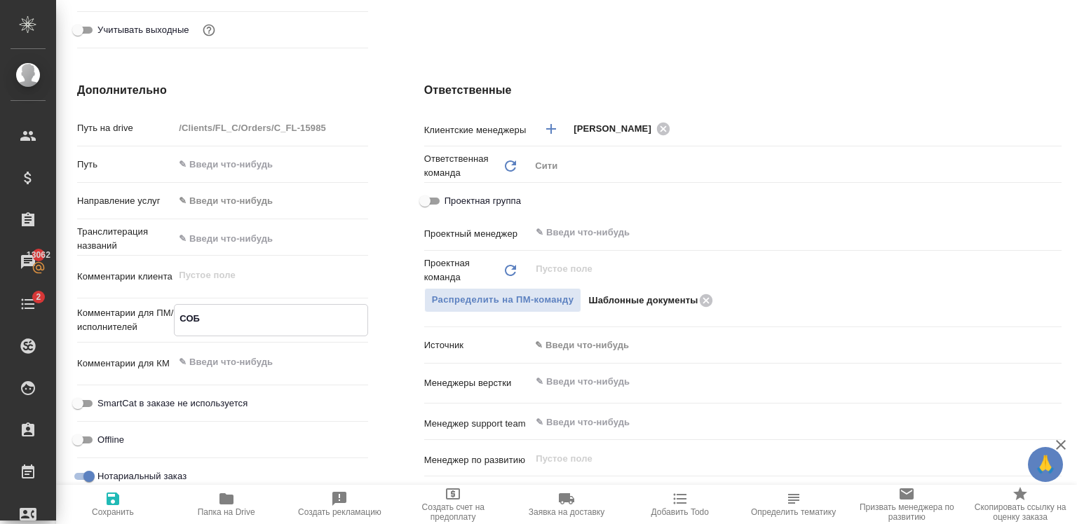
type textarea "СОБ"
type textarea "x"
type textarea "СОБ у"
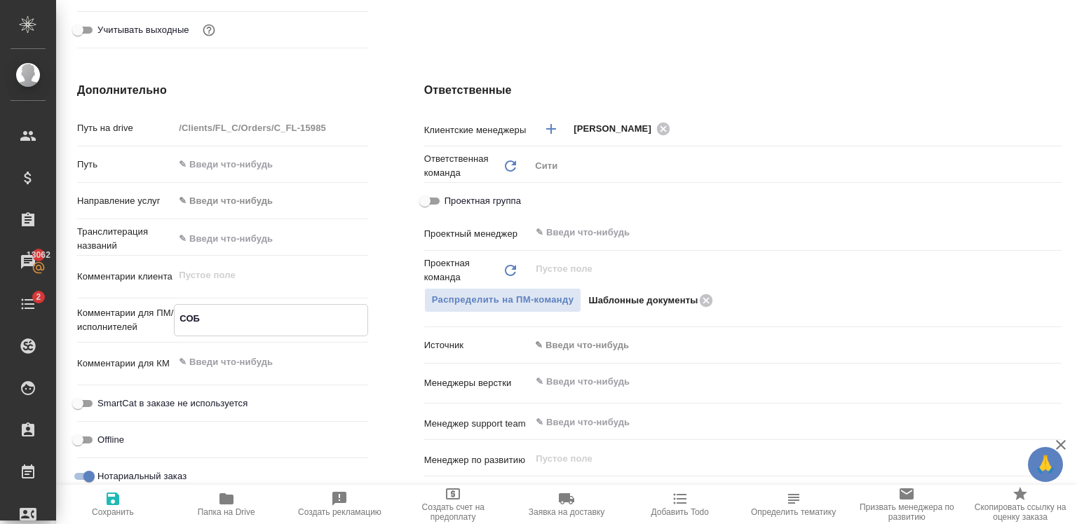
type textarea "x"
type textarea "СОБ ук"
type textarea "x"
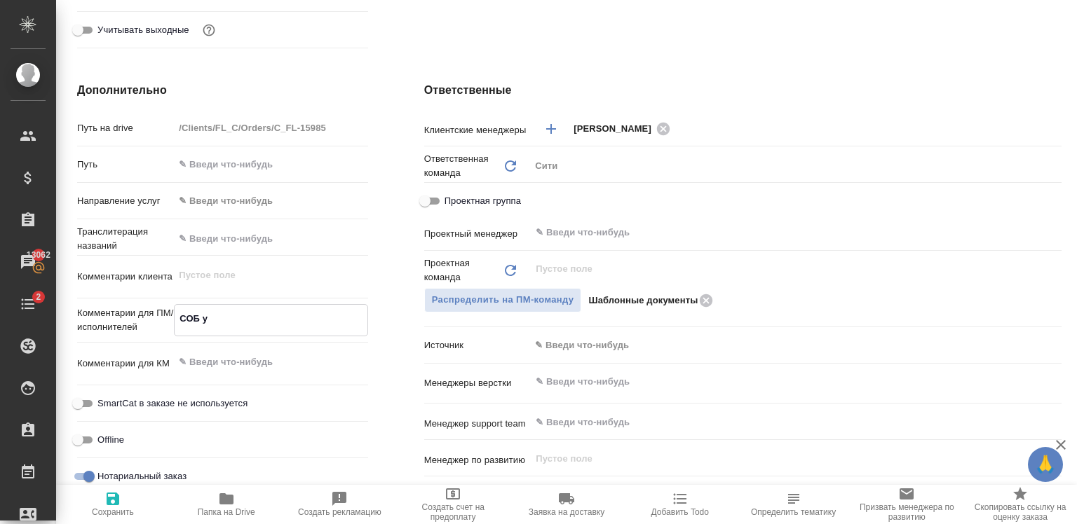
type textarea "x"
type textarea "СОБ укр"
type textarea "x"
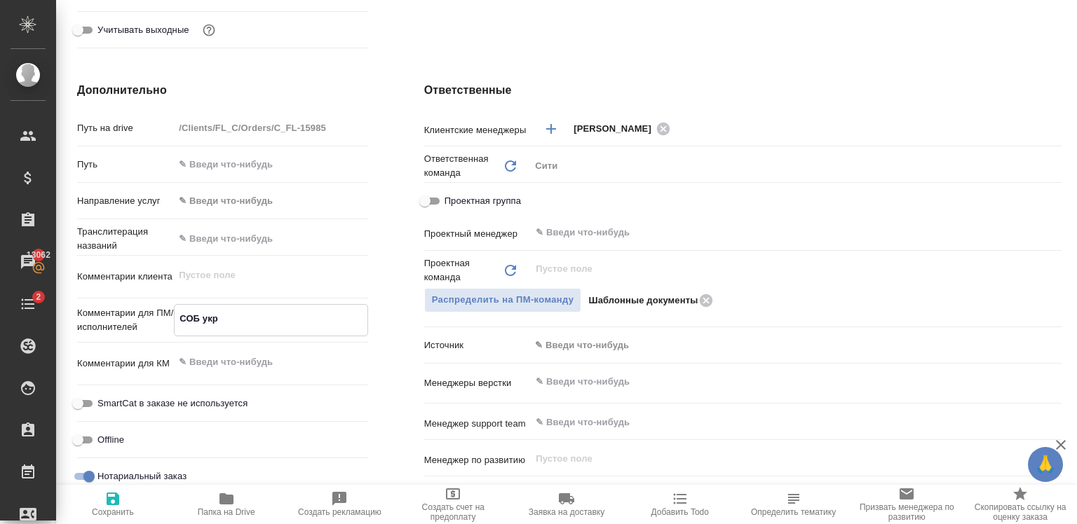
type textarea "x"
type textarea "СОБ укр-"
type textarea "x"
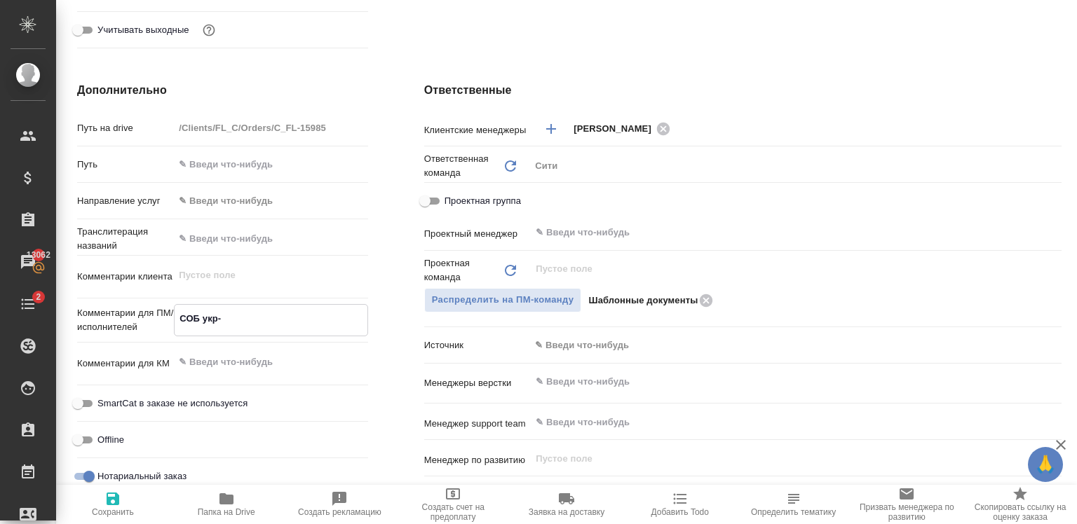
type textarea "СОБ укр-р"
type textarea "x"
type textarea "СОБ укр-ру"
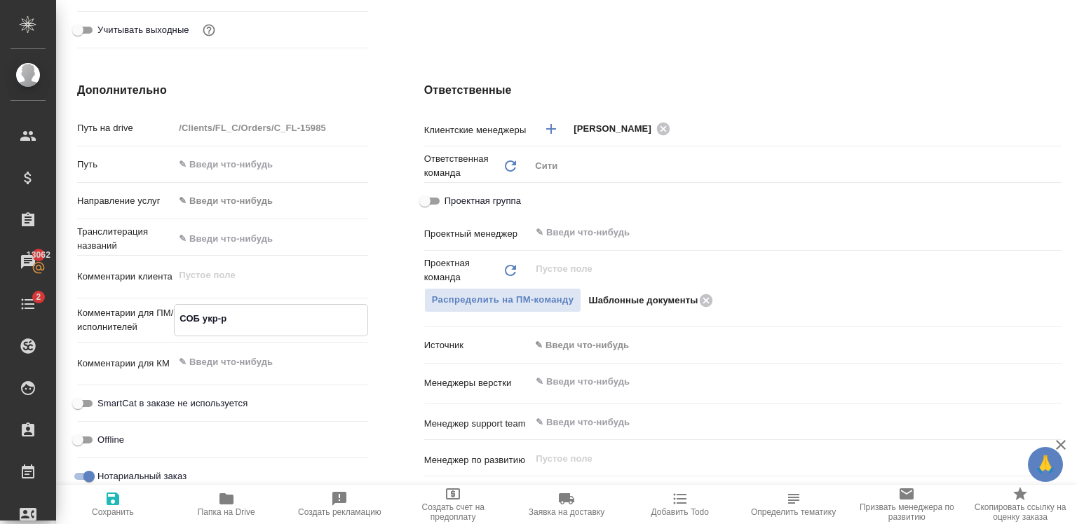
type textarea "x"
type textarea "СОБ укр-рус"
type textarea "x"
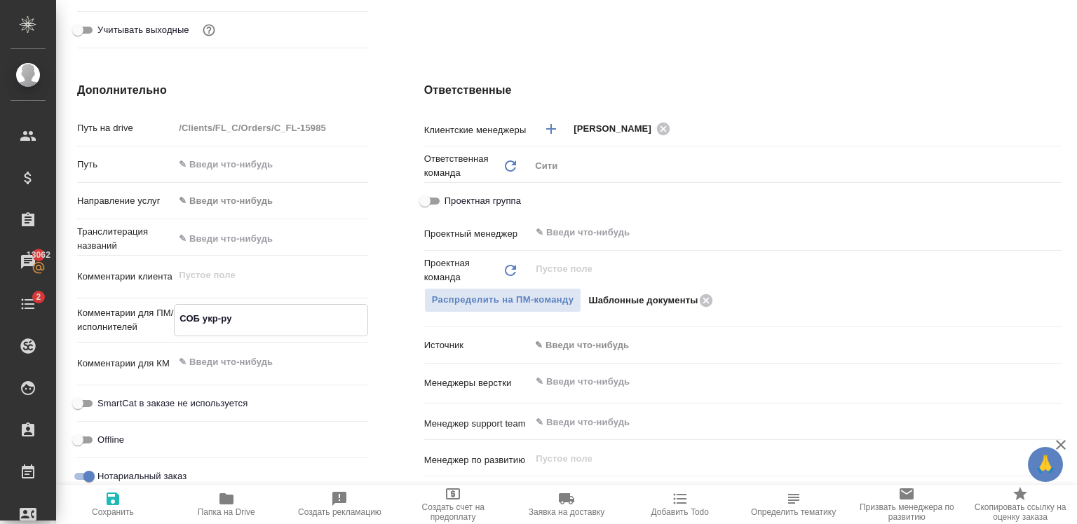
type textarea "x"
type textarea "СОБ укр-рус"
type textarea "x"
click at [112, 510] on span "Сохранить" at bounding box center [113, 513] width 42 height 10
type textarea "x"
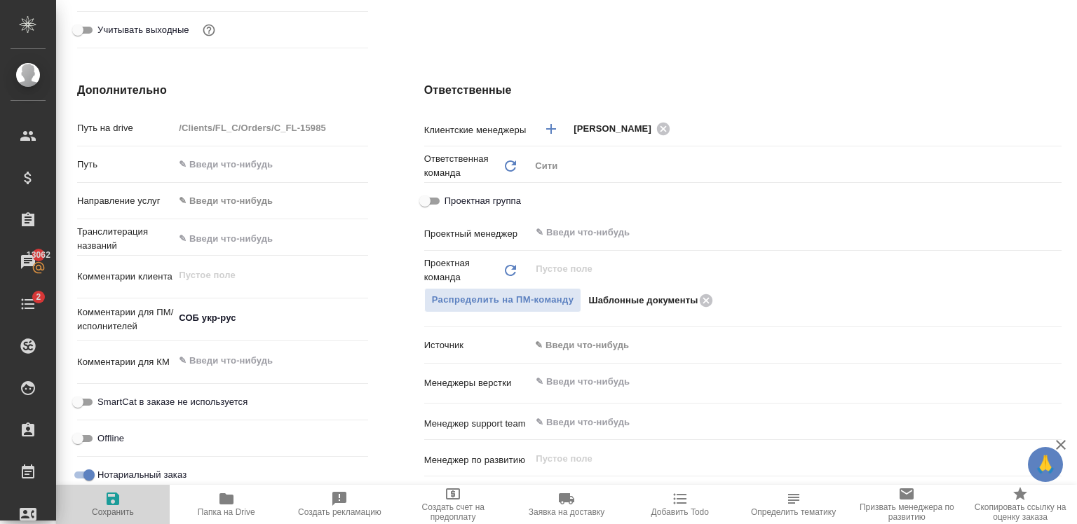
type textarea "x"
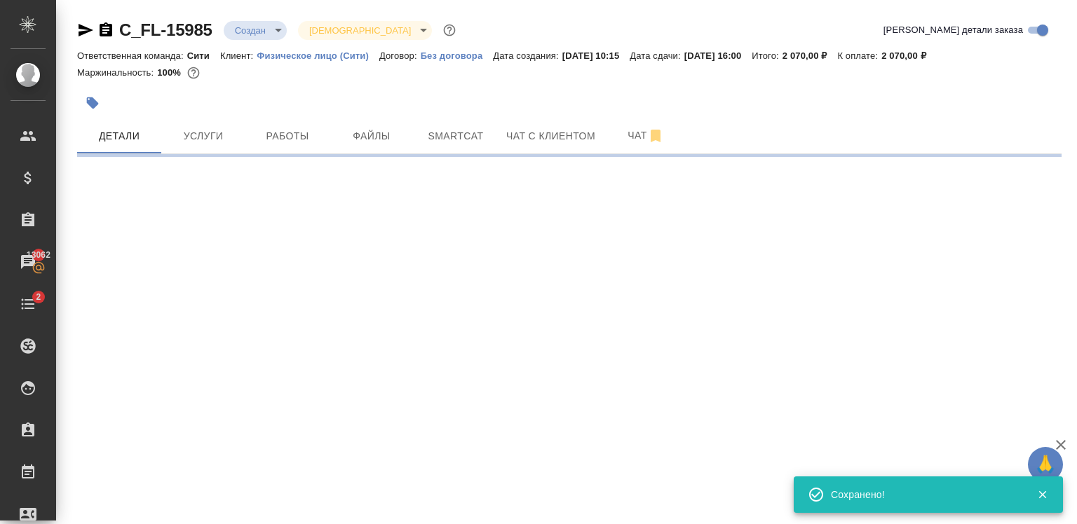
scroll to position [0, 0]
select select "RU"
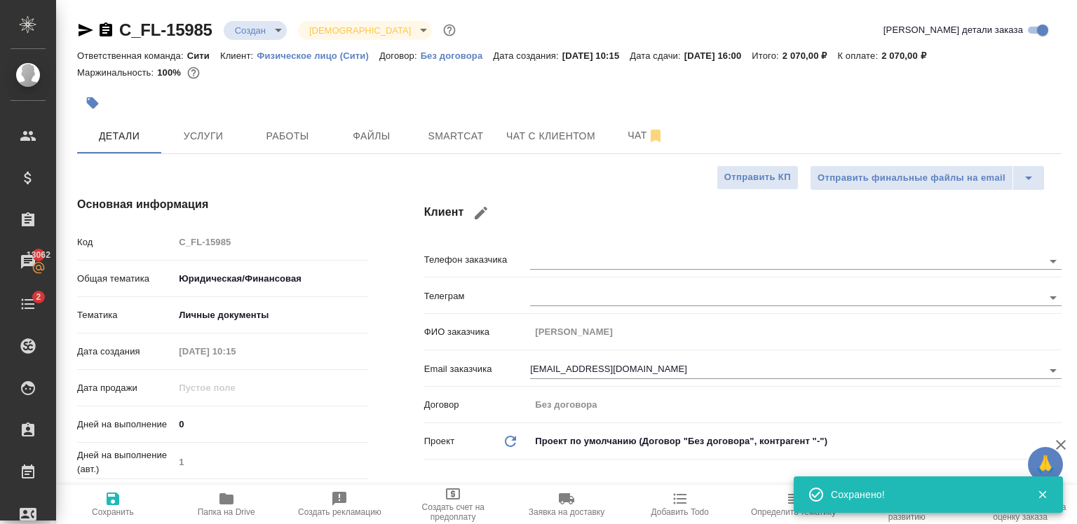
type textarea "x"
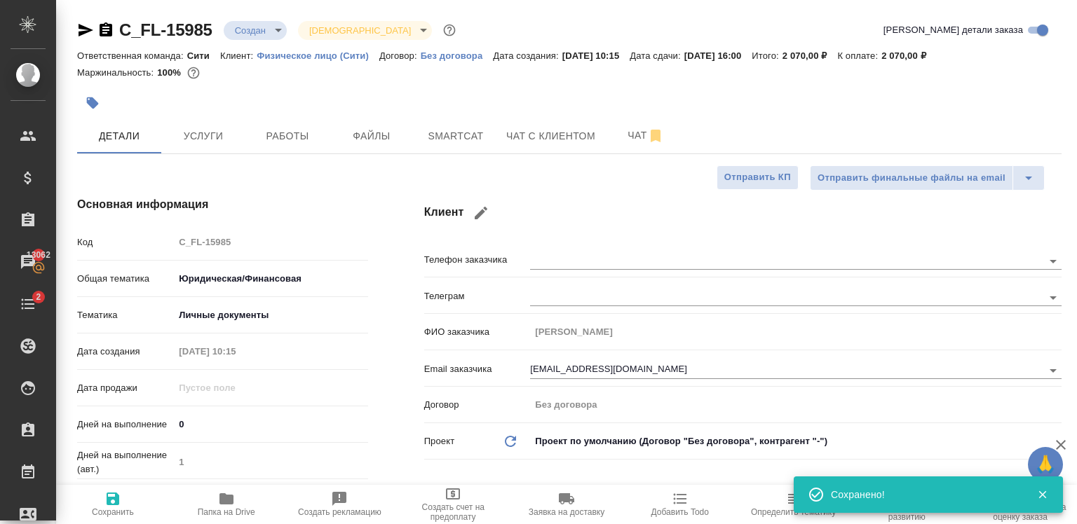
type textarea "x"
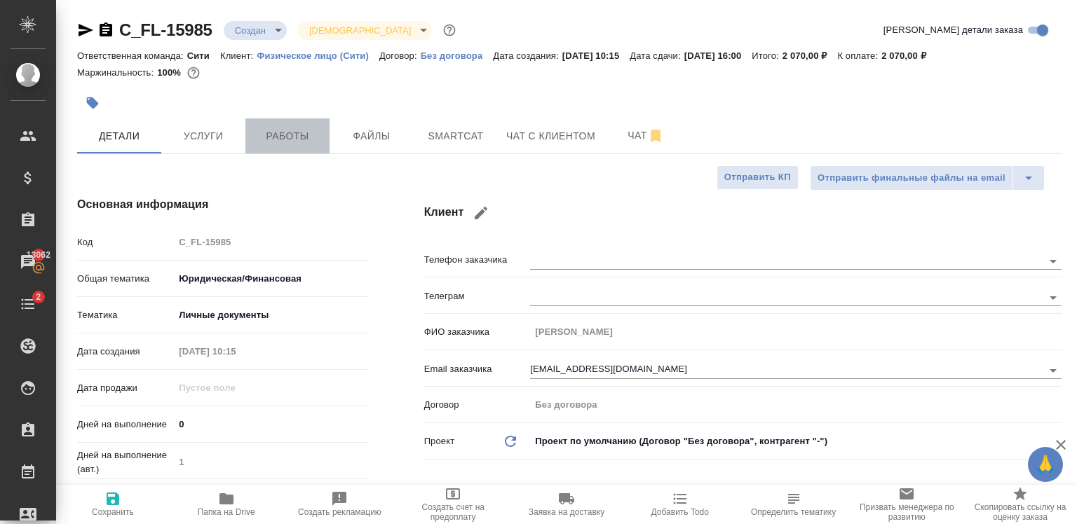
click at [266, 151] on button "Работы" at bounding box center [287, 135] width 84 height 35
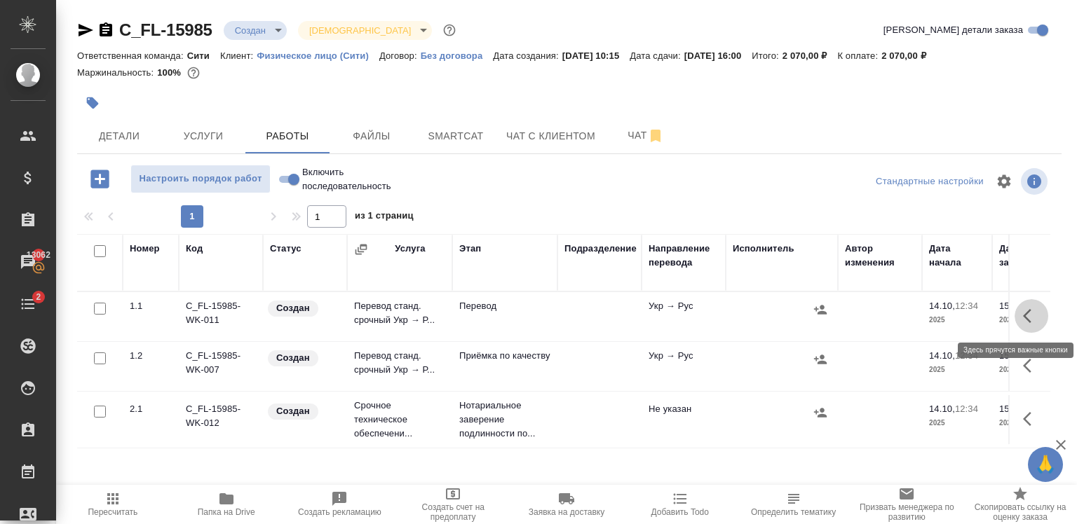
click at [1019, 329] on button "button" at bounding box center [1031, 316] width 34 height 34
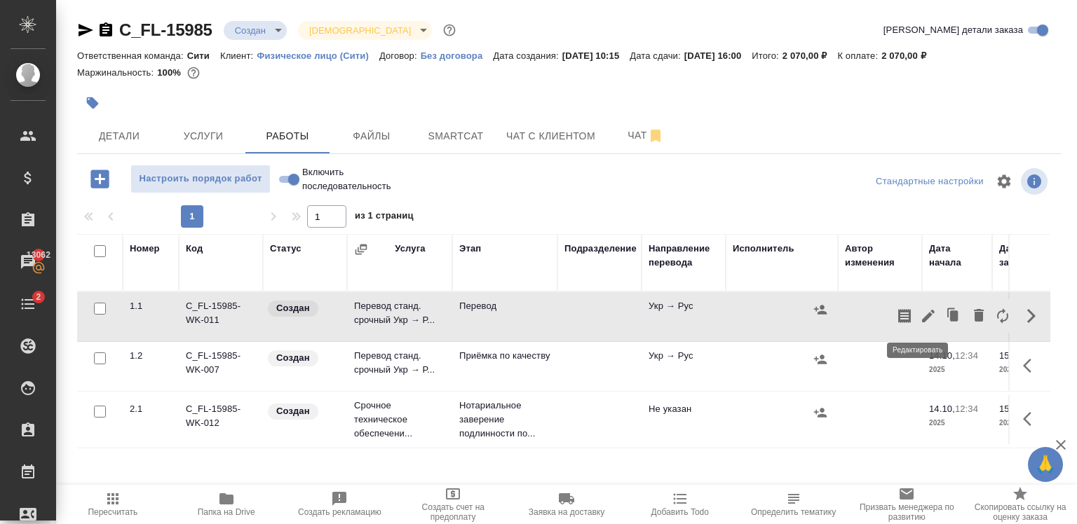
click at [920, 318] on icon "button" at bounding box center [928, 316] width 17 height 17
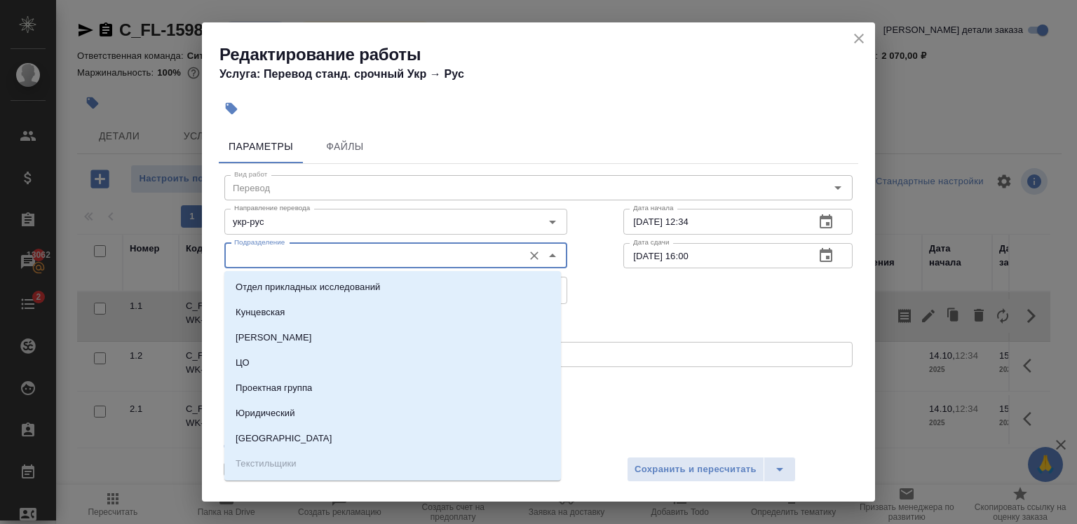
click at [353, 263] on input "Подразделение" at bounding box center [372, 255] width 287 height 17
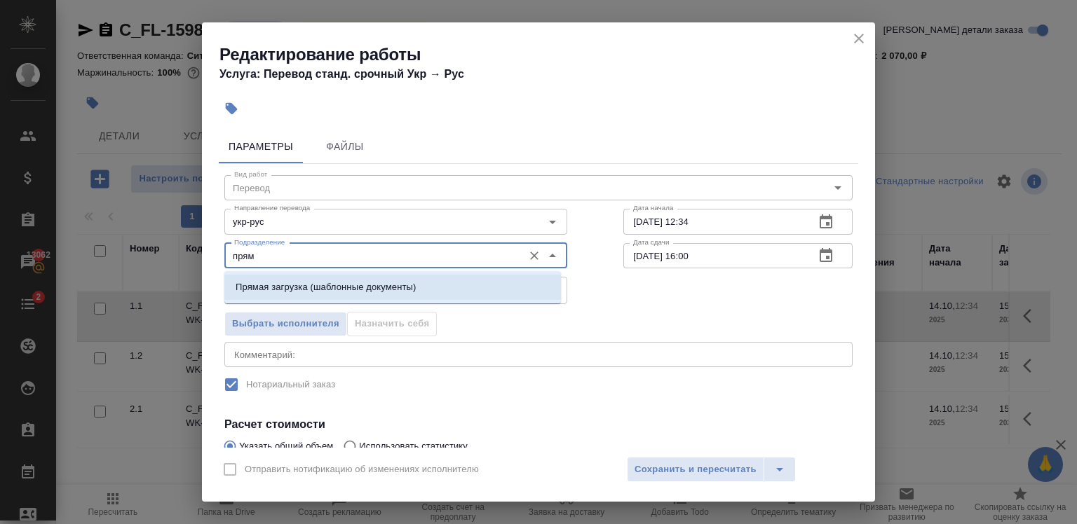
click at [391, 289] on p "Прямая загрузка (шаблонные документы)" at bounding box center [326, 287] width 180 height 14
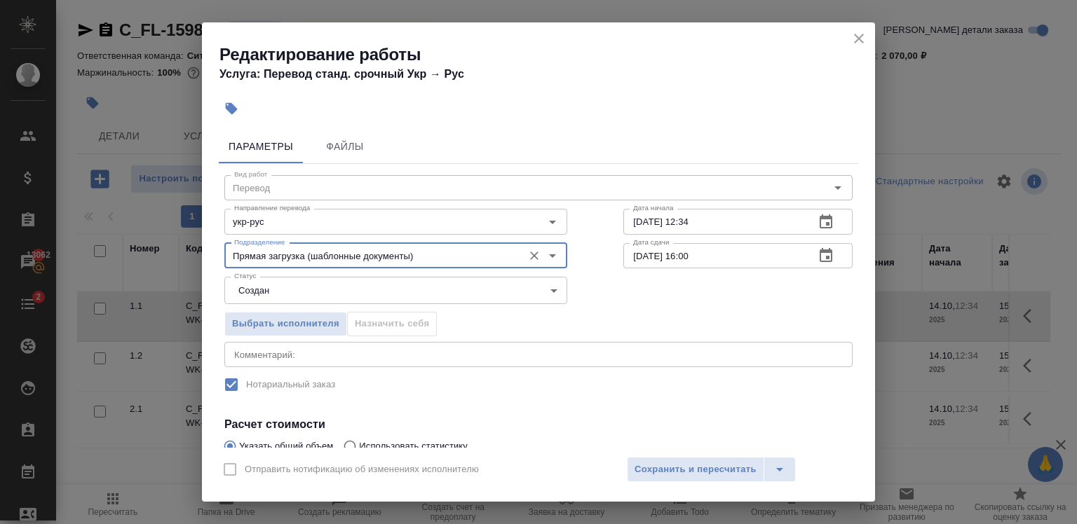
type input "Прямая загрузка (шаблонные документы)"
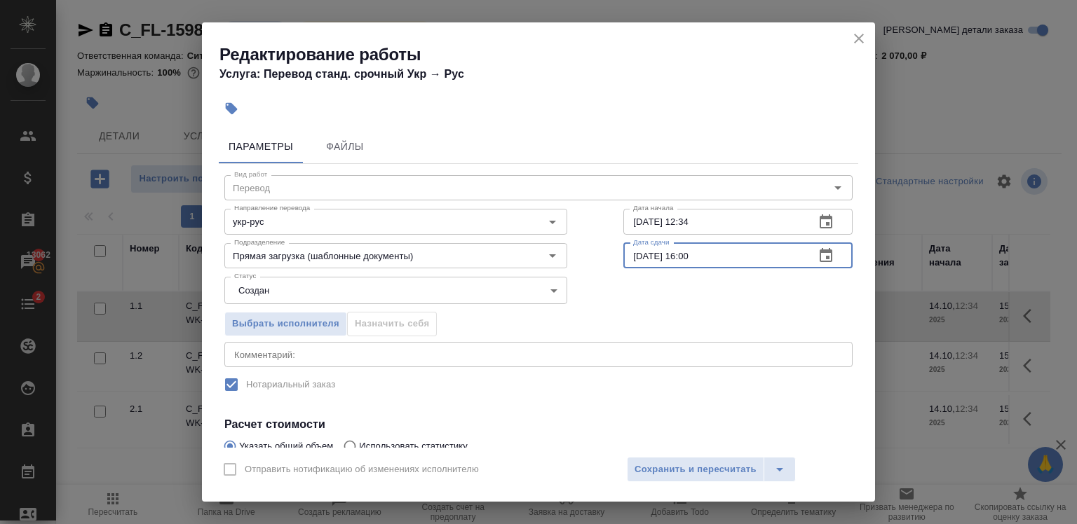
click at [684, 259] on input "15.10.2025 16:00" at bounding box center [713, 255] width 180 height 25
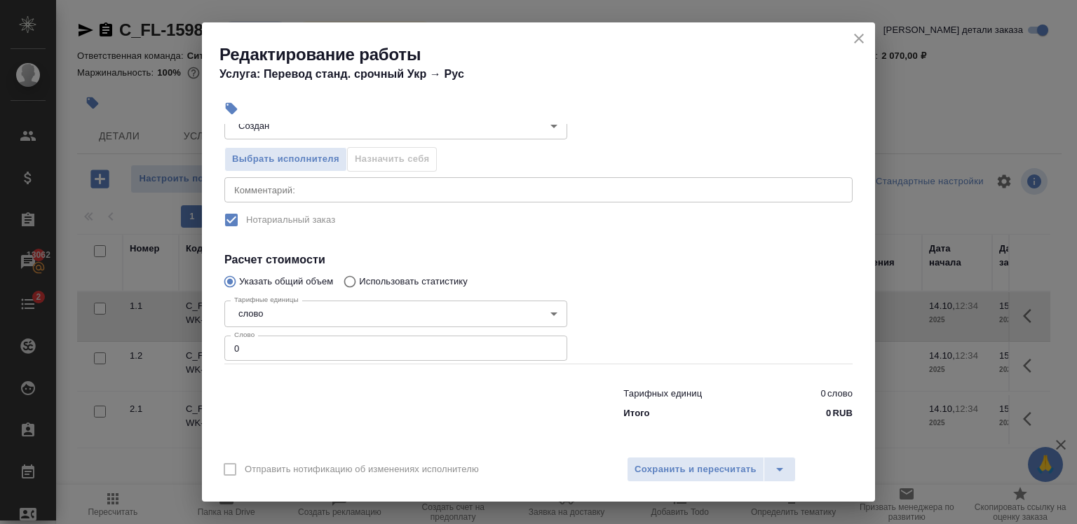
type input "15.10.2025 15:00"
type input "1"
click at [546, 346] on input "1" at bounding box center [395, 348] width 343 height 25
click at [705, 467] on span "Сохранить и пересчитать" at bounding box center [695, 470] width 122 height 16
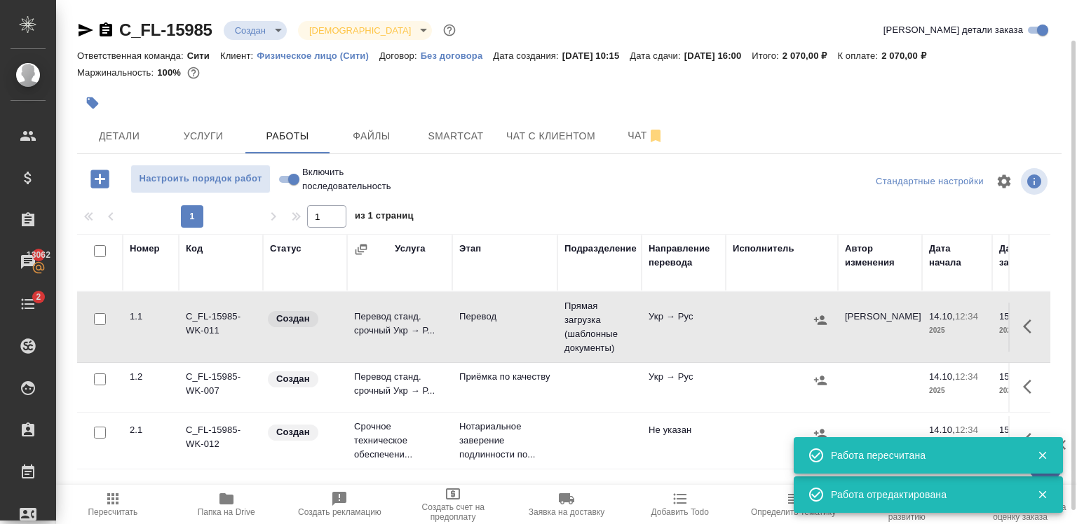
scroll to position [61, 0]
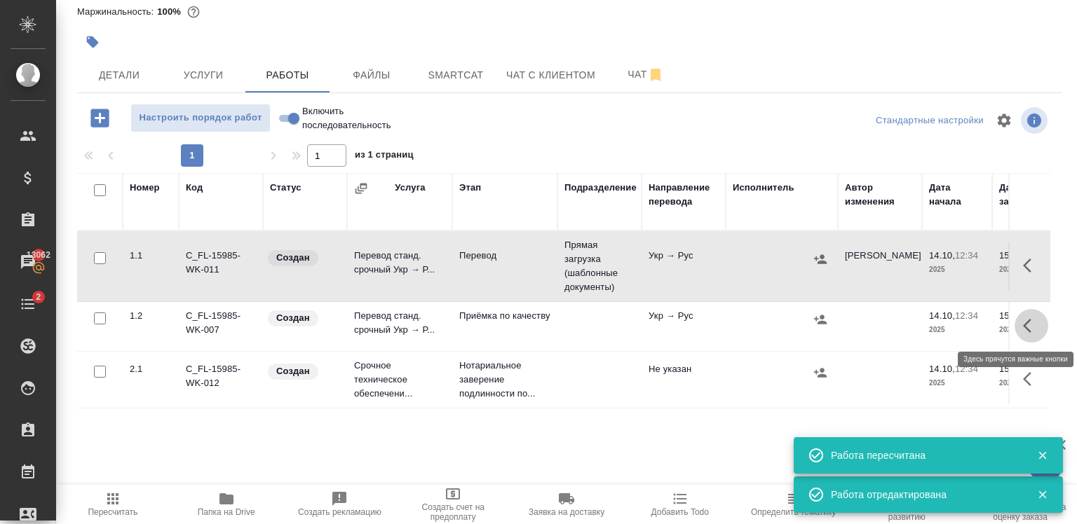
click at [1023, 323] on icon "button" at bounding box center [1031, 326] width 17 height 17
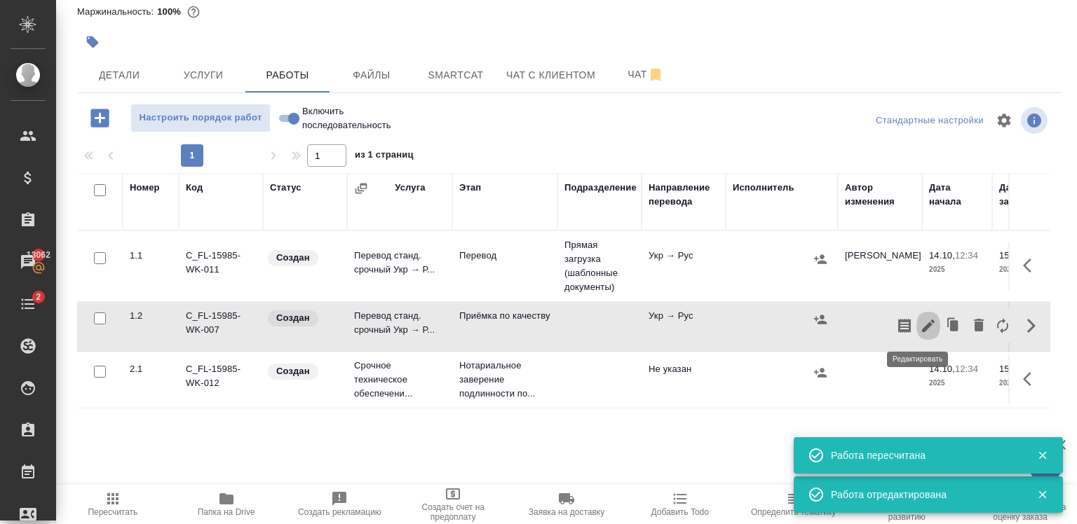
click at [922, 324] on icon "button" at bounding box center [928, 326] width 13 height 13
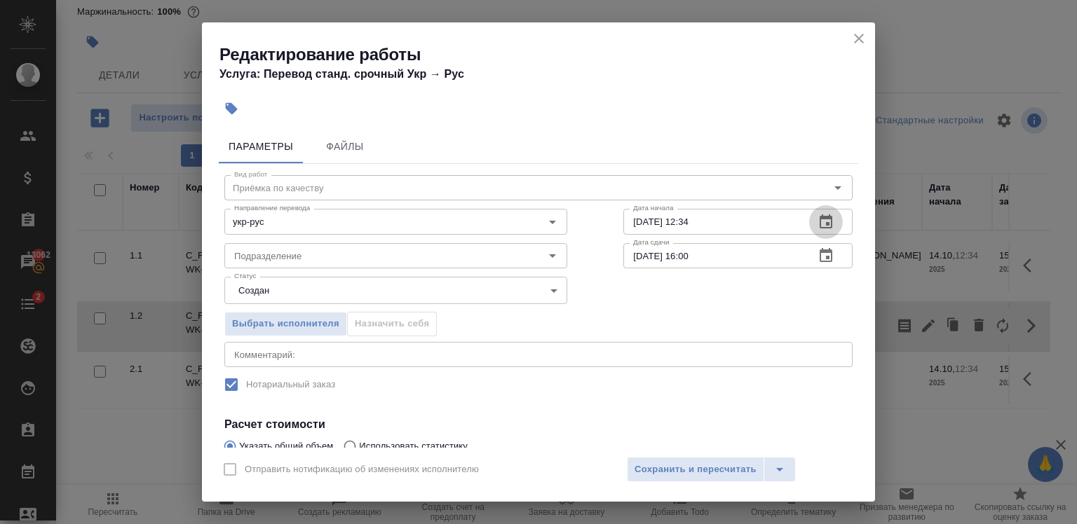
click at [817, 224] on icon "button" at bounding box center [825, 222] width 17 height 17
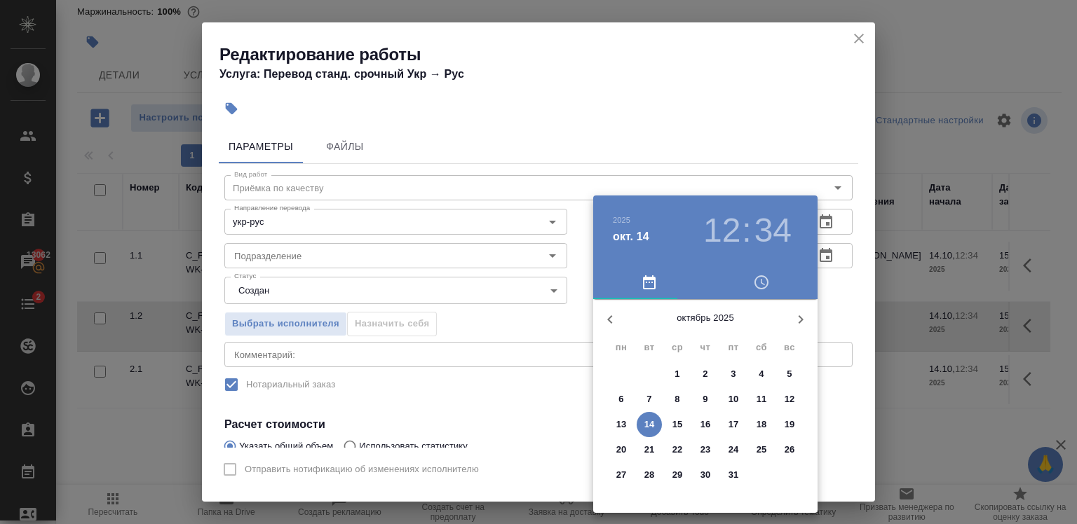
click at [730, 231] on h3 "12" at bounding box center [721, 230] width 37 height 39
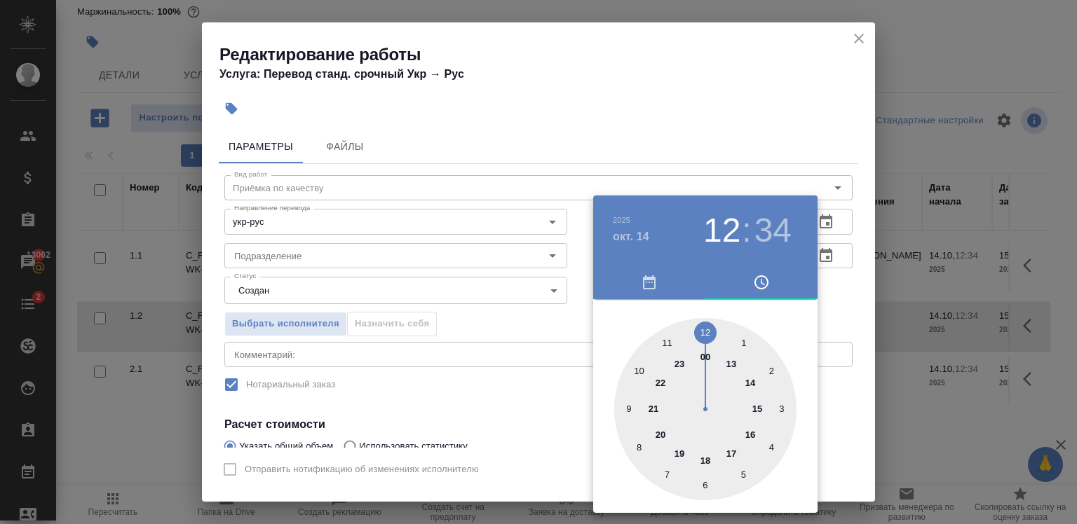
click at [759, 407] on div at bounding box center [705, 409] width 182 height 182
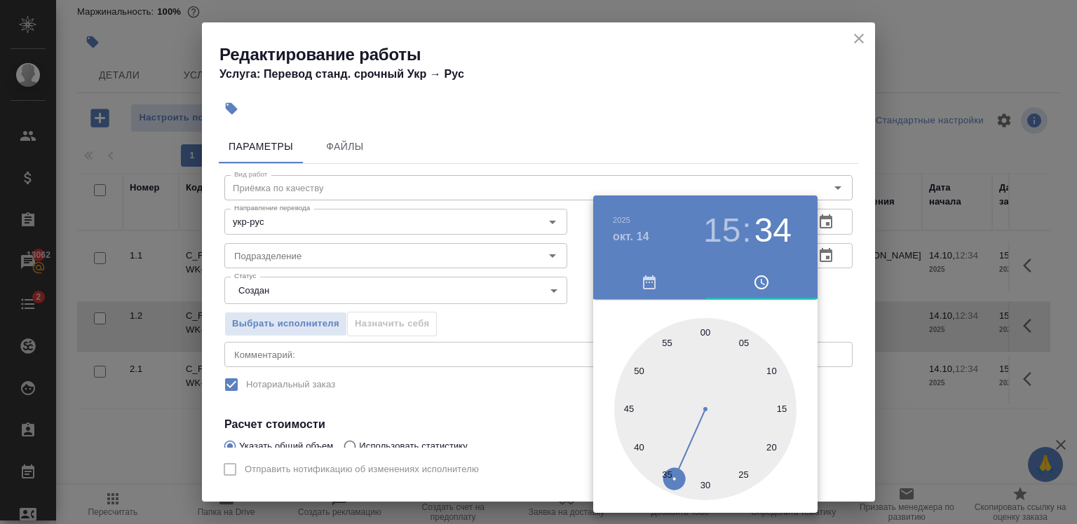
click at [706, 331] on div at bounding box center [705, 409] width 182 height 182
type input "14.10.2025 15:00"
click at [438, 265] on div at bounding box center [538, 262] width 1077 height 524
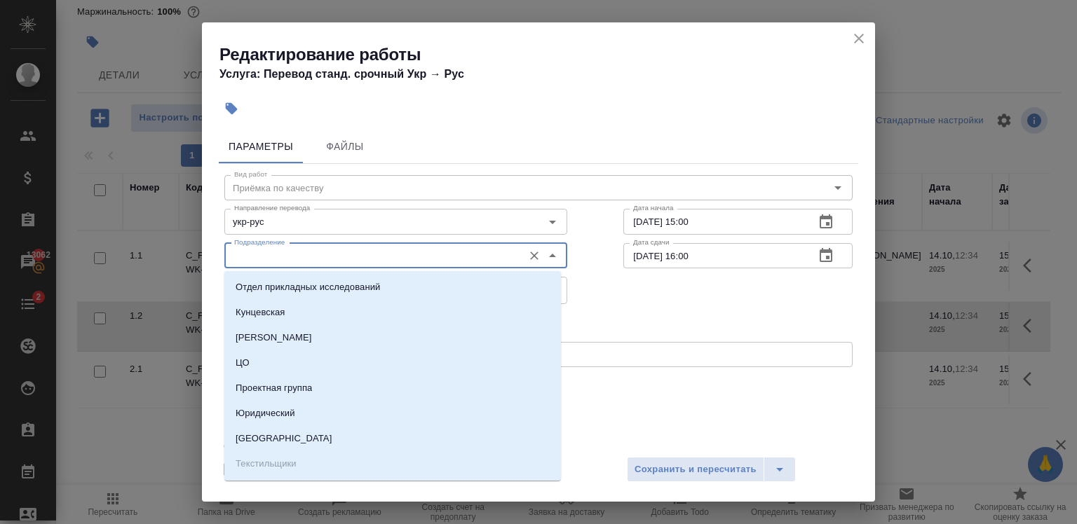
click at [411, 260] on input "Подразделение" at bounding box center [372, 255] width 287 height 17
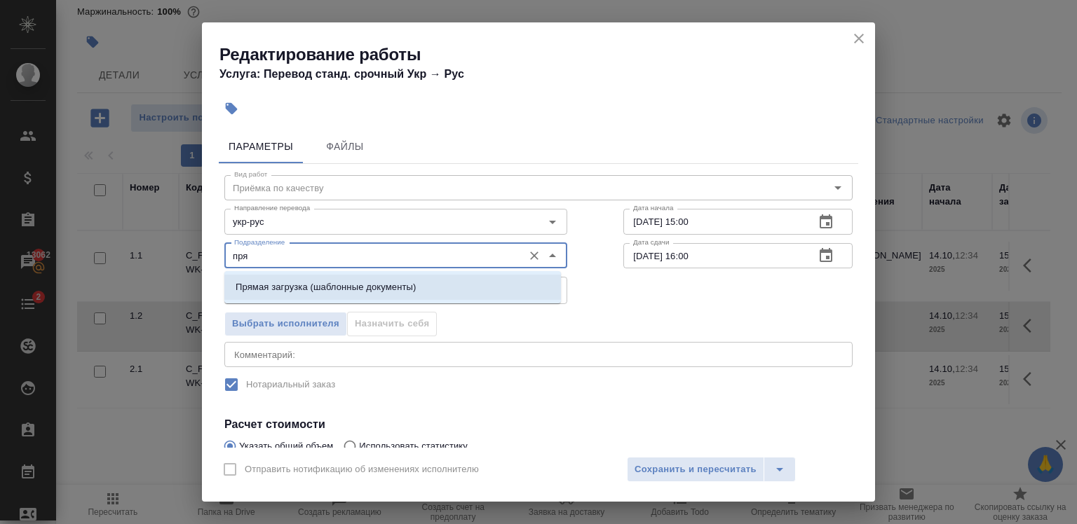
click at [407, 290] on p "Прямая загрузка (шаблонные документы)" at bounding box center [326, 287] width 180 height 14
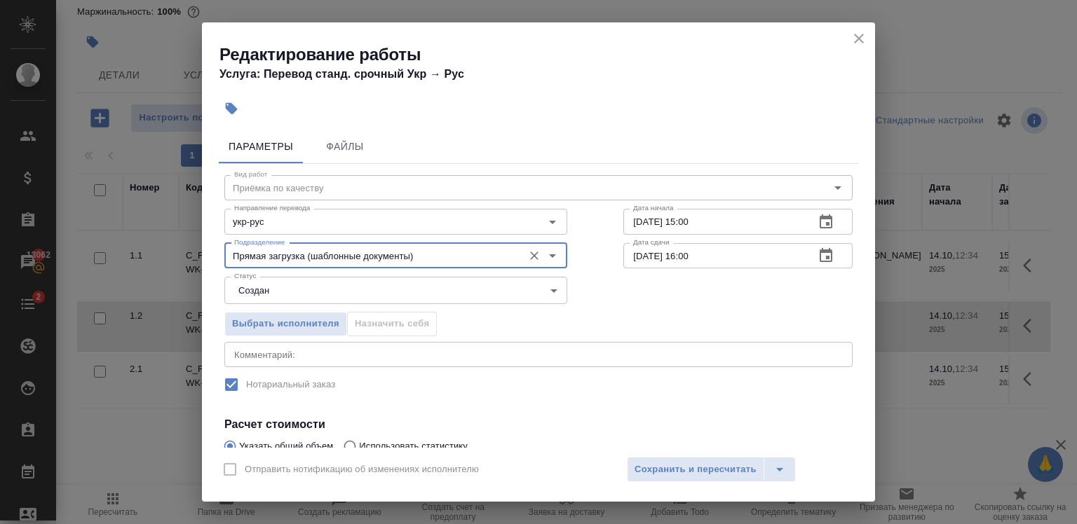
scroll to position [165, 0]
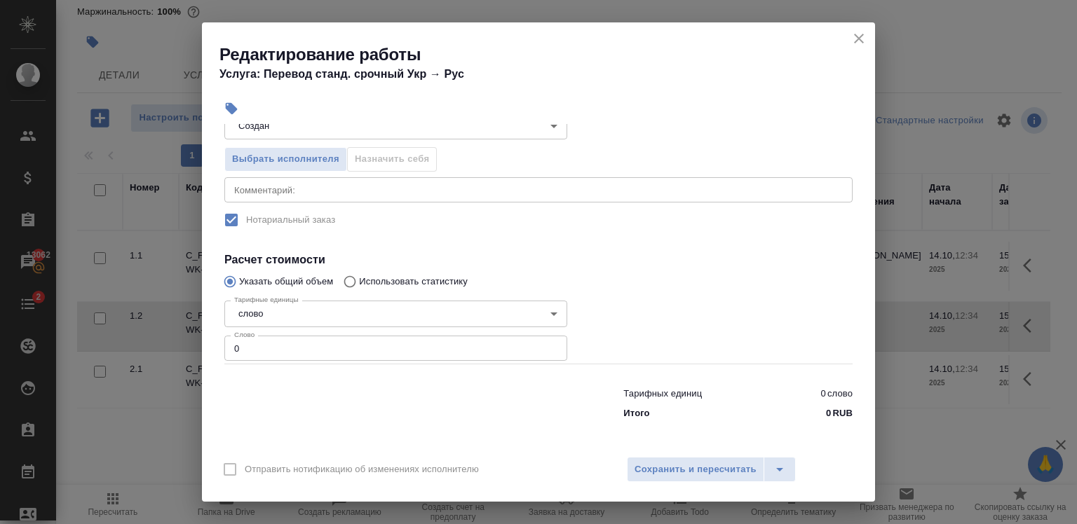
type input "Прямая загрузка (шаблонные документы)"
type input "1"
click at [547, 344] on input "1" at bounding box center [395, 348] width 343 height 25
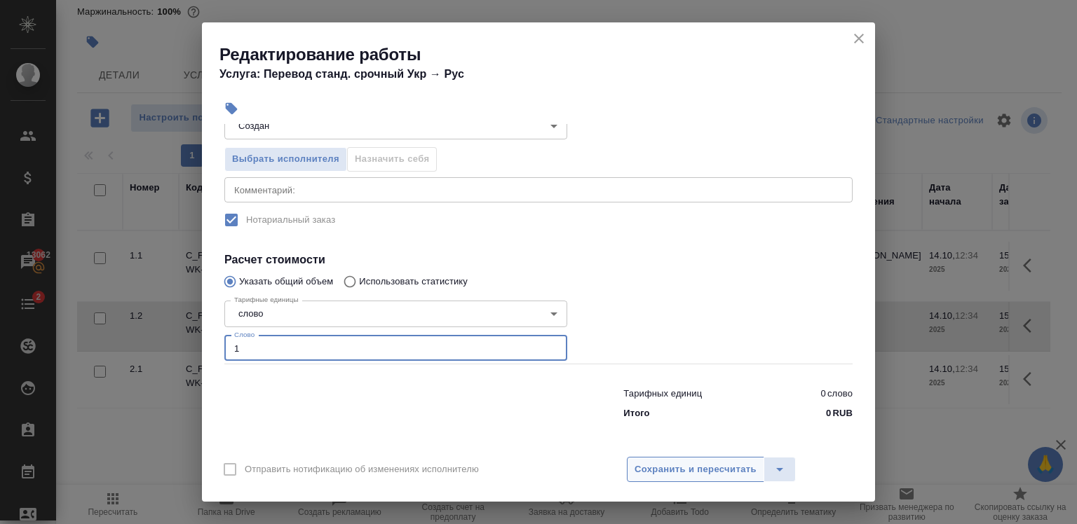
click at [642, 466] on span "Сохранить и пересчитать" at bounding box center [695, 470] width 122 height 16
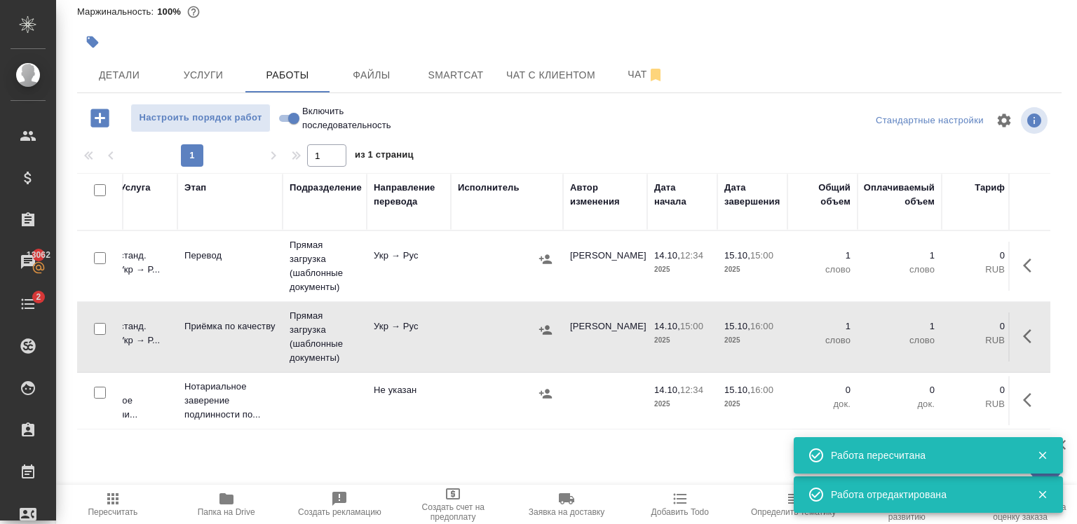
scroll to position [0, 275]
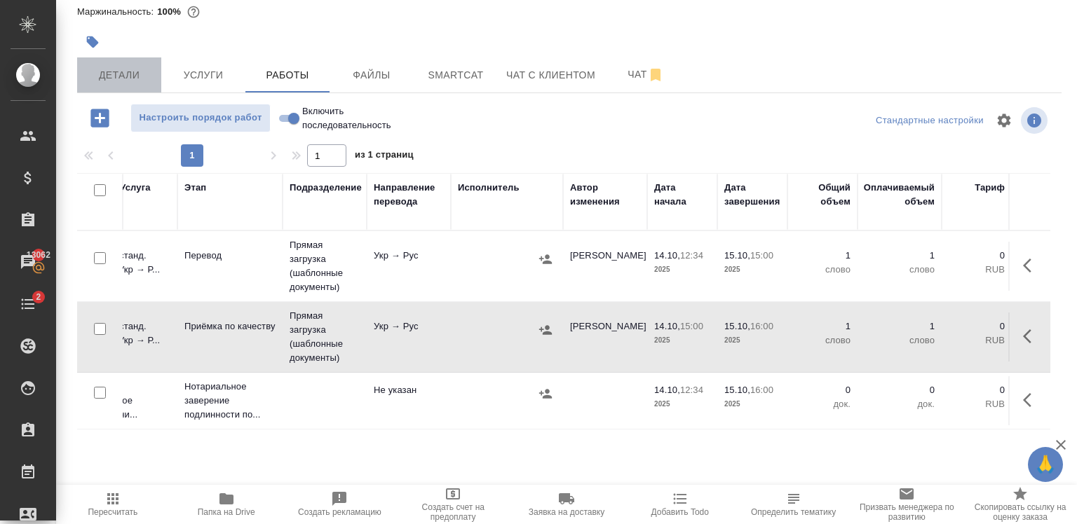
click at [115, 67] on span "Детали" at bounding box center [119, 76] width 67 height 18
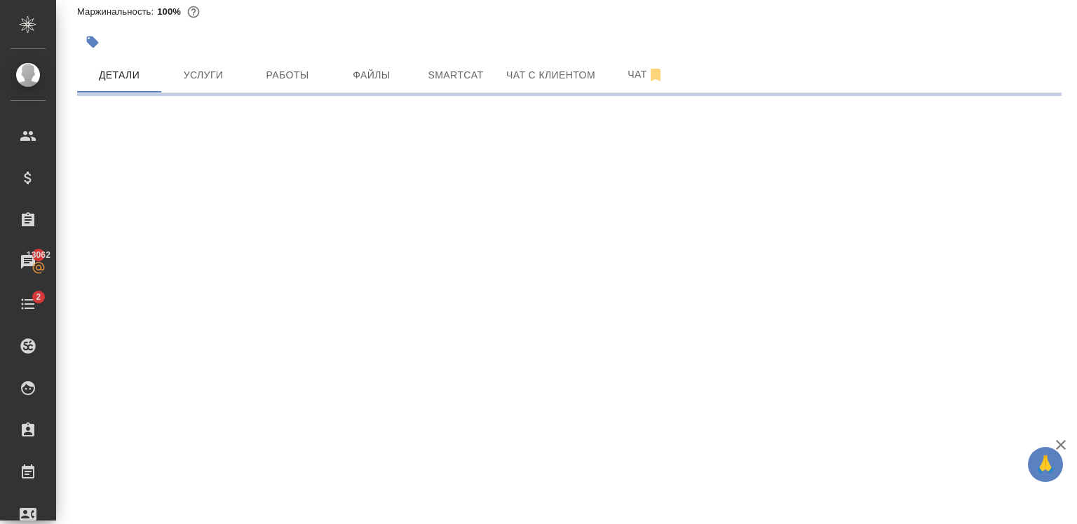
select select "RU"
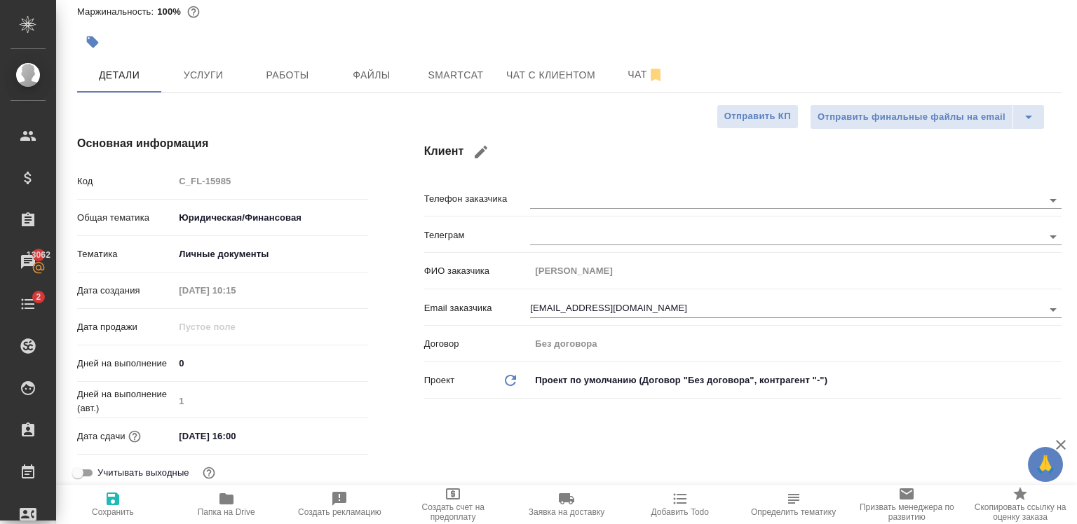
type textarea "x"
click at [186, 435] on input "15.10.2025 16:00" at bounding box center [236, 436] width 123 height 20
type input "11.02.0251 60:0_"
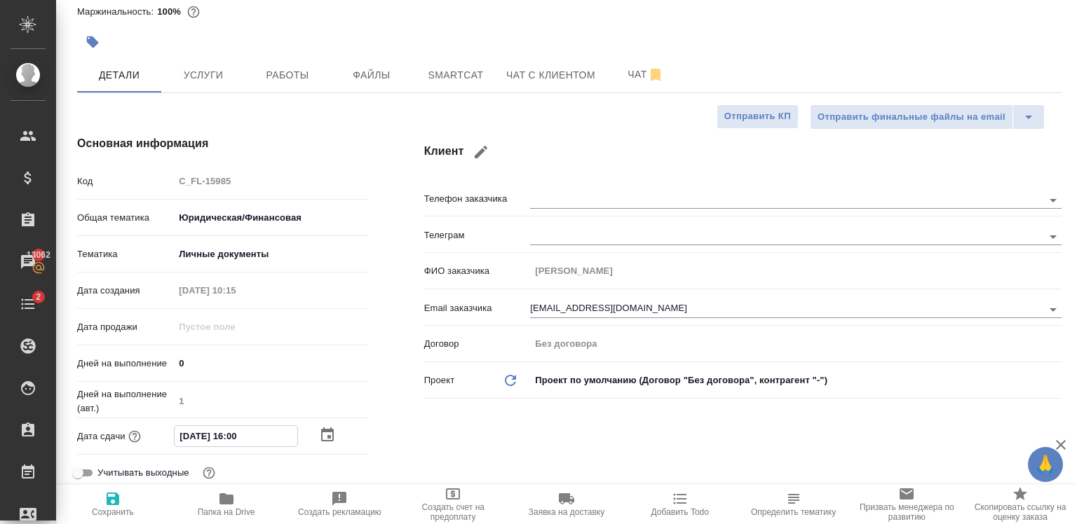
type textarea "x"
type input "14.10.2025 16:00"
type textarea "x"
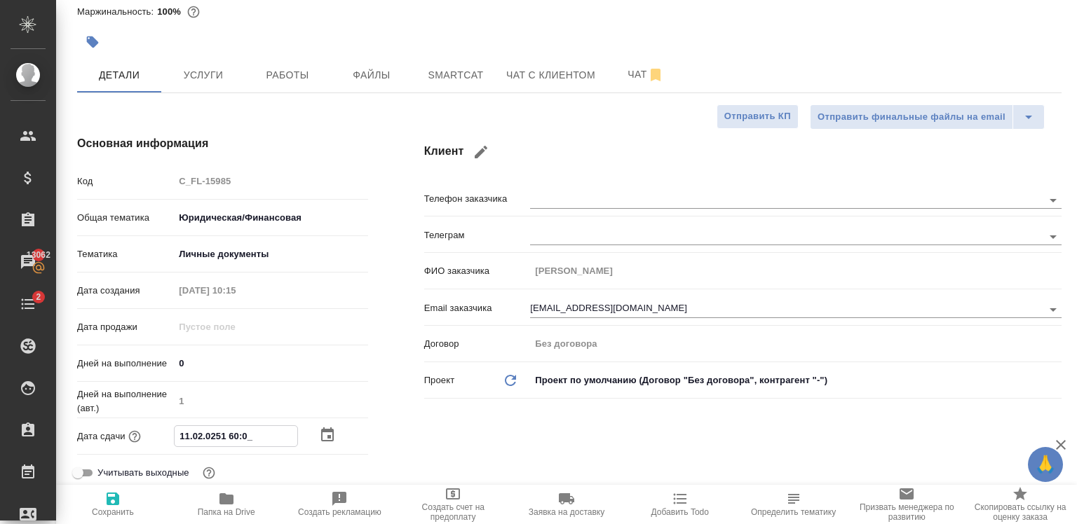
type textarea "x"
type input "14.10.2025 16:00"
click at [121, 496] on icon "button" at bounding box center [112, 499] width 17 height 17
type textarea "x"
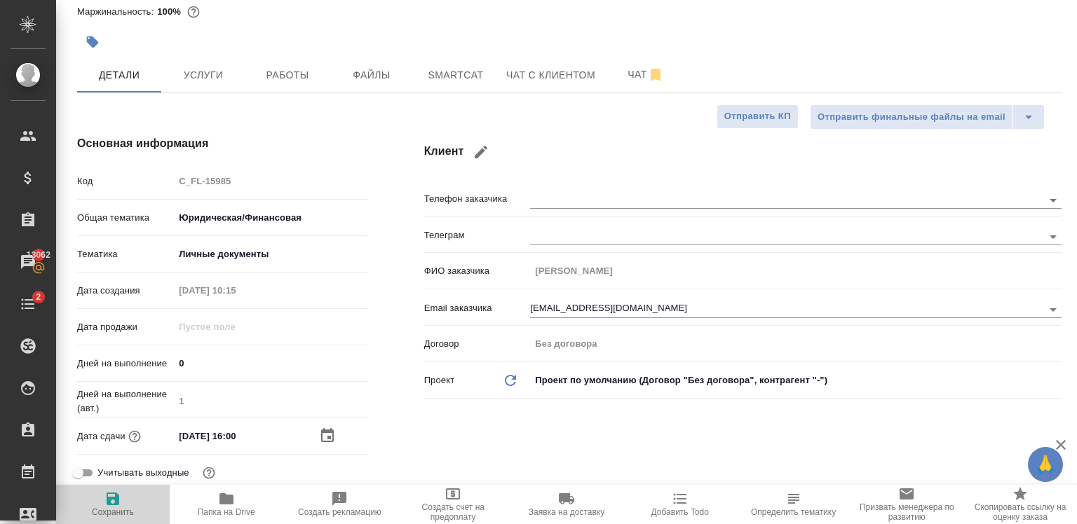
type textarea "x"
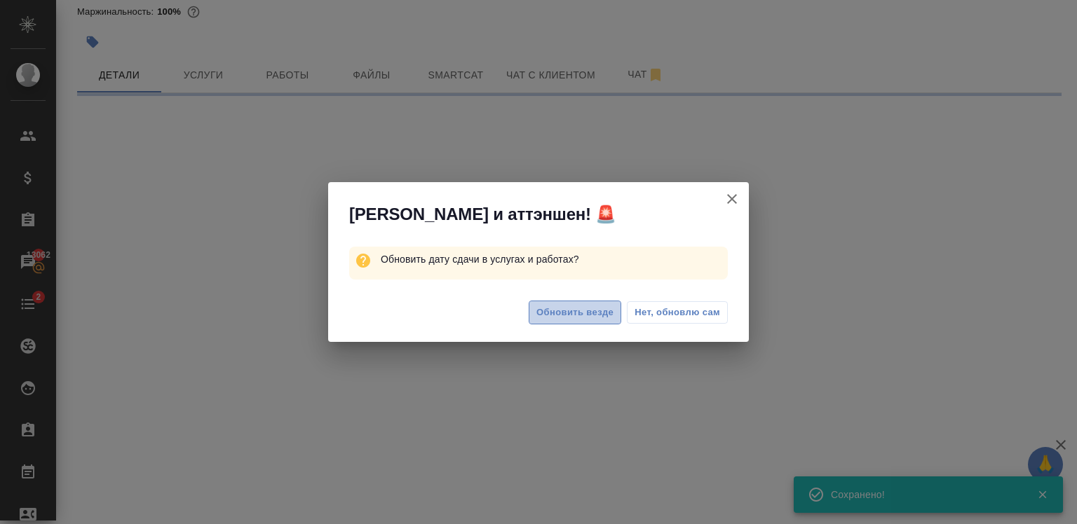
click at [585, 319] on span "Обновить везде" at bounding box center [574, 313] width 77 height 16
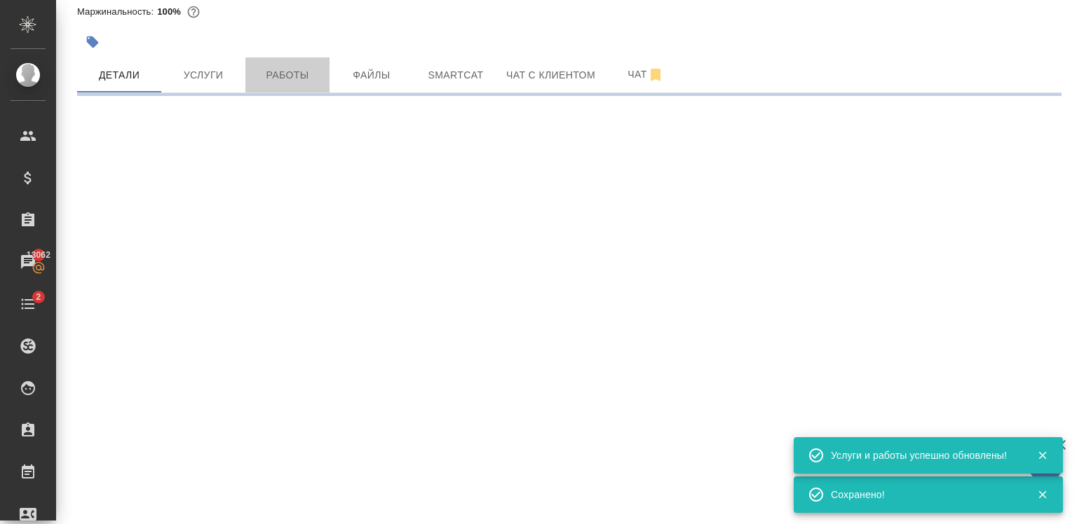
click at [319, 89] on button "Работы" at bounding box center [287, 74] width 84 height 35
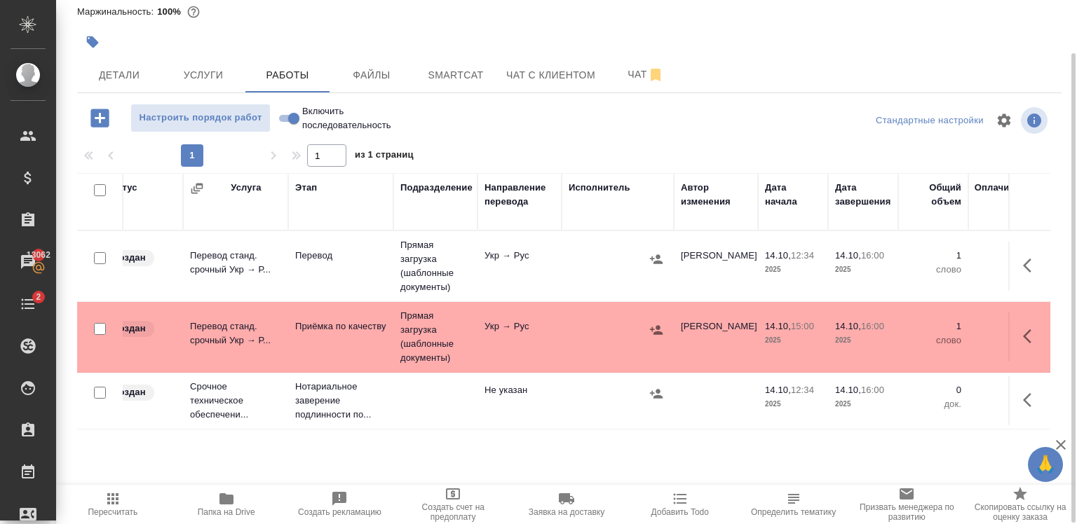
scroll to position [60, 0]
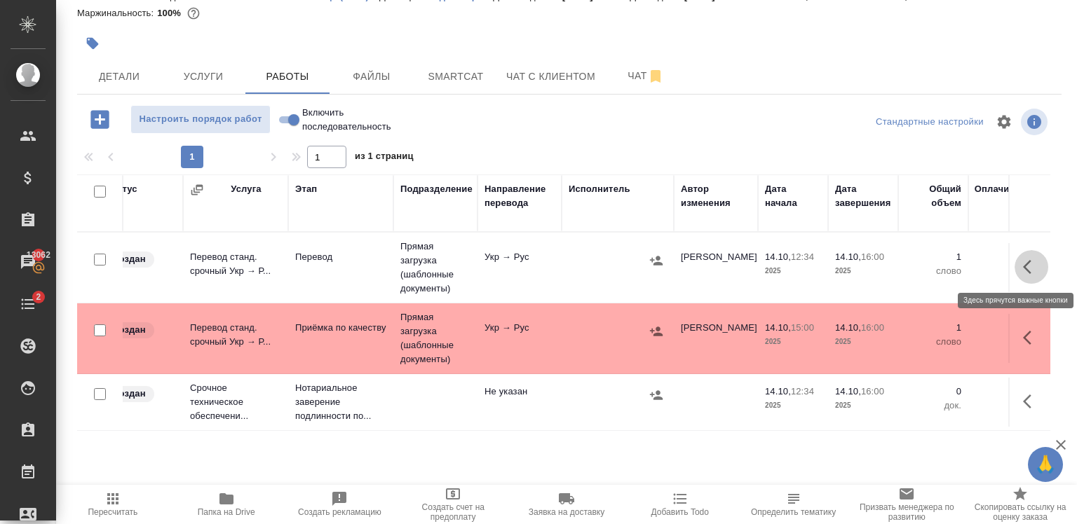
click at [1023, 266] on icon "button" at bounding box center [1031, 267] width 17 height 17
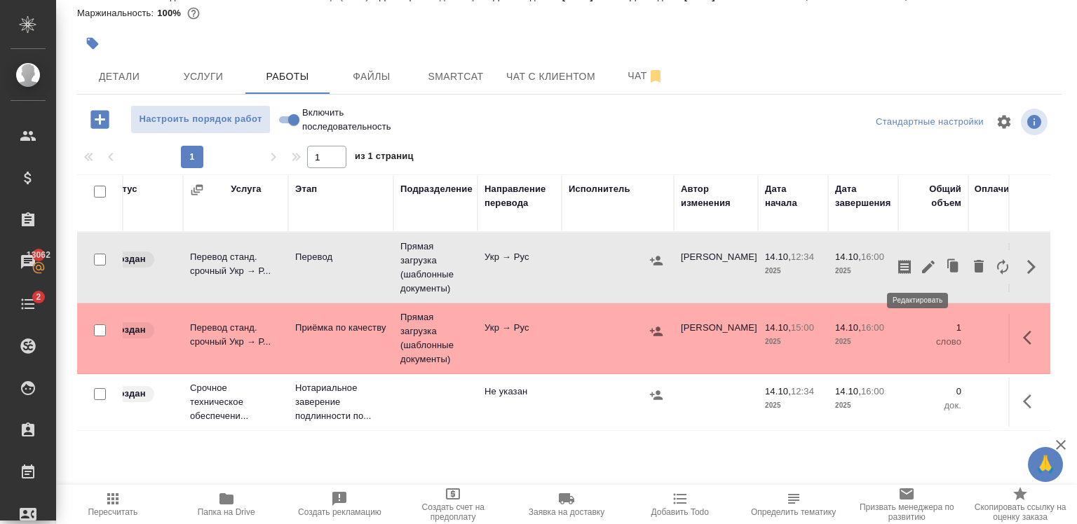
click at [922, 268] on icon "button" at bounding box center [928, 267] width 13 height 13
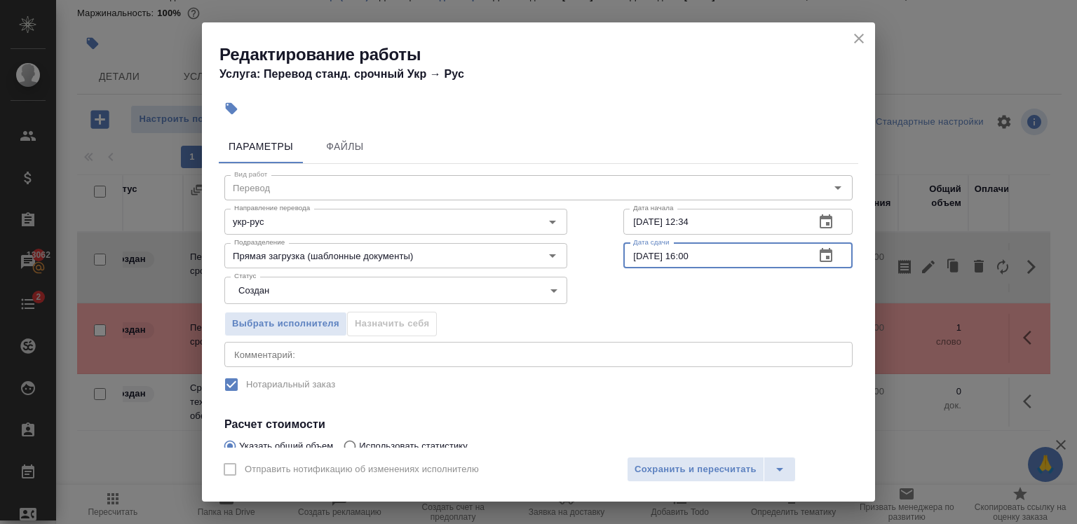
click at [684, 252] on input "14.10.2025 16:00" at bounding box center [713, 255] width 180 height 25
type input "14.10.2025 15:00"
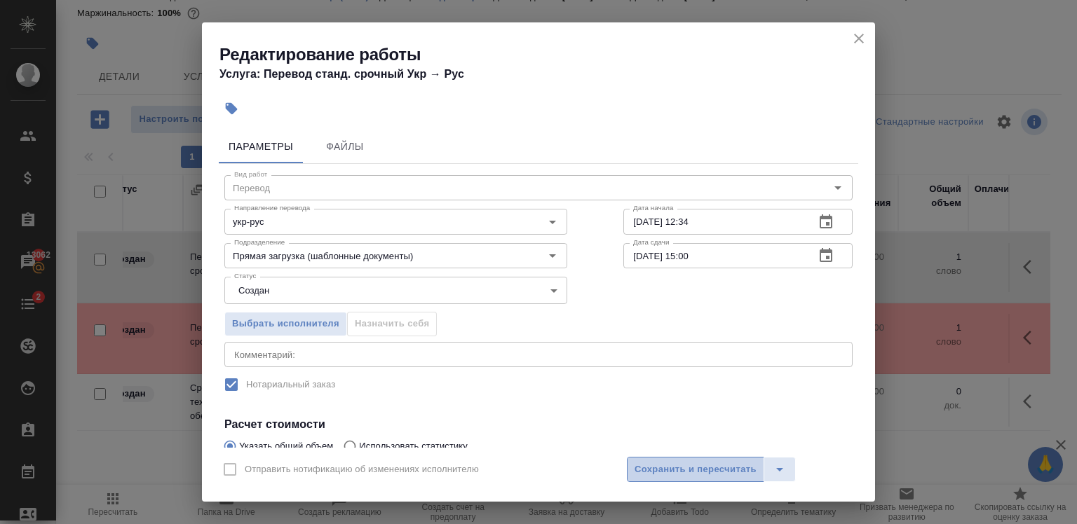
click at [657, 470] on span "Сохранить и пересчитать" at bounding box center [695, 470] width 122 height 16
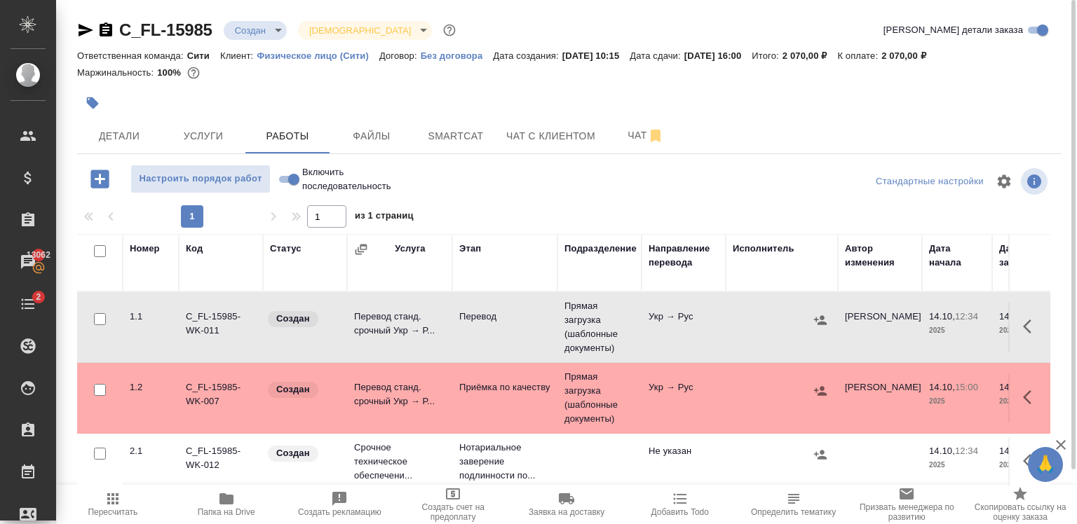
scroll to position [0, 0]
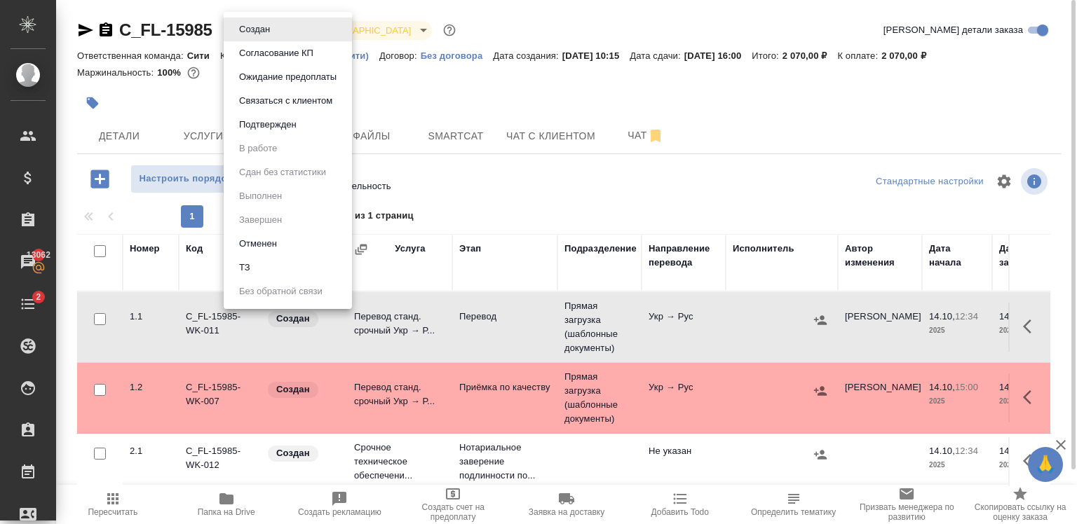
click at [252, 24] on body "🙏 .cls-1 fill:#fff; AWATERA Zaytseva Svetlana Клиенты Спецификации Заказы 13062…" at bounding box center [538, 262] width 1077 height 524
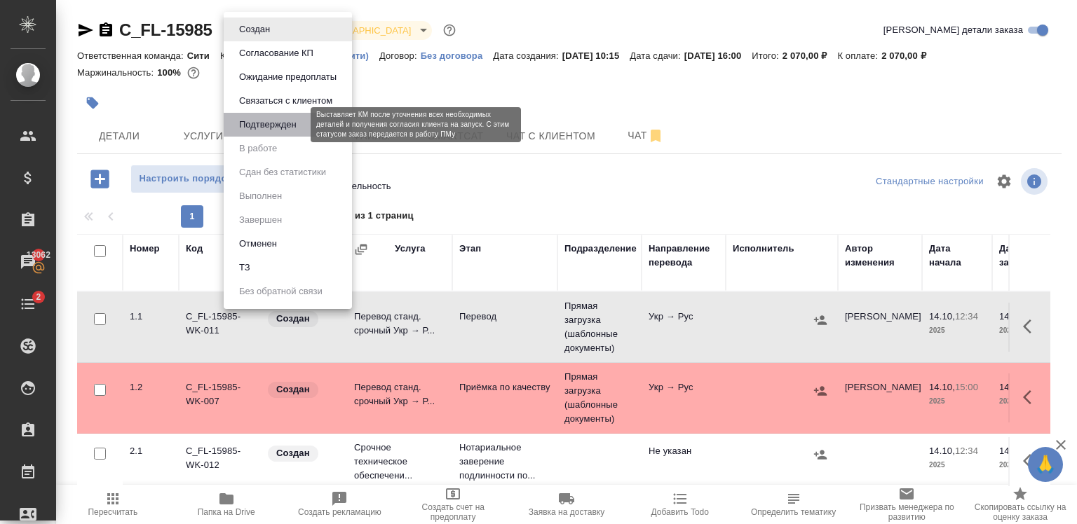
click at [273, 123] on button "Подтвержден" at bounding box center [268, 124] width 66 height 15
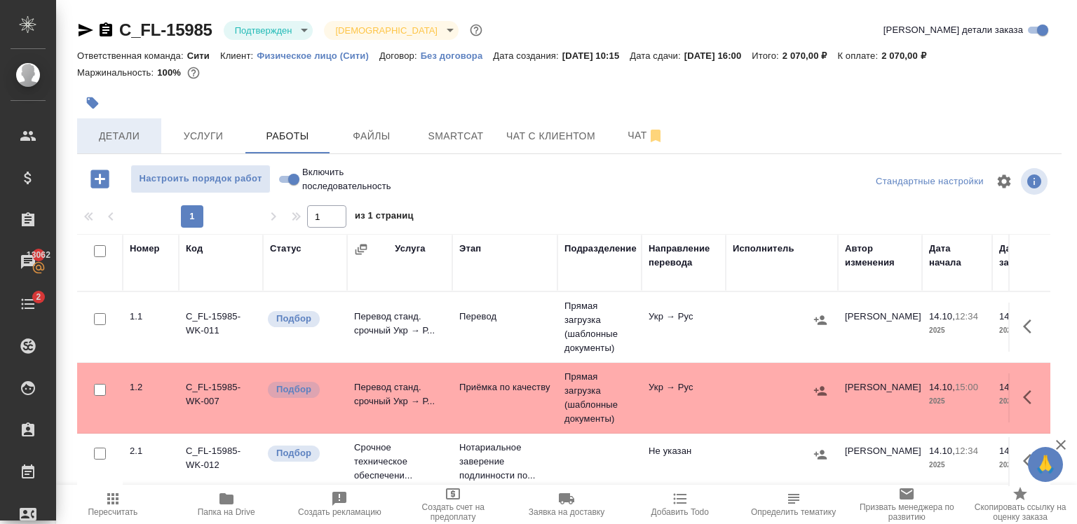
click at [121, 140] on span "Детали" at bounding box center [119, 137] width 67 height 18
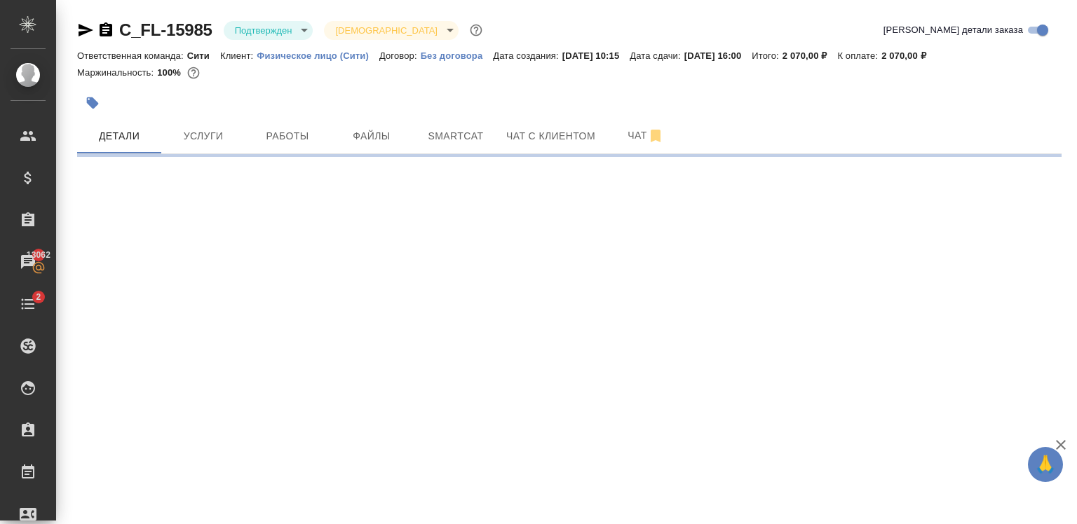
select select "RU"
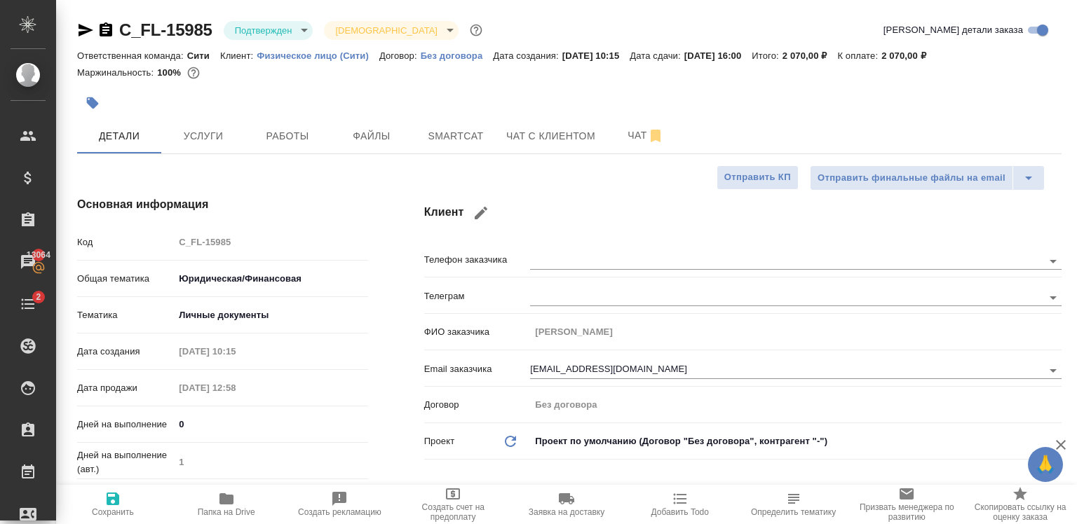
type textarea "x"
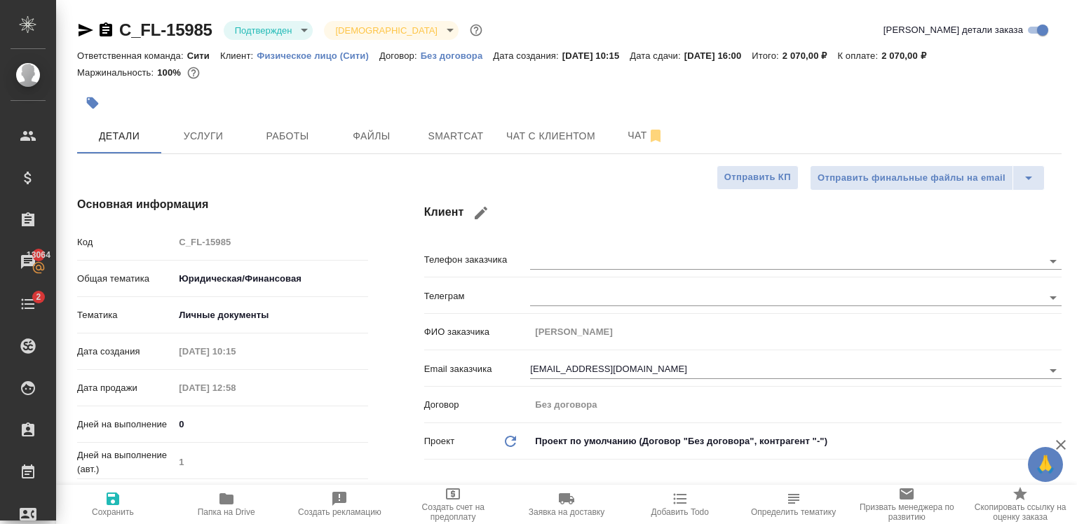
type textarea "x"
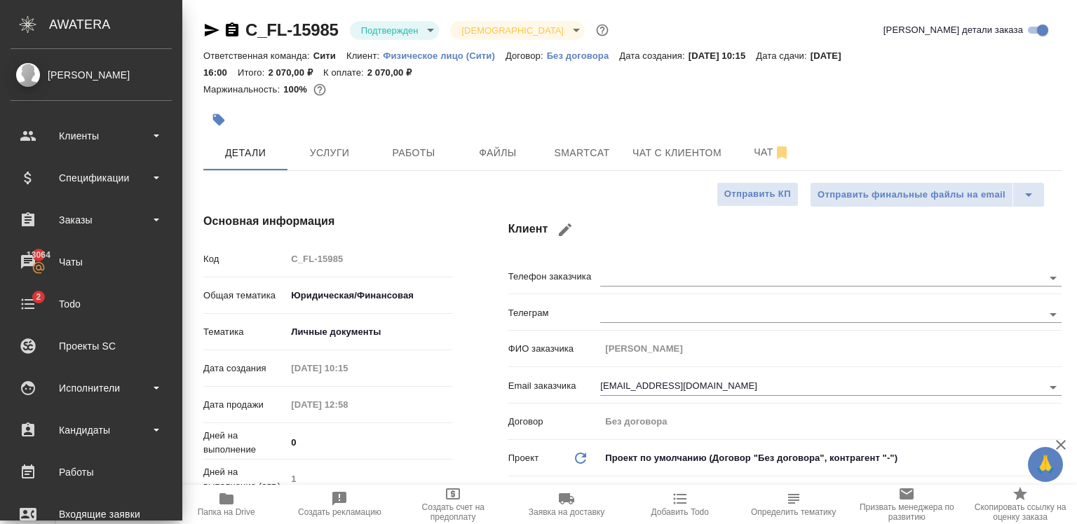
type textarea "x"
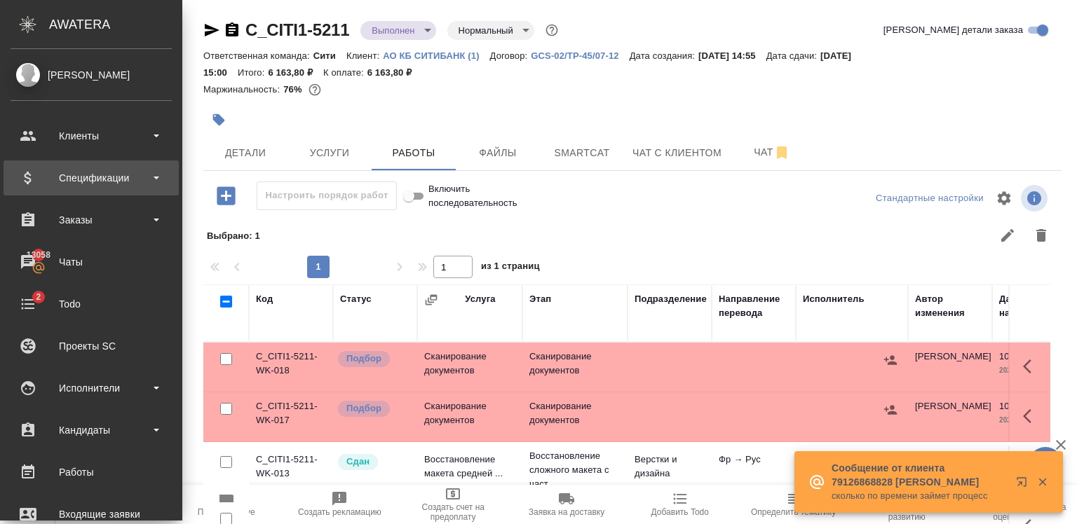
scroll to position [61, 0]
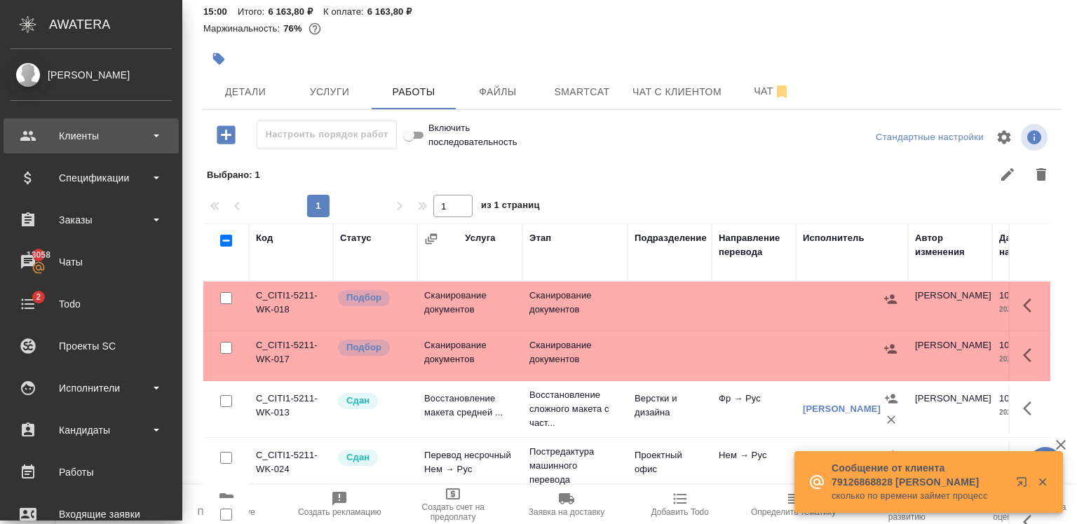
click at [93, 128] on div "Клиенты" at bounding box center [91, 135] width 161 height 21
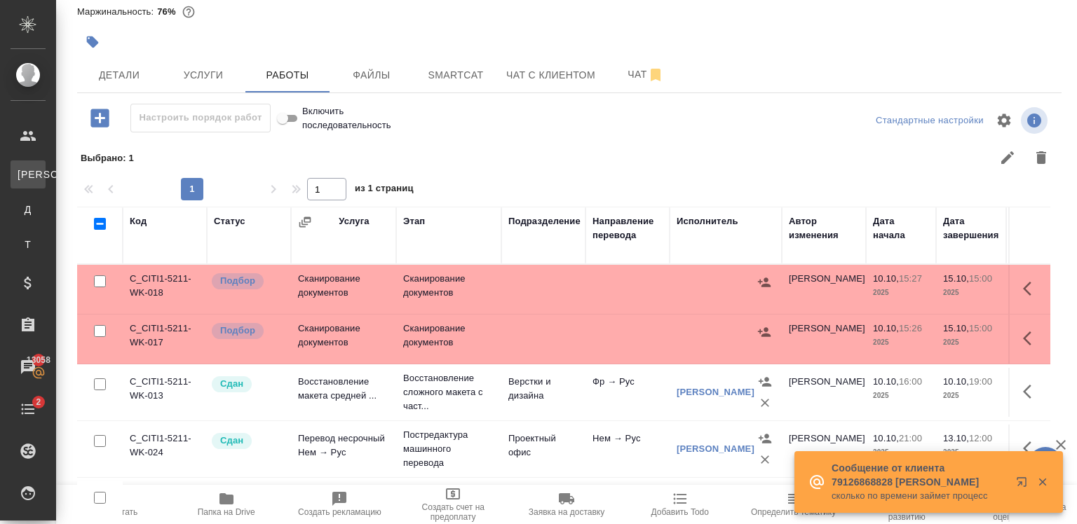
click at [56, 187] on li "К Клиенты" at bounding box center [28, 175] width 56 height 28
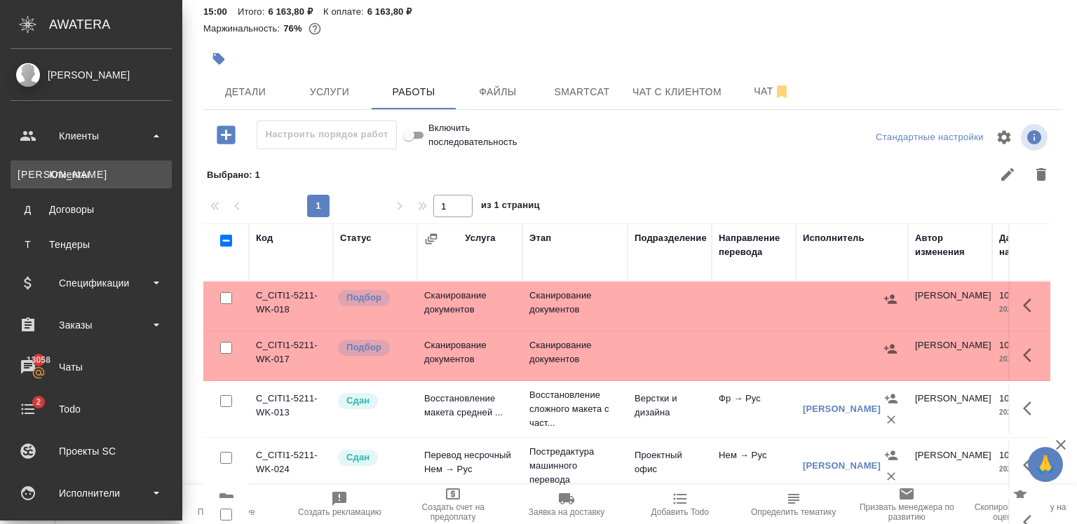
click at [76, 169] on div "Клиенты" at bounding box center [91, 175] width 147 height 14
select select "RU"
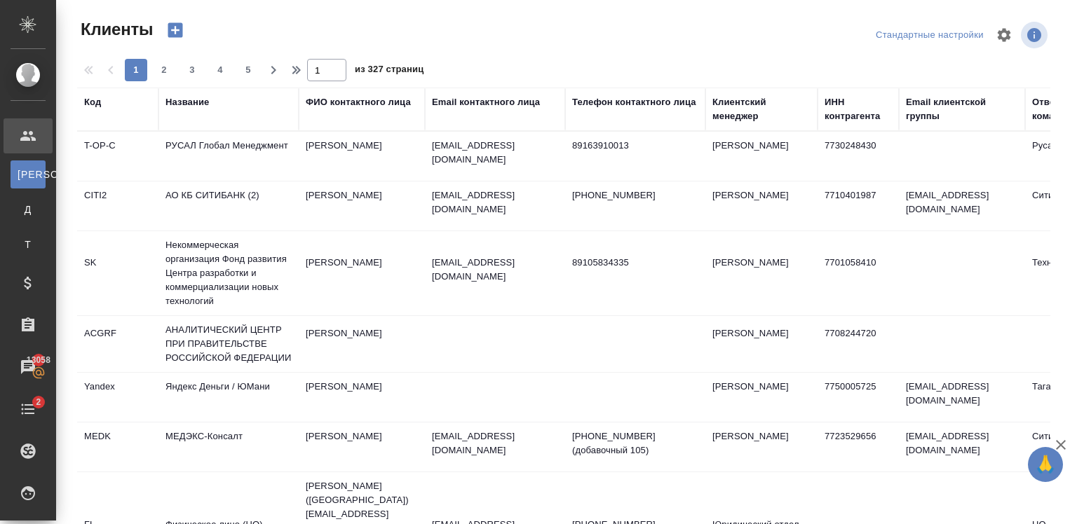
click at [450, 119] on div "Email контактного лица" at bounding box center [495, 109] width 126 height 28
click at [457, 94] on th "Email контактного лица" at bounding box center [495, 109] width 140 height 43
click at [462, 102] on div "Email контактного лица" at bounding box center [486, 102] width 108 height 14
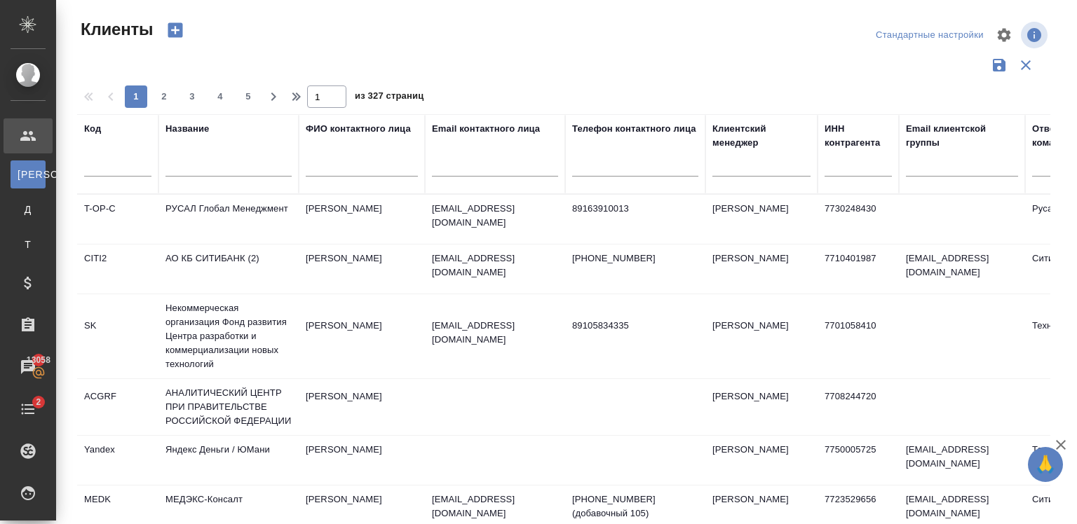
click at [459, 171] on input "text" at bounding box center [495, 168] width 126 height 18
paste input "[EMAIL_ADDRESS][DOMAIN_NAME]"
type input "[EMAIL_ADDRESS][DOMAIN_NAME]"
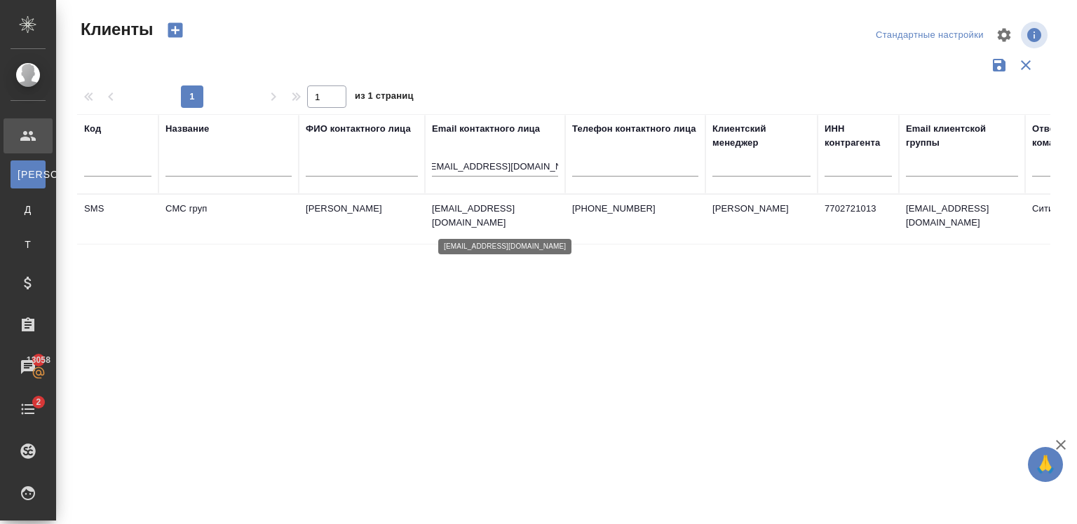
scroll to position [0, 0]
click at [480, 207] on p "[EMAIL_ADDRESS][DOMAIN_NAME]" at bounding box center [495, 216] width 126 height 28
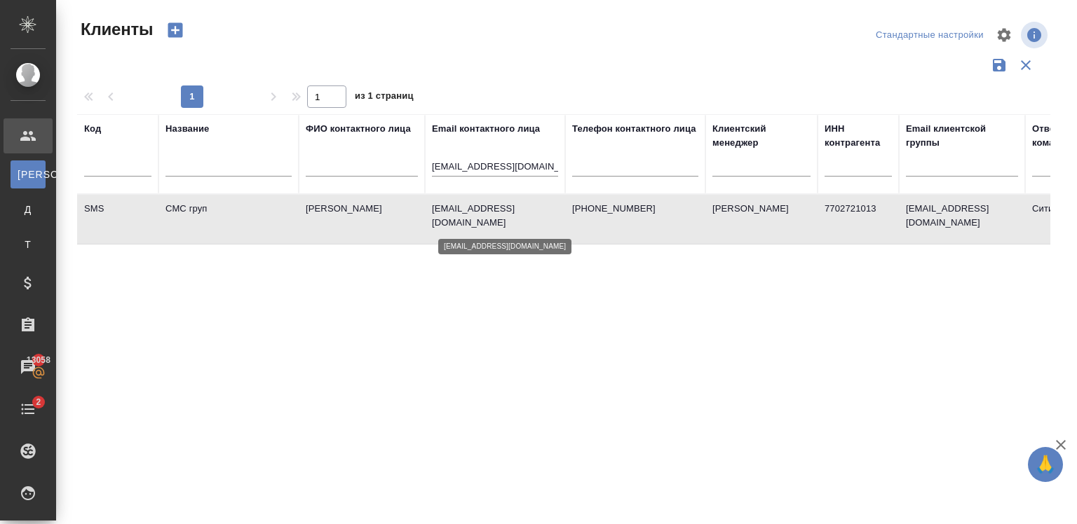
click at [480, 207] on p "[EMAIL_ADDRESS][DOMAIN_NAME]" at bounding box center [495, 216] width 126 height 28
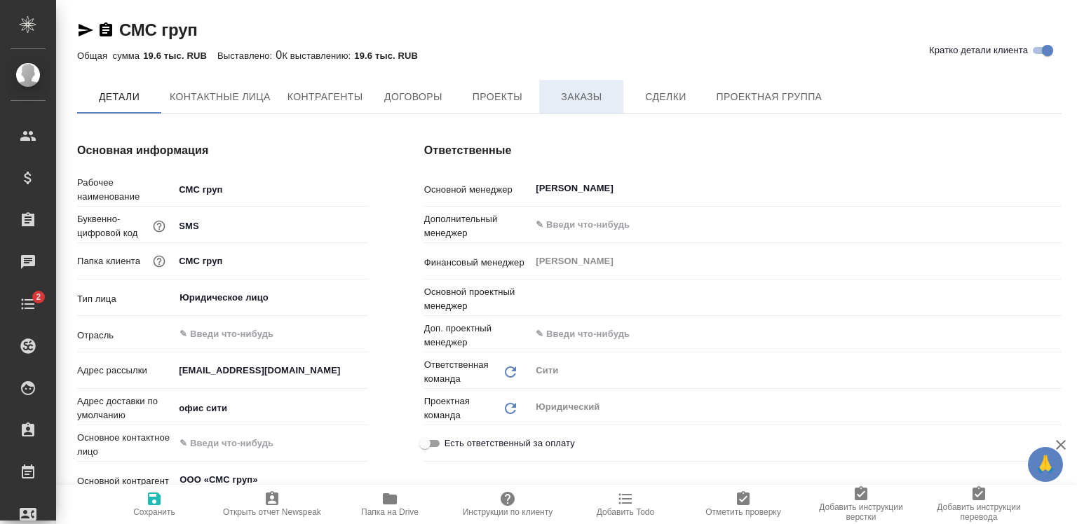
type textarea "x"
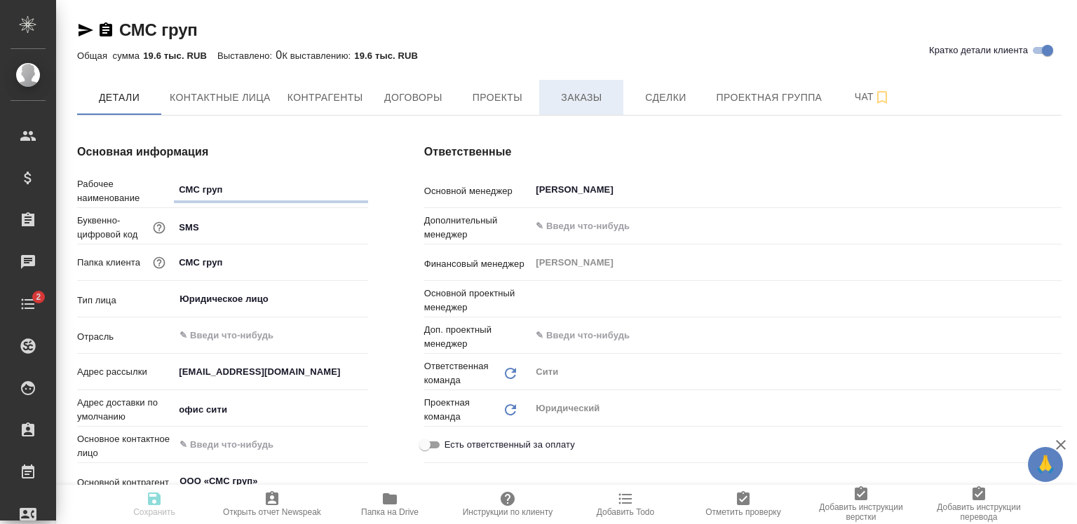
type textarea "x"
click at [563, 93] on span "Заказы" at bounding box center [581, 98] width 67 height 18
type textarea "x"
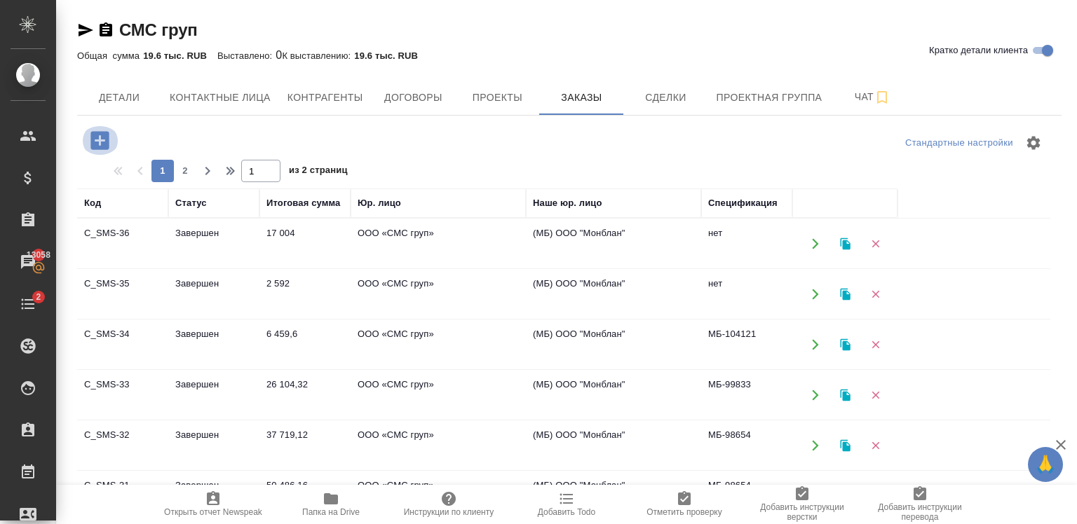
click at [104, 146] on icon "button" at bounding box center [99, 140] width 18 height 18
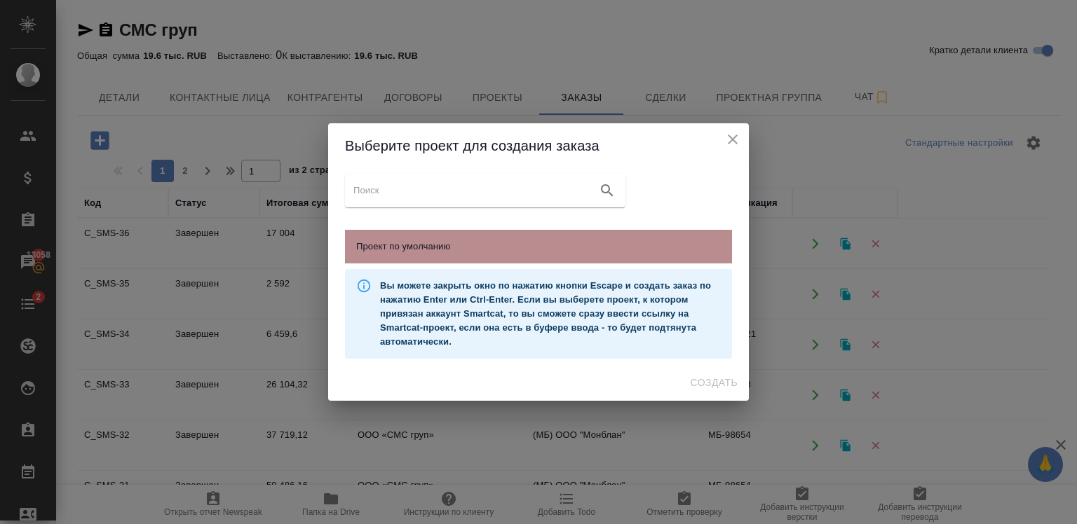
click at [512, 248] on span "Проект по умолчанию" at bounding box center [538, 247] width 365 height 14
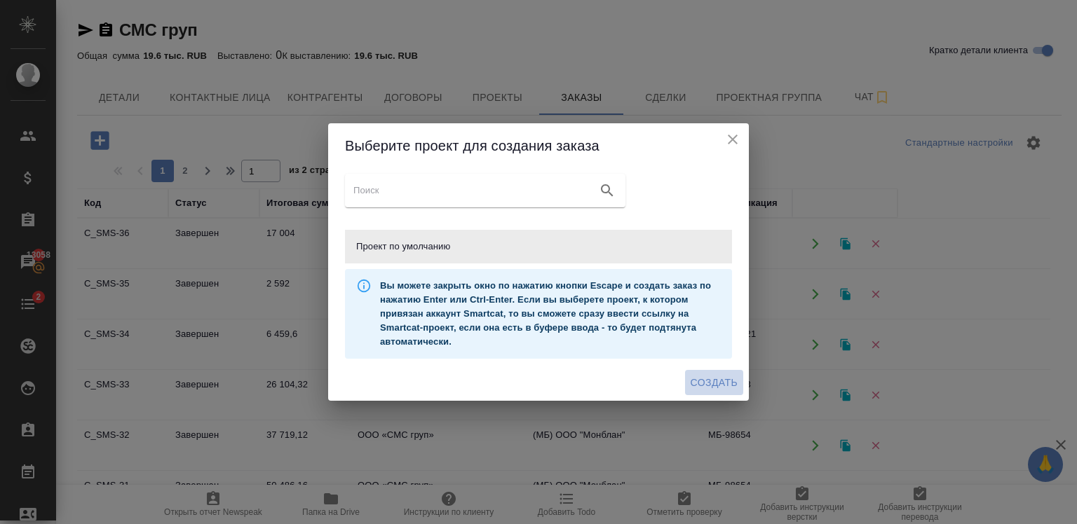
click at [717, 384] on span "Создать" at bounding box center [714, 383] width 47 height 18
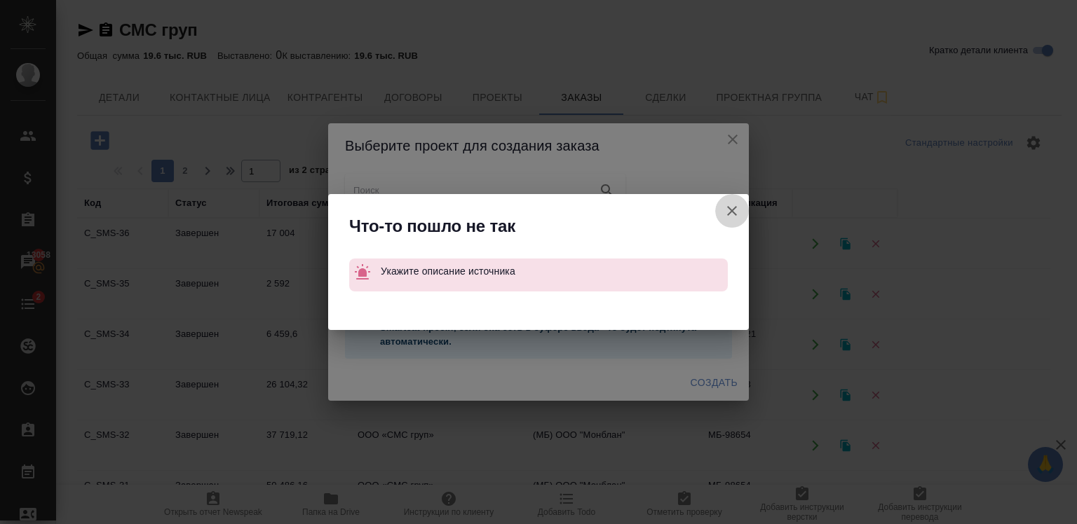
click at [729, 217] on icon "button" at bounding box center [731, 211] width 17 height 17
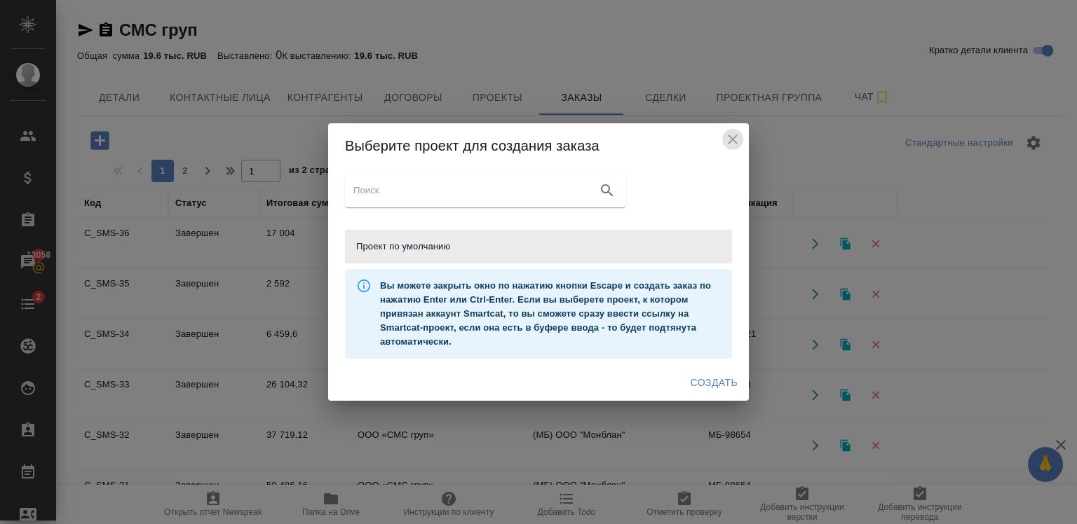
click at [726, 137] on icon "close" at bounding box center [732, 139] width 17 height 17
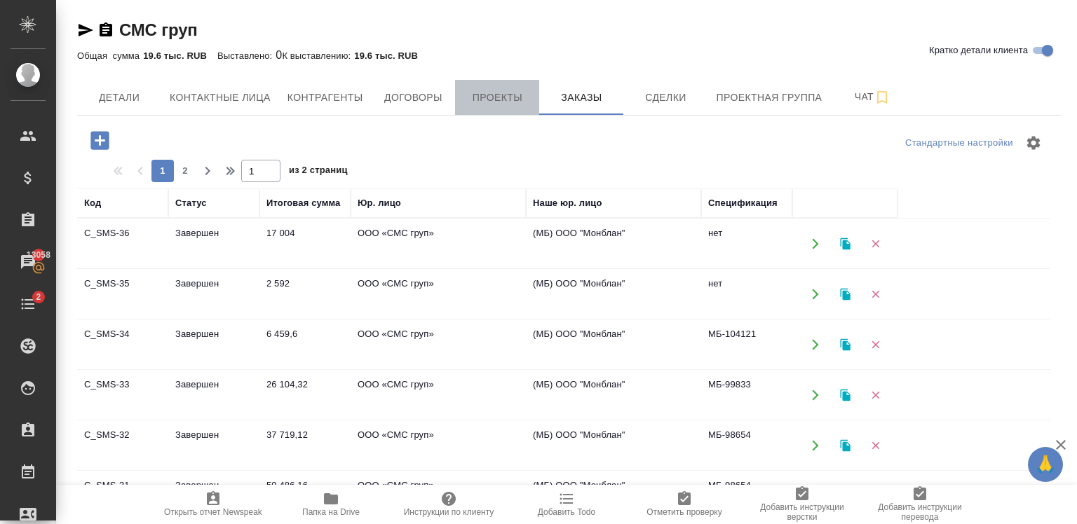
click at [494, 105] on span "Проекты" at bounding box center [496, 98] width 67 height 18
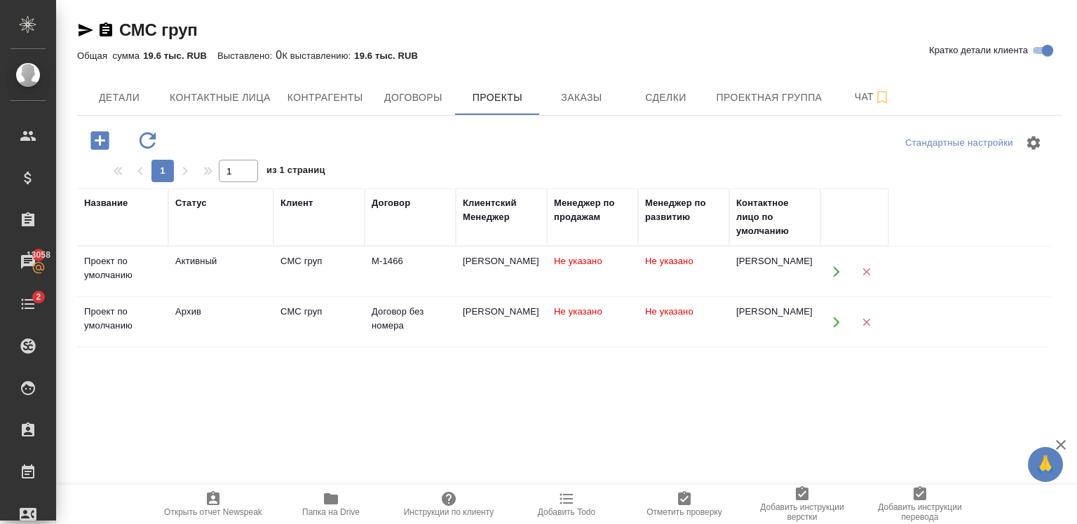
click at [508, 269] on div "[PERSON_NAME]" at bounding box center [501, 261] width 77 height 14
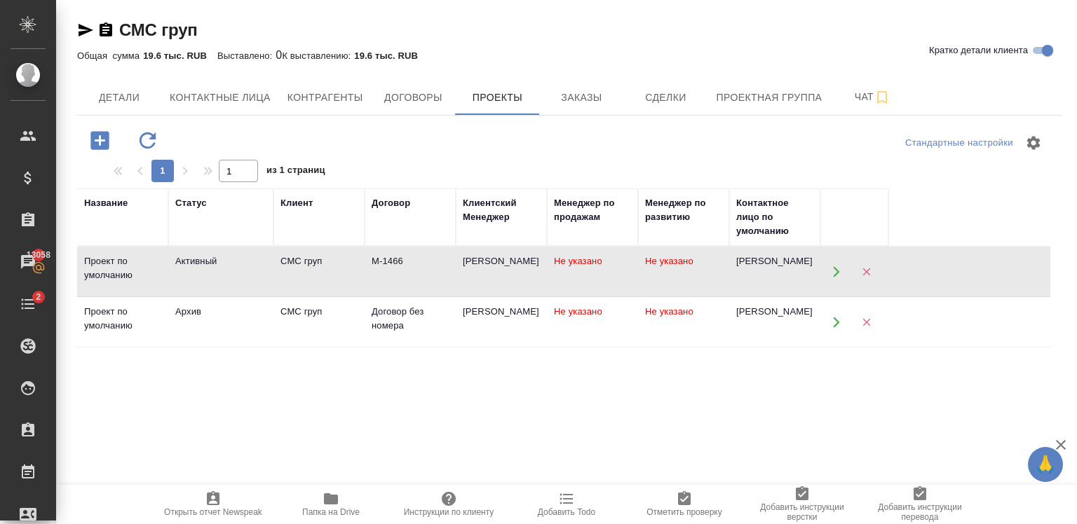
click at [508, 269] on div "[PERSON_NAME]" at bounding box center [501, 261] width 77 height 14
click at [562, 104] on span "Заказы" at bounding box center [581, 98] width 67 height 18
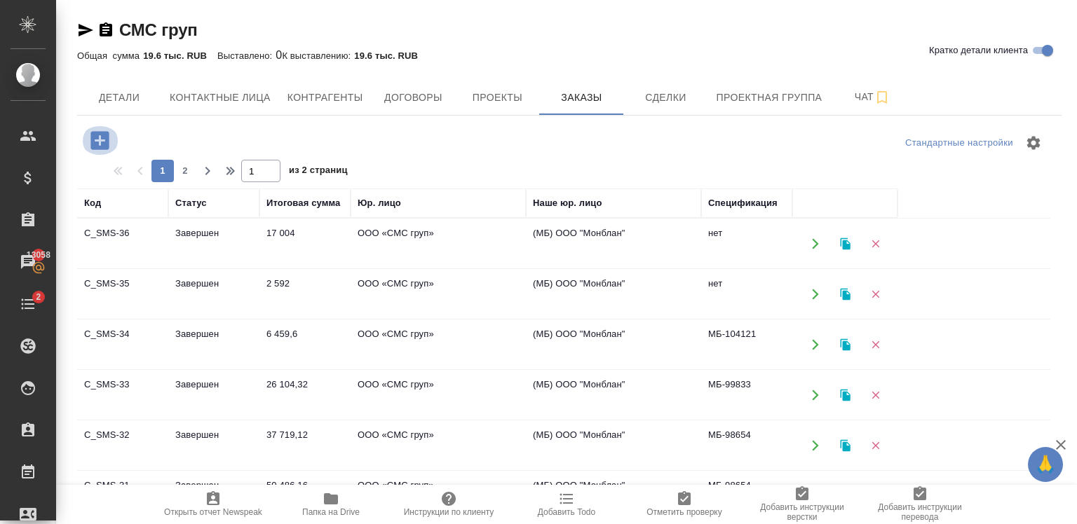
click at [98, 138] on icon "button" at bounding box center [99, 140] width 18 height 18
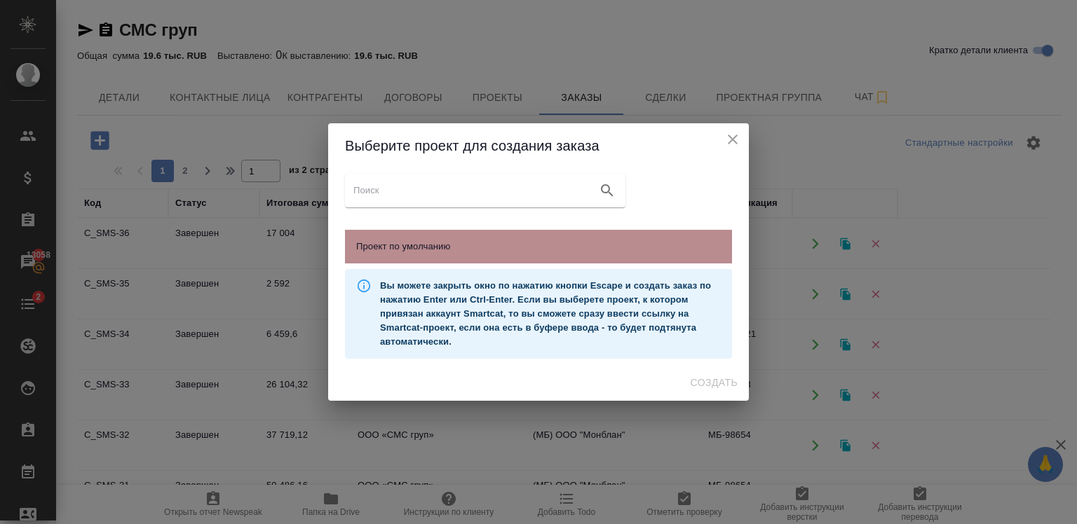
click at [529, 260] on div "Проект по умолчанию" at bounding box center [538, 247] width 387 height 34
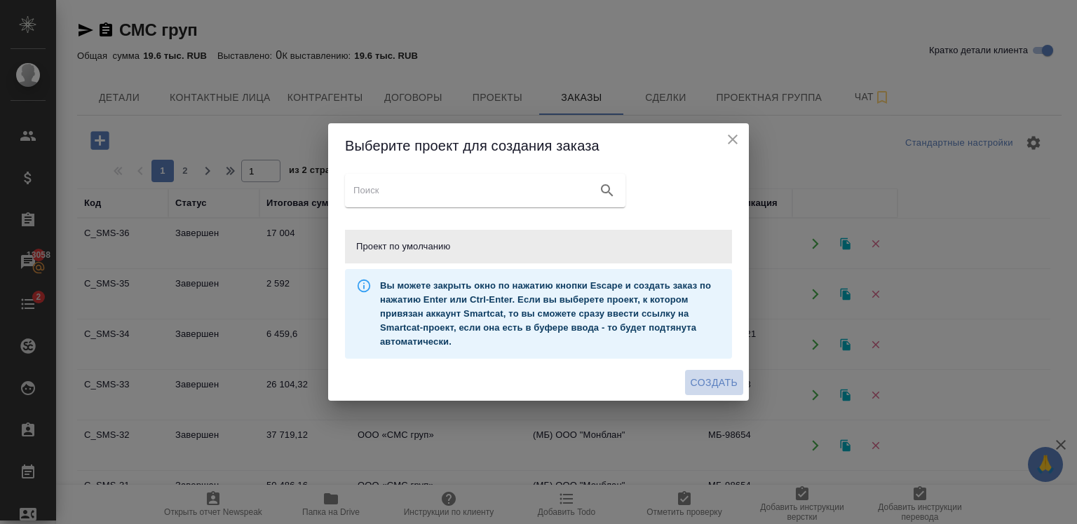
click at [723, 387] on span "Создать" at bounding box center [714, 383] width 47 height 18
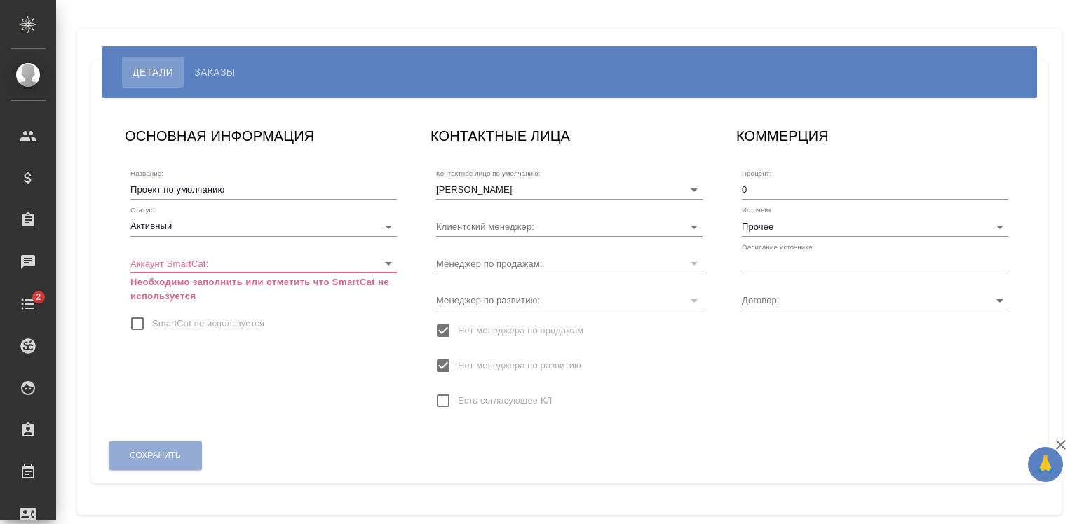
type input "М-1466"
type input "[PERSON_NAME]"
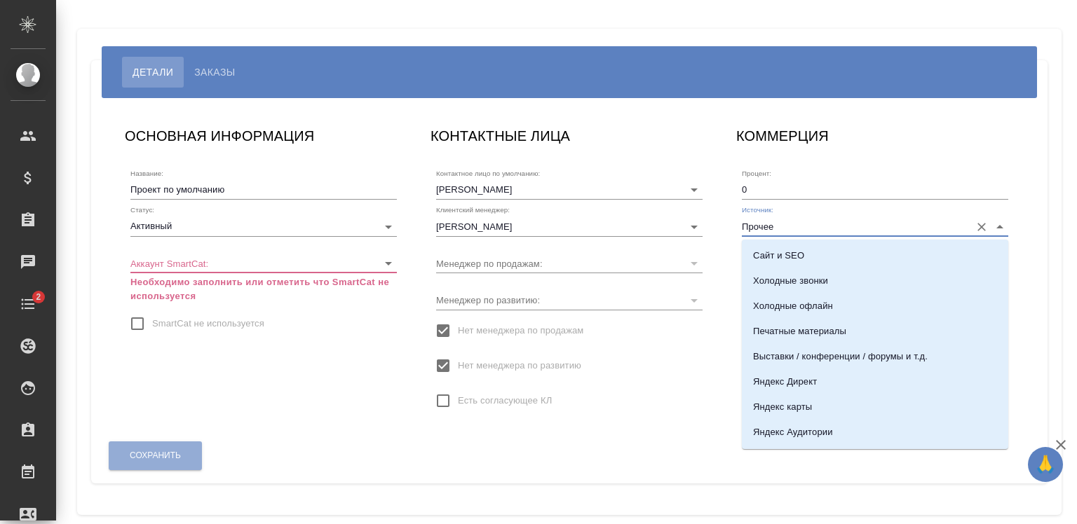
click at [811, 227] on input "Прочее" at bounding box center [853, 226] width 222 height 19
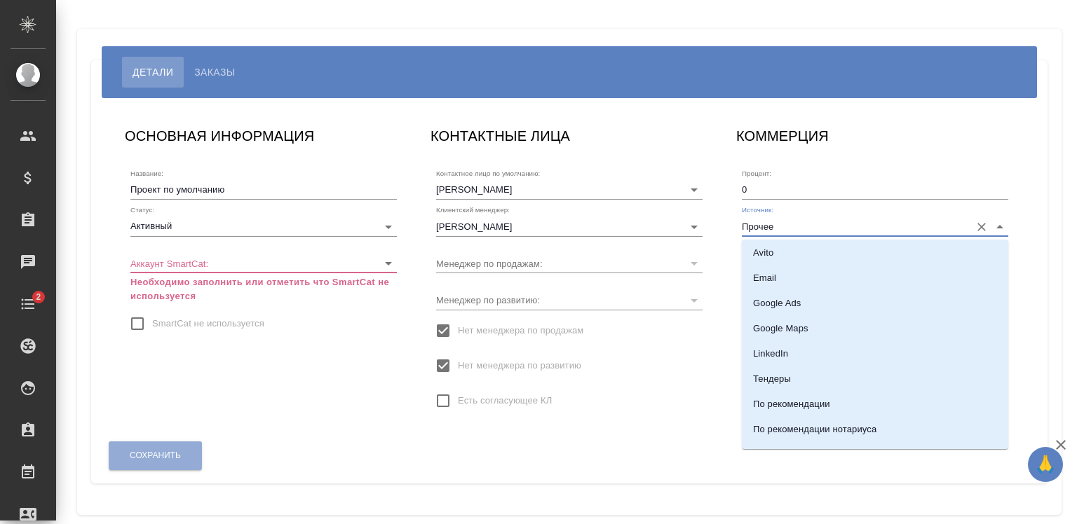
scroll to position [332, 0]
click at [779, 273] on li "Email" at bounding box center [875, 276] width 266 height 25
type input "Email"
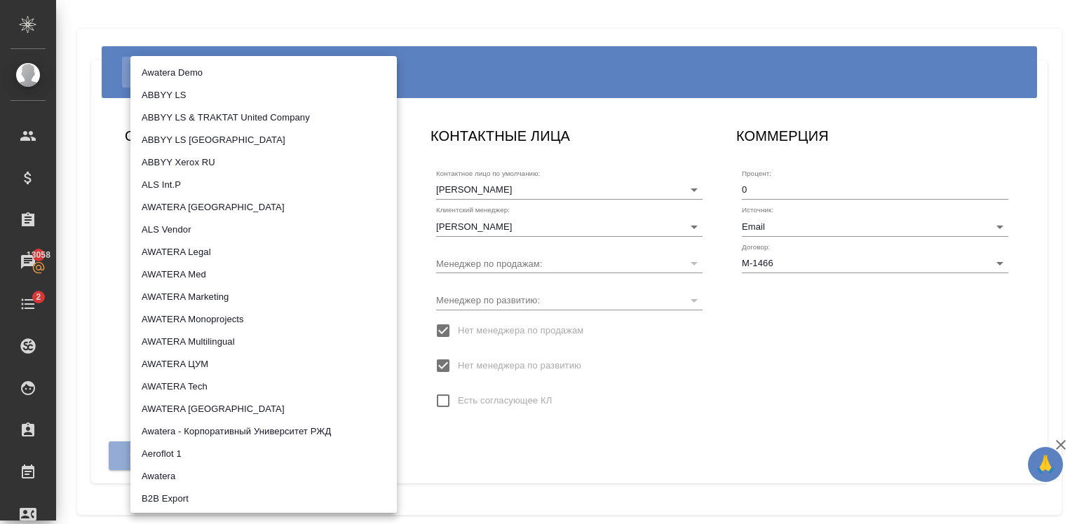
click at [222, 266] on body "🙏 .cls-1 fill:#fff; AWATERA [PERSON_NAME] Спецификации Заказы 13058 Чаты 2 Todo…" at bounding box center [538, 262] width 1077 height 524
click at [645, 372] on div at bounding box center [538, 262] width 1077 height 524
click at [238, 261] on body "🙏 .cls-1 fill:#fff; AWATERA [PERSON_NAME] Спецификации Заказы 13058 Чаты 2 Todo…" at bounding box center [538, 262] width 1077 height 524
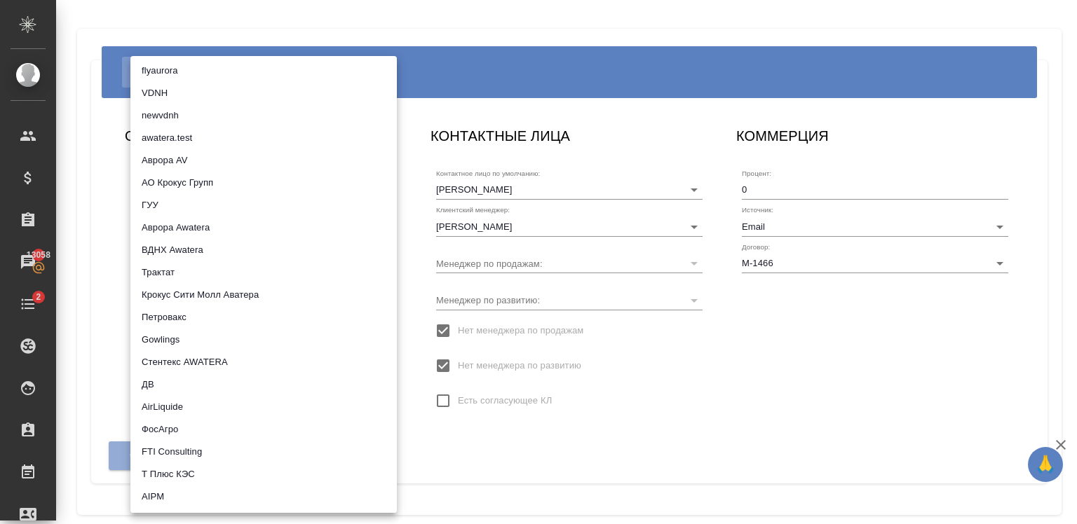
scroll to position [813, 0]
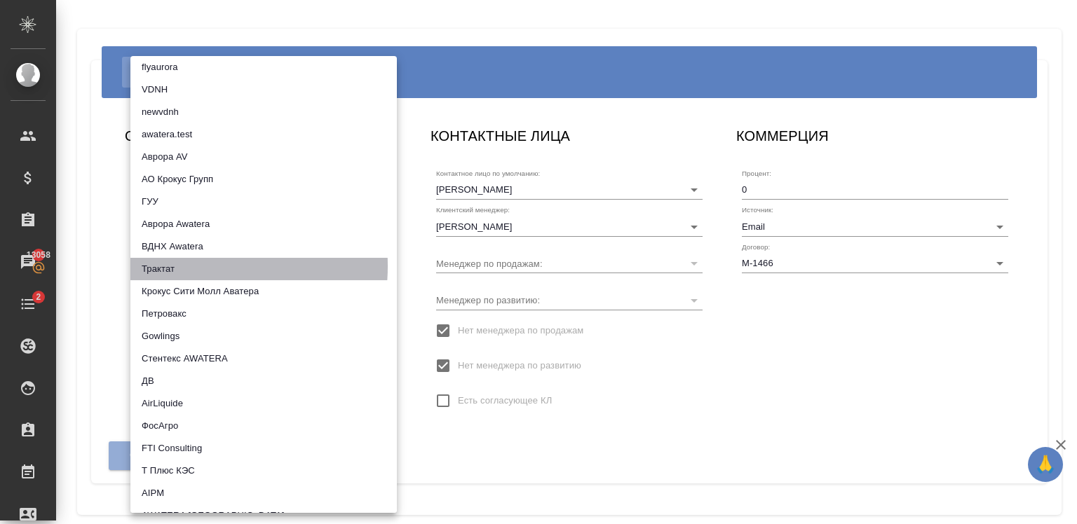
click at [186, 266] on li "Трактат" at bounding box center [263, 269] width 266 height 22
type input "5ee7379ee86966421fbf459a"
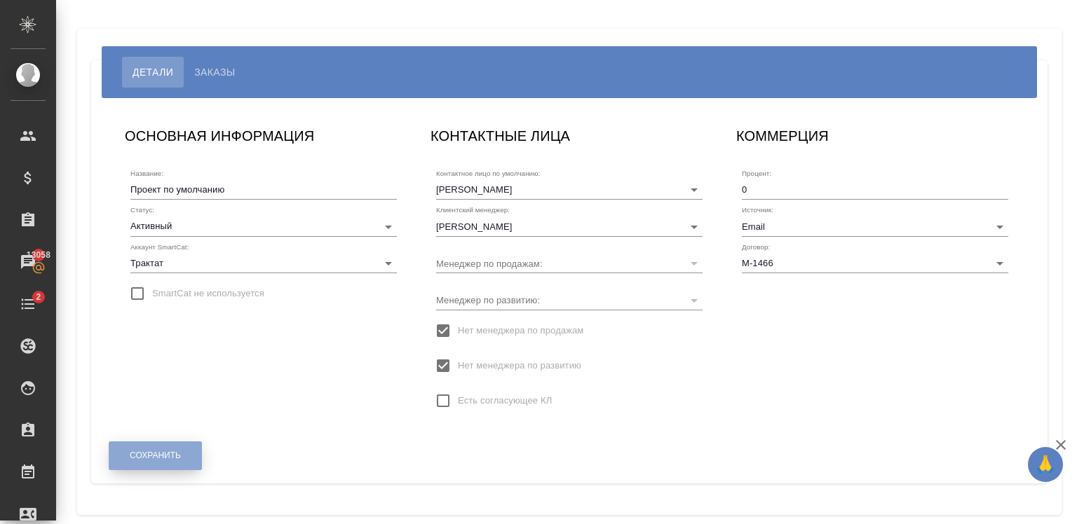
click at [171, 451] on span "Сохранить" at bounding box center [155, 456] width 51 height 12
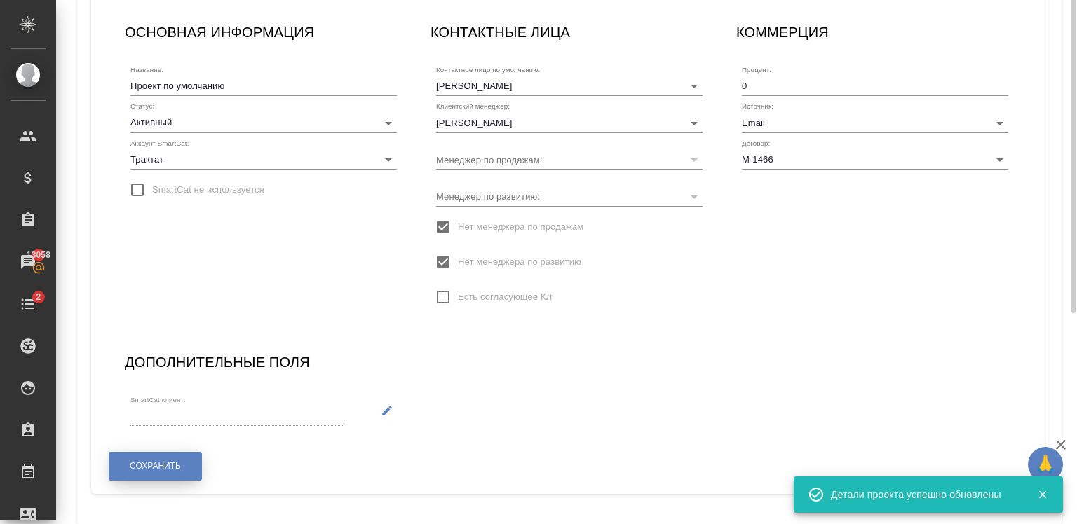
scroll to position [0, 0]
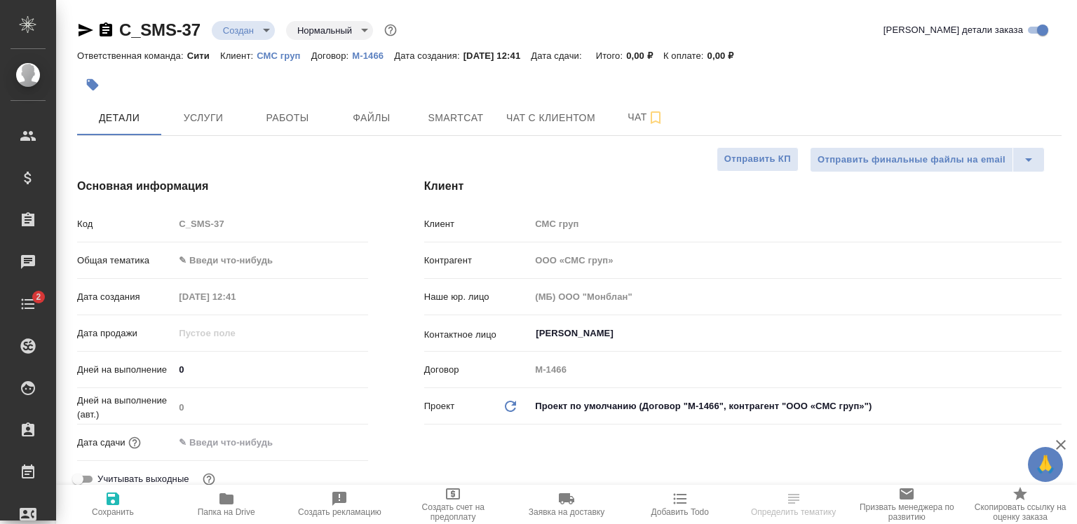
select select "RU"
type textarea "x"
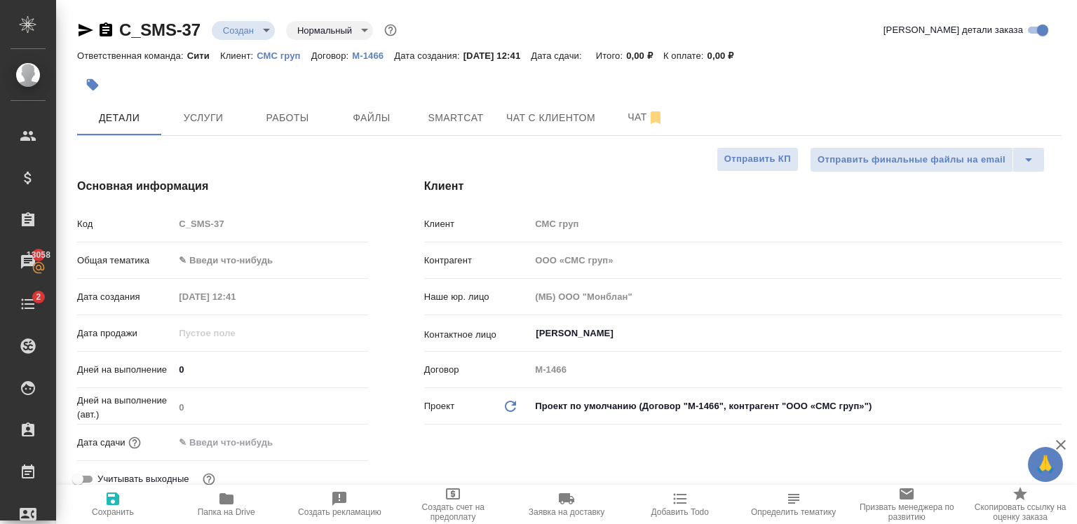
type textarea "x"
click at [384, 123] on span "Файлы" at bounding box center [371, 118] width 67 height 18
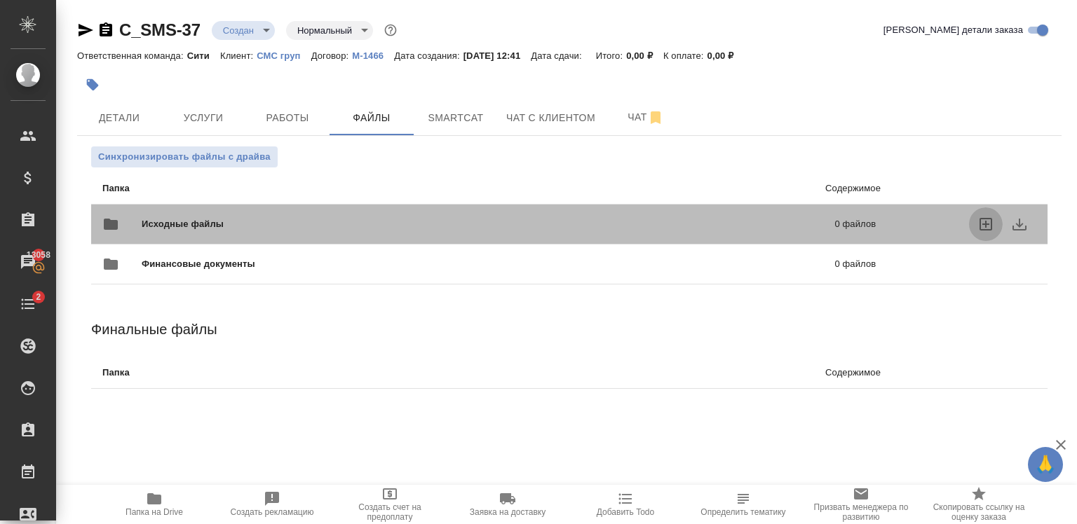
click at [978, 222] on icon "uploadFiles" at bounding box center [985, 224] width 17 height 17
click at [0, 0] on input "uploadFiles" at bounding box center [0, 0] width 0 height 0
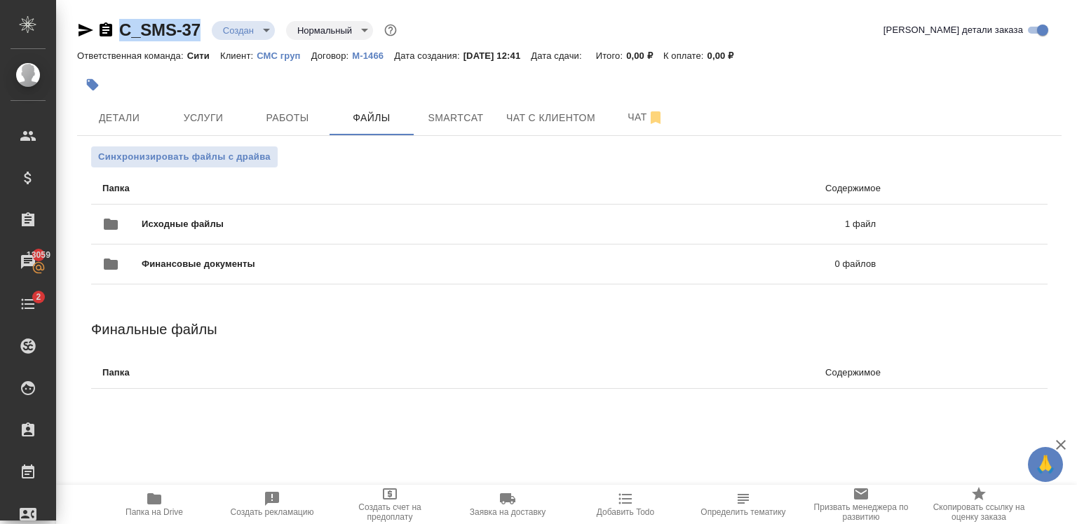
drag, startPoint x: 208, startPoint y: 39, endPoint x: 123, endPoint y: 36, distance: 84.9
click at [123, 36] on div "C_SMS-37 Создан new Нормальный normal" at bounding box center [238, 30] width 322 height 22
copy link "C_SMS-37"
click at [123, 114] on span "Детали" at bounding box center [119, 118] width 67 height 18
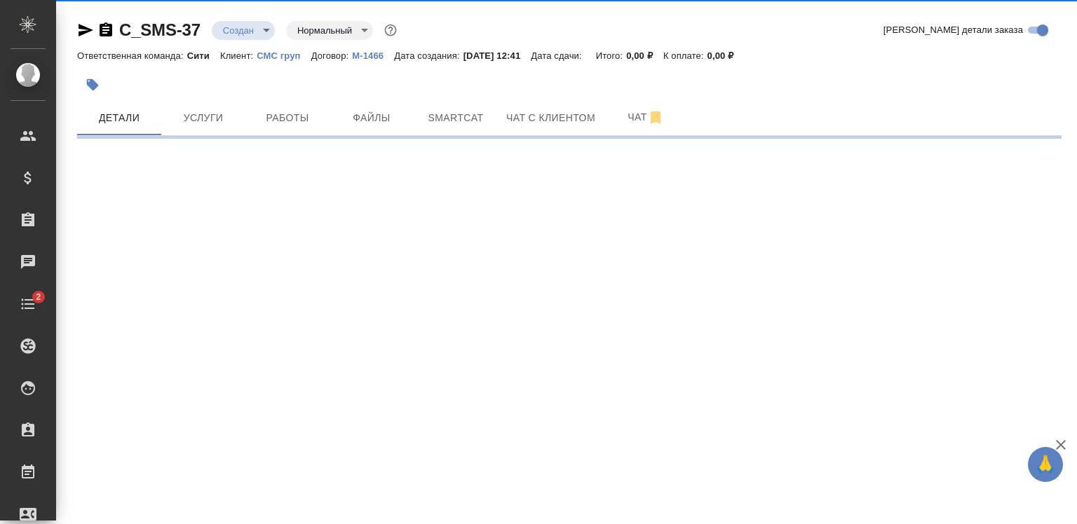
select select "RU"
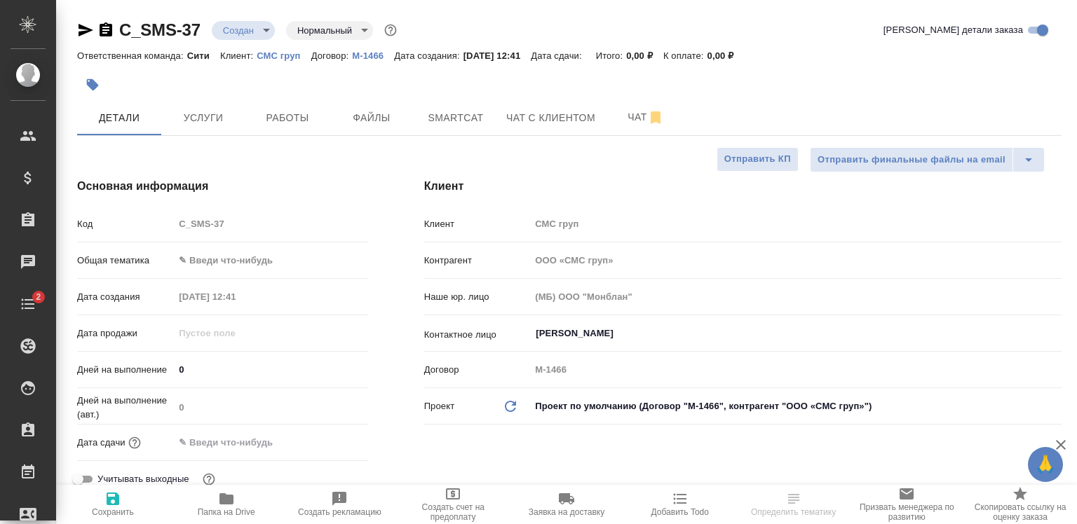
type textarea "x"
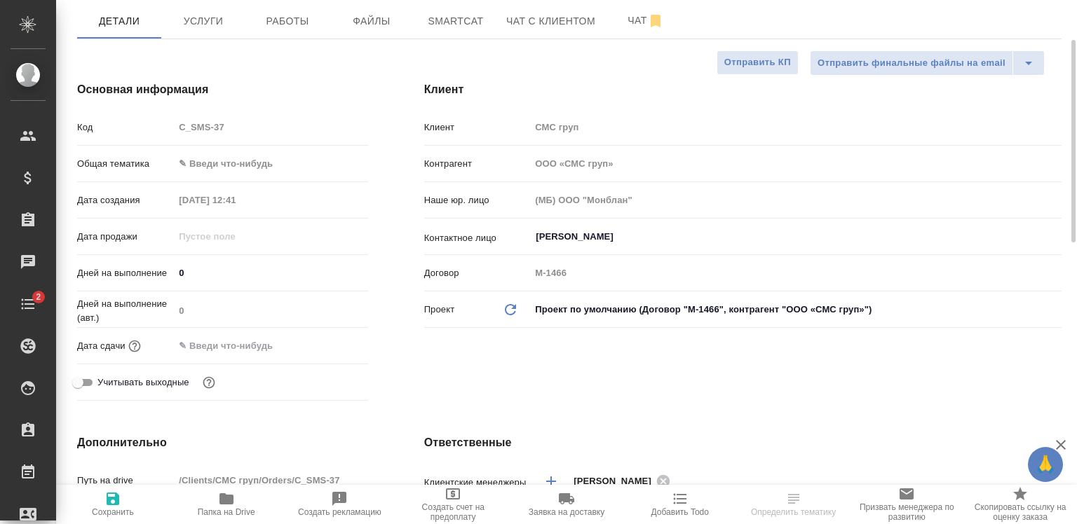
scroll to position [100, 0]
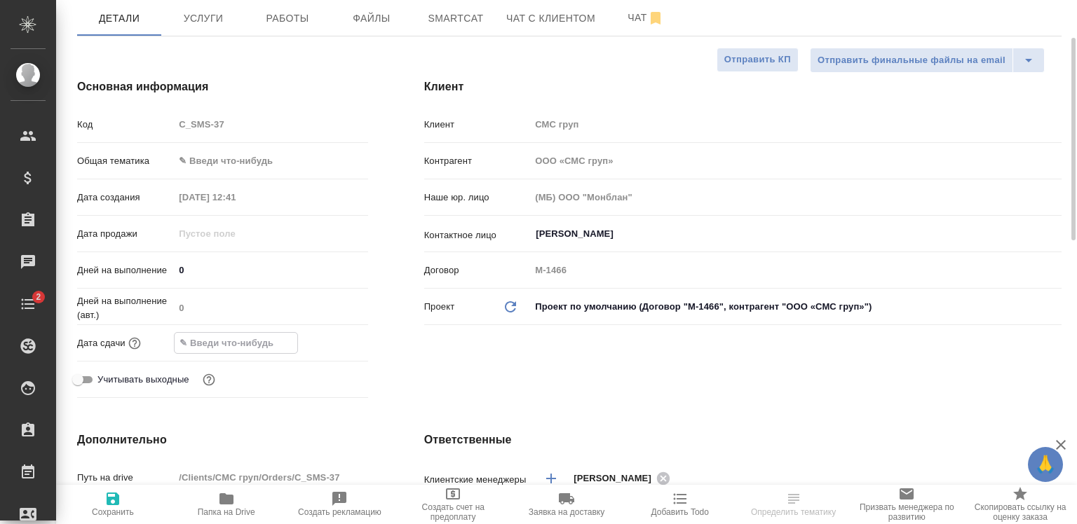
click at [284, 351] on input "text" at bounding box center [236, 343] width 123 height 20
click at [332, 331] on div "Дата сдачи" at bounding box center [222, 343] width 291 height 25
click at [331, 341] on icon "button" at bounding box center [327, 342] width 17 height 17
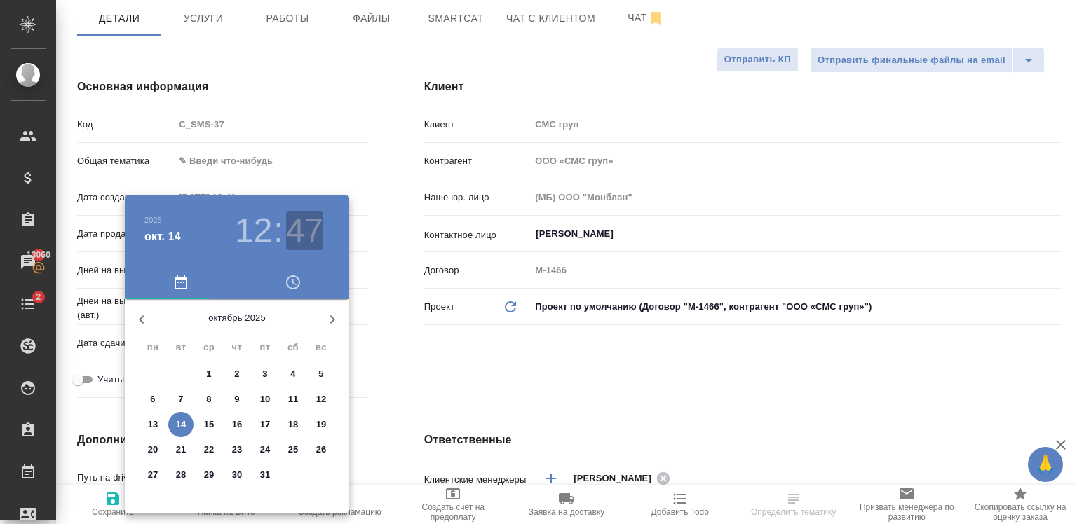
click at [294, 233] on h3 "47" at bounding box center [304, 230] width 37 height 39
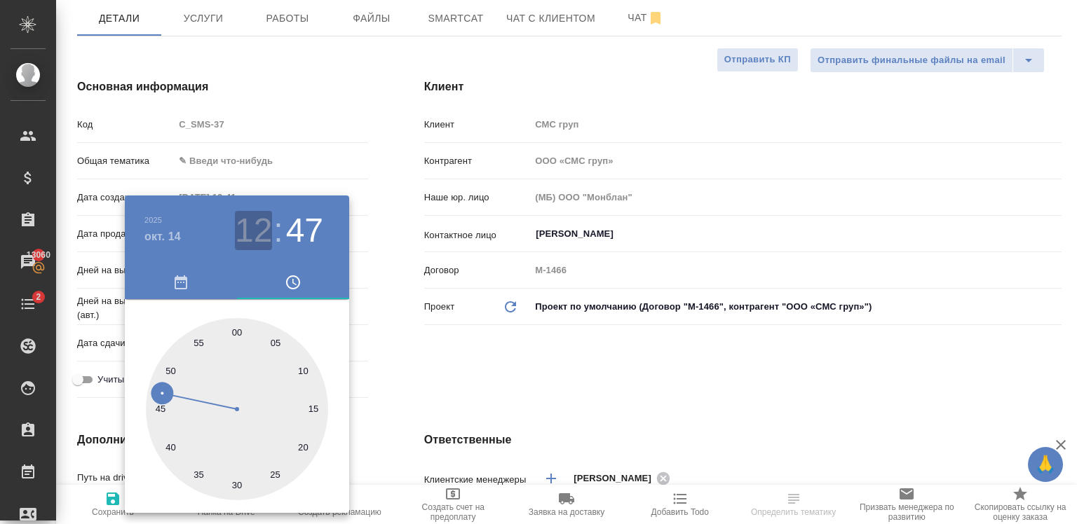
click at [262, 233] on h3 "12" at bounding box center [253, 230] width 37 height 39
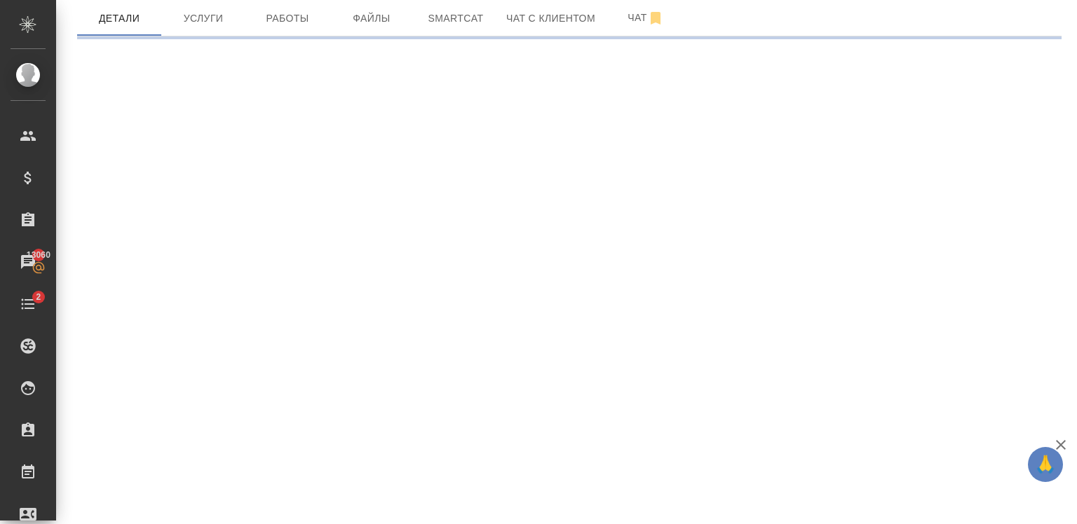
select select "RU"
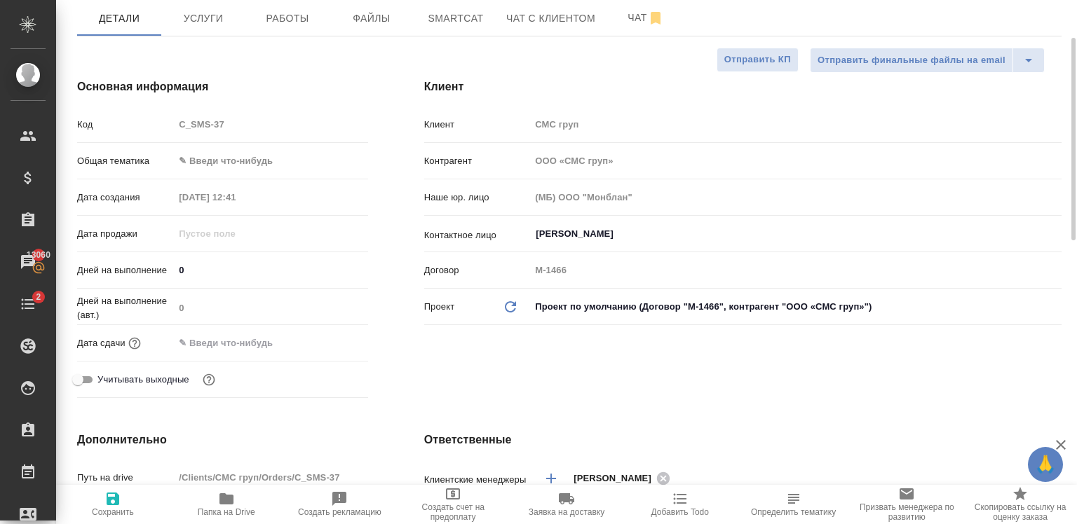
type textarea "x"
click at [251, 335] on input "text" at bounding box center [236, 343] width 123 height 20
click at [323, 348] on icon "button" at bounding box center [327, 342] width 17 height 17
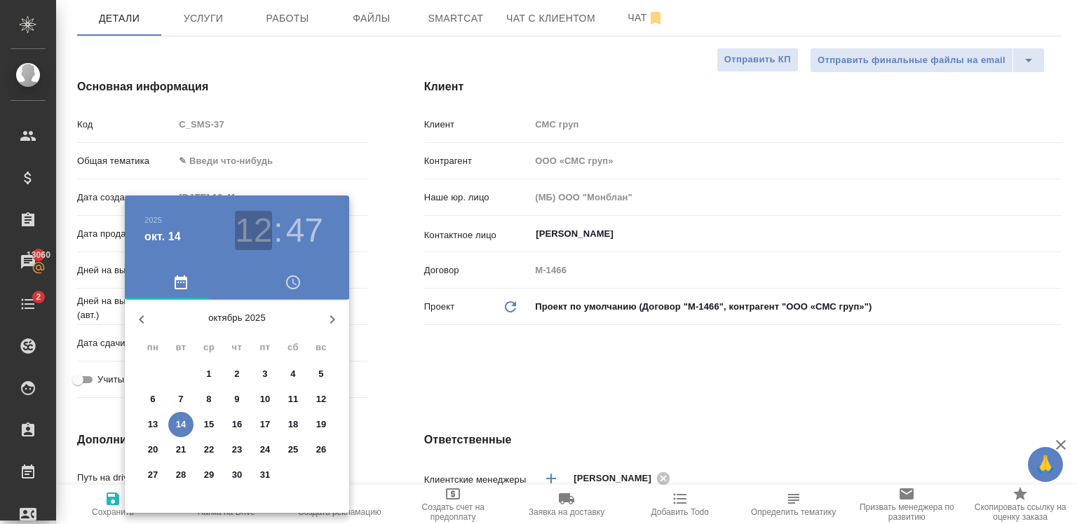
click at [256, 225] on h3 "12" at bounding box center [253, 230] width 37 height 39
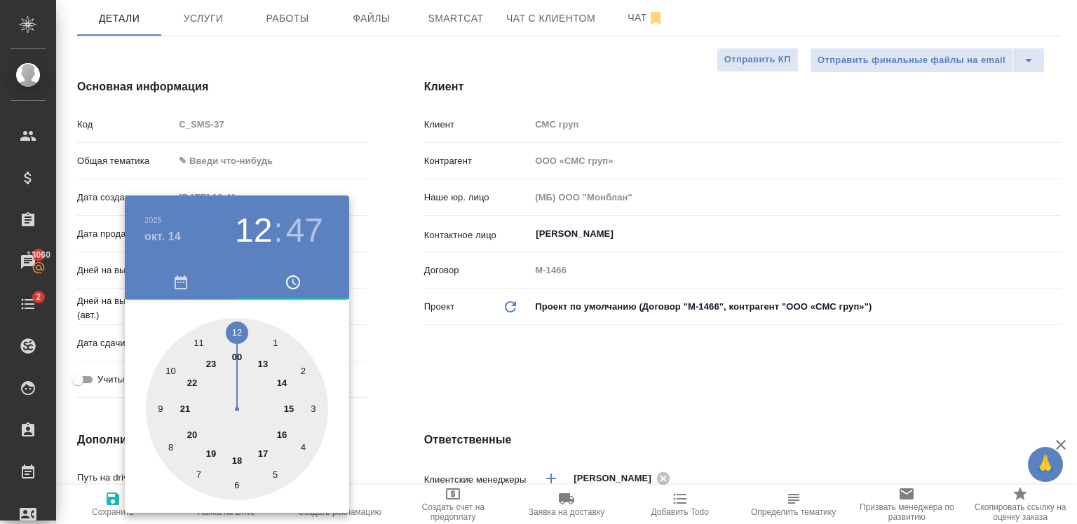
click at [266, 365] on div at bounding box center [237, 409] width 182 height 182
type input "[DATE] 13:47"
type textarea "x"
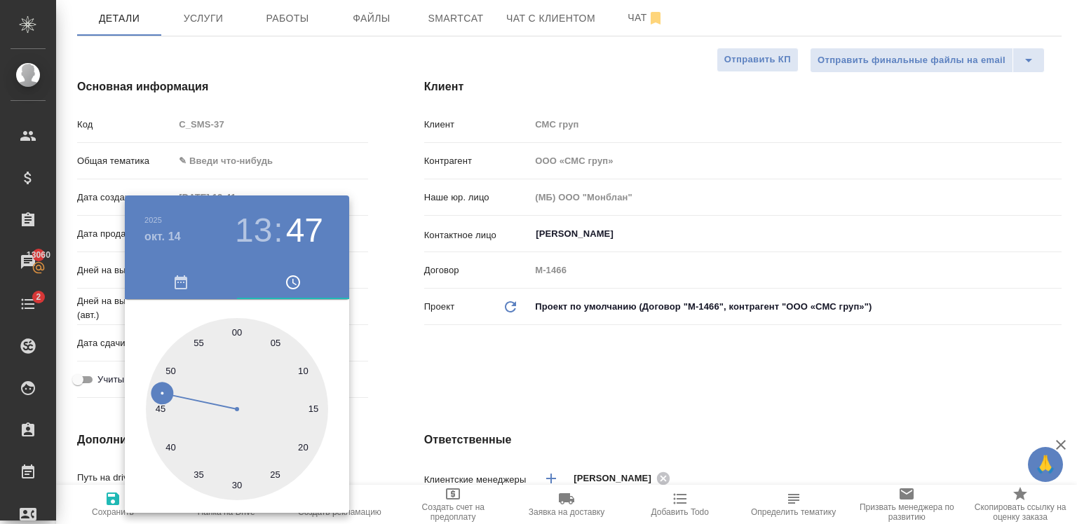
click at [300, 370] on div at bounding box center [237, 409] width 182 height 182
type input "[DATE] 13:10"
type textarea "x"
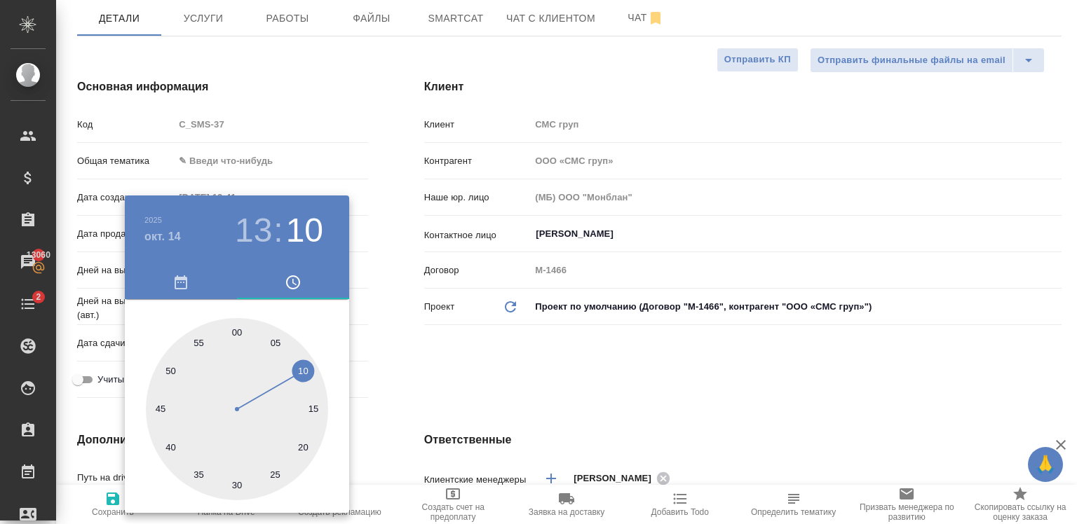
click at [409, 343] on div at bounding box center [538, 262] width 1077 height 524
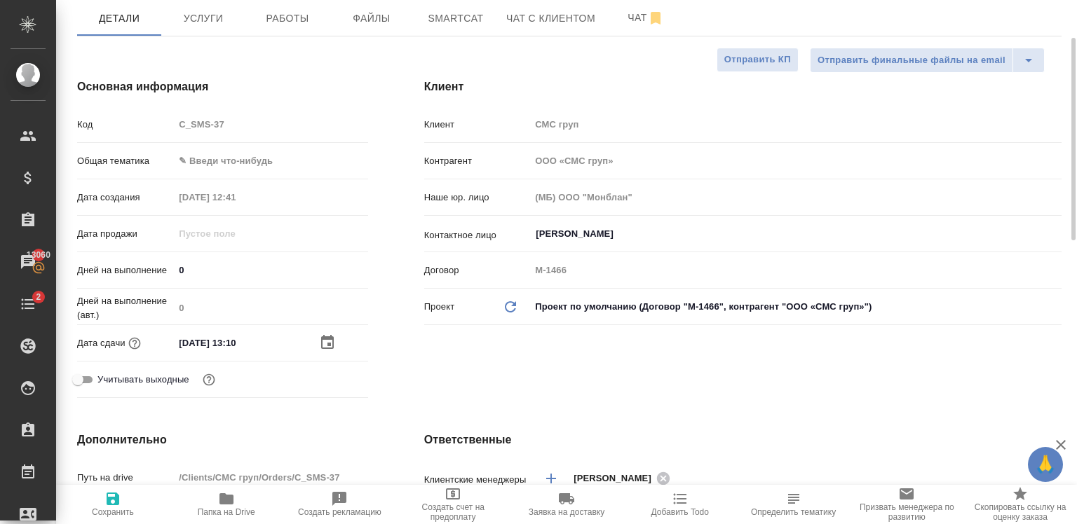
click at [109, 498] on icon "button" at bounding box center [113, 499] width 13 height 13
type textarea "x"
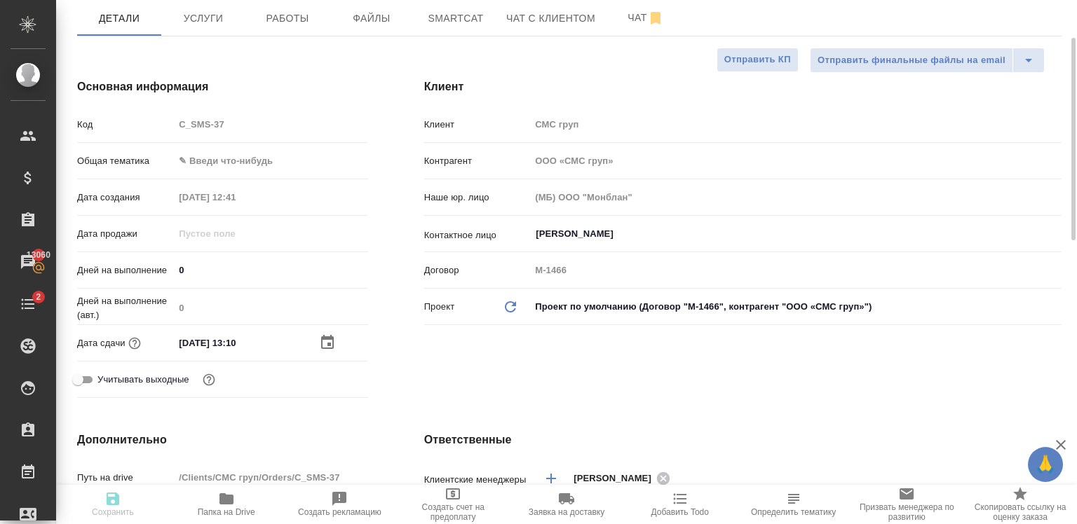
type textarea "x"
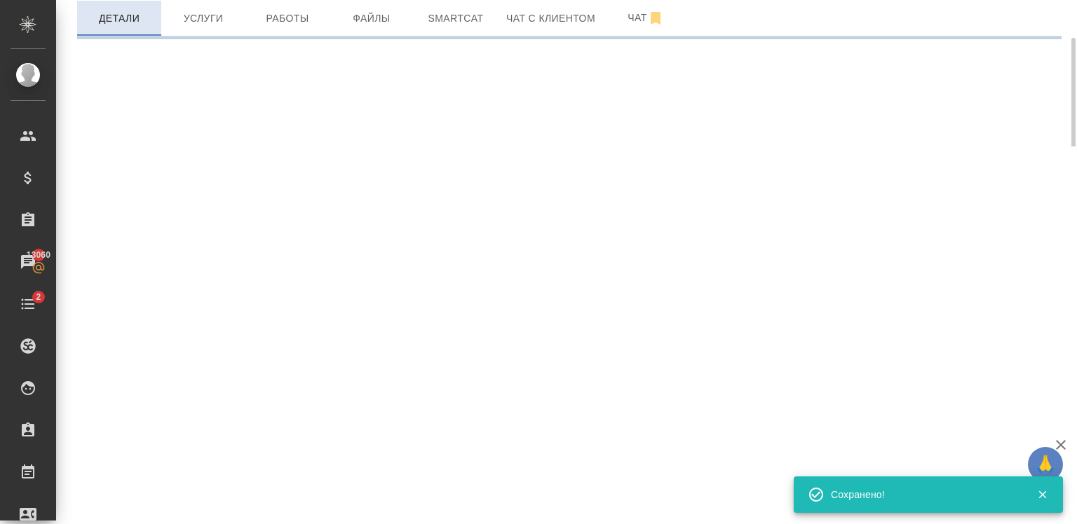
select select "RU"
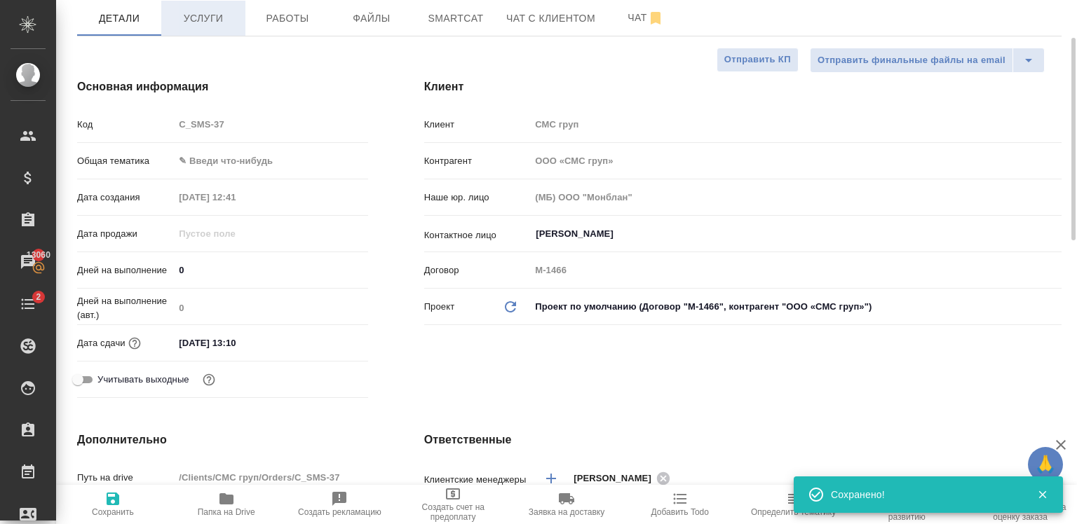
type textarea "x"
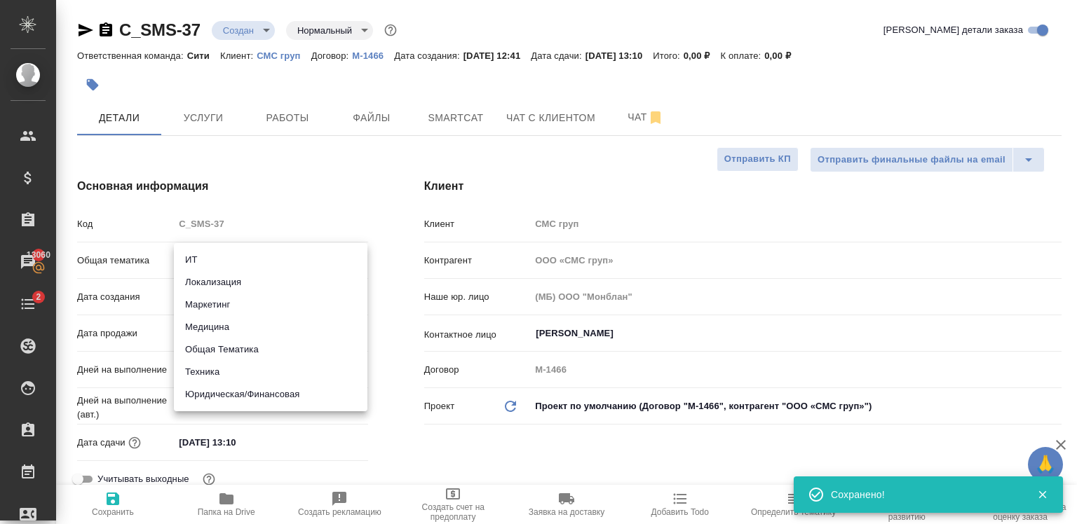
click at [244, 271] on body "🙏 .cls-1 fill:#fff; AWATERA [PERSON_NAME] Спецификации Заказы 13060 Чаты 2 Todo…" at bounding box center [538, 262] width 1077 height 524
click at [257, 393] on li "Юридическая/Финансовая" at bounding box center [270, 394] width 193 height 22
type input "yr-fn"
type textarea "x"
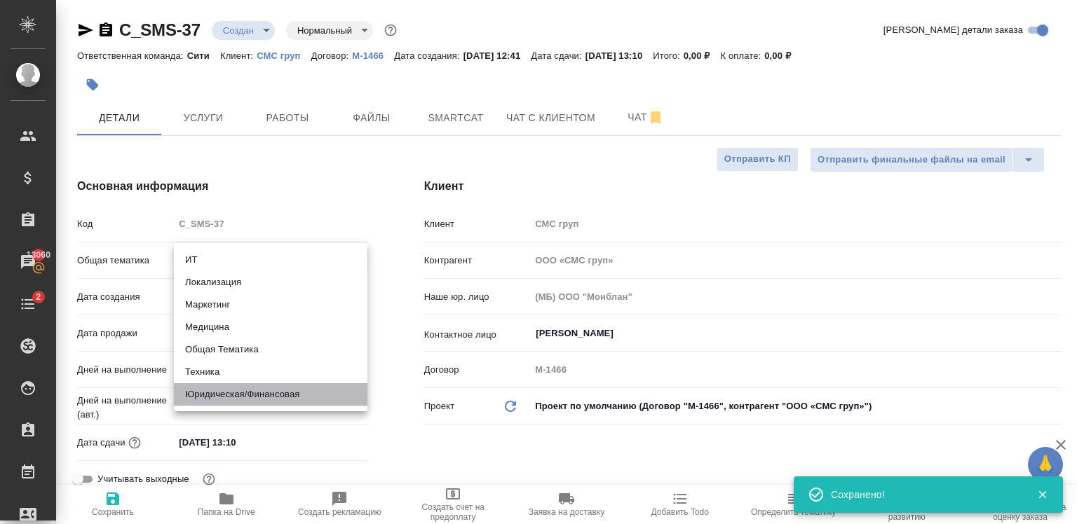
type textarea "x"
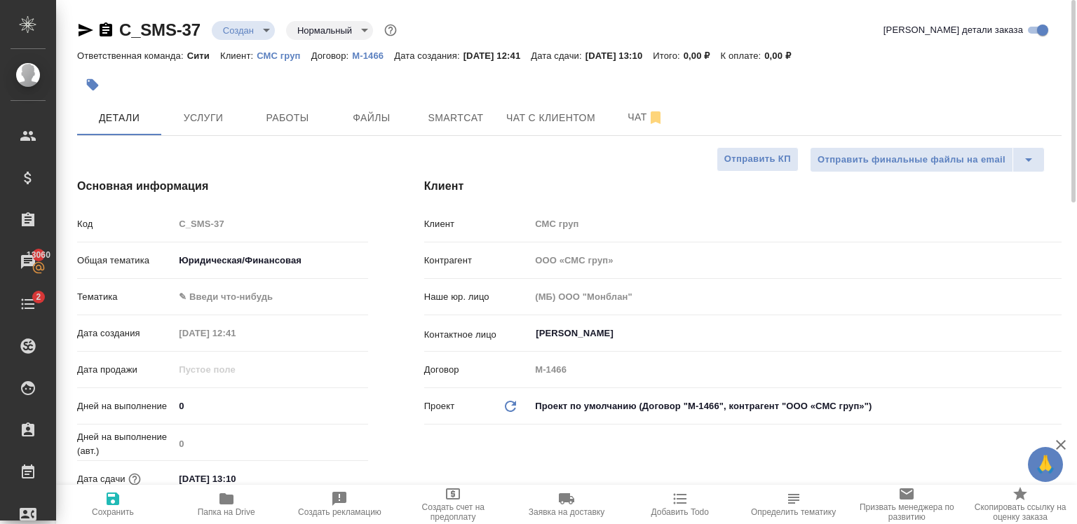
type textarea "x"
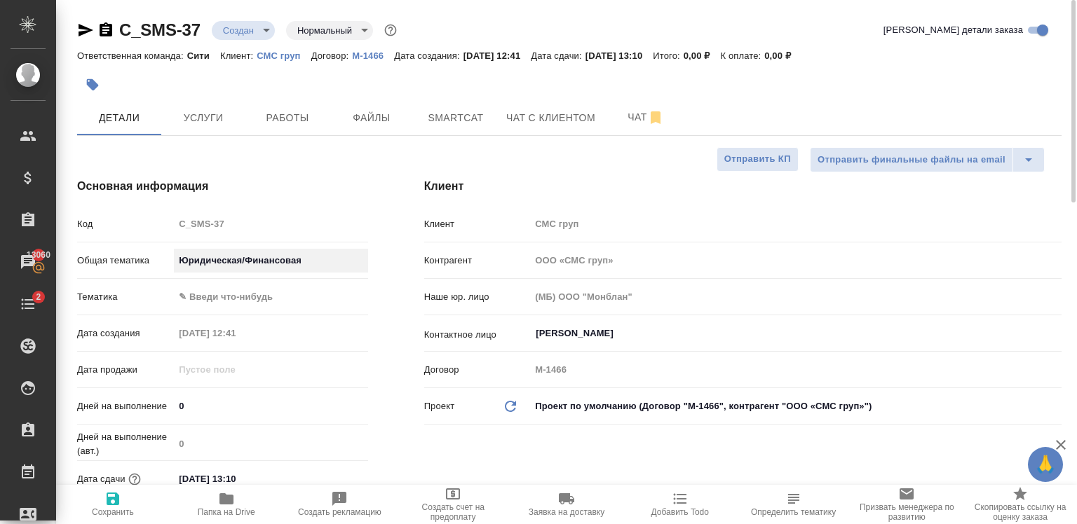
type textarea "x"
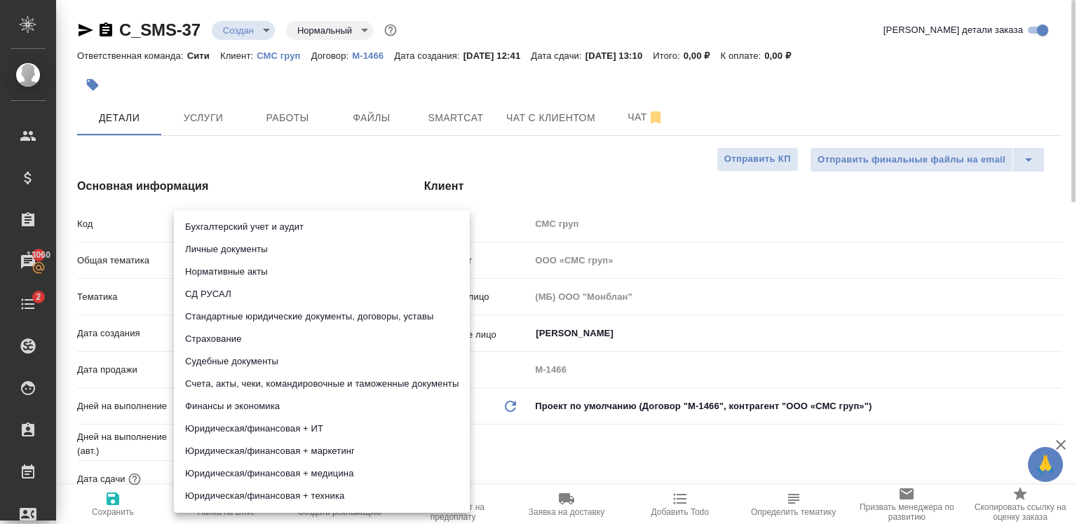
click at [245, 293] on body "🙏 .cls-1 fill:#fff; AWATERA [PERSON_NAME] Спецификации Заказы 13060 Чаты 2 Todo…" at bounding box center [538, 262] width 1077 height 524
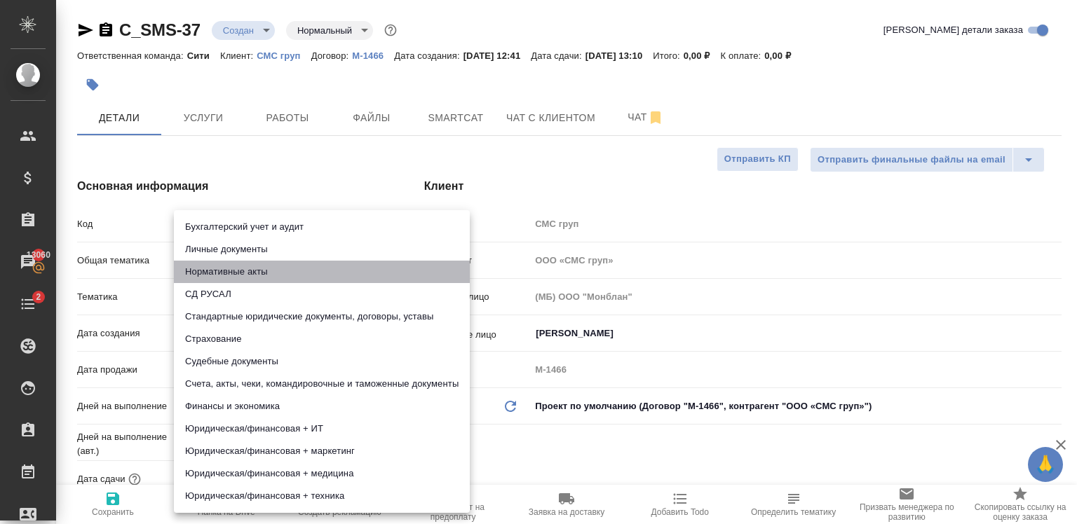
click at [303, 278] on li "Нормативные акты" at bounding box center [322, 272] width 296 height 22
type textarea "x"
type input "5f647205b73bc97568ca66b7"
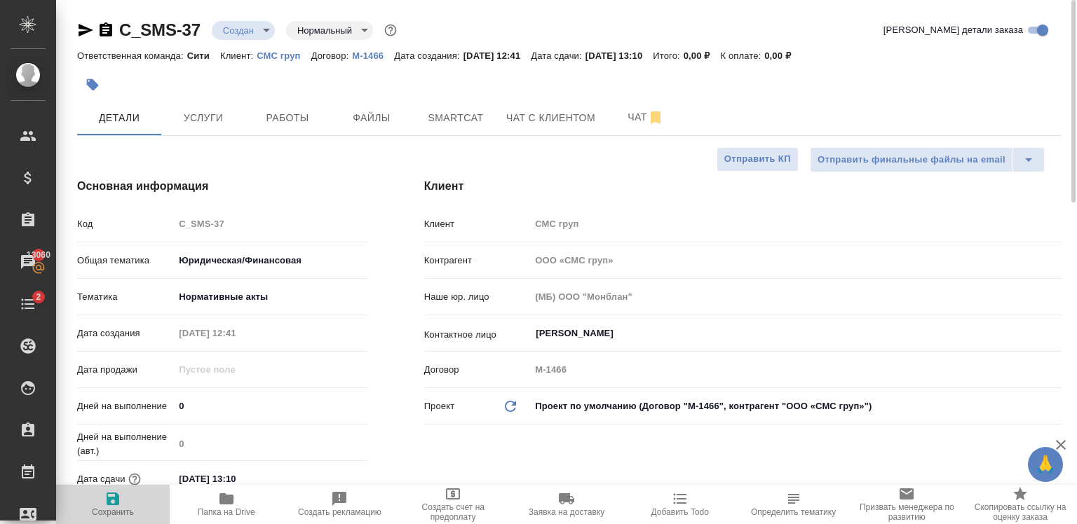
click at [123, 505] on span "Сохранить" at bounding box center [112, 504] width 97 height 27
type textarea "x"
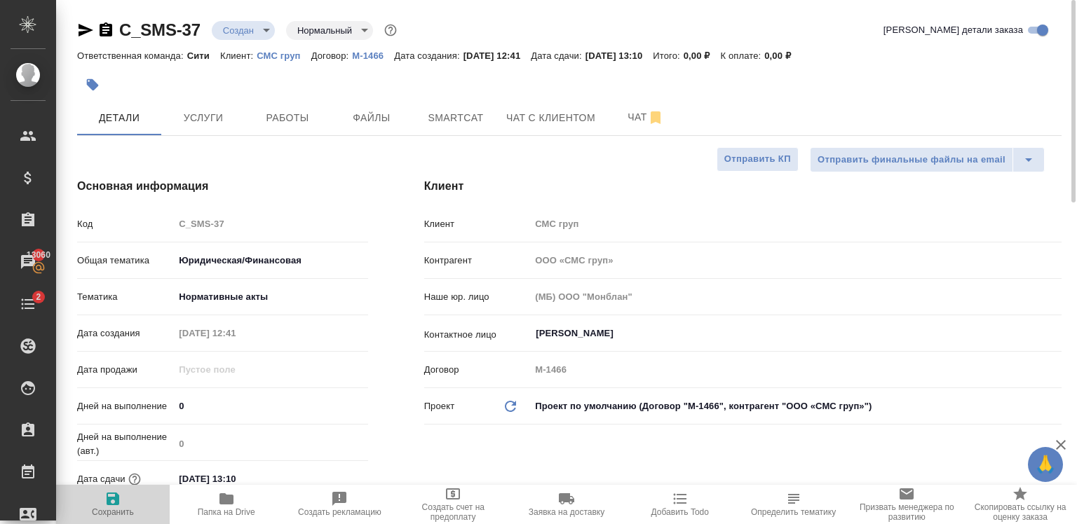
type textarea "x"
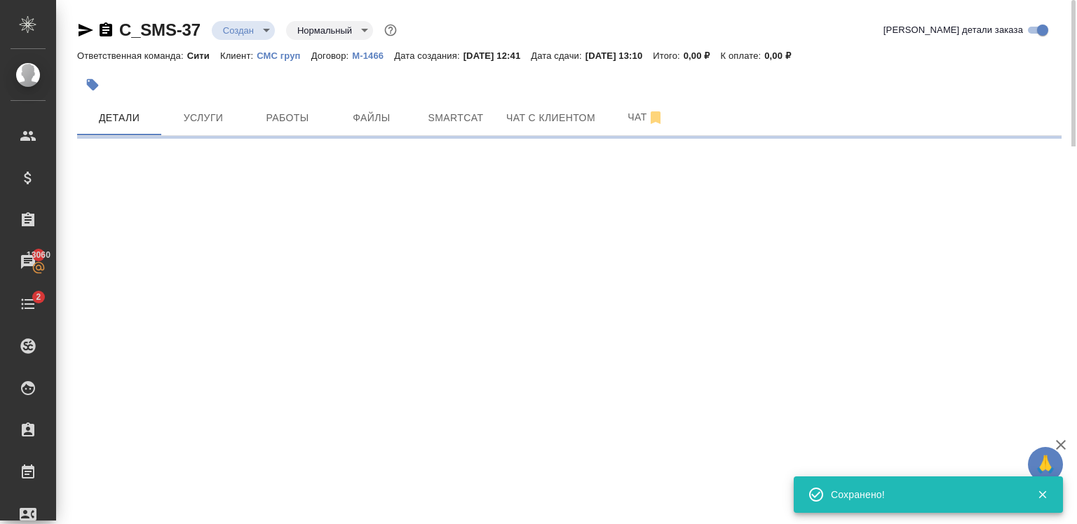
select select "RU"
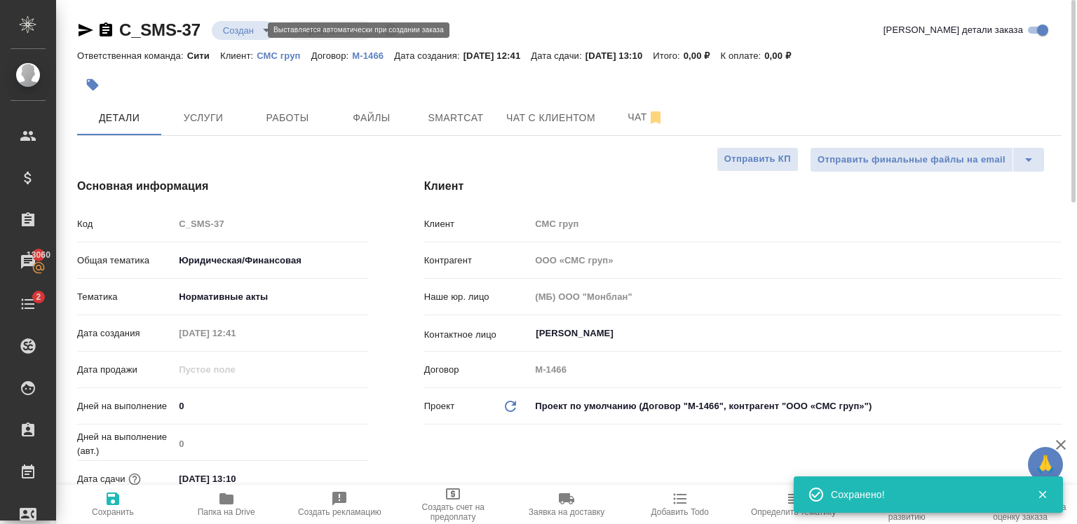
type textarea "x"
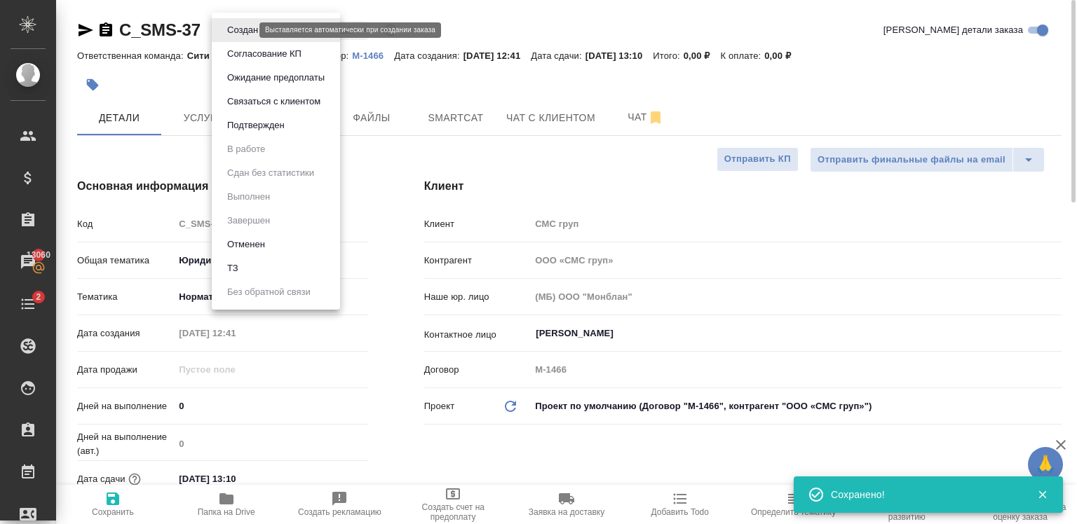
click at [238, 27] on body "🙏 .cls-1 fill:#fff; AWATERA [PERSON_NAME] Спецификации Заказы 13060 Чаты 2 Todo…" at bounding box center [538, 262] width 1077 height 524
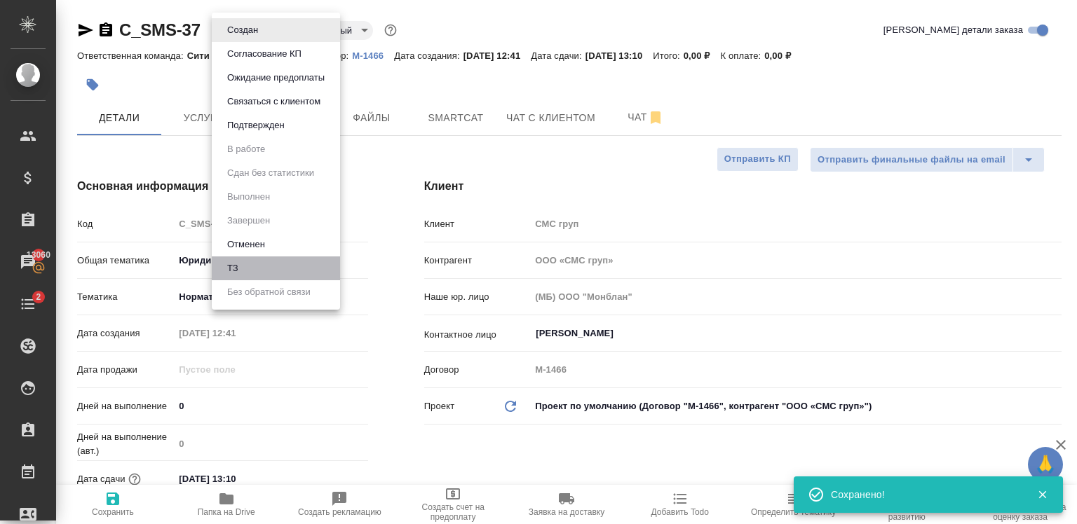
click at [292, 276] on li "ТЗ" at bounding box center [276, 269] width 128 height 24
type textarea "x"
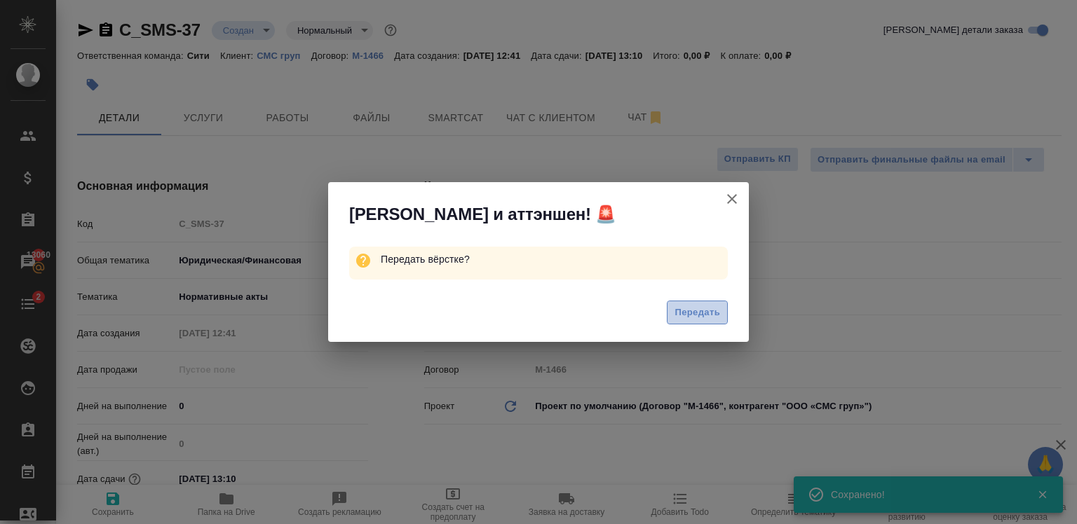
click at [705, 322] on button "Передать" at bounding box center [697, 313] width 61 height 25
type textarea "x"
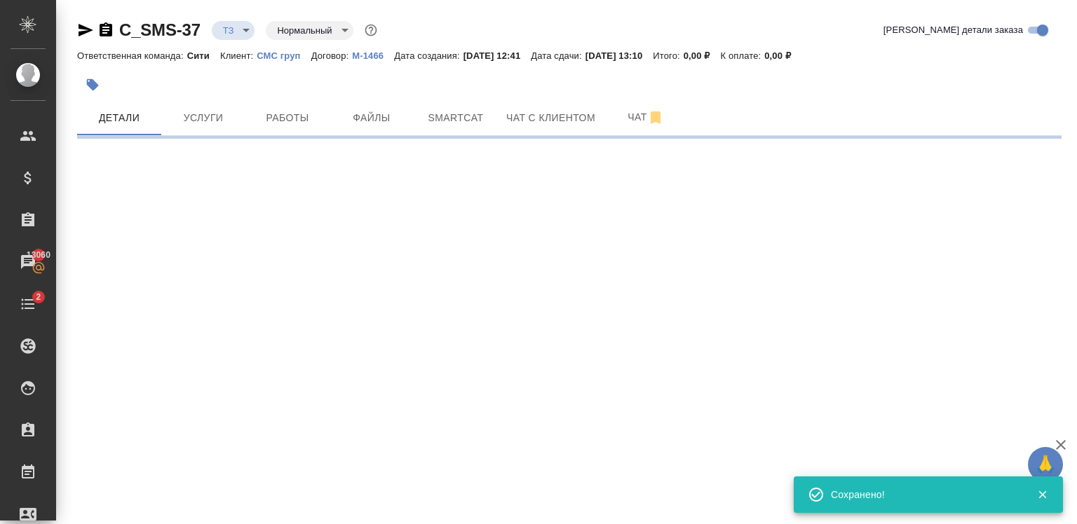
select select "RU"
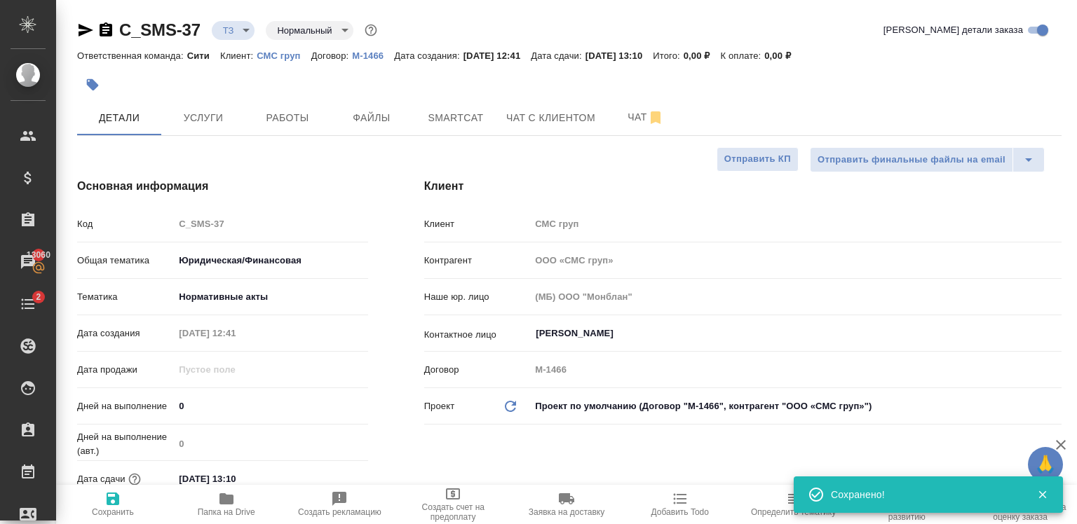
type textarea "x"
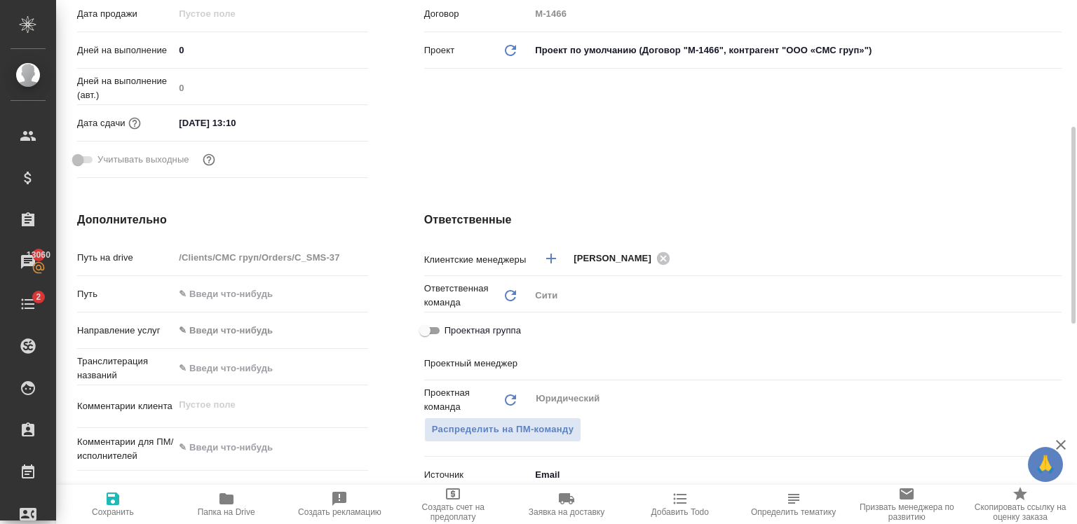
scroll to position [357, 0]
type textarea "x"
click at [230, 449] on textarea at bounding box center [271, 448] width 192 height 24
type textarea "x"
type textarea "с"
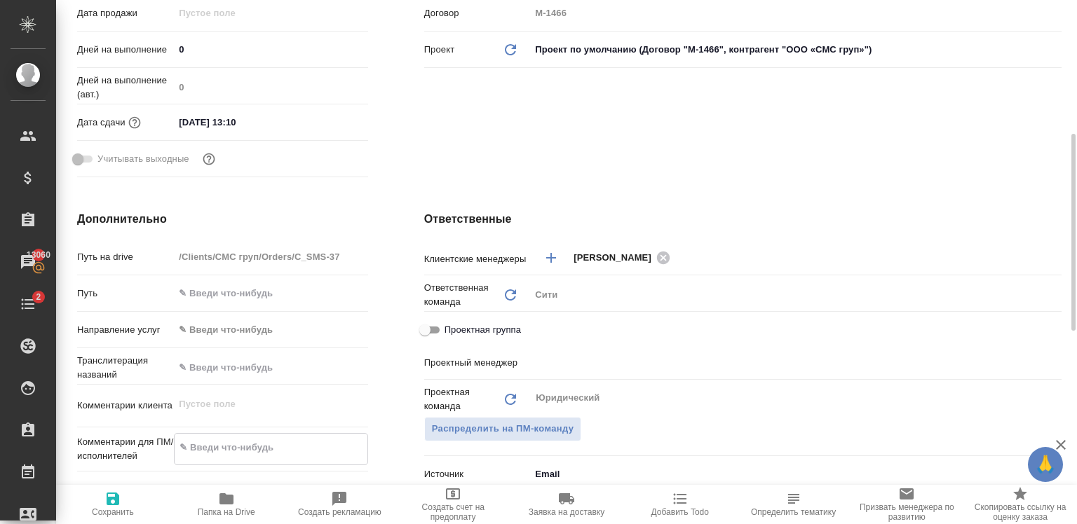
type textarea "x"
type textarea "сд"
type textarea "x"
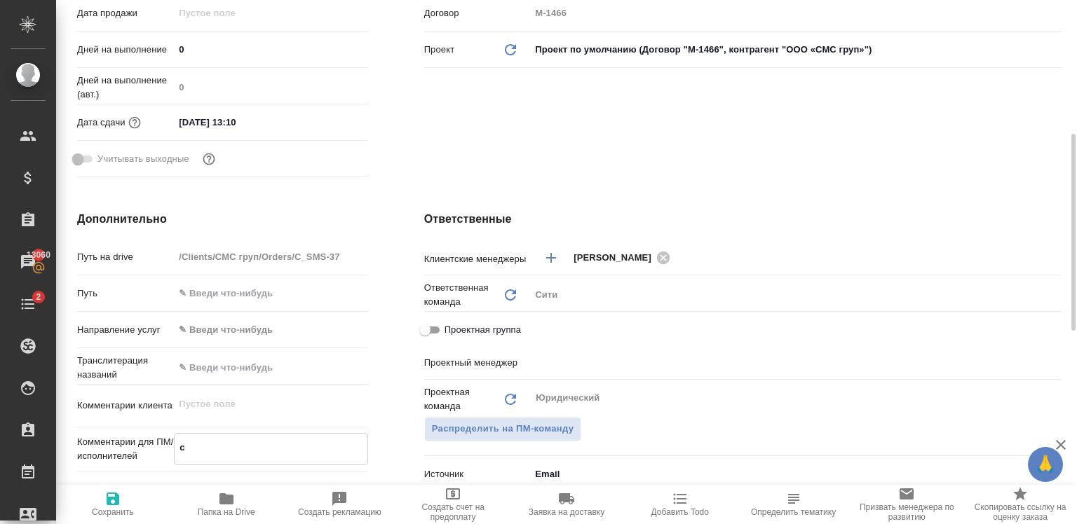
type textarea "x"
type textarea "сде"
type textarea "x"
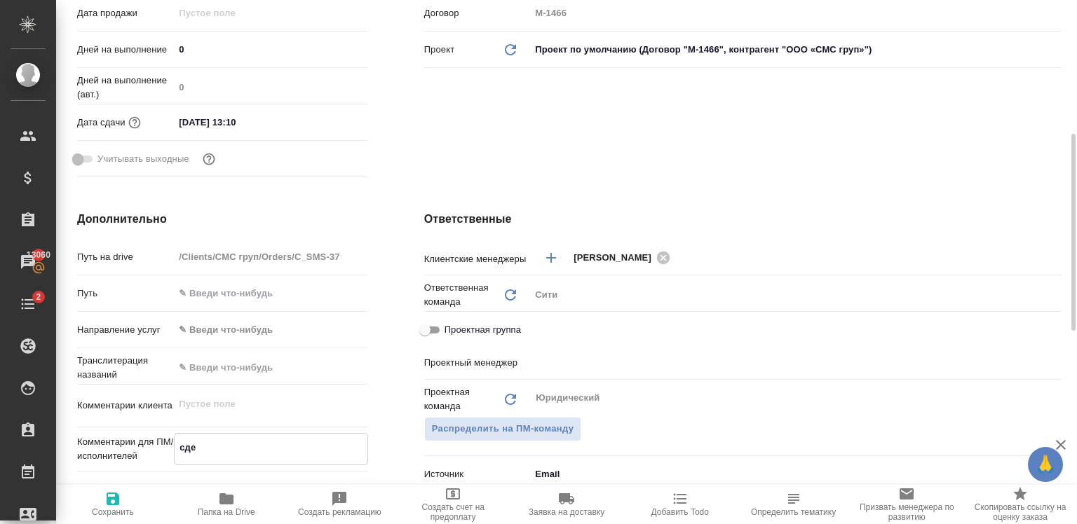
type textarea "x"
type textarea "сдел"
type textarea "x"
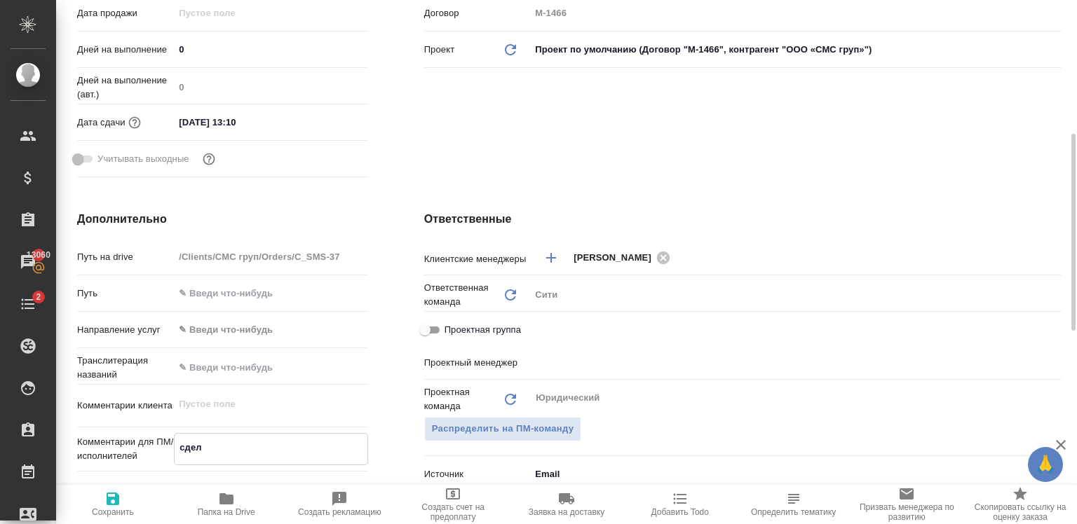
type textarea "сдела"
type textarea "x"
type textarea "сделай"
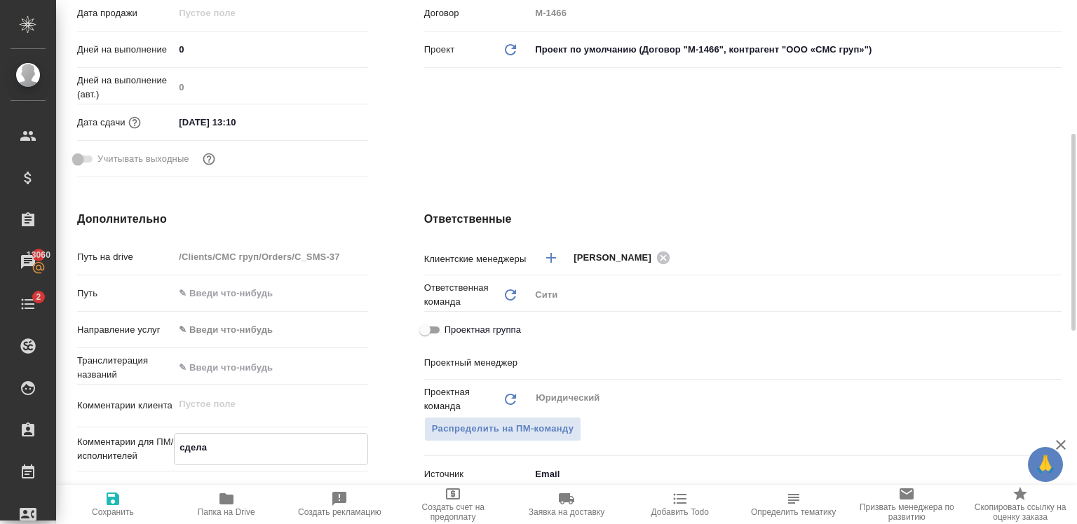
type textarea "x"
type textarea "сделайт"
type textarea "x"
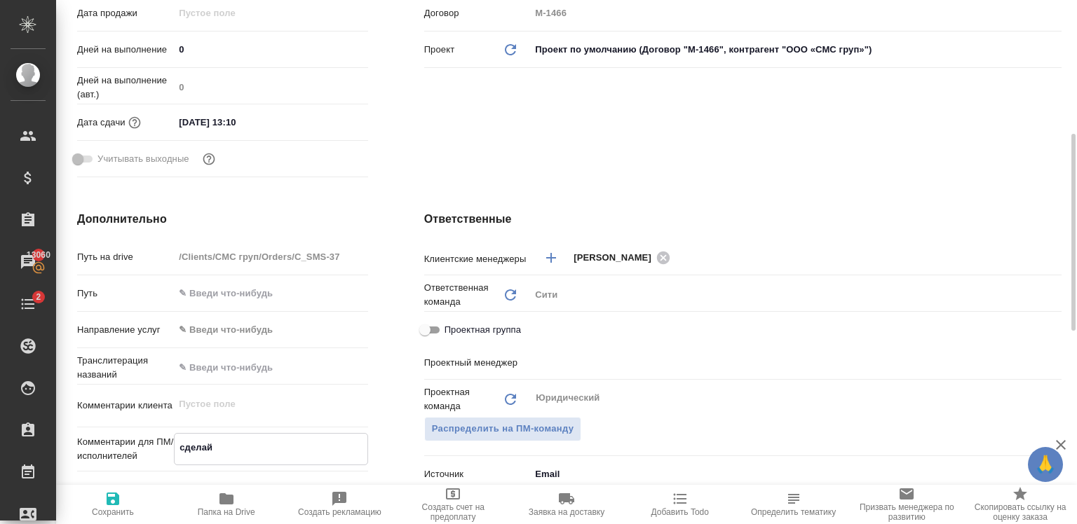
type textarea "x"
type textarea "сделайте"
type textarea "x"
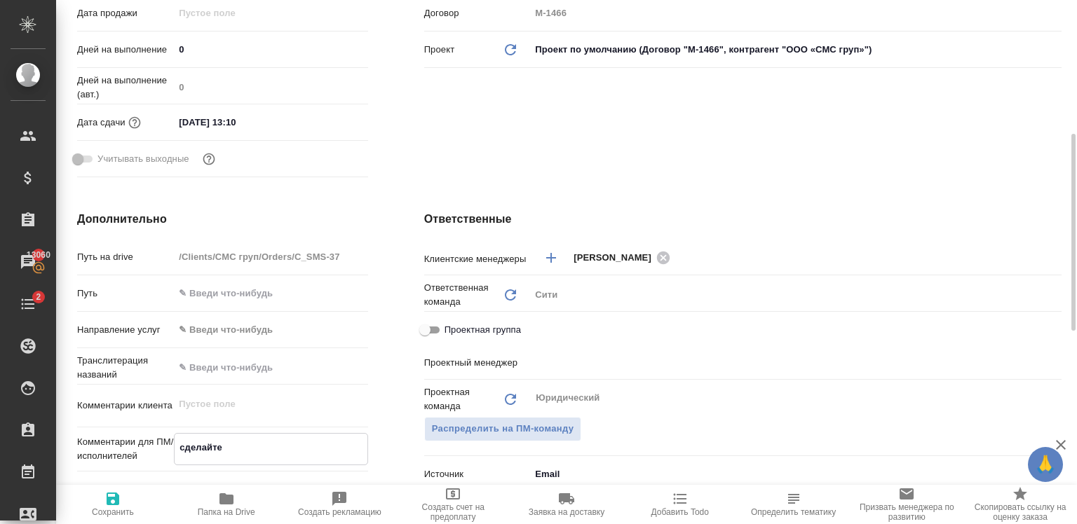
type textarea "x"
type textarea "сделайте"
type textarea "x"
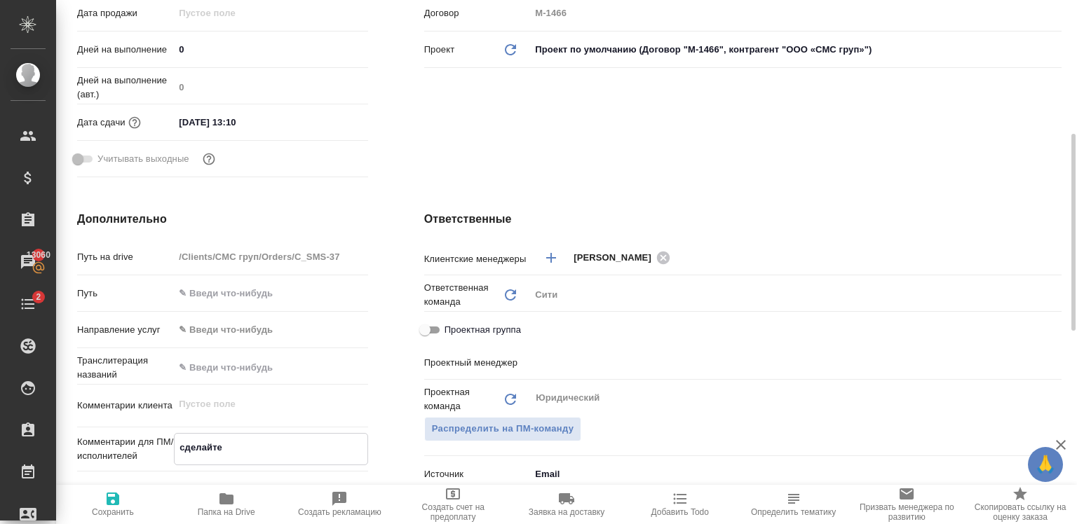
type textarea "сделайте т"
type textarea "x"
type textarea "сделайте ти"
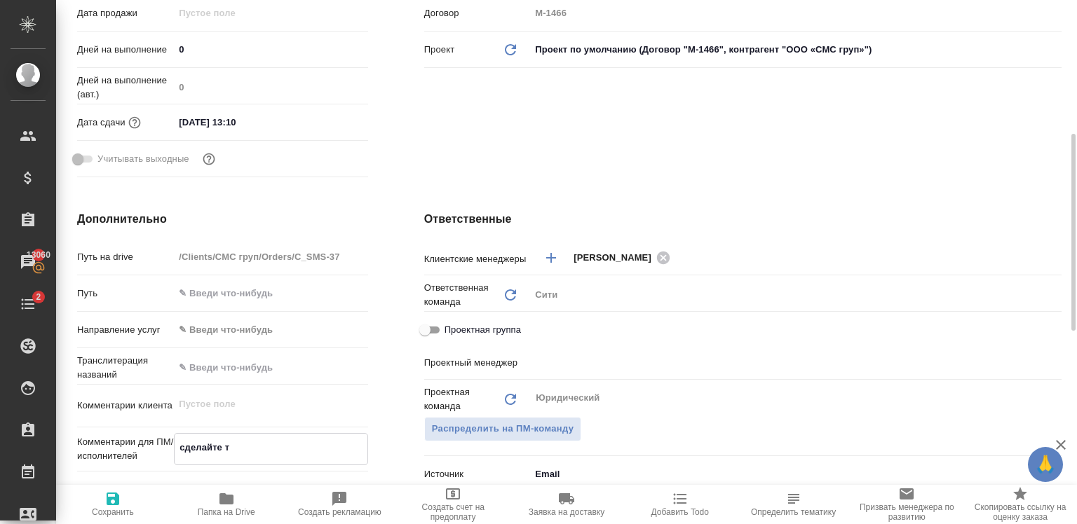
type textarea "x"
type textarea "сделайте тик"
type textarea "x"
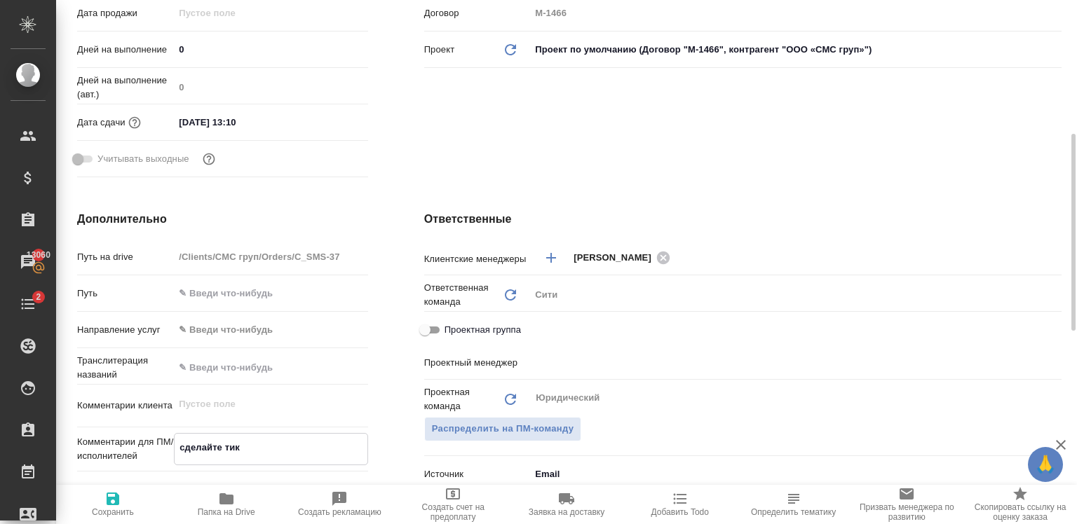
type textarea "x"
type textarea "сделайте тике"
type textarea "x"
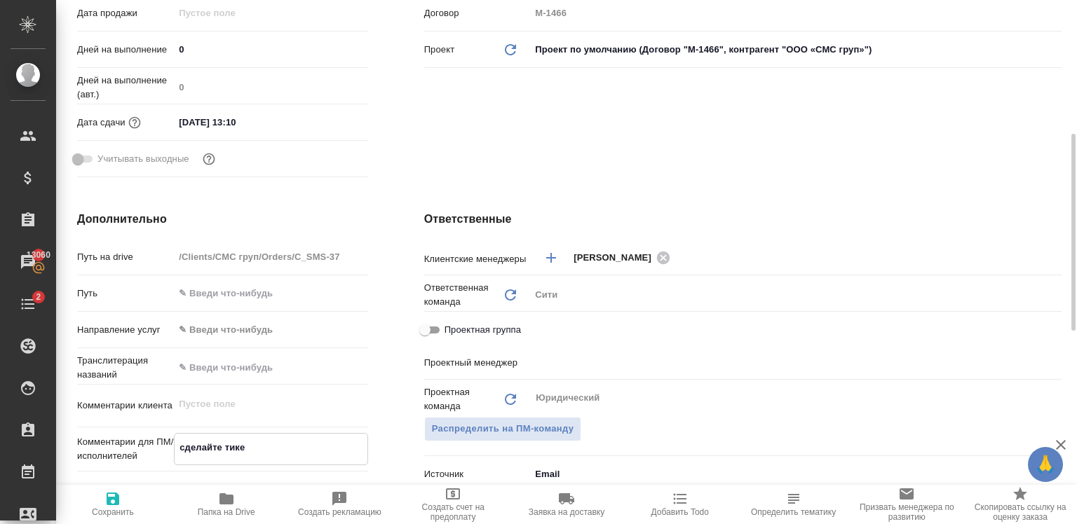
type textarea "x"
type textarea "сделайте тикет"
type textarea "x"
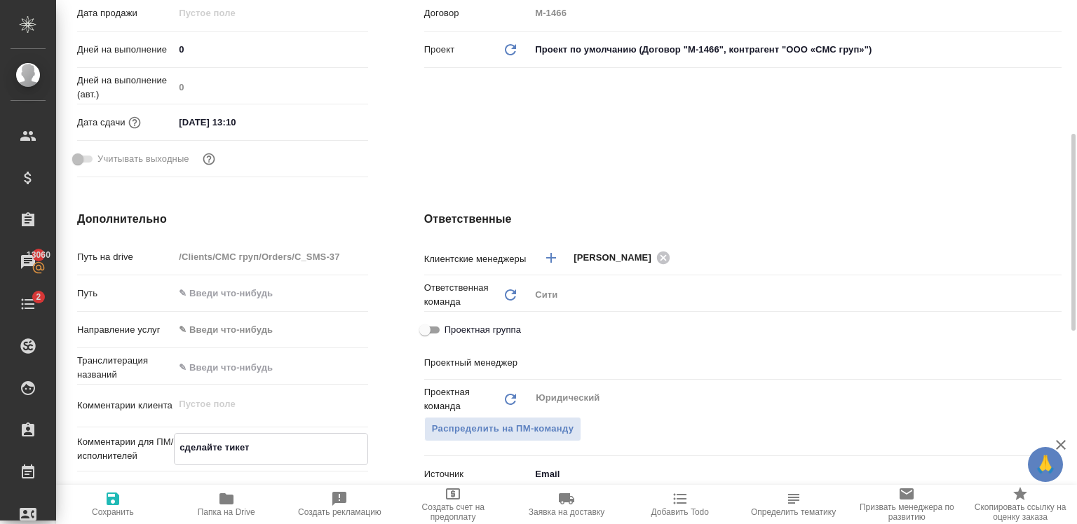
type textarea "сделайте тикет,"
type textarea "x"
type textarea "сделайте тикет,"
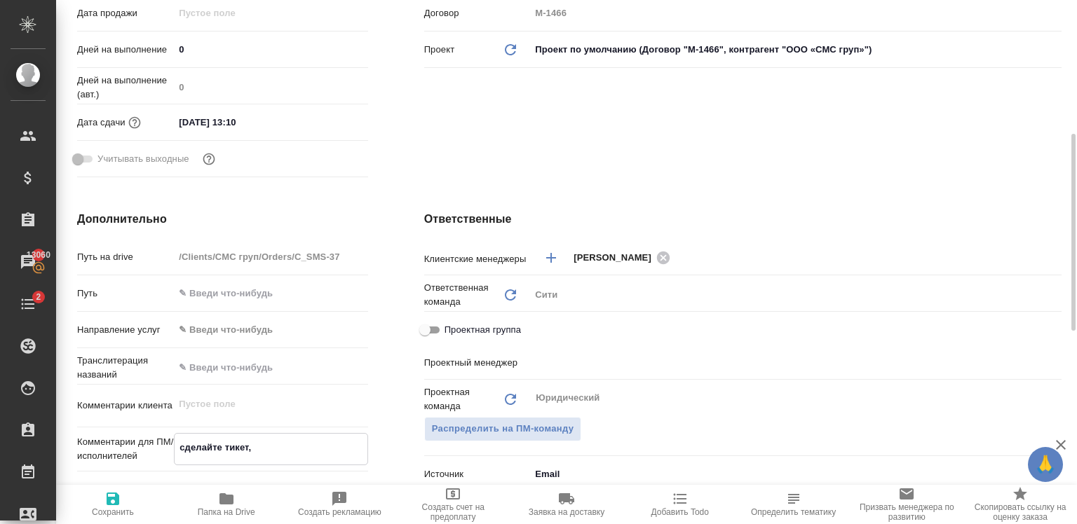
type textarea "x"
type textarea "сделайте тикет, о"
type textarea "x"
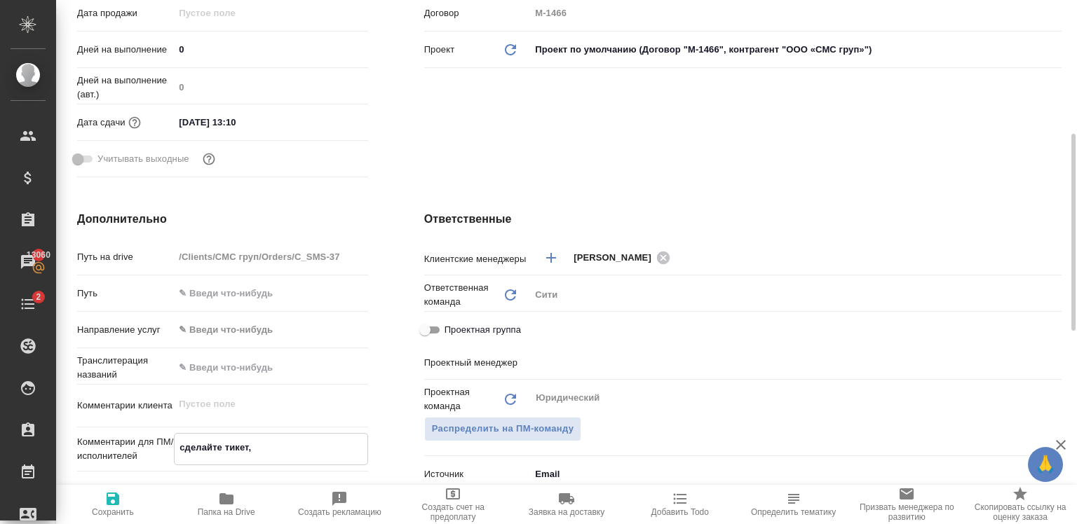
type textarea "x"
type textarea "сделайте тикет,"
type textarea "x"
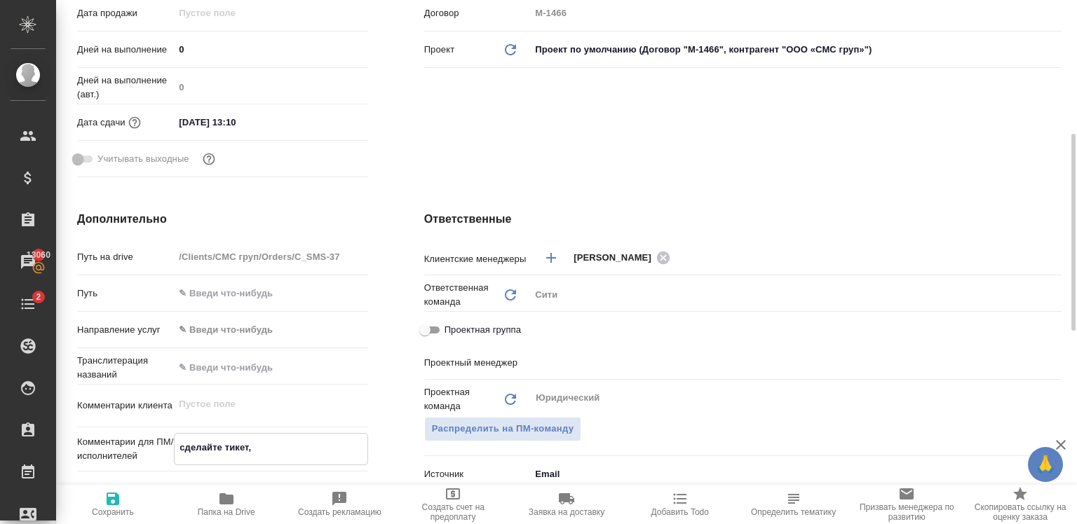
type textarea "x"
type textarea "сделайте тикет, п"
type textarea "x"
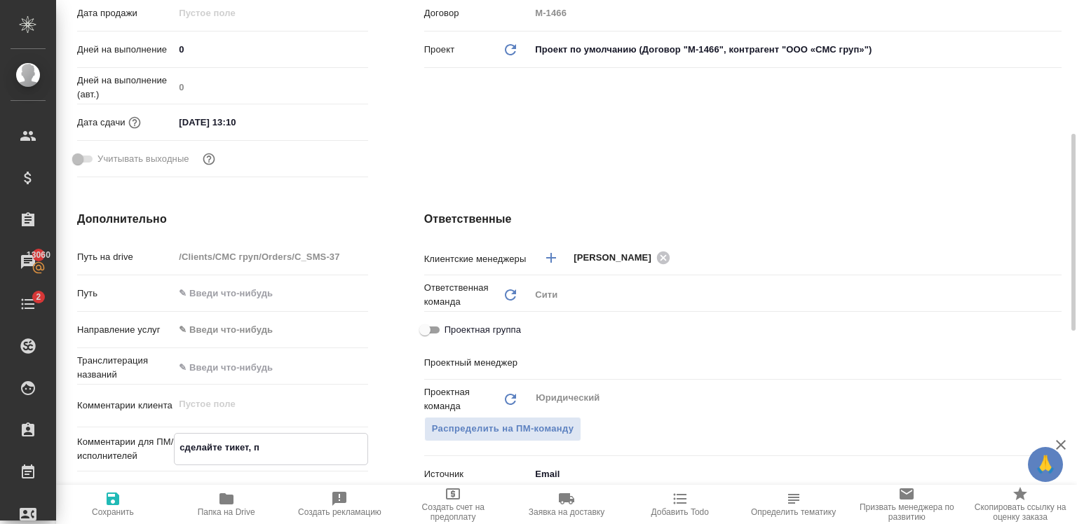
type textarea "сделайте тикет, по"
type textarea "x"
type textarea "сделайте тикет, пож"
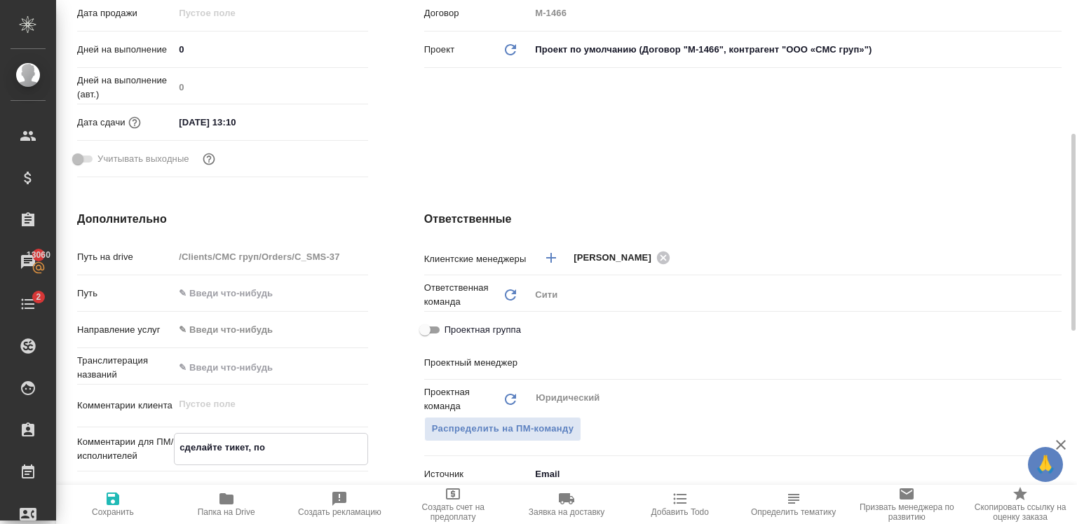
type textarea "x"
type textarea "сделайте тикет, пожа"
type textarea "x"
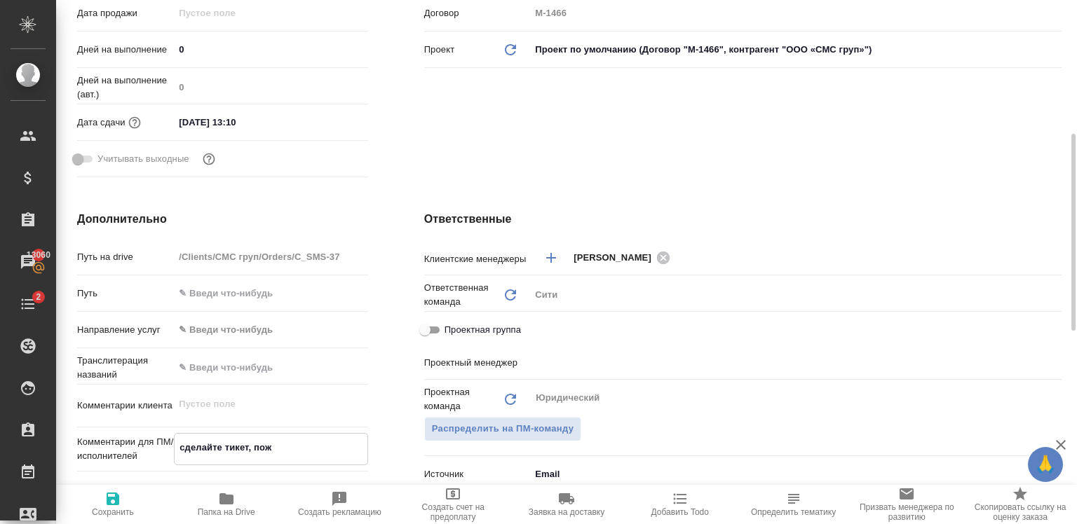
type textarea "x"
type textarea "сделайте тикет, пожал"
type textarea "x"
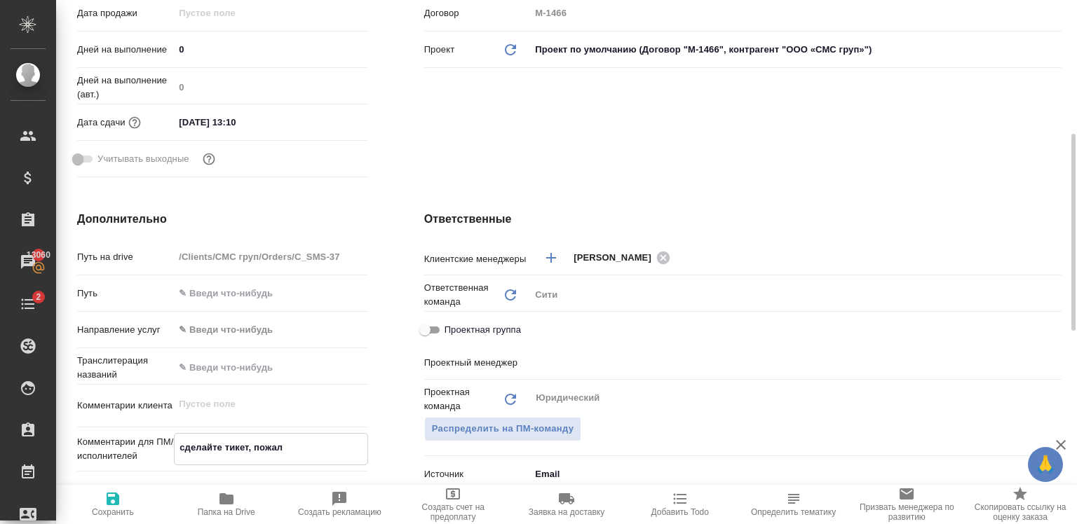
type textarea "x"
type textarea "сделайте тикет, пожалу"
type textarea "x"
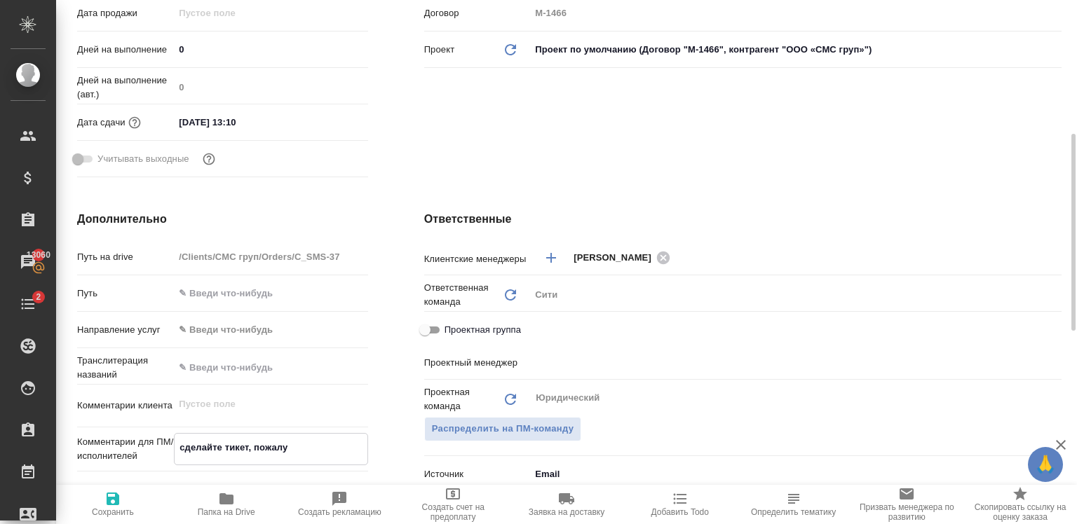
type textarea "сделайте тикет, пожалуй"
type textarea "x"
type textarea "сделайте тикет, пожалуйс"
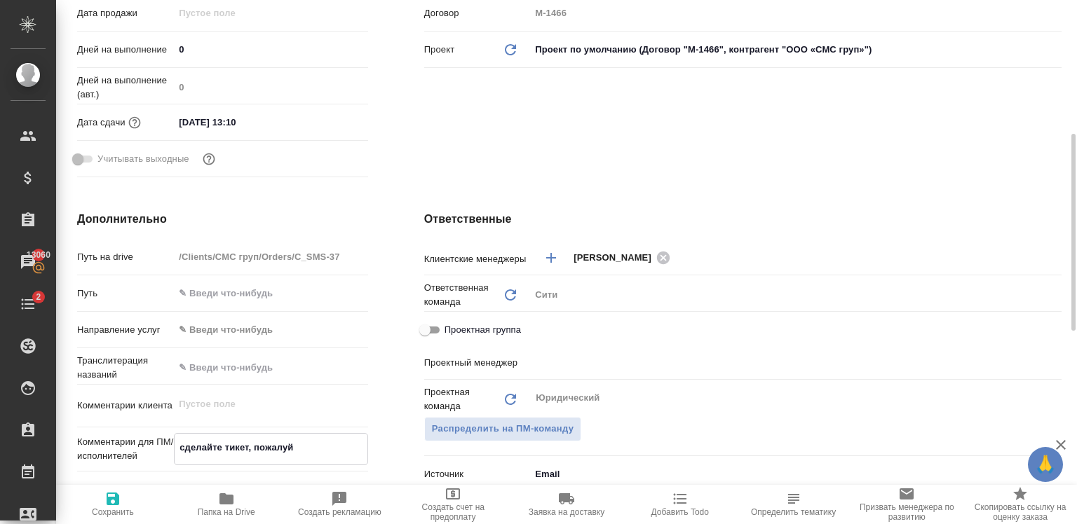
type textarea "x"
type textarea "сделайте тикет, пожалуйст"
type textarea "x"
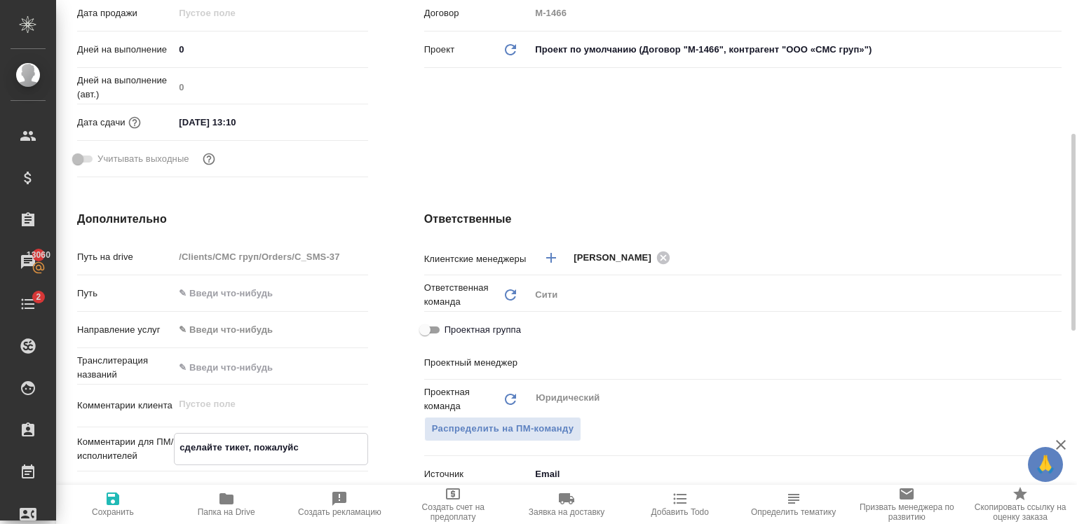
type textarea "x"
type textarea "сделайте тикет, пожалуйста"
type textarea "x"
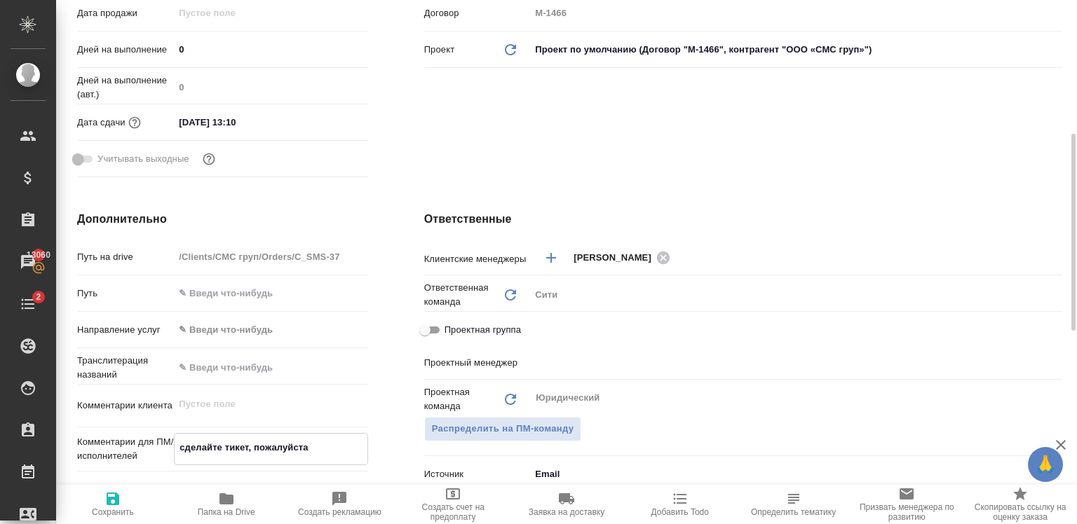
type textarea "сделайте тикет, пожалуйста"
type textarea "x"
click at [111, 505] on icon "button" at bounding box center [113, 499] width 13 height 13
type textarea "x"
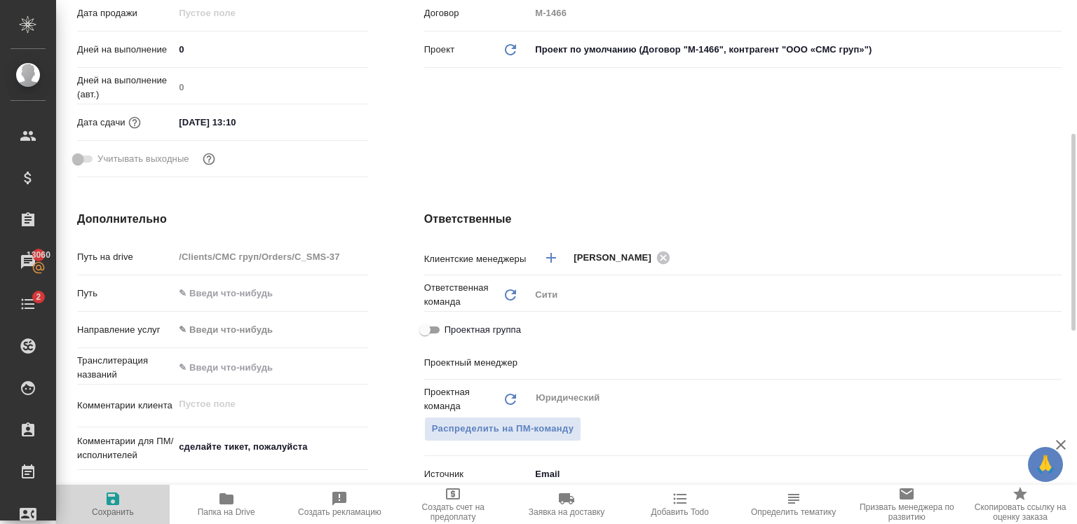
type textarea "x"
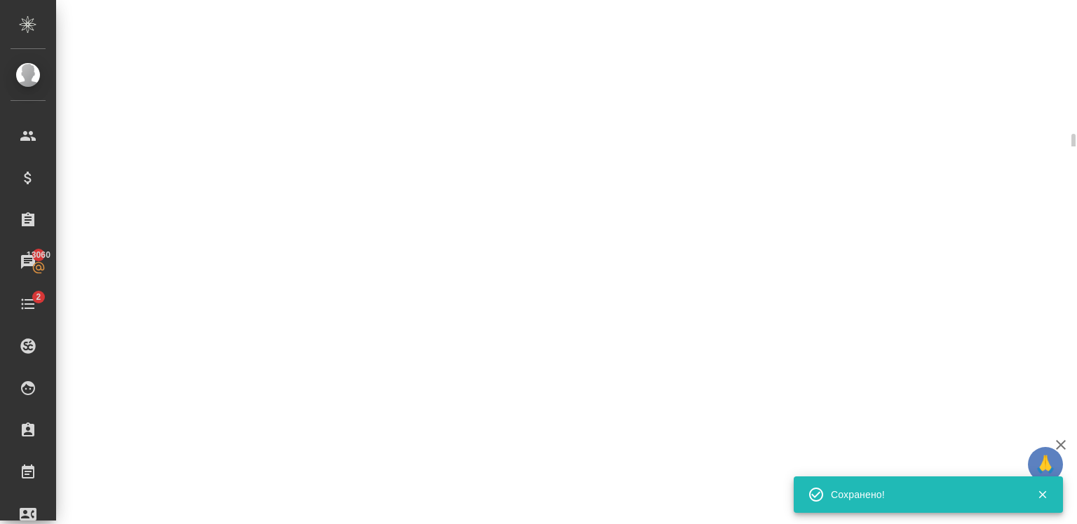
select select "RU"
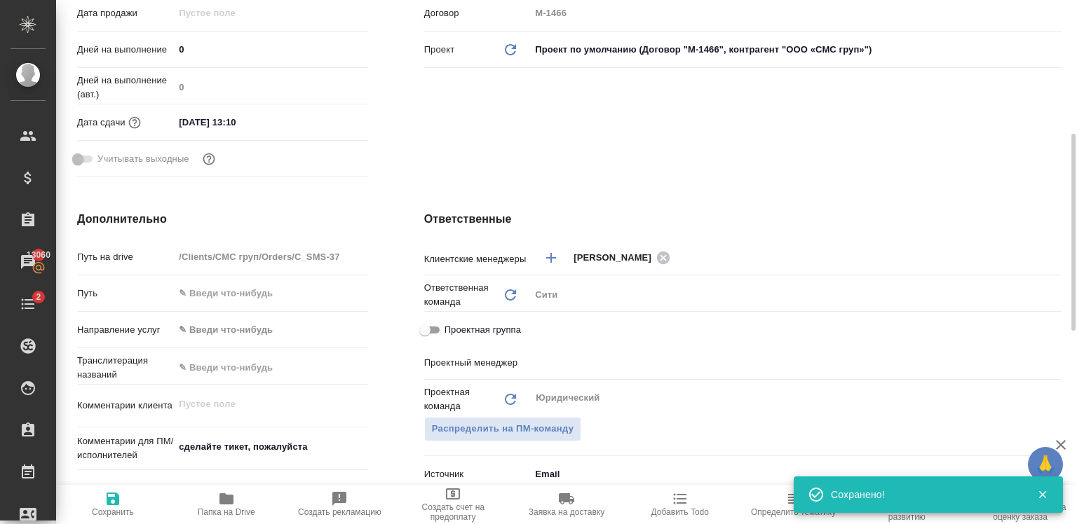
type textarea "x"
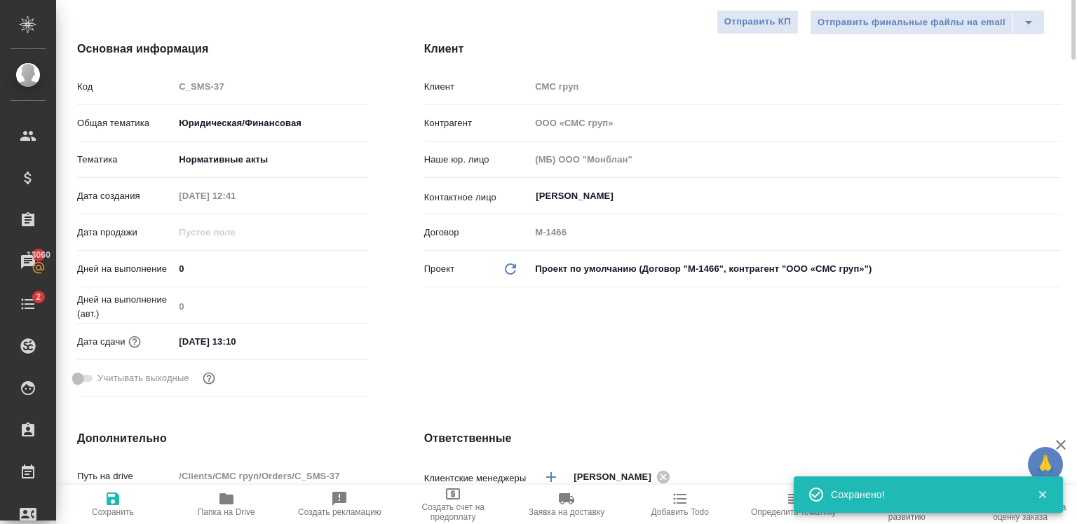
scroll to position [0, 0]
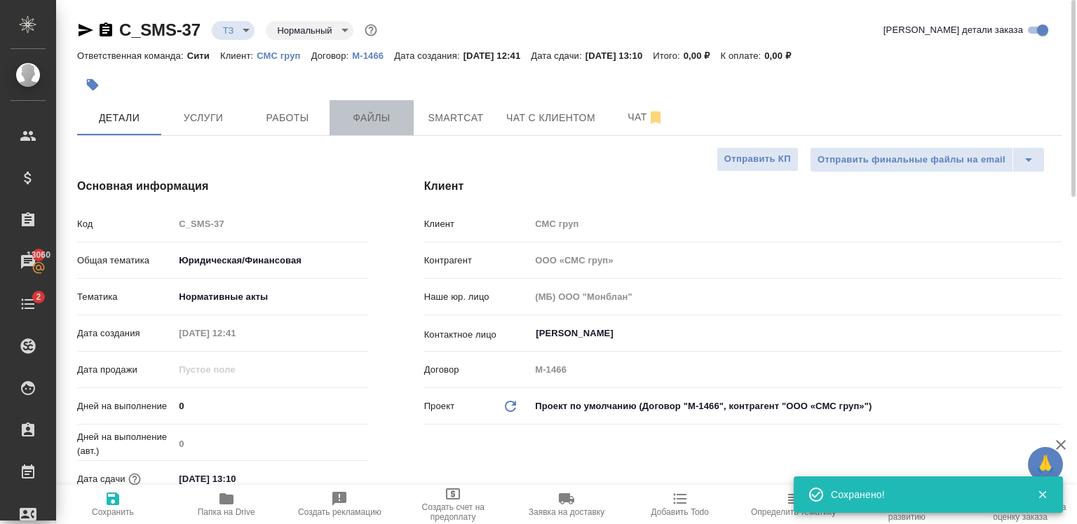
click at [375, 121] on span "Файлы" at bounding box center [371, 118] width 67 height 18
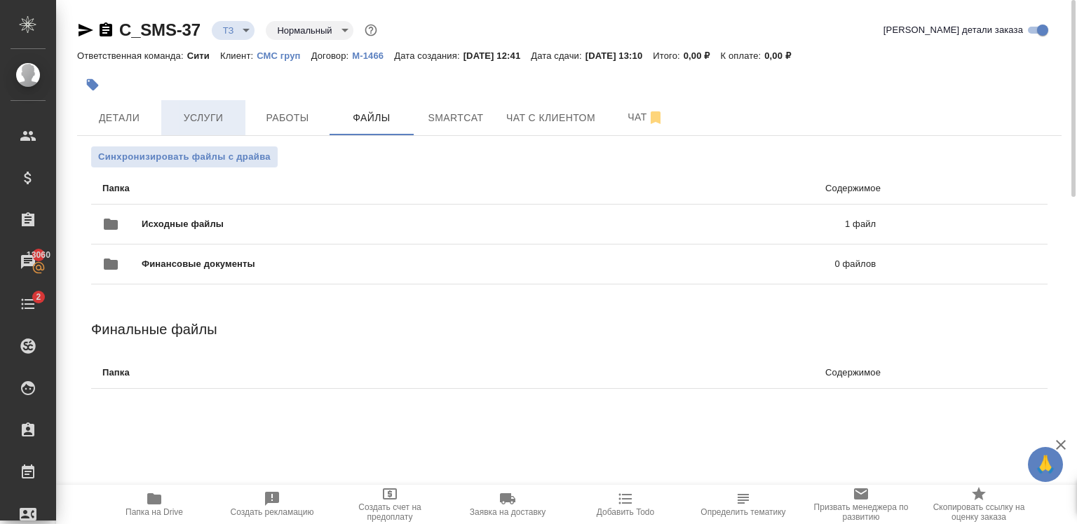
click at [208, 132] on button "Услуги" at bounding box center [203, 117] width 84 height 35
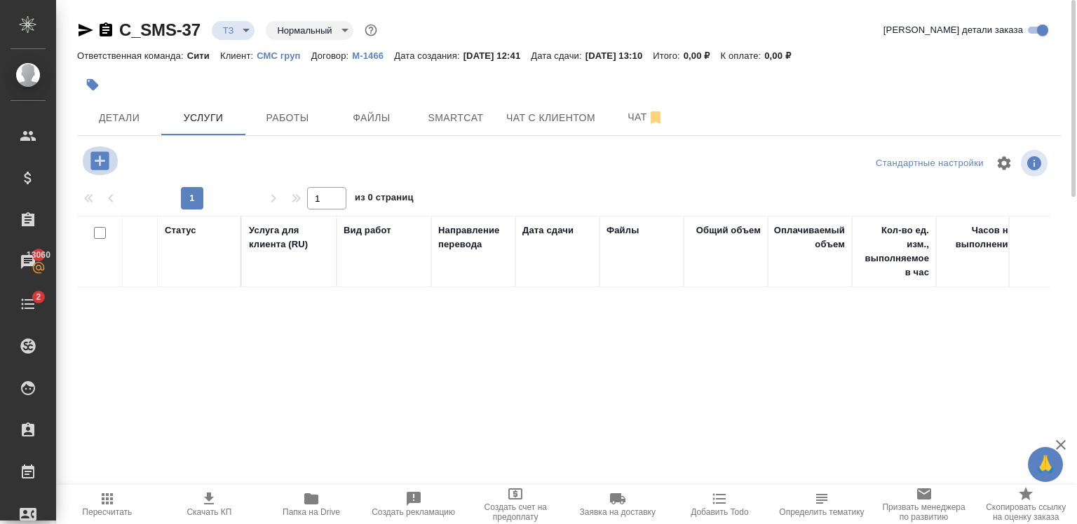
click at [104, 151] on icon "button" at bounding box center [100, 161] width 25 height 25
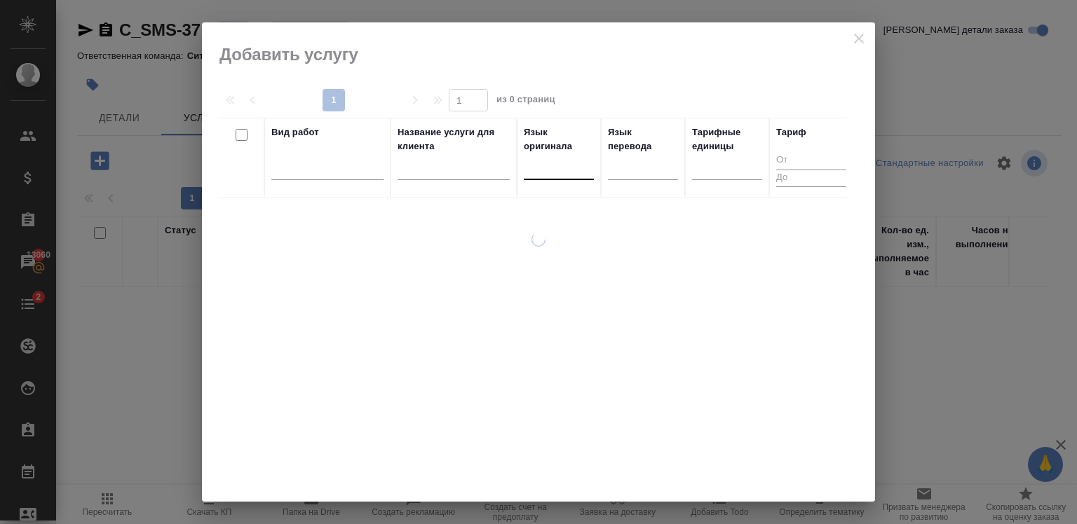
click at [556, 161] on div at bounding box center [559, 166] width 70 height 20
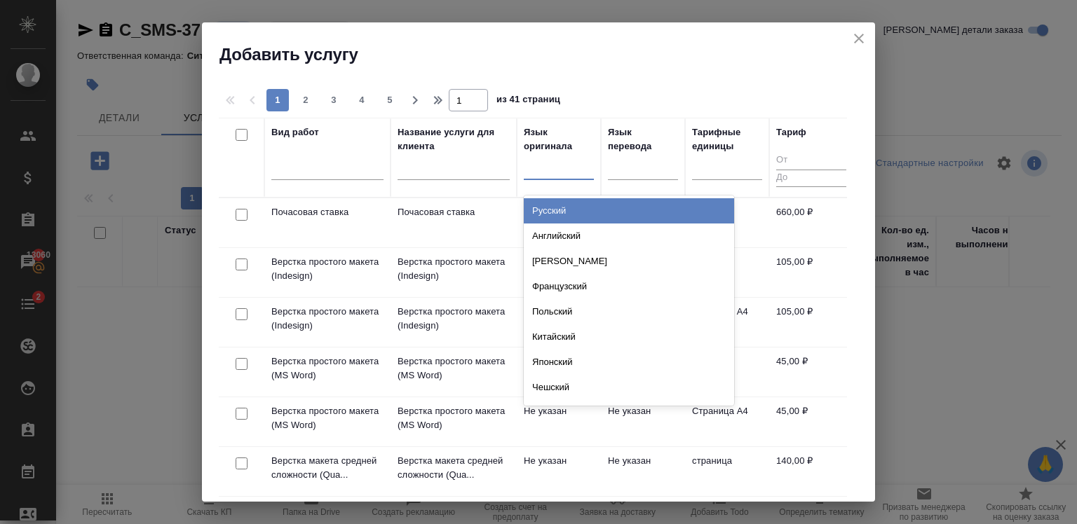
click at [583, 208] on div "Русский" at bounding box center [629, 210] width 210 height 25
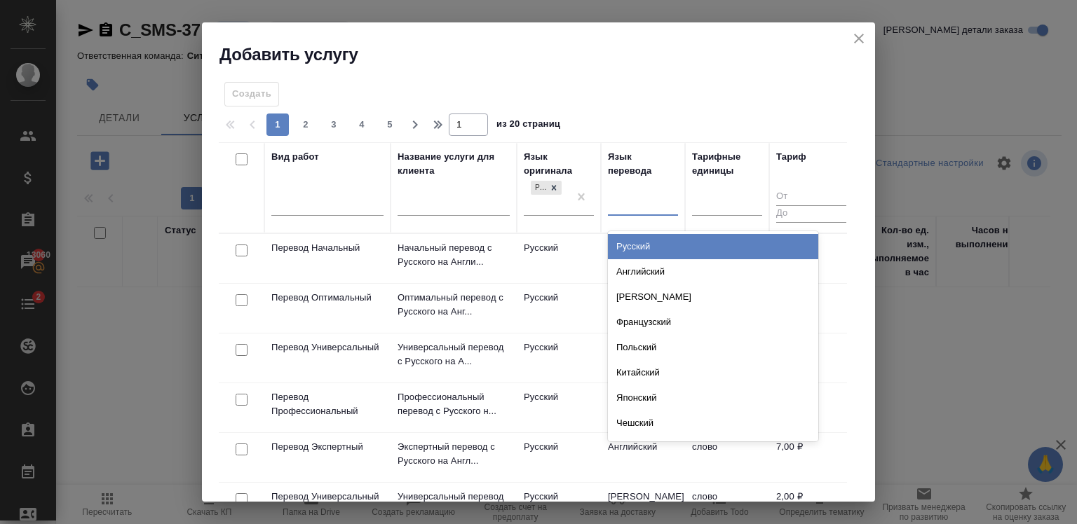
click at [637, 201] on div at bounding box center [643, 202] width 70 height 20
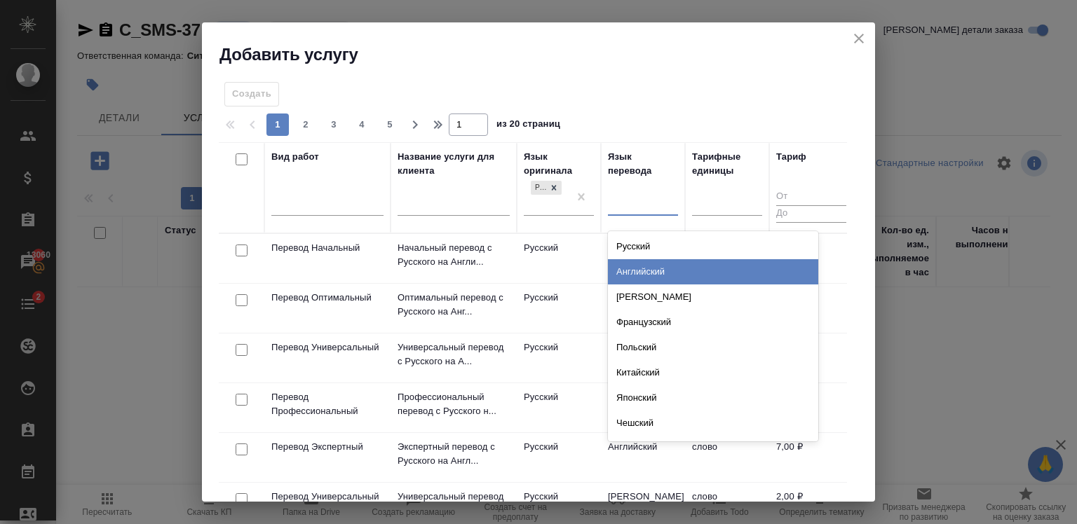
click at [658, 269] on div "Английский" at bounding box center [713, 271] width 210 height 25
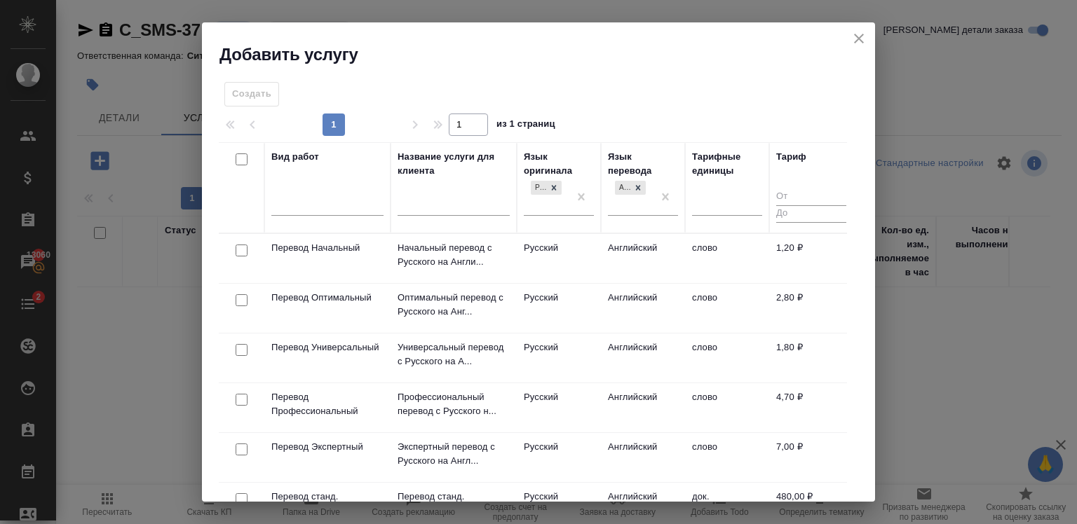
click at [240, 300] on input "checkbox" at bounding box center [242, 300] width 12 height 12
checkbox input "true"
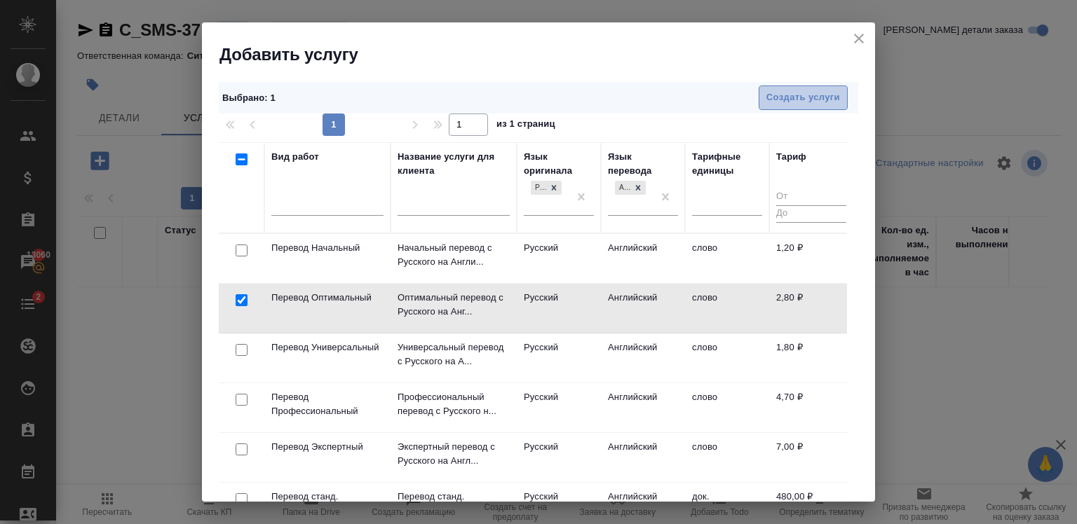
click at [803, 90] on span "Создать услуги" at bounding box center [803, 98] width 74 height 16
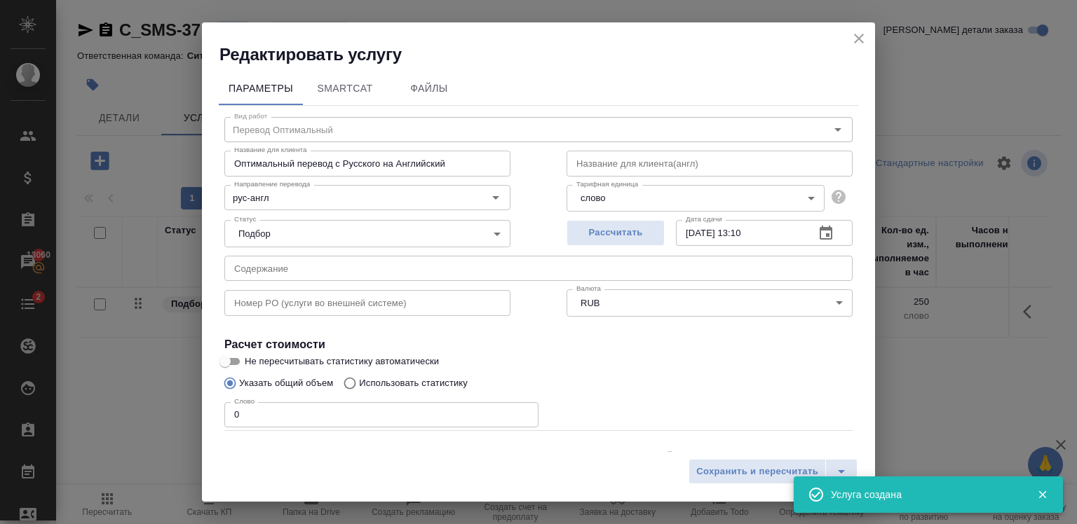
click at [258, 423] on input "0" at bounding box center [381, 414] width 314 height 25
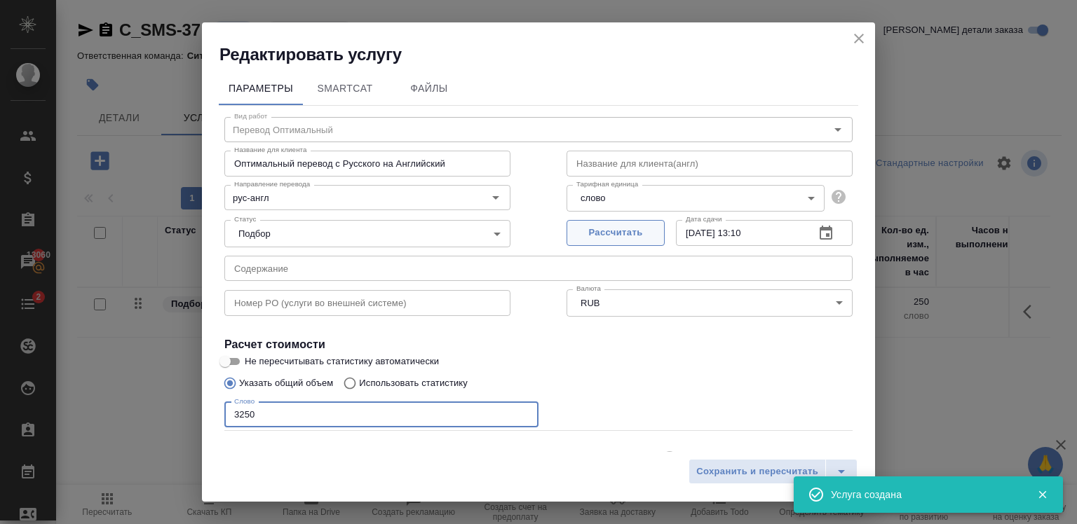
type input "3250"
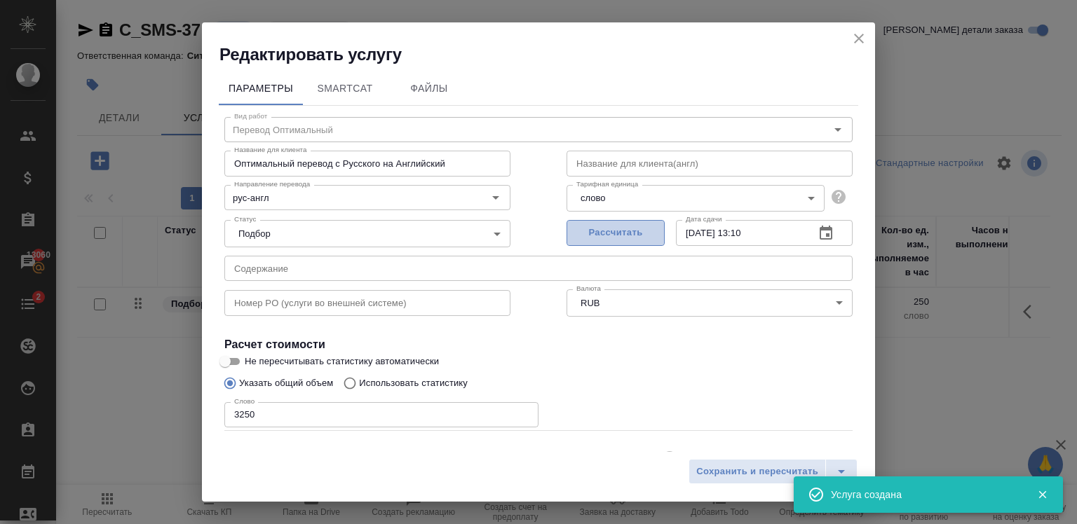
click at [609, 243] on button "Рассчитать" at bounding box center [615, 233] width 98 height 26
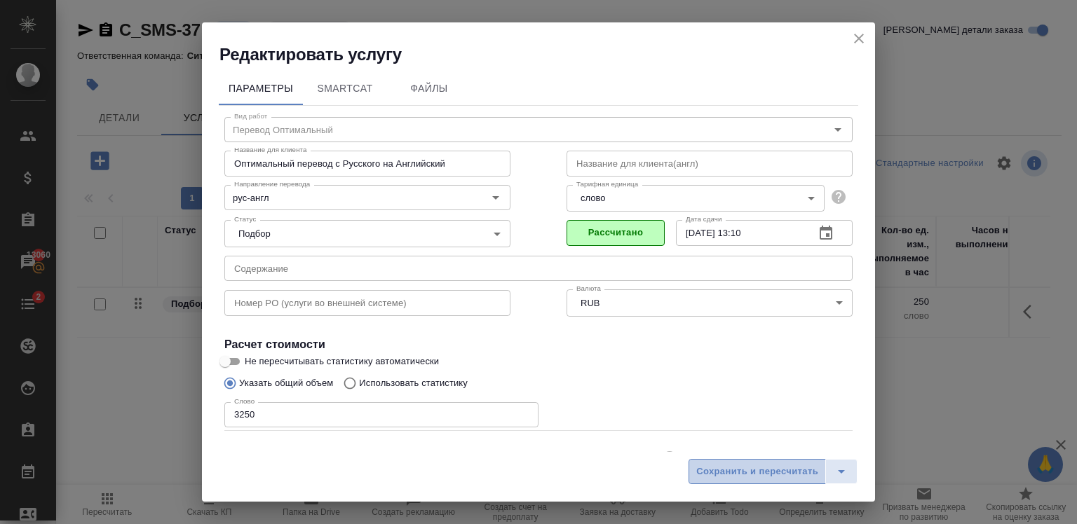
click at [721, 471] on span "Сохранить и пересчитать" at bounding box center [757, 472] width 122 height 16
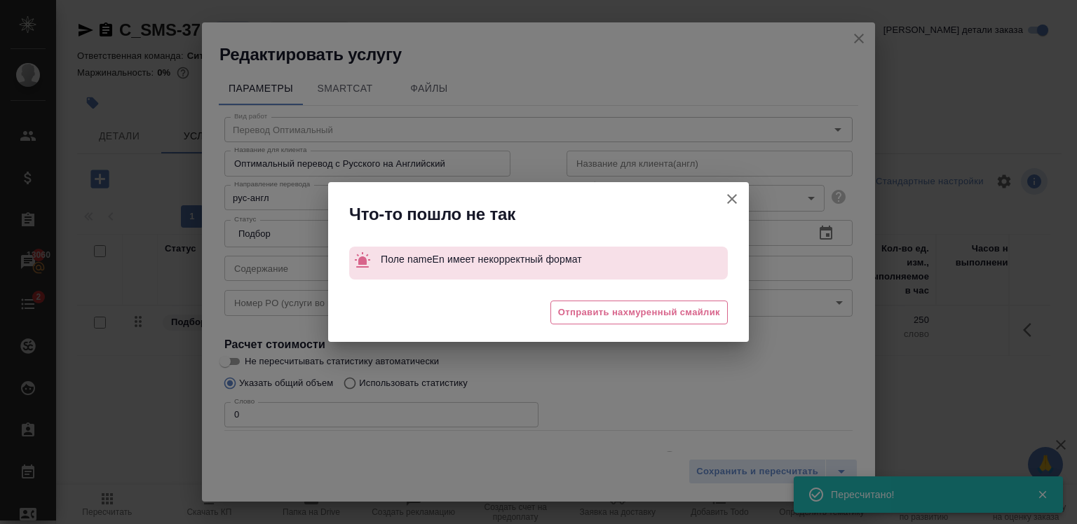
click at [733, 196] on icon "button" at bounding box center [731, 199] width 17 height 17
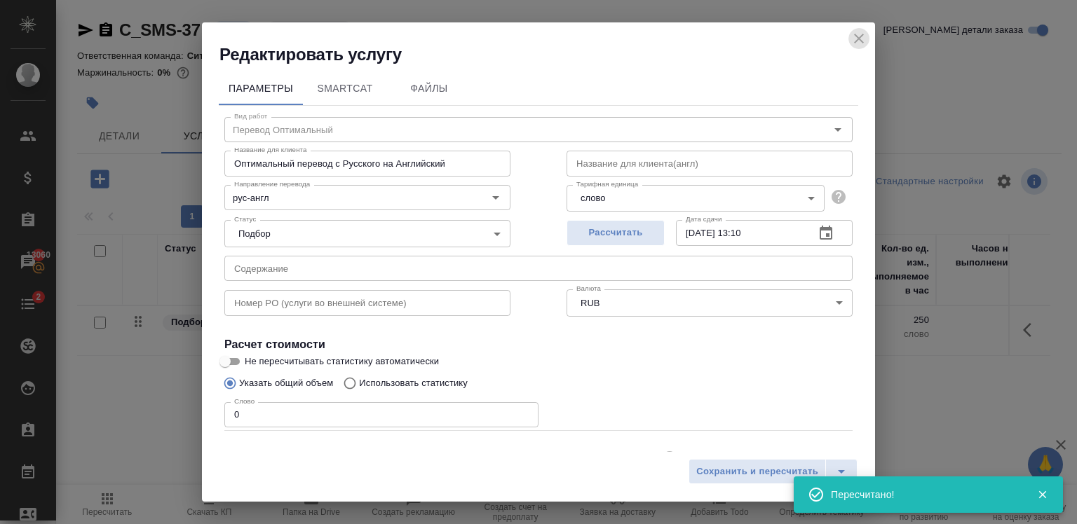
click at [858, 36] on icon "close" at bounding box center [858, 38] width 17 height 17
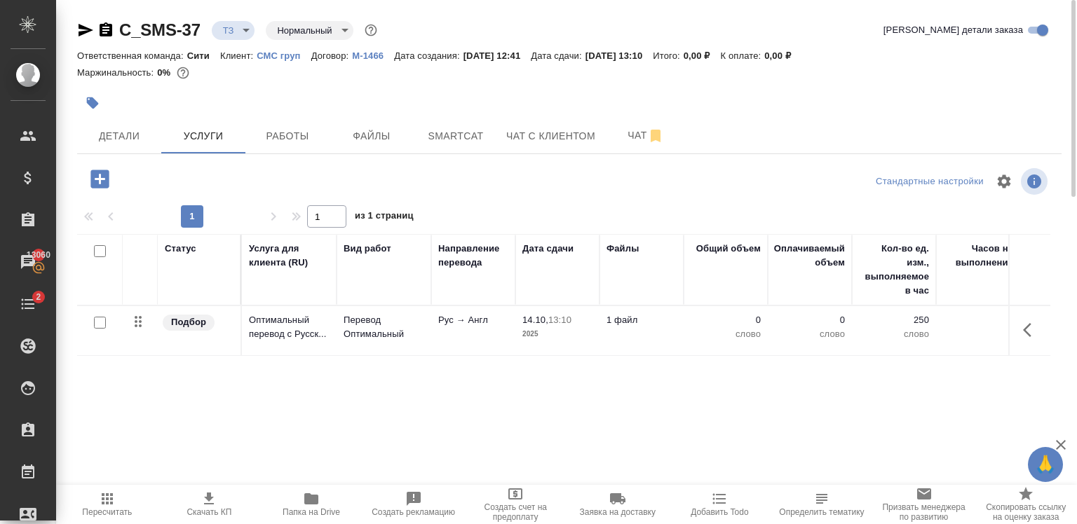
click at [763, 318] on td "0 слово" at bounding box center [726, 330] width 84 height 49
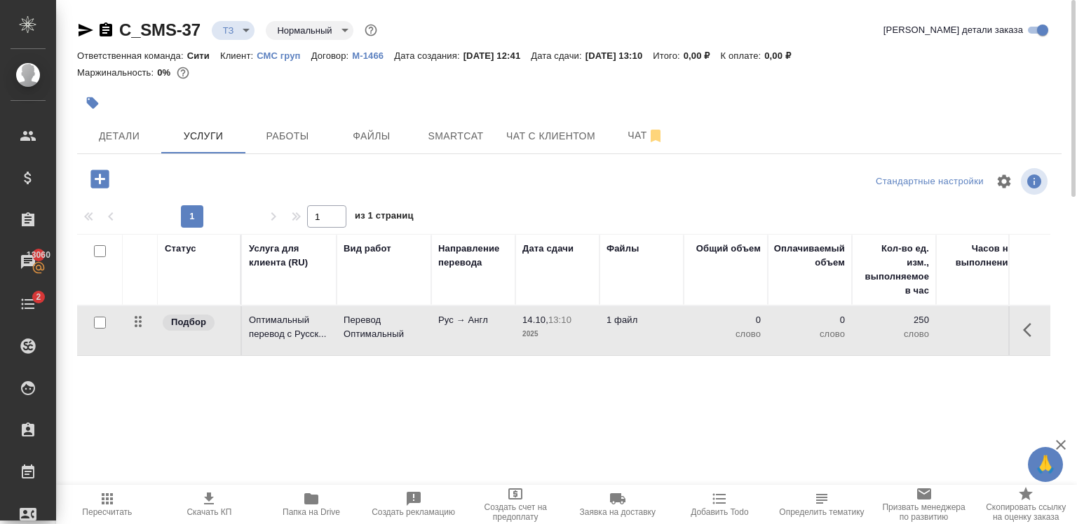
click at [763, 318] on td "0 слово" at bounding box center [726, 330] width 84 height 49
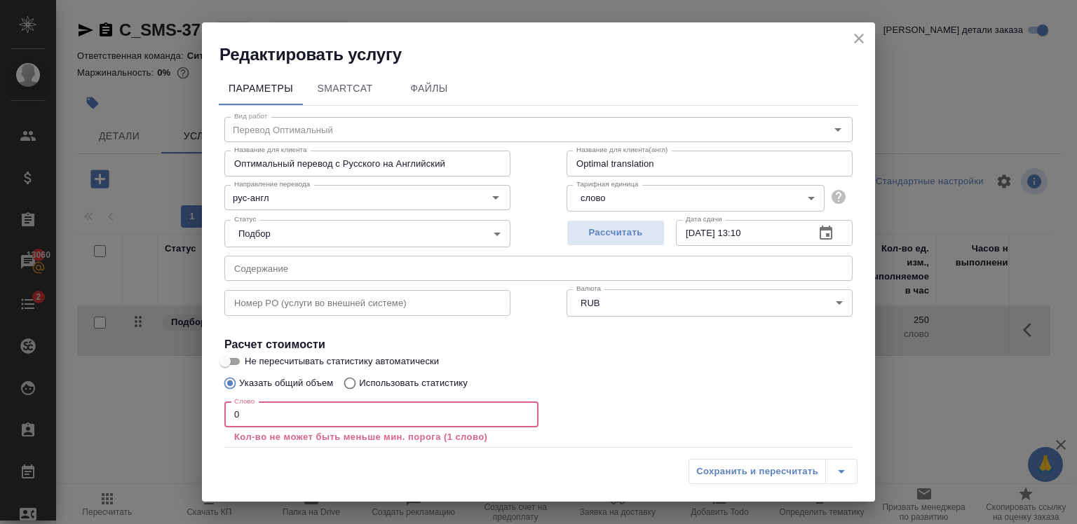
click at [273, 423] on input "0" at bounding box center [381, 414] width 314 height 25
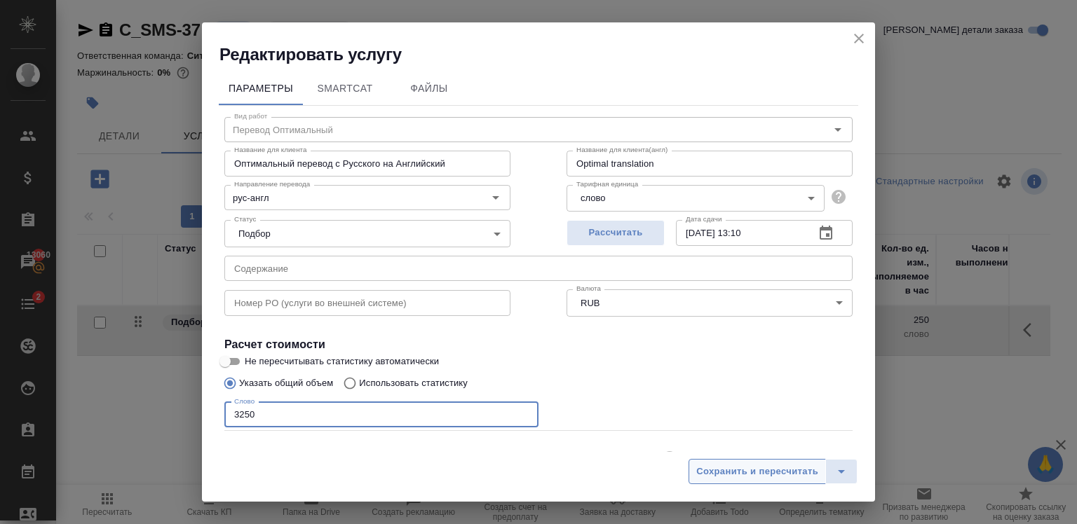
type input "3250"
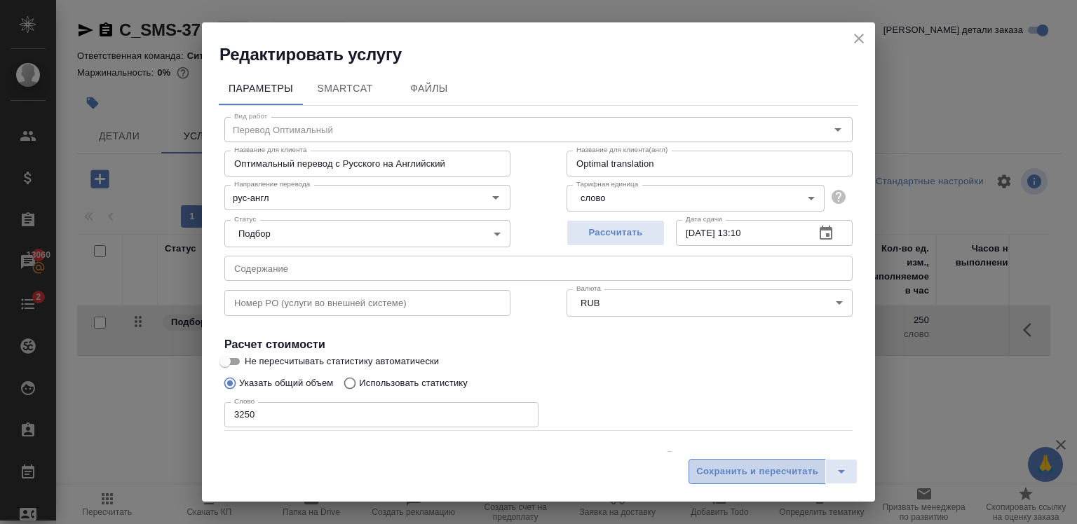
click at [724, 460] on button "Сохранить и пересчитать" at bounding box center [756, 471] width 137 height 25
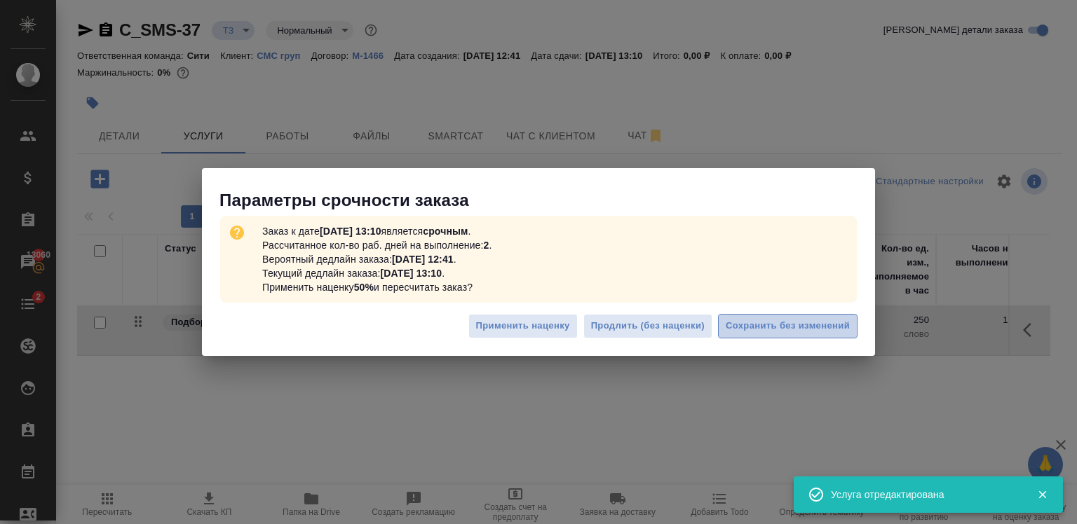
click at [784, 329] on span "Сохранить без изменений" at bounding box center [788, 326] width 124 height 16
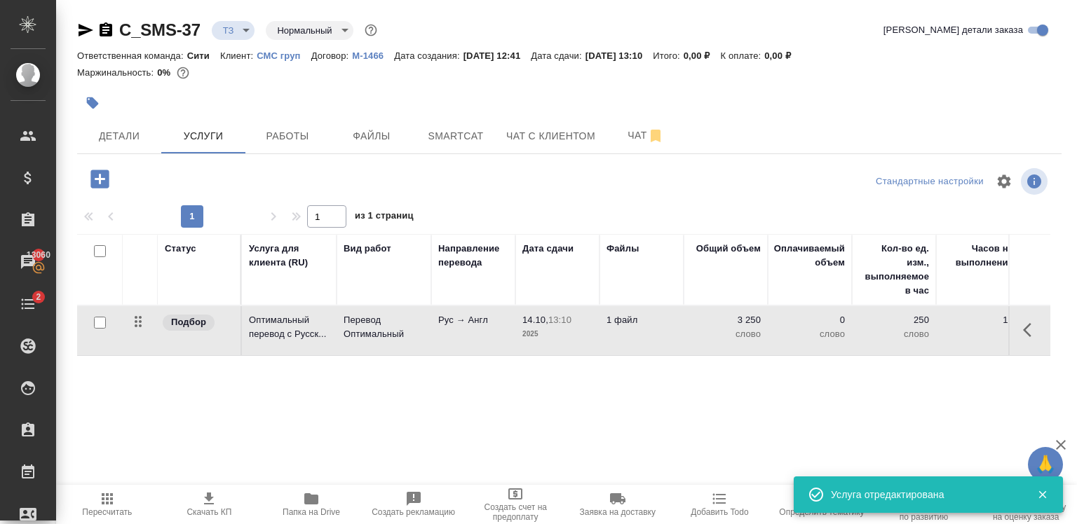
type input "urgent"
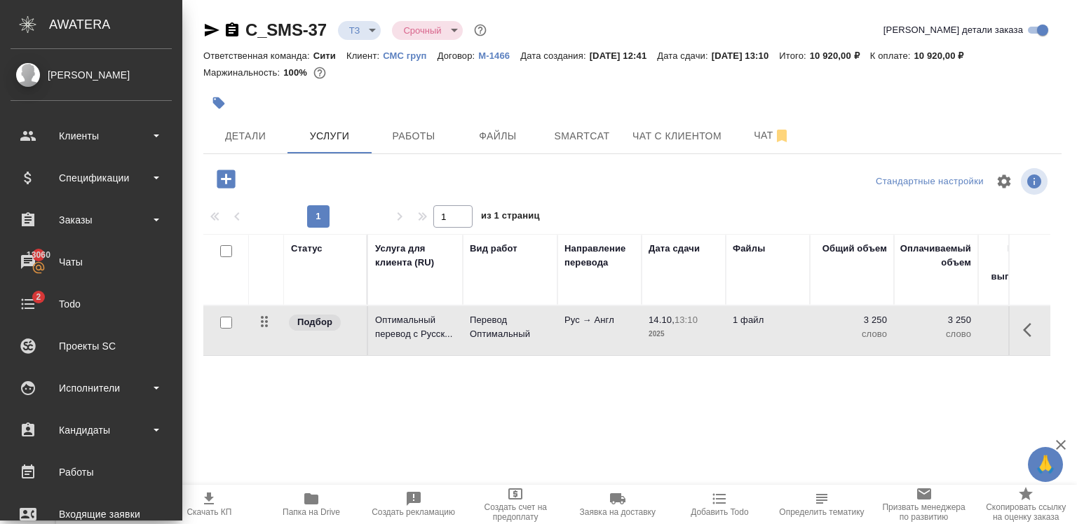
click at [226, 171] on icon "button" at bounding box center [226, 179] width 18 height 18
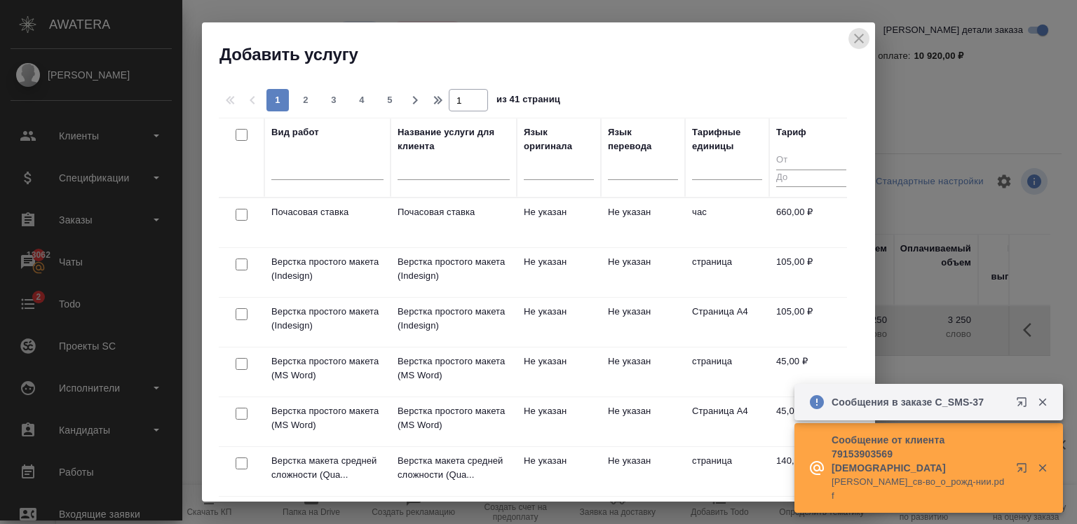
click at [858, 43] on icon "close" at bounding box center [858, 38] width 17 height 17
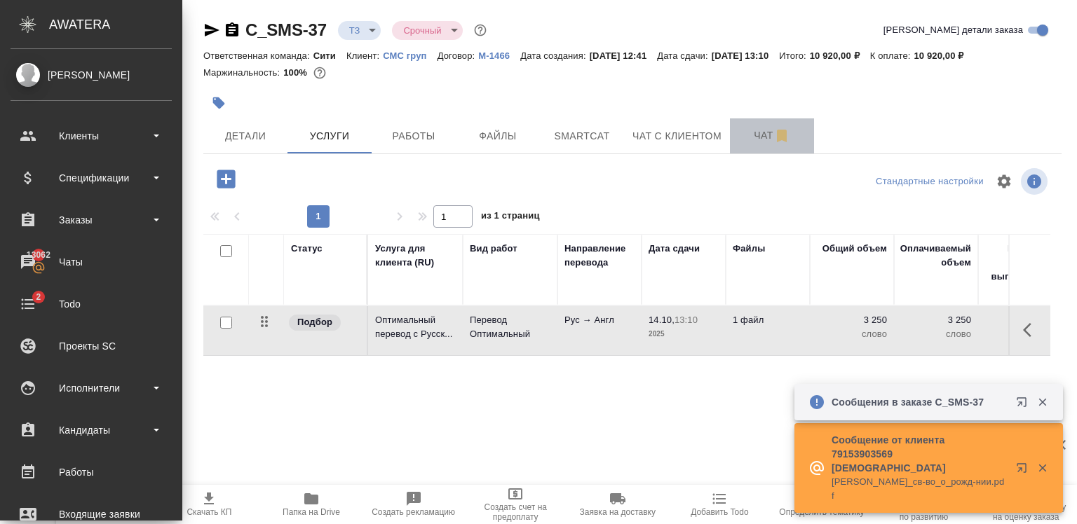
click at [738, 143] on span "Чат" at bounding box center [771, 136] width 67 height 18
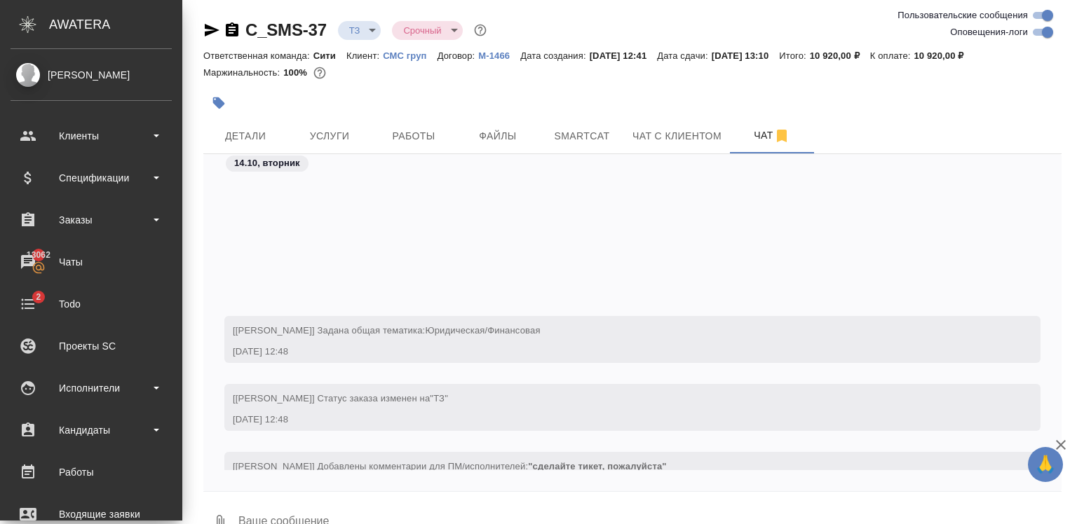
scroll to position [231, 0]
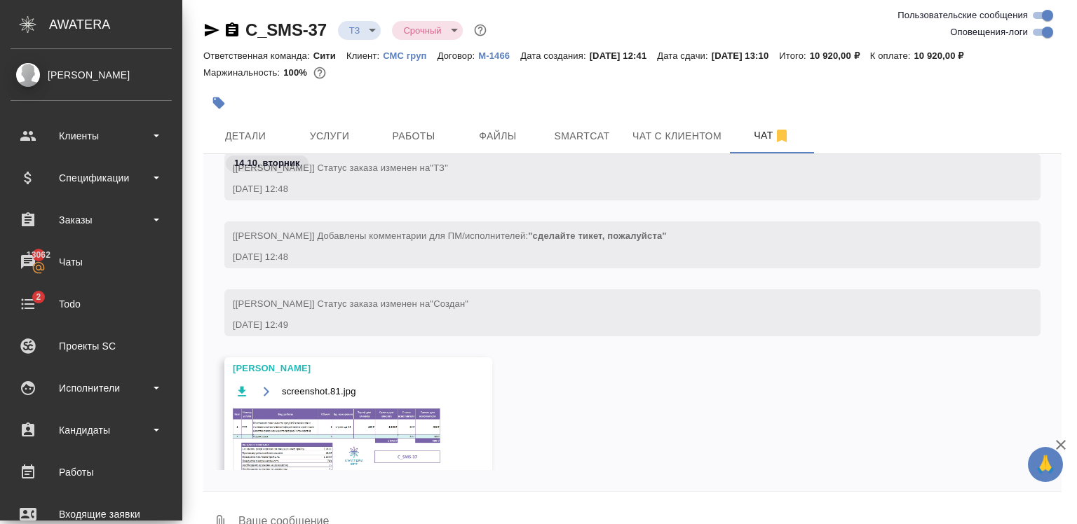
click at [390, 427] on img at bounding box center [338, 443] width 210 height 72
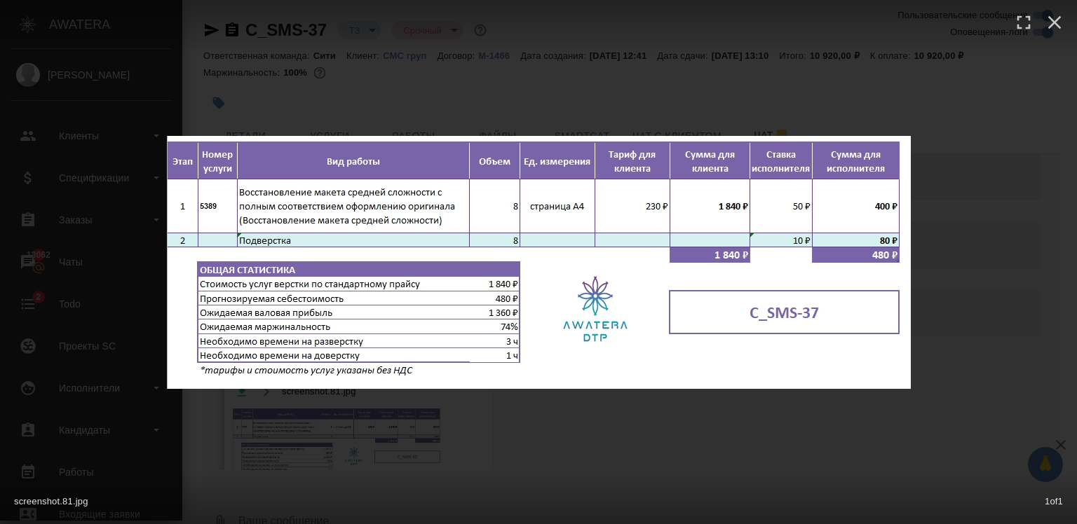
click at [345, 97] on div "screenshot.81.jpg 1 of 1" at bounding box center [538, 262] width 1077 height 524
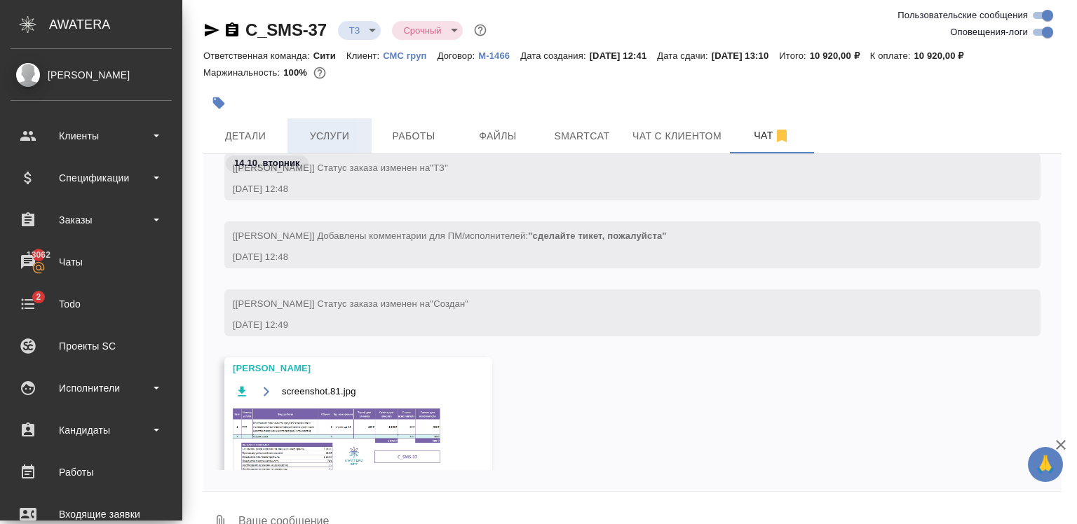
click at [340, 135] on span "Услуги" at bounding box center [329, 137] width 67 height 18
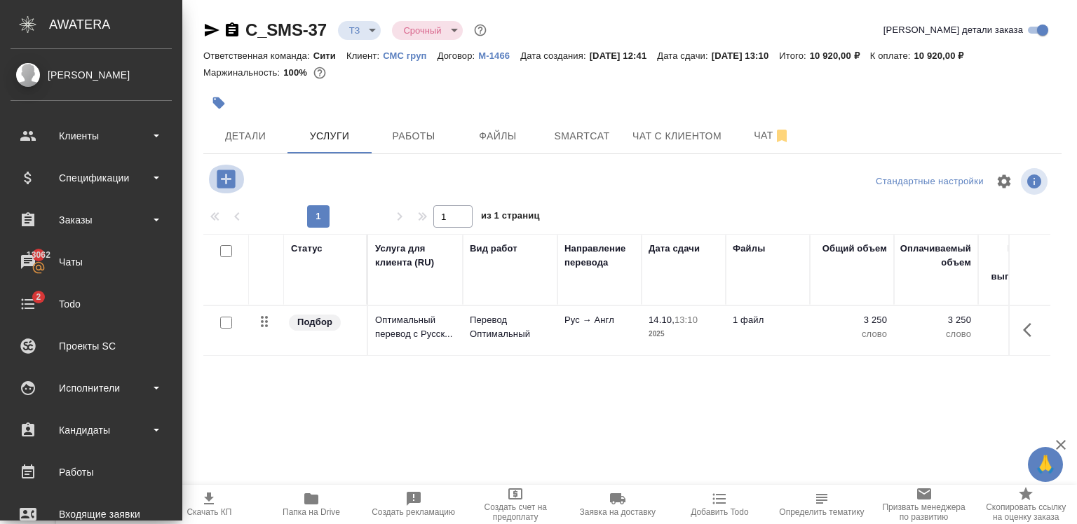
click at [224, 184] on icon "button" at bounding box center [226, 179] width 18 height 18
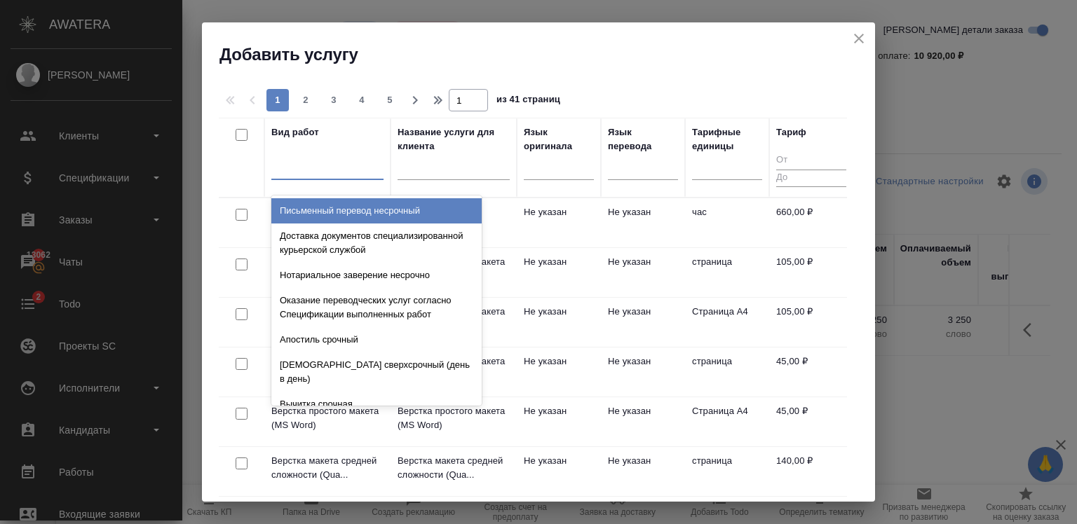
click at [304, 175] on div at bounding box center [327, 166] width 112 height 20
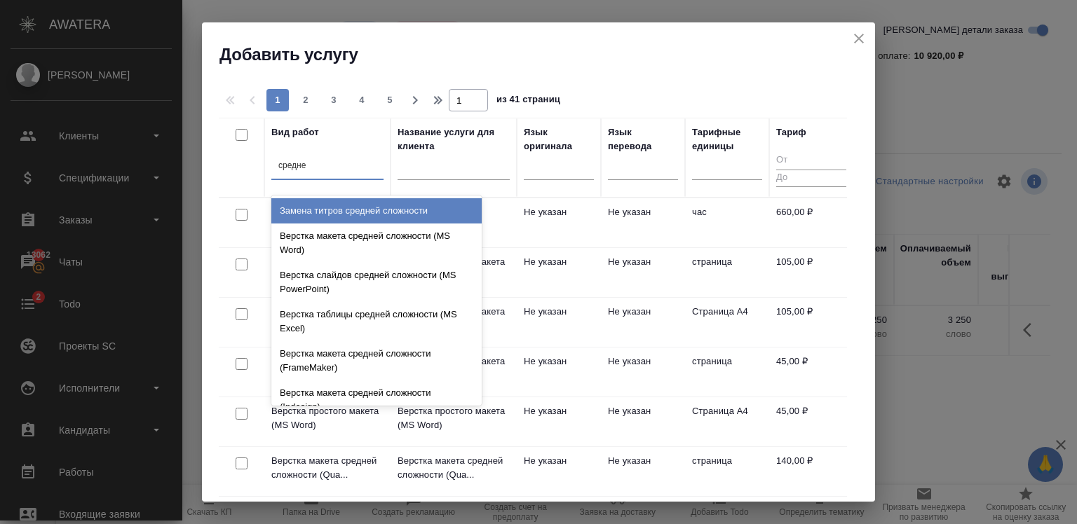
type input "средней"
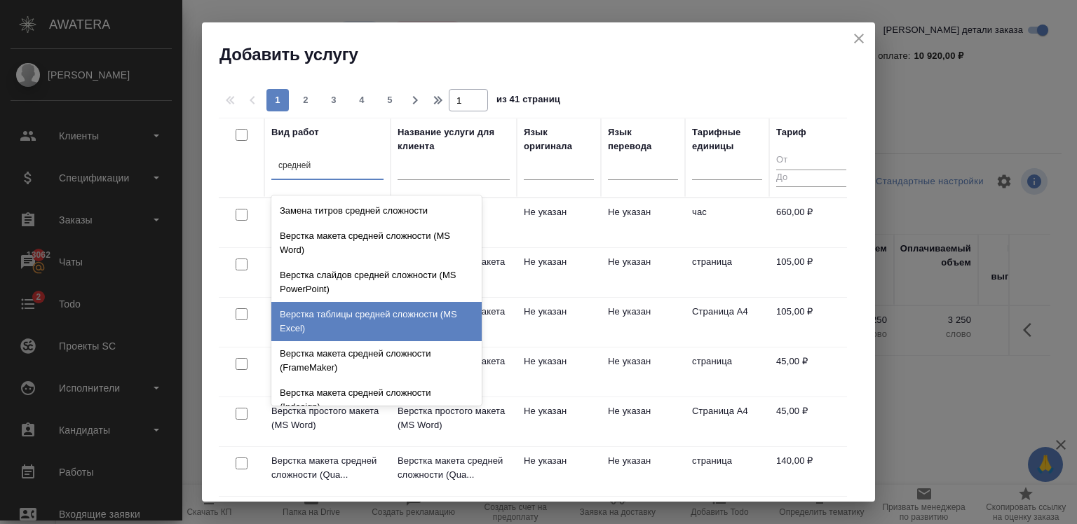
scroll to position [149, 0]
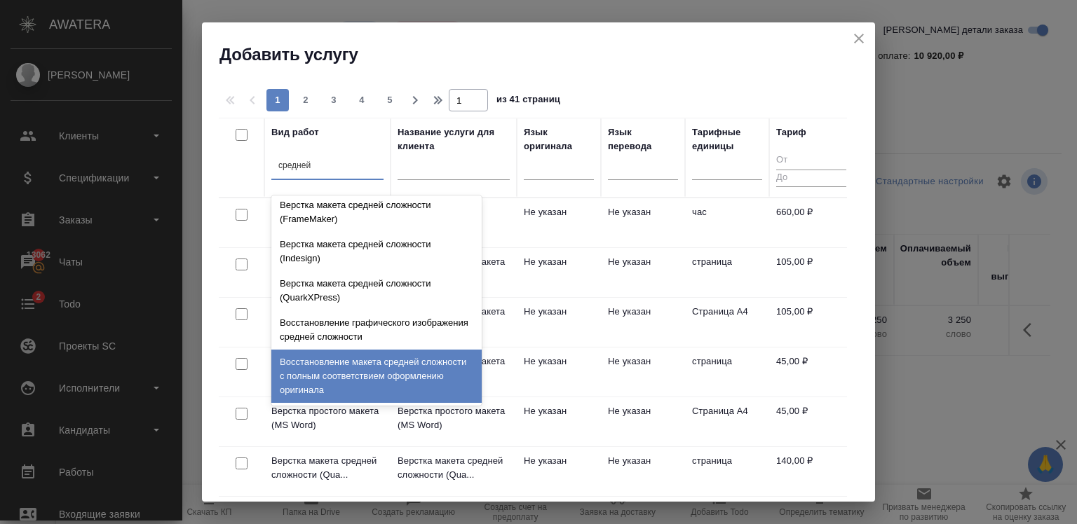
click at [376, 372] on div "Восстановление макета средней сложности с полным соответствием оформлению ориги…" at bounding box center [376, 376] width 210 height 53
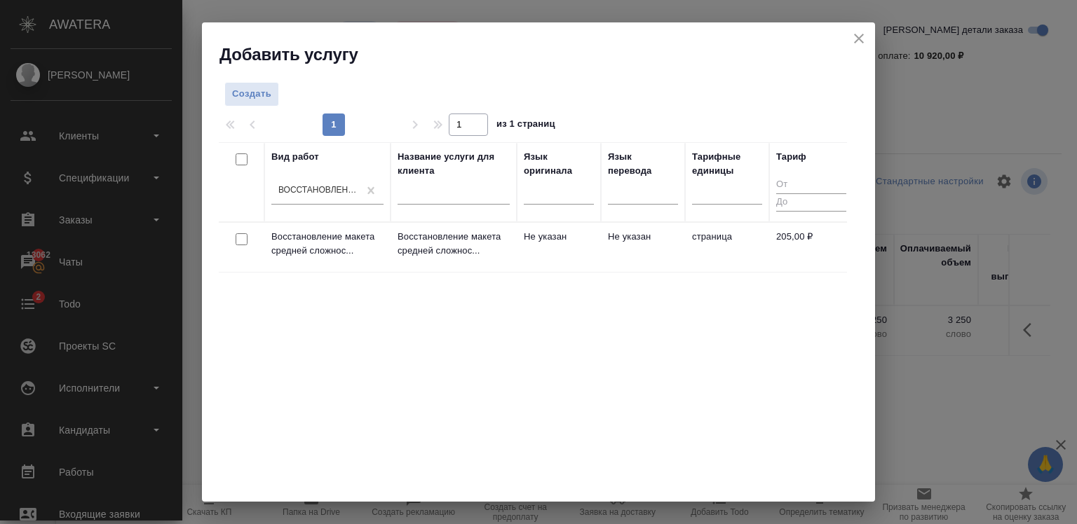
click at [238, 241] on input "checkbox" at bounding box center [242, 239] width 12 height 12
checkbox input "true"
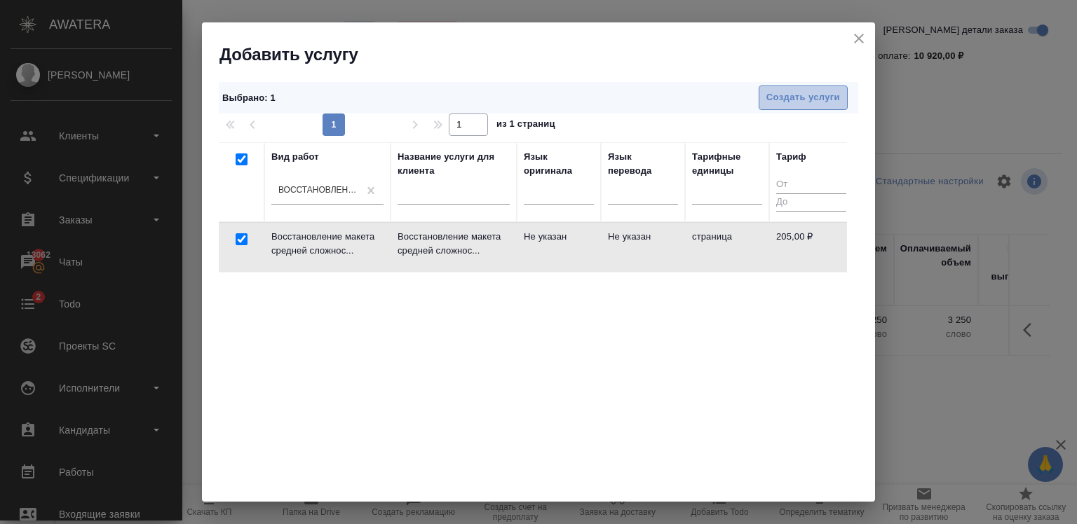
click at [808, 103] on span "Создать услуги" at bounding box center [803, 98] width 74 height 16
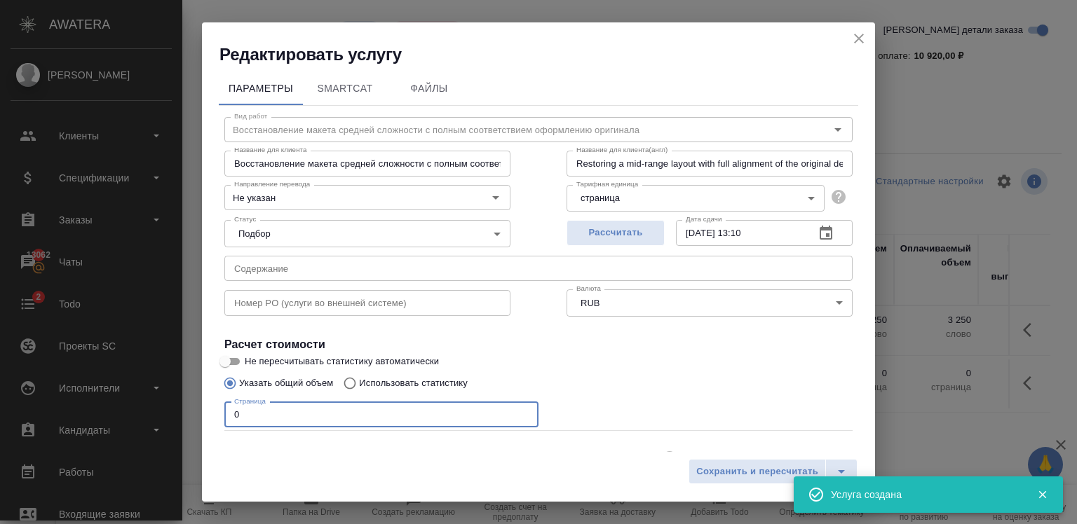
click at [334, 426] on input "0" at bounding box center [381, 414] width 314 height 25
type input "8"
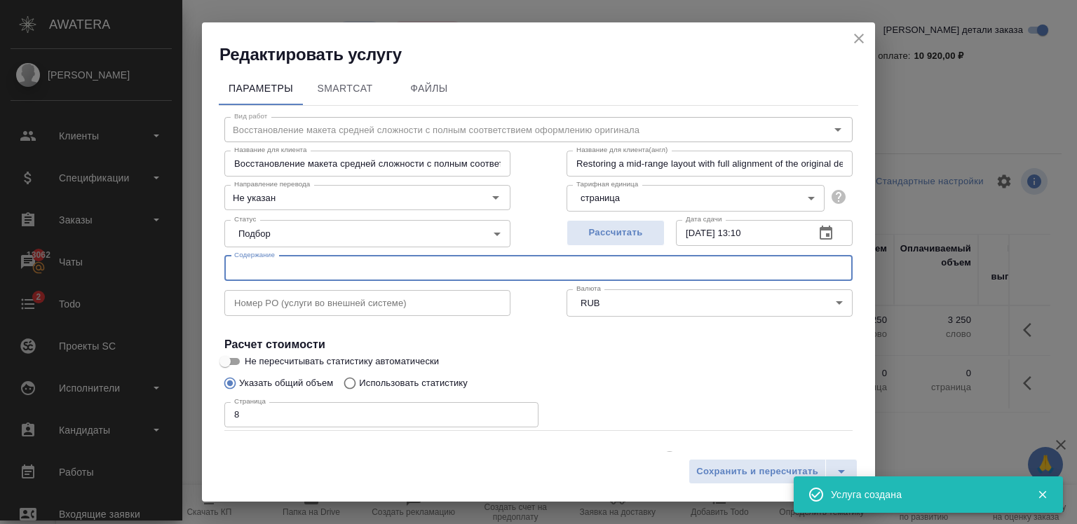
click at [292, 280] on input "text" at bounding box center [538, 268] width 628 height 25
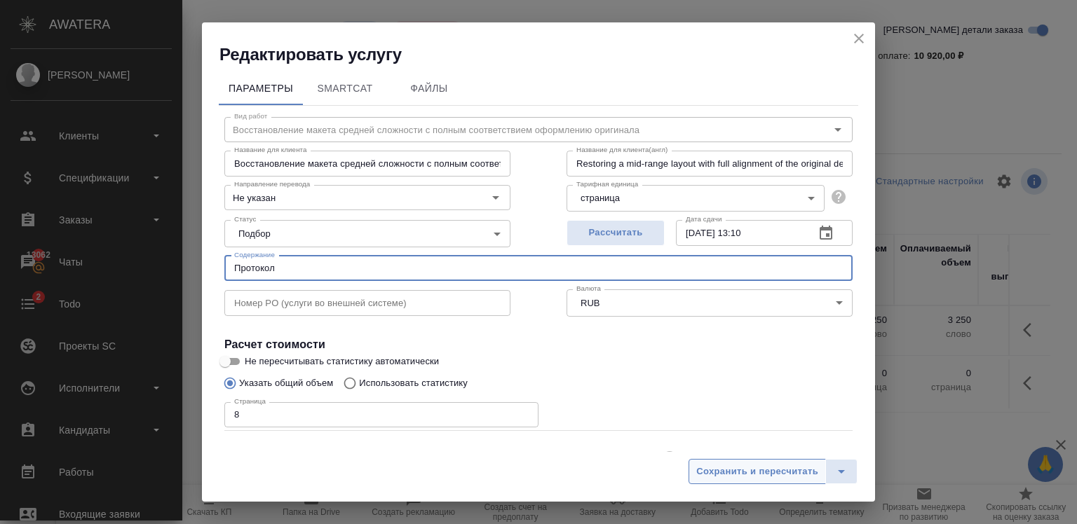
type input "Протокол"
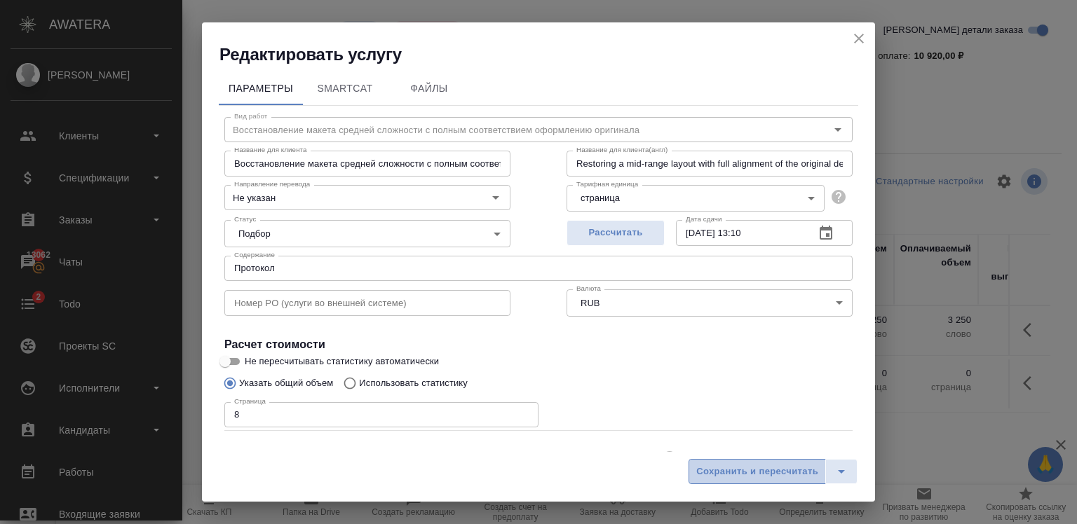
click at [721, 467] on span "Сохранить и пересчитать" at bounding box center [757, 472] width 122 height 16
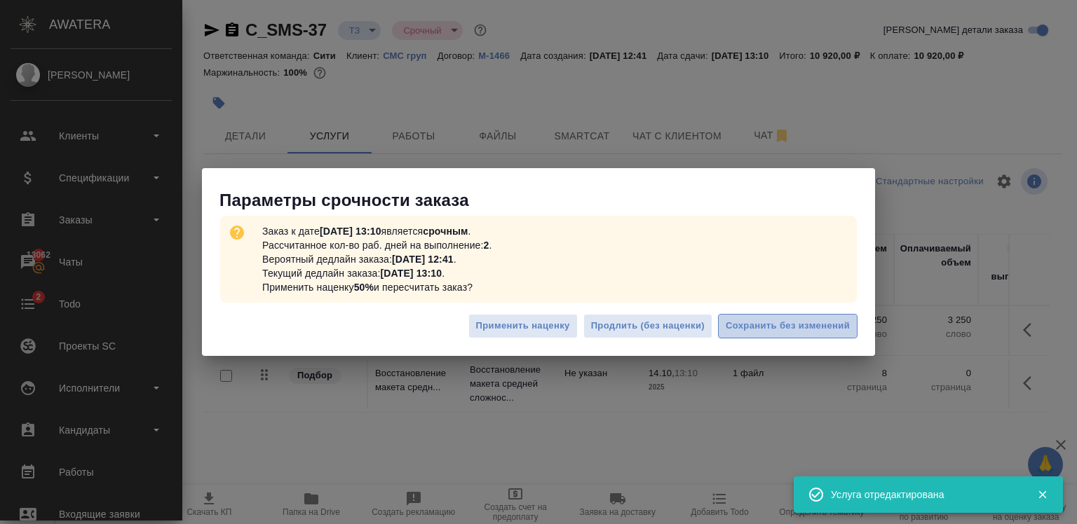
click at [794, 331] on span "Сохранить без изменений" at bounding box center [788, 326] width 124 height 16
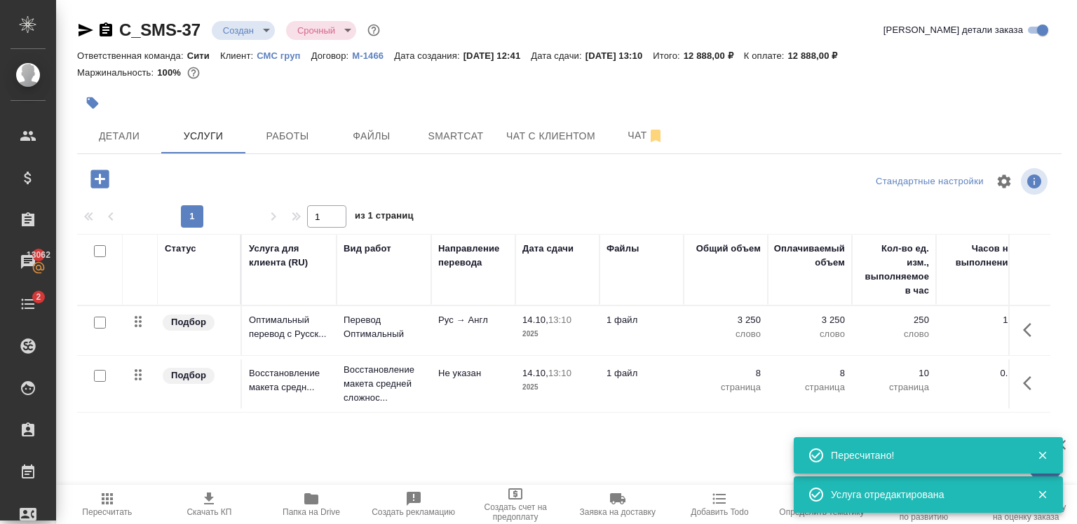
type input "new"
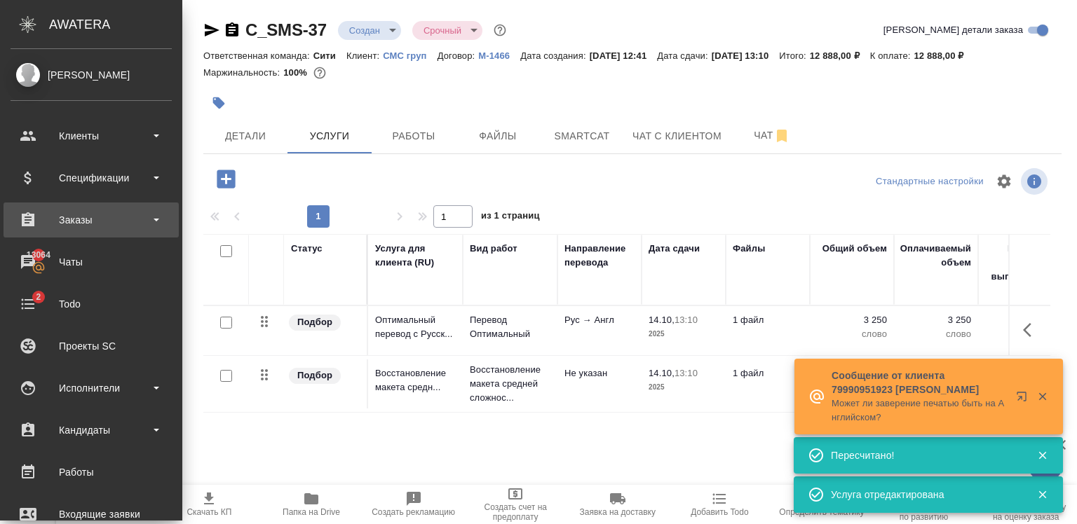
click at [101, 216] on div "Заказы" at bounding box center [91, 220] width 161 height 21
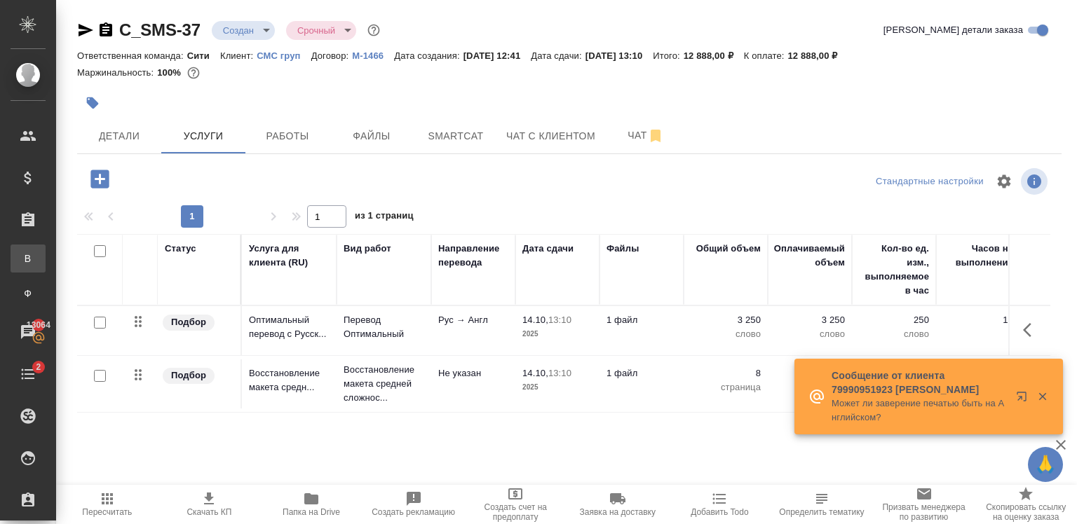
click at [114, 254] on div ".cls-1 fill:#fff; AWATERA Zaytseva Svetlana Клиенты Спецификации Заказы В Все з…" at bounding box center [538, 262] width 1077 height 524
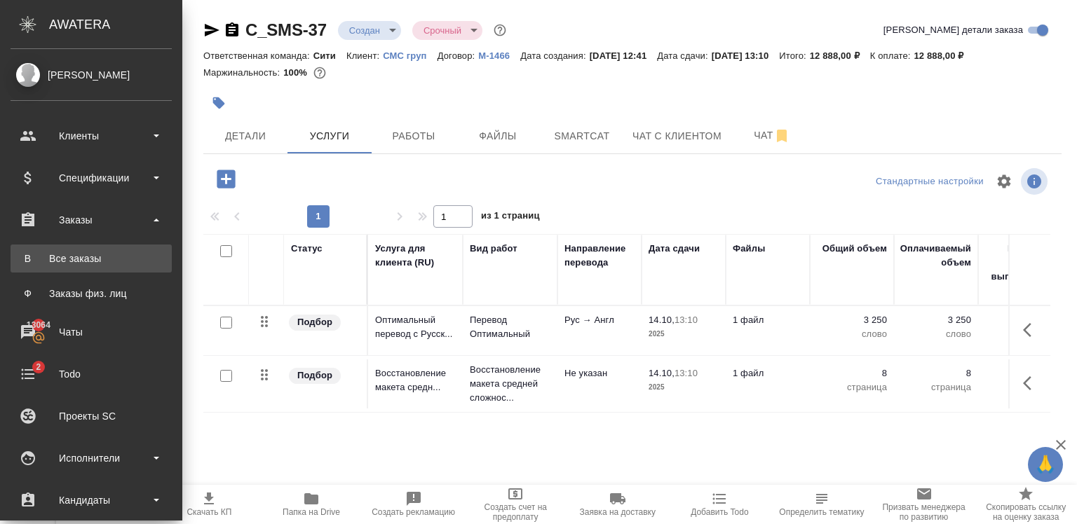
click at [60, 254] on div "Все заказы" at bounding box center [91, 259] width 147 height 14
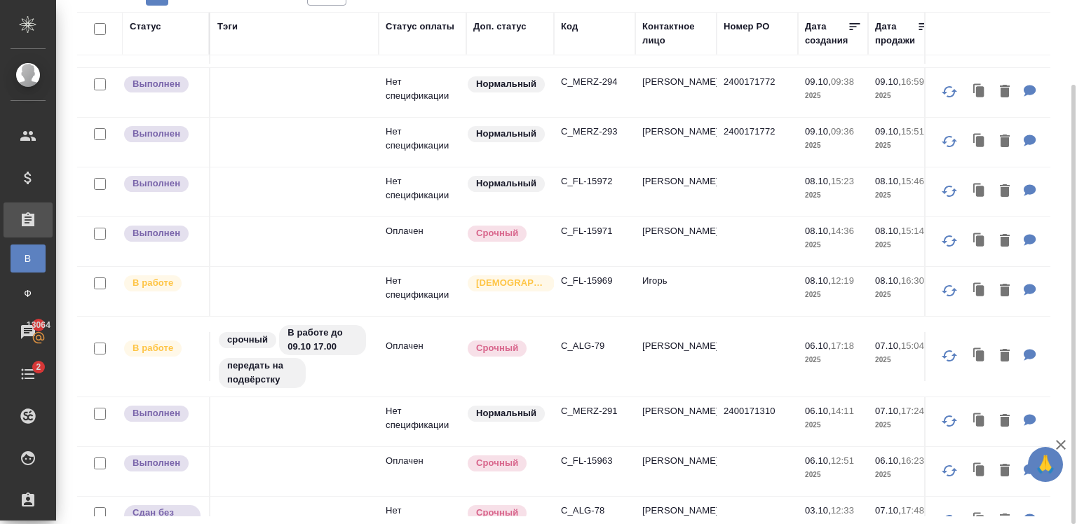
scroll to position [564, 0]
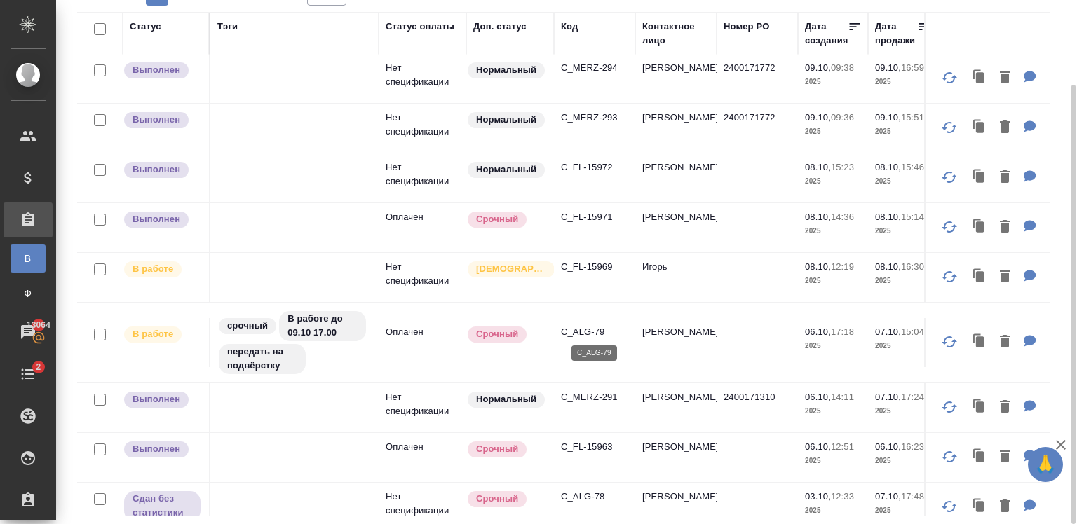
click at [599, 331] on p "C_ALG-79" at bounding box center [594, 332] width 67 height 14
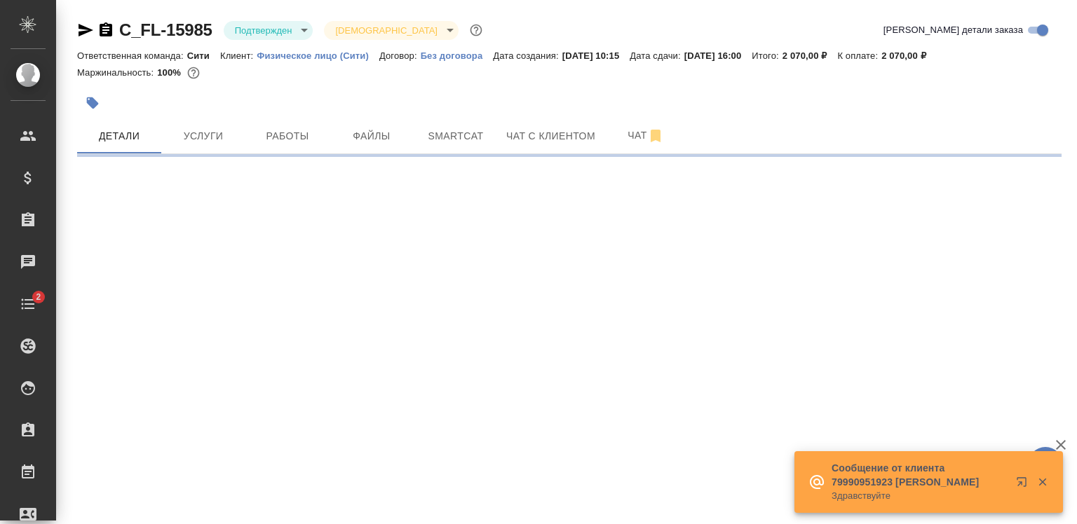
select select "RU"
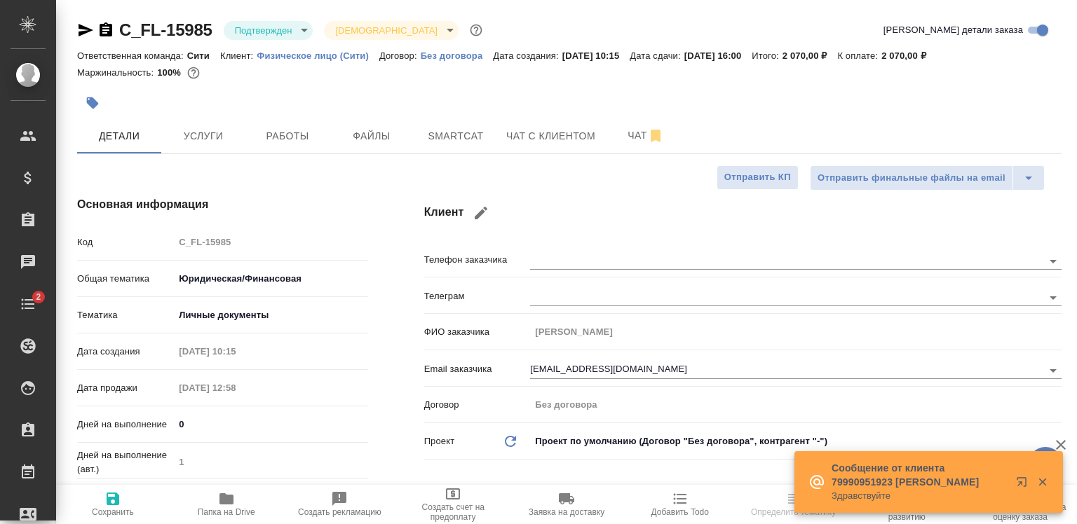
type textarea "x"
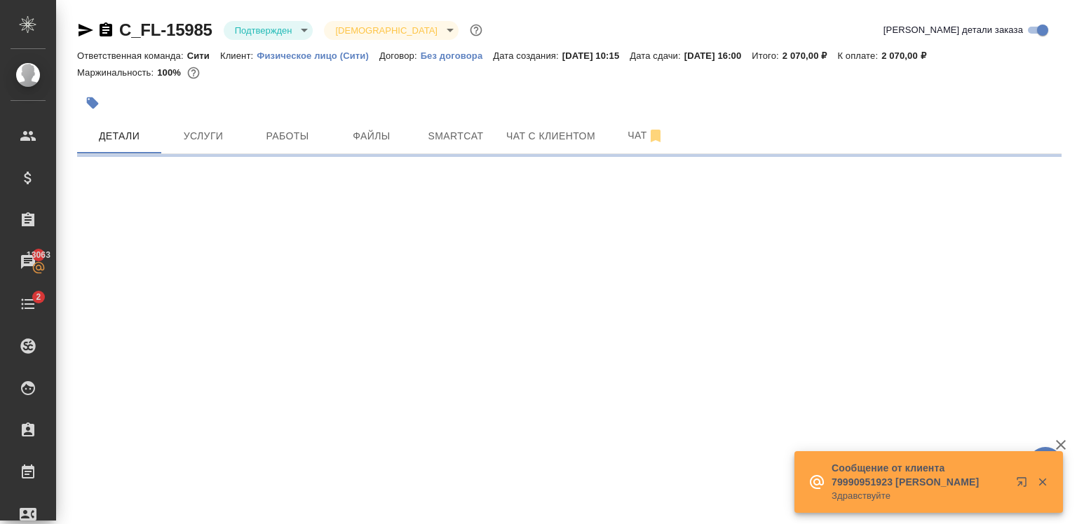
select select "RU"
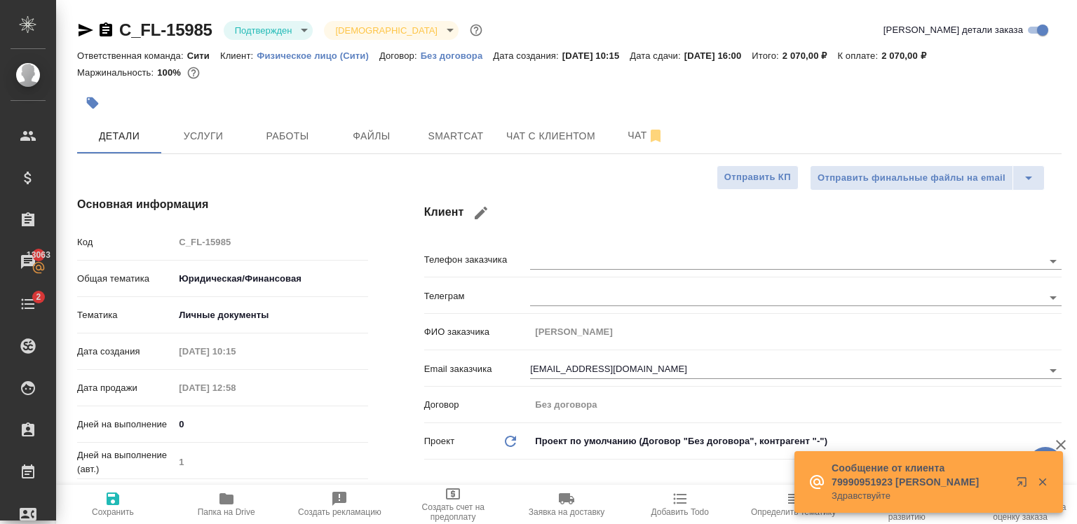
type textarea "x"
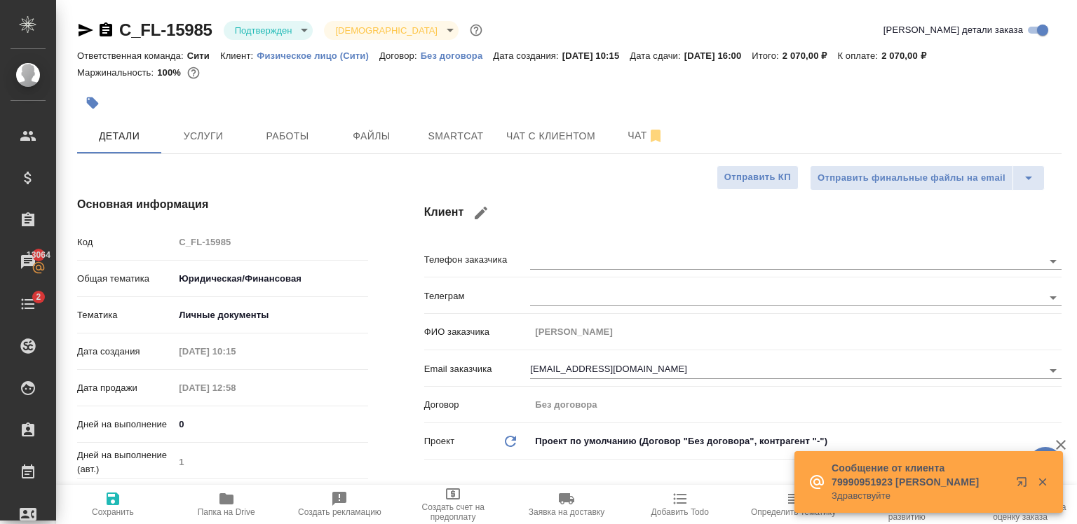
type textarea "x"
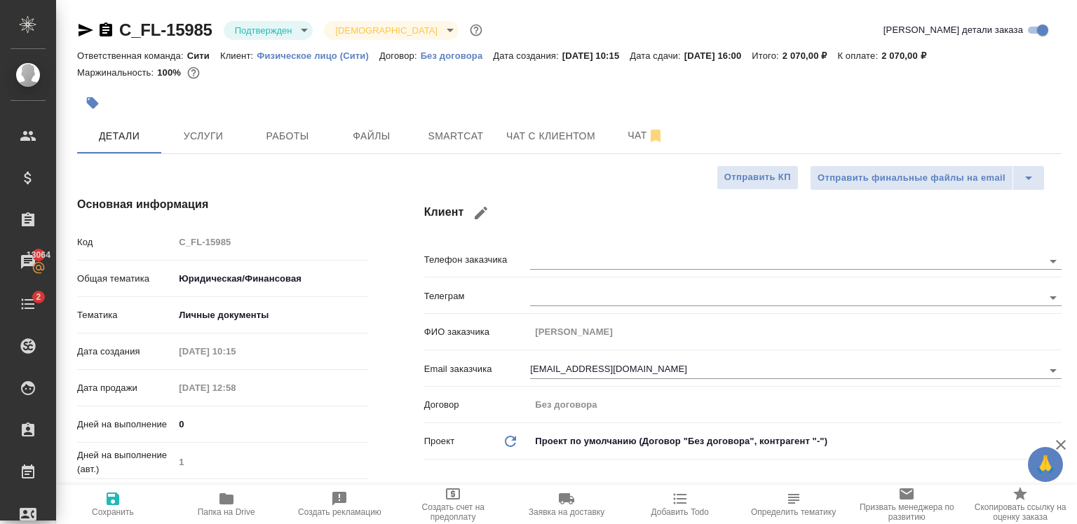
type textarea "x"
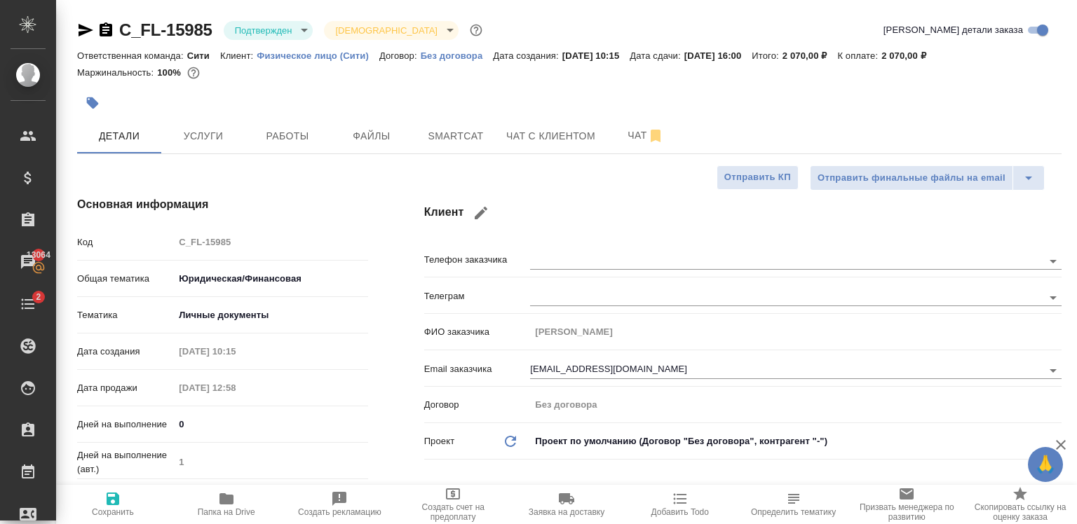
type textarea "x"
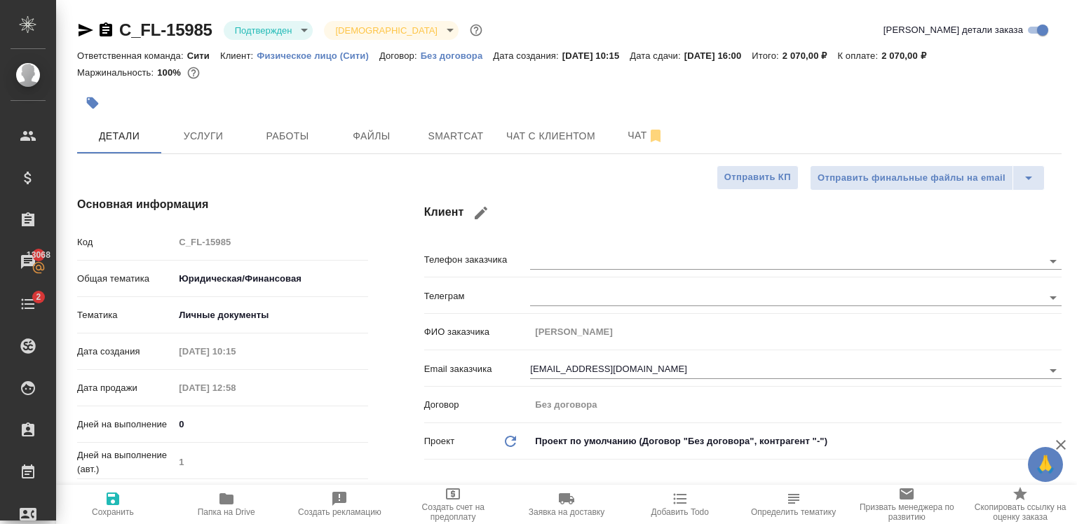
type textarea "x"
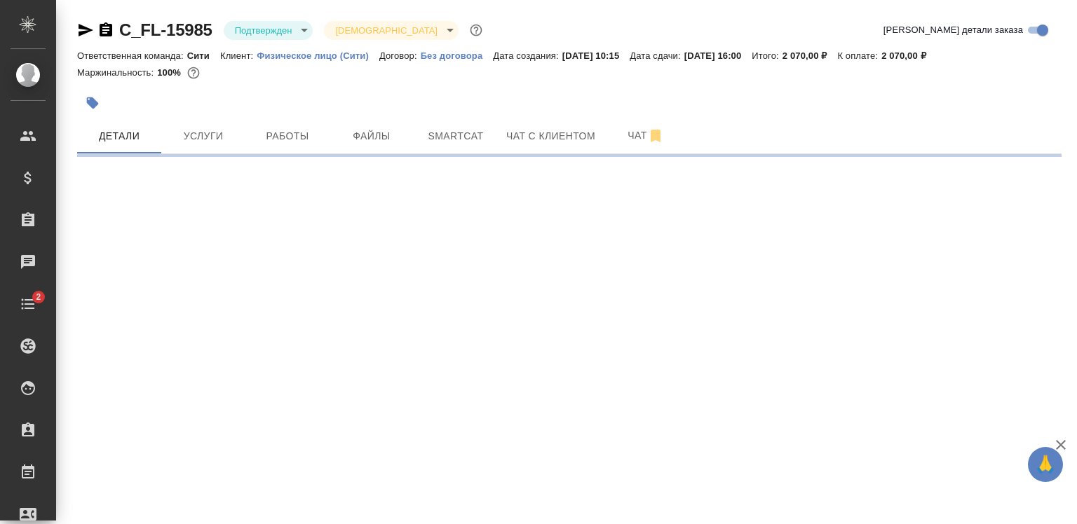
select select "RU"
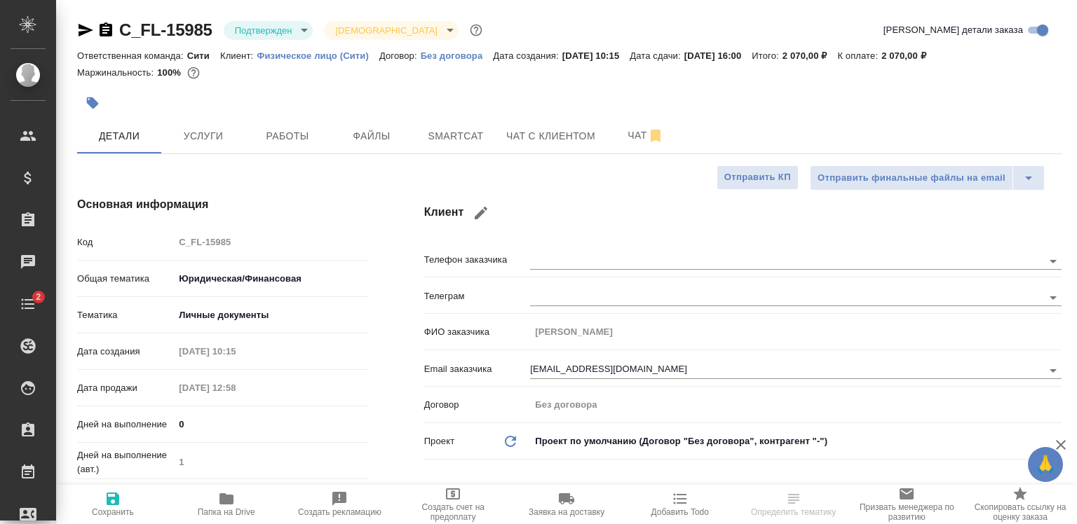
type textarea "x"
click at [195, 125] on button "Услуги" at bounding box center [203, 135] width 84 height 35
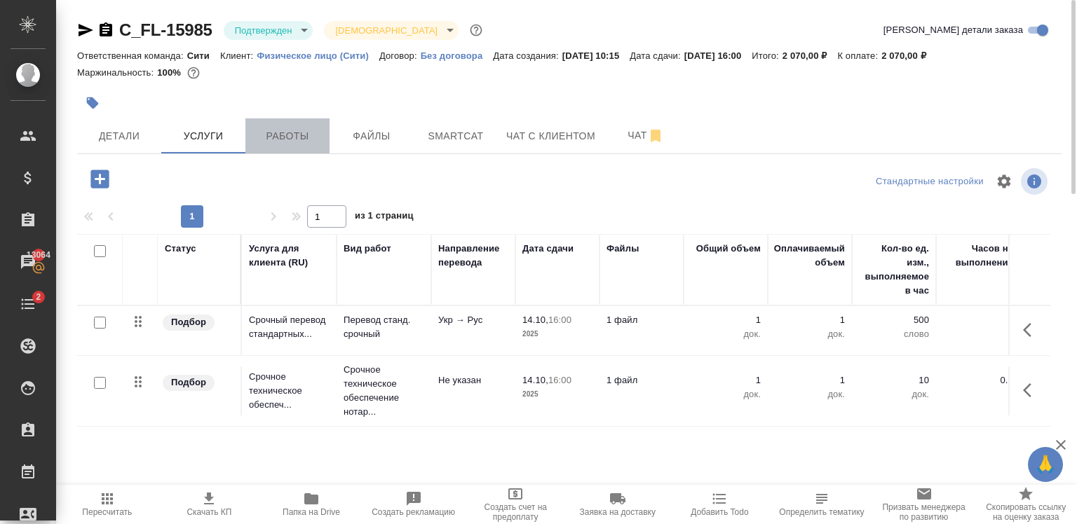
click at [255, 139] on span "Работы" at bounding box center [287, 137] width 67 height 18
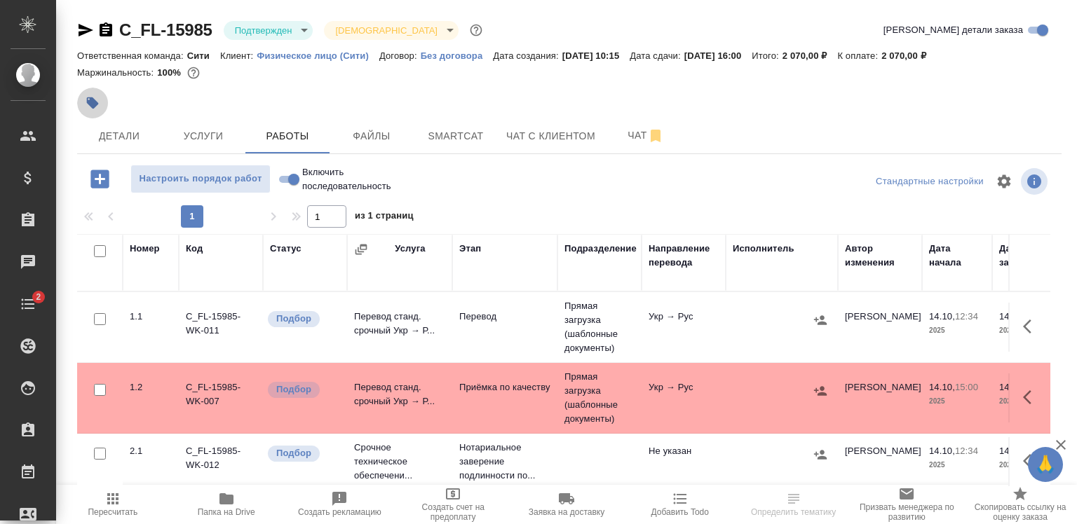
click at [104, 112] on button "button" at bounding box center [92, 103] width 31 height 31
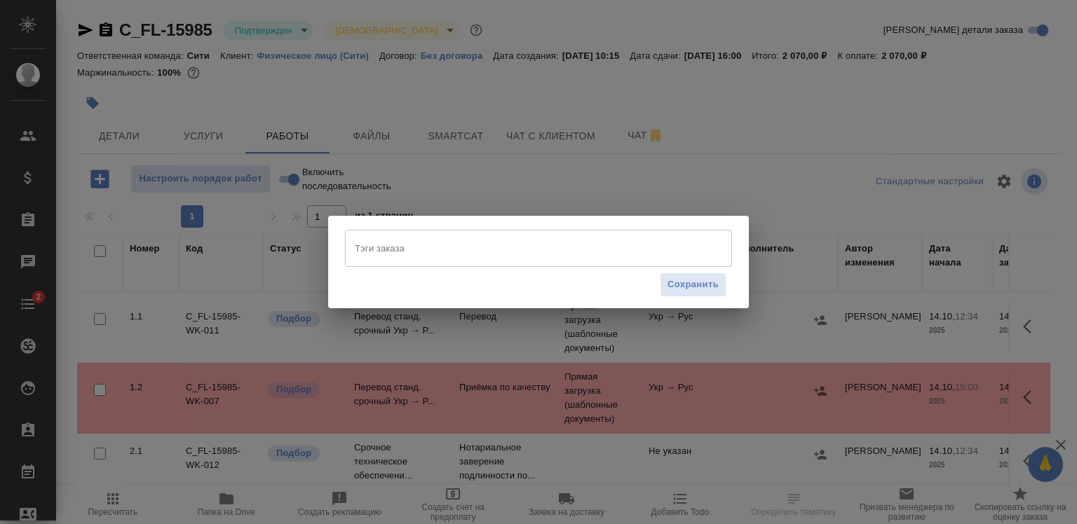
click at [620, 77] on div "Тэги заказа [PERSON_NAME] заказа Сохранить" at bounding box center [538, 262] width 1077 height 524
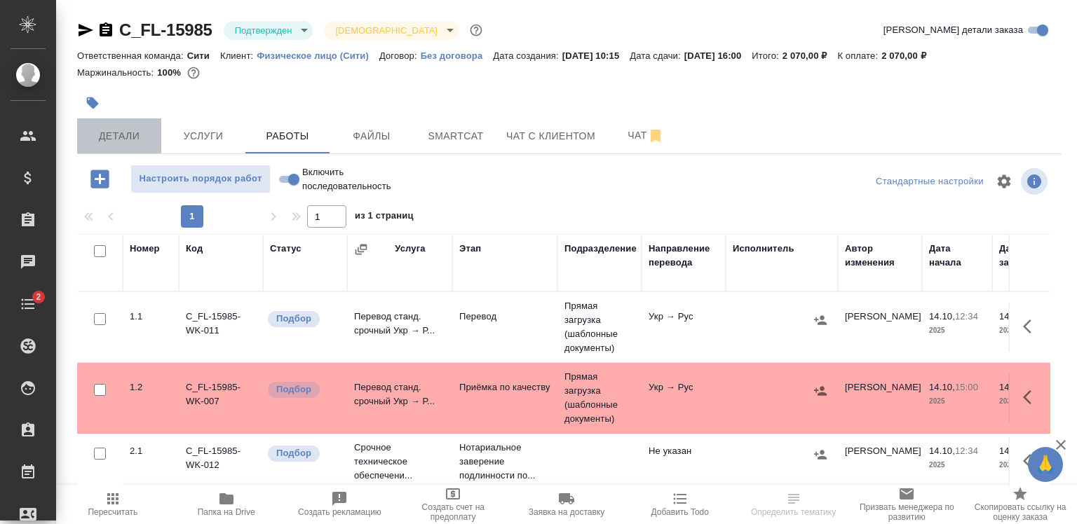
click at [93, 140] on span "Детали" at bounding box center [119, 137] width 67 height 18
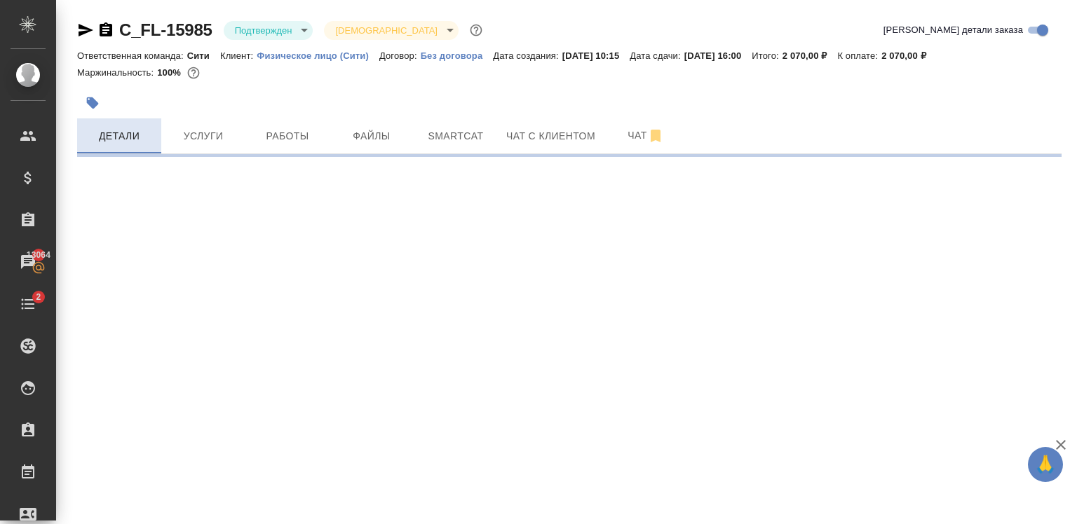
select select "RU"
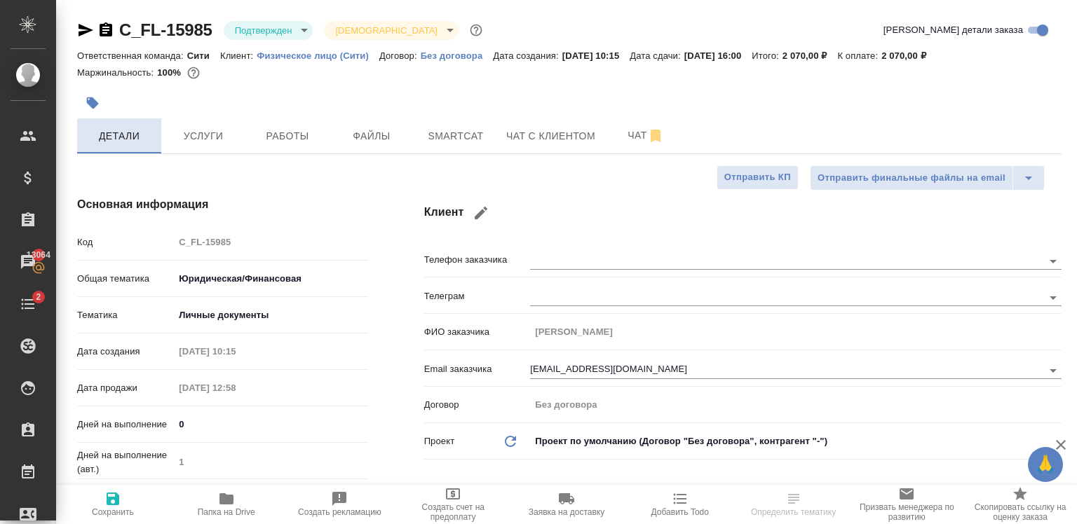
type textarea "x"
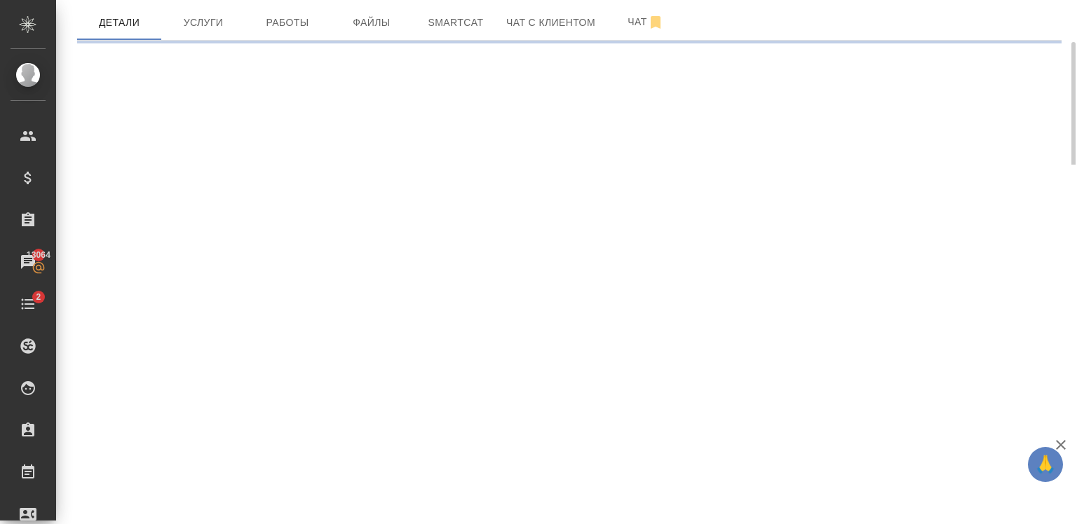
select select "RU"
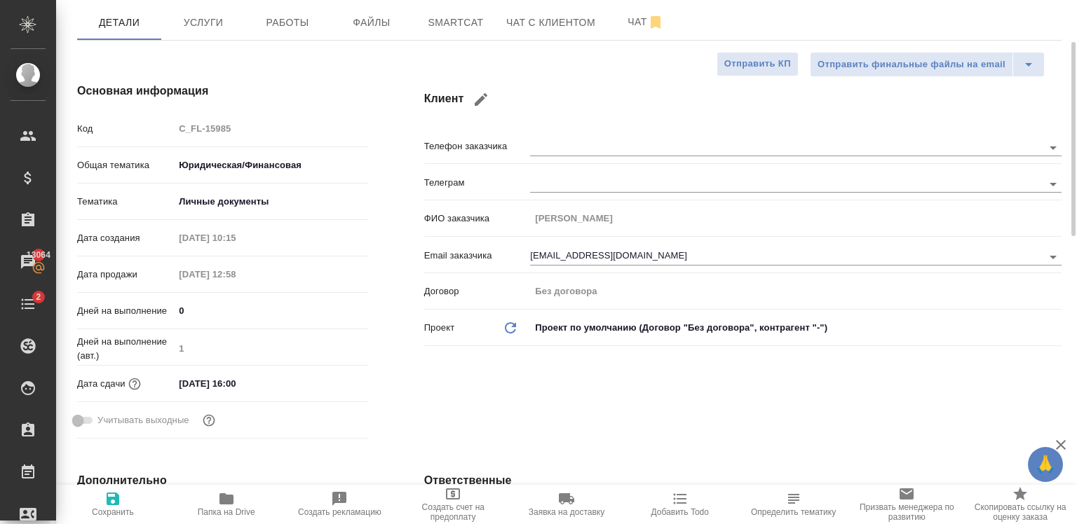
type textarea "x"
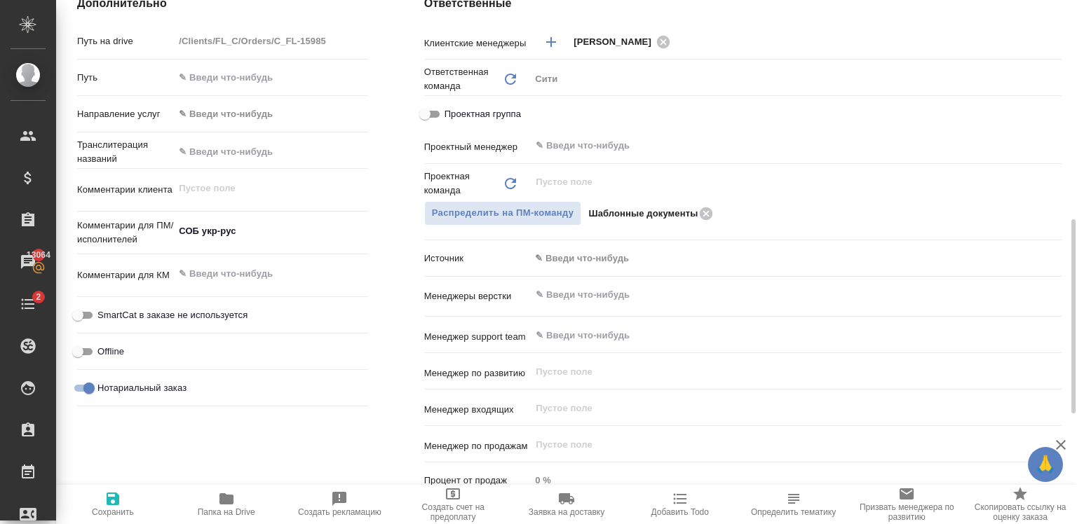
scroll to position [592, 0]
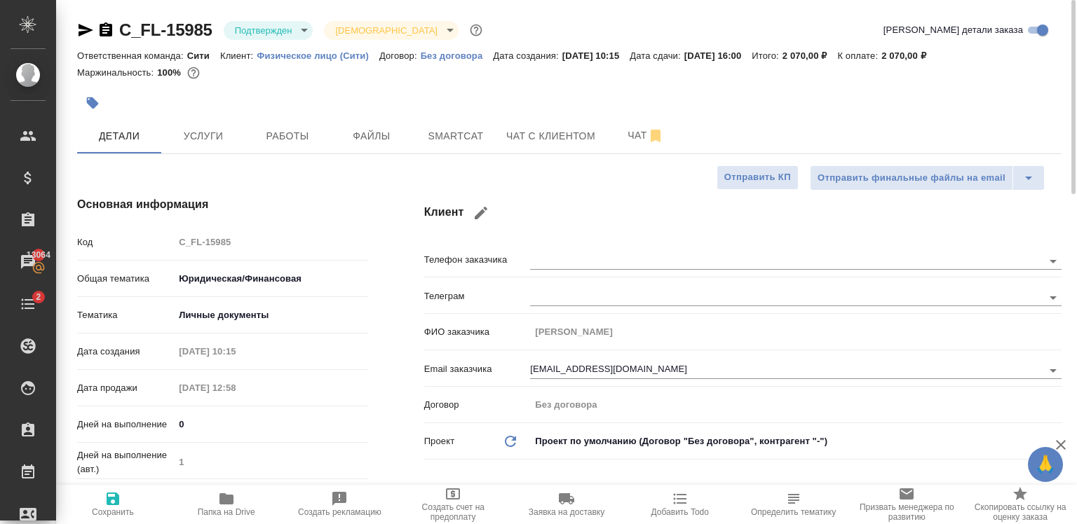
type textarea "x"
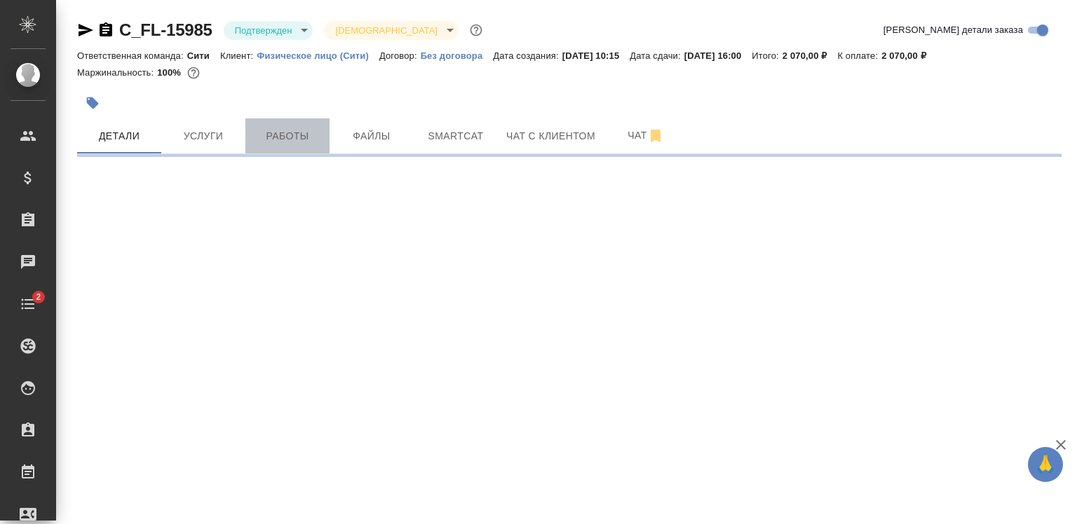
click at [300, 128] on span "Работы" at bounding box center [287, 137] width 67 height 18
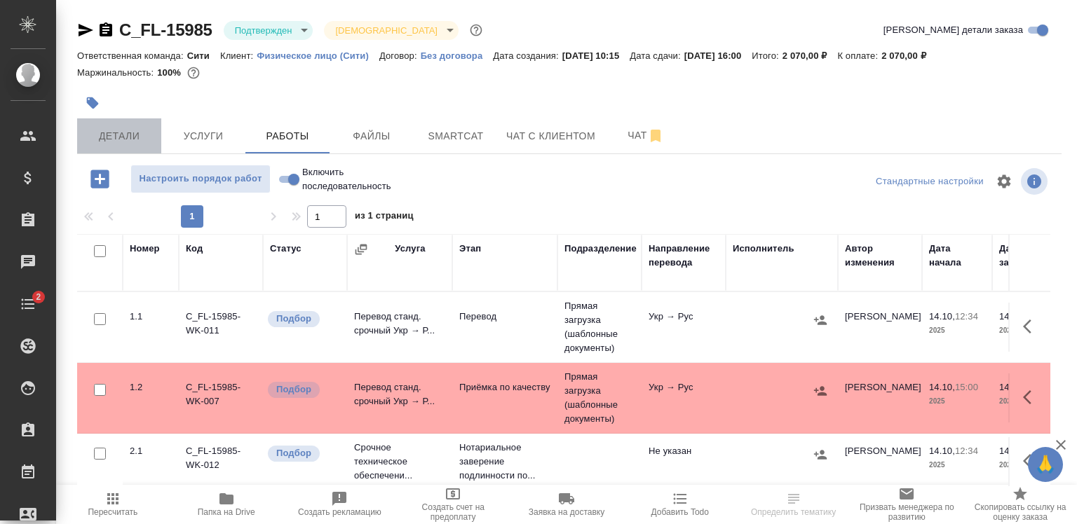
click at [135, 130] on span "Детали" at bounding box center [119, 137] width 67 height 18
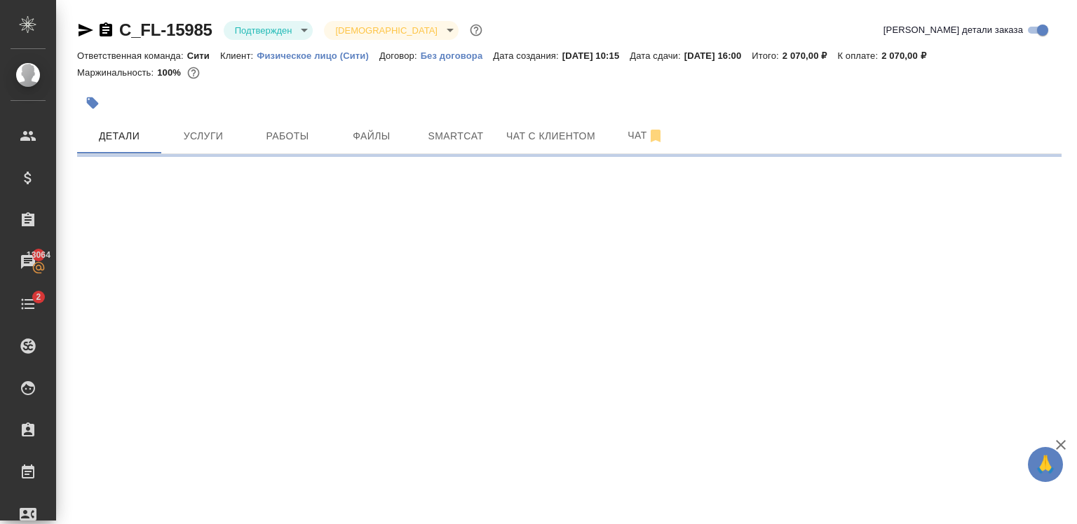
select select "RU"
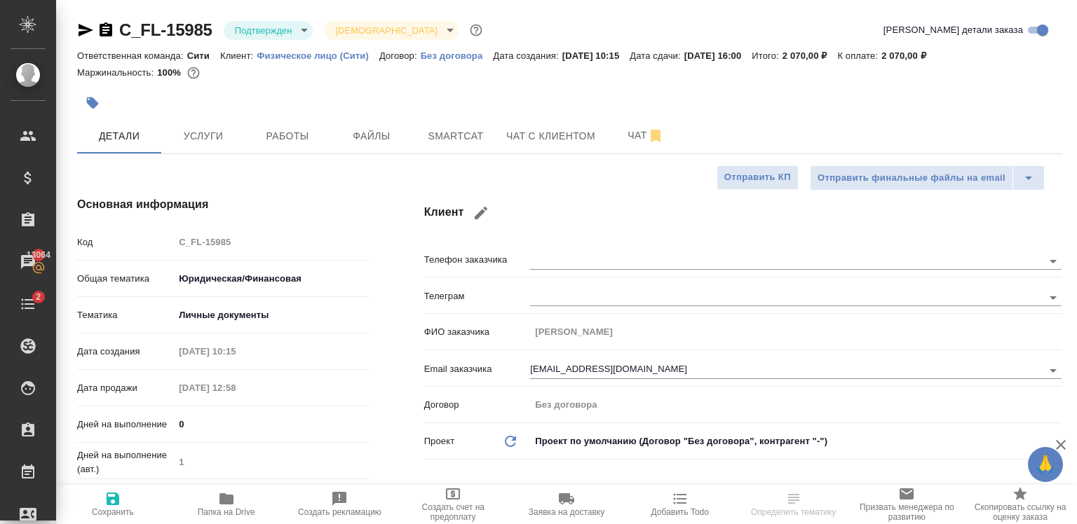
type textarea "x"
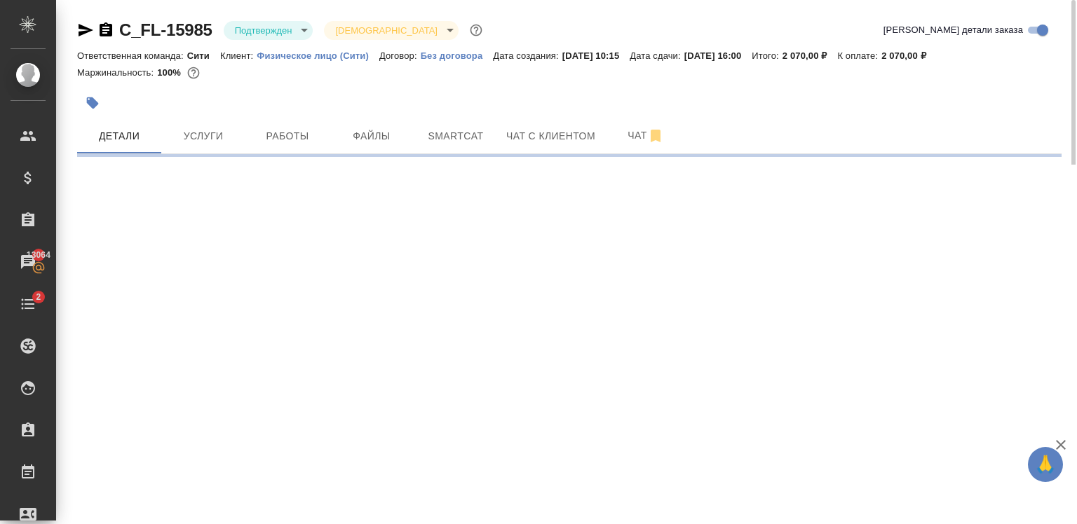
select select "RU"
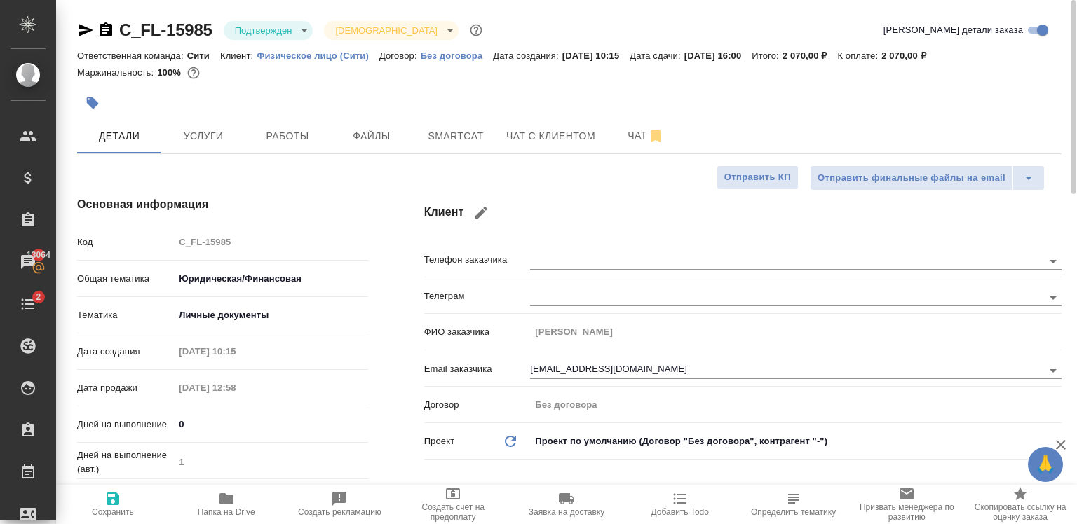
type textarea "x"
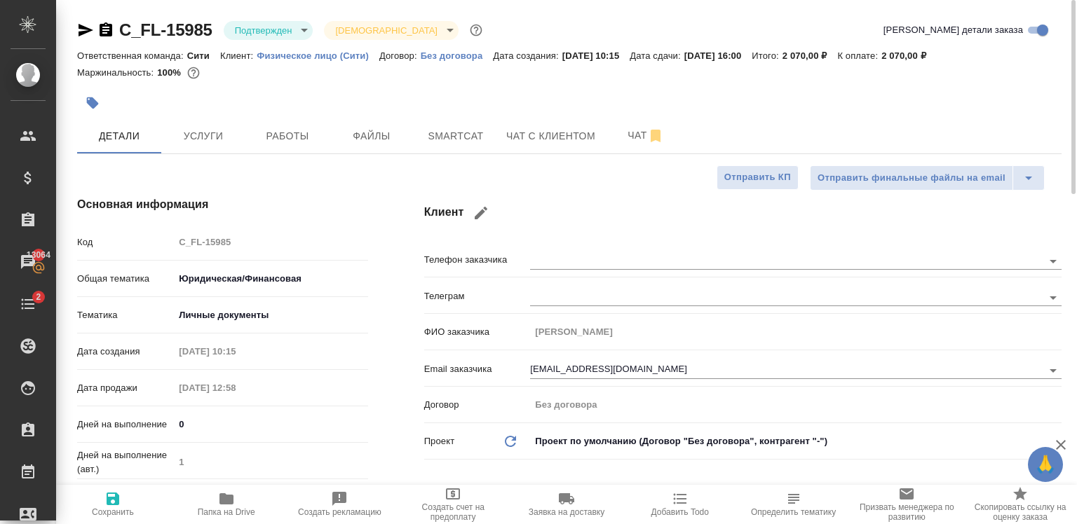
type textarea "x"
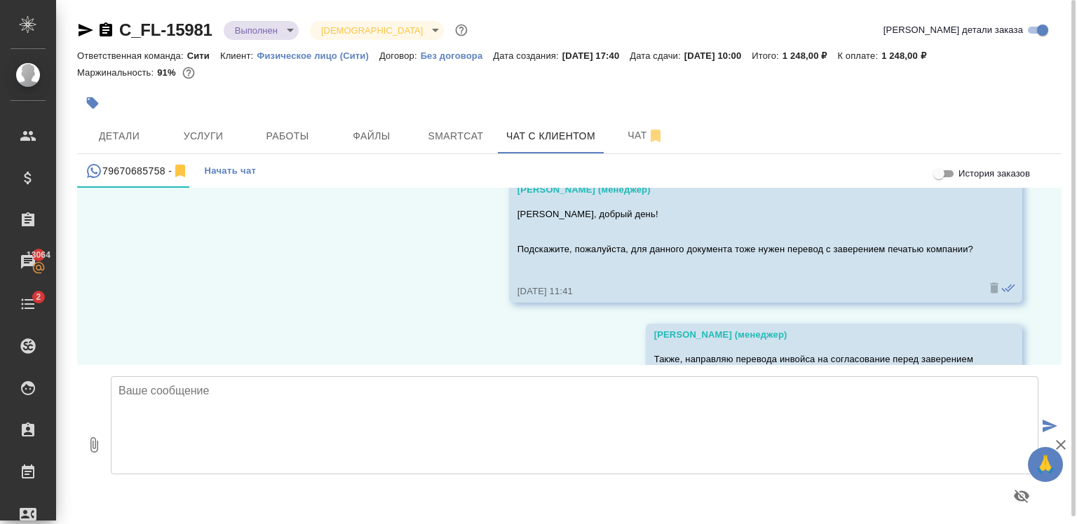
scroll to position [5395, 0]
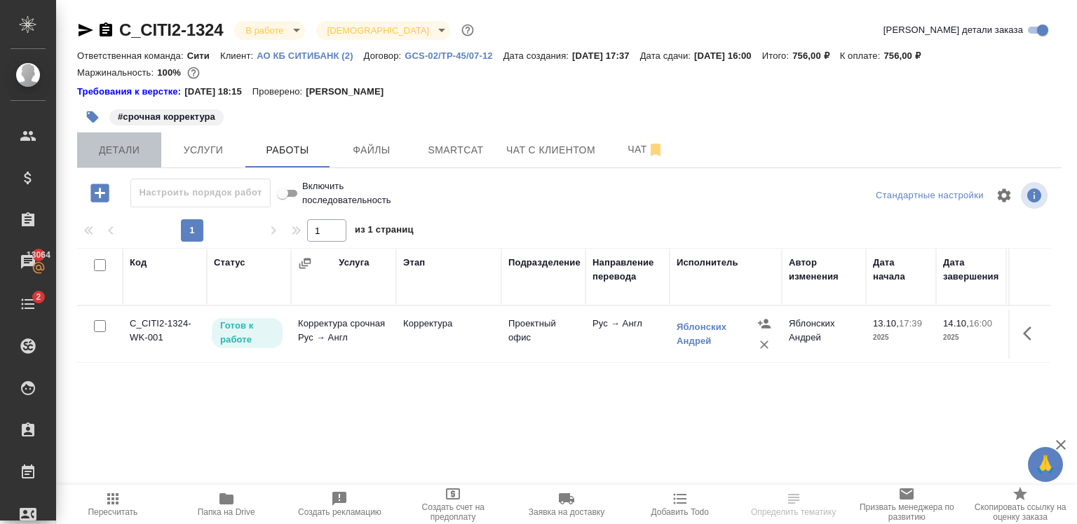
click at [137, 146] on span "Детали" at bounding box center [119, 151] width 67 height 18
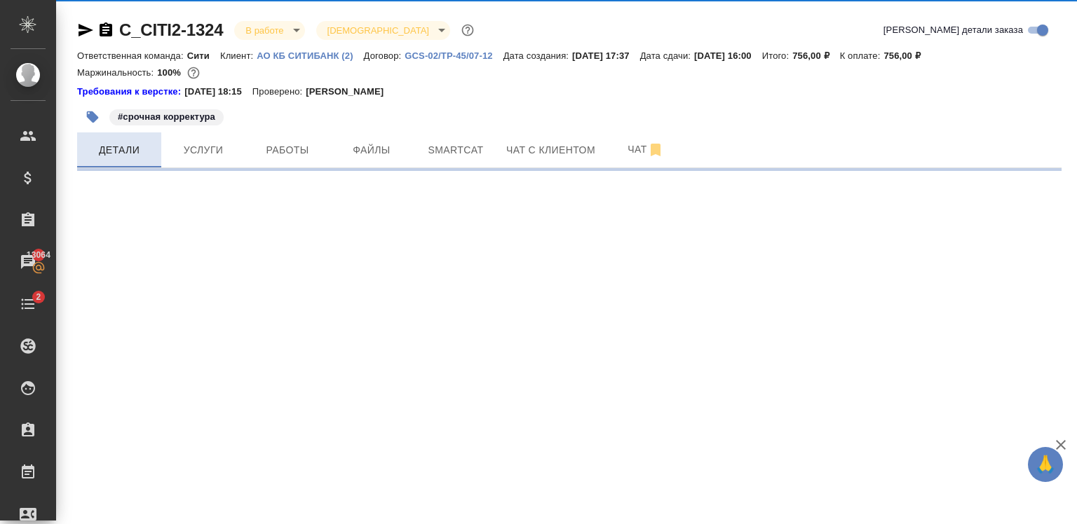
select select "RU"
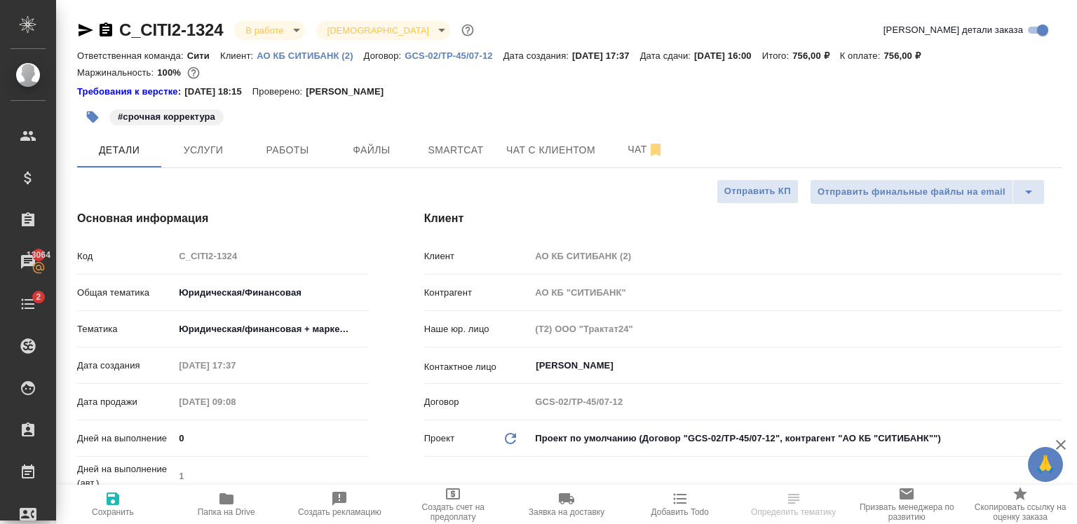
type textarea "x"
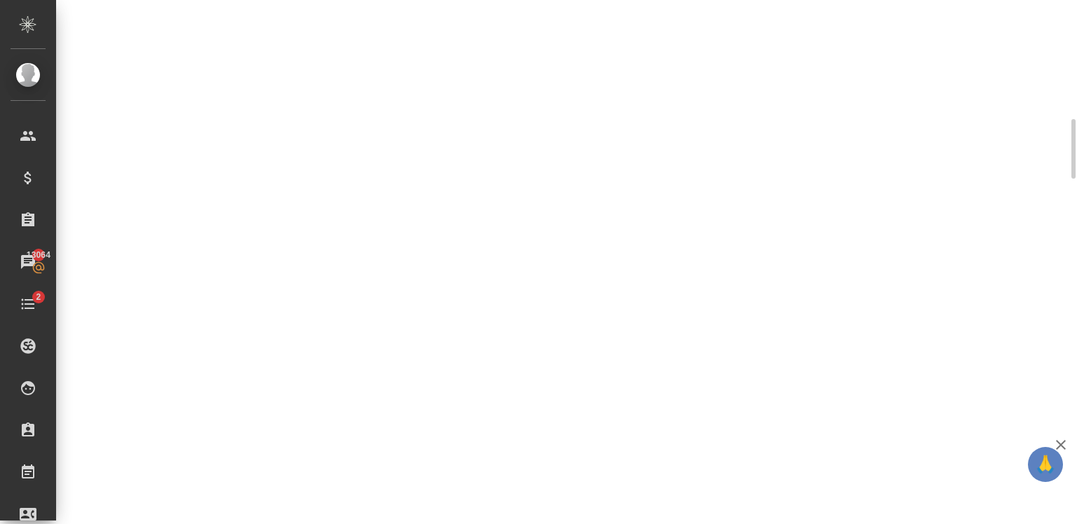
select select "RU"
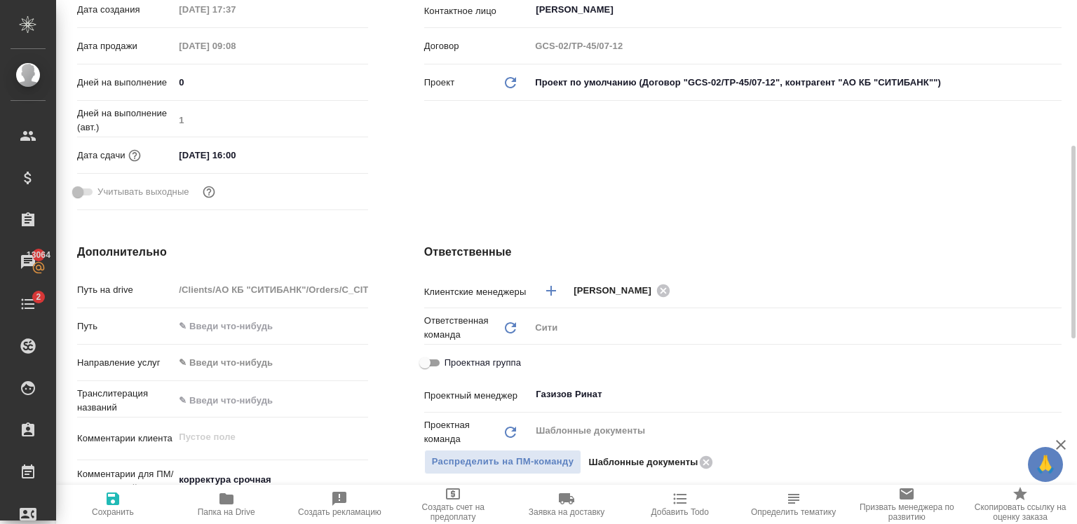
type textarea "x"
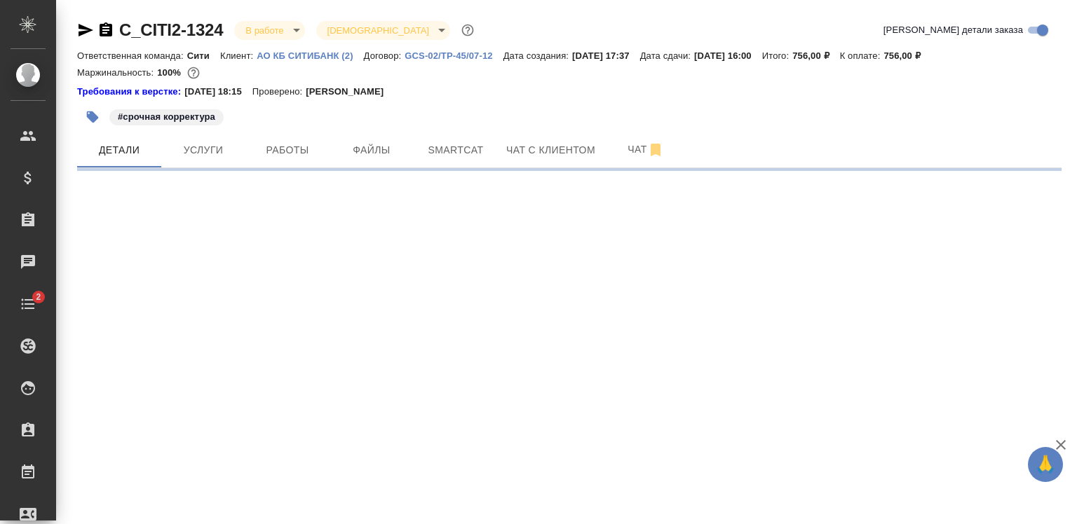
select select "RU"
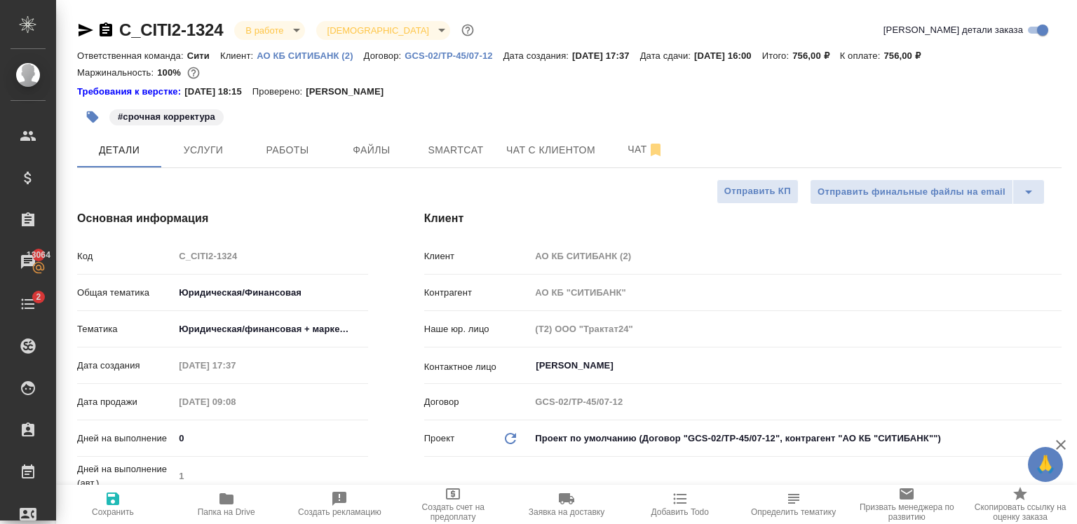
type textarea "x"
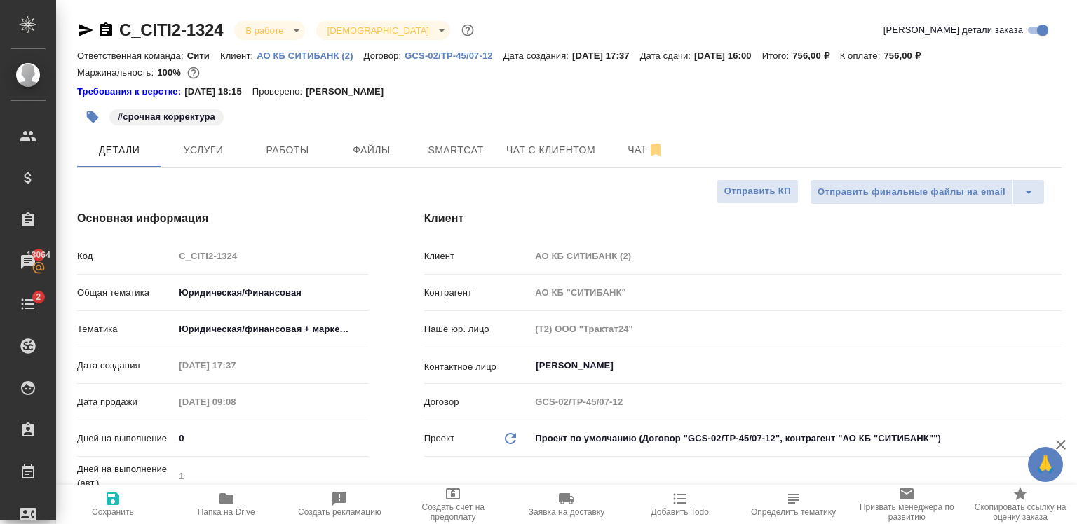
type textarea "x"
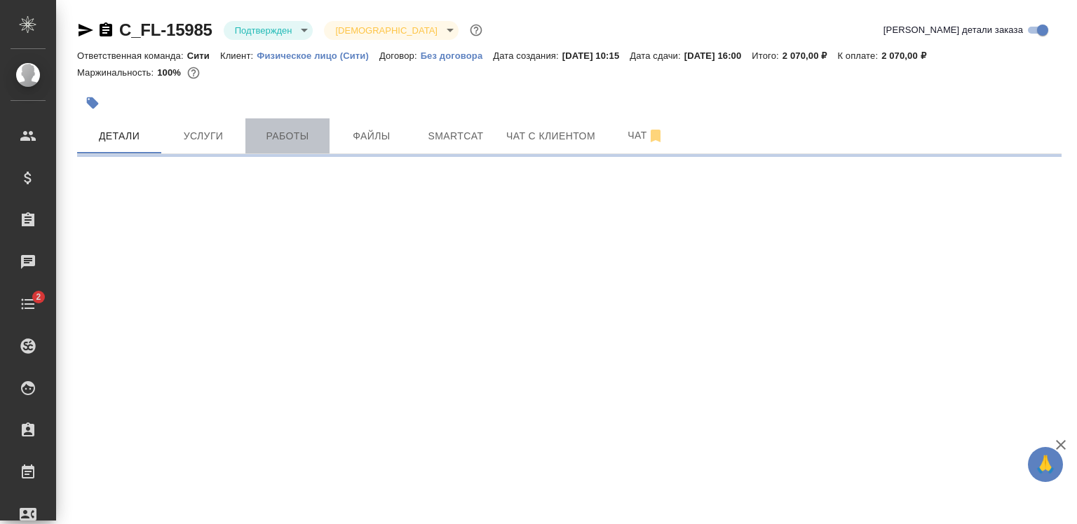
click at [264, 138] on span "Работы" at bounding box center [287, 137] width 67 height 18
select select "RU"
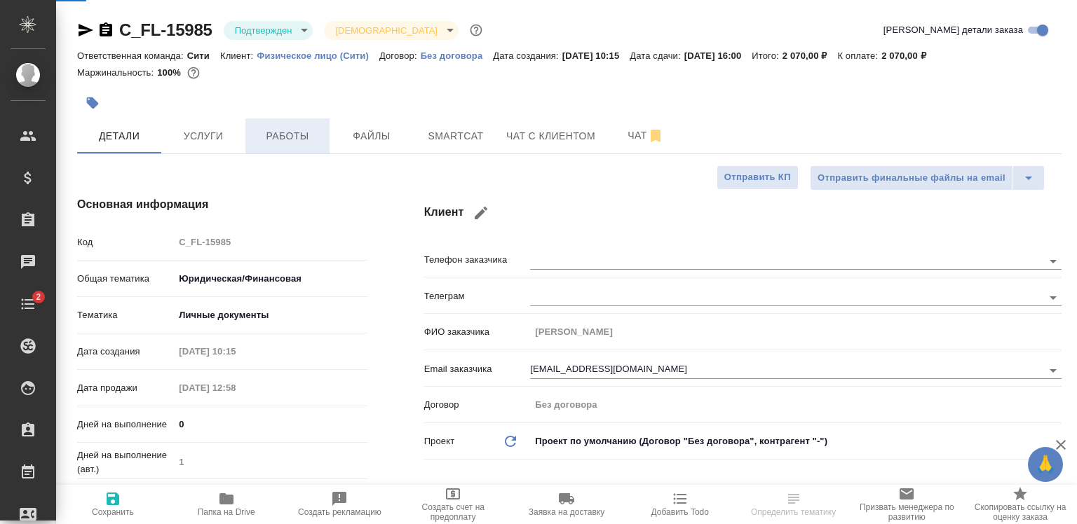
type textarea "x"
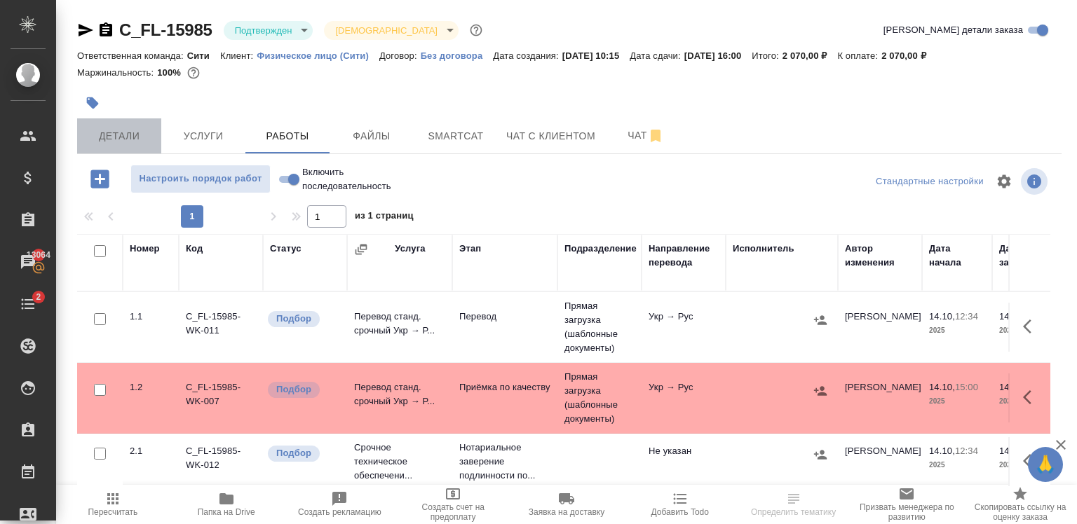
click at [133, 133] on span "Детали" at bounding box center [119, 137] width 67 height 18
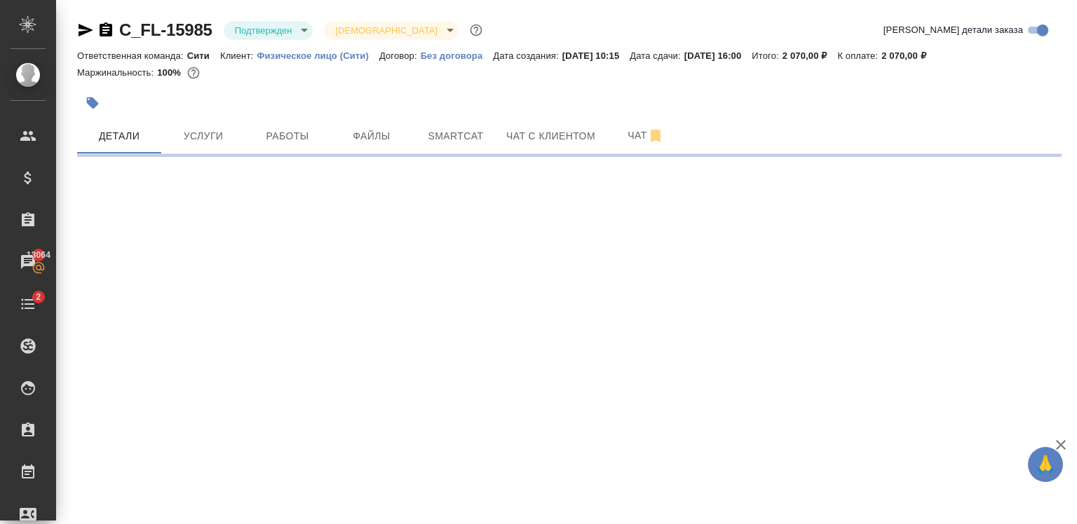
select select "RU"
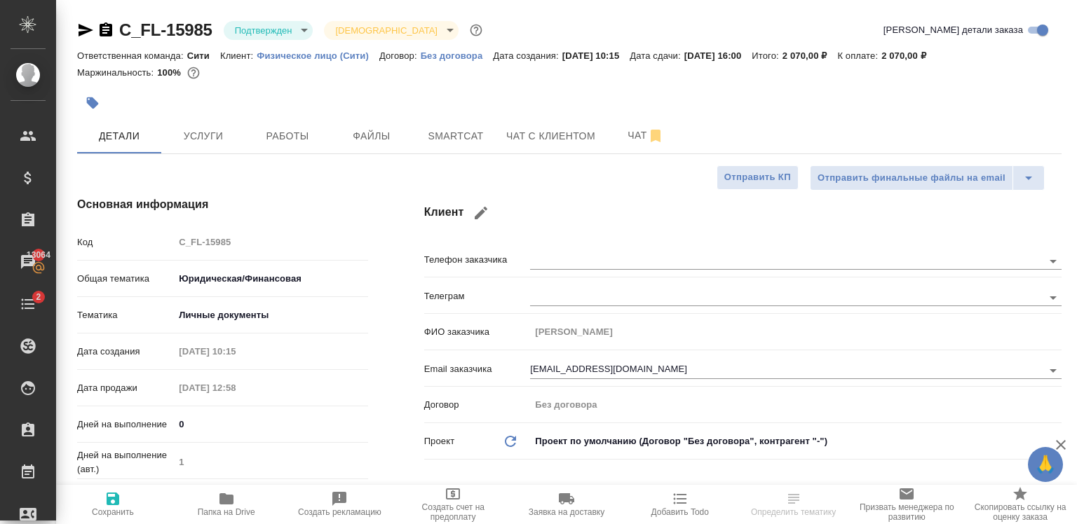
type textarea "x"
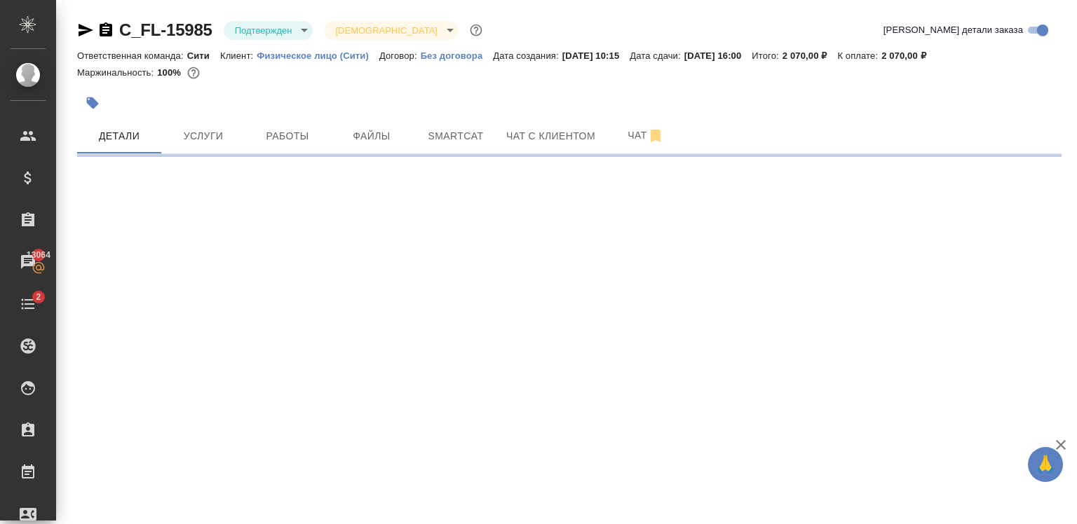
select select "RU"
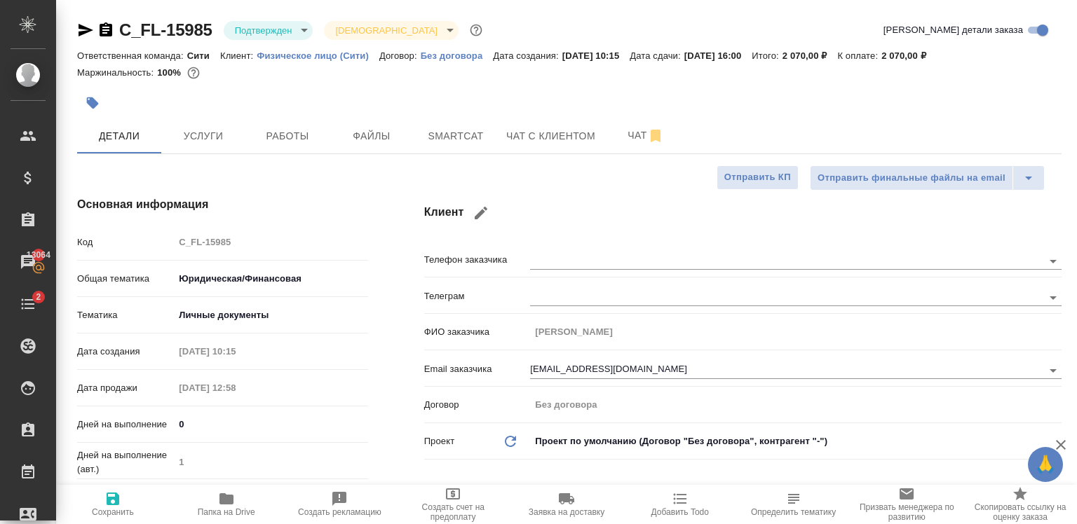
type textarea "x"
click at [276, 152] on button "Работы" at bounding box center [287, 135] width 84 height 35
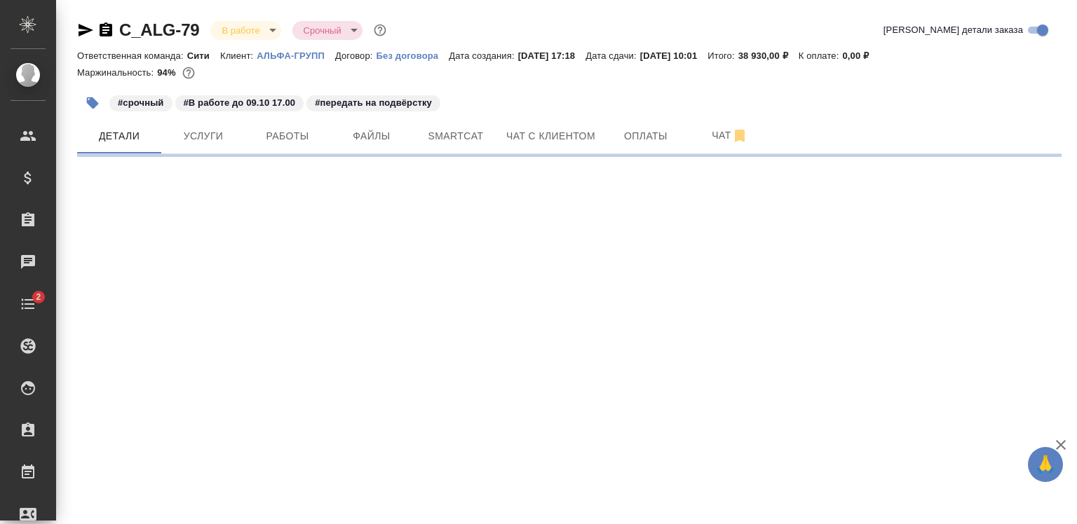
select select "RU"
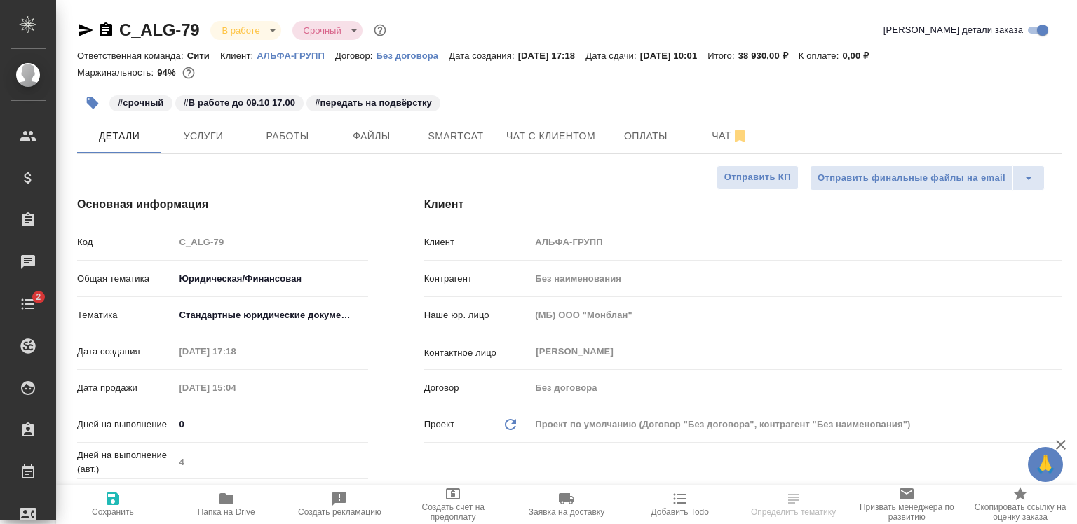
type textarea "x"
click at [313, 139] on span "Работы" at bounding box center [287, 137] width 67 height 18
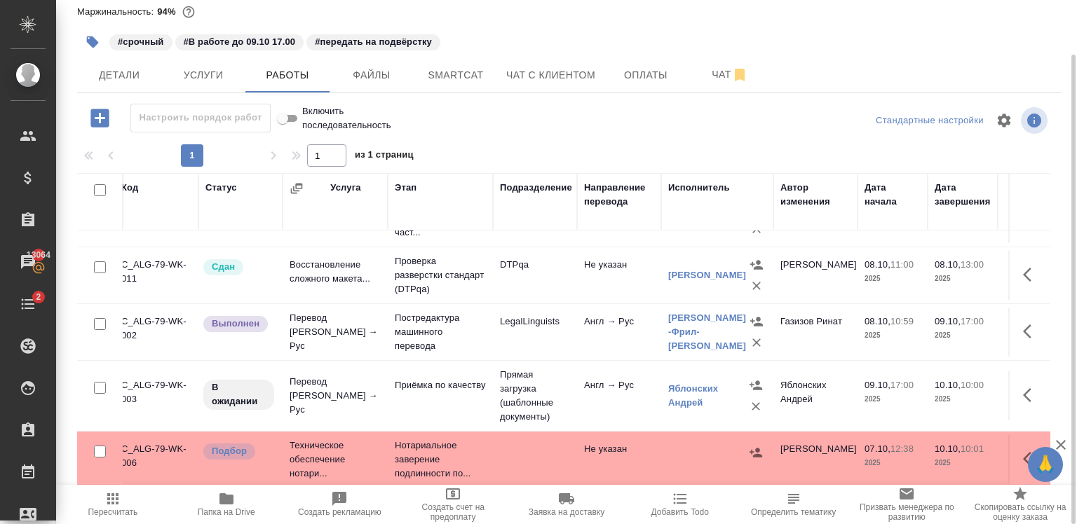
scroll to position [50, 0]
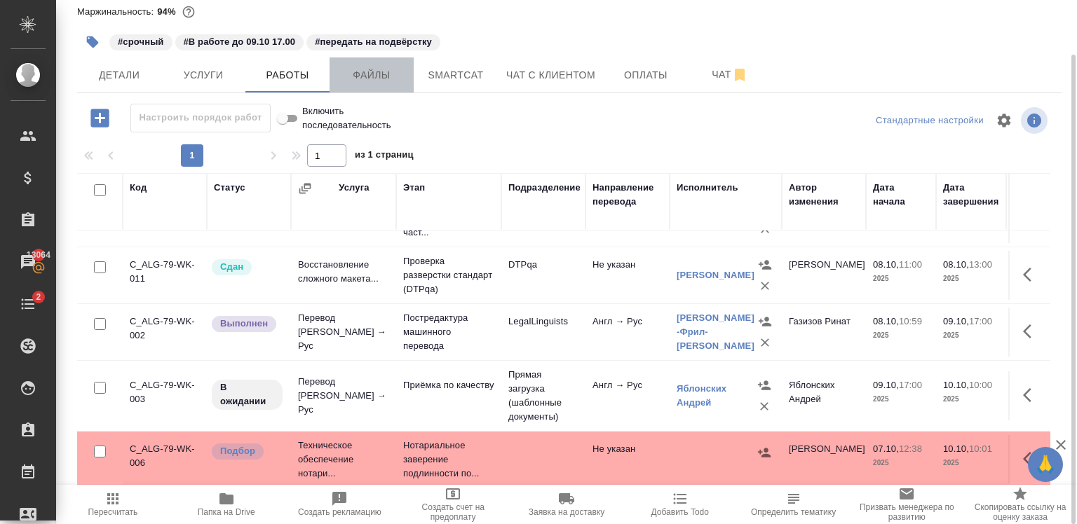
click at [402, 59] on button "Файлы" at bounding box center [371, 74] width 84 height 35
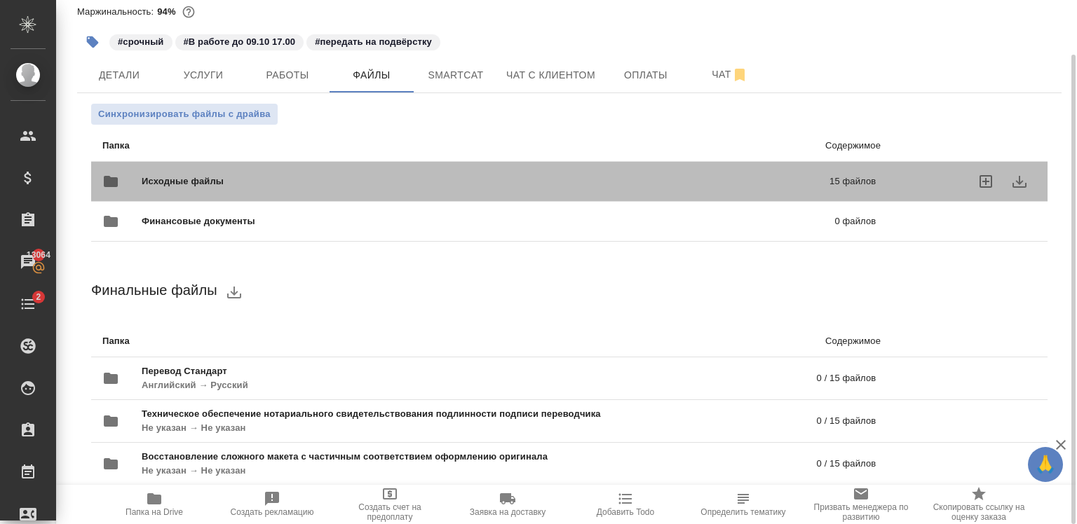
click at [316, 174] on div "Исходные файлы 15 файлов" at bounding box center [488, 182] width 773 height 34
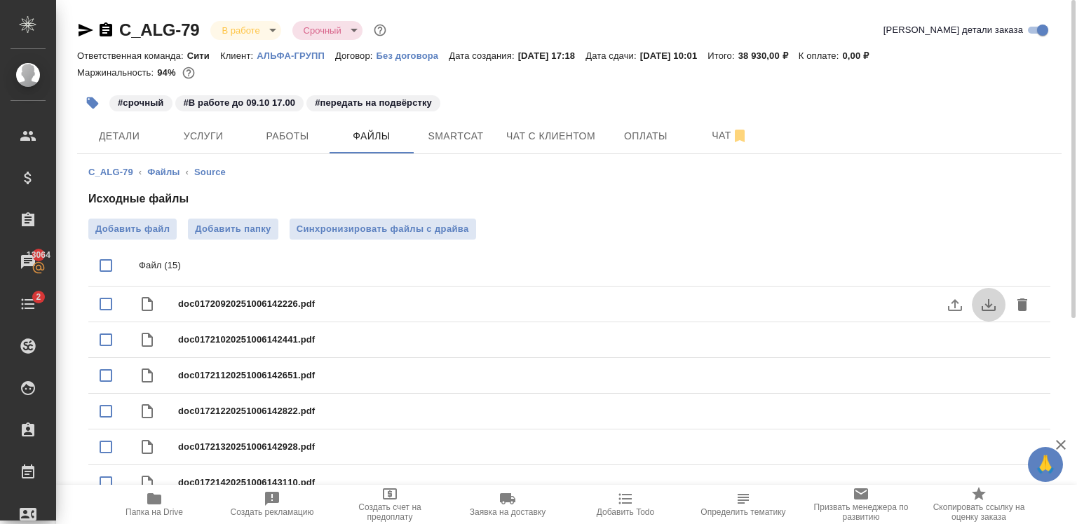
click at [994, 302] on icon "download" at bounding box center [988, 305] width 17 height 17
click at [149, 501] on icon "button" at bounding box center [154, 499] width 14 height 11
click at [307, 133] on span "Работы" at bounding box center [287, 137] width 67 height 18
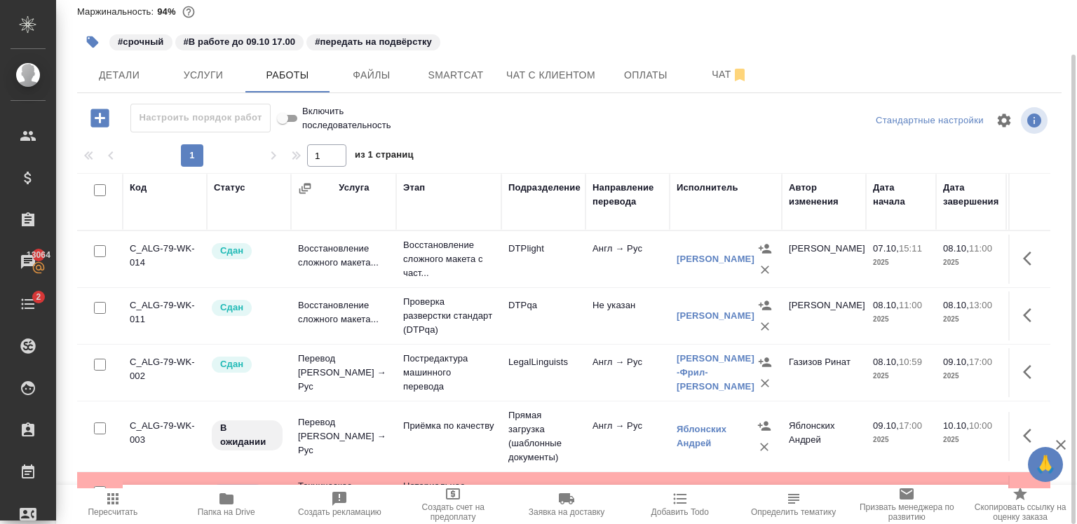
scroll to position [50, 0]
